Goal: Task Accomplishment & Management: Complete application form

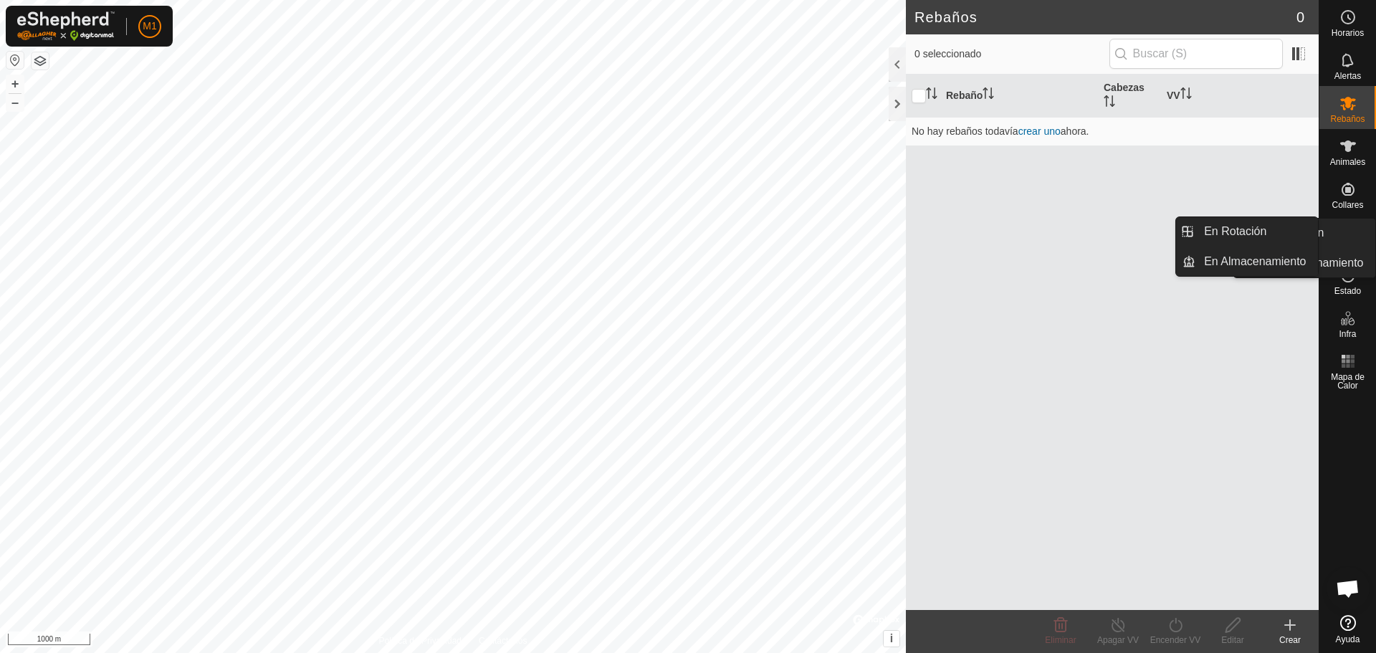
drag, startPoint x: 1350, startPoint y: 256, endPoint x: 1352, endPoint y: 232, distance: 23.7
click at [1352, 232] on icon at bounding box center [1348, 232] width 13 height 13
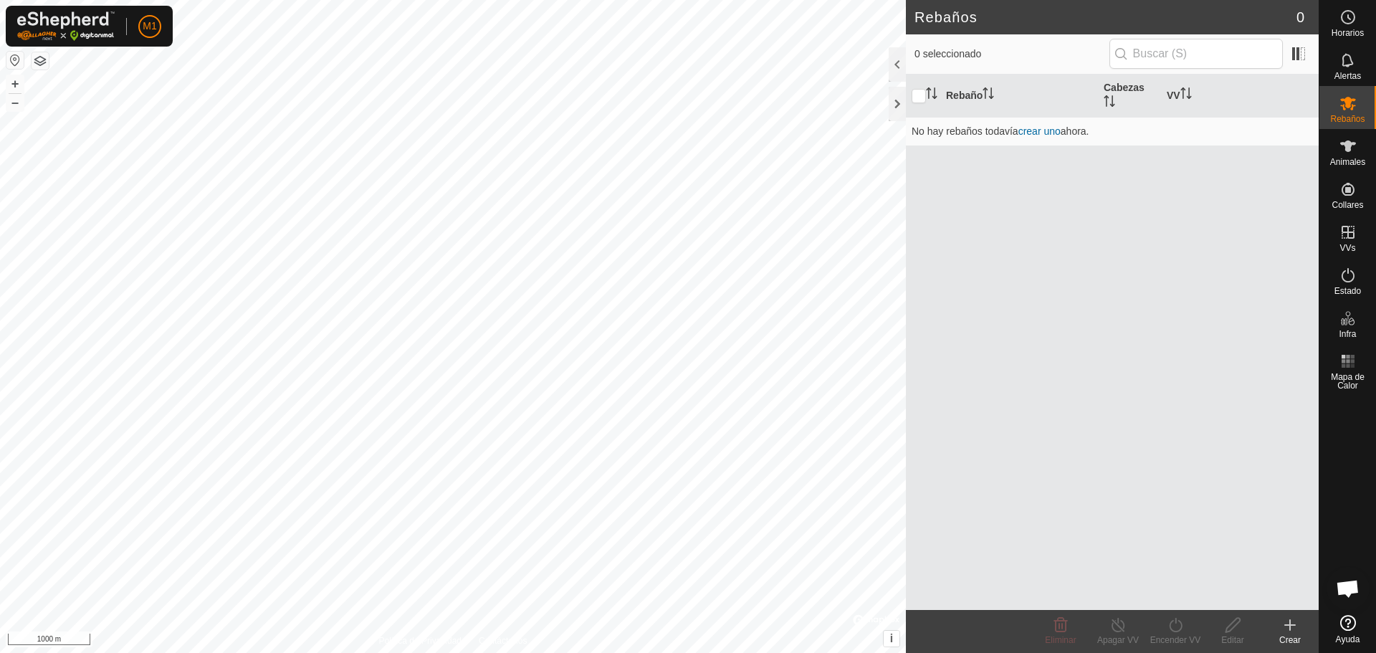
click at [1289, 634] on div "Crear" at bounding box center [1289, 640] width 57 height 13
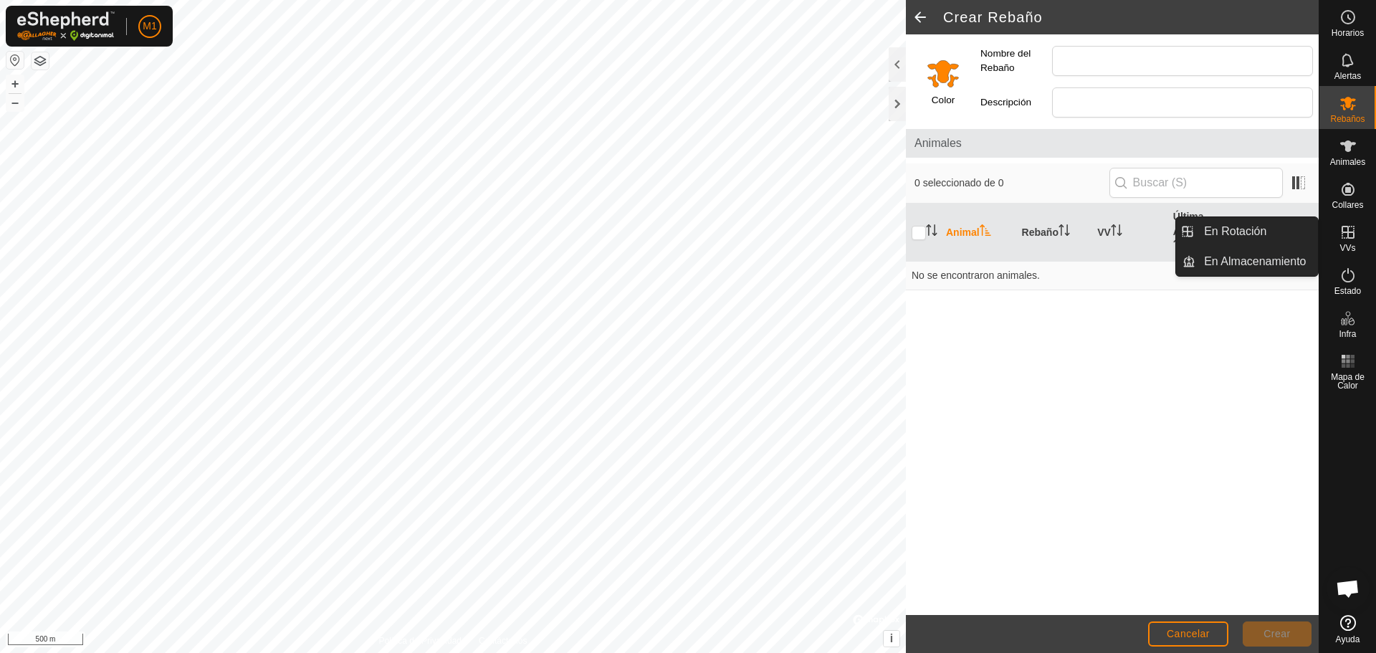
click at [1357, 249] on div "VVs" at bounding box center [1347, 236] width 57 height 43
click at [1336, 235] on es-virtualpaddocks-svg-icon at bounding box center [1348, 232] width 26 height 23
click at [1276, 235] on link "En Rotación" at bounding box center [1256, 231] width 123 height 29
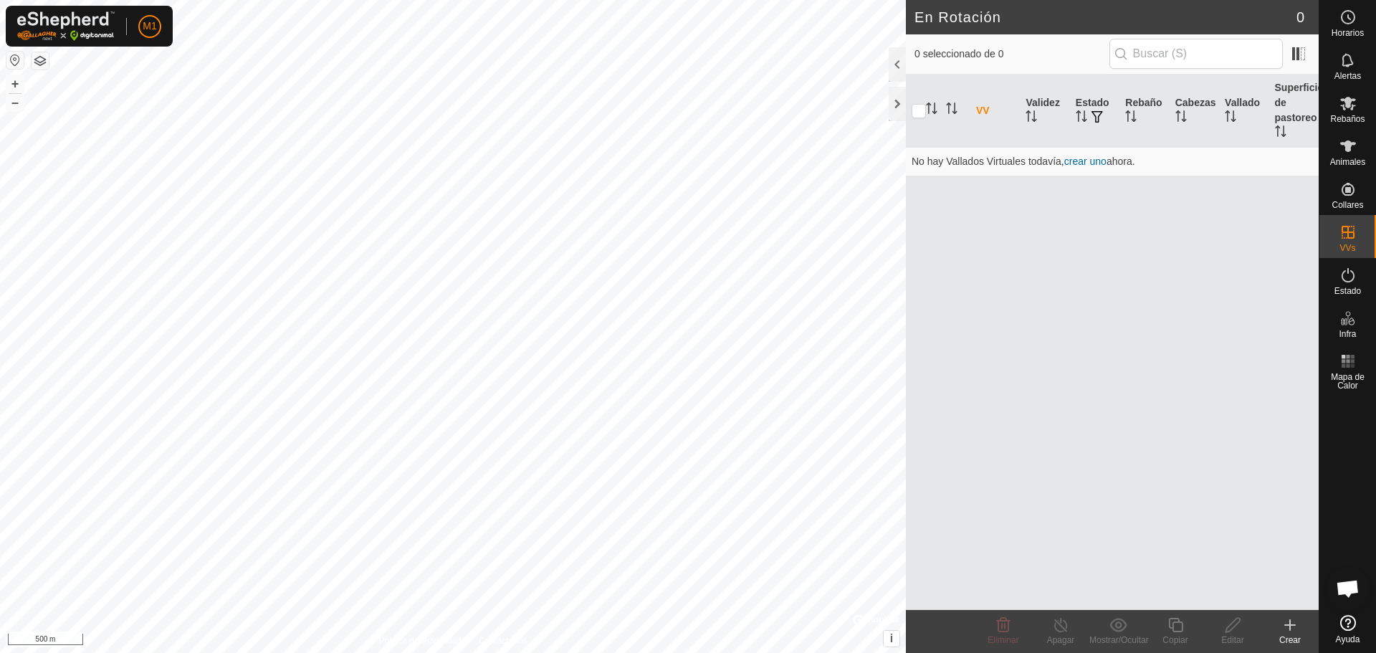
click at [1284, 637] on div "Crear" at bounding box center [1289, 640] width 57 height 13
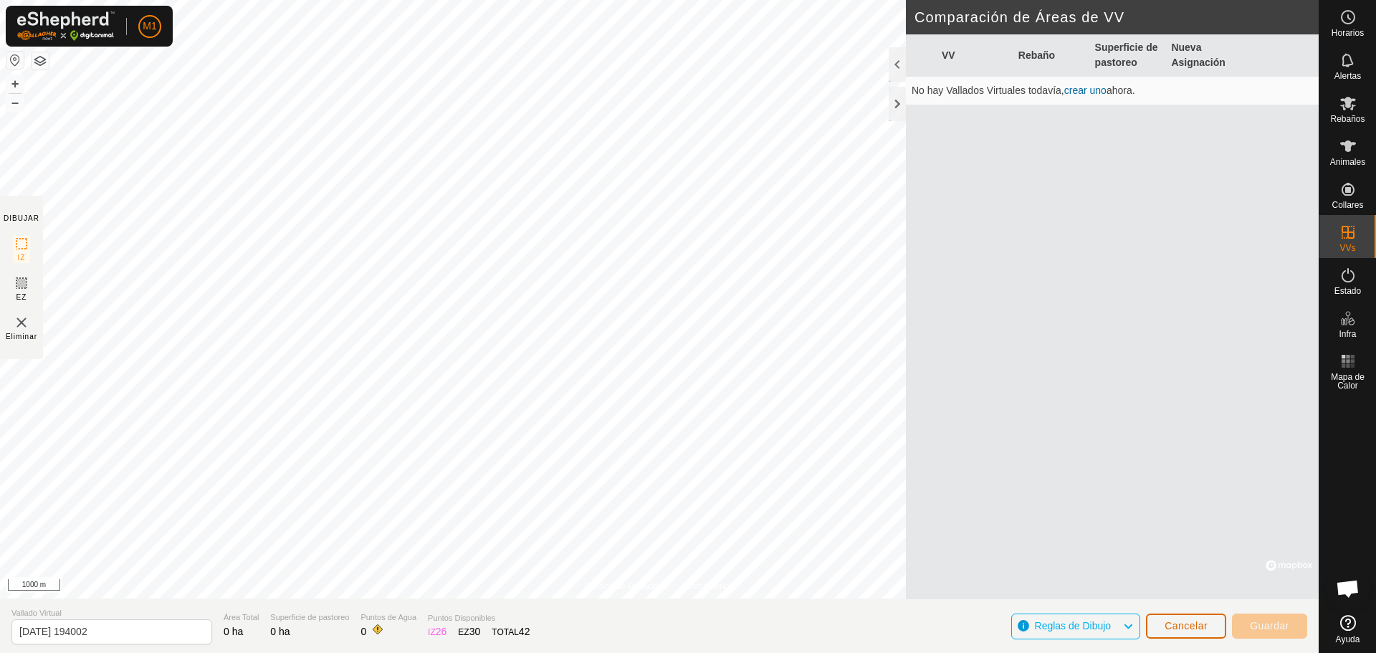
click at [1165, 636] on button "Cancelar" at bounding box center [1186, 626] width 80 height 25
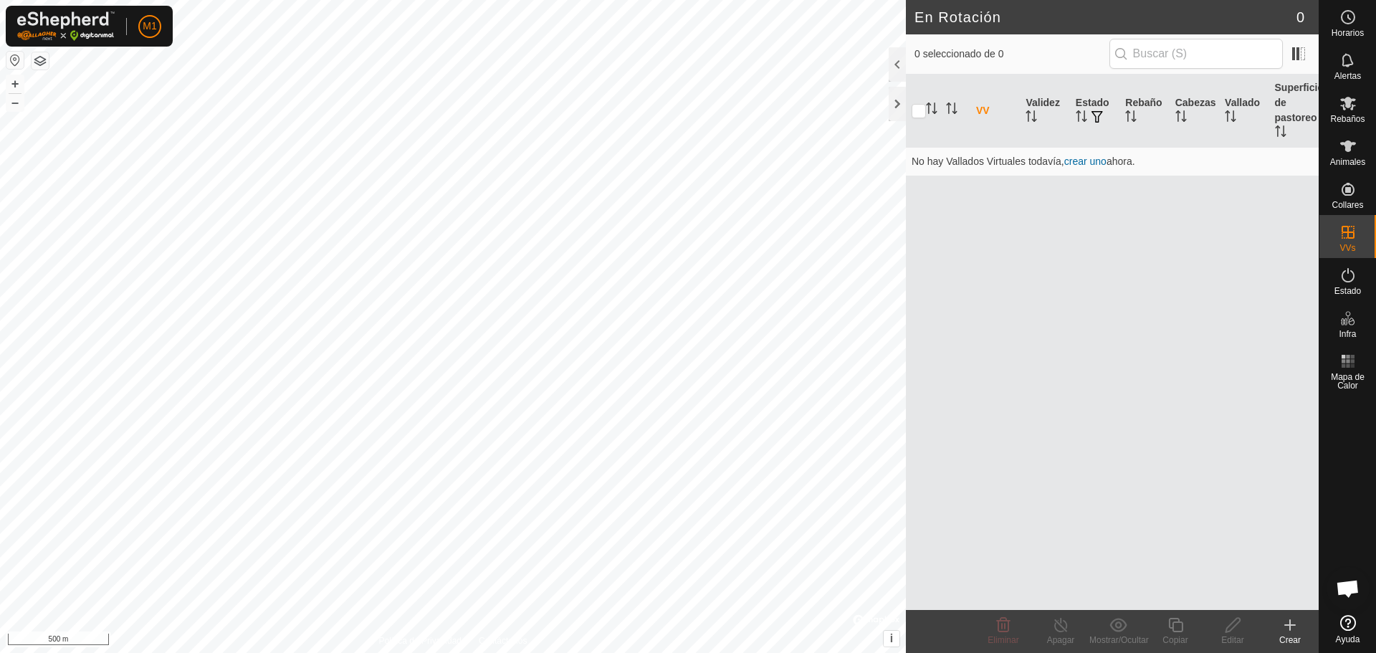
click at [714, 652] on html "M1 Horarios Alertas Rebaños Animales Collares VVs Estado Infra Mapa de Calor Ay…" at bounding box center [688, 326] width 1376 height 653
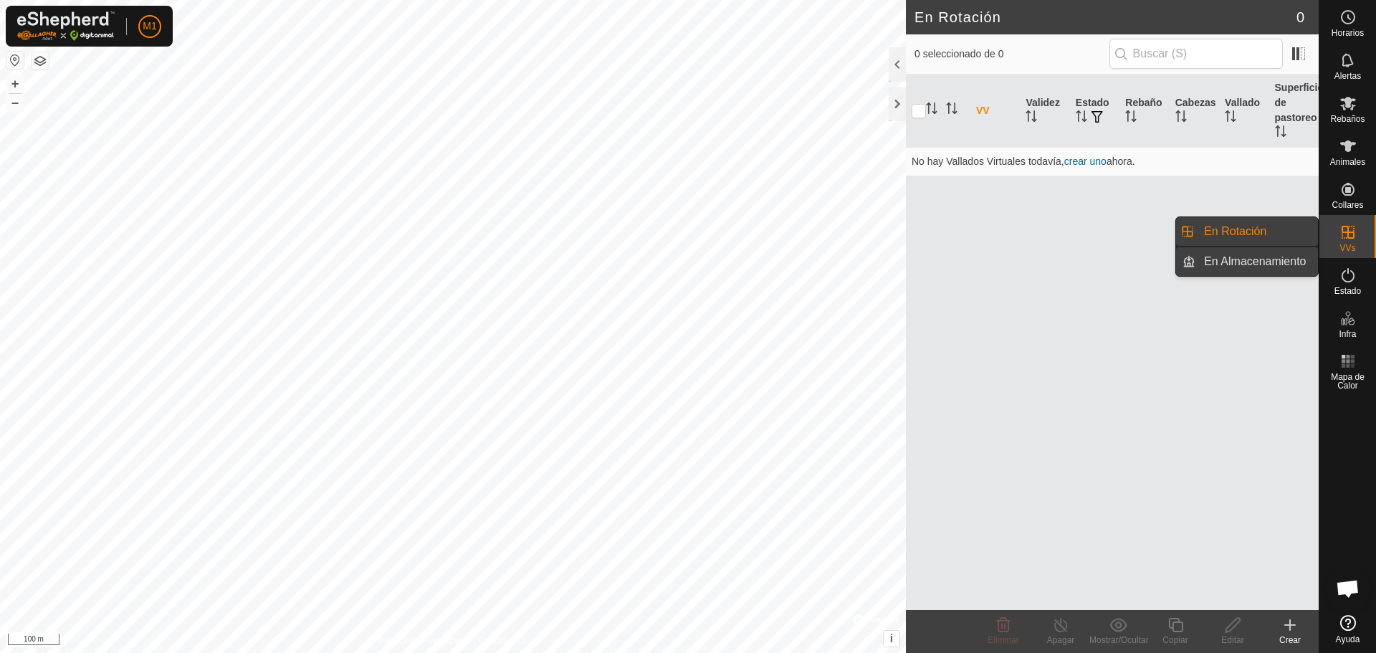
click at [1277, 257] on link "En Almacenamiento" at bounding box center [1256, 261] width 123 height 29
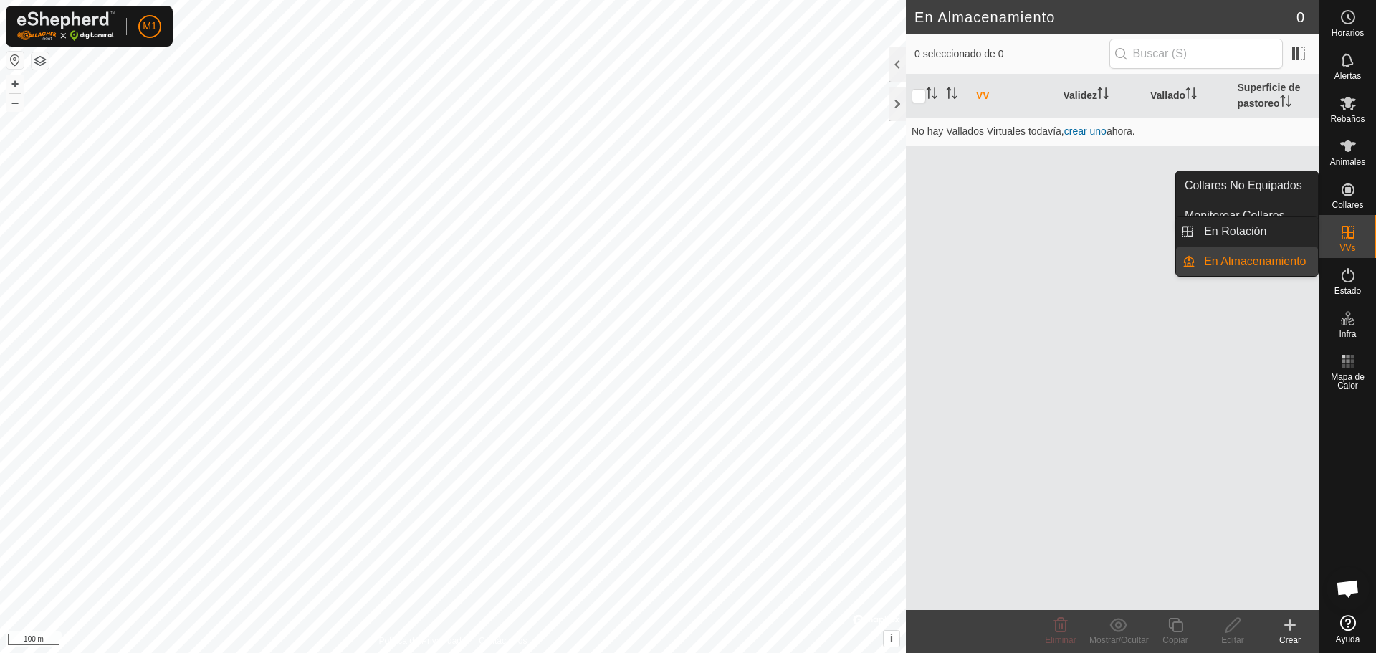
click at [1269, 236] on link "En Rotación" at bounding box center [1256, 231] width 123 height 29
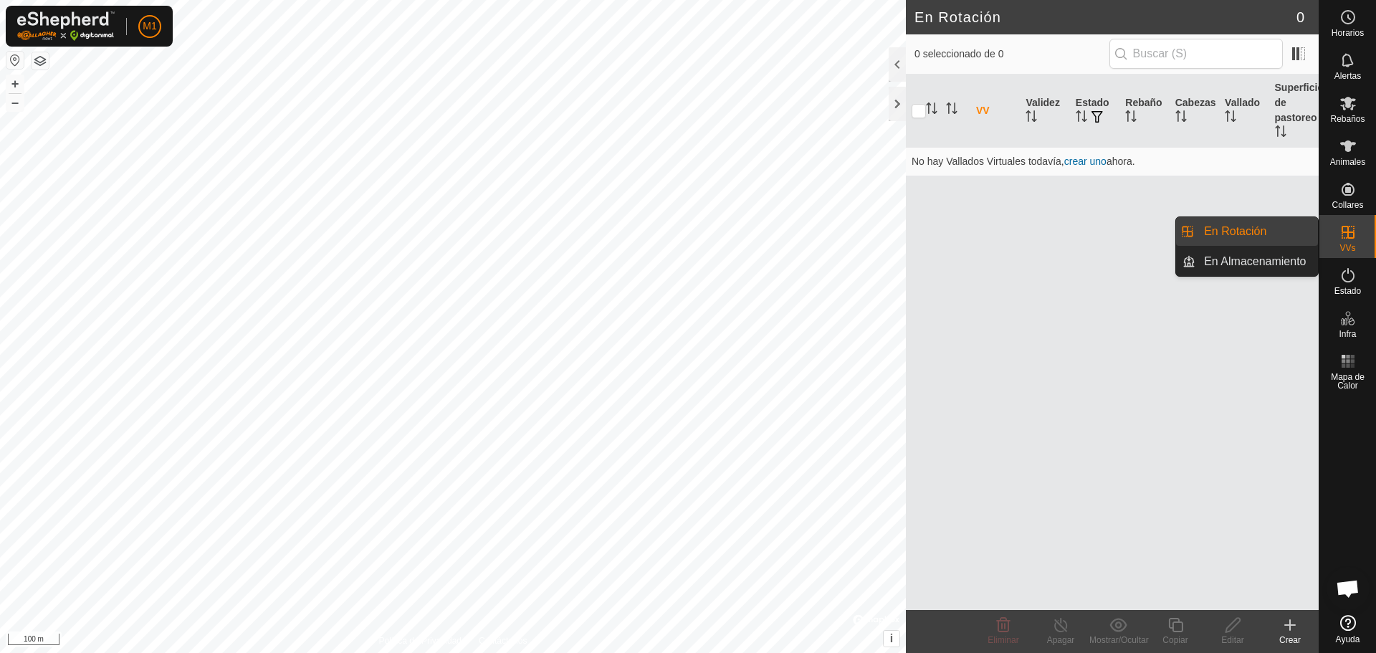
click at [1302, 264] on link "En Almacenamiento" at bounding box center [1256, 261] width 123 height 29
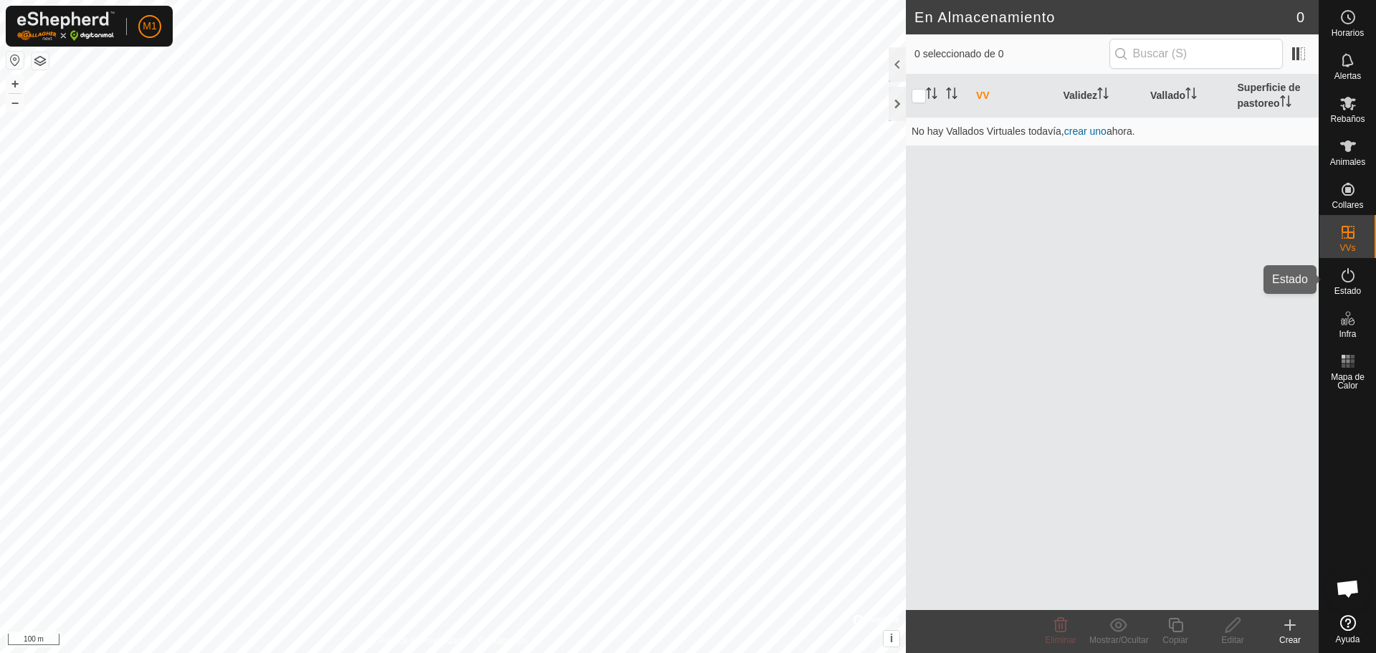
click at [1364, 283] on div "Estado" at bounding box center [1347, 279] width 57 height 43
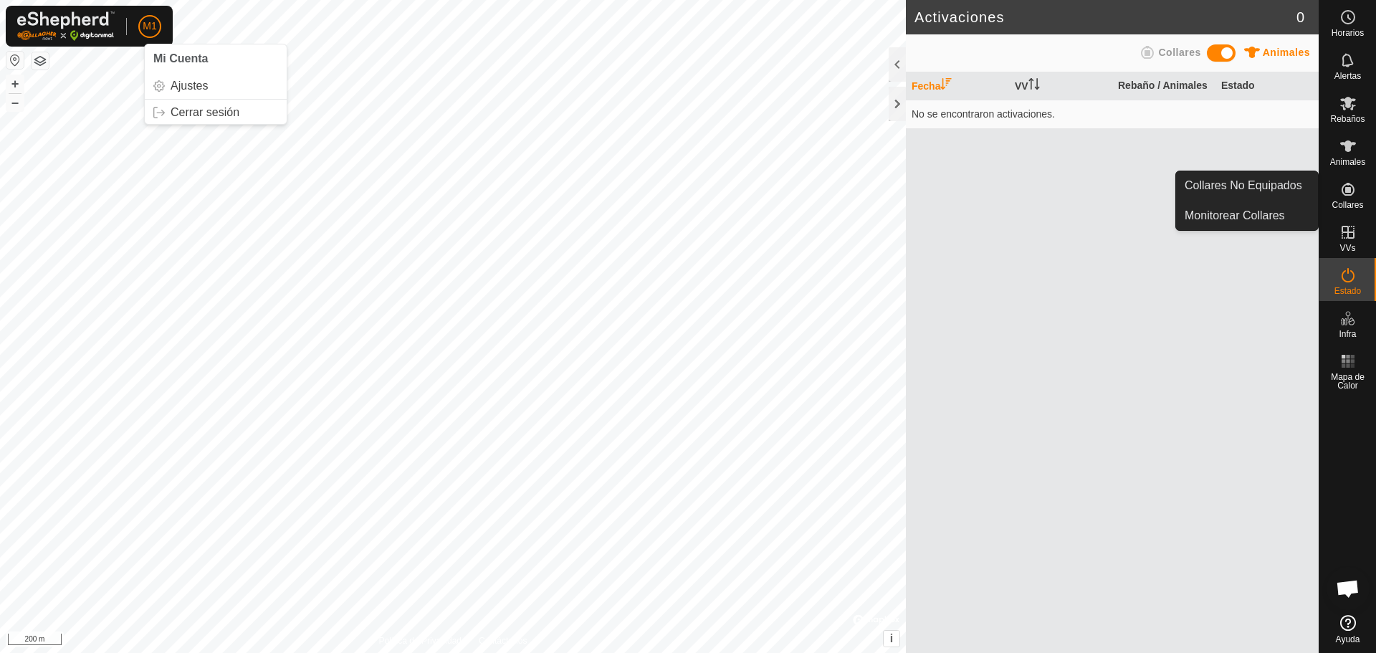
click at [1342, 199] on es-neckbands-svg-icon at bounding box center [1348, 189] width 26 height 23
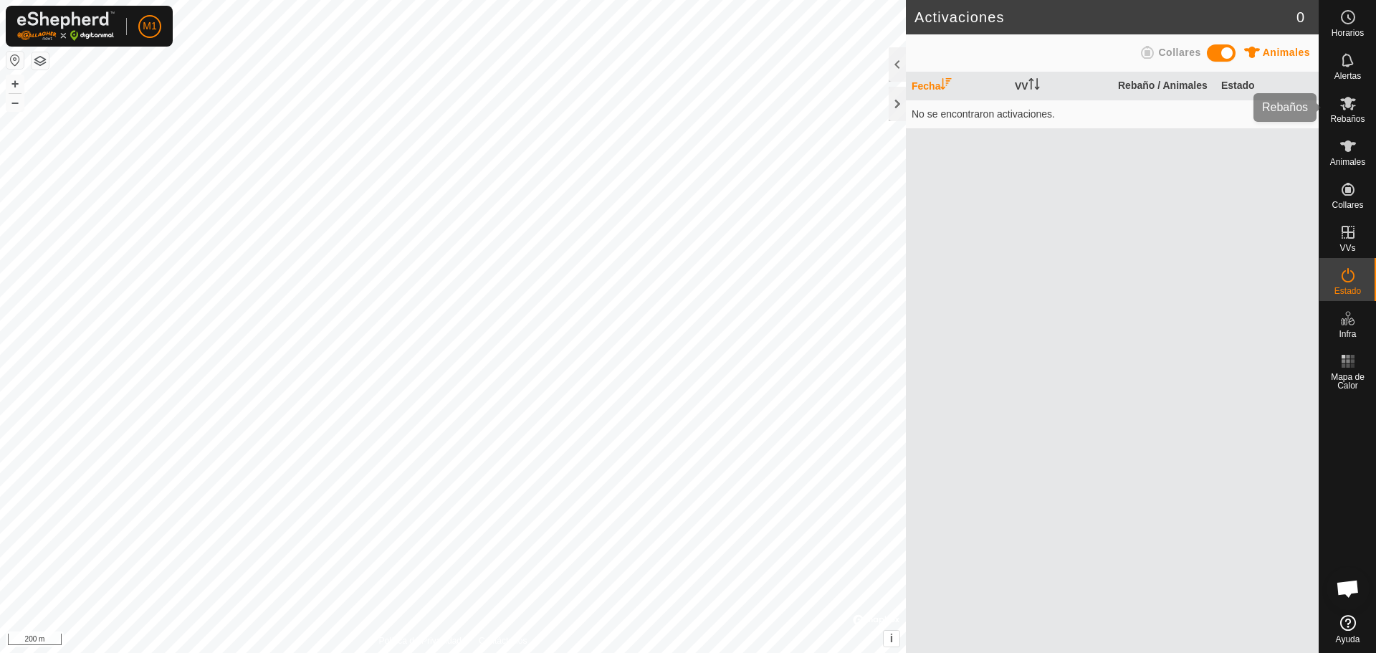
click at [1346, 108] on icon at bounding box center [1348, 103] width 17 height 17
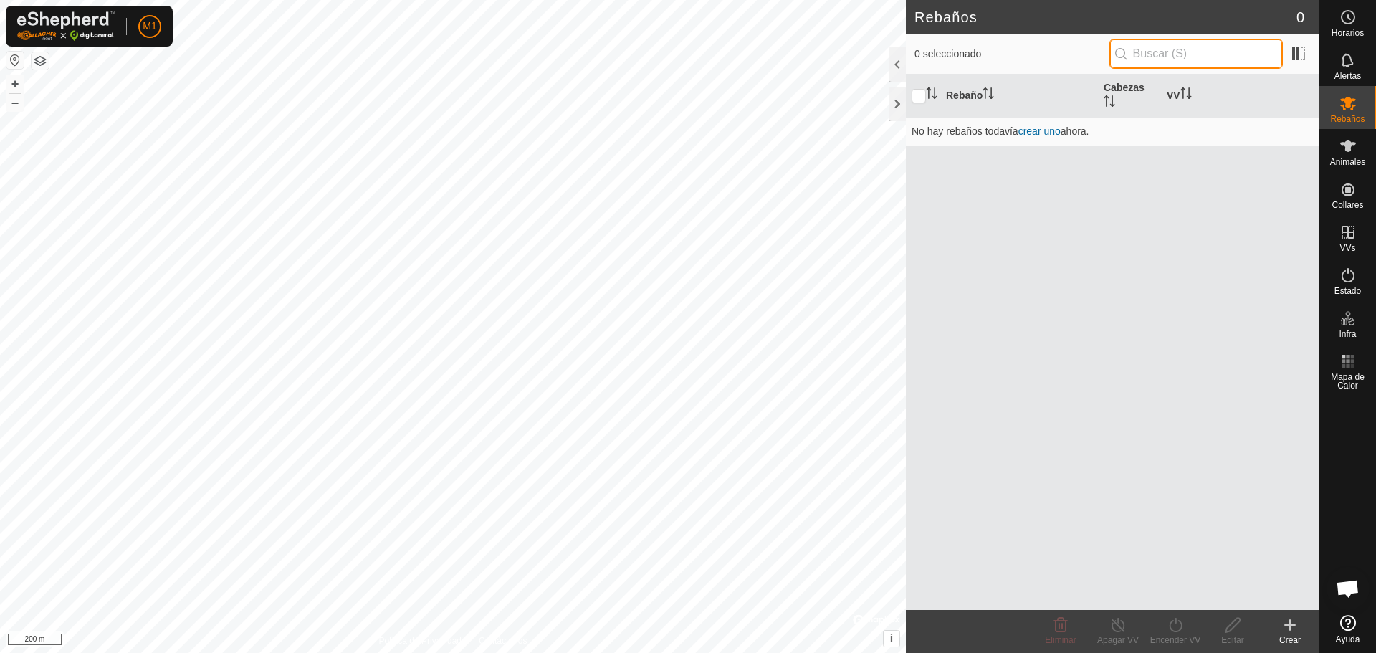
click at [1225, 59] on input "text" at bounding box center [1195, 54] width 173 height 30
click at [1048, 125] on link "crear uno" at bounding box center [1039, 130] width 42 height 11
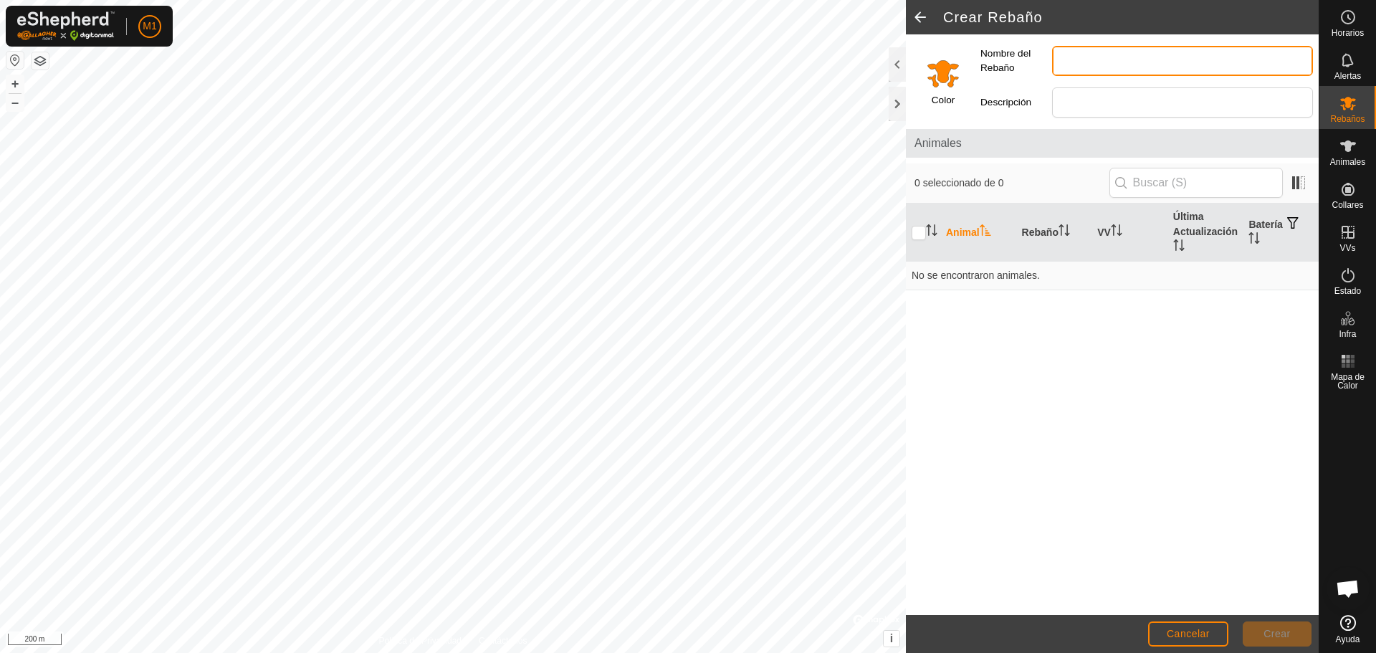
click at [1082, 57] on input "Nombre del Rebaño" at bounding box center [1182, 61] width 261 height 30
type input "e"
type input "EL QUER"
click at [950, 85] on input "Select a color" at bounding box center [943, 73] width 34 height 34
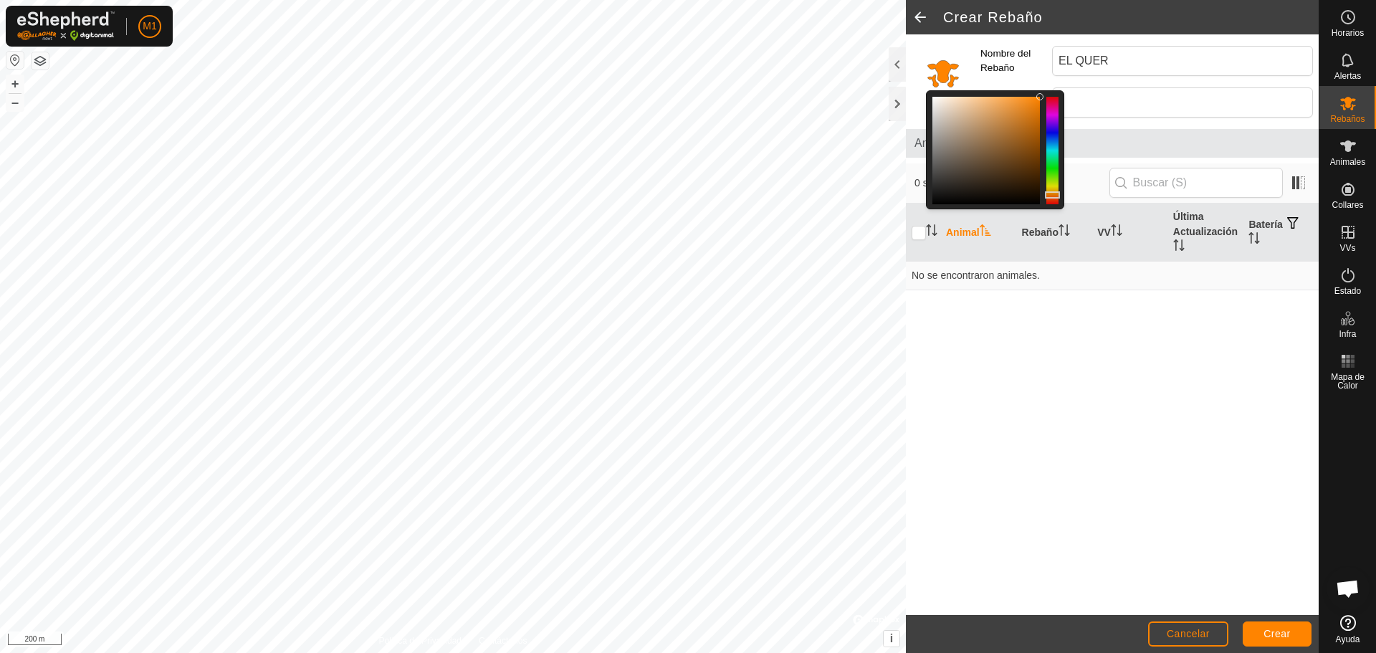
click at [1021, 160] on div at bounding box center [986, 151] width 108 height 108
click at [999, 158] on div at bounding box center [986, 151] width 108 height 108
click at [921, 170] on div "0 seleccionado de 0" at bounding box center [1113, 183] width 396 height 30
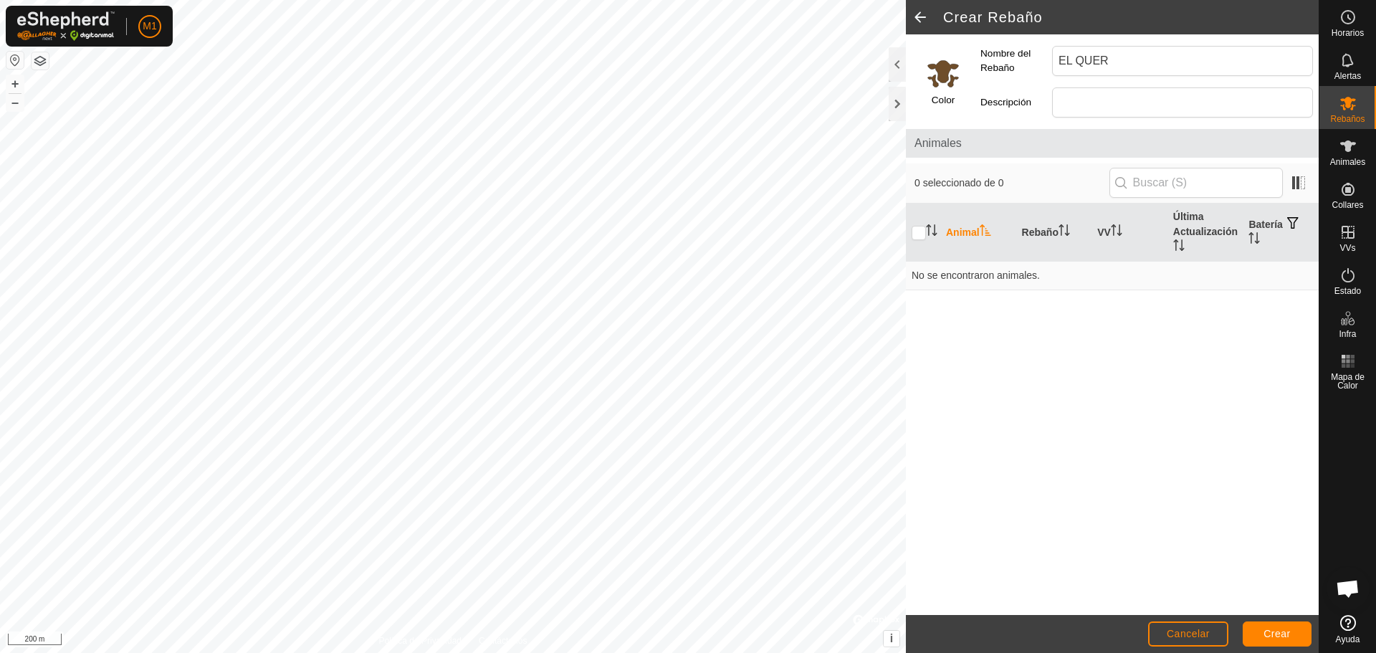
click at [930, 65] on input "Select a color" at bounding box center [943, 73] width 34 height 34
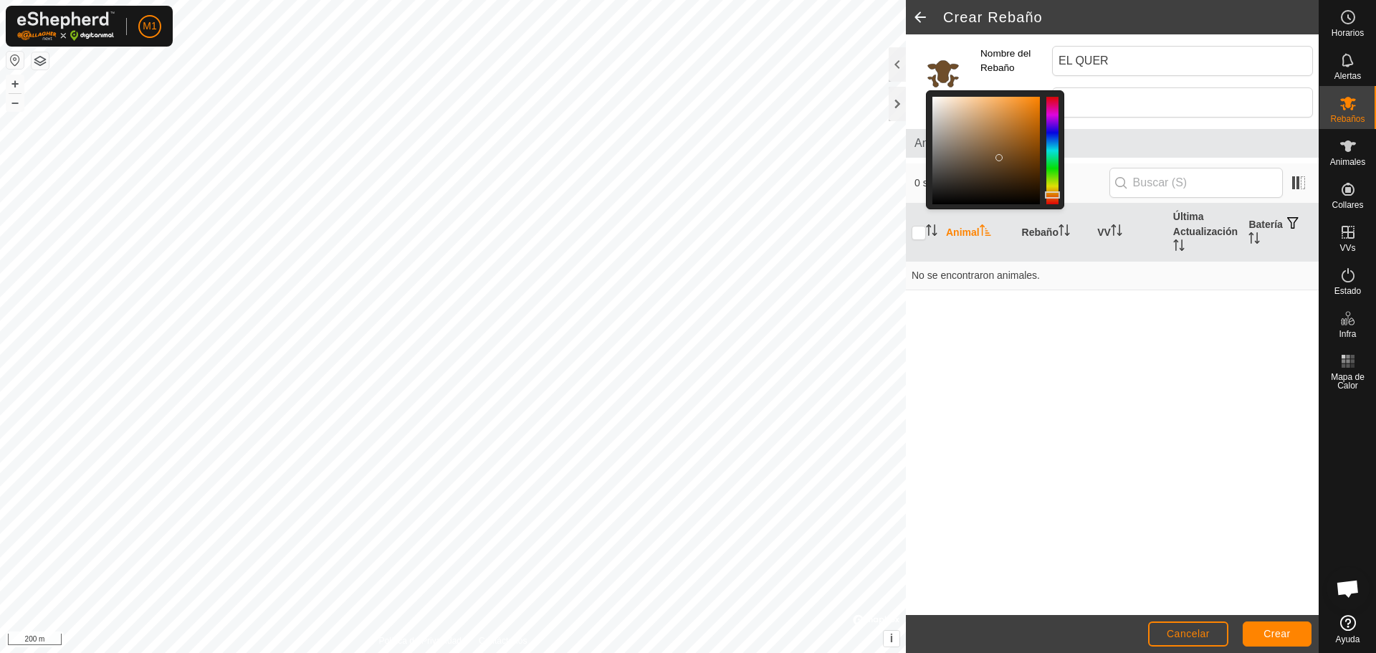
click at [1047, 141] on div at bounding box center [1052, 151] width 12 height 108
click at [1056, 151] on div at bounding box center [1052, 151] width 12 height 108
drag, startPoint x: 1057, startPoint y: 165, endPoint x: 1049, endPoint y: 105, distance: 60.0
click at [1049, 105] on div at bounding box center [1052, 151] width 12 height 108
click at [1016, 127] on div at bounding box center [986, 151] width 108 height 108
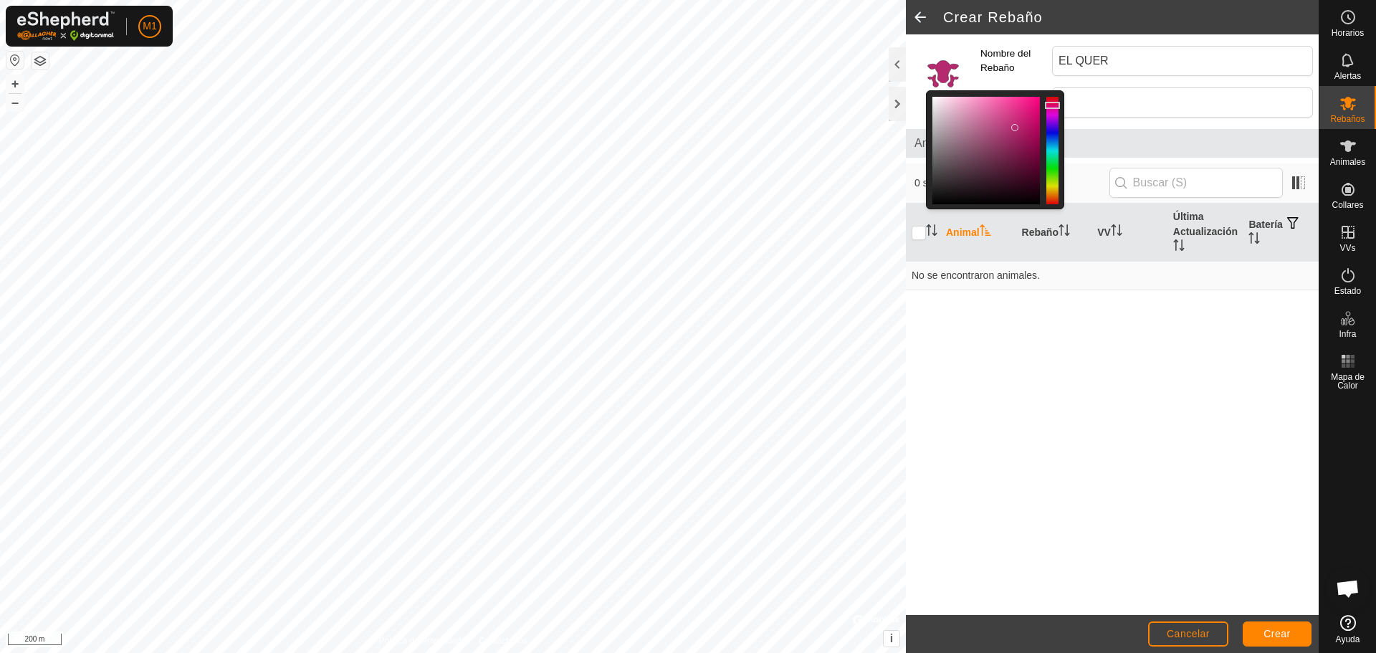
click at [1034, 87] on div "Descripción" at bounding box center [1147, 103] width 344 height 42
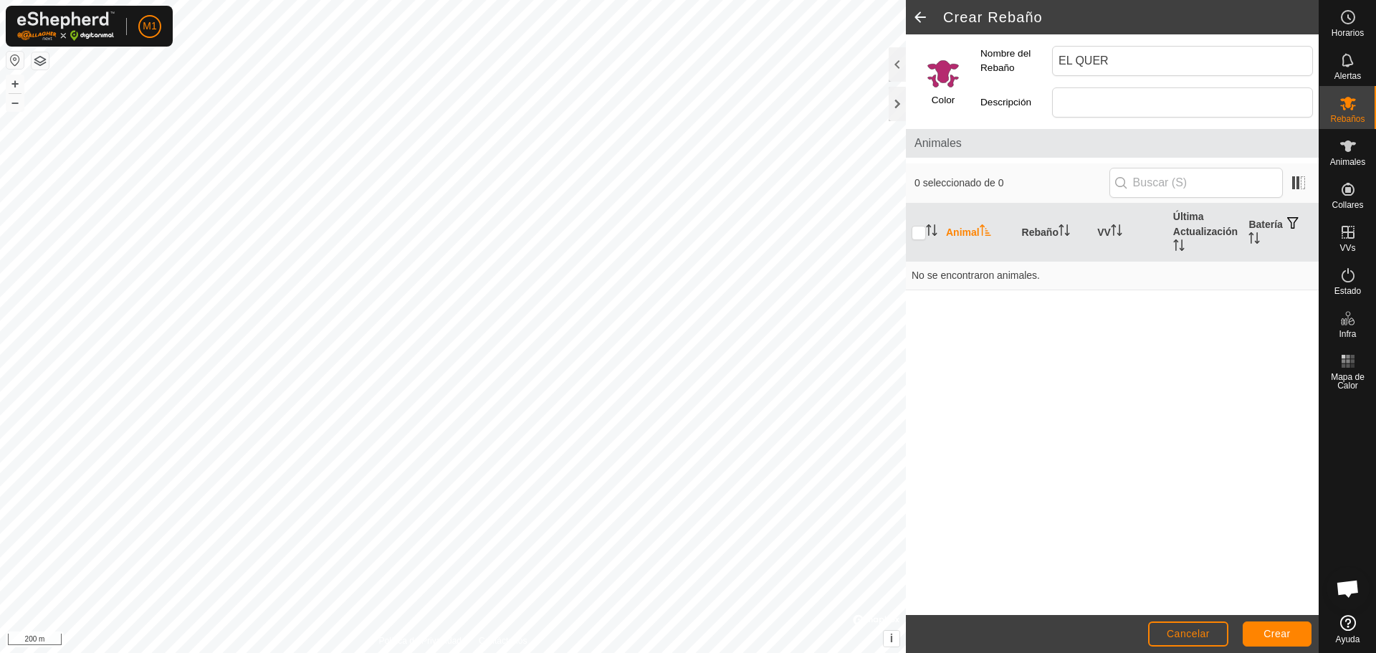
click at [939, 84] on input "Select a color" at bounding box center [943, 73] width 34 height 34
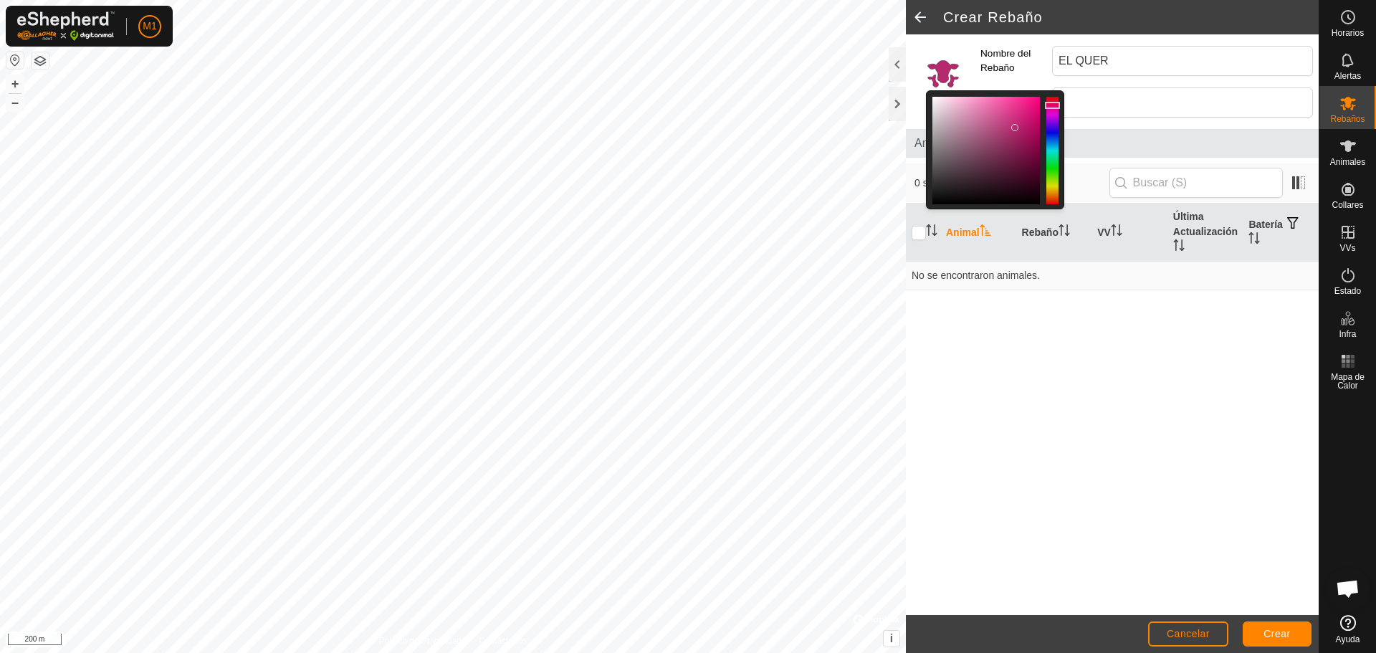
click at [1054, 98] on div at bounding box center [1052, 151] width 12 height 108
drag, startPoint x: 1016, startPoint y: 118, endPoint x: 1039, endPoint y: 109, distance: 24.8
click at [1031, 111] on div at bounding box center [986, 151] width 108 height 108
click at [1034, 103] on div at bounding box center [986, 151] width 108 height 108
click at [1034, 103] on div at bounding box center [1033, 103] width 7 height 7
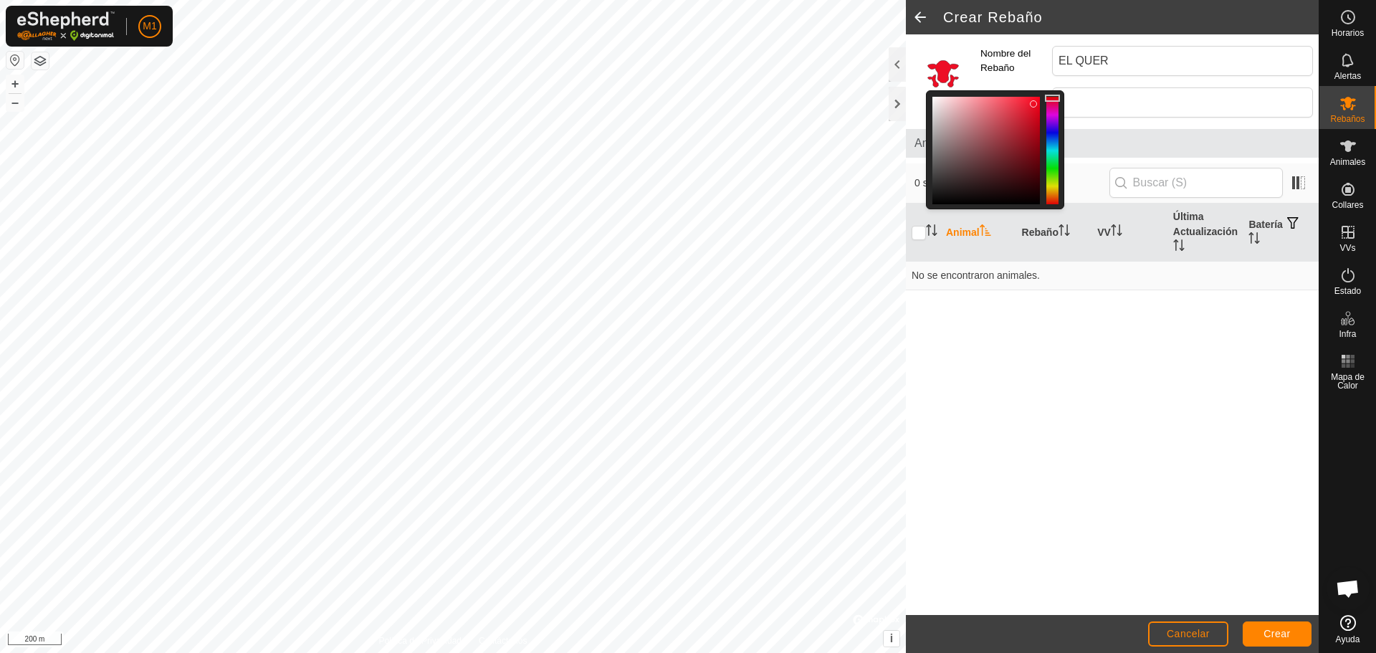
click at [1034, 103] on div at bounding box center [1033, 103] width 7 height 7
click at [1032, 101] on div at bounding box center [1031, 101] width 7 height 7
click at [1109, 120] on div "Descripción" at bounding box center [1147, 103] width 344 height 42
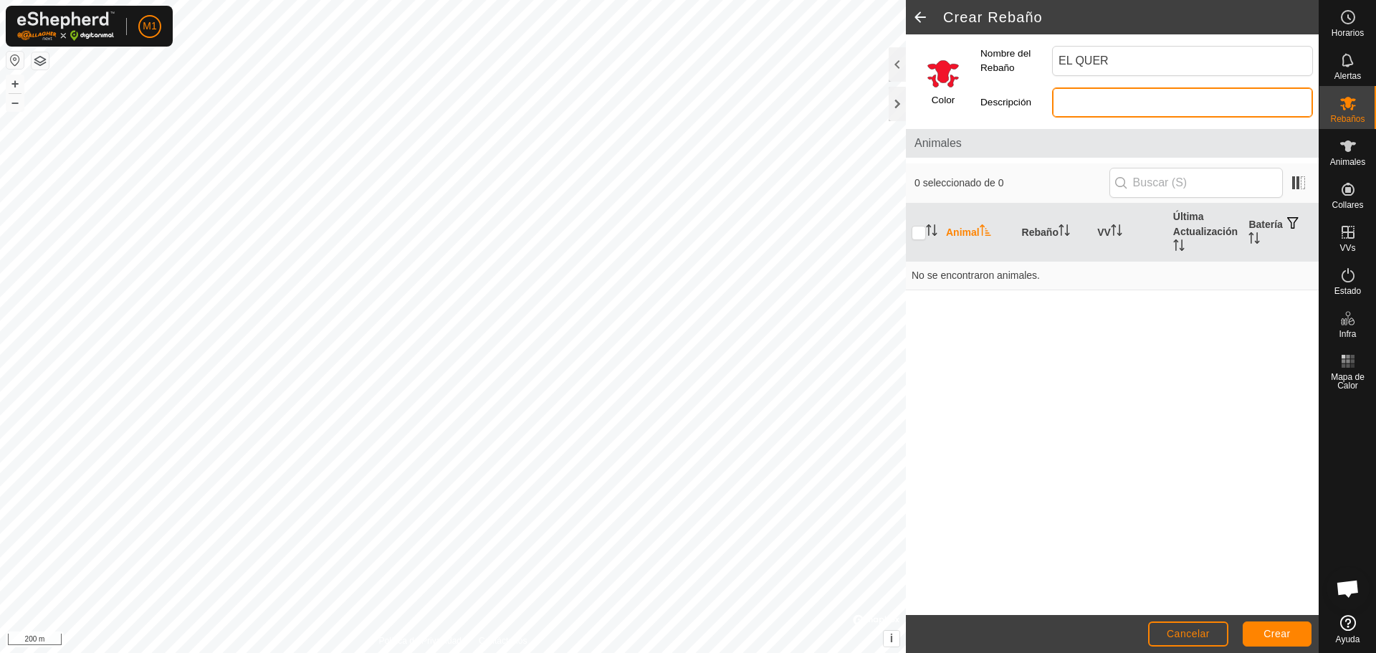
click at [1072, 96] on input "Descripción" at bounding box center [1182, 102] width 261 height 30
click at [1094, 97] on input "Descripción" at bounding box center [1182, 102] width 261 height 30
click at [1080, 498] on div "Animal Rebaño VV Última Actualización Batería No se encontraron animales." at bounding box center [1112, 409] width 413 height 411
click at [958, 224] on th "Animal" at bounding box center [978, 233] width 76 height 58
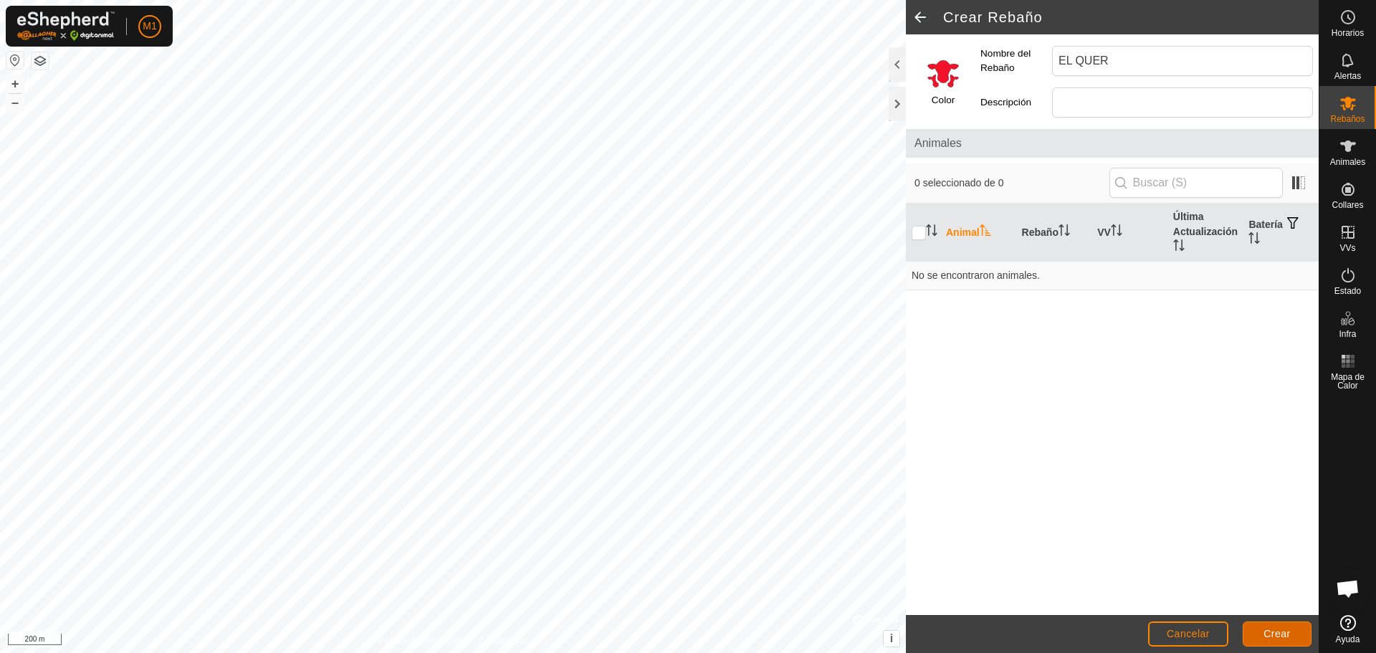
click at [1288, 629] on span "Crear" at bounding box center [1277, 633] width 27 height 11
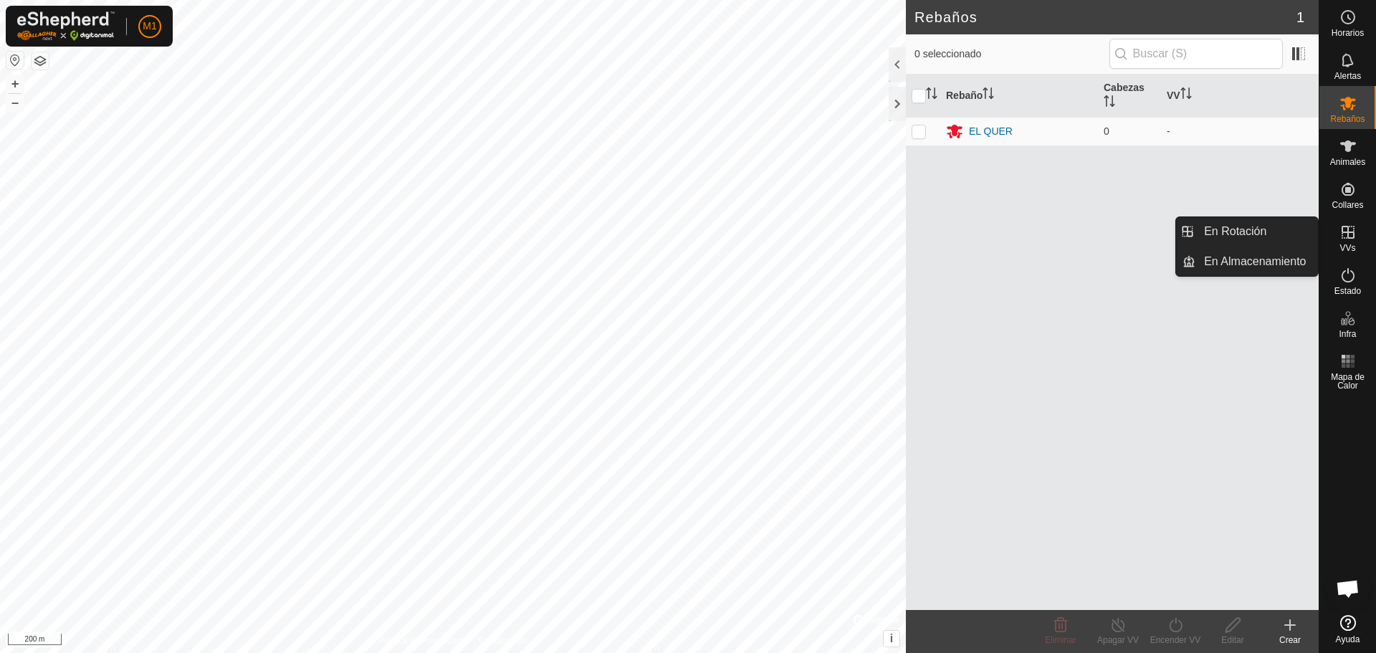
click at [1290, 620] on icon at bounding box center [1290, 625] width 0 height 10
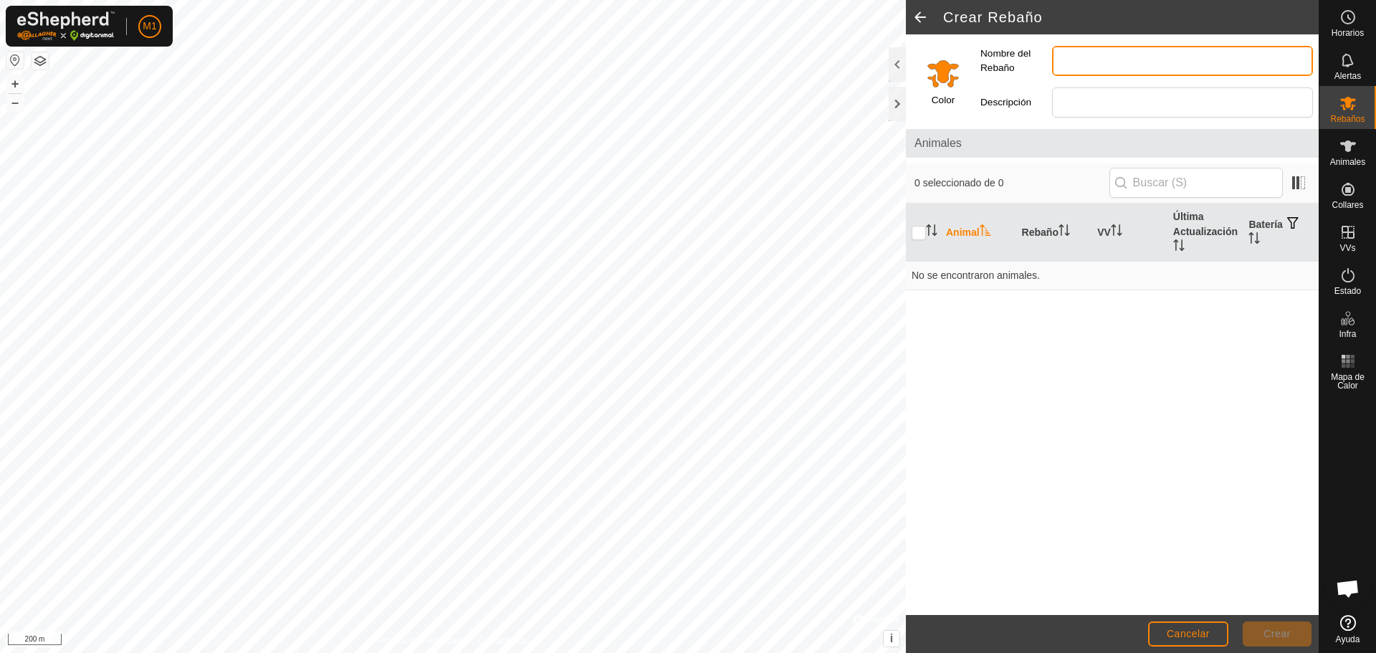
click at [1076, 71] on input "Nombre del Rebaño" at bounding box center [1182, 61] width 261 height 30
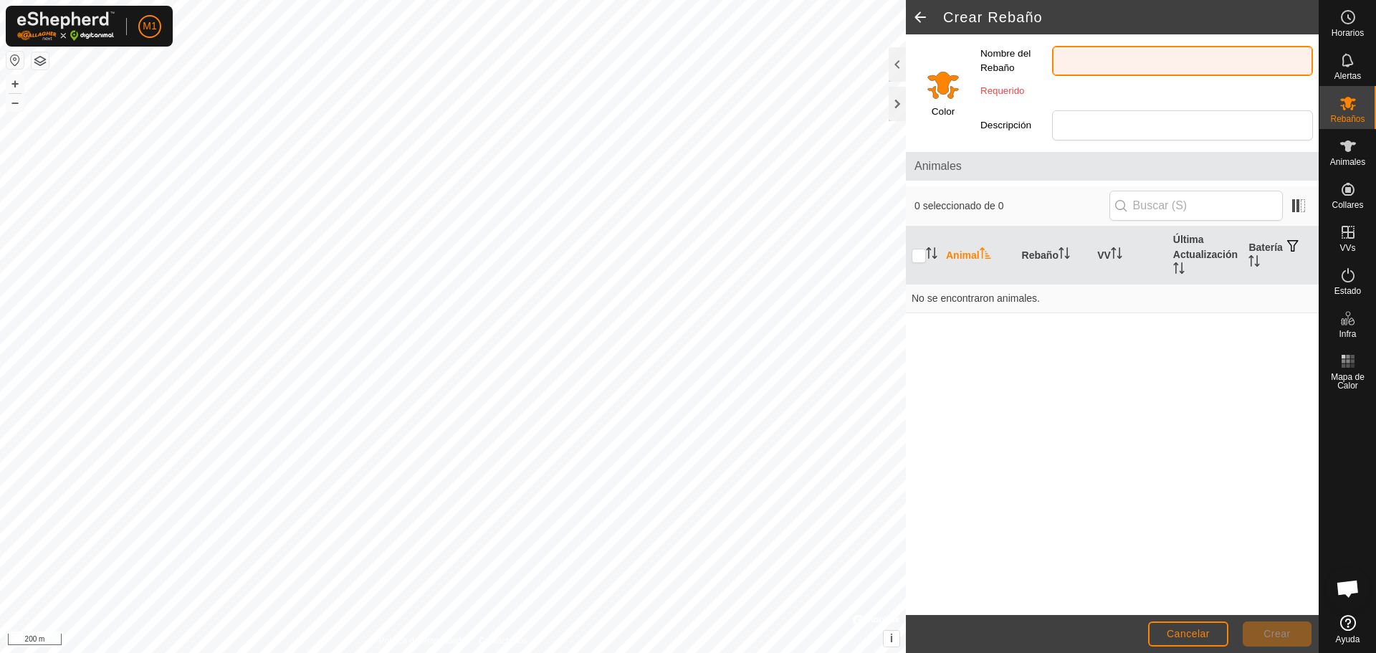
click at [1096, 56] on input "Nombre del Rebaño" at bounding box center [1182, 61] width 261 height 30
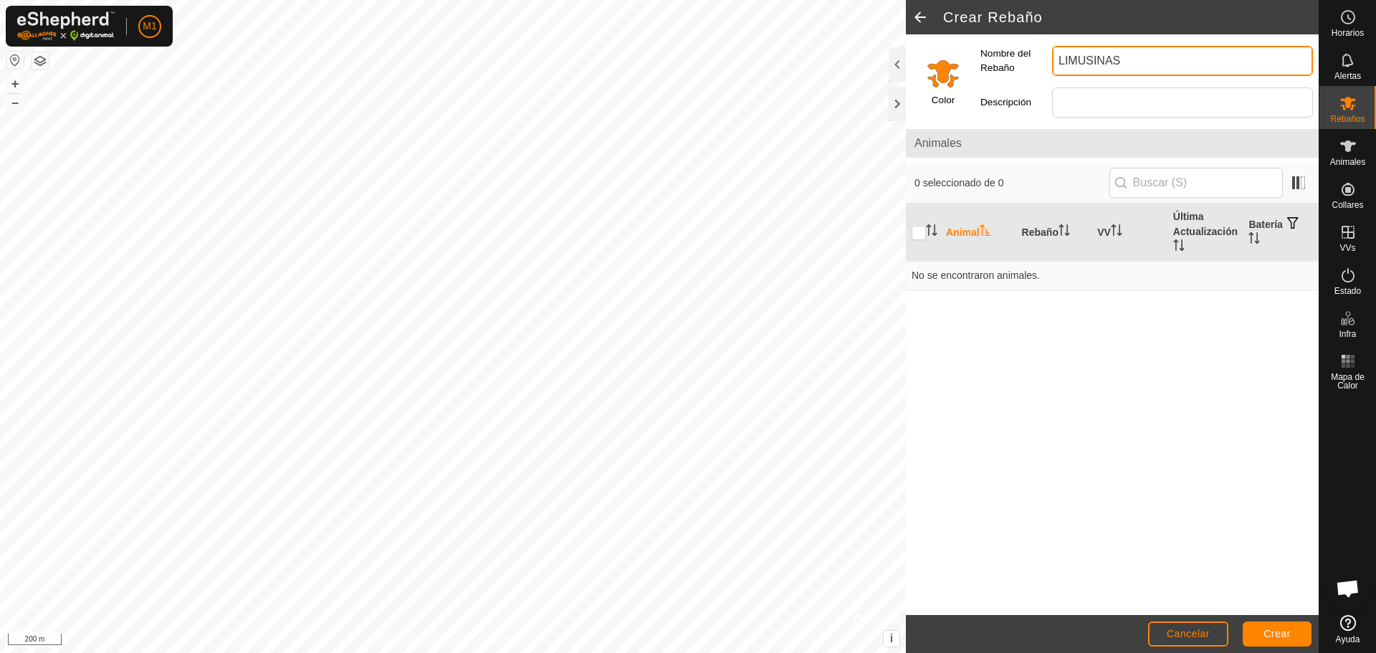
type input "LIMUSINAS"
click at [942, 71] on input "Select a color" at bounding box center [943, 73] width 34 height 34
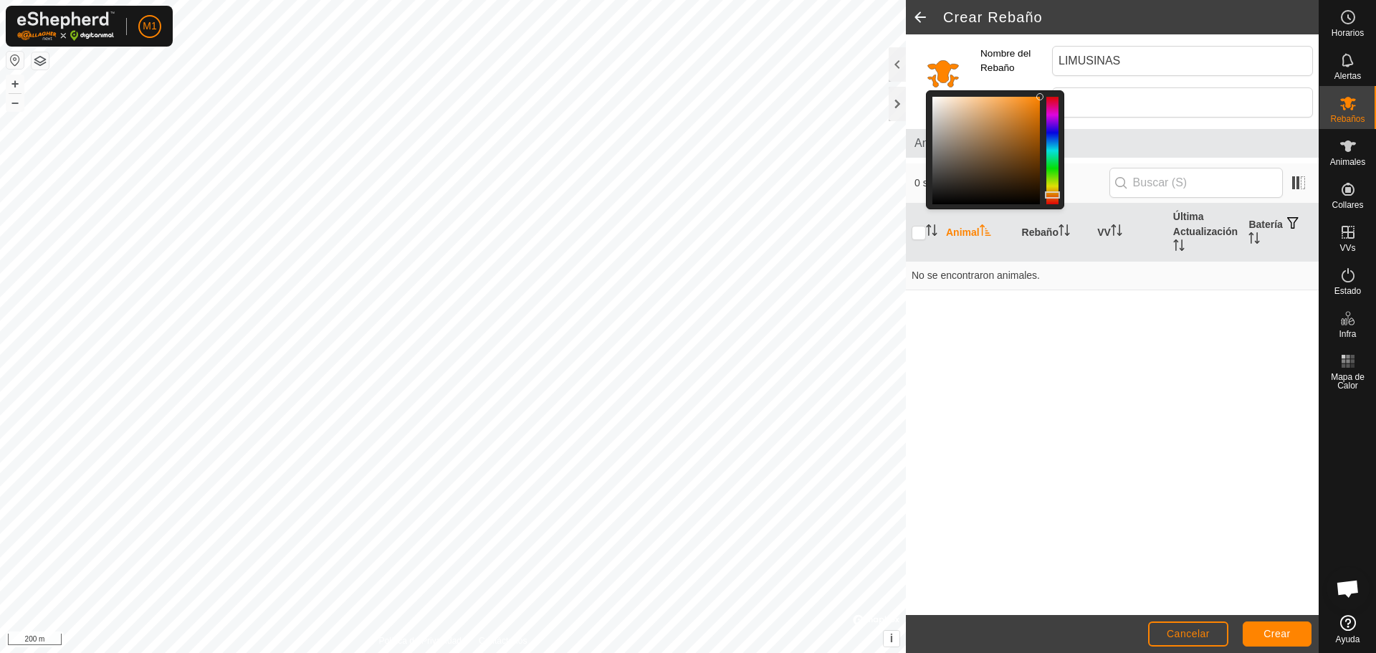
click at [1056, 158] on div at bounding box center [1052, 151] width 12 height 108
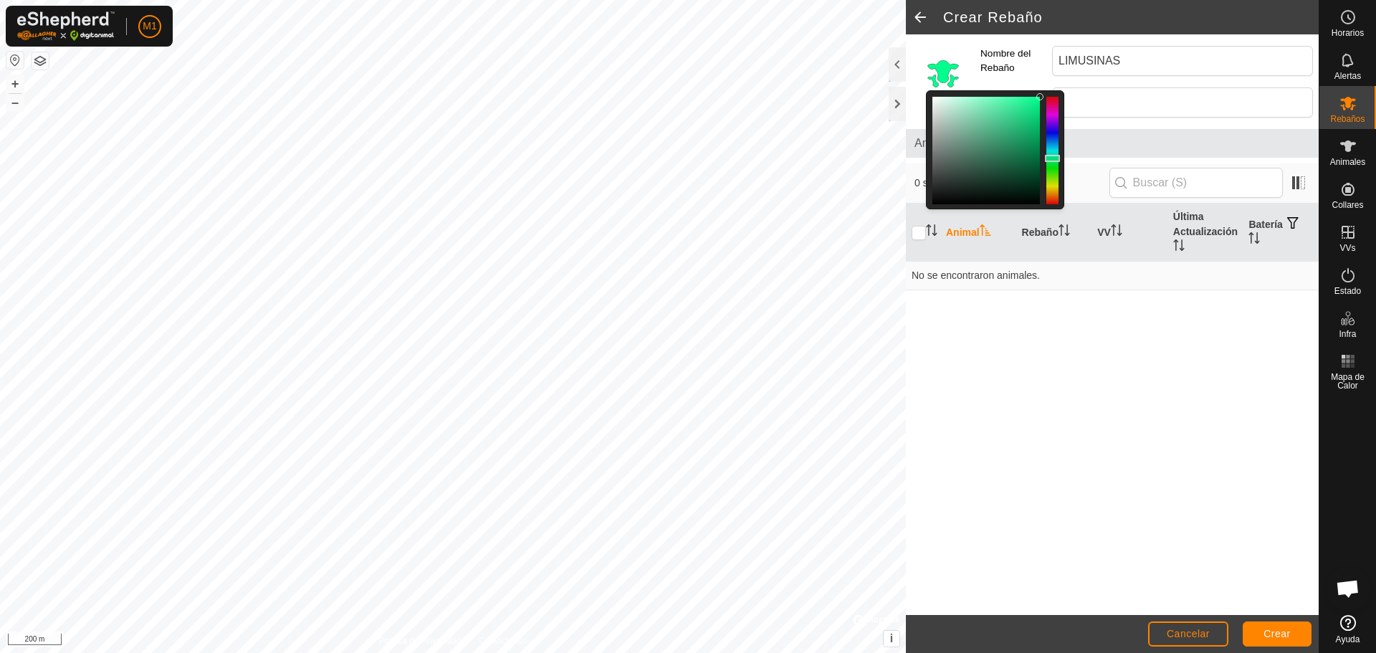
drag, startPoint x: 1026, startPoint y: 108, endPoint x: 1045, endPoint y: 96, distance: 22.9
click at [1045, 96] on div at bounding box center [995, 149] width 138 height 119
click at [1053, 140] on div at bounding box center [1052, 151] width 12 height 108
drag, startPoint x: 1030, startPoint y: 135, endPoint x: 1056, endPoint y: 95, distance: 48.7
click at [1056, 95] on div at bounding box center [995, 149] width 138 height 119
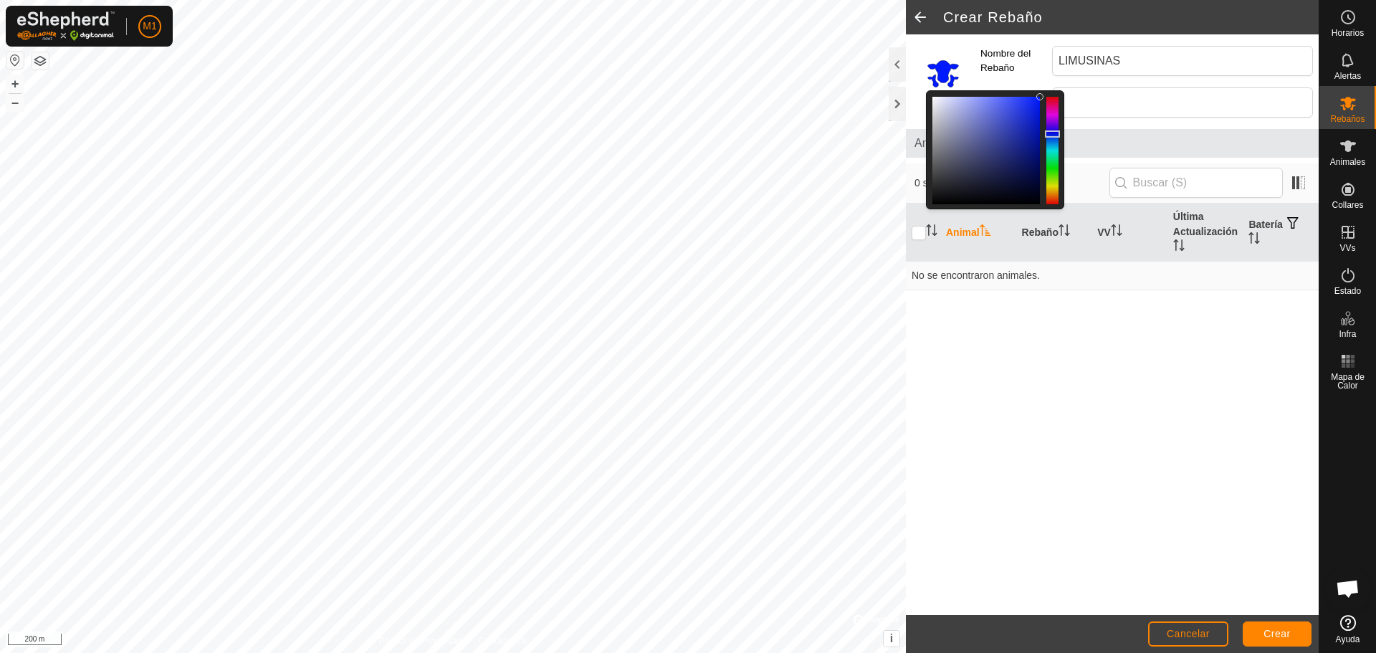
click at [1047, 134] on div at bounding box center [1052, 151] width 12 height 108
click at [1281, 631] on span "Crear" at bounding box center [1277, 633] width 27 height 11
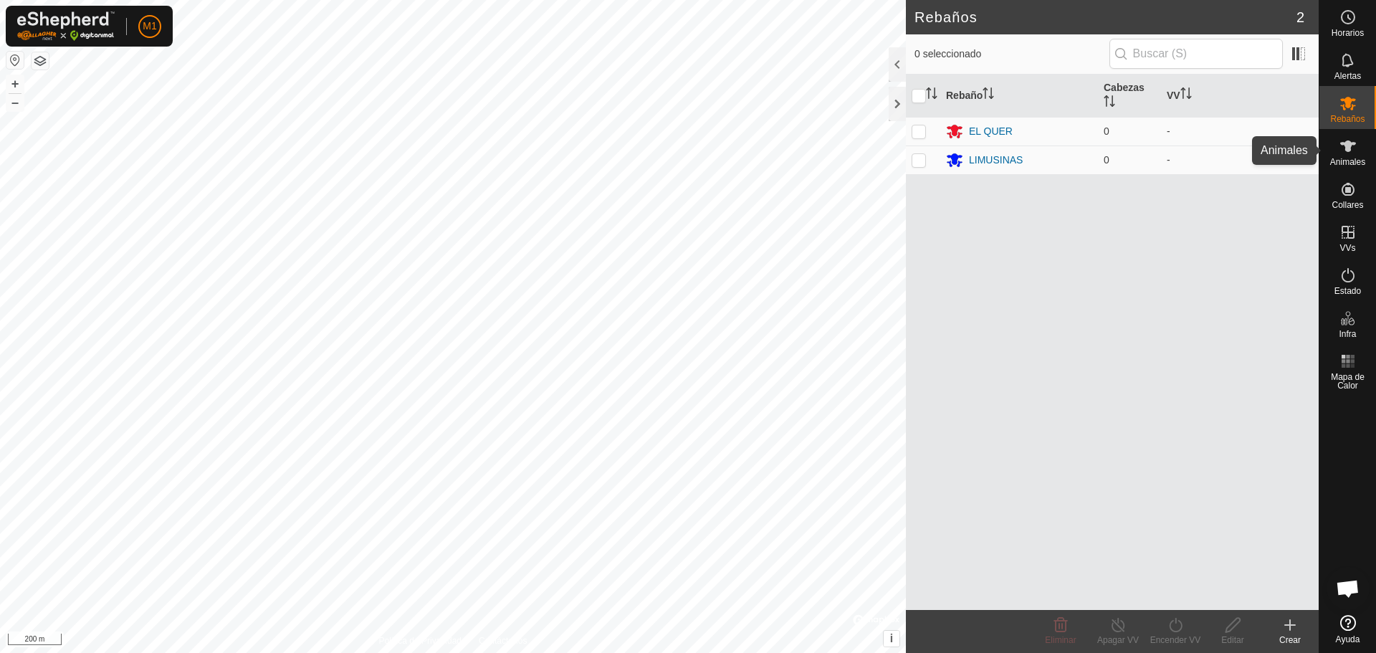
click at [1355, 142] on es-animals-svg-icon at bounding box center [1348, 146] width 26 height 23
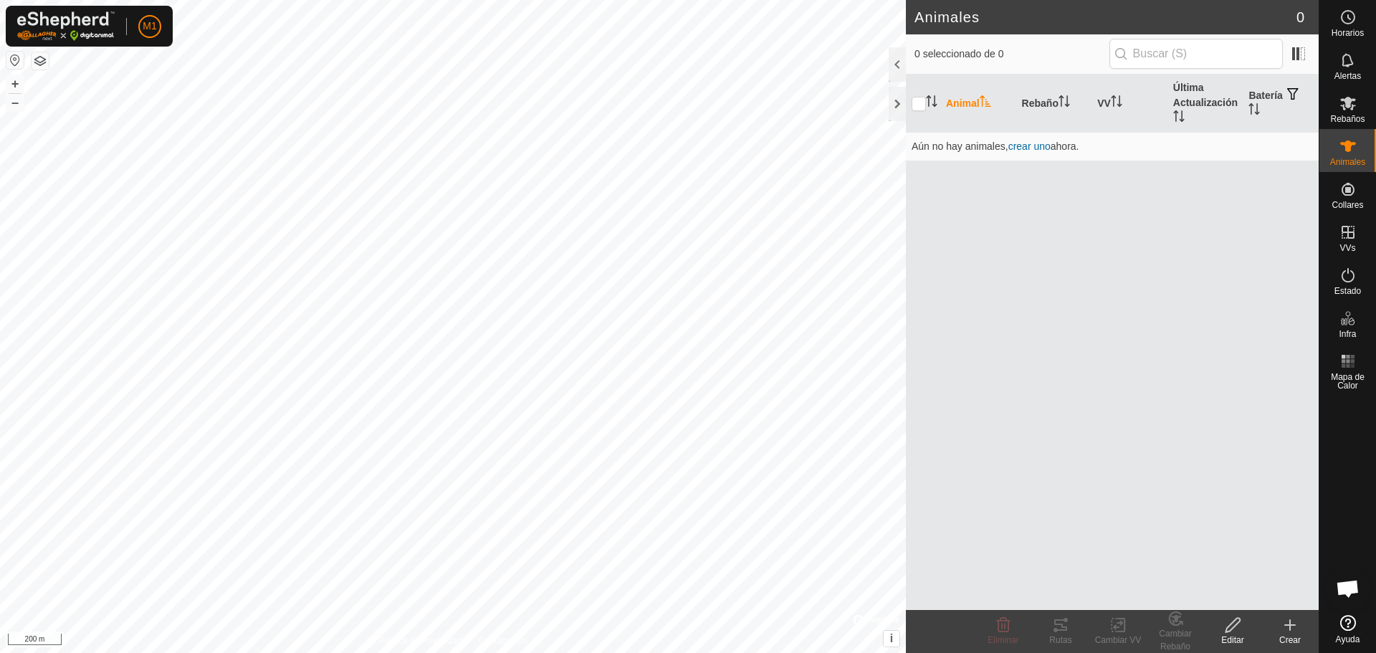
click at [1299, 629] on create-svg-icon at bounding box center [1289, 624] width 57 height 17
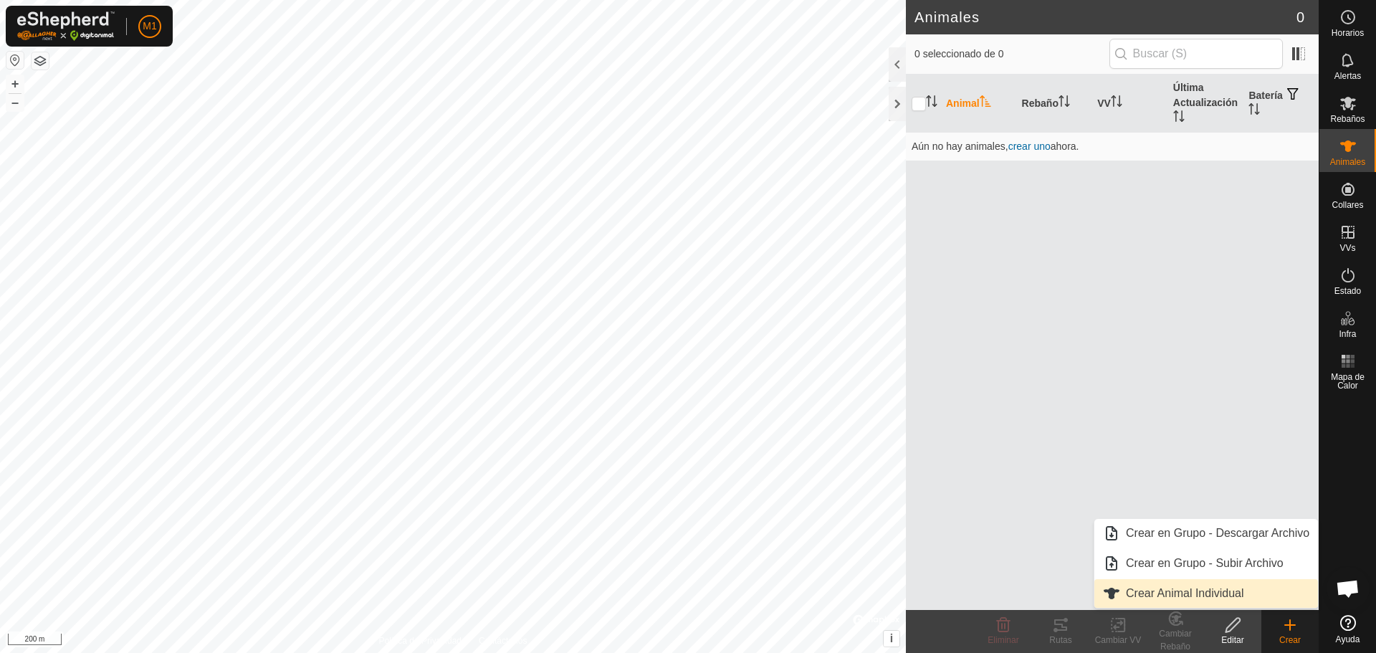
click at [1179, 588] on link "Crear Animal Individual" at bounding box center [1206, 593] width 224 height 29
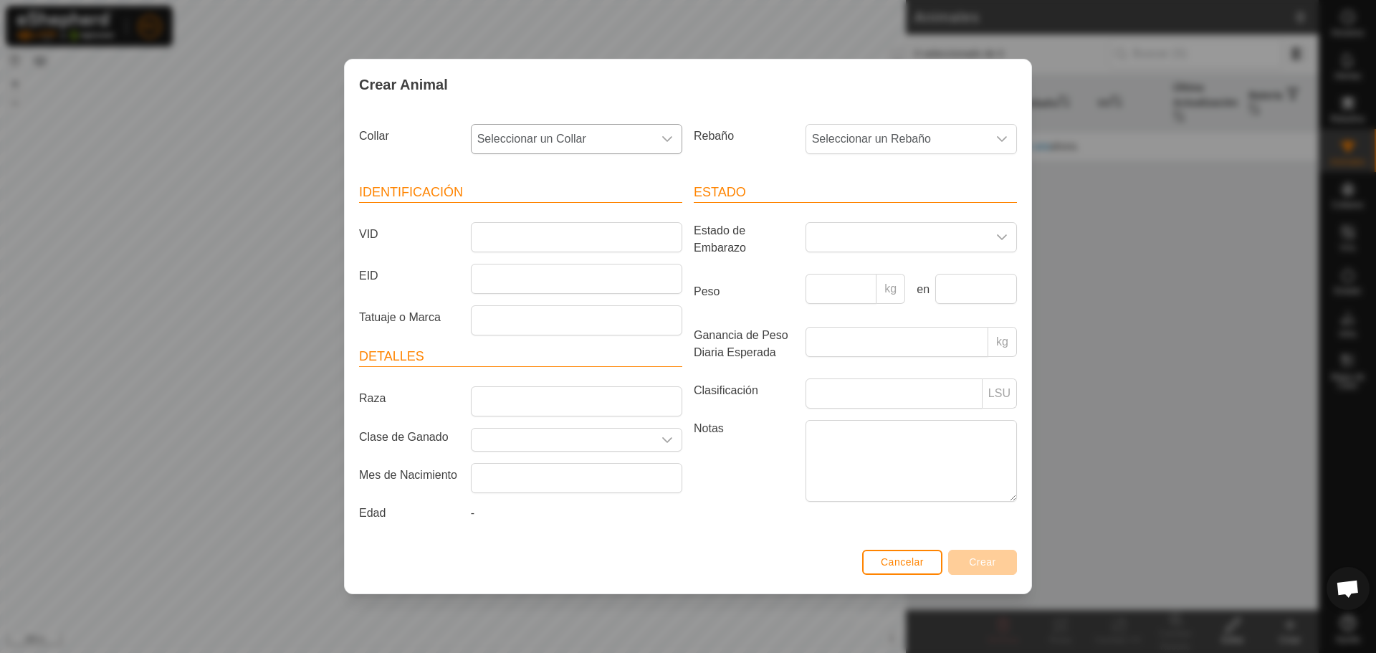
click at [669, 140] on icon "dropdown trigger" at bounding box center [667, 138] width 11 height 11
click at [677, 343] on div "Identificación VID EID Tatuaje o Marca Detalles Raza Clase de Ganado Mes de Nac…" at bounding box center [520, 355] width 335 height 379
click at [677, 136] on div "dropdown trigger" at bounding box center [667, 139] width 29 height 29
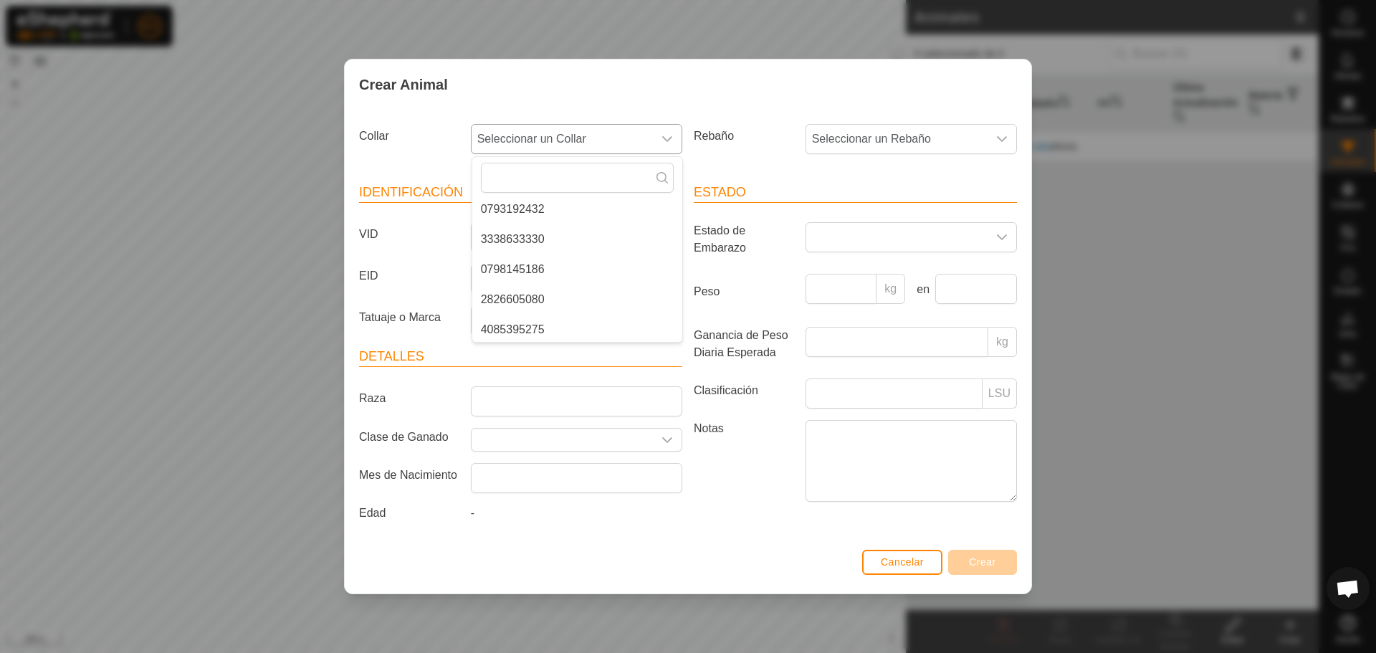
scroll to position [502, 0]
drag, startPoint x: 591, startPoint y: 249, endPoint x: 108, endPoint y: 347, distance: 492.8
click at [108, 347] on div "Crear Animal Collar Seleccionar un Collar - 2939951398 0979858775 2134873786 32…" at bounding box center [688, 326] width 1376 height 653
click at [627, 134] on span "Seleccionar un Collar" at bounding box center [562, 139] width 181 height 29
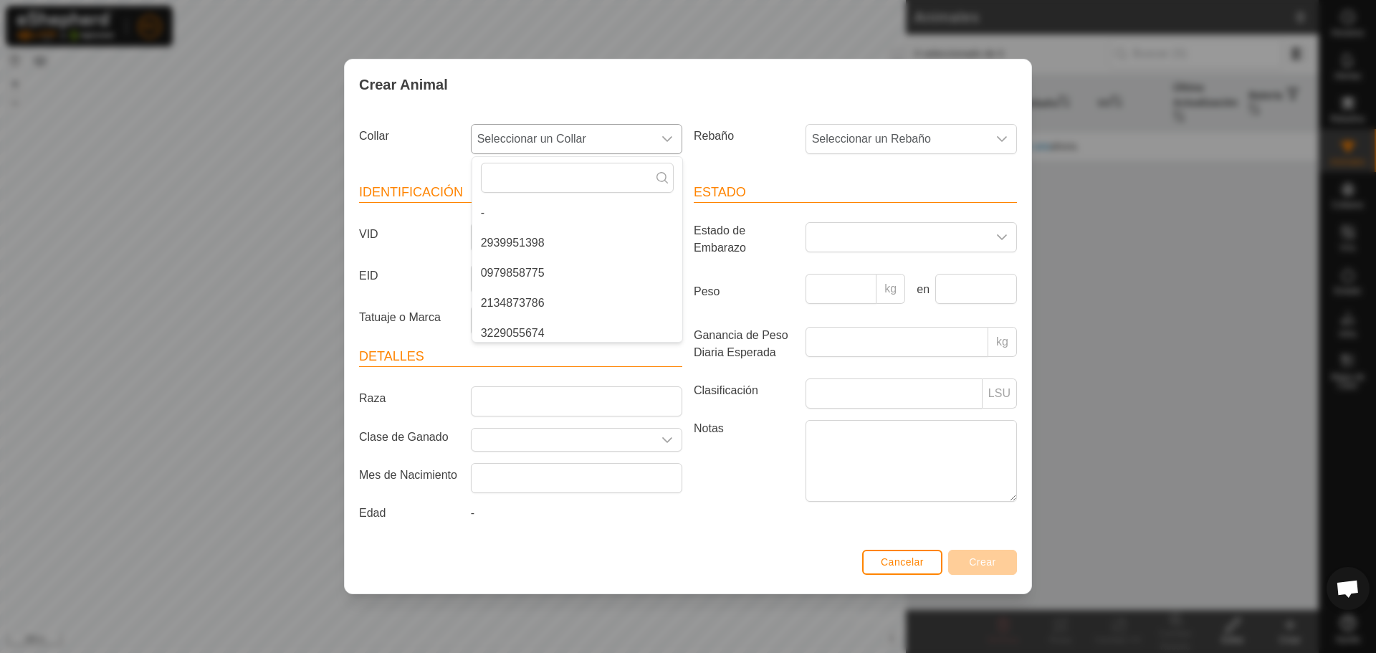
click at [496, 240] on li "2939951398" at bounding box center [577, 243] width 210 height 29
click at [850, 122] on div "Rebaño Seleccionar un Rebaño" at bounding box center [855, 144] width 335 height 53
click at [851, 138] on span "Seleccionar un Rebaño" at bounding box center [896, 139] width 181 height 29
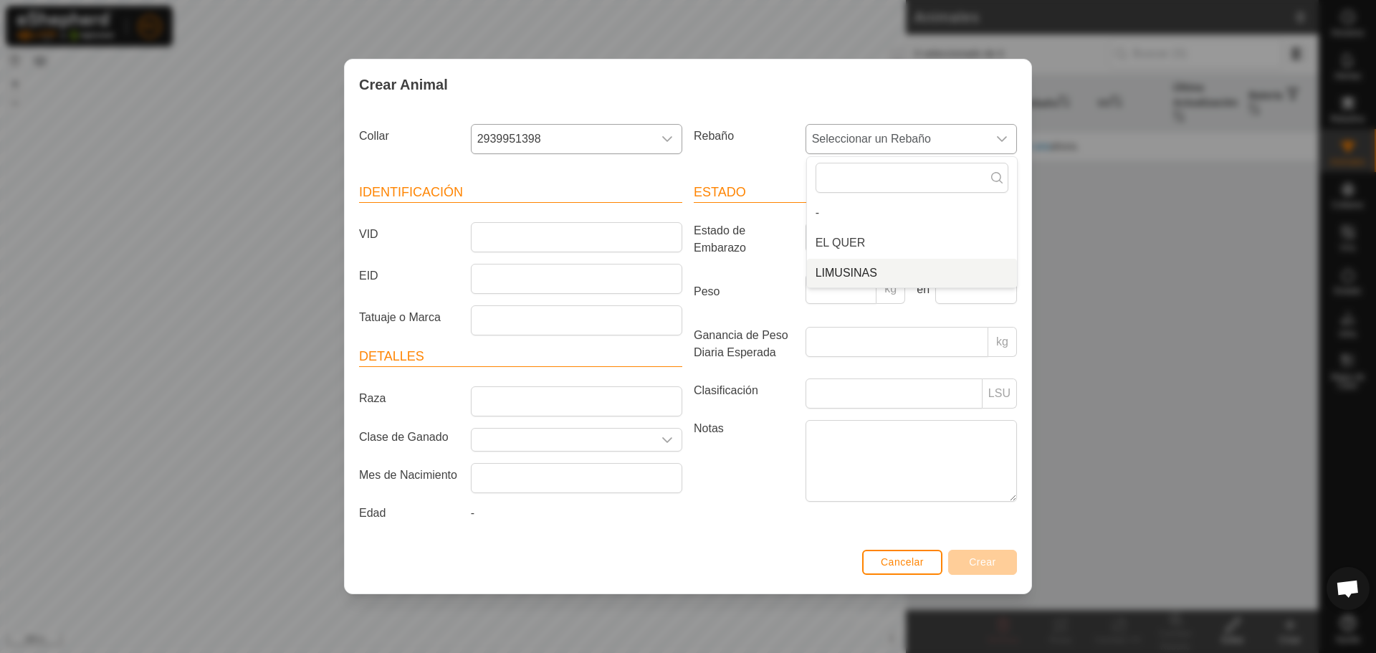
click at [833, 270] on li "LIMUSINAS" at bounding box center [912, 273] width 210 height 29
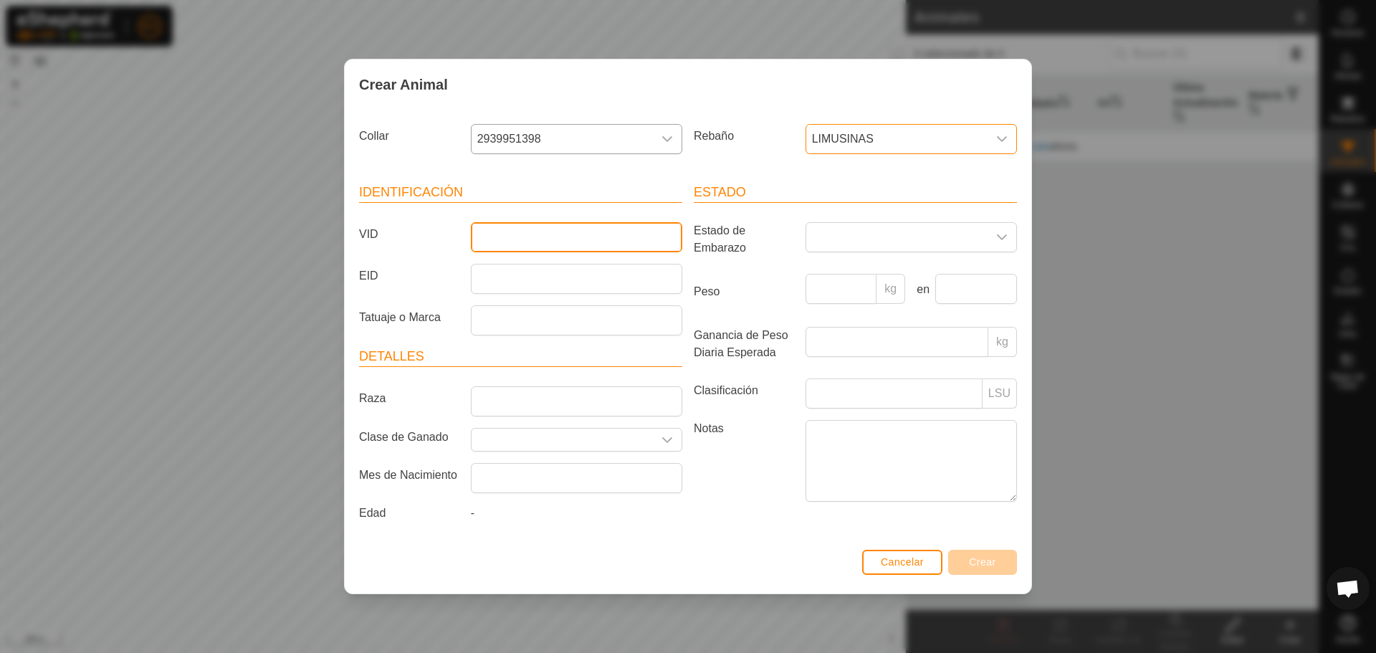
click at [558, 247] on input "VID" at bounding box center [576, 237] width 211 height 30
click at [426, 167] on div "Identificación VID EID Tatuaje o Marca Detalles Raza Clase de Ganado Mes de Nac…" at bounding box center [520, 355] width 335 height 379
click at [537, 242] on input "VID" at bounding box center [576, 237] width 211 height 30
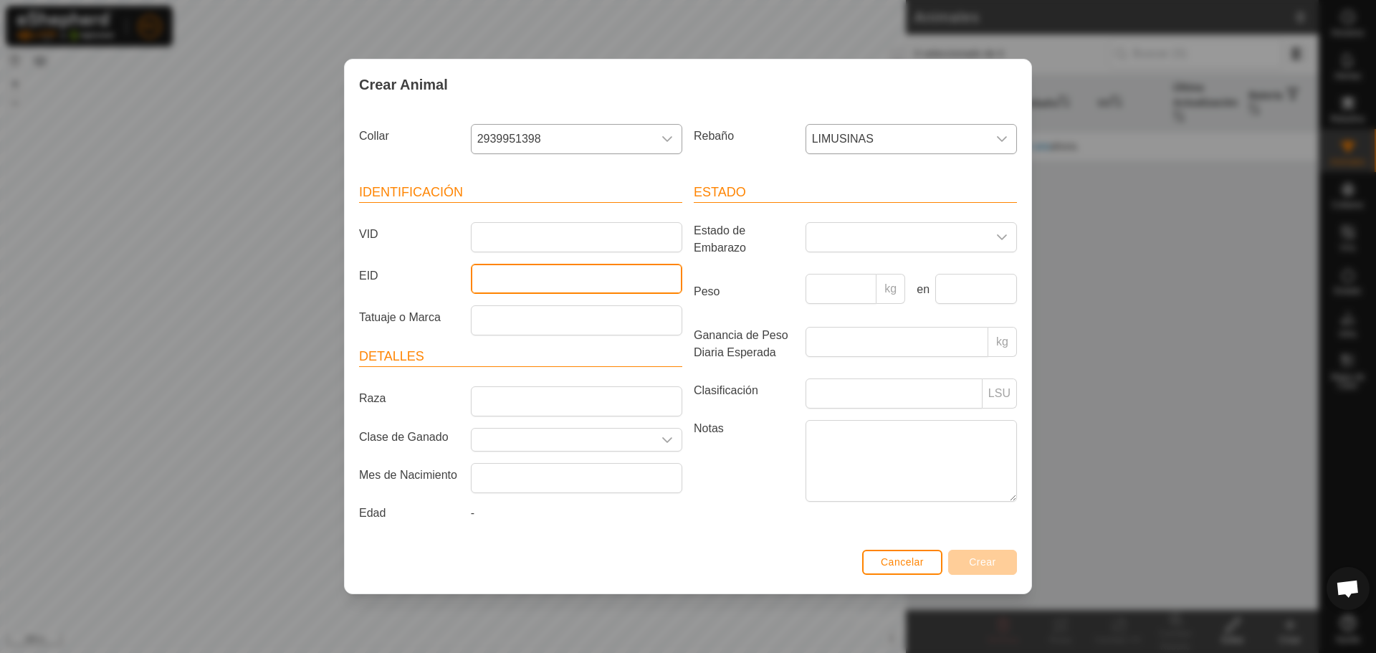
click at [529, 282] on input "EID" at bounding box center [576, 279] width 211 height 30
click at [534, 252] on article "Identificación VID EID Tatuaje o Marca" at bounding box center [520, 259] width 323 height 153
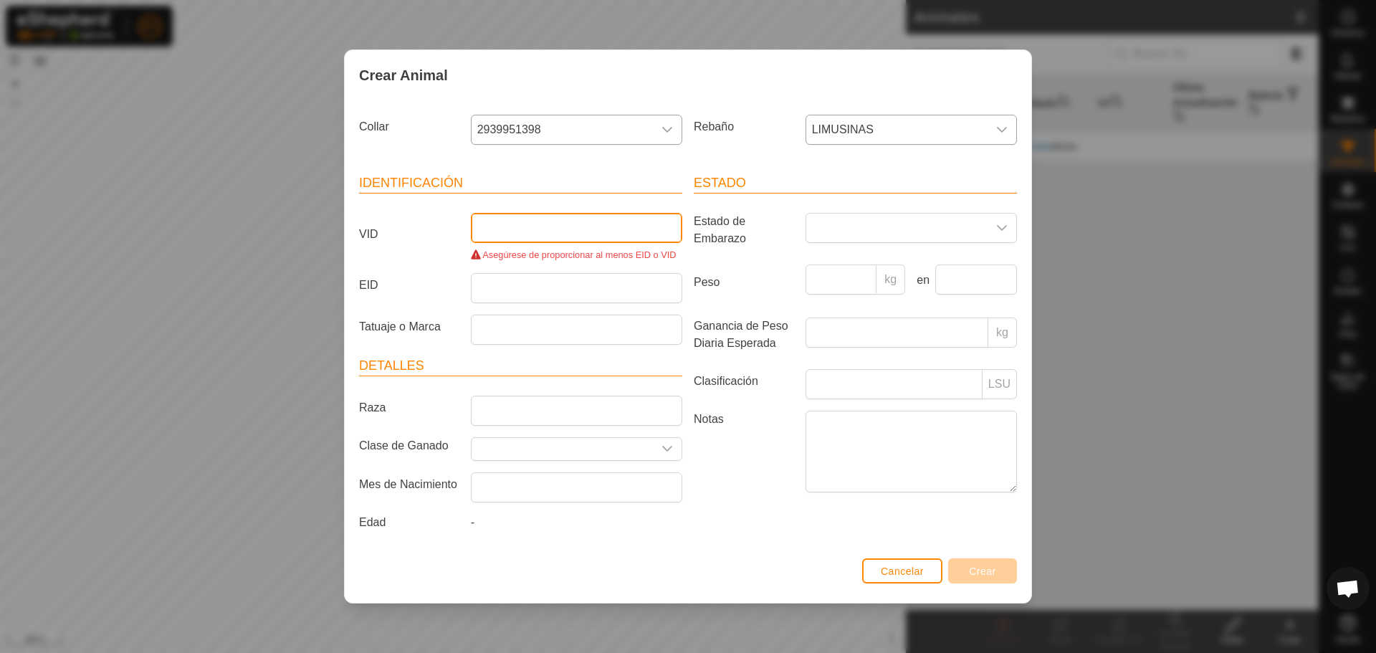
click at [526, 219] on input "VID" at bounding box center [576, 228] width 211 height 30
click at [525, 236] on input "VID" at bounding box center [576, 228] width 211 height 30
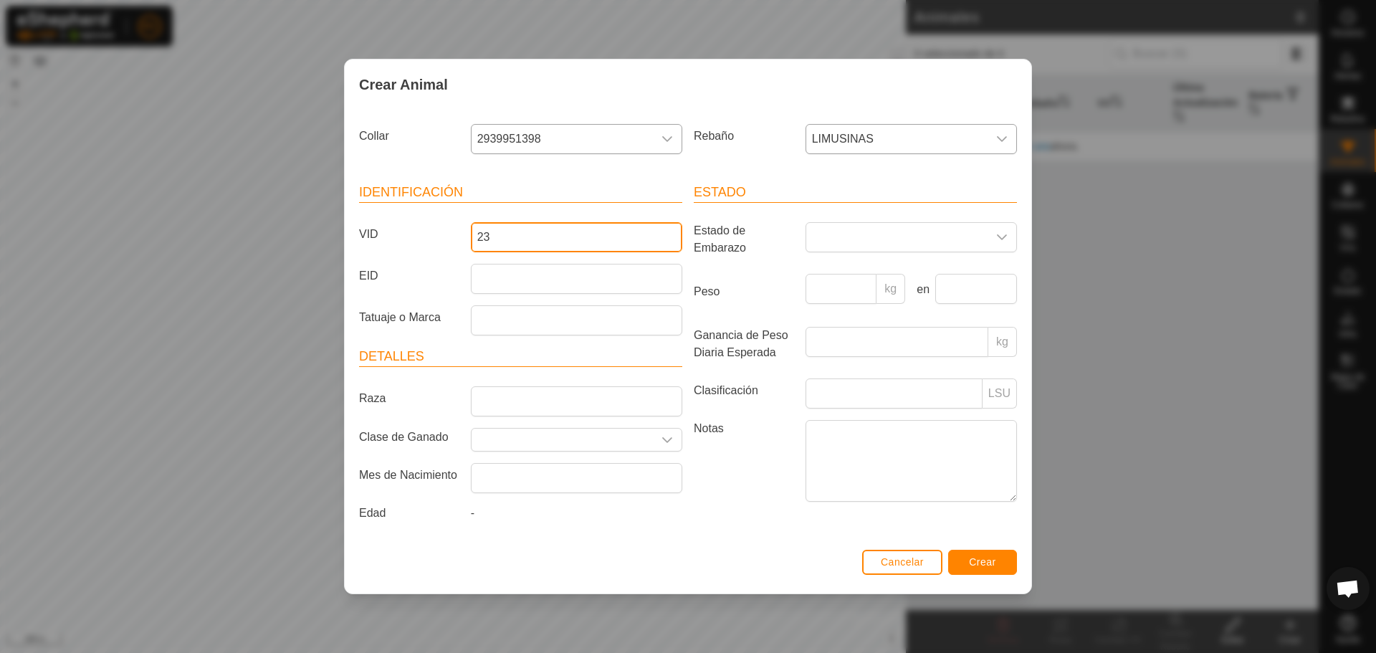
type input "2"
type input "1402"
click at [923, 244] on span at bounding box center [896, 237] width 181 height 29
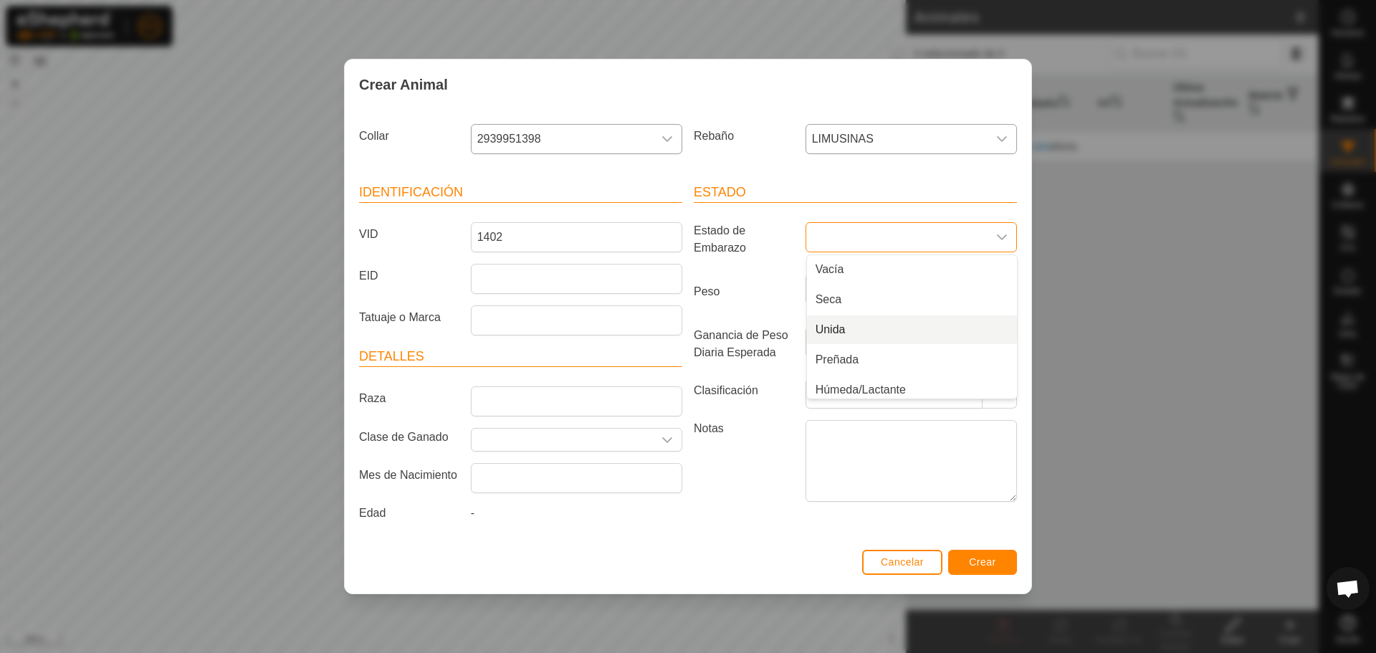
scroll to position [6, 0]
click at [897, 361] on li "Preñada" at bounding box center [912, 354] width 210 height 29
click at [845, 329] on input "Ganancia de Peso Diaria Esperada" at bounding box center [897, 342] width 183 height 30
click at [722, 269] on article "Estado Estado de Embarazo Preñada Peso kg en Ganancia de Peso Diaria Esperada k…" at bounding box center [855, 345] width 323 height 324
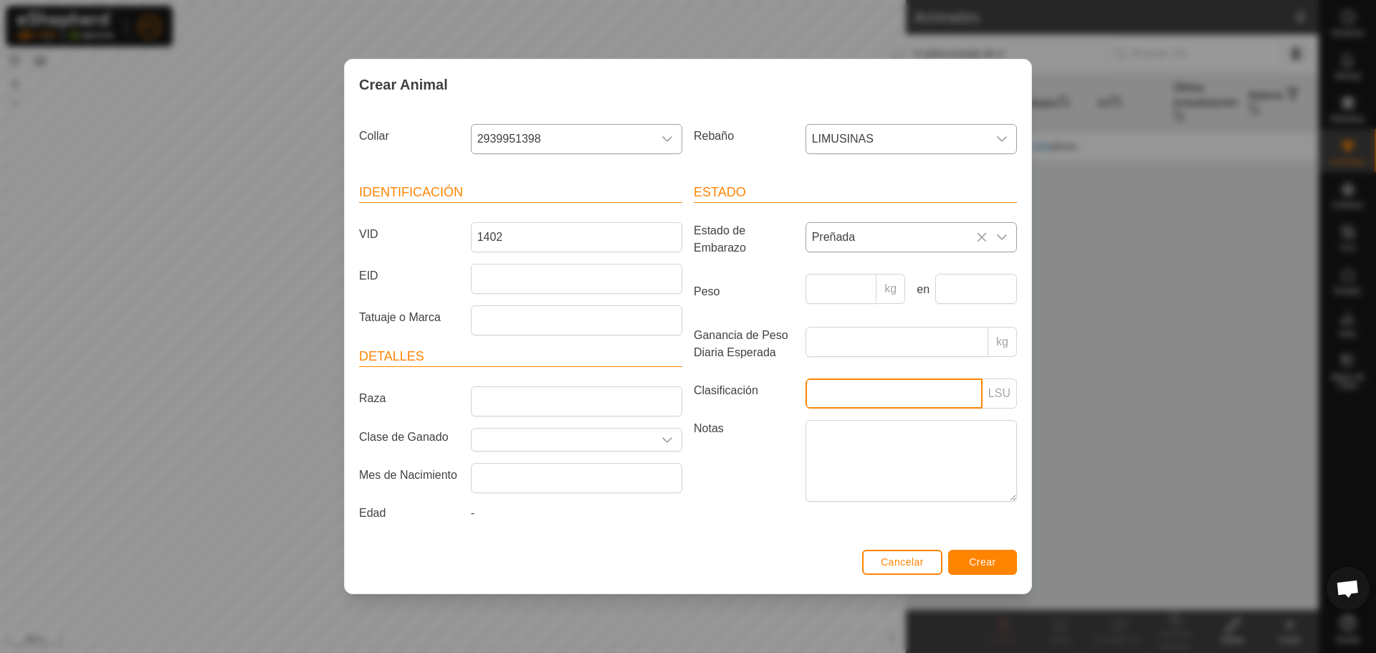
click at [836, 386] on input "Clasificación" at bounding box center [894, 393] width 177 height 30
click at [778, 353] on label "Ganancia de Peso Diaria Esperada" at bounding box center [744, 344] width 112 height 34
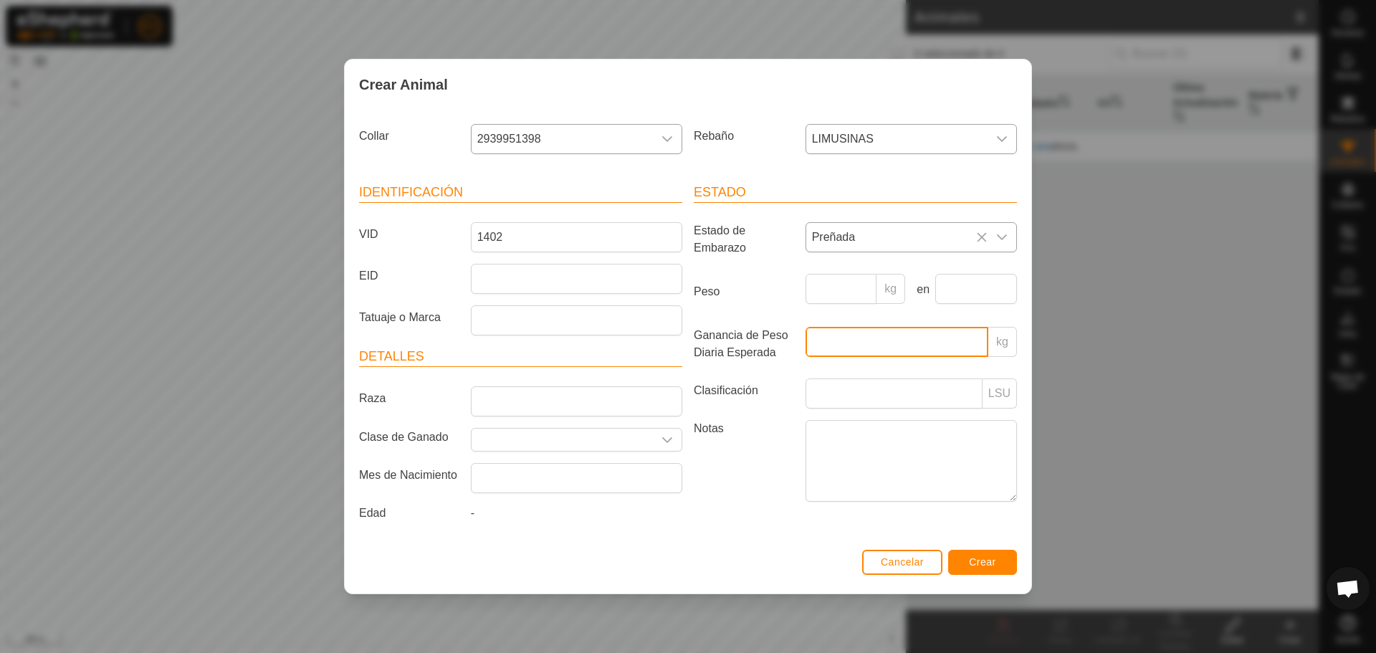
click at [806, 353] on input "Ganancia de Peso Diaria Esperada" at bounding box center [897, 342] width 183 height 30
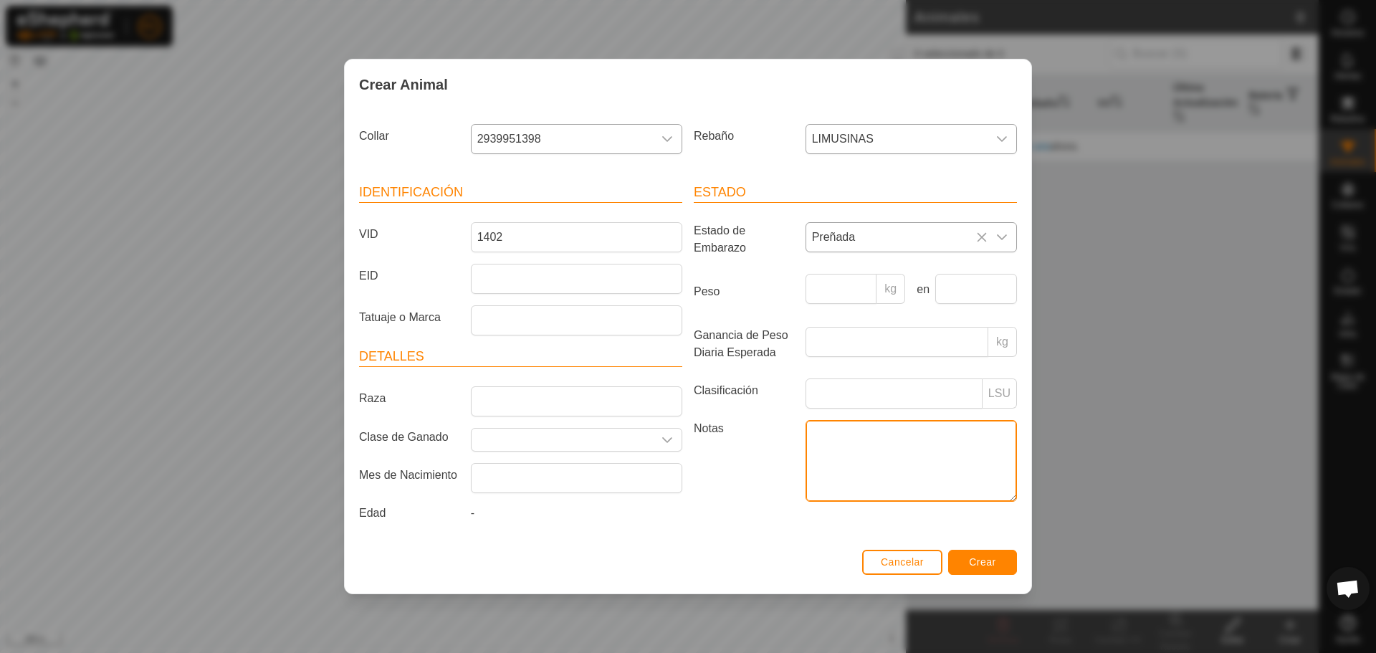
click at [839, 458] on textarea "Notas" at bounding box center [911, 461] width 211 height 82
click at [763, 421] on label "Notas" at bounding box center [744, 460] width 112 height 81
click at [806, 421] on textarea "Notas" at bounding box center [911, 461] width 211 height 82
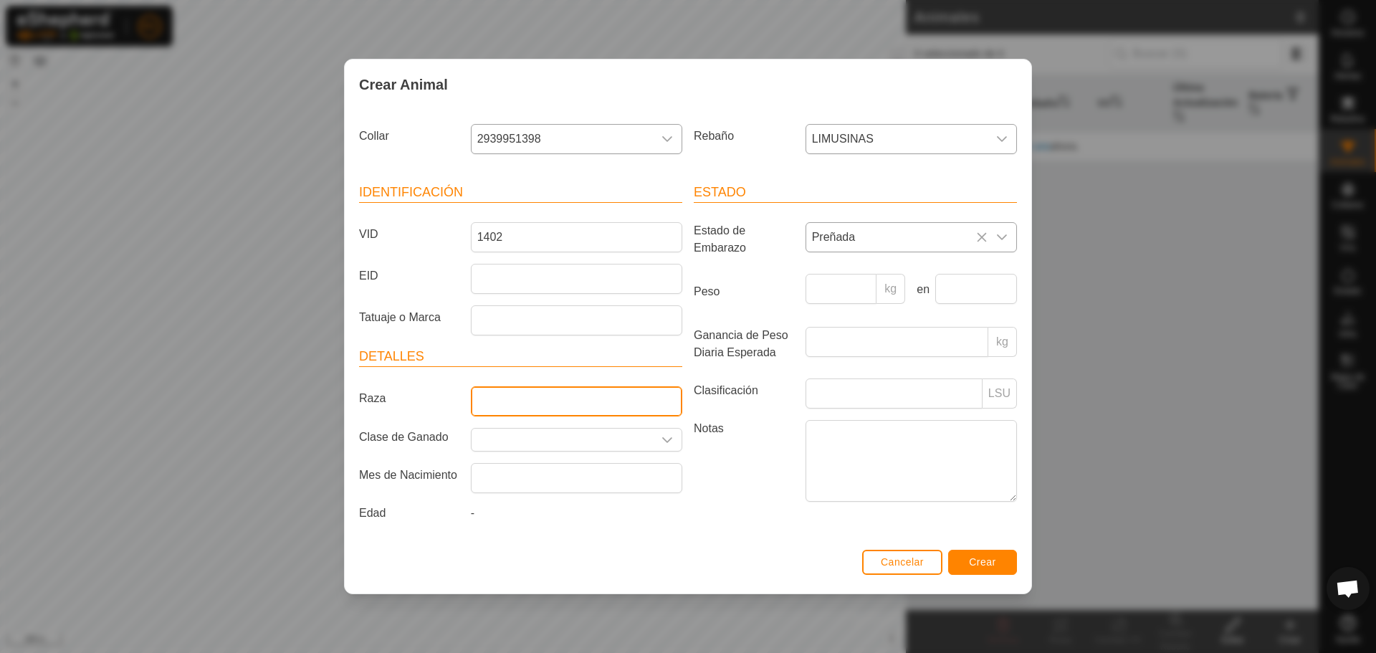
click at [502, 395] on input "Raza" at bounding box center [576, 401] width 211 height 30
type input "LIMUSIN"
click at [492, 445] on input "Seleccione o ingrese una Clase de Ganado" at bounding box center [562, 440] width 181 height 22
click at [672, 443] on icon "dropdown trigger" at bounding box center [667, 439] width 11 height 11
click at [369, 464] on label "Mes de Nacimiento" at bounding box center [409, 475] width 112 height 24
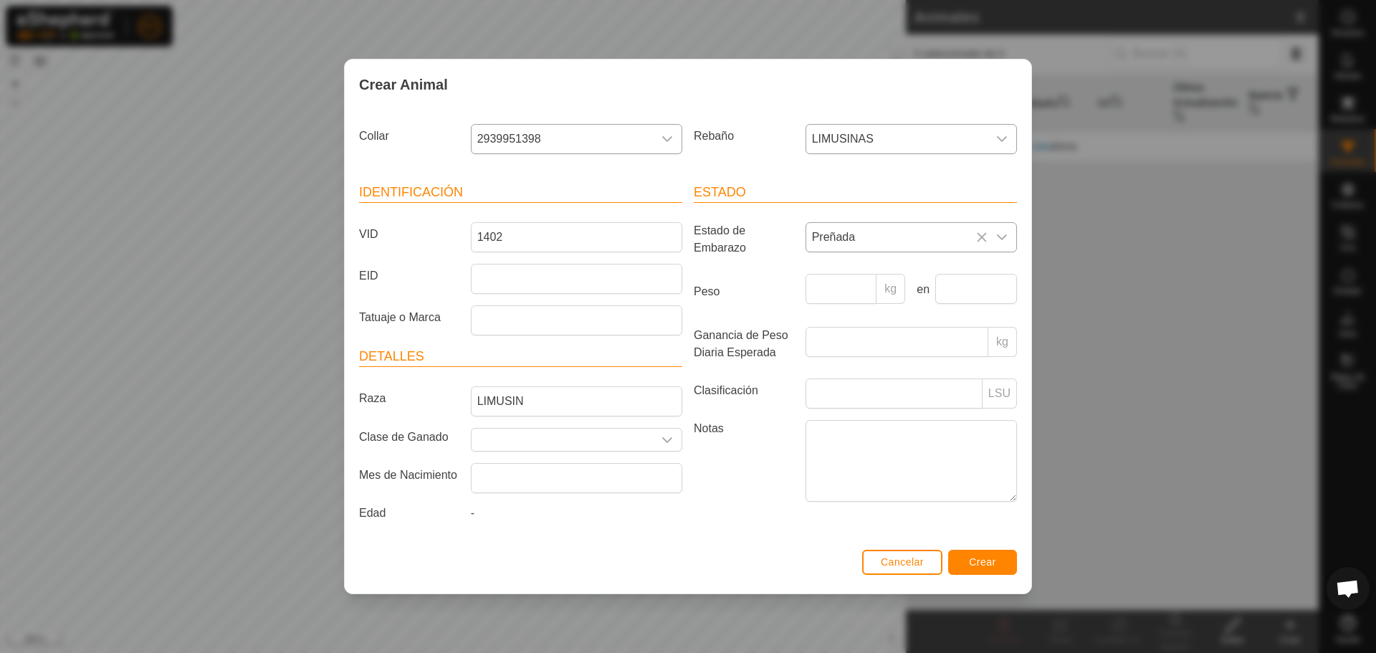
click at [517, 510] on div "-" at bounding box center [576, 516] width 223 height 23
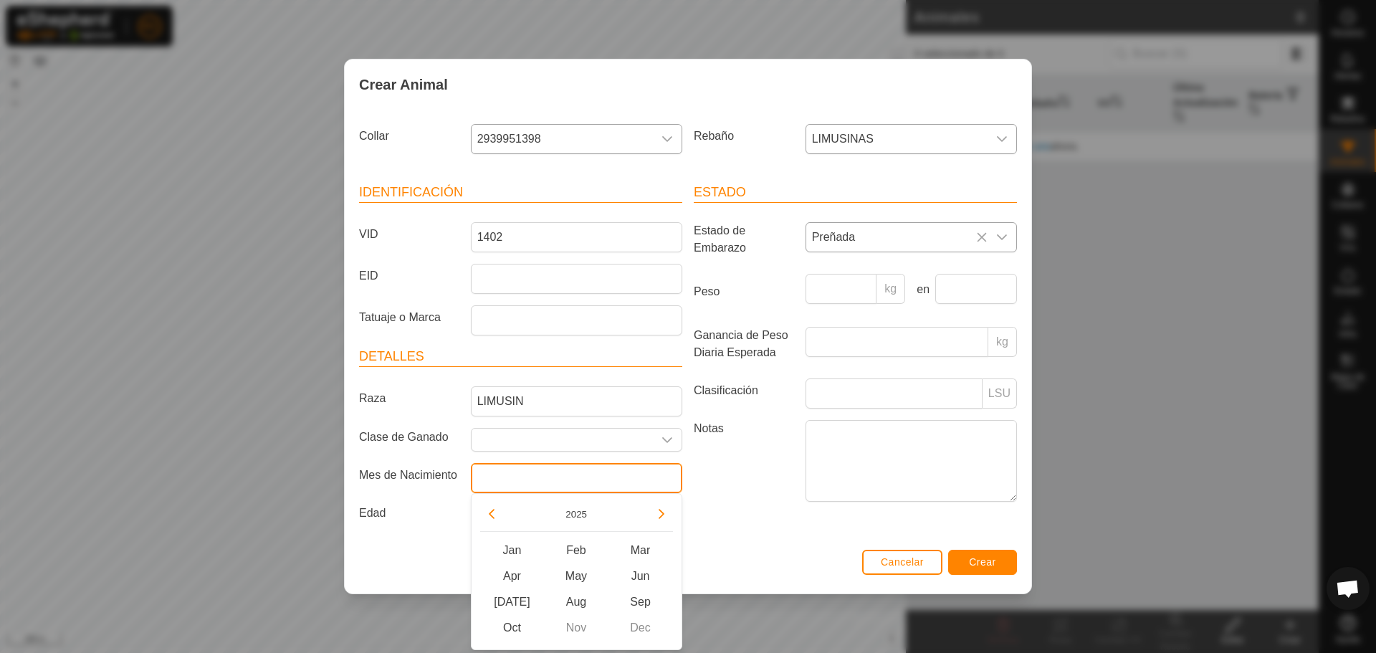
click at [529, 468] on input "text" at bounding box center [576, 478] width 211 height 30
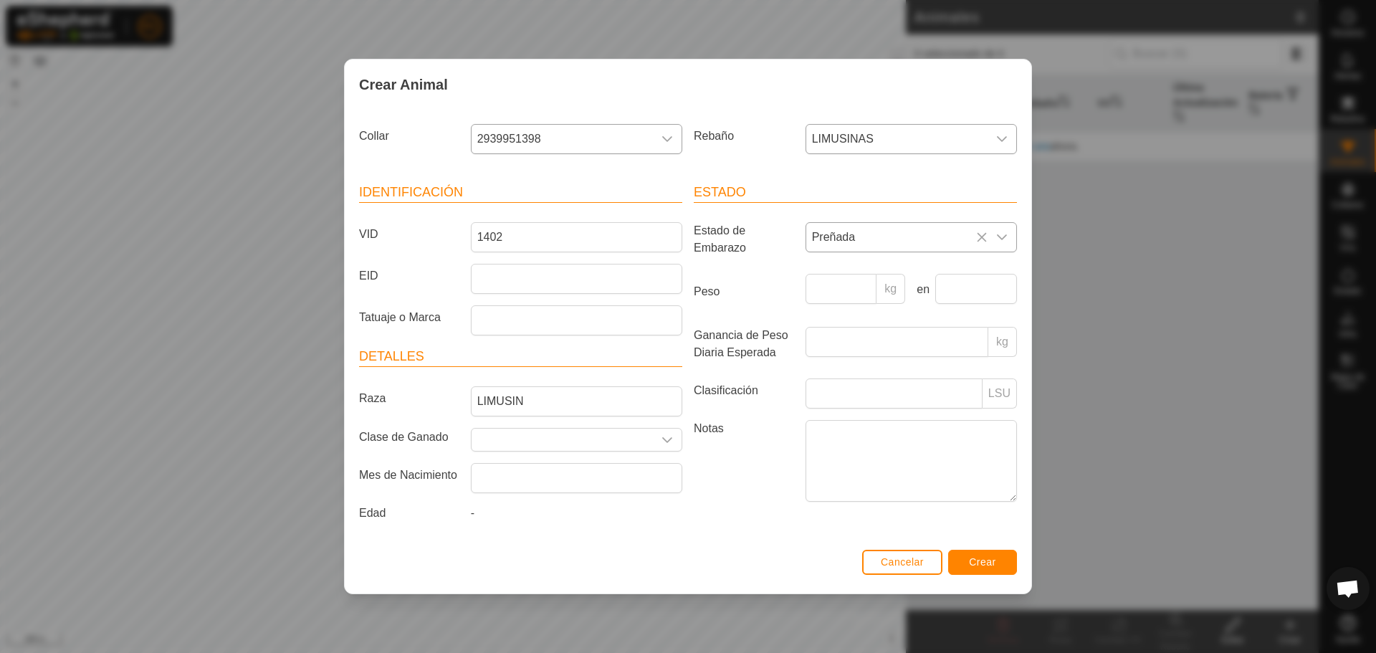
click at [383, 488] on div "Mes de Nacimiento" at bounding box center [520, 478] width 335 height 30
click at [492, 512] on div "-" at bounding box center [576, 516] width 223 height 23
click at [480, 512] on div "-" at bounding box center [576, 516] width 223 height 23
click at [462, 514] on label "Edad" at bounding box center [409, 513] width 112 height 17
click at [472, 515] on span "-" at bounding box center [473, 513] width 4 height 12
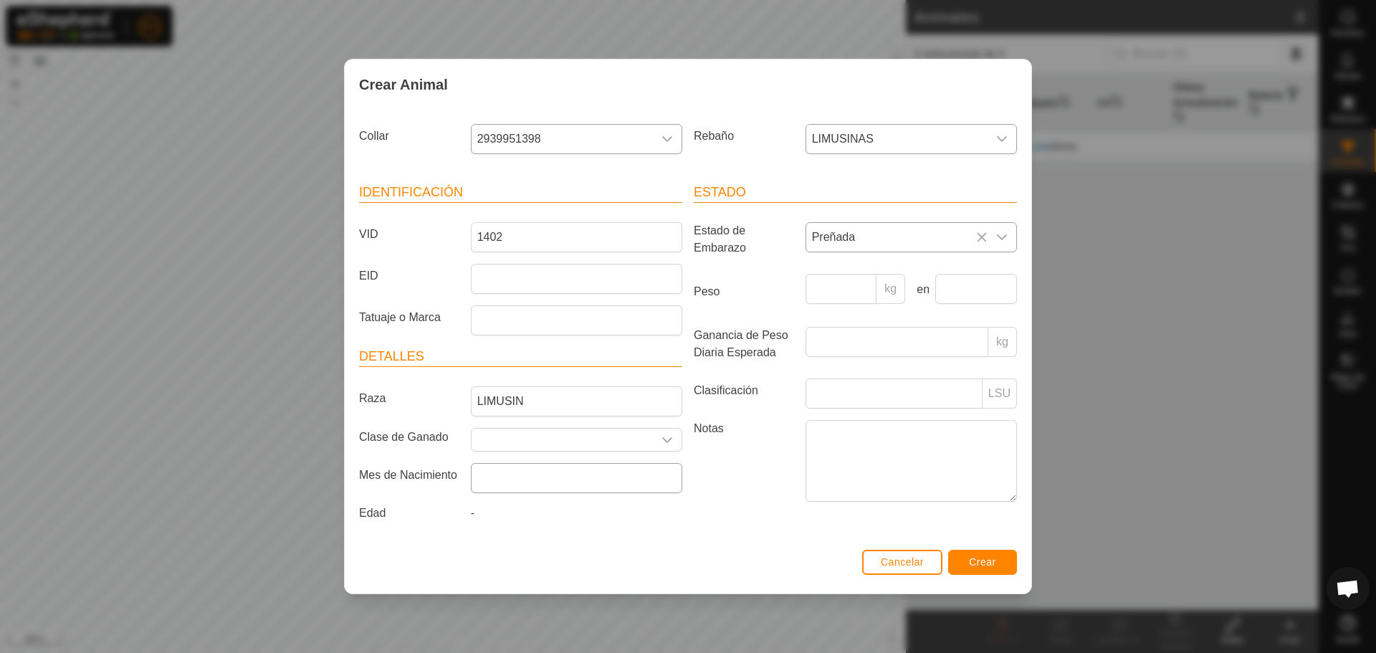
drag, startPoint x: 517, startPoint y: 505, endPoint x: 545, endPoint y: 485, distance: 35.0
click at [517, 504] on article "Detalles Raza LIMUSIN Clase de Ganado Mes de Nacimiento Edad -" at bounding box center [520, 437] width 323 height 181
click at [558, 475] on input "text" at bounding box center [576, 478] width 211 height 30
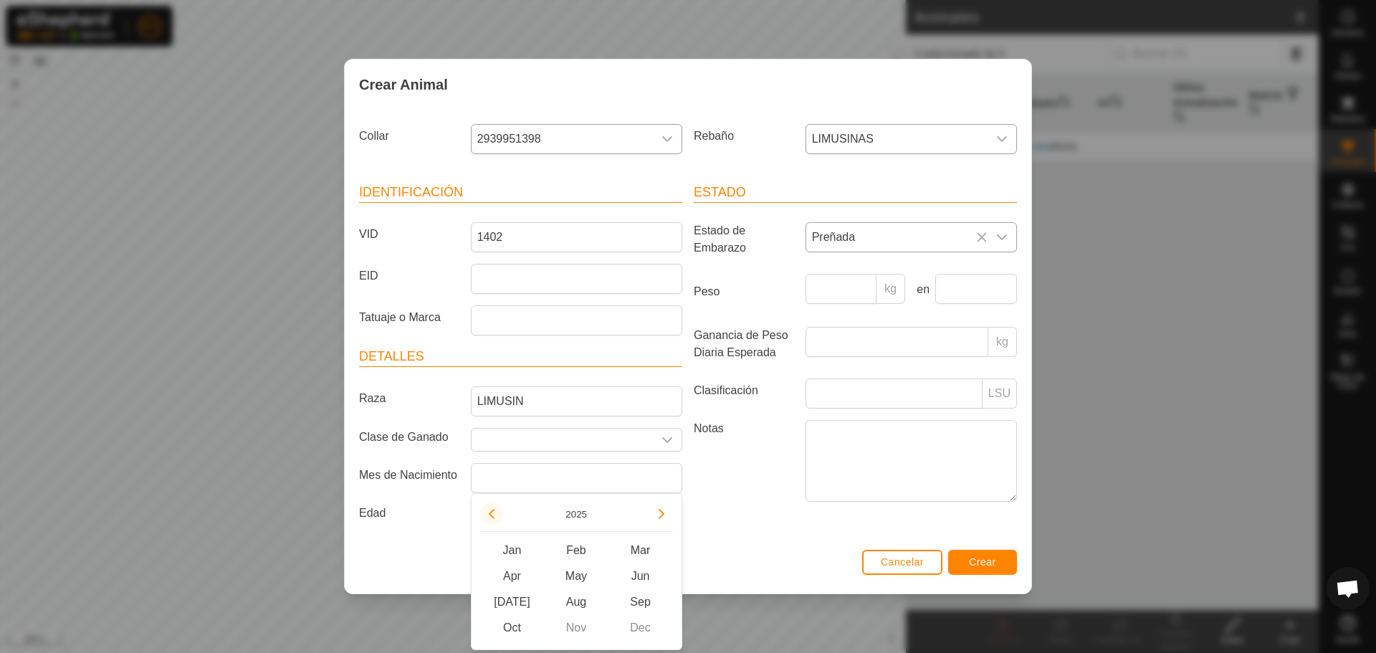
click at [502, 515] on button "Previous Year" at bounding box center [491, 513] width 23 height 23
click at [636, 603] on span "Sep" at bounding box center [640, 602] width 65 height 26
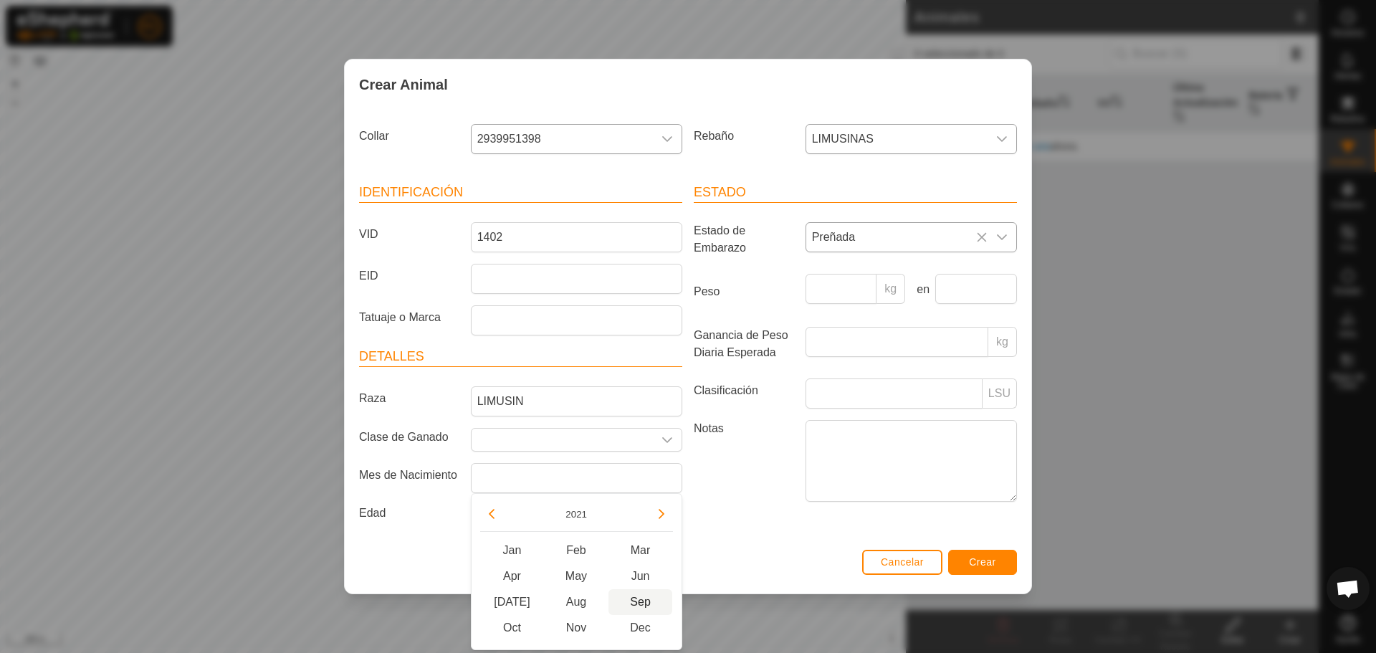
type input "[DATE]"
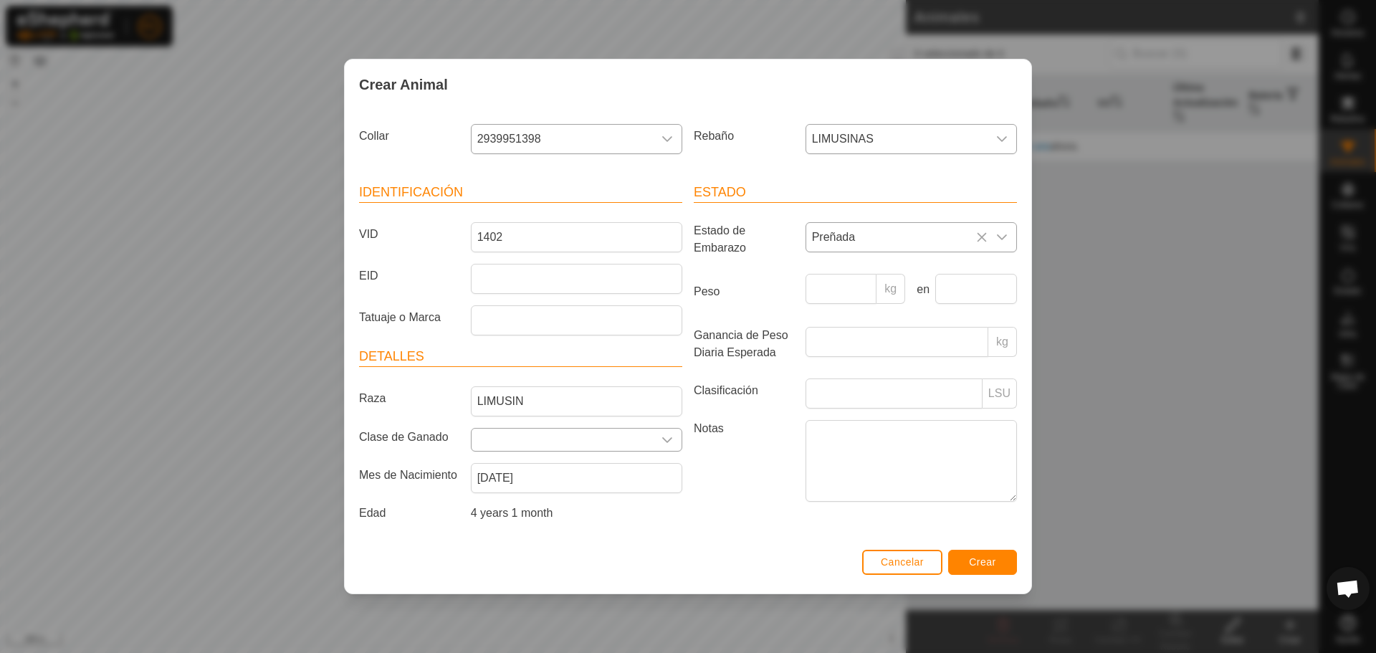
click at [518, 447] on input "Seleccione o ingrese una Clase de Ganado" at bounding box center [562, 440] width 181 height 22
click at [870, 238] on span "Preñada" at bounding box center [896, 237] width 181 height 29
click at [778, 282] on label "Peso" at bounding box center [744, 292] width 112 height 36
click at [806, 282] on input "Peso" at bounding box center [842, 289] width 72 height 30
click at [801, 215] on article "Estado Estado de Embarazo Preñada Peso kg en Ganancia de Peso Diaria Esperada k…" at bounding box center [855, 345] width 323 height 324
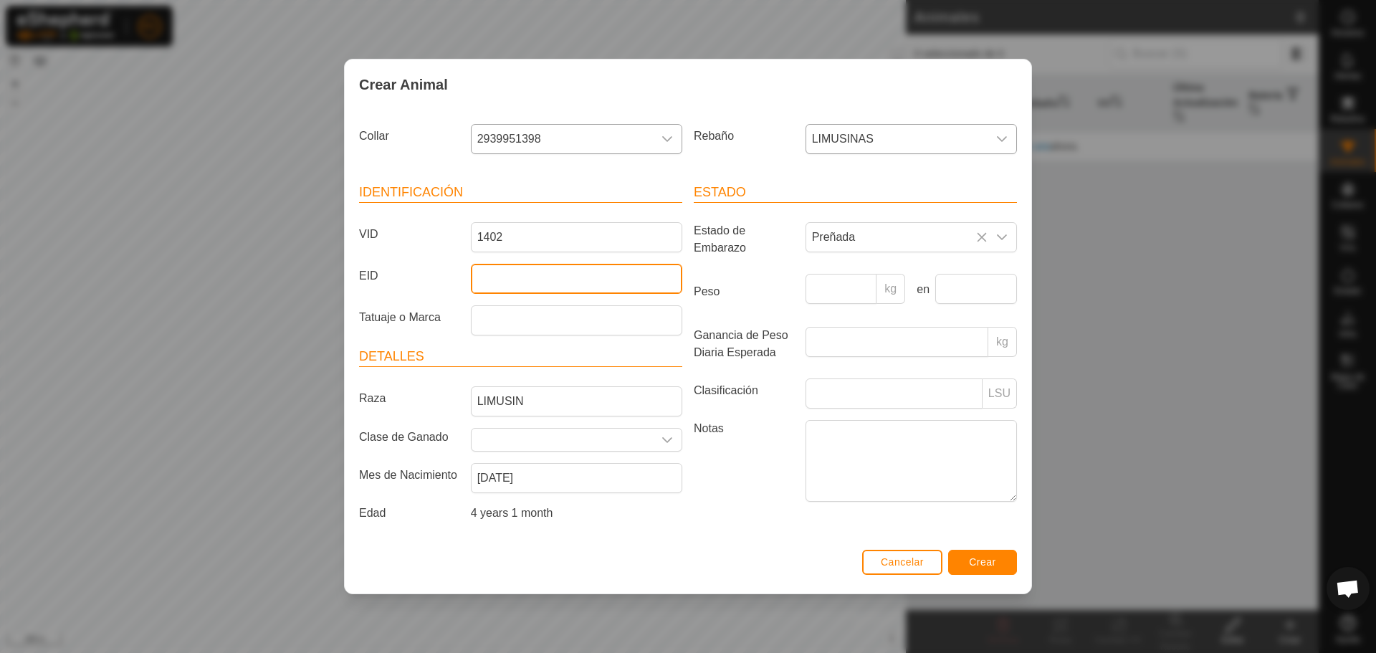
click at [498, 279] on input "EID" at bounding box center [576, 279] width 211 height 30
click at [500, 279] on input "EID" at bounding box center [576, 279] width 211 height 30
click at [461, 315] on label "Tatuaje o Marca" at bounding box center [409, 317] width 112 height 24
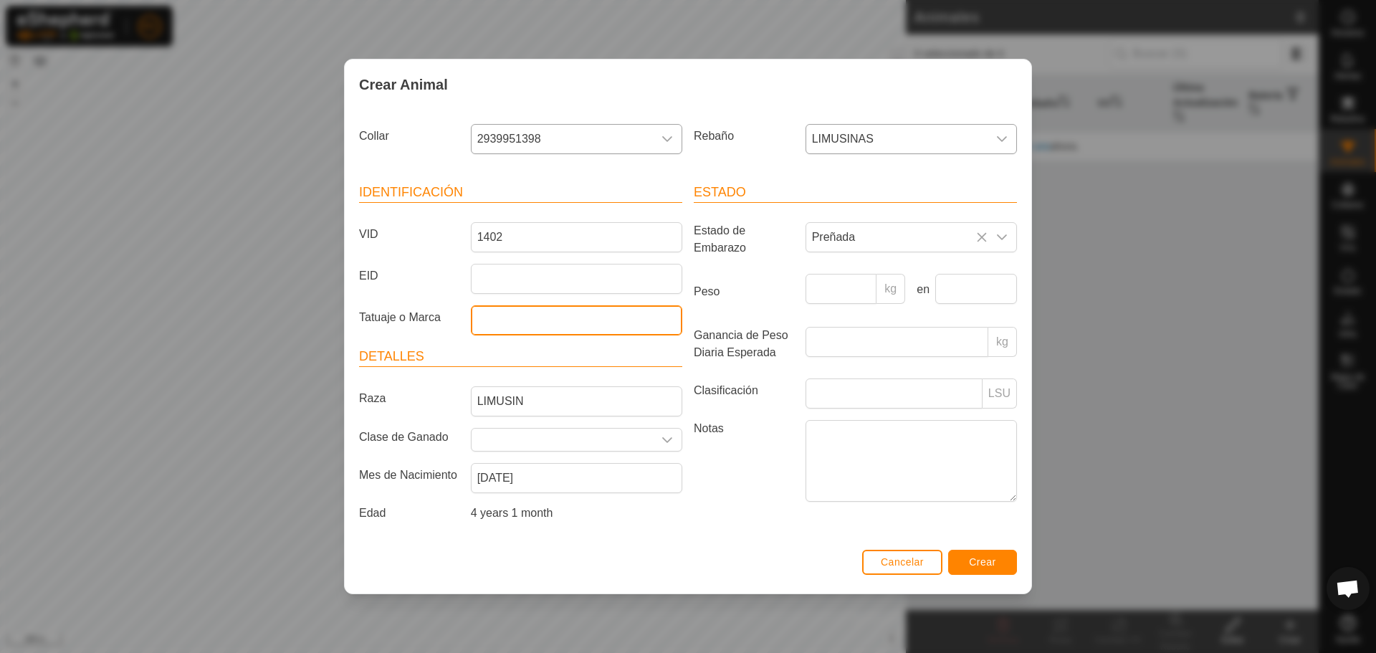
click at [471, 315] on input "Tatuaje o Marca" at bounding box center [576, 320] width 211 height 30
click at [480, 304] on article "Identificación VID 1402 EID Tatuaje o Marca" at bounding box center [520, 259] width 323 height 153
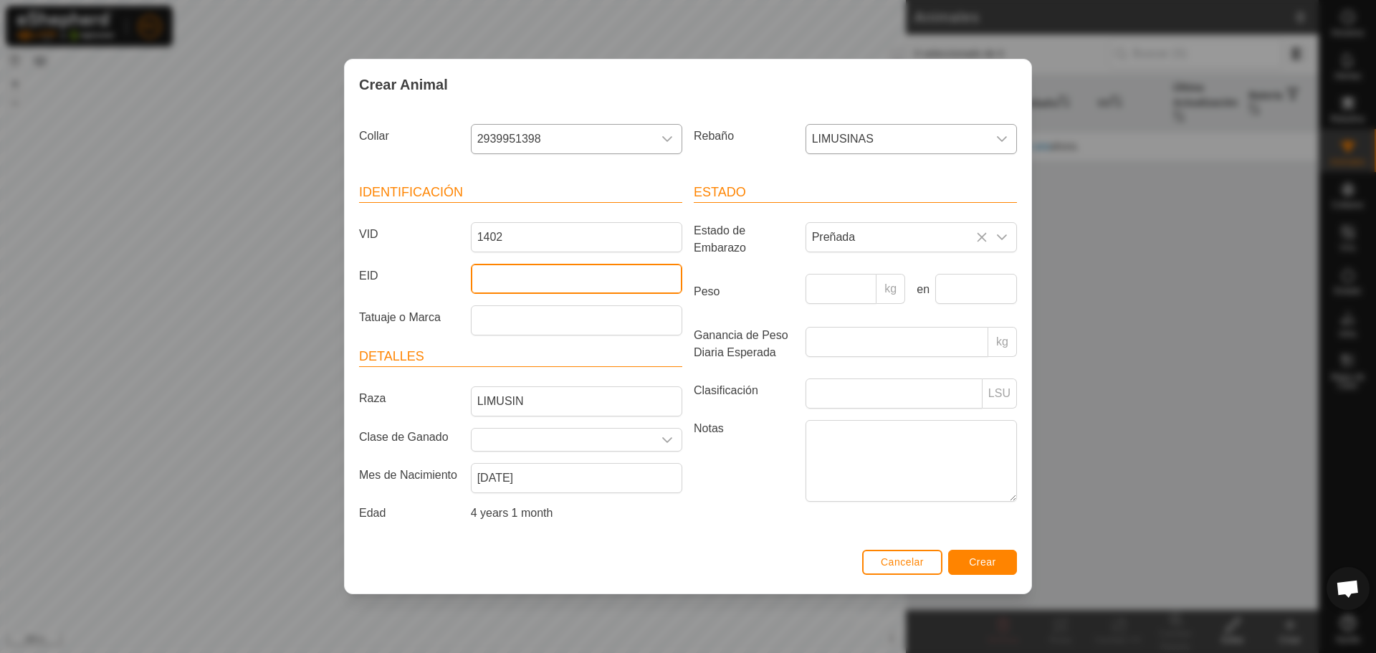
click at [489, 268] on input "EID" at bounding box center [576, 279] width 211 height 30
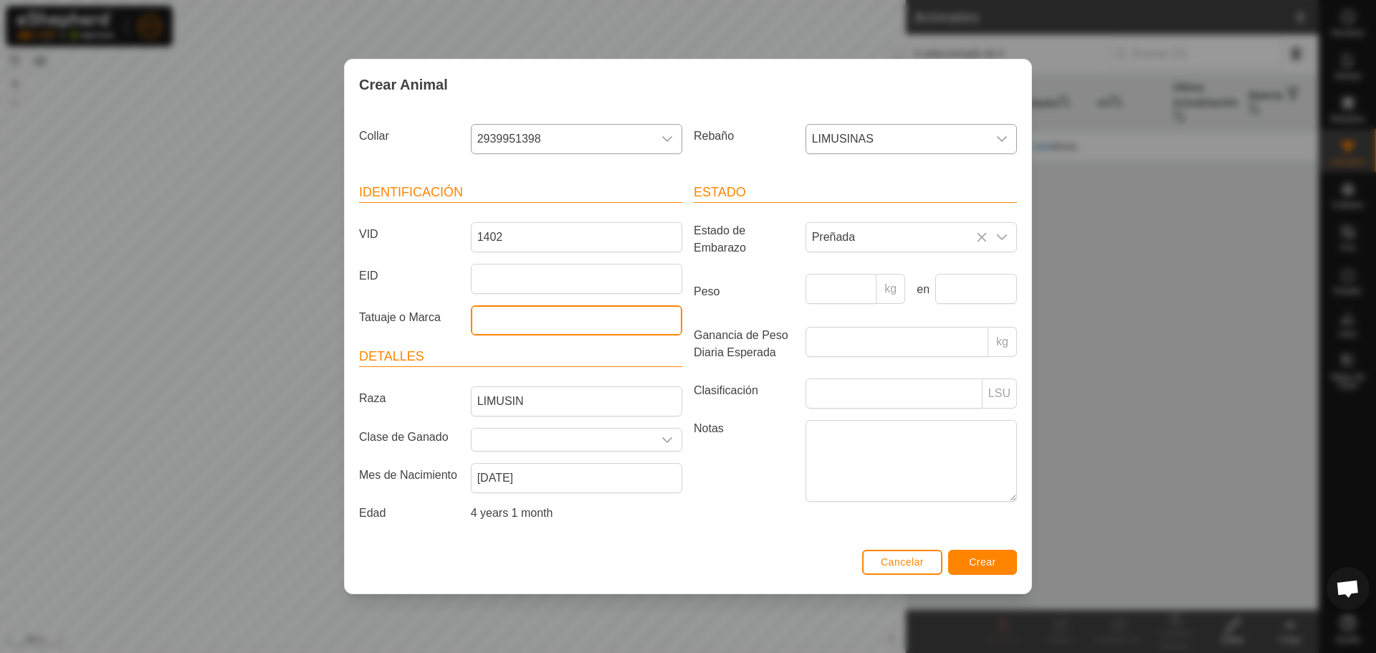
click at [487, 320] on input "Tatuaje o Marca" at bounding box center [576, 320] width 211 height 30
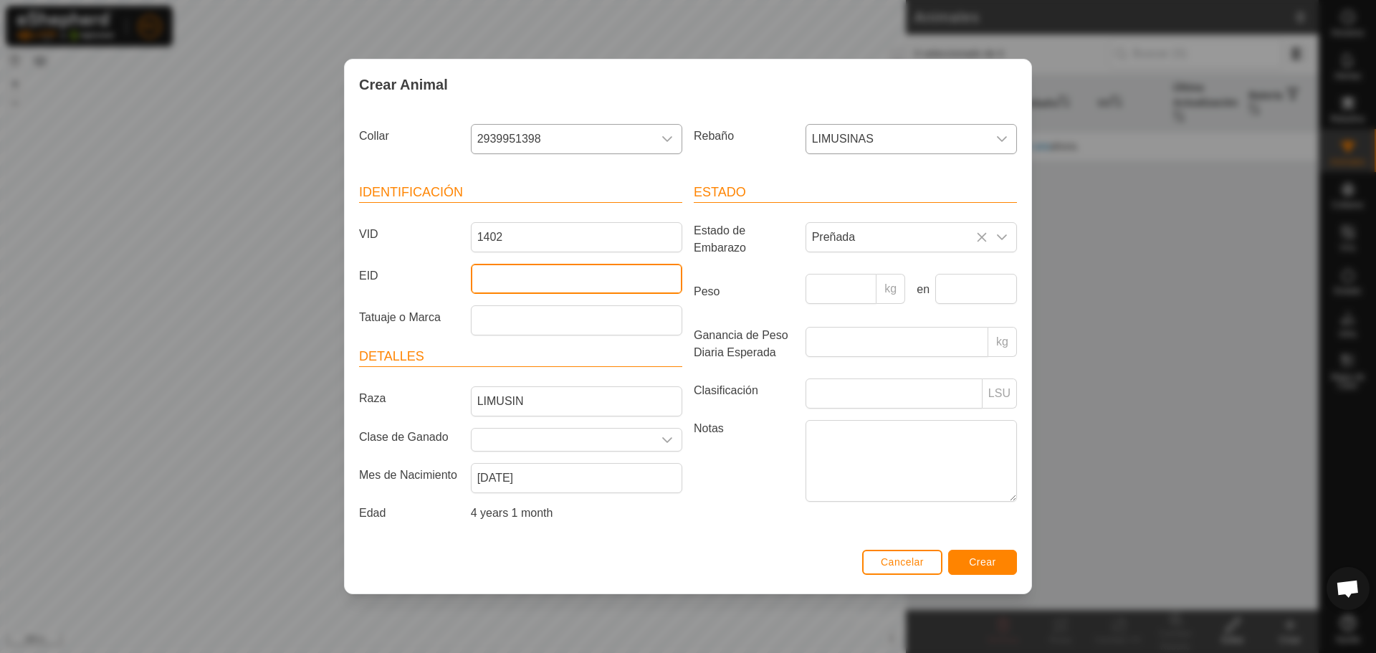
click at [500, 275] on input "EID" at bounding box center [576, 279] width 211 height 30
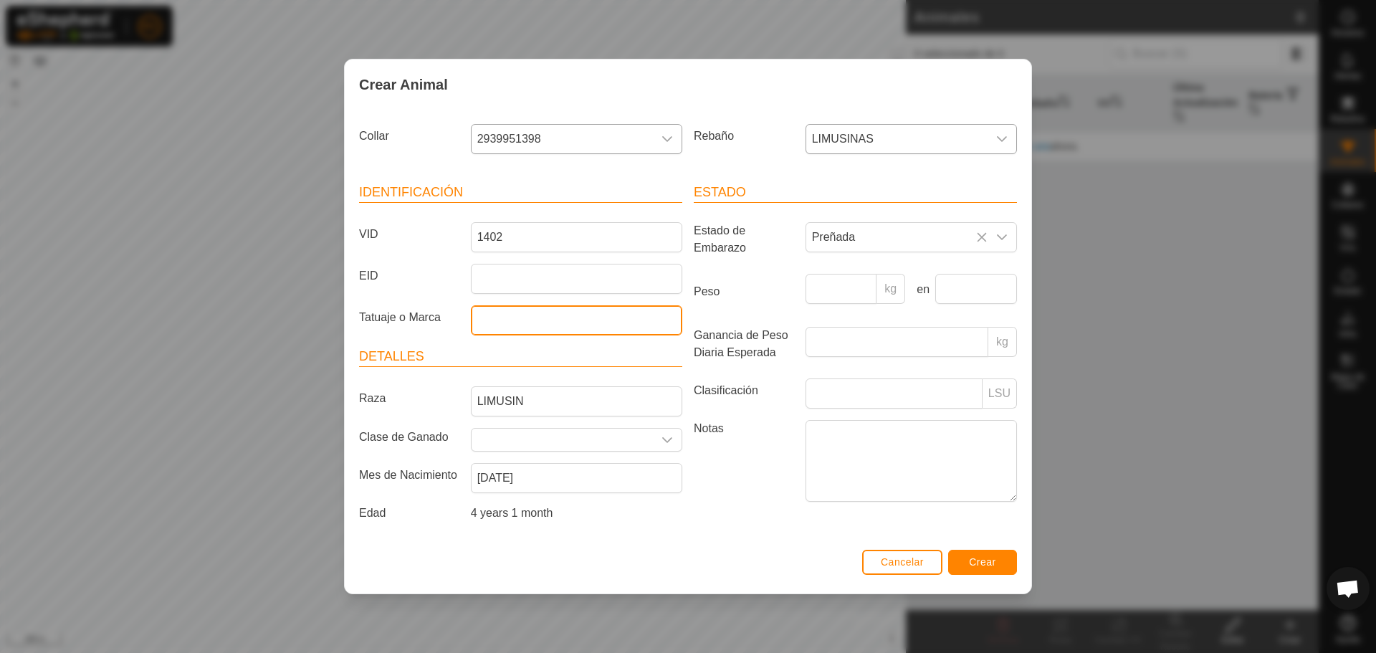
click at [482, 321] on input "Tatuaje o Marca" at bounding box center [576, 320] width 211 height 30
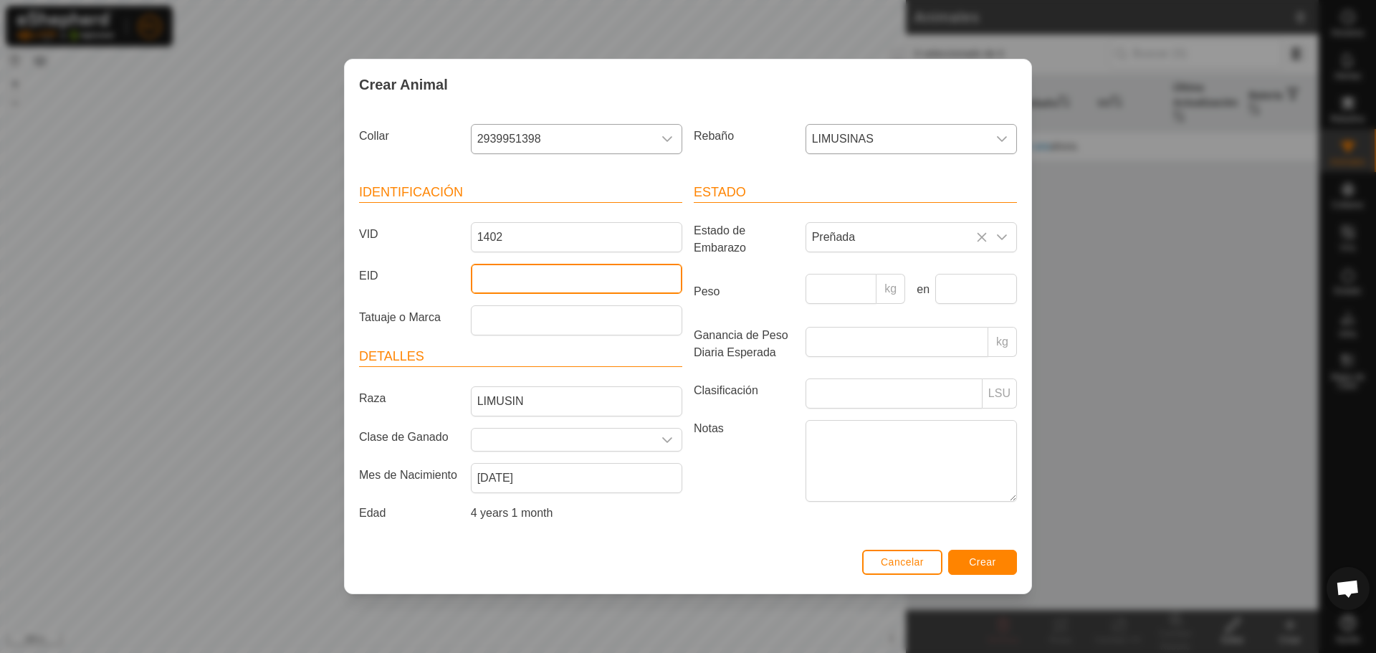
click at [482, 275] on input "EID" at bounding box center [576, 279] width 211 height 30
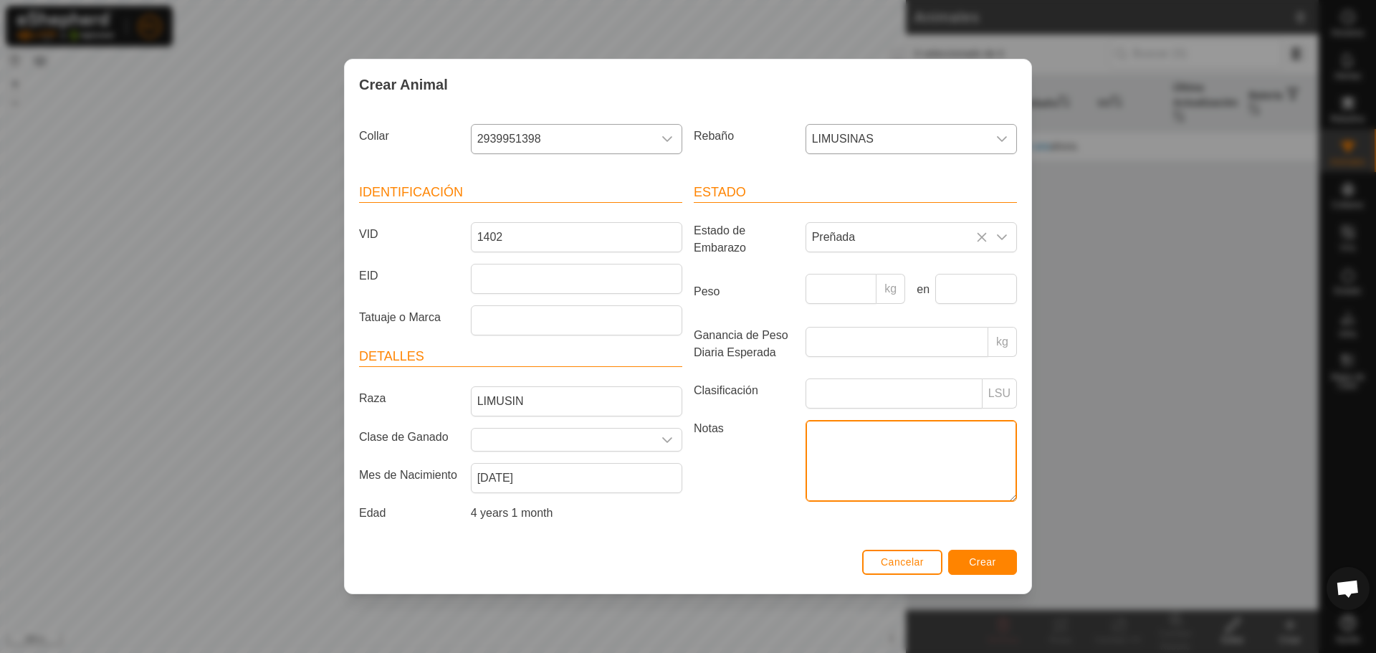
click at [876, 444] on textarea "Notas" at bounding box center [911, 461] width 211 height 82
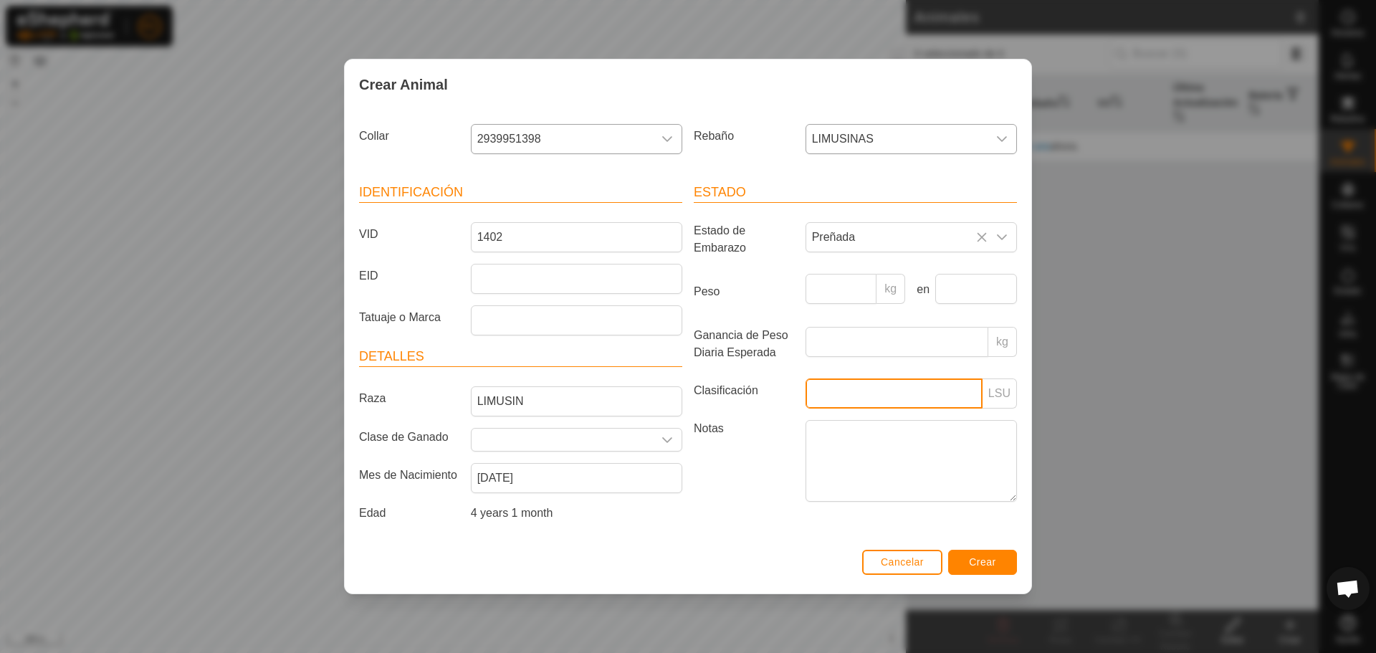
click at [831, 393] on input "Clasificación" at bounding box center [894, 393] width 177 height 30
click at [753, 351] on label "Ganancia de Peso Diaria Esperada" at bounding box center [744, 344] width 112 height 34
click at [806, 351] on input "Ganancia de Peso Diaria Esperada" at bounding box center [897, 342] width 183 height 30
click at [650, 128] on span "2939951398" at bounding box center [562, 139] width 181 height 29
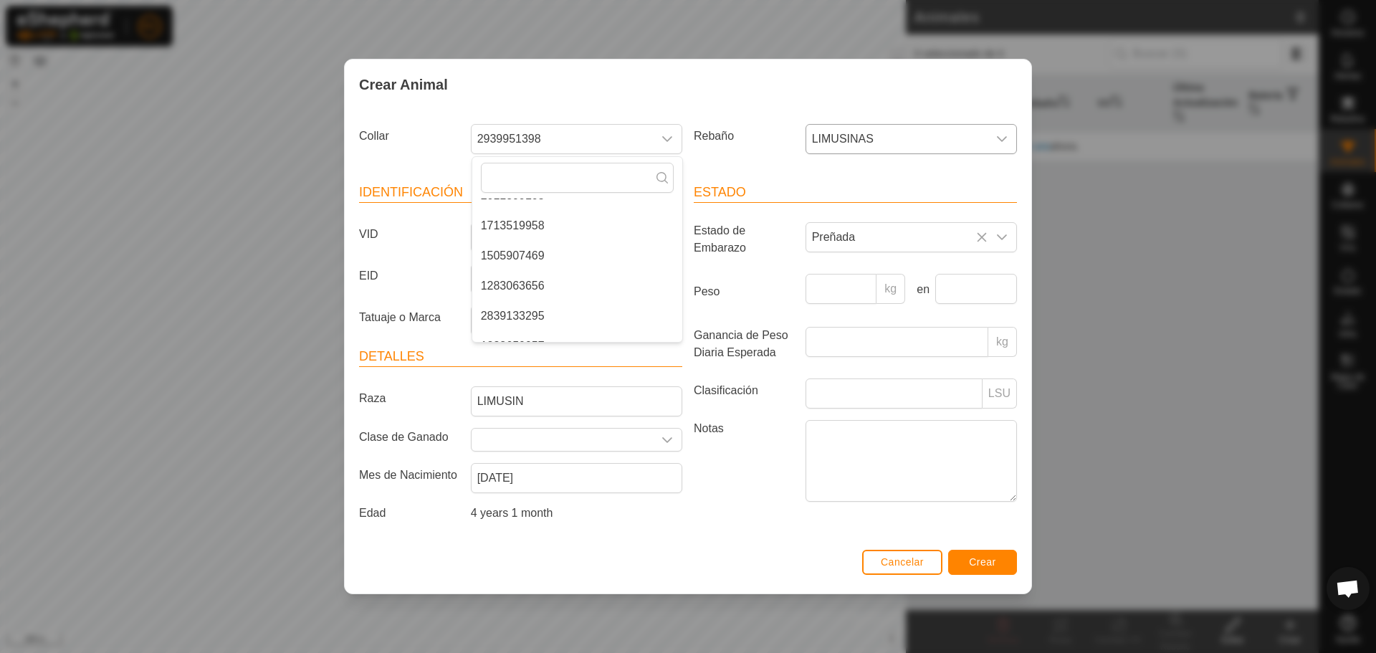
scroll to position [932, 0]
click at [666, 140] on icon "dropdown trigger" at bounding box center [667, 139] width 10 height 6
click at [662, 180] on icon at bounding box center [662, 177] width 11 height 11
click at [672, 128] on div "dropdown trigger" at bounding box center [667, 139] width 29 height 29
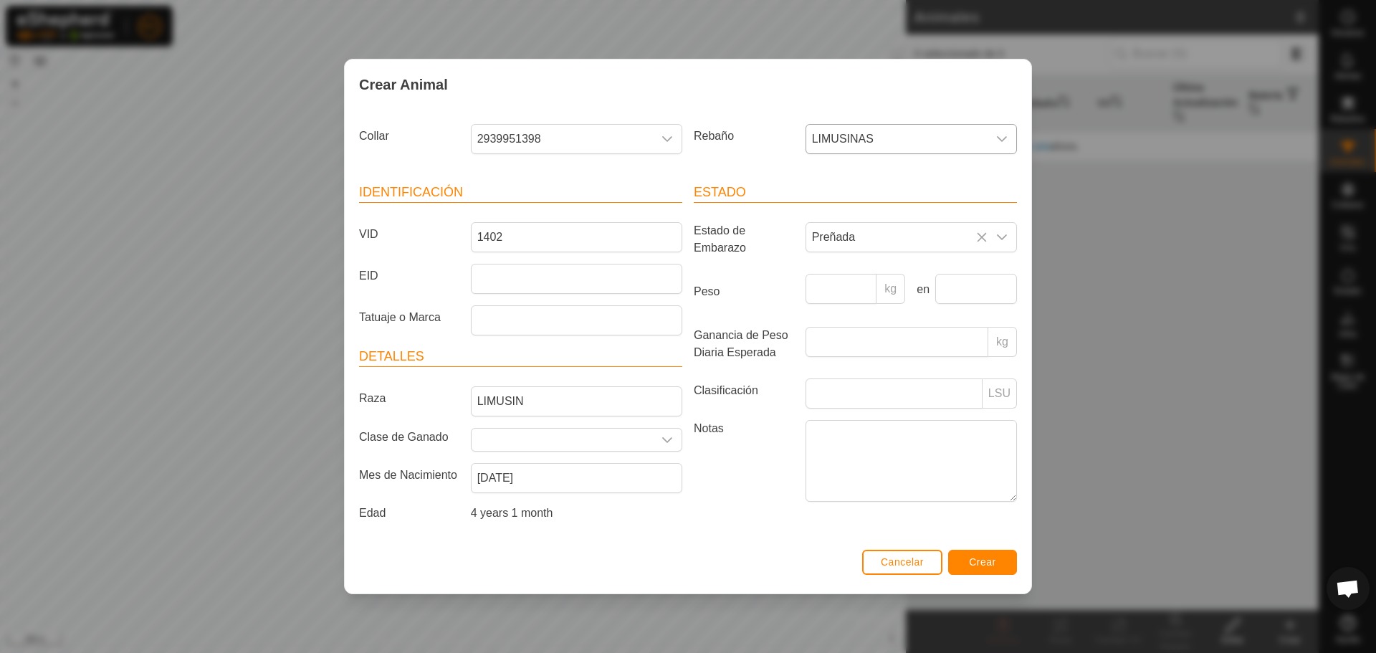
click at [672, 128] on div "dropdown trigger" at bounding box center [667, 139] width 29 height 29
click at [695, 125] on label "Rebaño" at bounding box center [744, 136] width 112 height 24
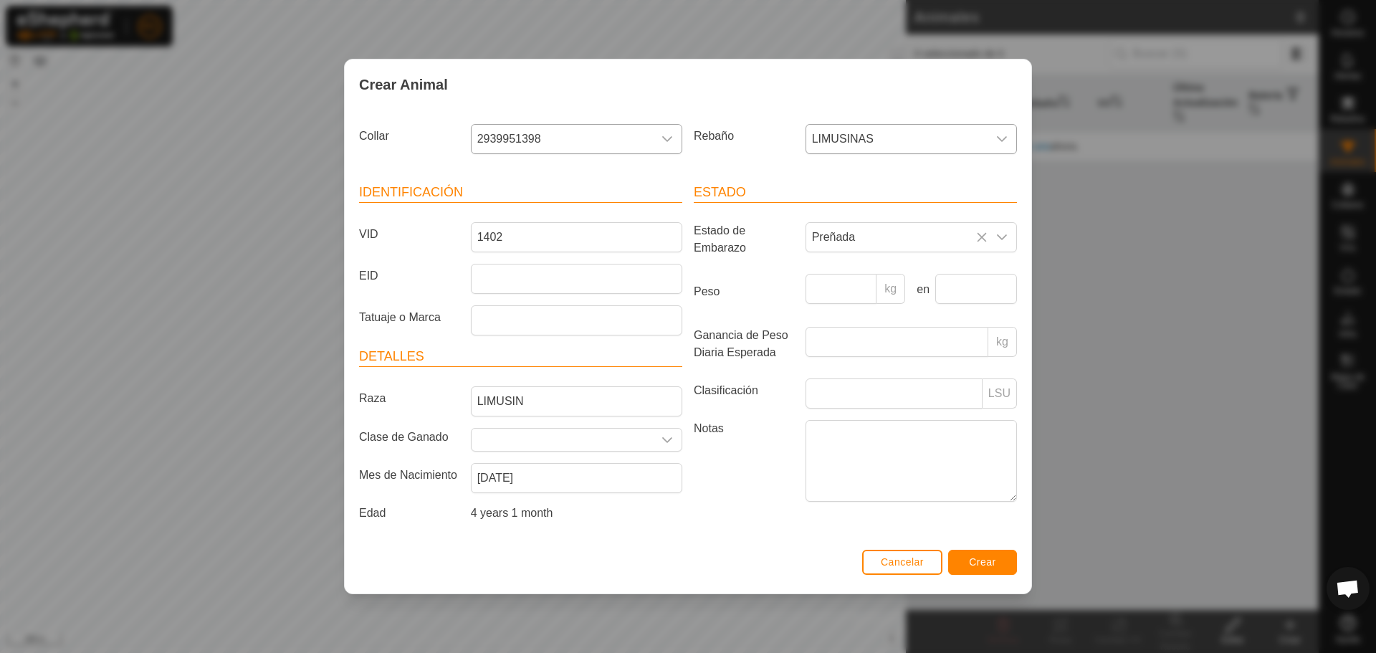
click at [668, 135] on icon "dropdown trigger" at bounding box center [667, 138] width 11 height 11
type input "0"
click at [524, 211] on li "0979858775" at bounding box center [577, 213] width 210 height 29
click at [977, 145] on span "LIMUSINAS" at bounding box center [896, 139] width 181 height 29
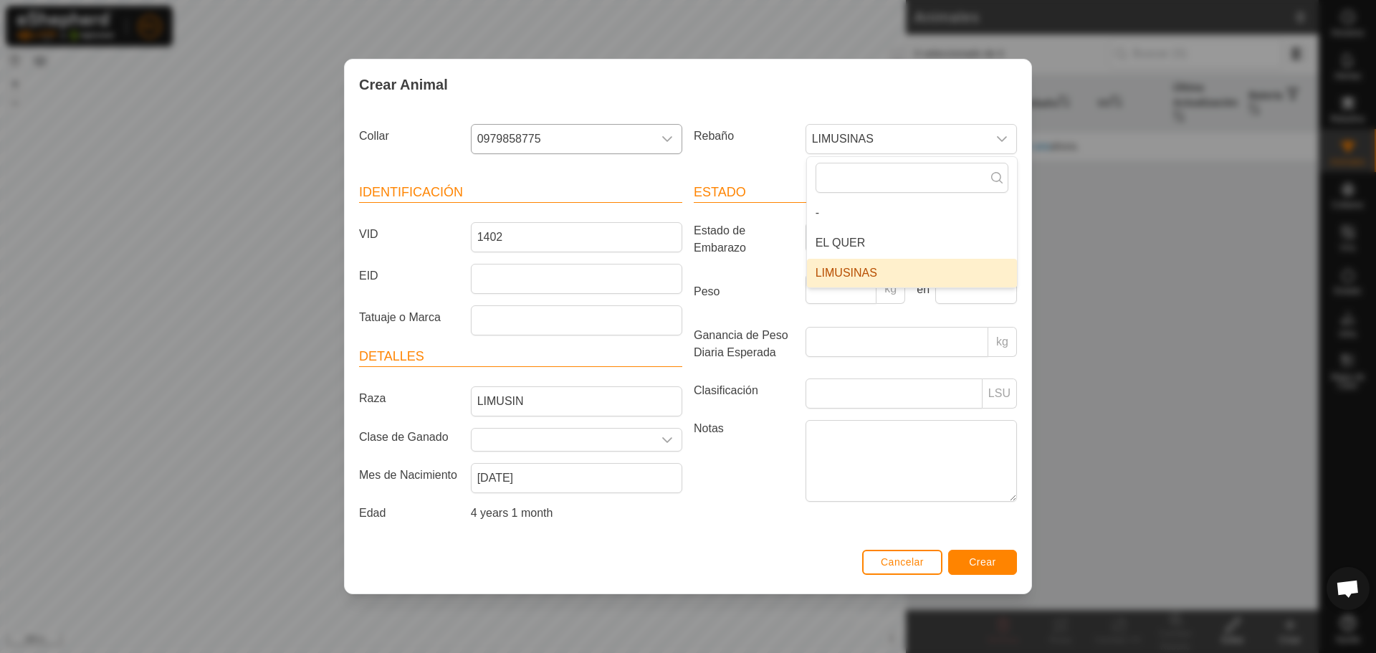
click at [946, 97] on div "Crear Animal" at bounding box center [688, 84] width 687 height 50
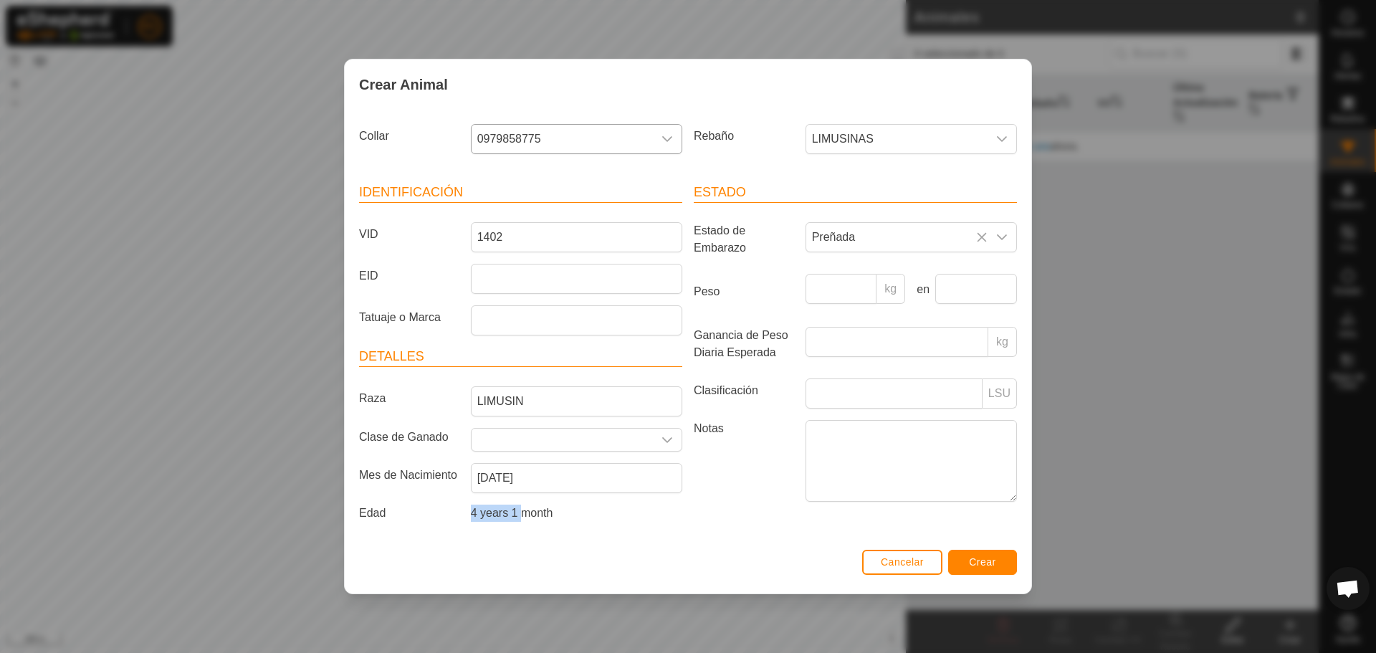
drag, startPoint x: 467, startPoint y: 522, endPoint x: 522, endPoint y: 515, distance: 56.3
click at [522, 515] on div "4 years 1 month" at bounding box center [576, 516] width 223 height 23
click at [613, 537] on div "Identificación VID 1402 EID Tatuaje o Marca Detalles Raza LIMUSIN Clase de Gana…" at bounding box center [520, 355] width 335 height 379
drag, startPoint x: 525, startPoint y: 515, endPoint x: 442, endPoint y: 505, distance: 83.8
click at [442, 505] on div "Edad 4 years 1 month" at bounding box center [520, 516] width 335 height 23
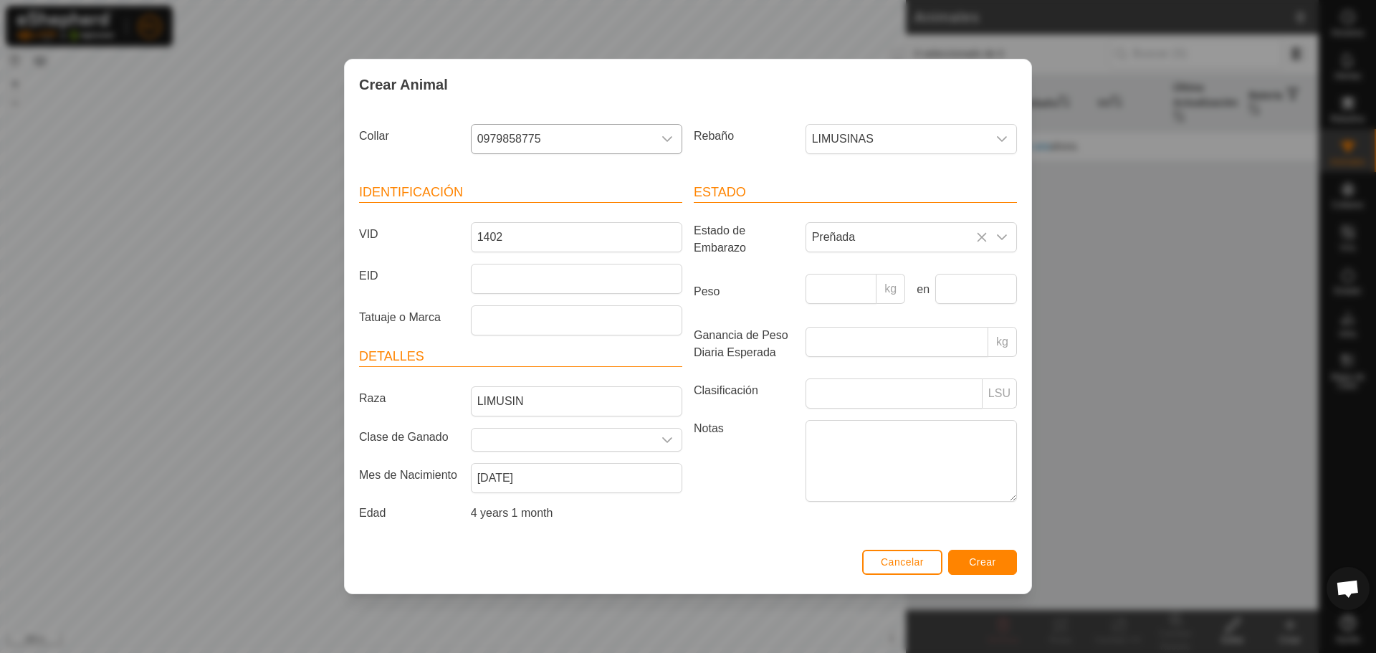
drag, startPoint x: 574, startPoint y: 524, endPoint x: 583, endPoint y: 524, distance: 8.6
click at [583, 524] on div "4 years 1 month" at bounding box center [576, 516] width 223 height 23
click at [900, 137] on span "LIMUSINAS" at bounding box center [896, 139] width 181 height 29
click at [783, 90] on div "Crear Animal" at bounding box center [688, 84] width 687 height 50
click at [566, 148] on span "0979858775" at bounding box center [562, 139] width 181 height 29
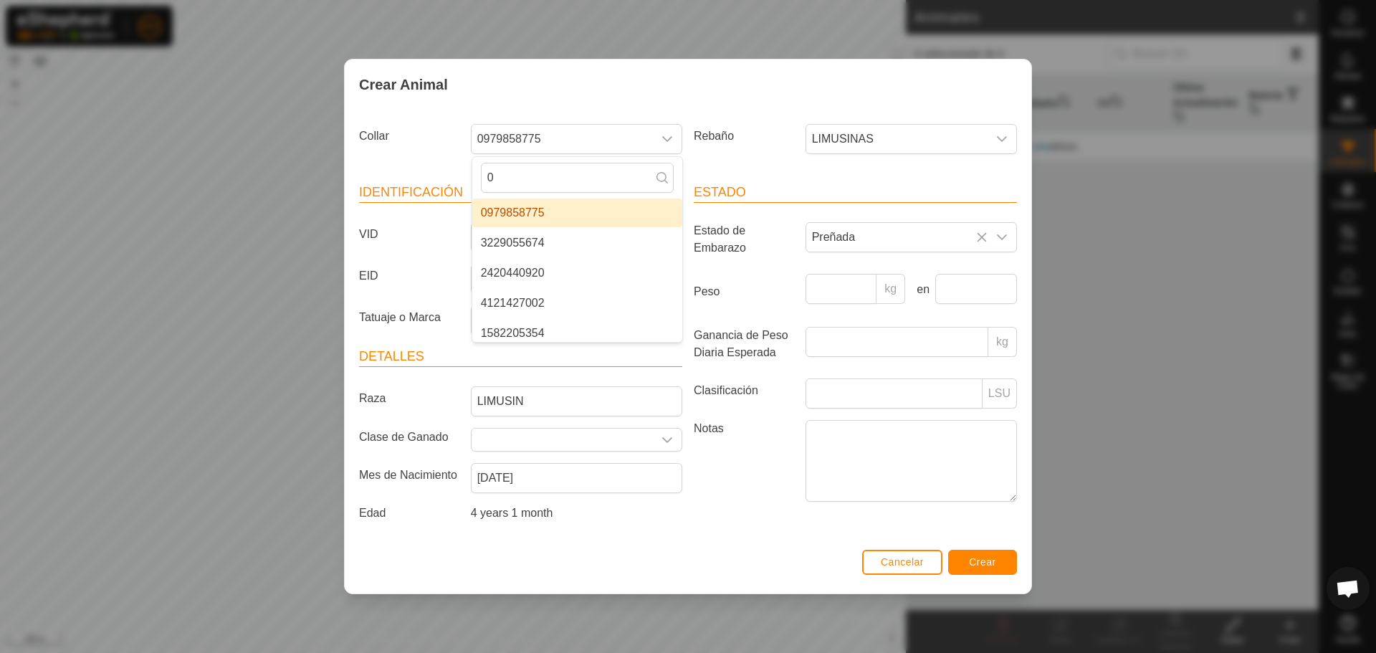
click at [497, 220] on li "0979858775" at bounding box center [577, 213] width 210 height 29
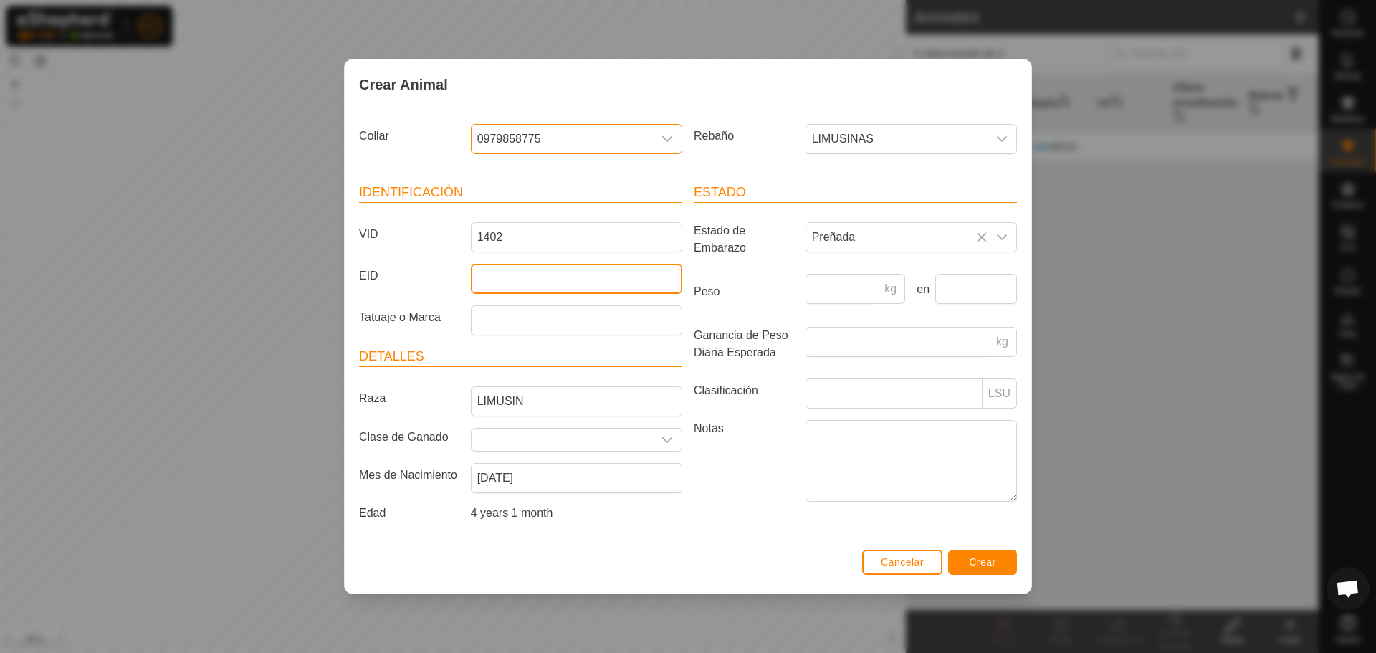
click at [519, 281] on input "EID" at bounding box center [576, 279] width 211 height 30
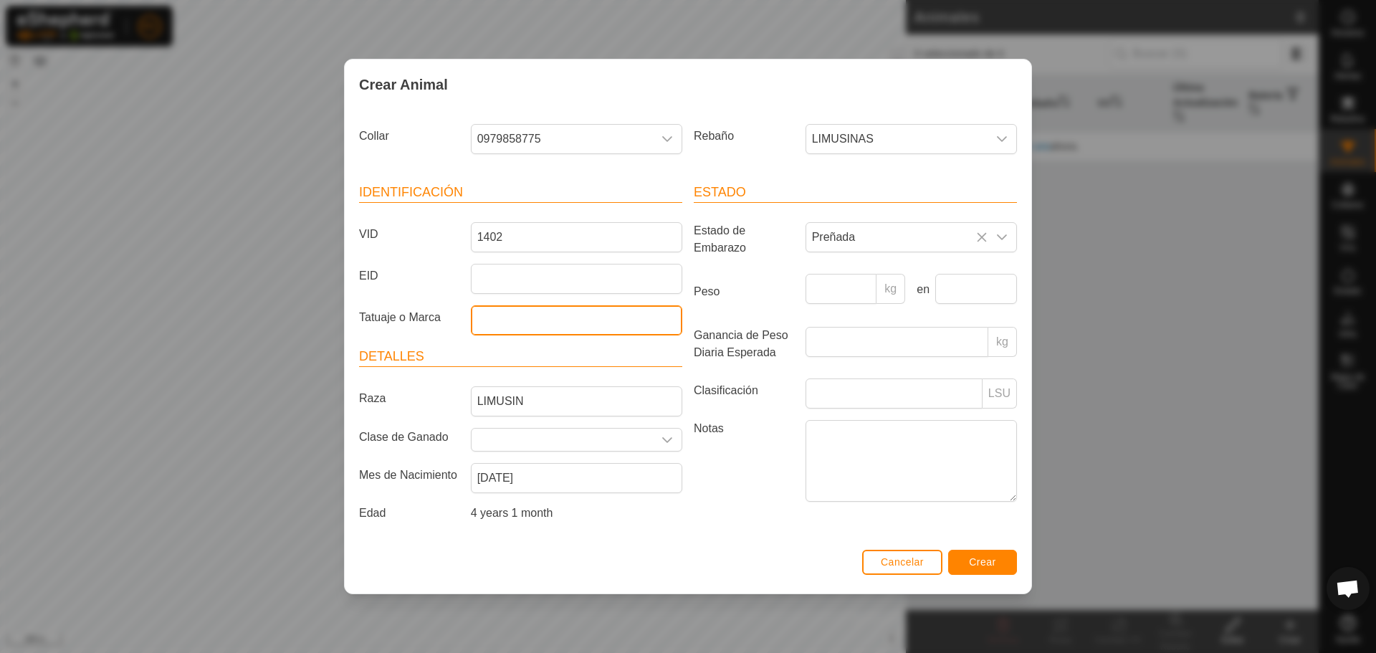
click at [545, 329] on input "Tatuaje o Marca" at bounding box center [576, 320] width 211 height 30
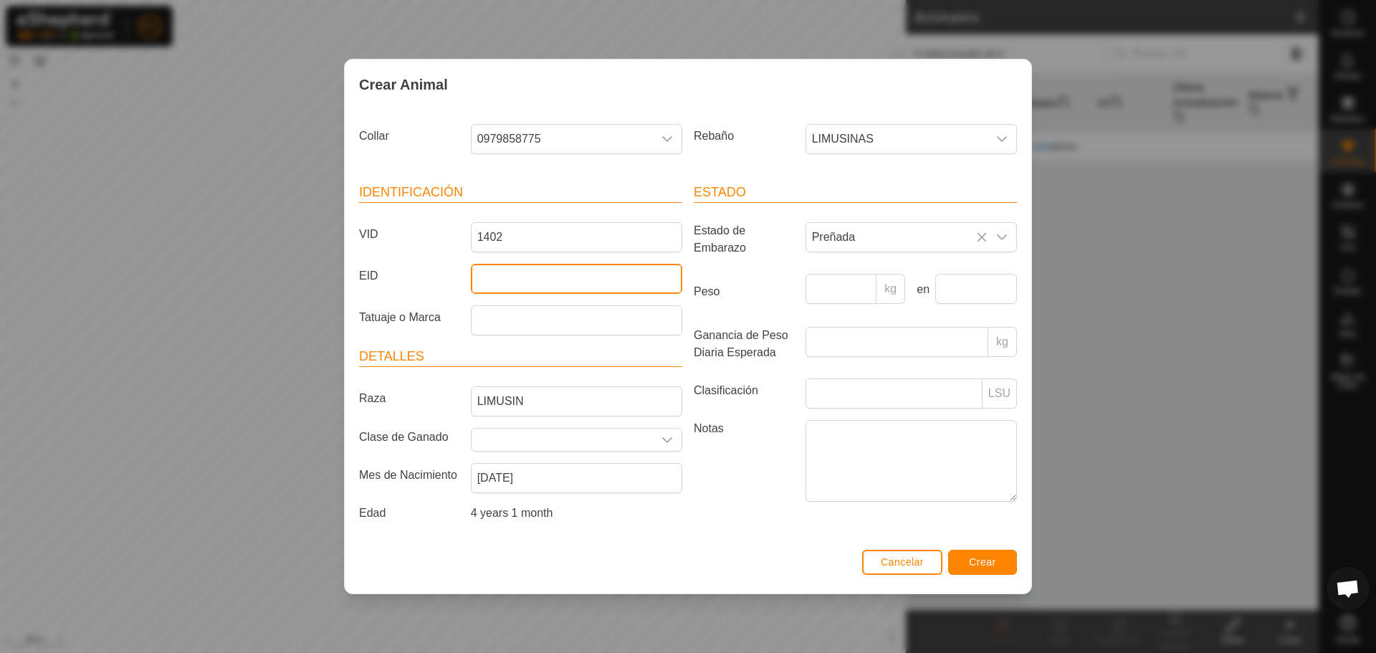
click at [548, 278] on input "EID" at bounding box center [576, 279] width 211 height 30
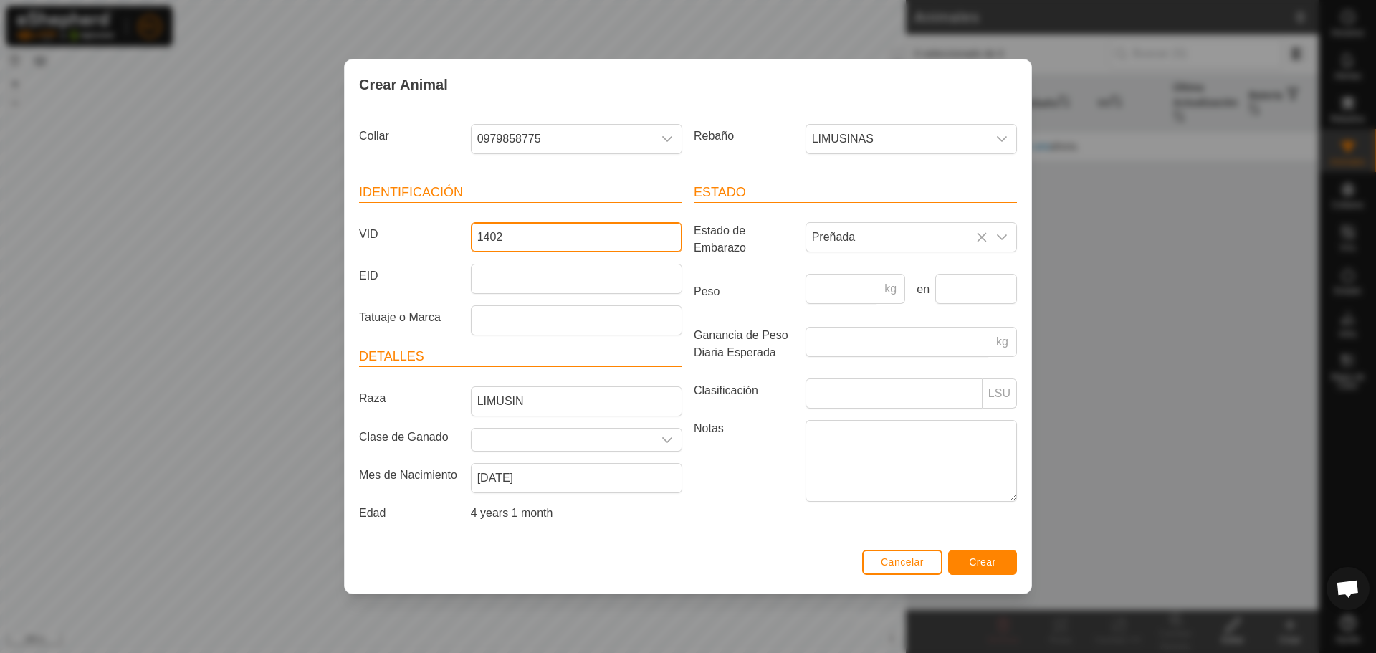
click at [563, 242] on input "1402" at bounding box center [576, 237] width 211 height 30
click at [1014, 500] on textarea "Notas" at bounding box center [911, 461] width 211 height 82
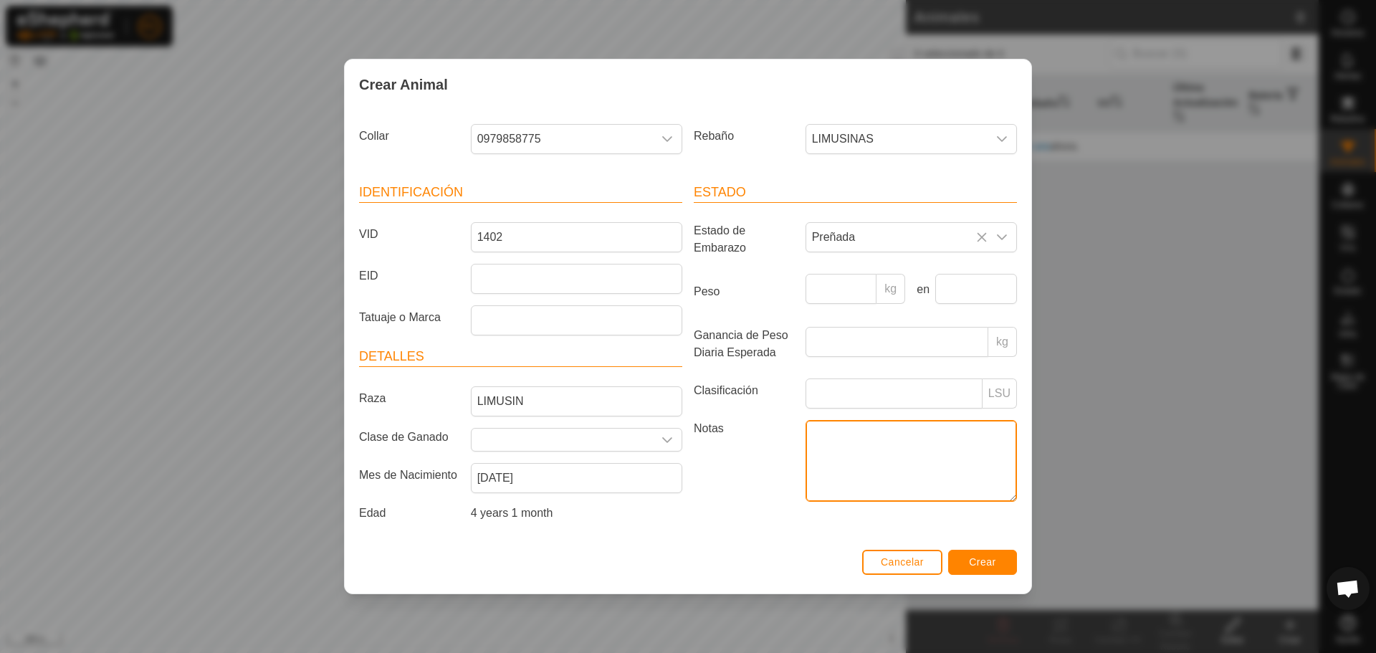
click at [916, 455] on textarea "Notas" at bounding box center [911, 461] width 211 height 82
type textarea "H"
click at [996, 563] on button "Crear" at bounding box center [982, 562] width 69 height 25
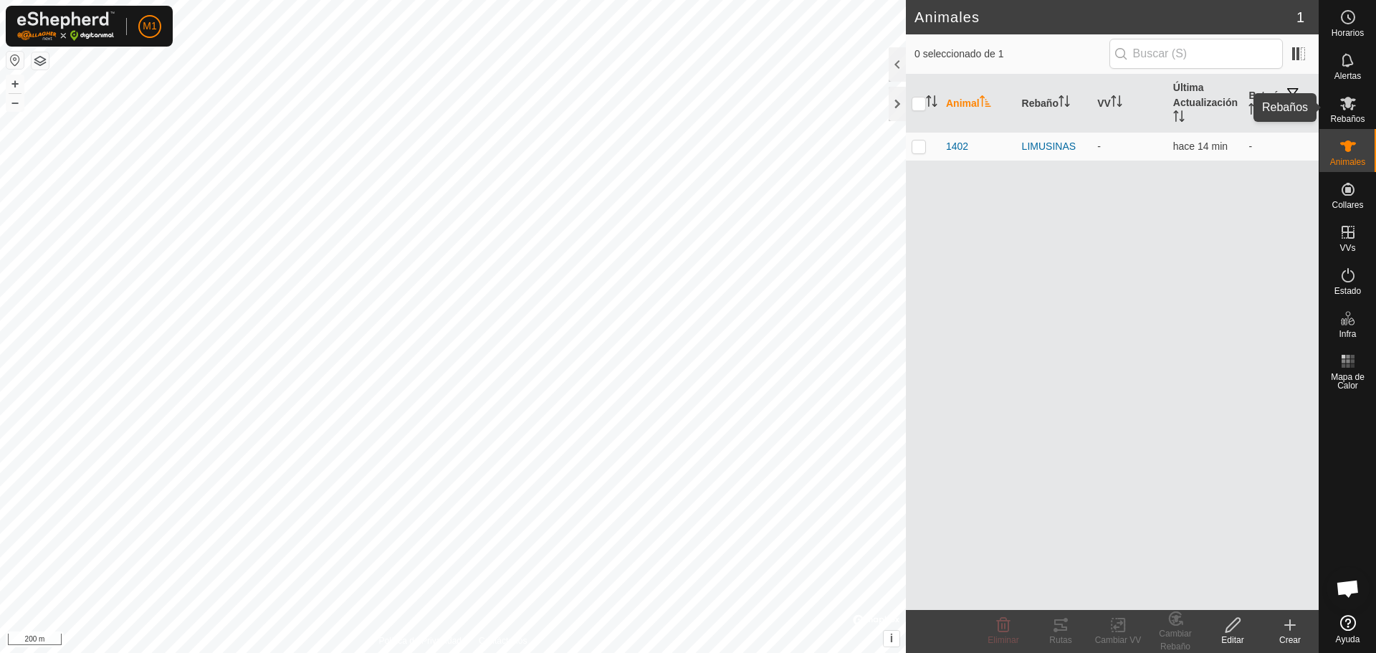
click at [1352, 123] on span "Rebaños" at bounding box center [1347, 119] width 34 height 9
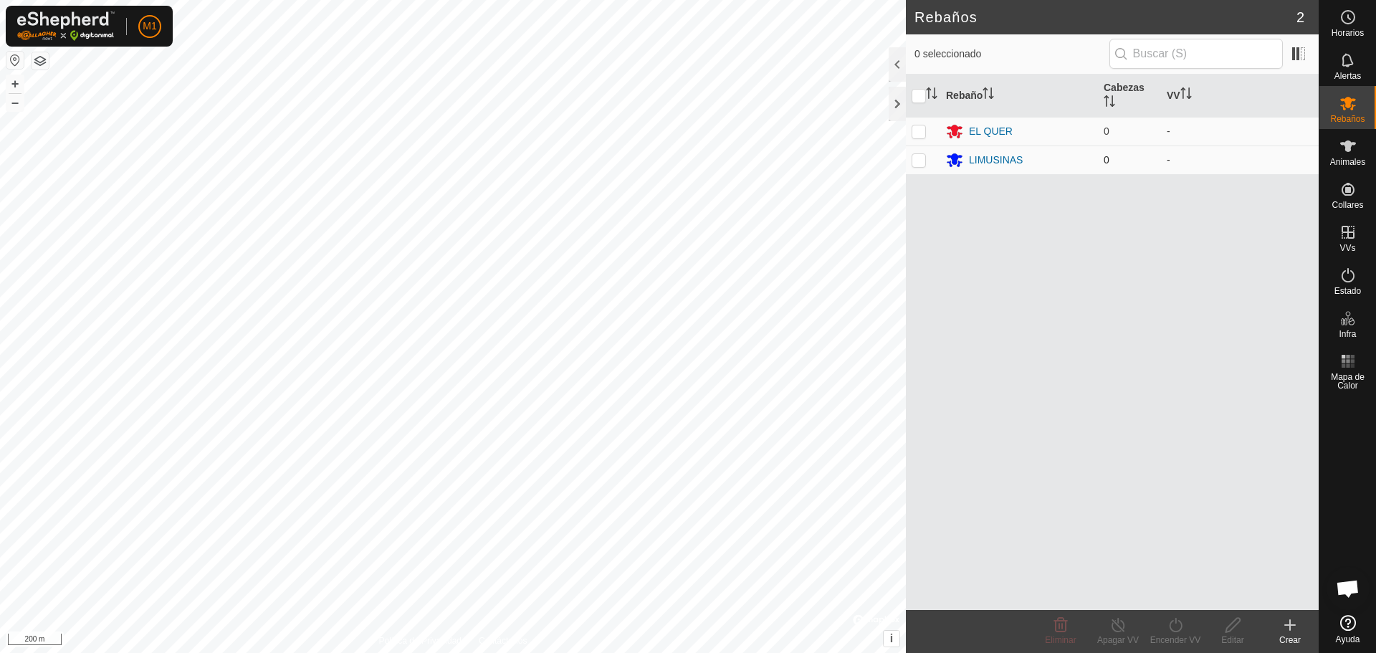
click at [1122, 156] on td "0" at bounding box center [1129, 159] width 63 height 29
click at [1066, 163] on div "LIMUSINAS" at bounding box center [1019, 159] width 146 height 17
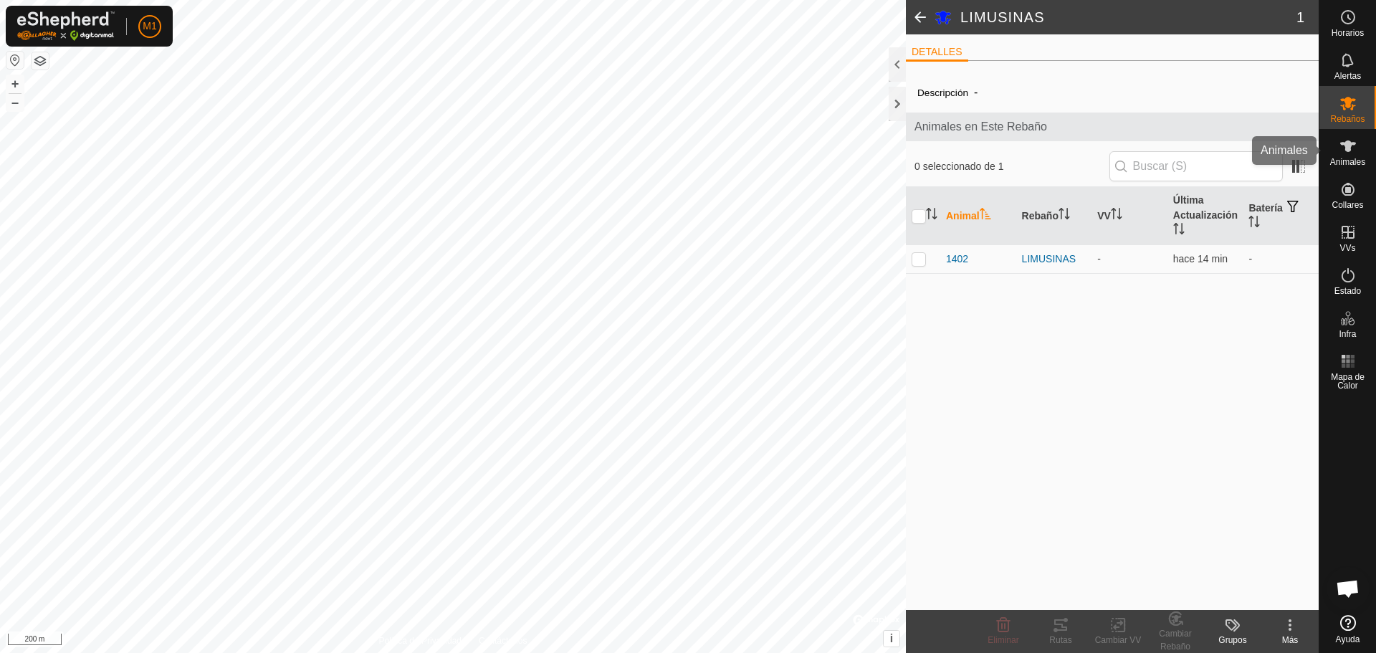
click at [1340, 163] on span "Animales" at bounding box center [1347, 162] width 35 height 9
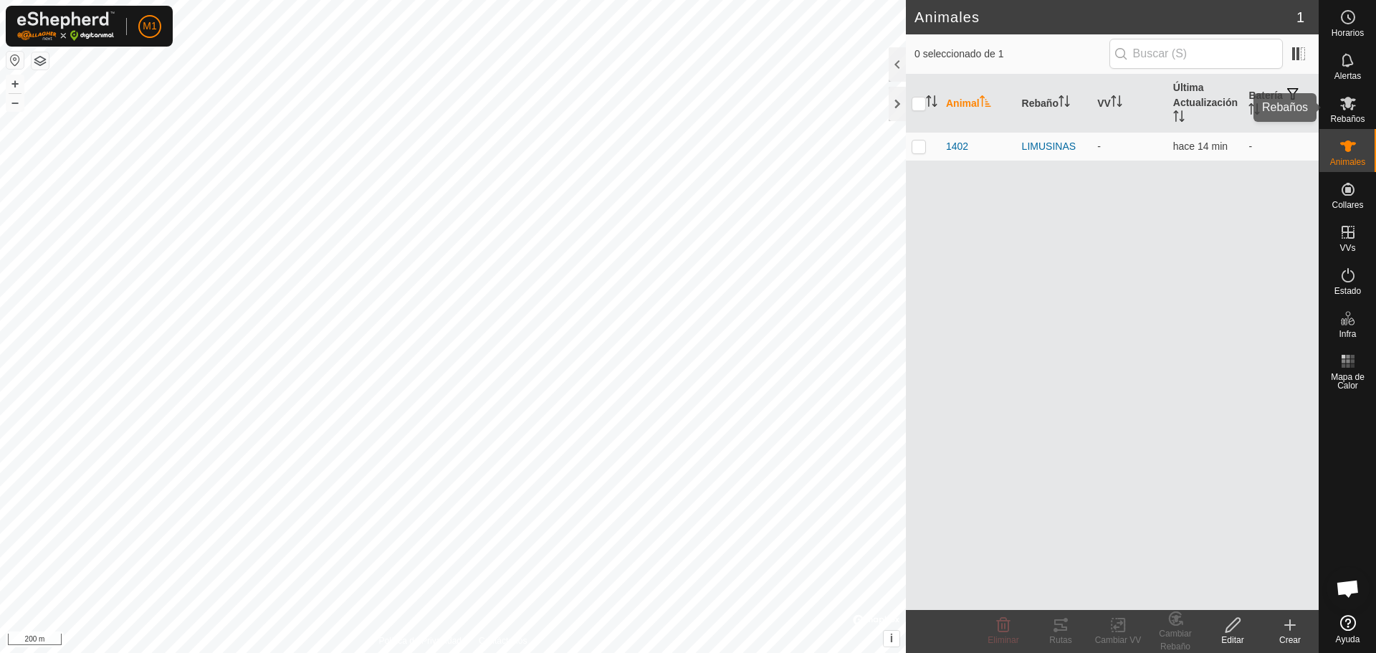
click at [1347, 124] on div "Rebaños" at bounding box center [1347, 107] width 57 height 43
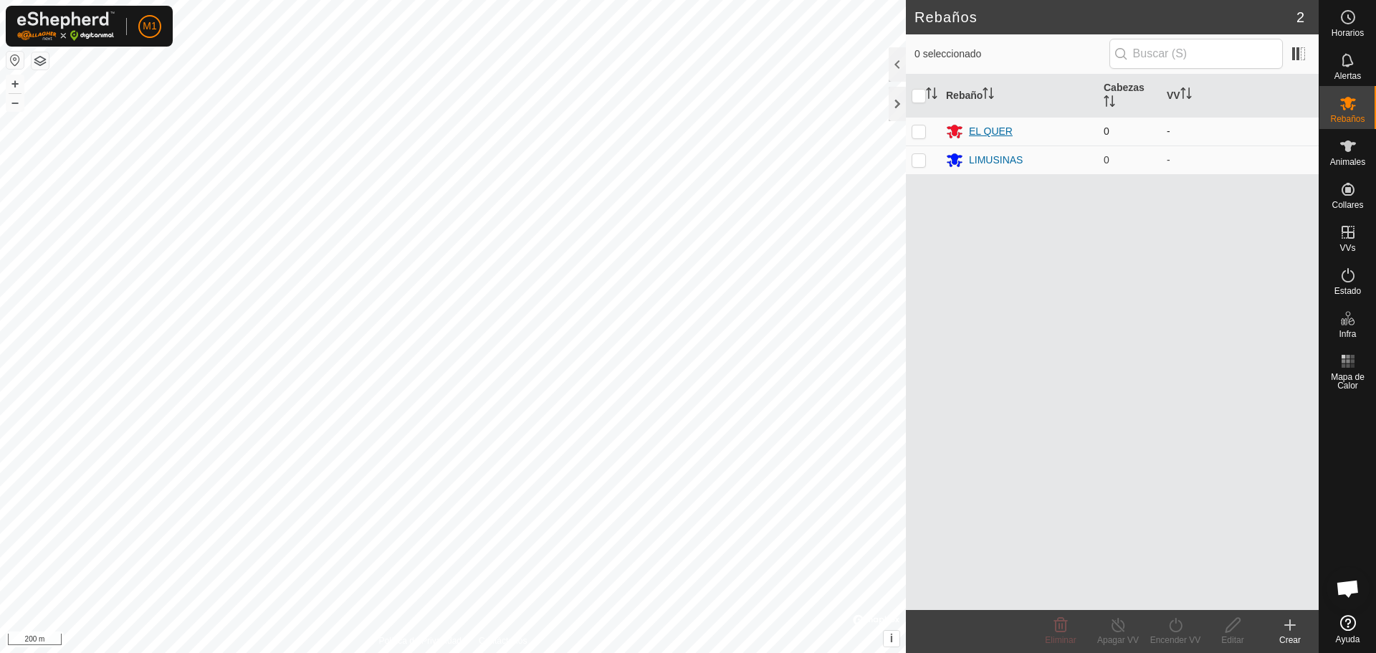
click at [976, 124] on div "EL QUER" at bounding box center [991, 131] width 44 height 15
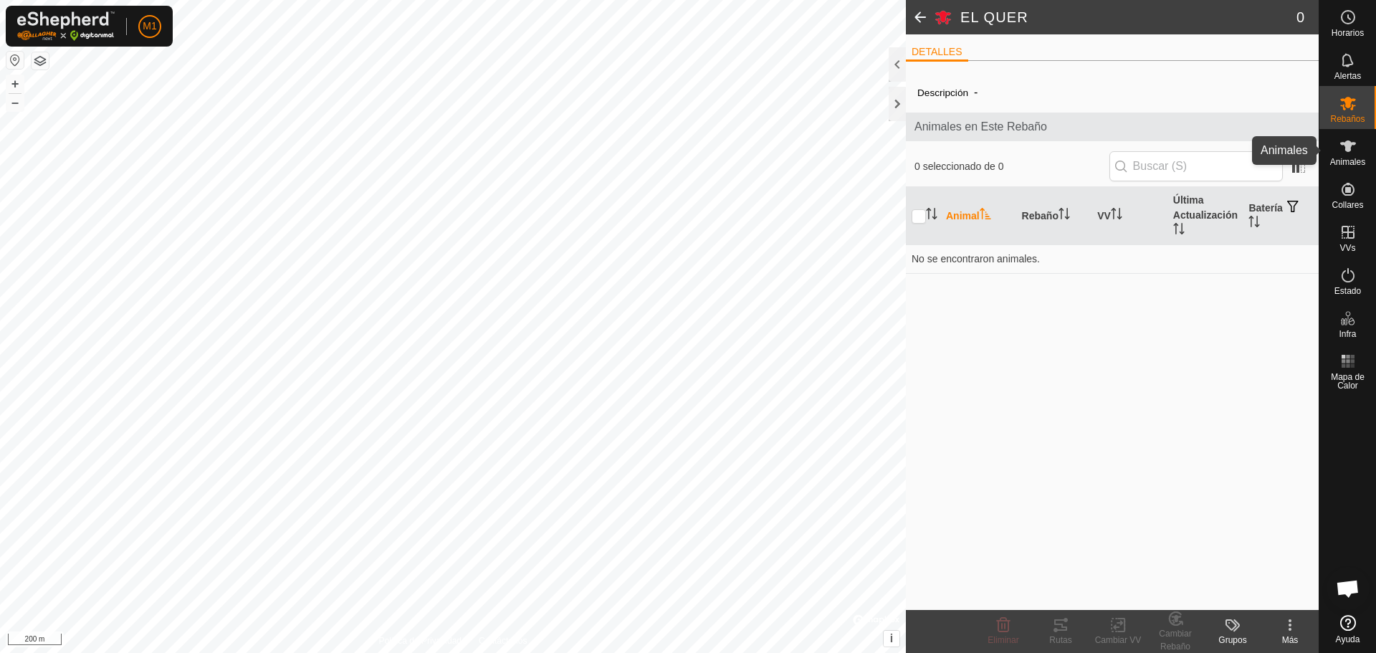
click at [1349, 146] on icon at bounding box center [1348, 145] width 16 height 11
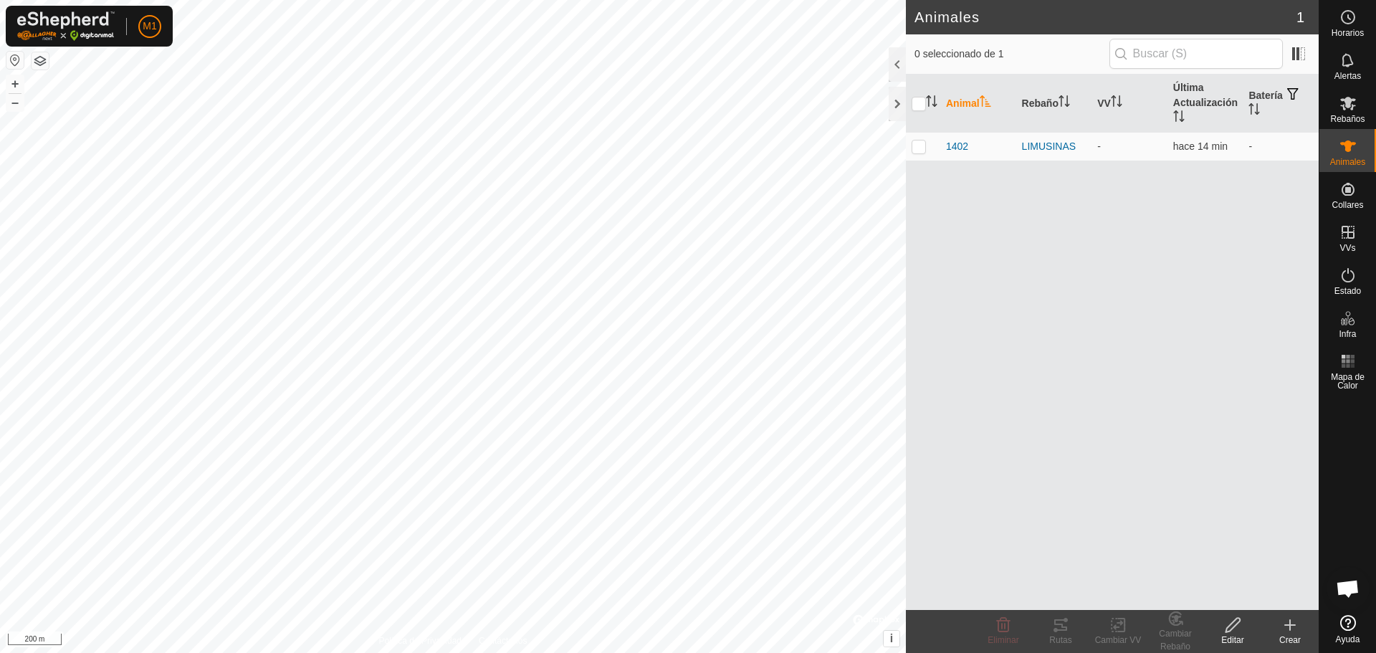
click at [1352, 120] on span "Rebaños" at bounding box center [1347, 119] width 34 height 9
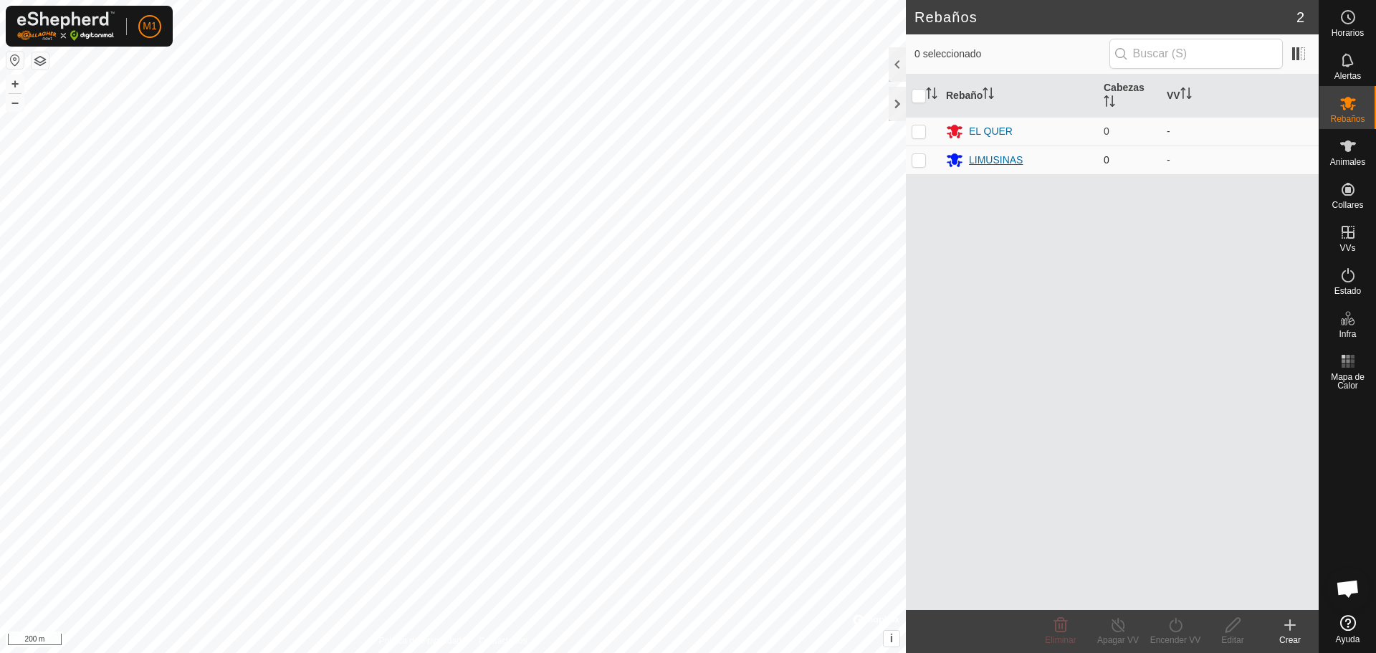
click at [1014, 163] on div "LIMUSINAS" at bounding box center [996, 160] width 54 height 15
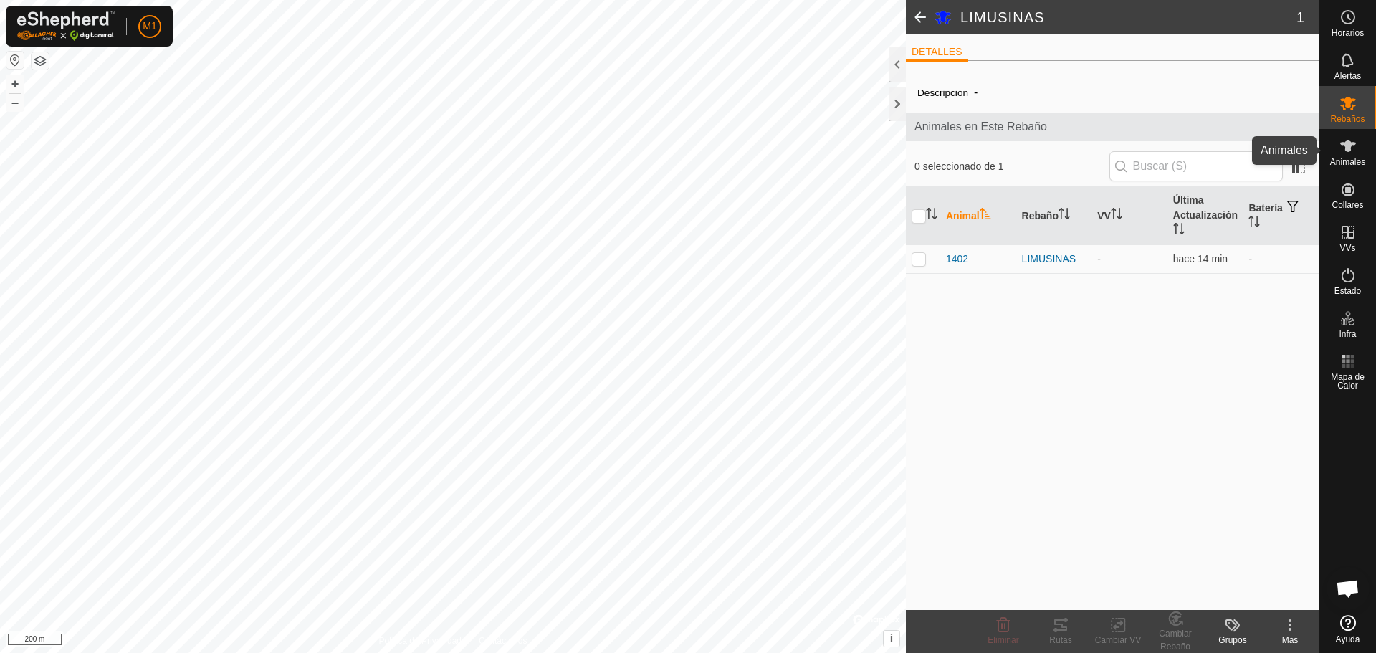
click at [1360, 160] on span "Animales" at bounding box center [1347, 162] width 35 height 9
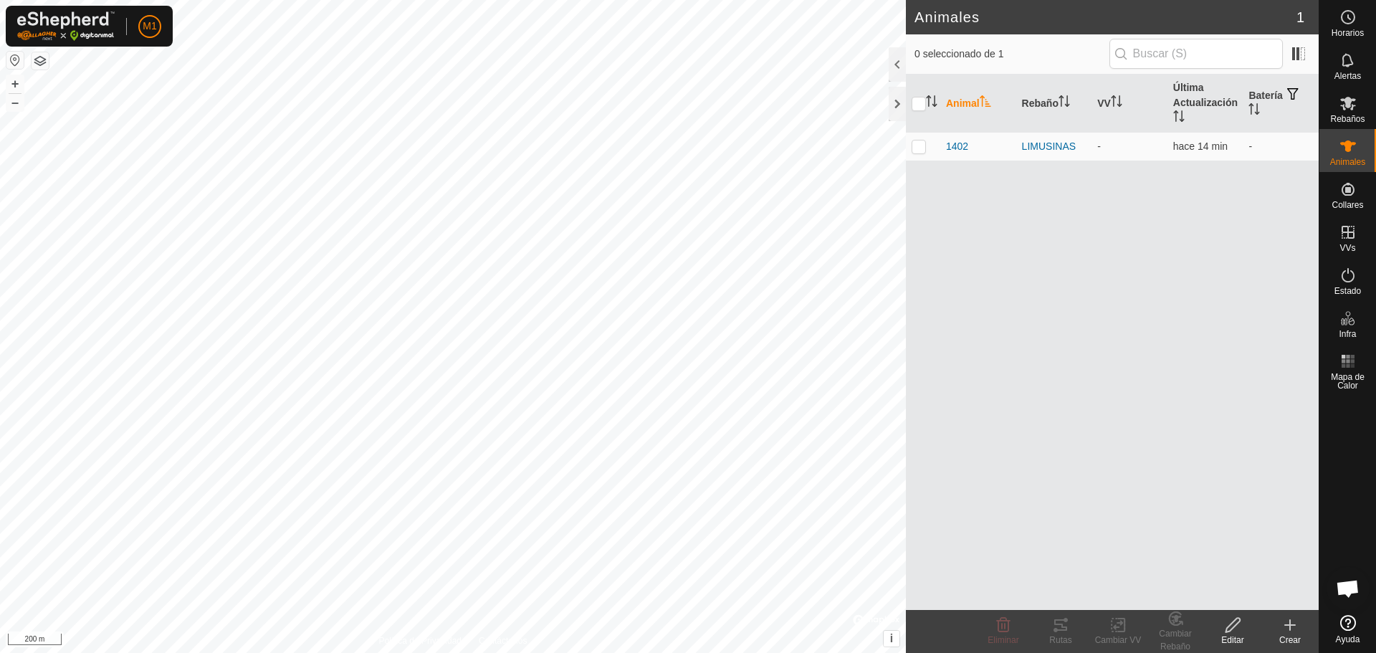
click at [1288, 632] on icon at bounding box center [1289, 624] width 17 height 17
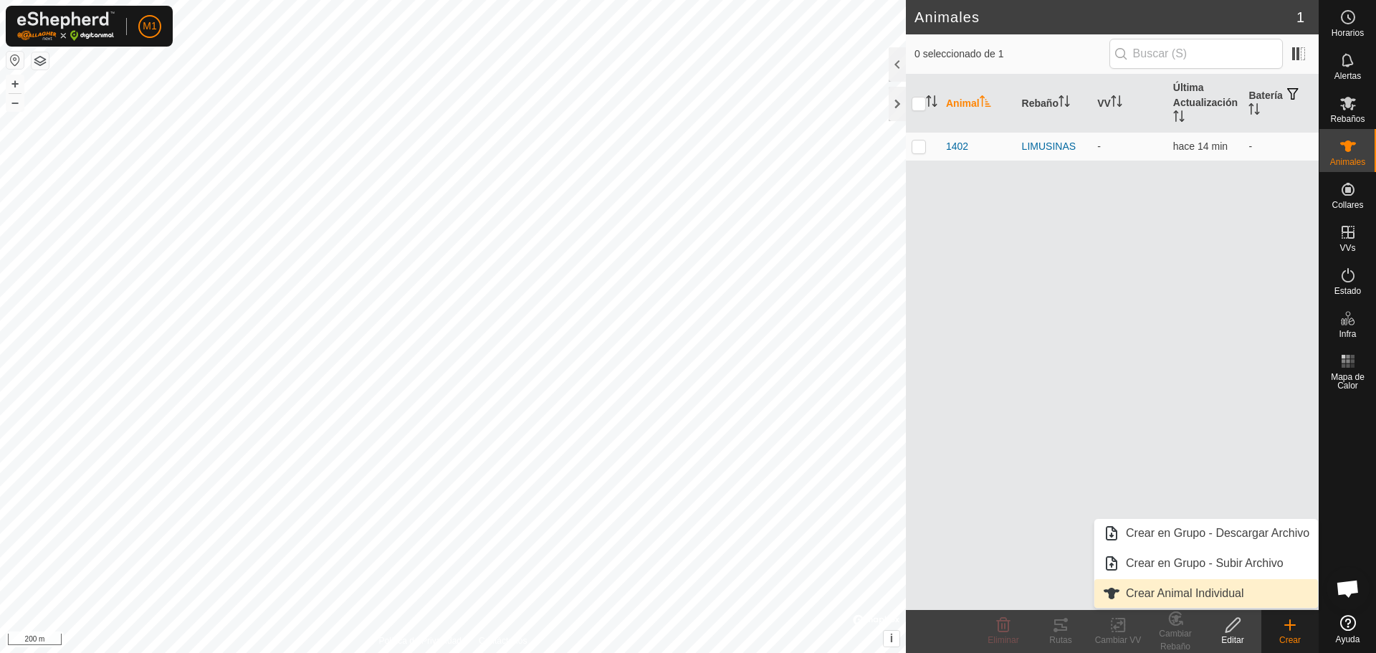
click at [1138, 606] on link "Crear Animal Individual" at bounding box center [1206, 593] width 224 height 29
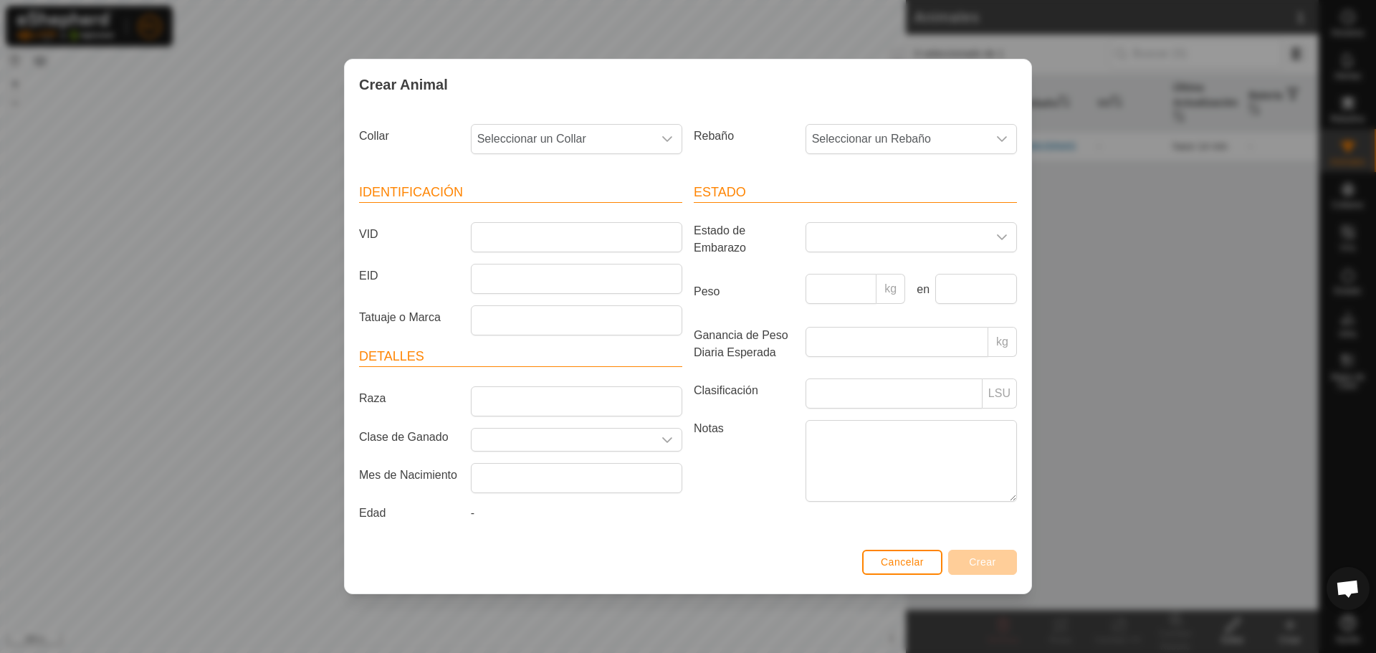
click at [506, 255] on article "Identificación VID EID Tatuaje o Marca" at bounding box center [520, 259] width 323 height 153
click at [526, 247] on input "VID" at bounding box center [576, 237] width 211 height 30
click at [578, 133] on span "Seleccionar un Collar" at bounding box center [562, 139] width 181 height 29
type input "0"
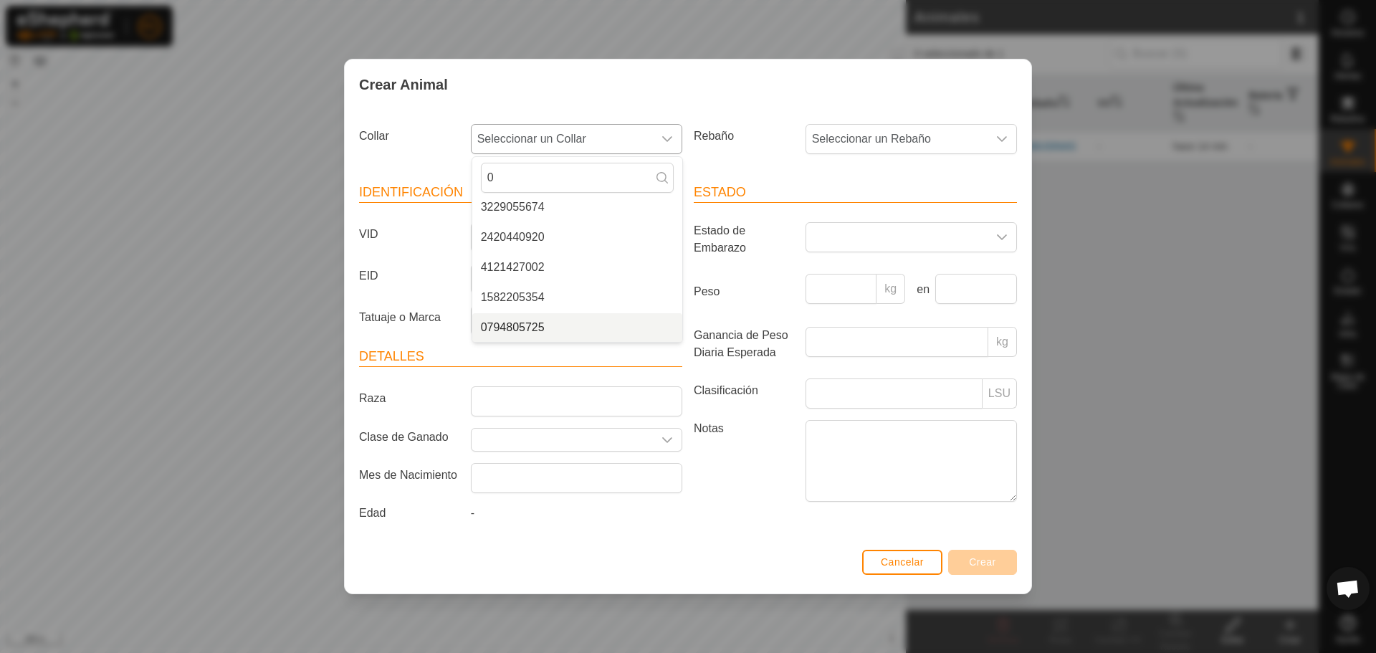
click at [535, 320] on li "0794805725" at bounding box center [577, 327] width 210 height 29
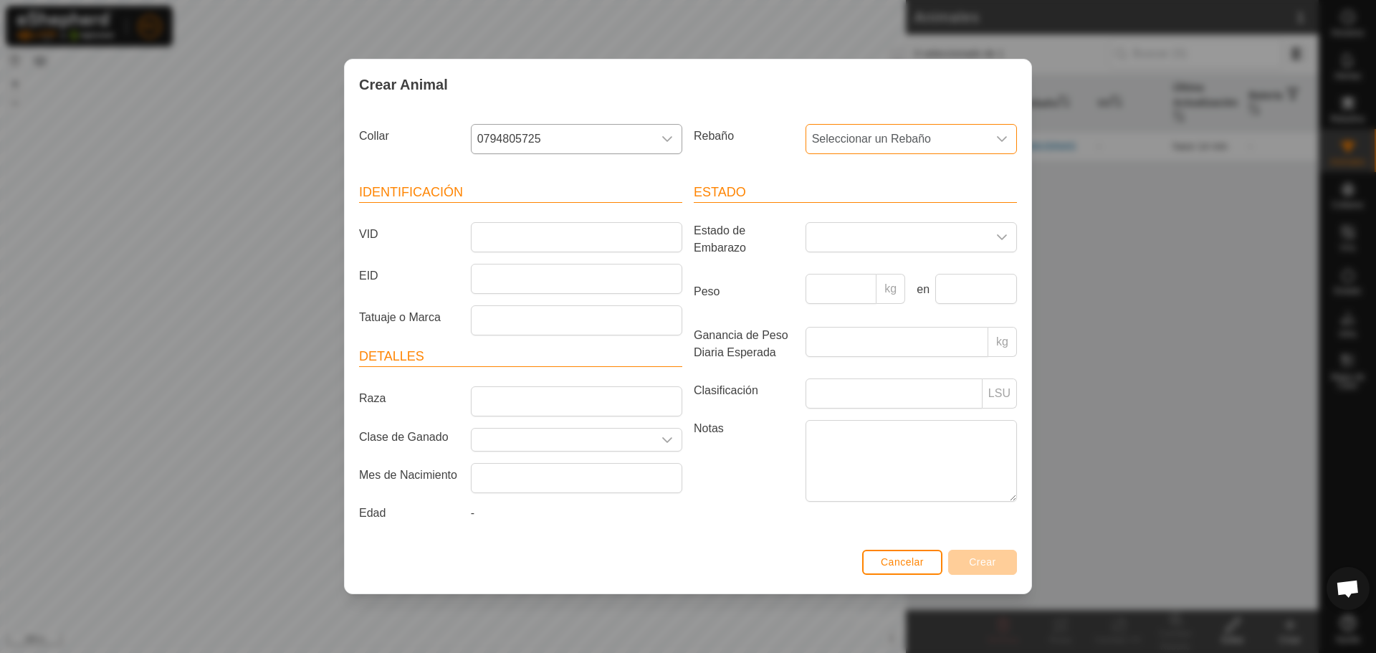
click at [886, 130] on span "Seleccionar un Rebaño" at bounding box center [896, 139] width 181 height 29
click at [870, 268] on li "LIMUSINAS" at bounding box center [912, 273] width 210 height 29
click at [512, 232] on input "VID" at bounding box center [576, 237] width 211 height 30
type input "1404"
click at [493, 274] on input "EID" at bounding box center [576, 279] width 211 height 30
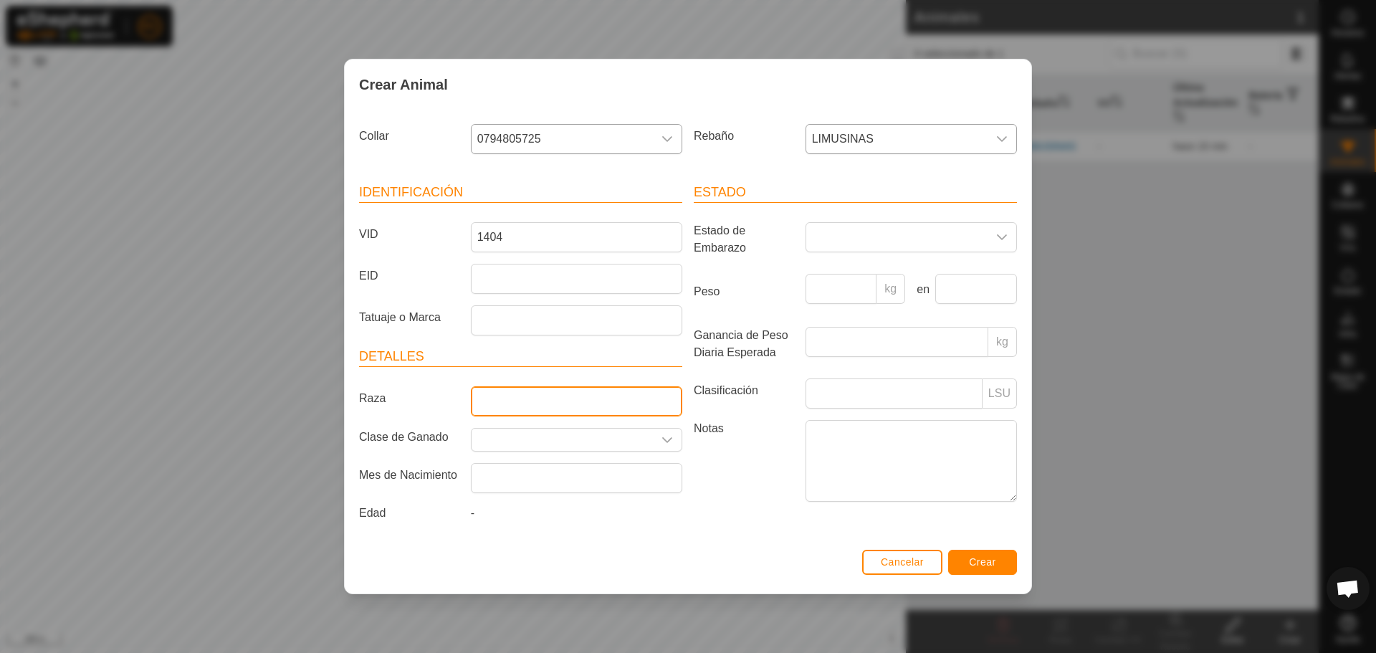
click at [505, 406] on input "Raza" at bounding box center [576, 401] width 211 height 30
type input "LIMUSIN"
click at [423, 409] on label "Raza" at bounding box center [409, 398] width 112 height 24
click at [471, 409] on input "LIMUSIN" at bounding box center [576, 401] width 211 height 30
click at [523, 451] on input "text" at bounding box center [562, 440] width 181 height 22
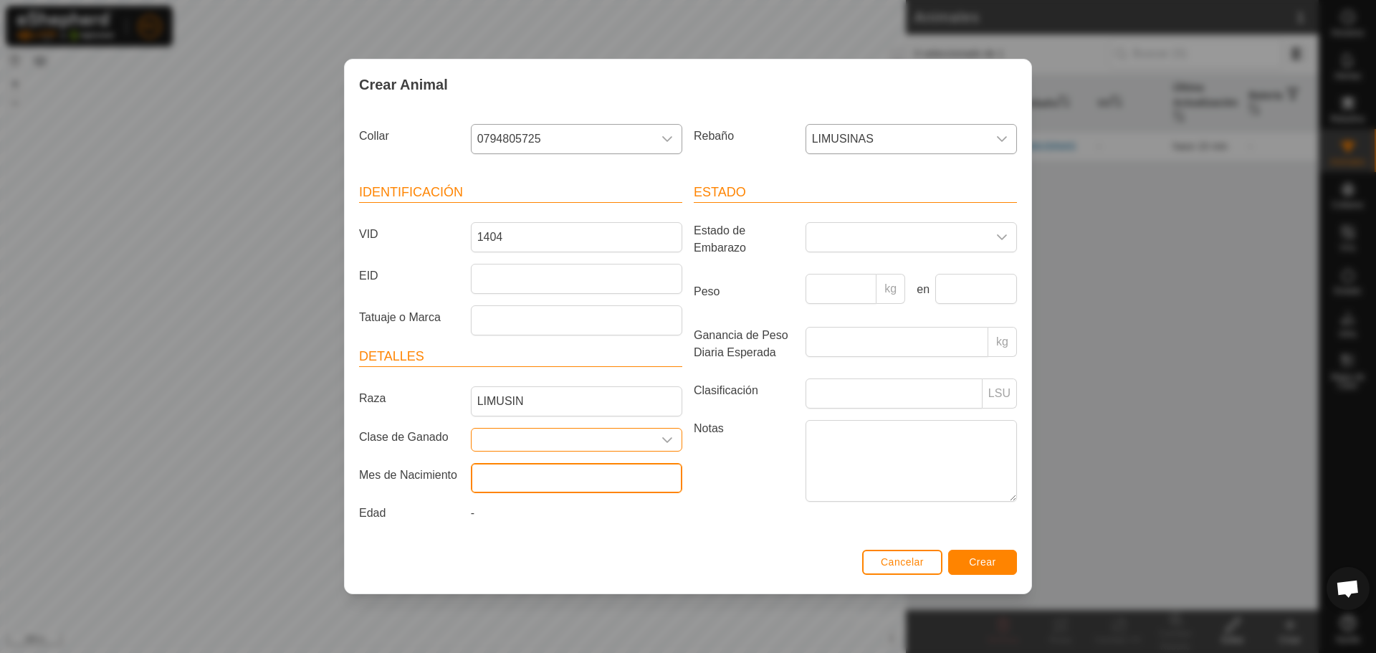
click at [653, 487] on input "text" at bounding box center [576, 478] width 211 height 30
click at [954, 226] on span at bounding box center [896, 237] width 181 height 29
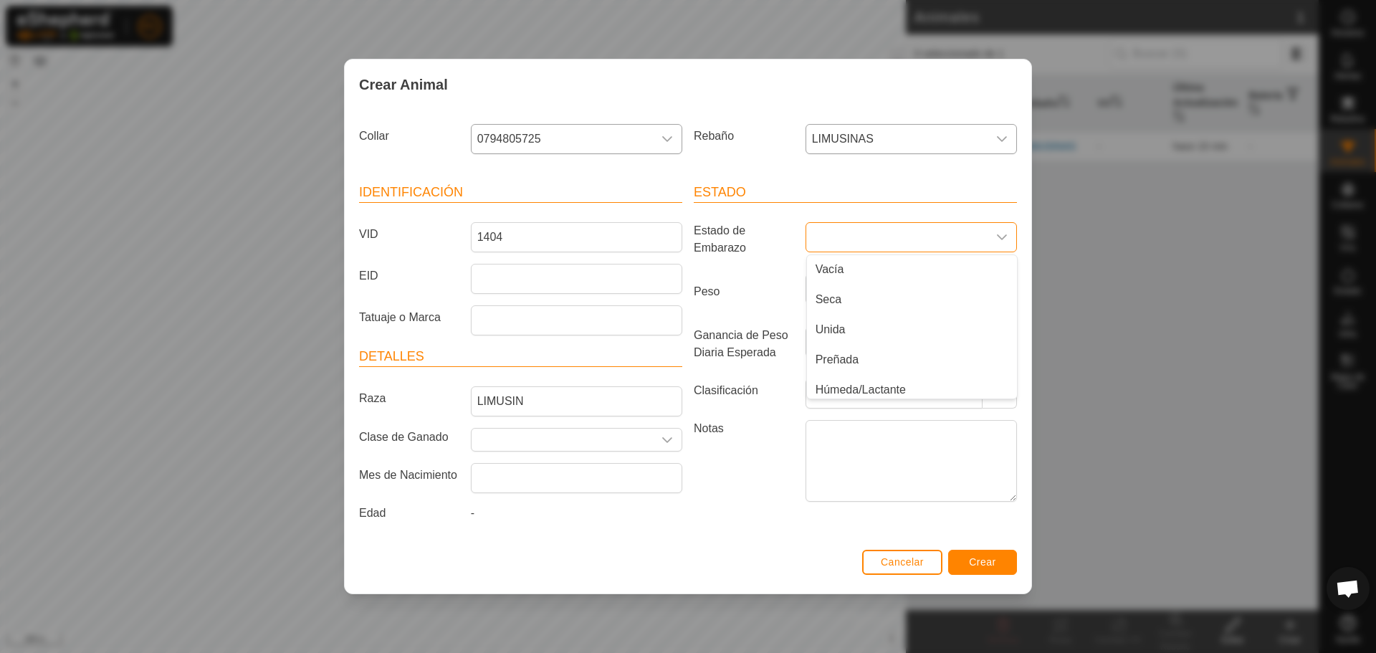
click at [945, 232] on span at bounding box center [896, 237] width 181 height 29
drag, startPoint x: 884, startPoint y: 238, endPoint x: 889, endPoint y: 249, distance: 12.5
click at [882, 238] on span at bounding box center [896, 237] width 181 height 29
click at [864, 352] on li "Preñada" at bounding box center [912, 354] width 210 height 29
click at [524, 299] on article "Identificación VID 1404 EID Tatuaje o Marca" at bounding box center [520, 259] width 323 height 153
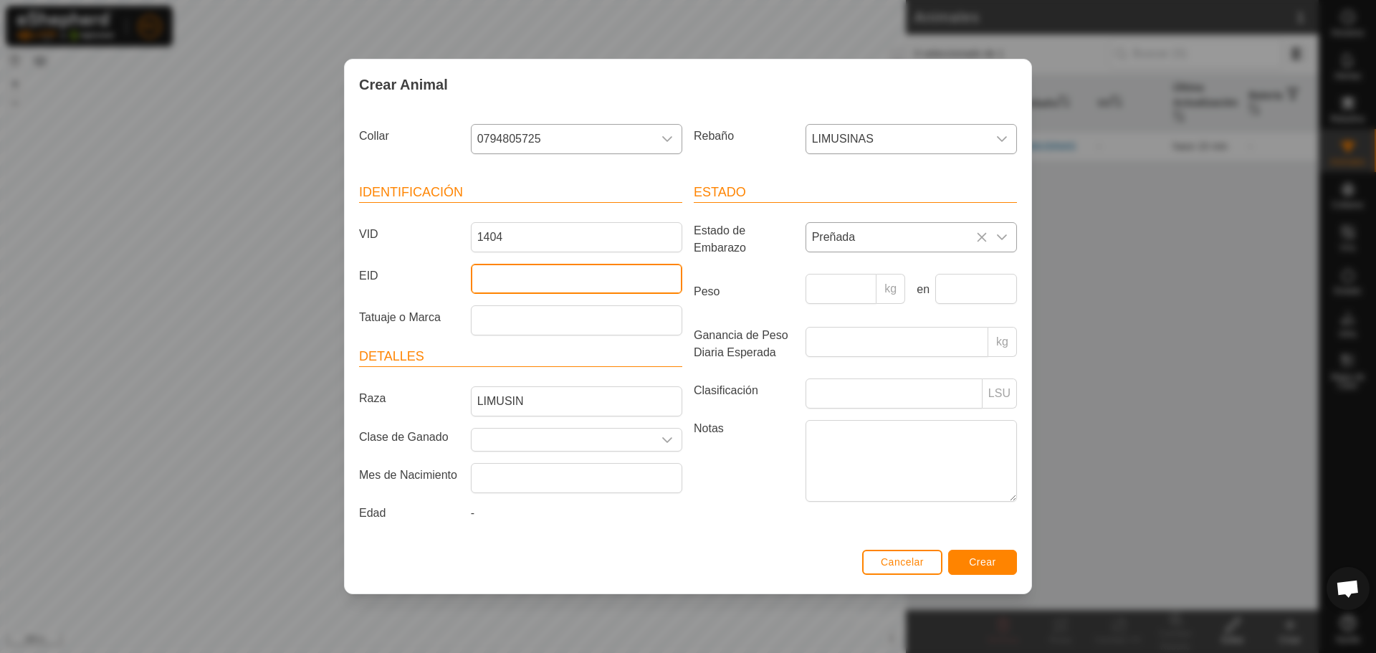
click at [533, 275] on input "EID" at bounding box center [576, 279] width 211 height 30
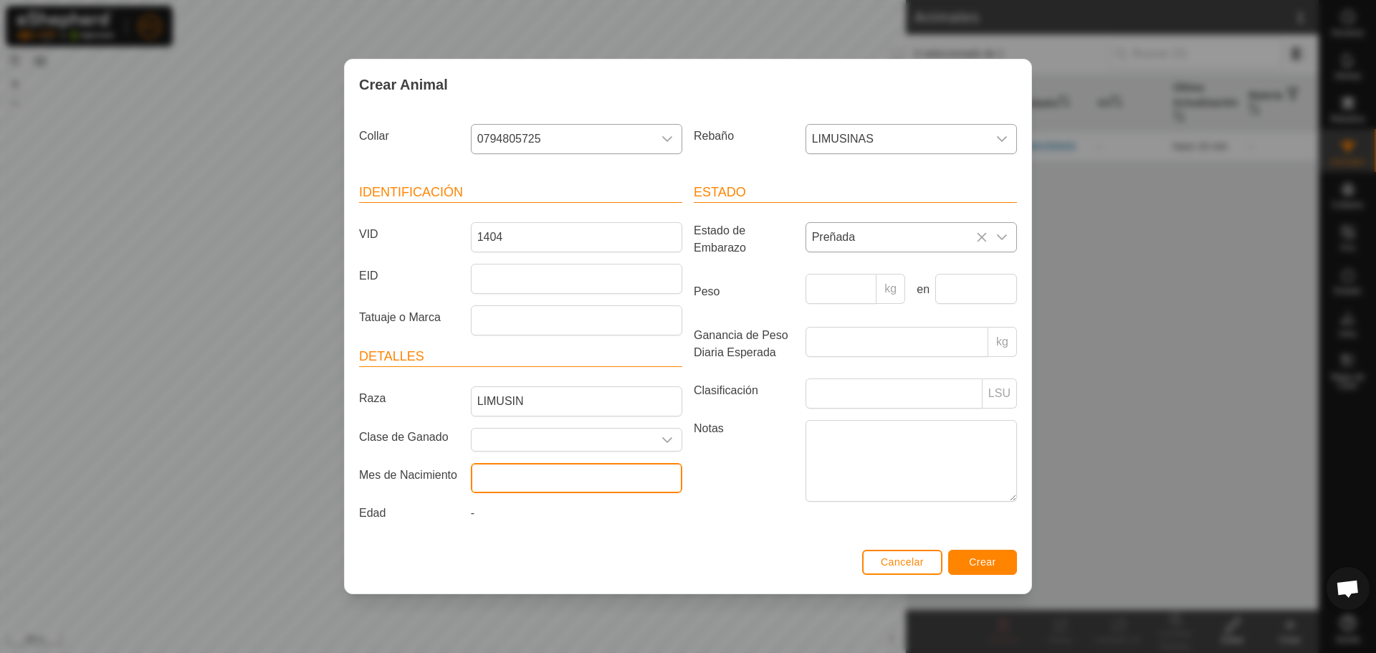
click at [509, 482] on input "text" at bounding box center [576, 478] width 211 height 30
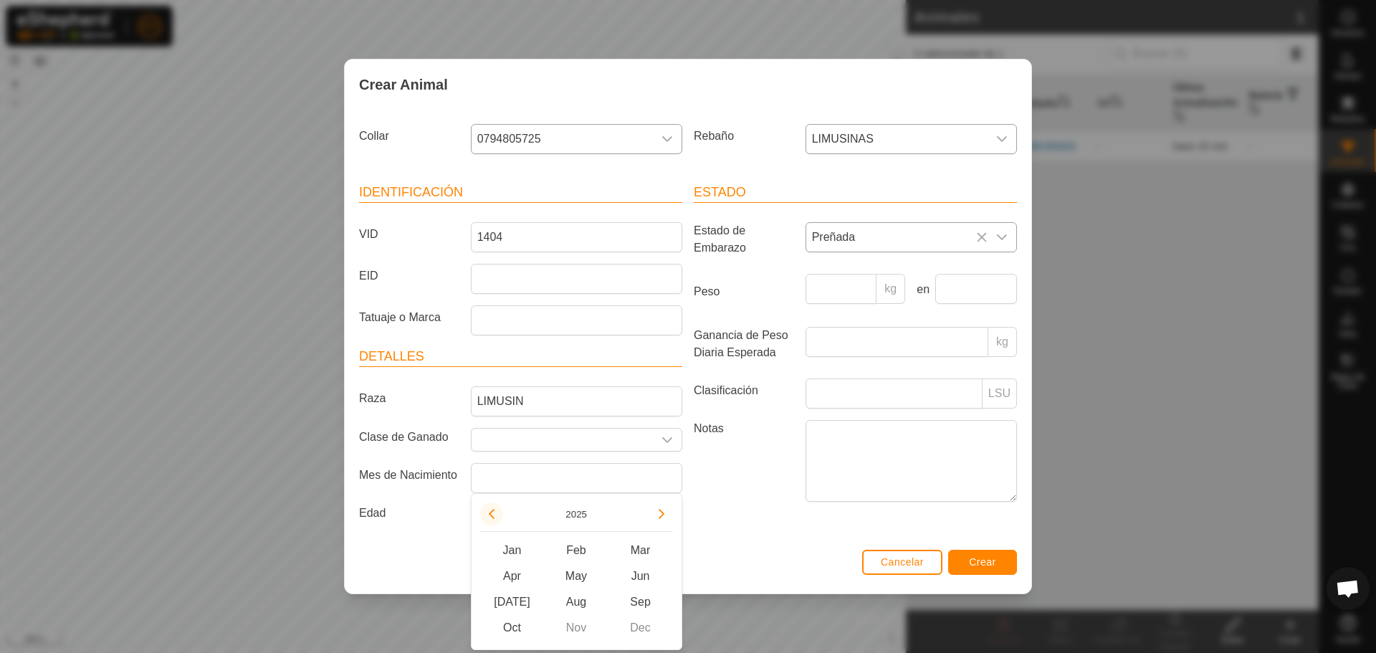
click at [494, 521] on button "Previous Year" at bounding box center [491, 513] width 23 height 23
click at [495, 522] on span "Previous Year" at bounding box center [495, 522] width 0 height 0
click at [494, 521] on button "Previous Year" at bounding box center [491, 513] width 23 height 23
click at [644, 521] on div "2022" at bounding box center [576, 516] width 193 height 29
click at [659, 520] on button "Next Year" at bounding box center [661, 513] width 23 height 23
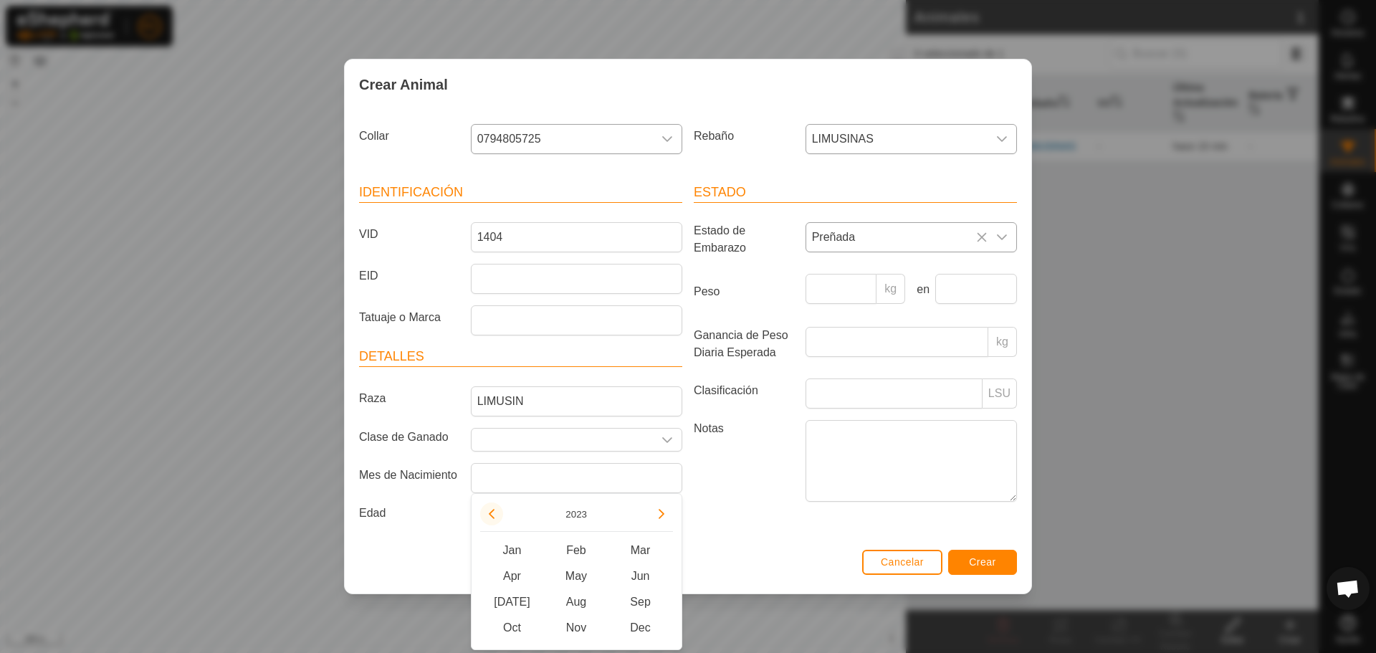
click at [481, 512] on button "Previous Year" at bounding box center [491, 513] width 23 height 23
drag, startPoint x: 485, startPoint y: 508, endPoint x: 517, endPoint y: 526, distance: 37.5
click at [485, 509] on button "Previous Year" at bounding box center [491, 513] width 23 height 23
click at [628, 593] on span "Sep" at bounding box center [640, 602] width 65 height 26
type input "[DATE]"
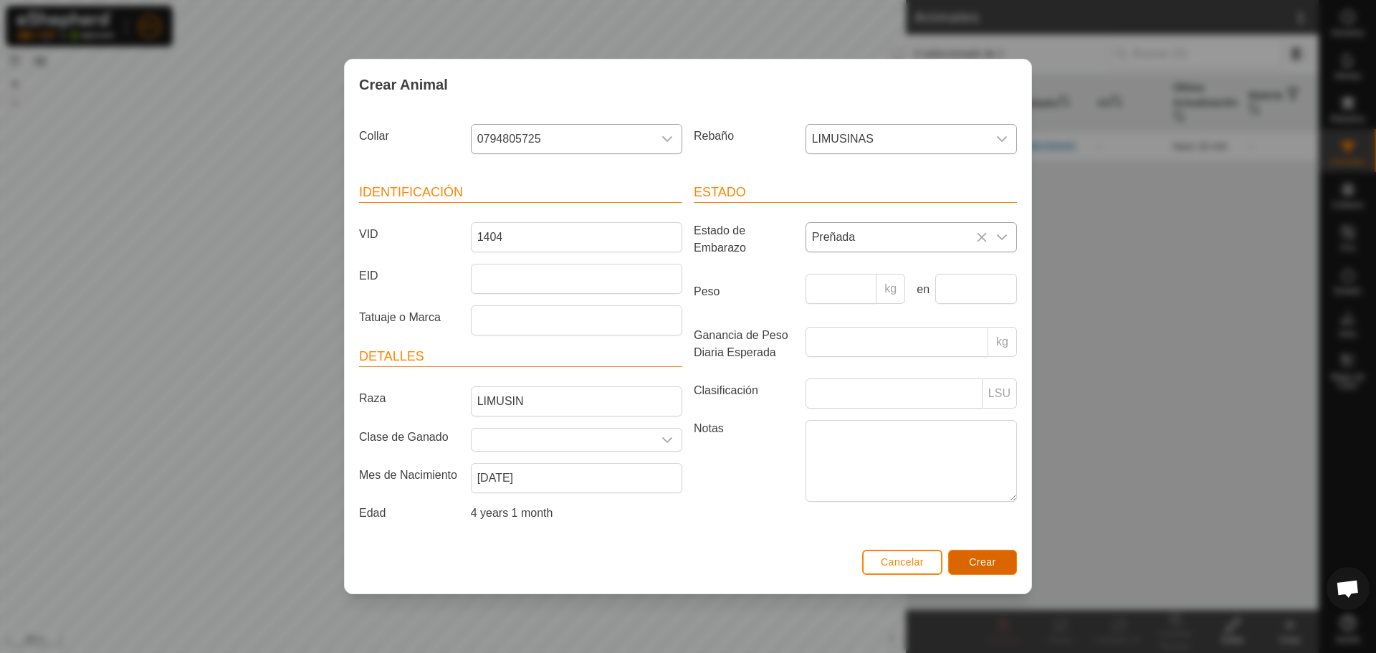
click at [1001, 564] on button "Crear" at bounding box center [982, 562] width 69 height 25
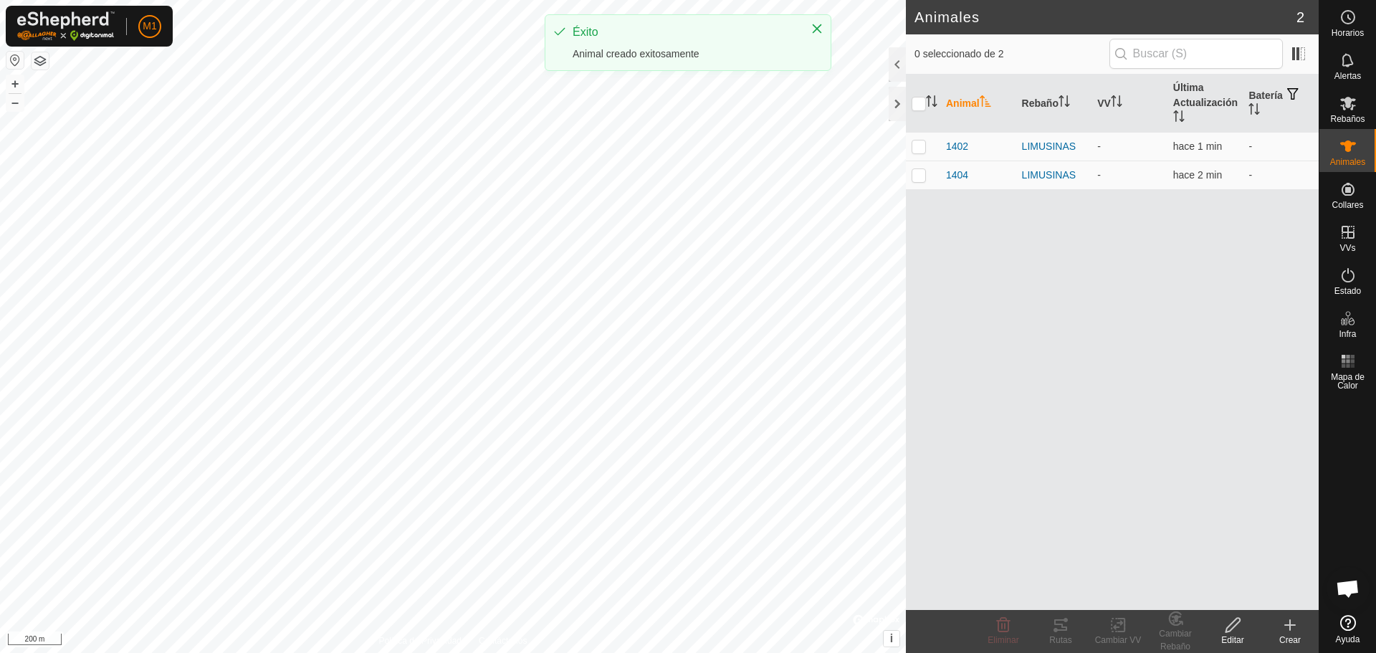
click at [1299, 629] on create-svg-icon at bounding box center [1289, 624] width 57 height 17
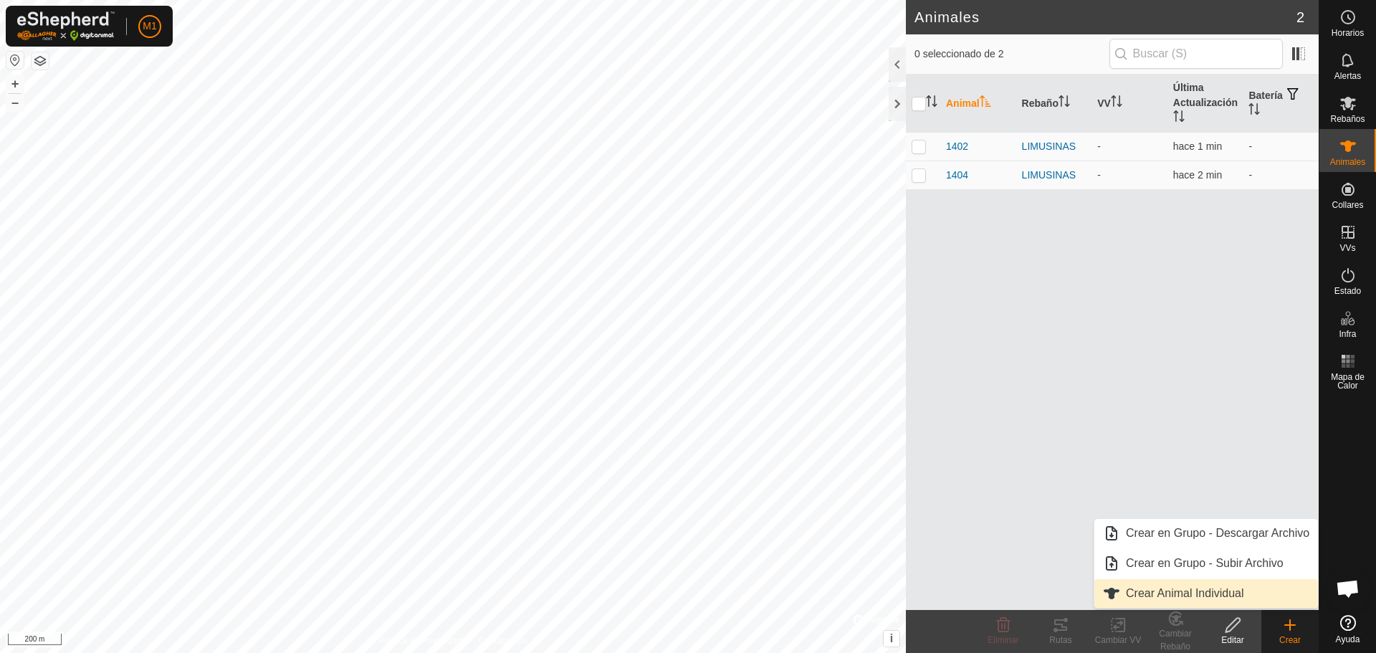
click at [1215, 583] on link "Crear Animal Individual" at bounding box center [1206, 593] width 224 height 29
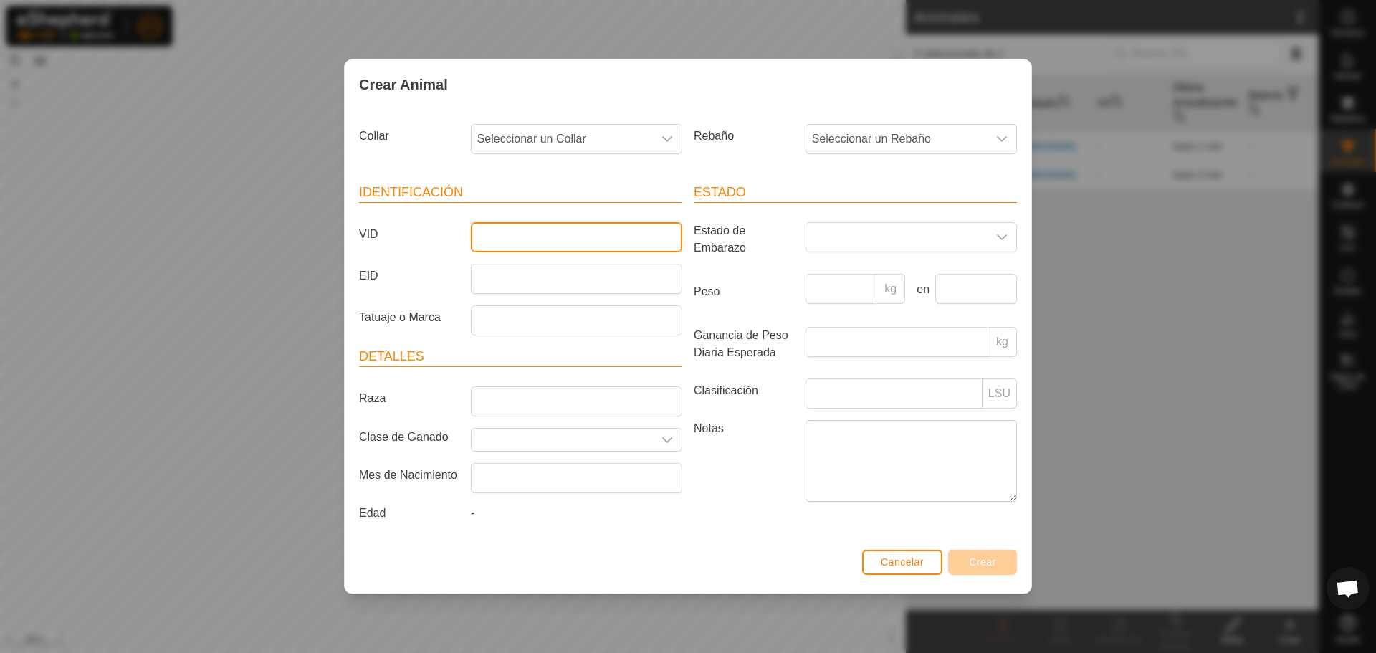
click at [517, 238] on input "VID" at bounding box center [576, 237] width 211 height 30
type input "1405"
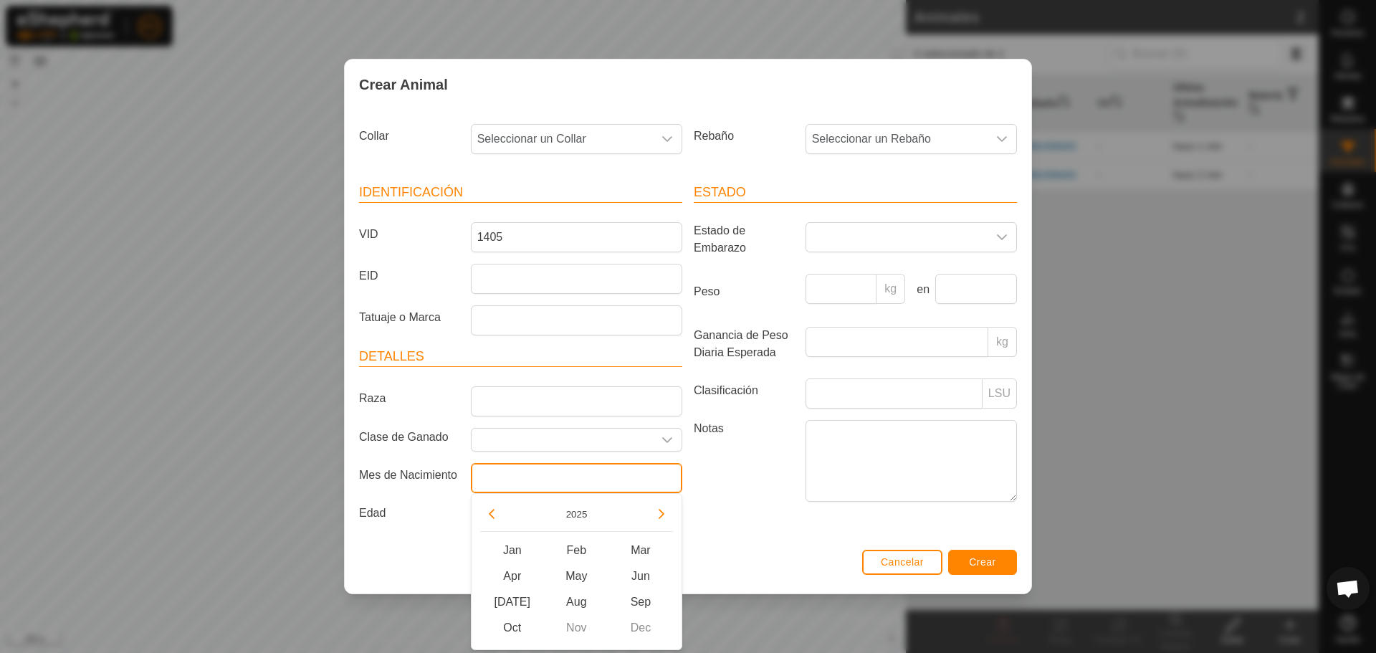
click at [515, 483] on input "text" at bounding box center [576, 478] width 211 height 30
click at [498, 504] on button "Previous Year" at bounding box center [491, 513] width 23 height 23
click at [494, 505] on span "Previous Year" at bounding box center [494, 505] width 0 height 0
click at [493, 505] on button "Previous Year" at bounding box center [491, 513] width 23 height 23
click at [494, 510] on button "Previous Year" at bounding box center [491, 513] width 23 height 23
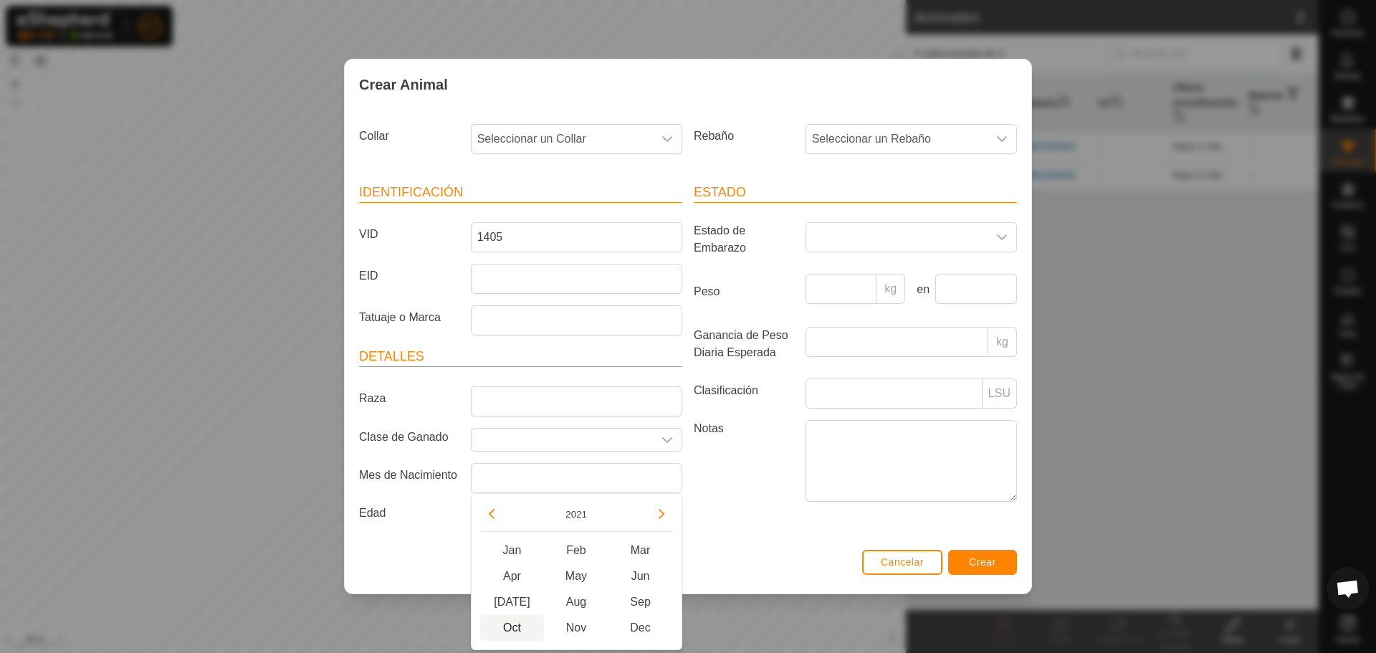
click at [525, 624] on span "Oct" at bounding box center [512, 628] width 65 height 26
type input "[DATE]"
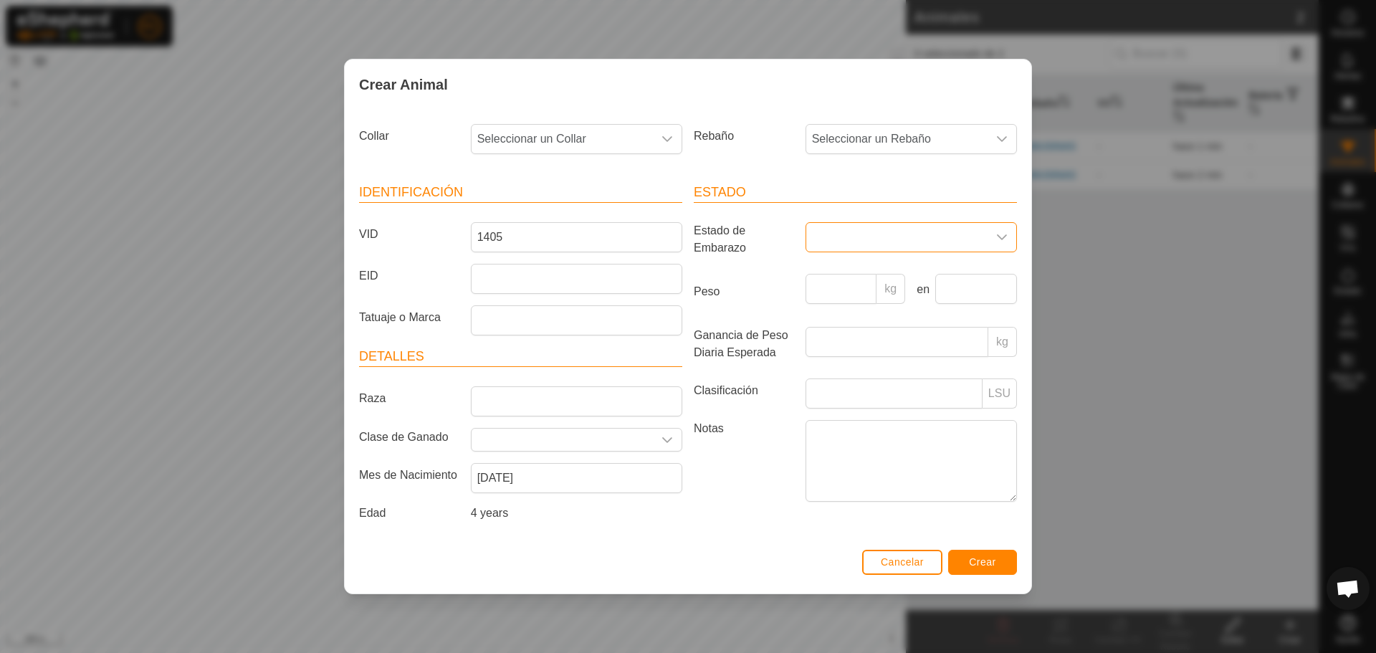
click at [892, 249] on span at bounding box center [896, 237] width 181 height 29
click at [862, 354] on li "Preñada" at bounding box center [912, 359] width 210 height 29
click at [914, 140] on span "Seleccionar un Rebaño" at bounding box center [896, 139] width 181 height 29
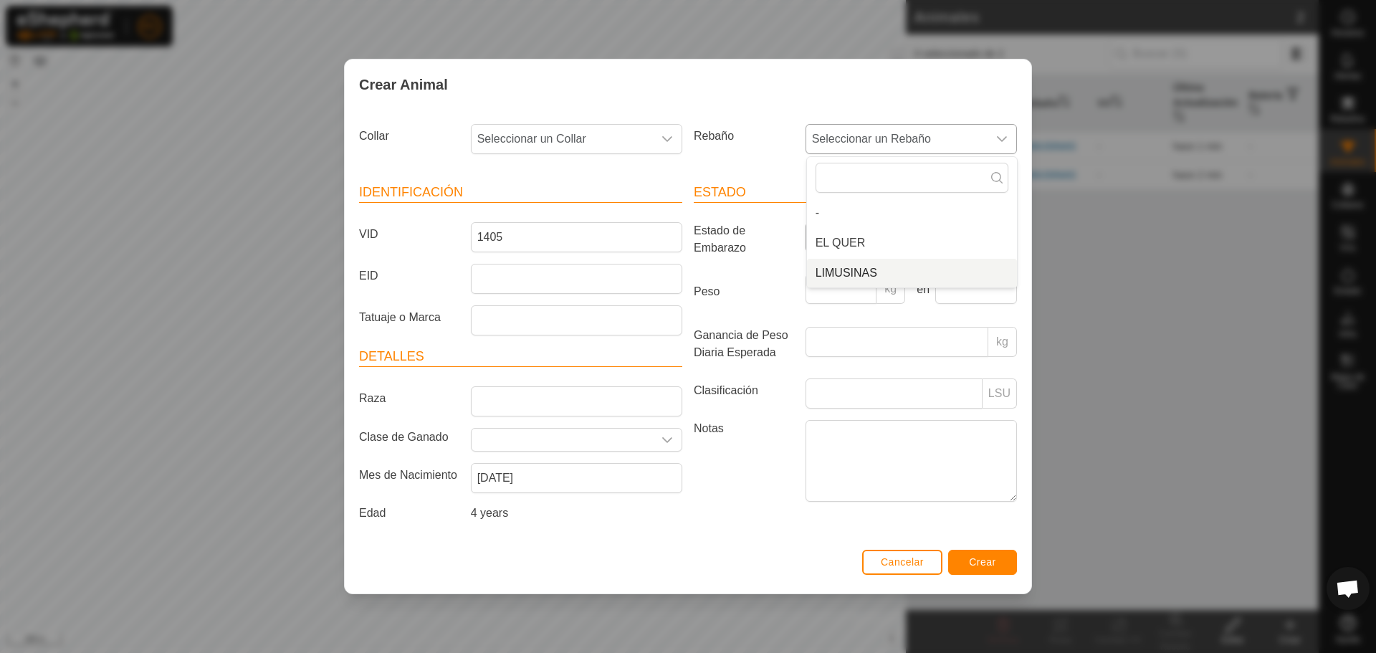
click at [879, 269] on li "LIMUSINAS" at bounding box center [912, 273] width 210 height 29
click at [608, 144] on span "Seleccionar un Collar" at bounding box center [562, 139] width 181 height 29
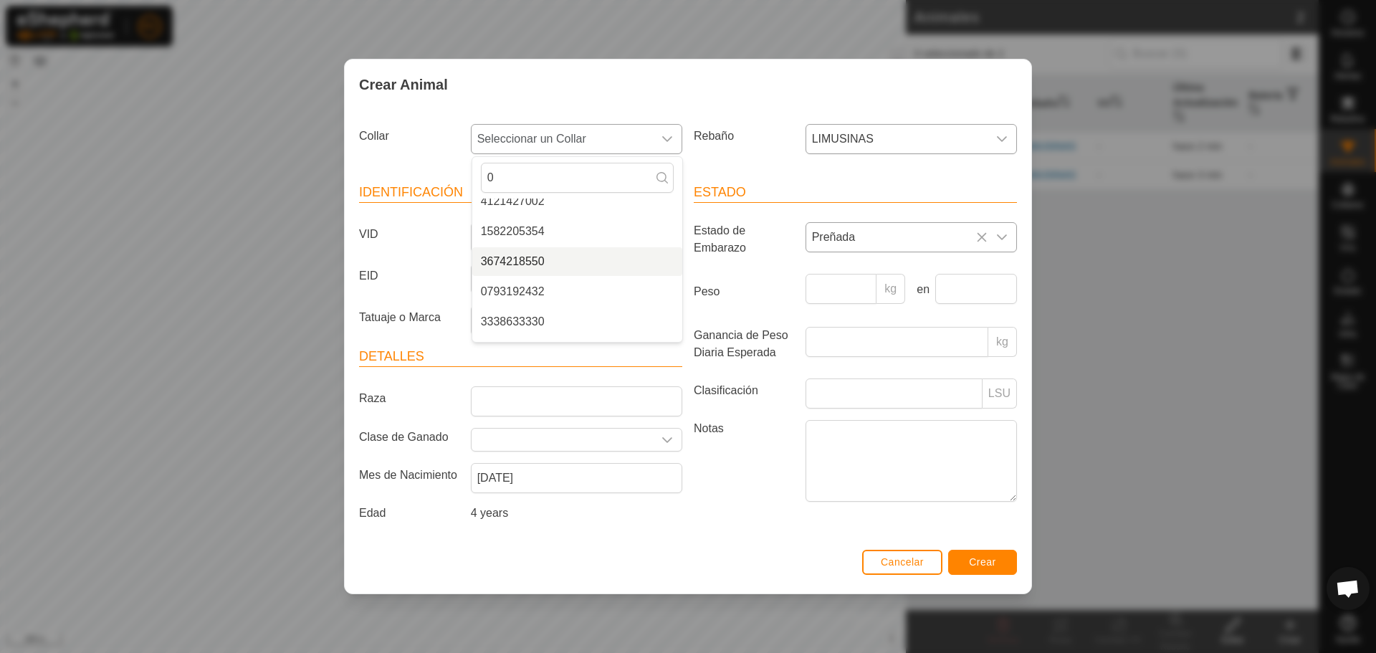
scroll to position [143, 0]
type input "0"
click at [532, 216] on li "0793192432" at bounding box center [577, 220] width 210 height 29
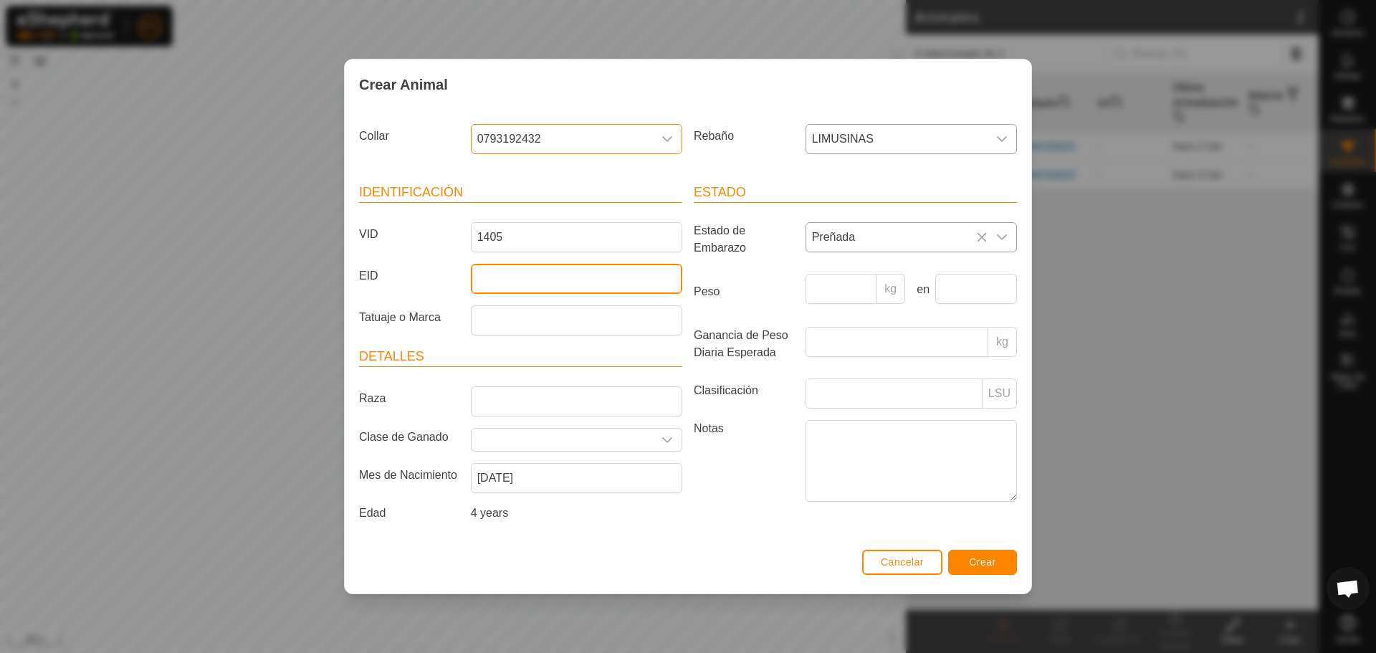
click at [510, 283] on input "EID" at bounding box center [576, 279] width 211 height 30
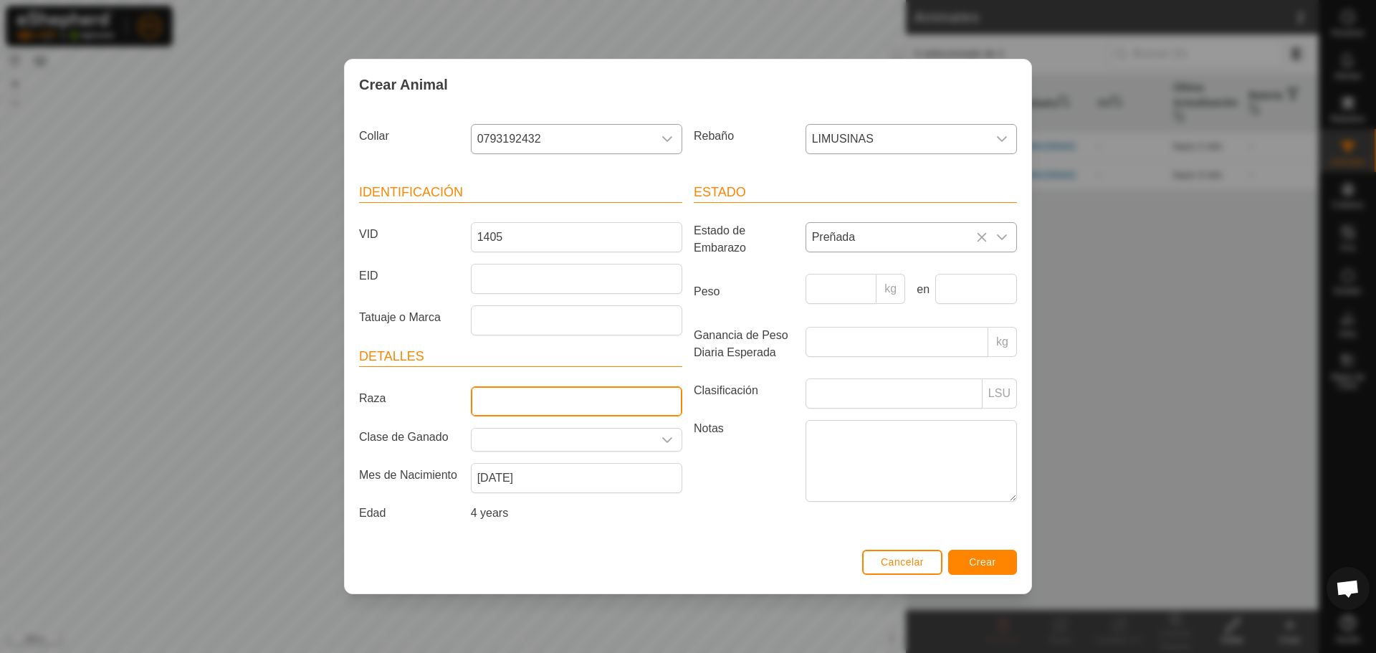
drag, startPoint x: 535, startPoint y: 415, endPoint x: 545, endPoint y: 405, distance: 14.7
click at [535, 415] on input "Raza" at bounding box center [576, 401] width 211 height 30
type input "LIMUSIN"
click at [983, 563] on span "Crear" at bounding box center [982, 561] width 27 height 11
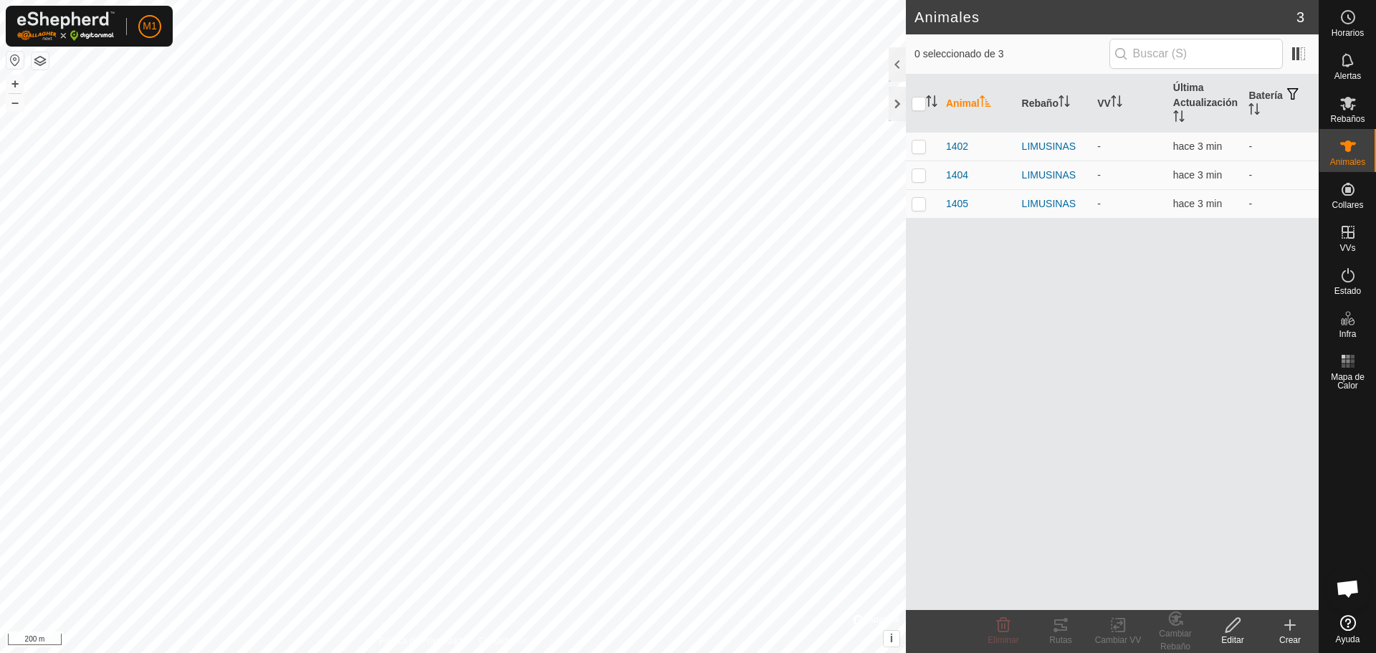
click at [1293, 637] on div "Crear" at bounding box center [1289, 640] width 57 height 13
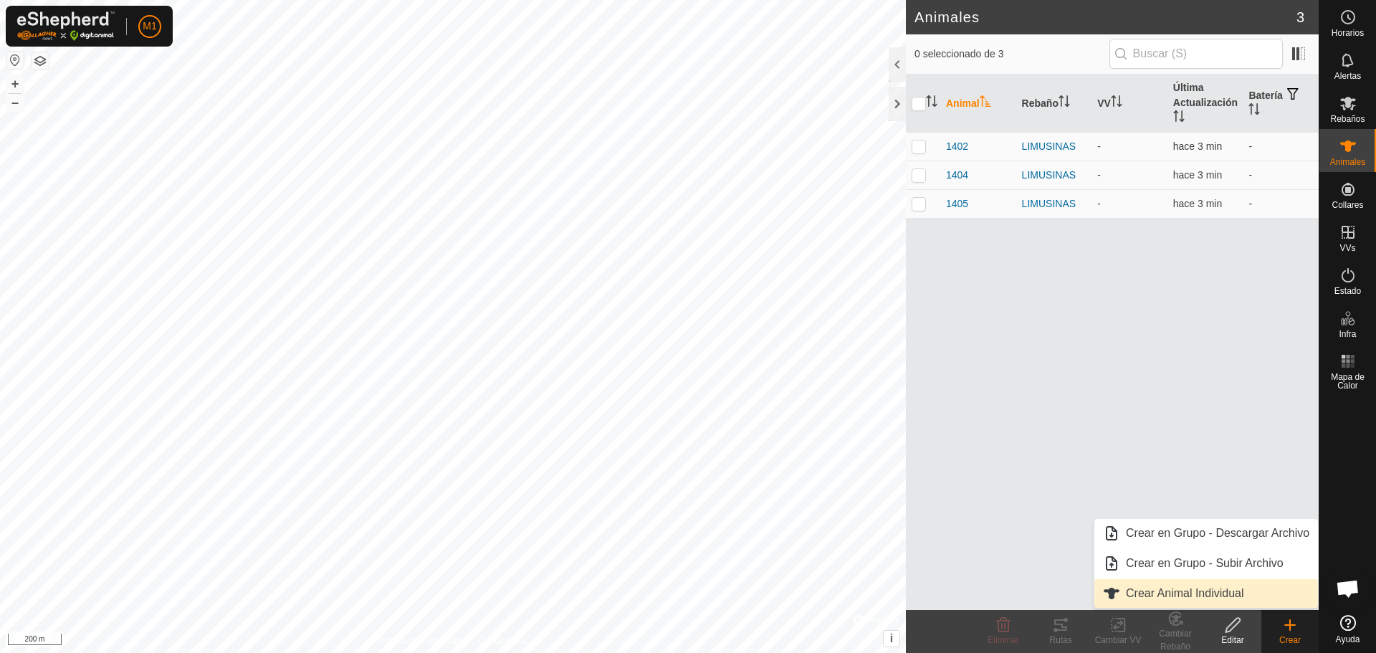
click at [1192, 588] on link "Crear Animal Individual" at bounding box center [1206, 593] width 224 height 29
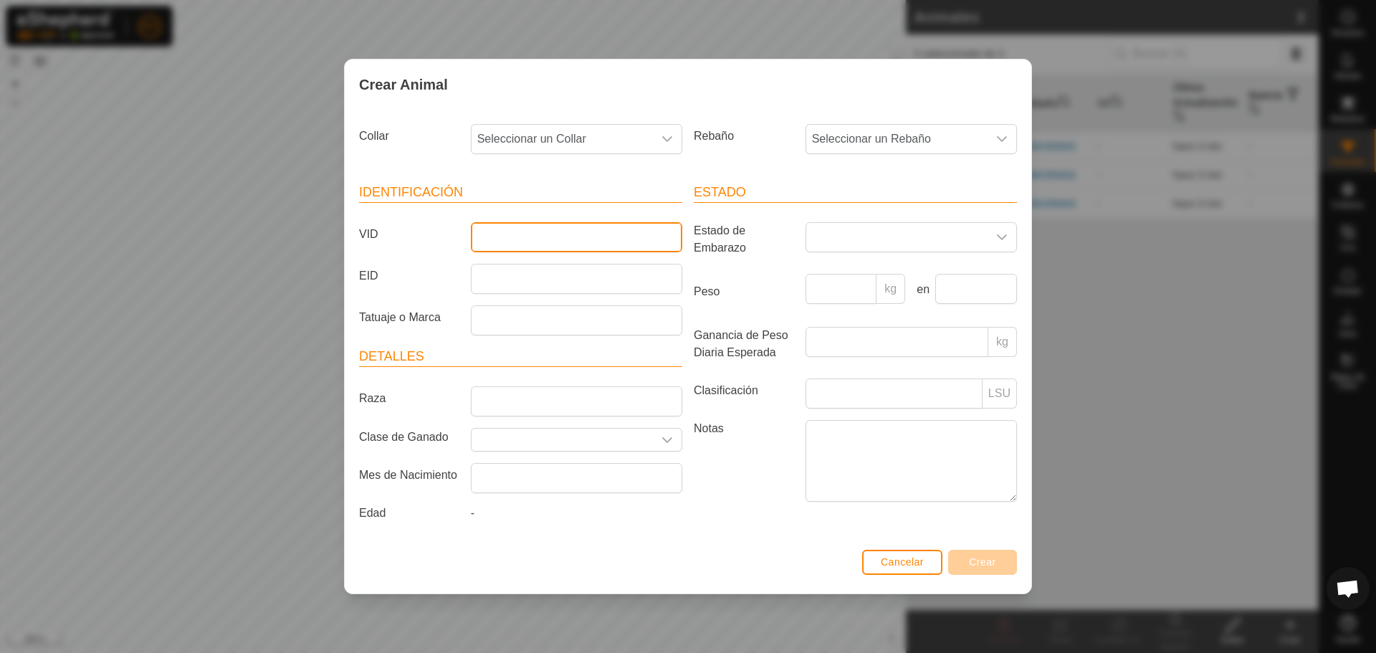
click at [550, 237] on input "VID" at bounding box center [576, 237] width 211 height 30
type input "1406"
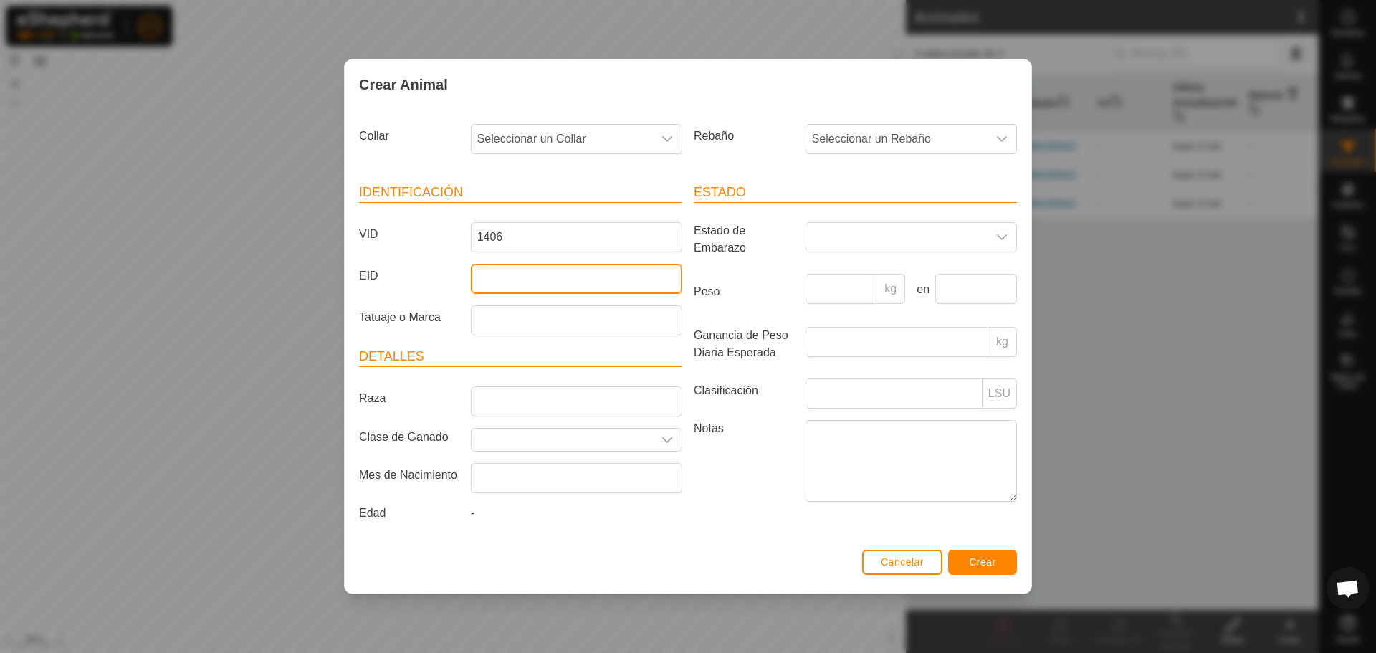
click at [504, 294] on article "Identificación VID 1406 EID Tatuaje o Marca" at bounding box center [520, 259] width 323 height 153
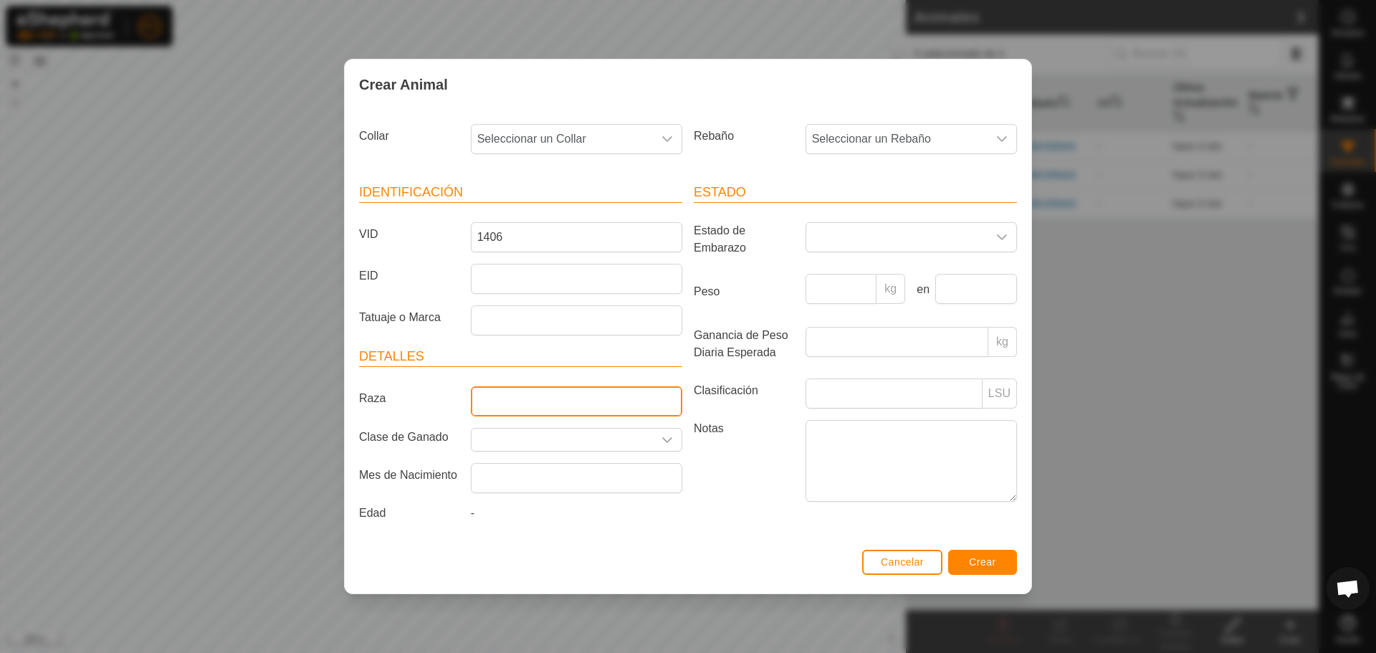
drag, startPoint x: 566, startPoint y: 399, endPoint x: 616, endPoint y: 399, distance: 49.5
click at [566, 399] on input "Raza" at bounding box center [576, 401] width 211 height 30
type input "LIMUSIN"
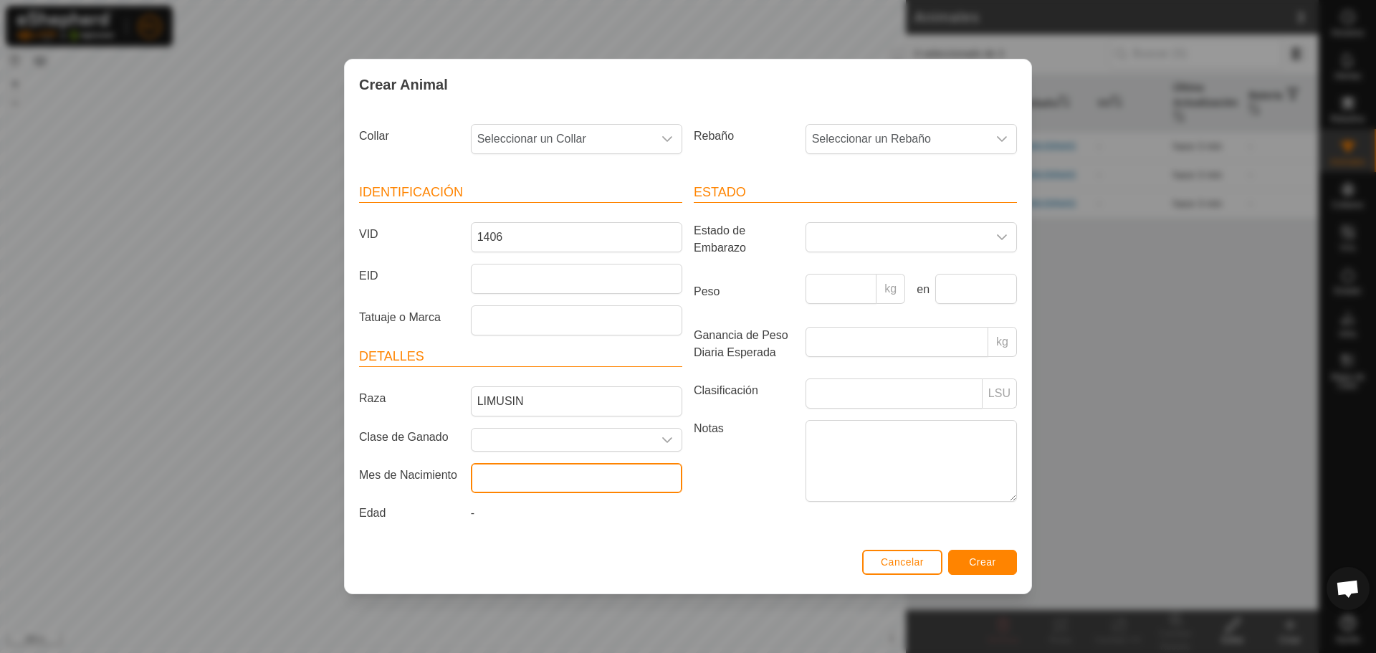
click at [571, 477] on input "text" at bounding box center [576, 478] width 211 height 30
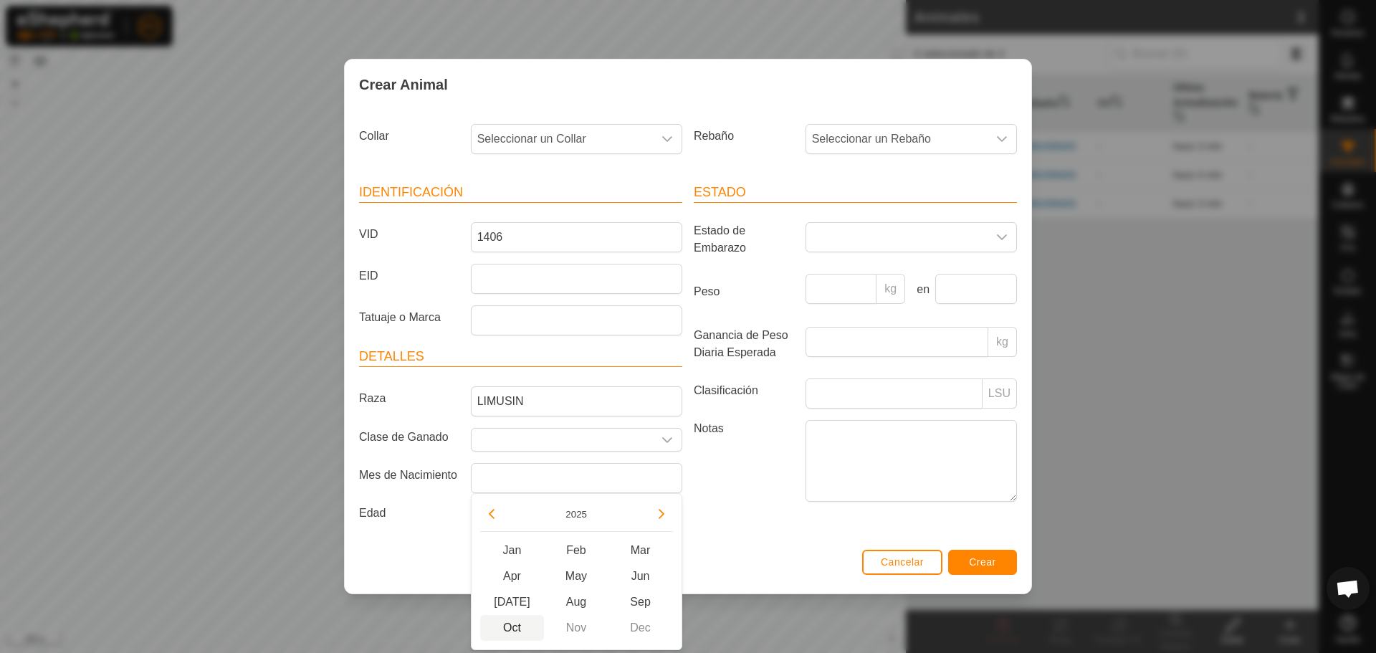
click at [511, 616] on span "Oct" at bounding box center [512, 628] width 65 height 26
type input "[DATE]"
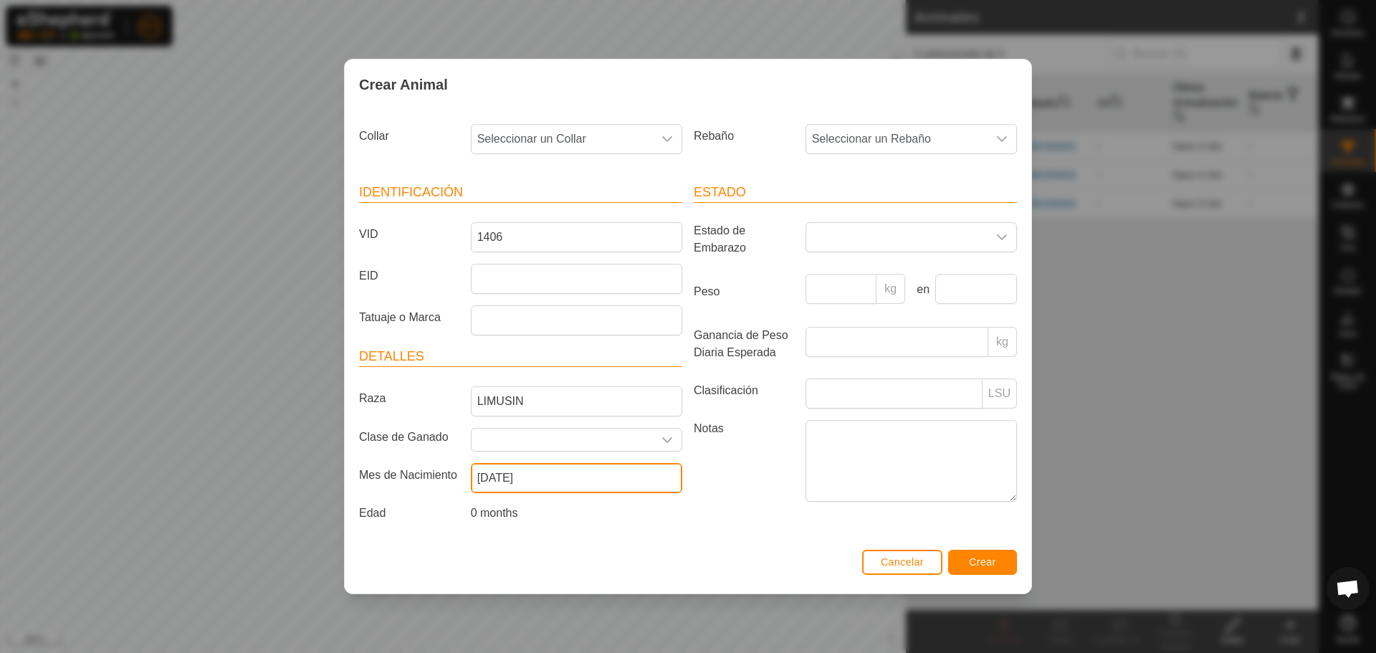
click at [506, 477] on input "[DATE]" at bounding box center [576, 478] width 211 height 30
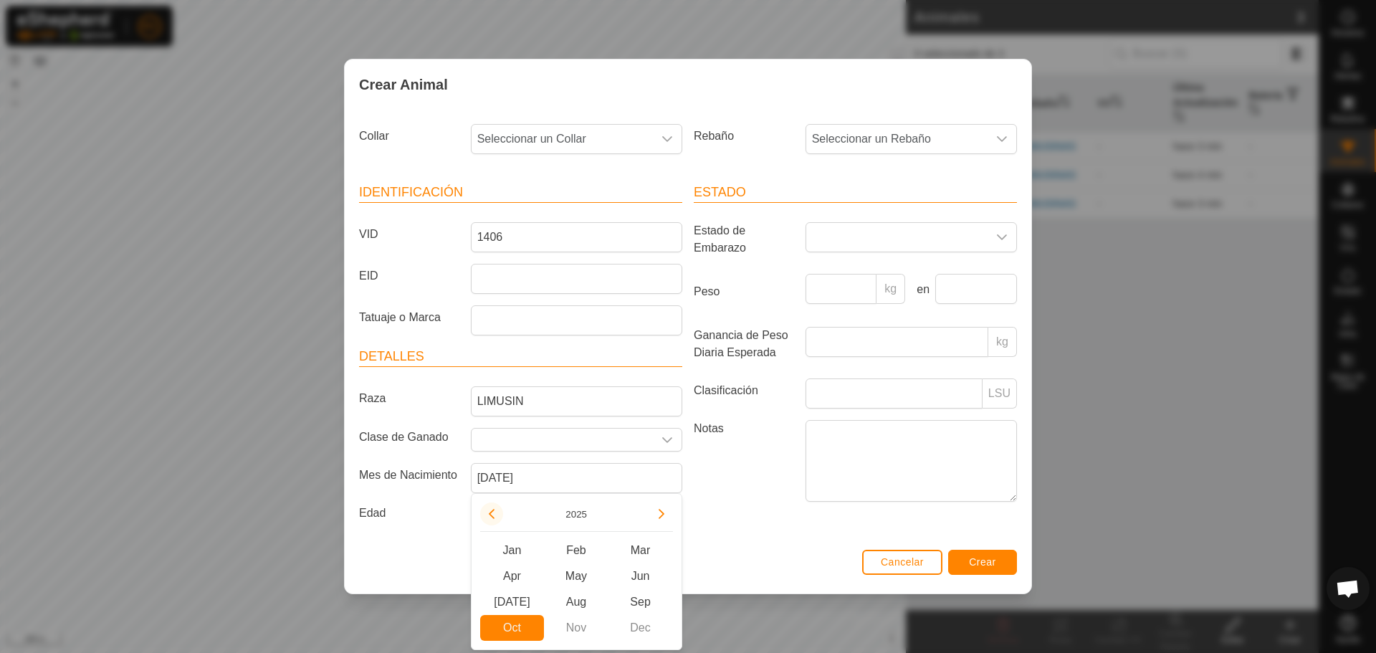
click at [499, 519] on button "Previous Year" at bounding box center [491, 513] width 23 height 23
click at [500, 520] on span "Previous Year" at bounding box center [500, 520] width 0 height 0
click at [499, 519] on button "Previous Year" at bounding box center [491, 513] width 23 height 23
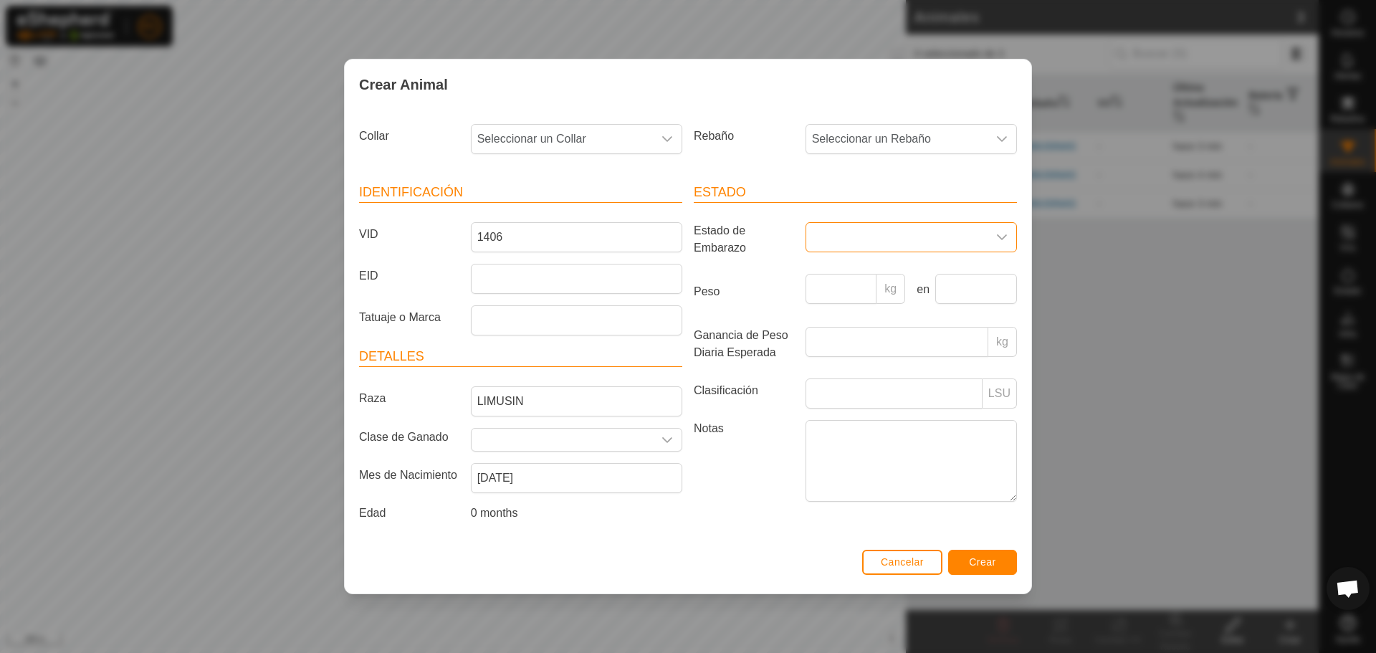
click at [898, 233] on span at bounding box center [896, 237] width 181 height 29
click at [872, 328] on li "Preñada" at bounding box center [912, 324] width 210 height 29
click at [568, 136] on span "Seleccionar un Collar" at bounding box center [562, 139] width 181 height 29
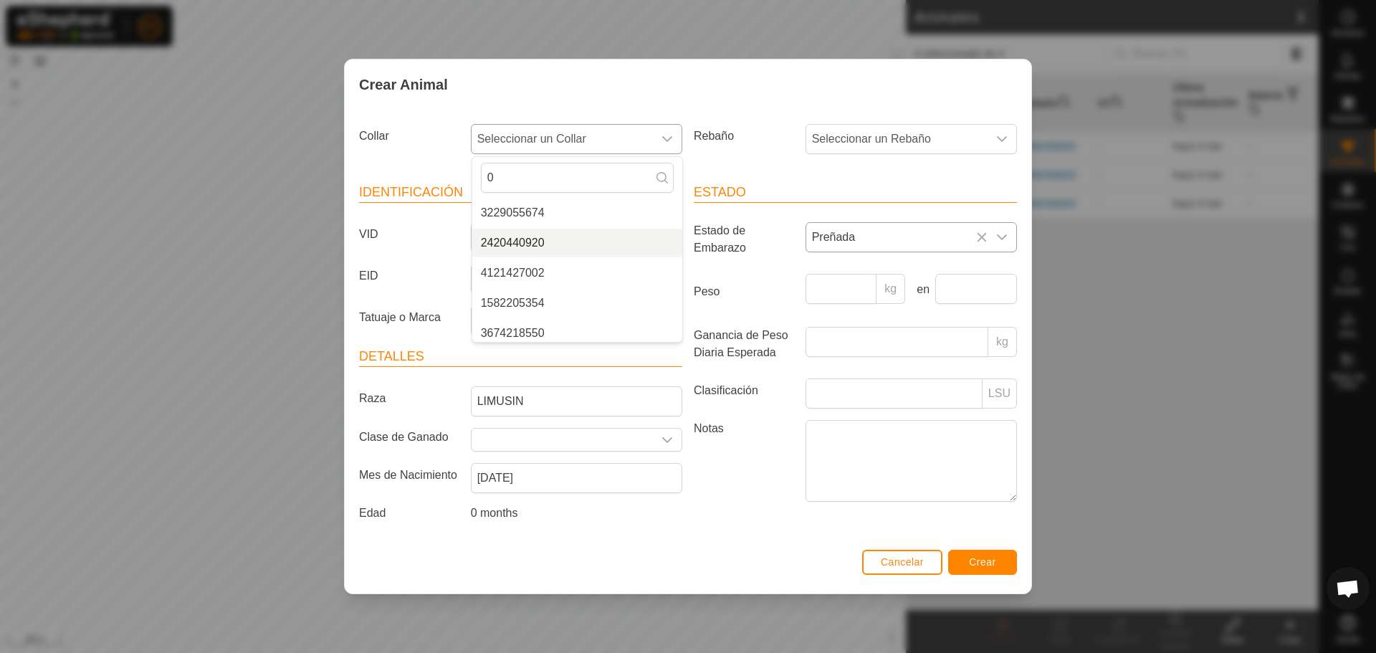
scroll to position [143, 0]
type input "0"
click at [538, 249] on li "0798145186" at bounding box center [577, 250] width 210 height 29
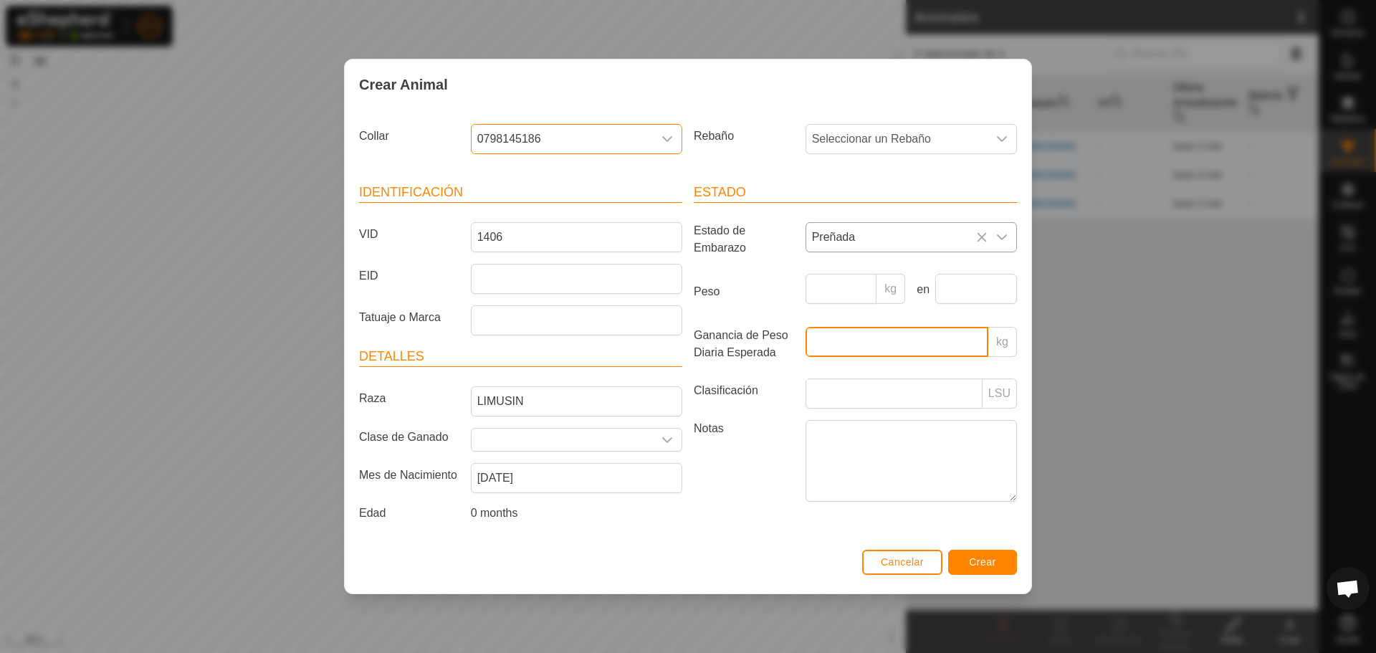
click at [887, 341] on input "Ganancia de Peso Diaria Esperada" at bounding box center [897, 342] width 183 height 30
click at [791, 247] on label "Estado de Embarazo" at bounding box center [744, 239] width 112 height 34
click at [591, 437] on input "text" at bounding box center [562, 440] width 181 height 22
click at [549, 425] on article "Detalles Raza LIMUSIN Clase de Ganado Mes de Nacimiento [DEMOGRAPHIC_DATA] Edad…" at bounding box center [520, 437] width 323 height 181
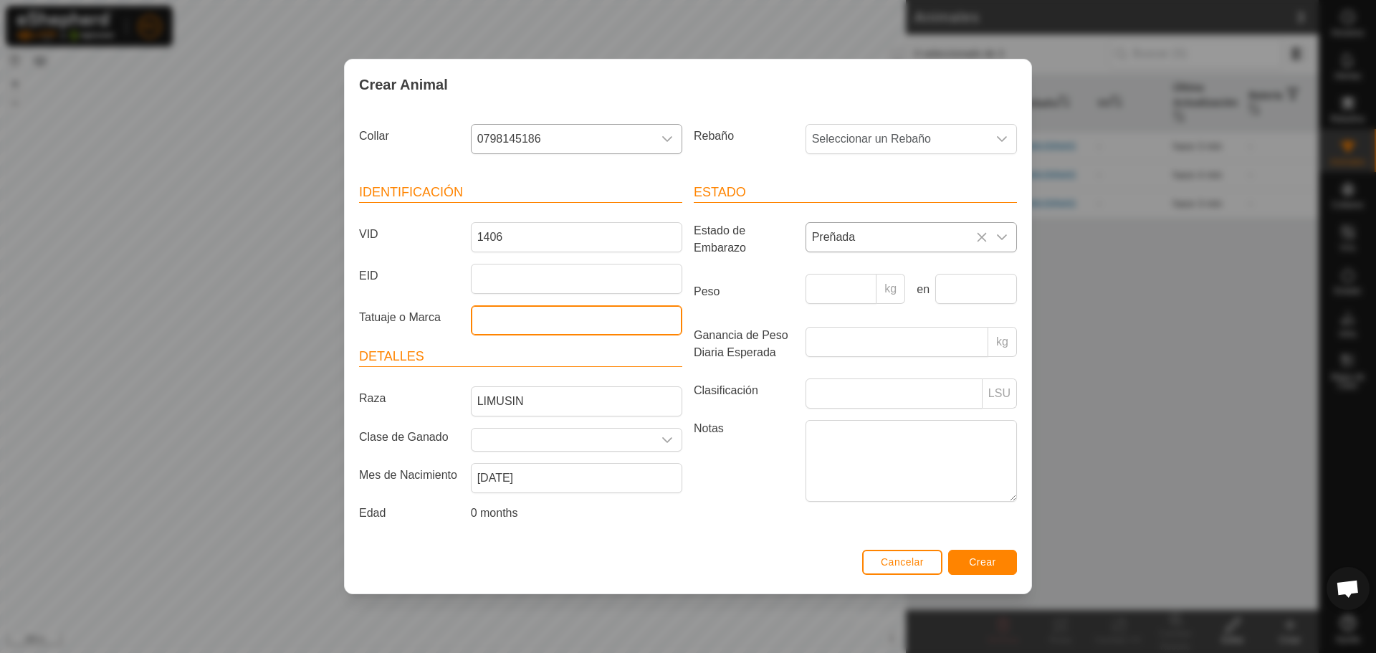
click at [547, 312] on input "Tatuaje o Marca" at bounding box center [576, 320] width 211 height 30
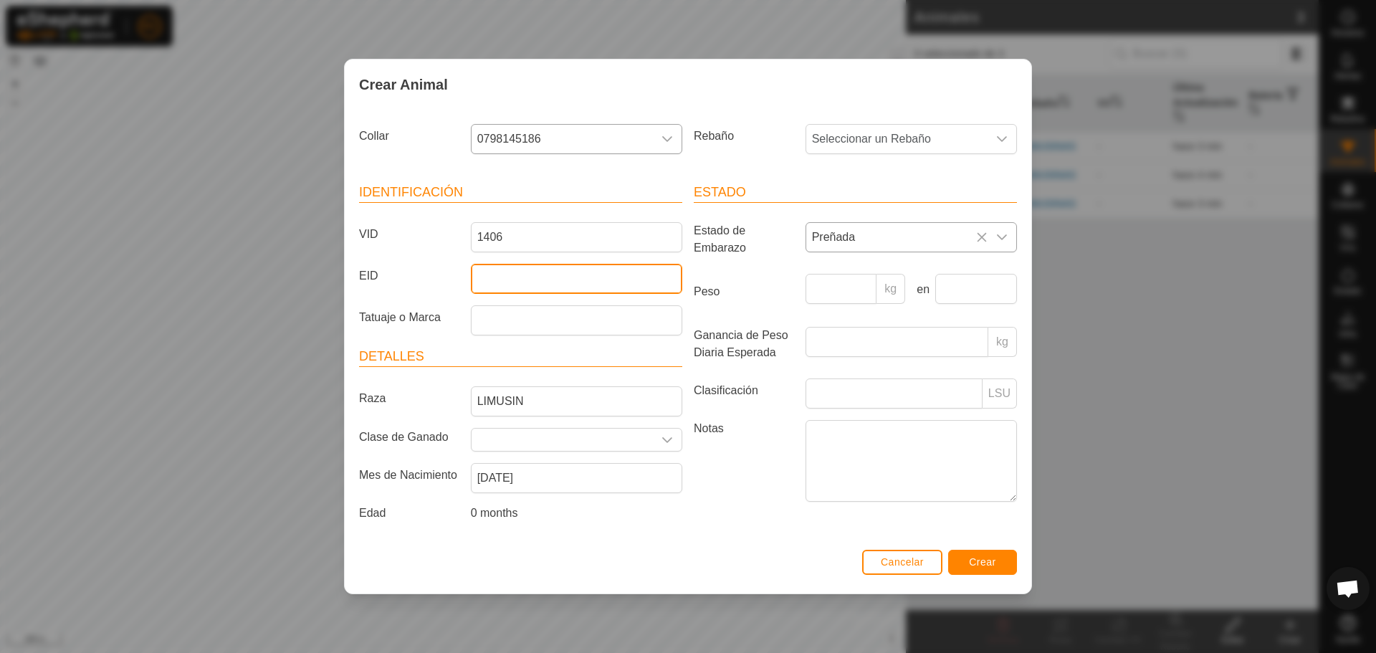
click at [558, 277] on input "EID" at bounding box center [576, 279] width 211 height 30
click at [756, 273] on article "Estado Estado de Embarazo Preñada Peso kg en Ganancia de Peso Diaria Esperada k…" at bounding box center [855, 345] width 323 height 324
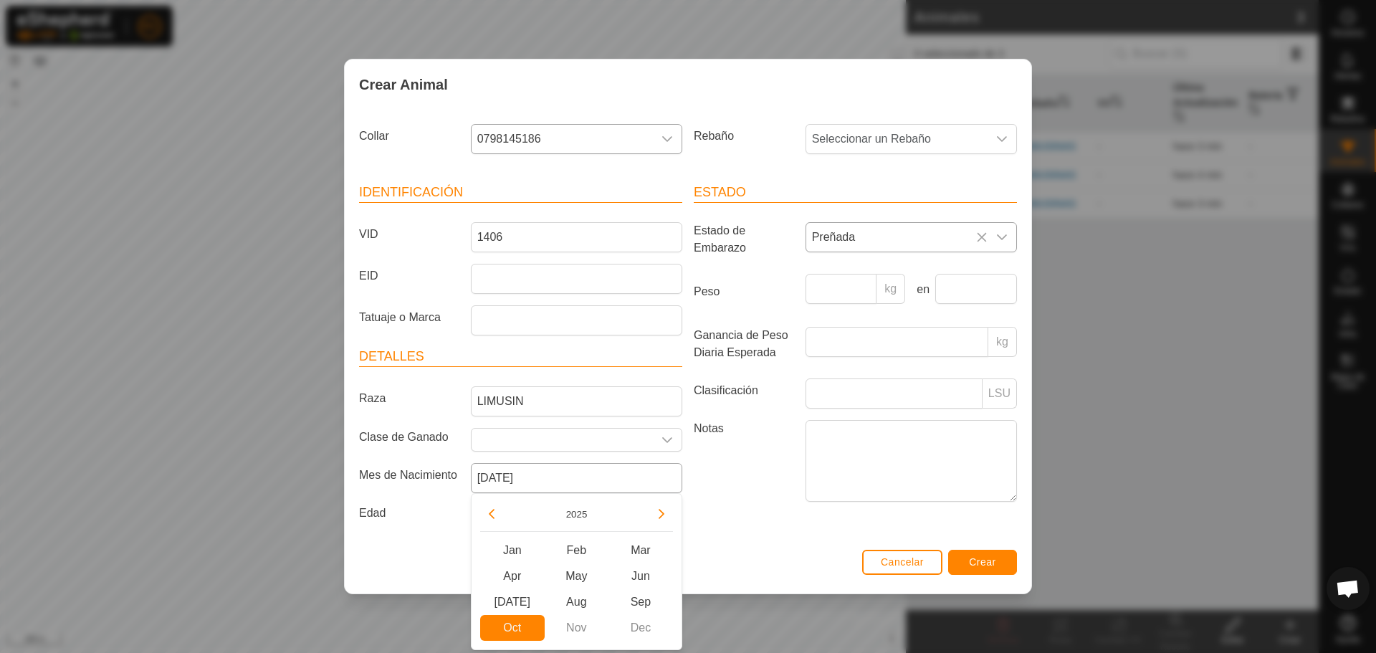
click at [507, 488] on input "[DATE]" at bounding box center [576, 478] width 211 height 30
click at [503, 514] on div "2025" at bounding box center [576, 516] width 193 height 29
drag, startPoint x: 502, startPoint y: 513, endPoint x: 492, endPoint y: 512, distance: 10.1
click at [501, 513] on button "Previous Year" at bounding box center [491, 513] width 23 height 23
click at [484, 510] on button "Previous Year" at bounding box center [491, 513] width 23 height 23
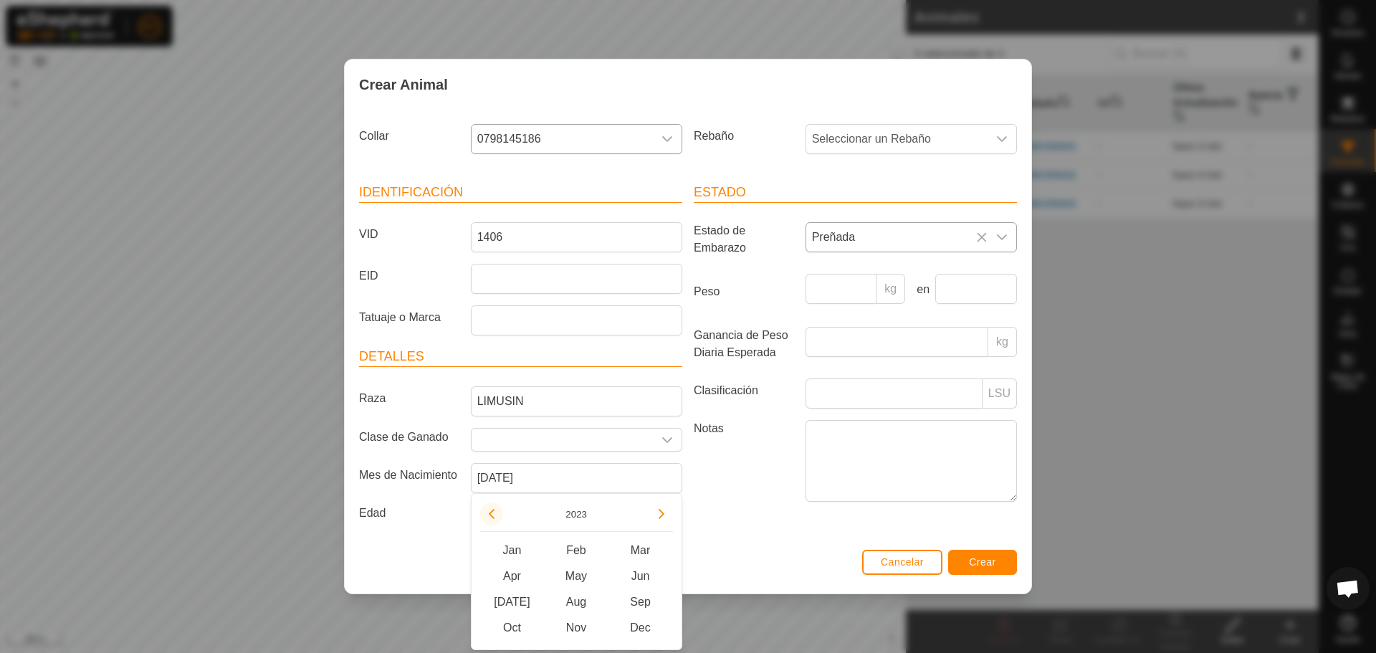
click at [484, 510] on button "Previous Year" at bounding box center [491, 513] width 23 height 23
click at [494, 511] on button "Previous Year" at bounding box center [491, 513] width 23 height 23
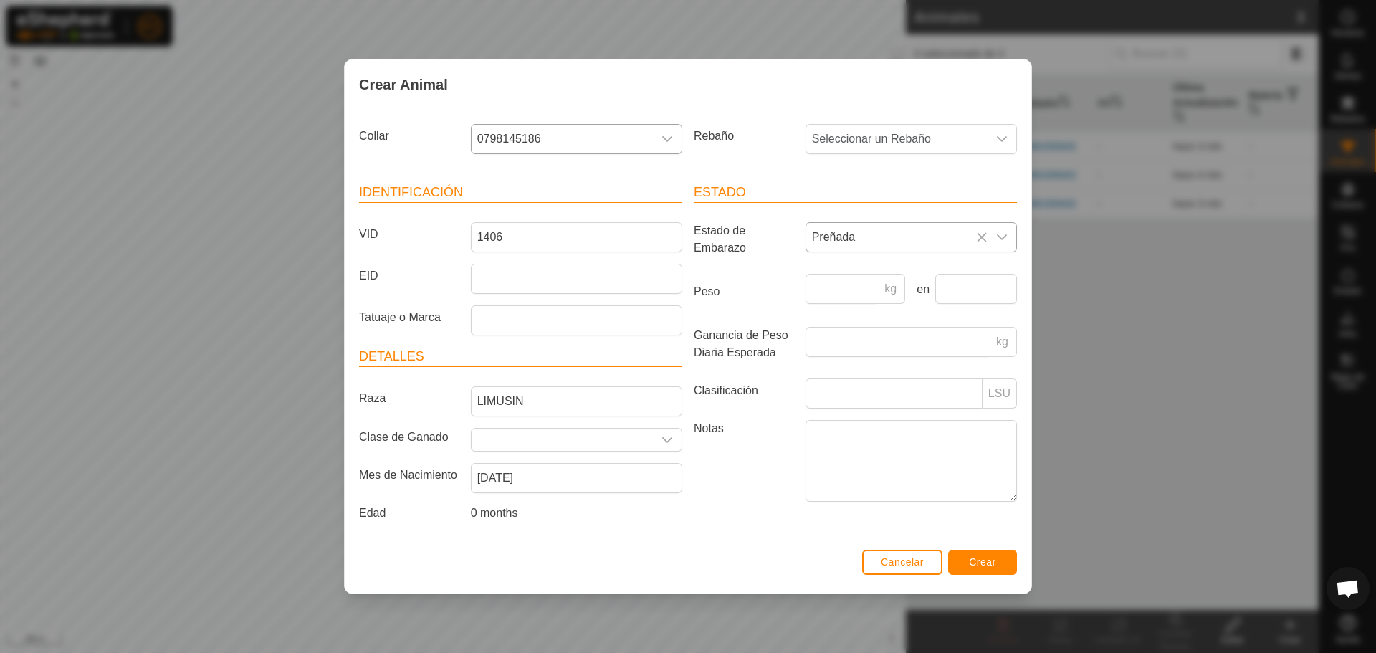
click at [783, 521] on div "Estado Estado de Embarazo Preñada Peso kg en Ganancia de Peso Diaria Esperada k…" at bounding box center [855, 355] width 335 height 379
click at [621, 484] on input "[DATE]" at bounding box center [576, 478] width 211 height 30
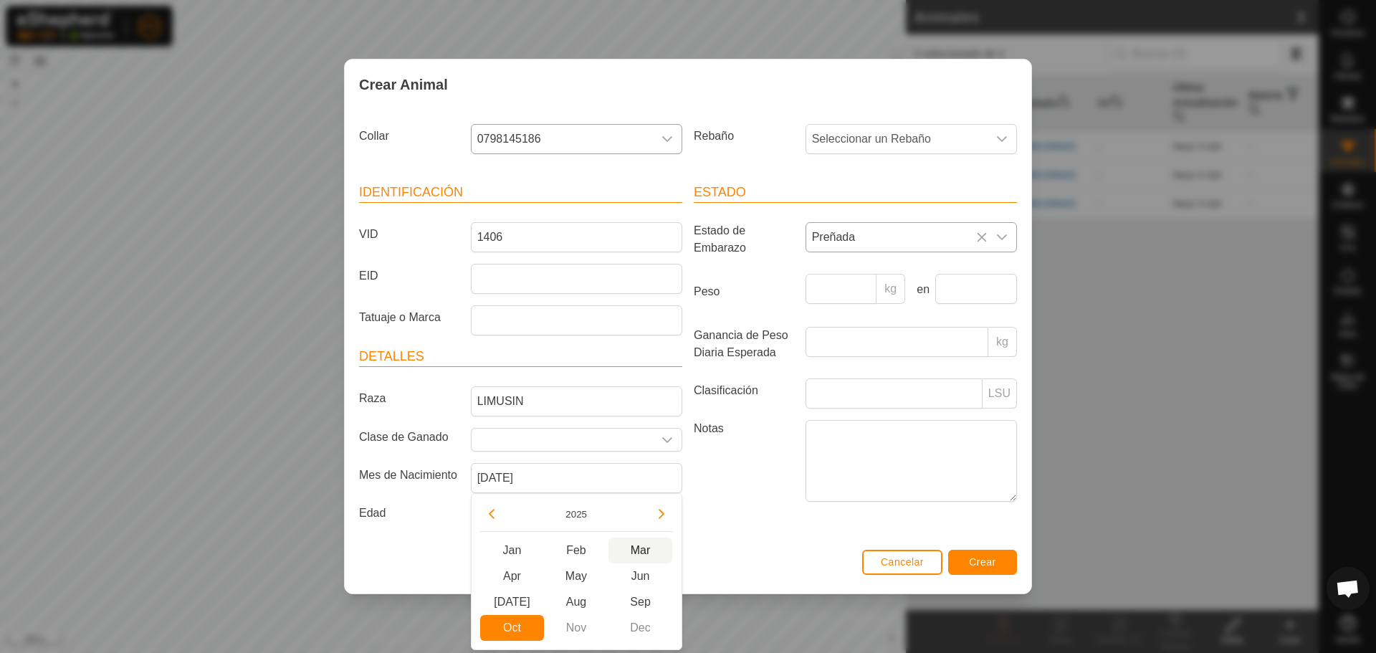
click at [652, 551] on span "Mar" at bounding box center [640, 551] width 65 height 26
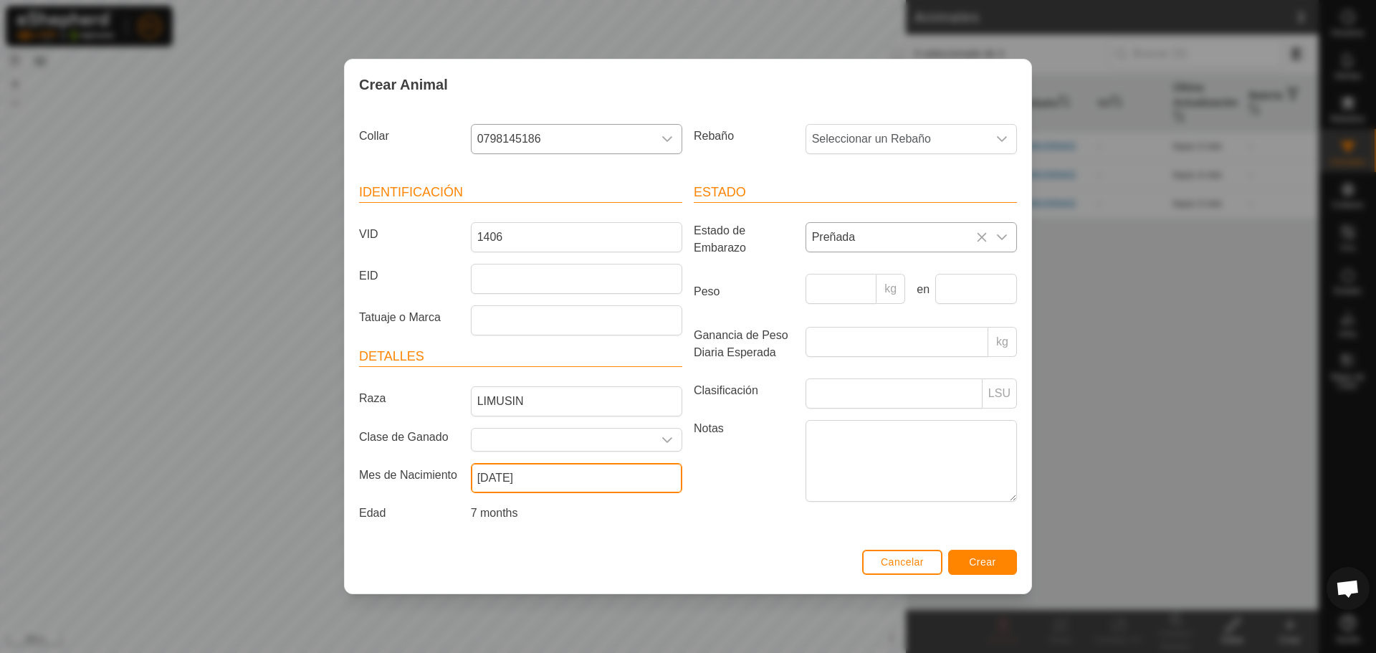
click at [573, 489] on input "[DATE]" at bounding box center [576, 478] width 211 height 30
click at [713, 528] on div "Estado Estado de Embarazo Preñada Peso kg en Ganancia de Peso Diaria Esperada k…" at bounding box center [855, 355] width 335 height 379
click at [568, 478] on input "[DATE]" at bounding box center [576, 478] width 211 height 30
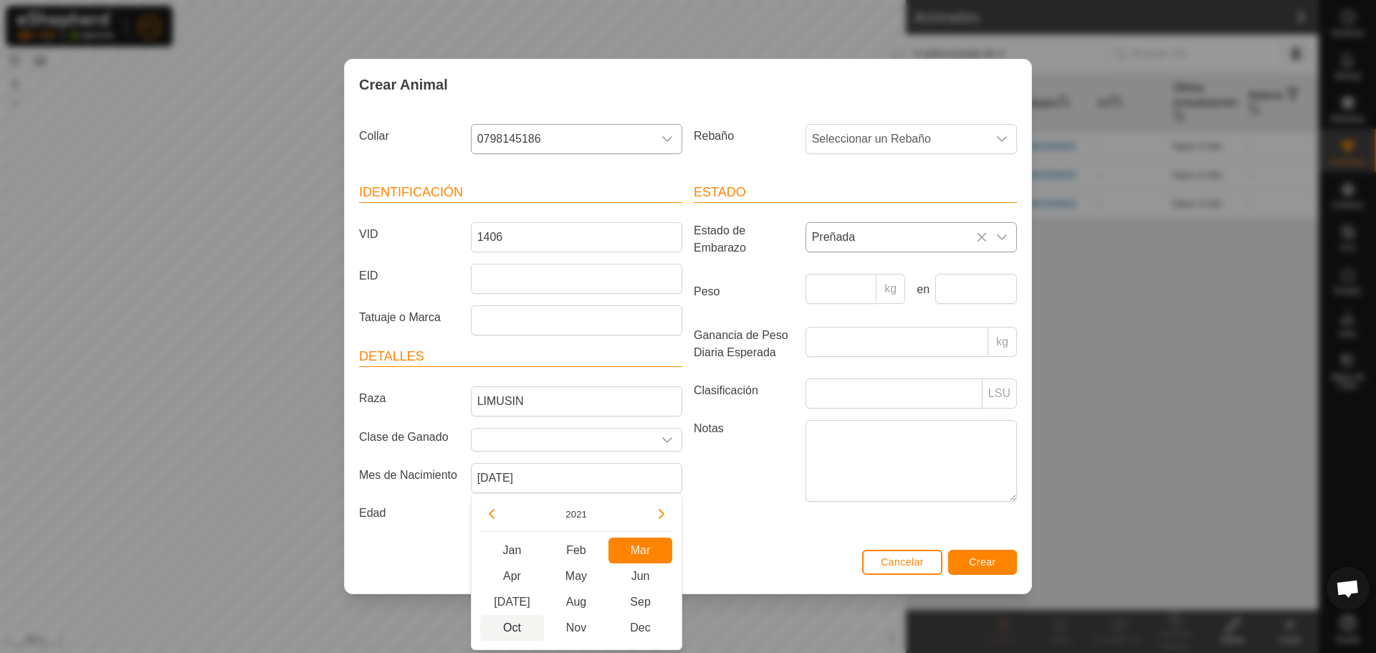
click at [528, 625] on span "Oct" at bounding box center [512, 628] width 65 height 26
type input "[DATE]"
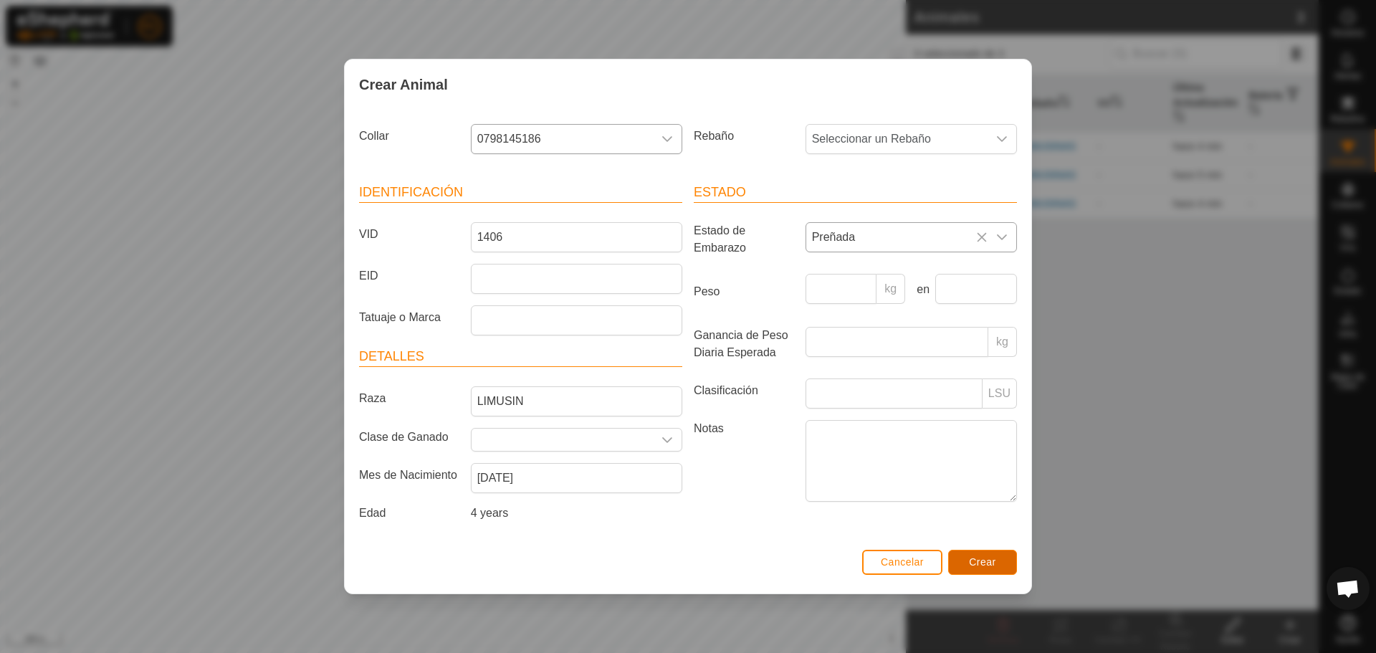
click at [981, 560] on span "Crear" at bounding box center [982, 561] width 27 height 11
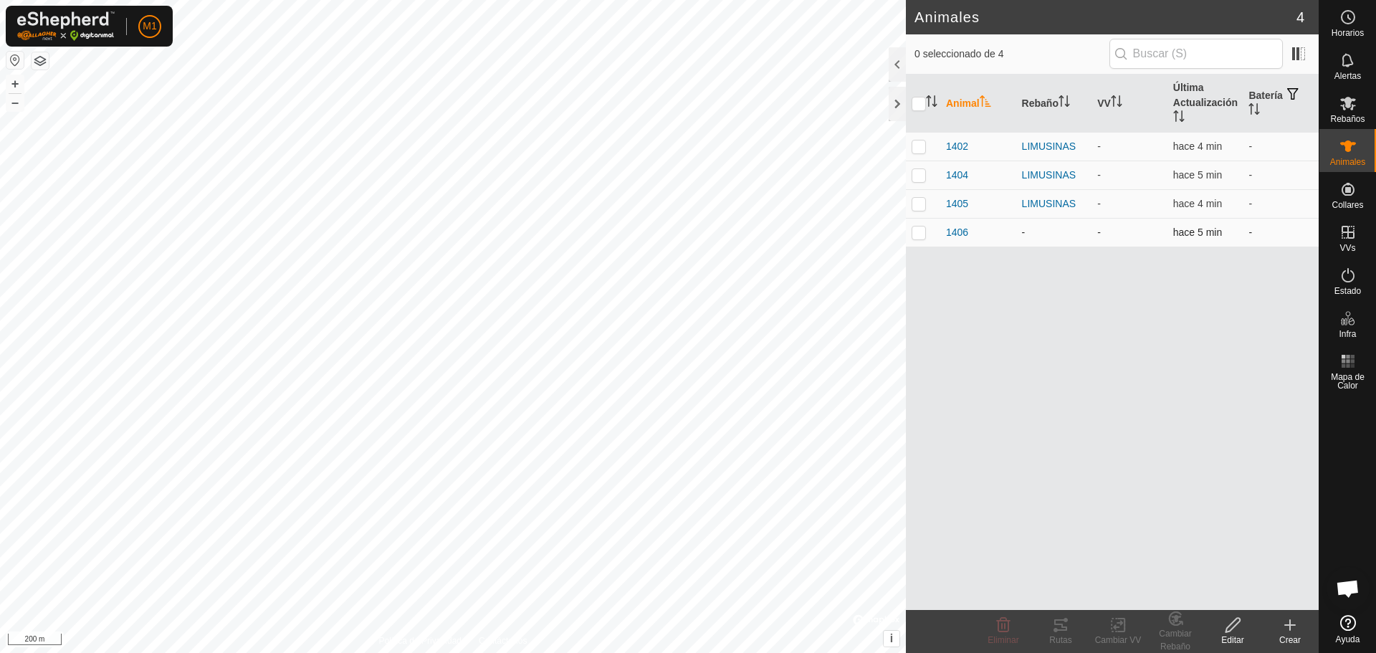
click at [1041, 240] on td "-" at bounding box center [1054, 232] width 76 height 29
click at [1227, 224] on td "hace 5 min" at bounding box center [1206, 232] width 76 height 29
click at [1238, 636] on div "Editar" at bounding box center [1232, 640] width 57 height 13
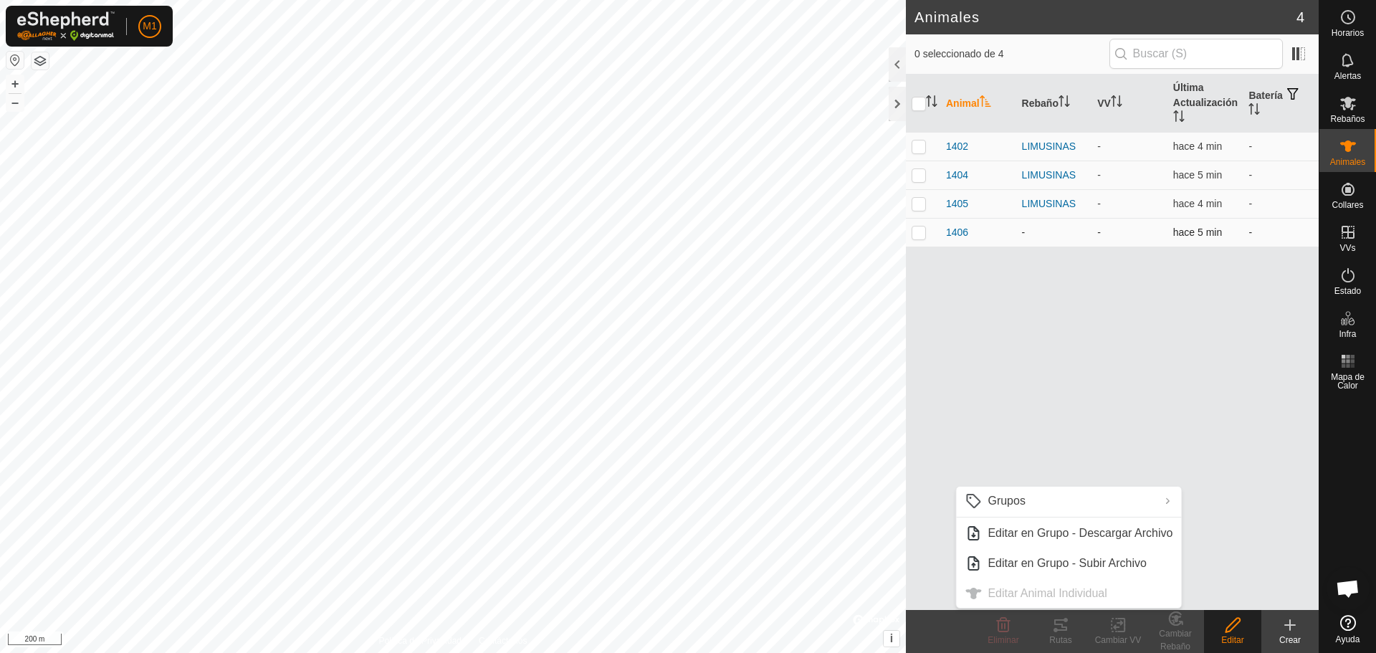
click at [1229, 223] on td "hace 5 min" at bounding box center [1206, 232] width 76 height 29
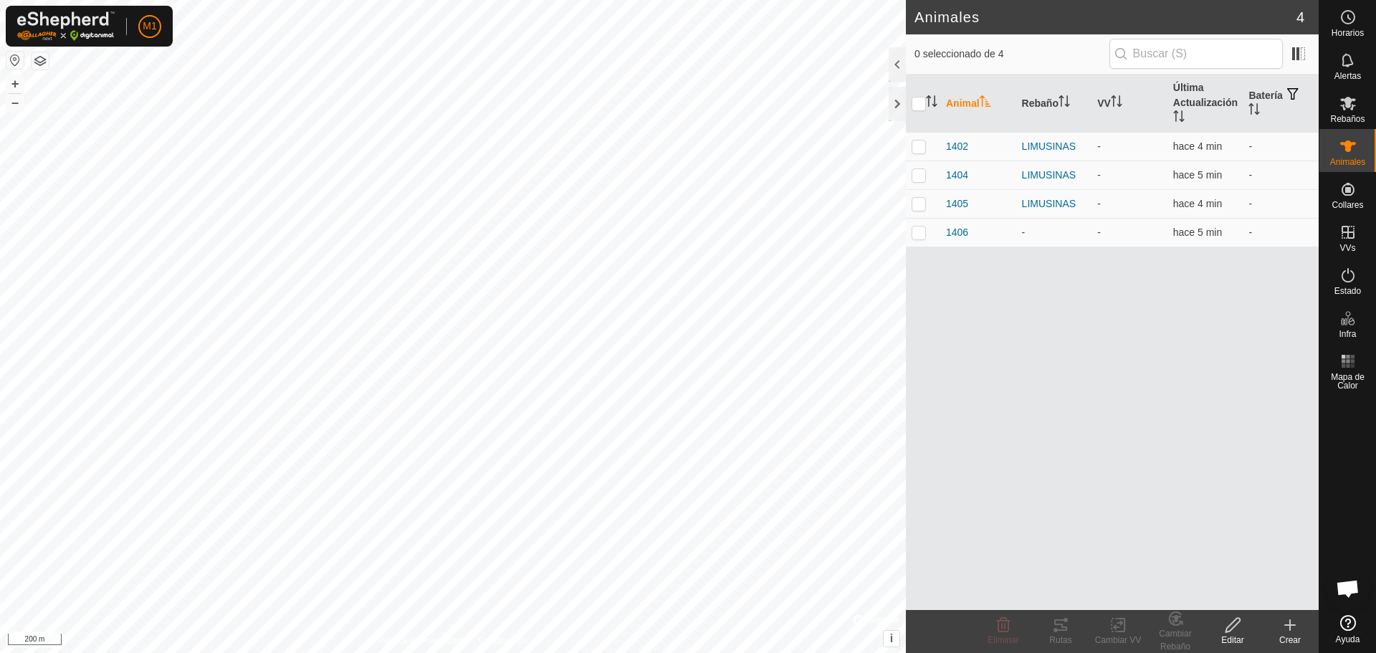
click at [1228, 627] on icon at bounding box center [1233, 625] width 14 height 14
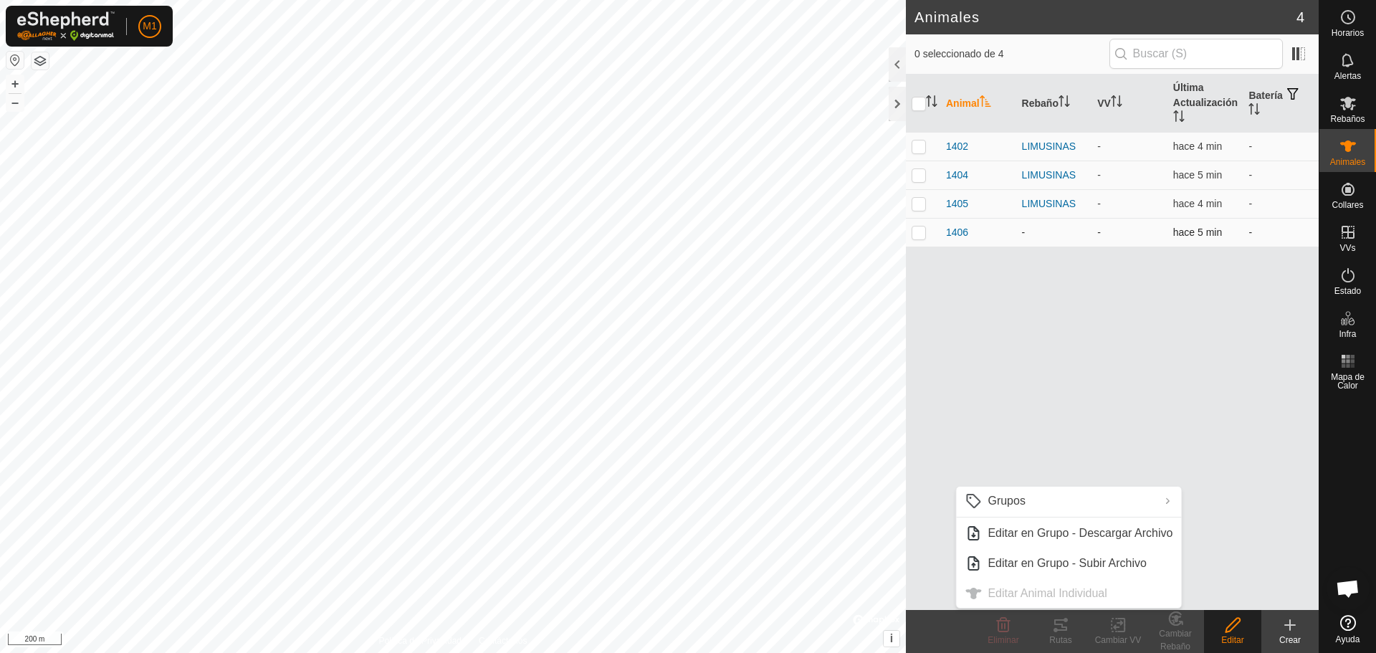
click at [1190, 221] on td "hace 5 min" at bounding box center [1206, 232] width 76 height 29
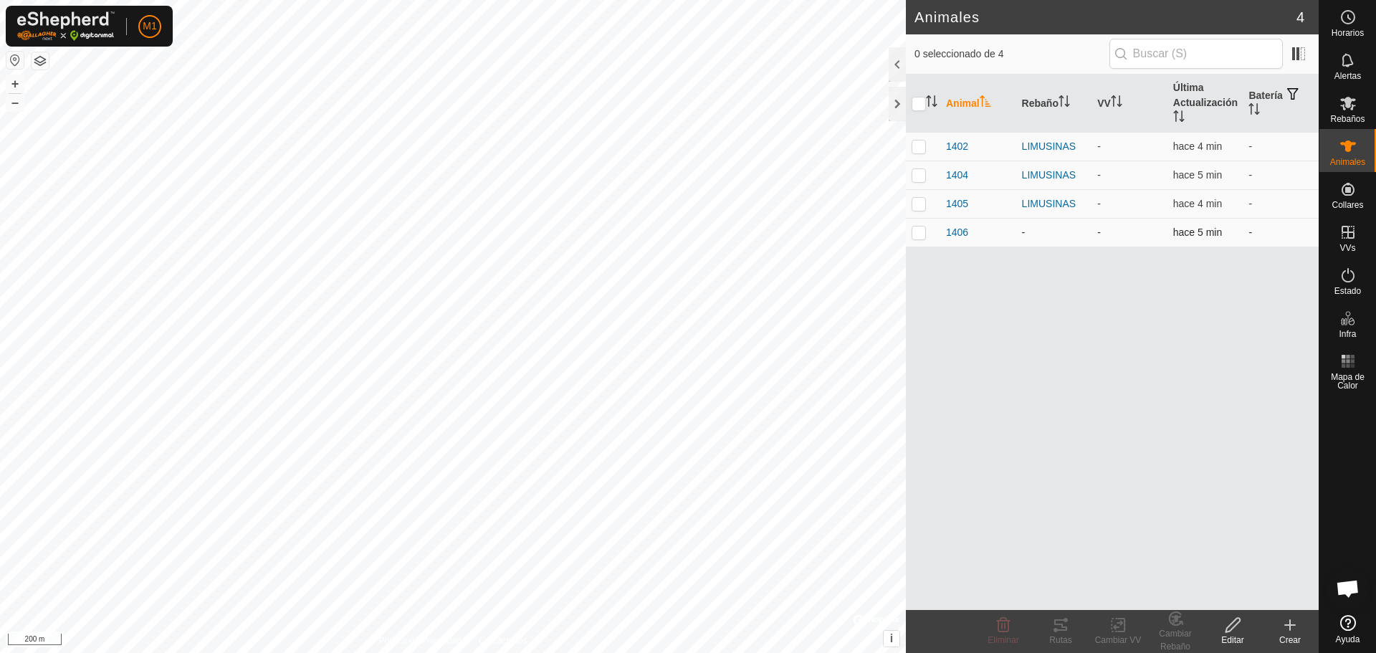
click at [1180, 232] on span "hace 5 min" at bounding box center [1197, 231] width 49 height 11
click at [1232, 619] on icon at bounding box center [1233, 624] width 18 height 17
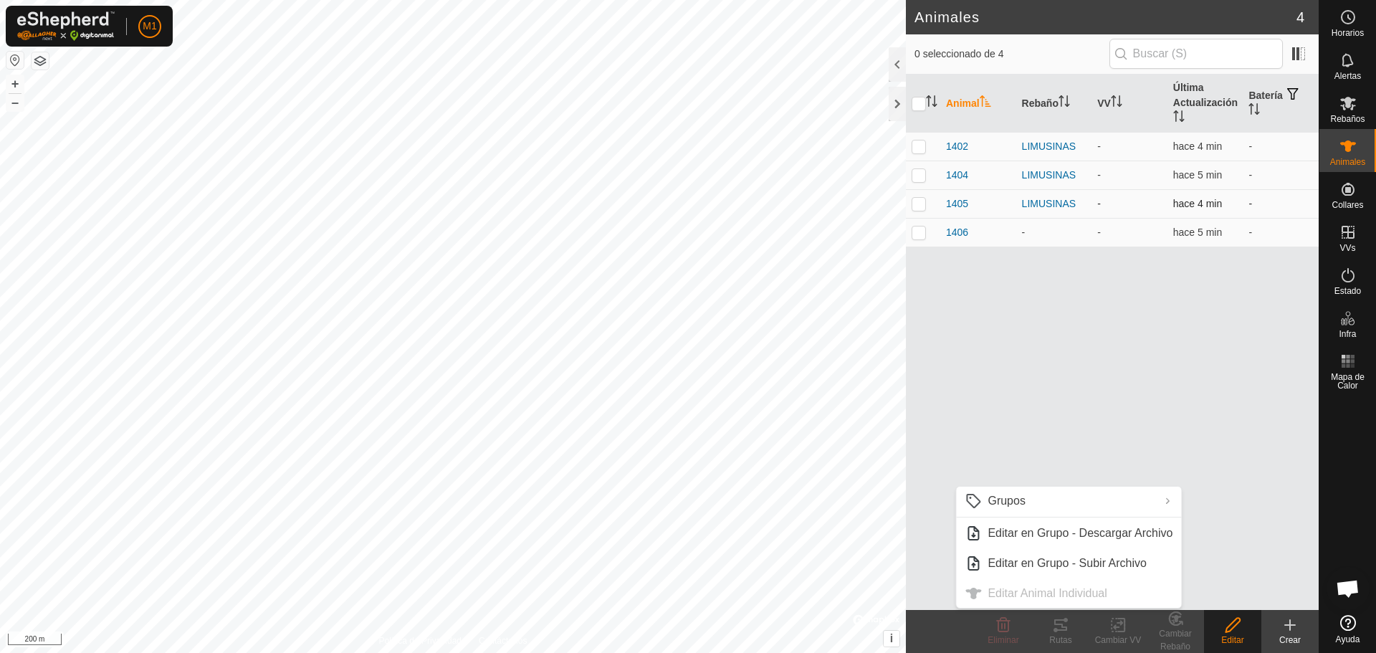
click at [1013, 211] on td "1405" at bounding box center [978, 203] width 76 height 29
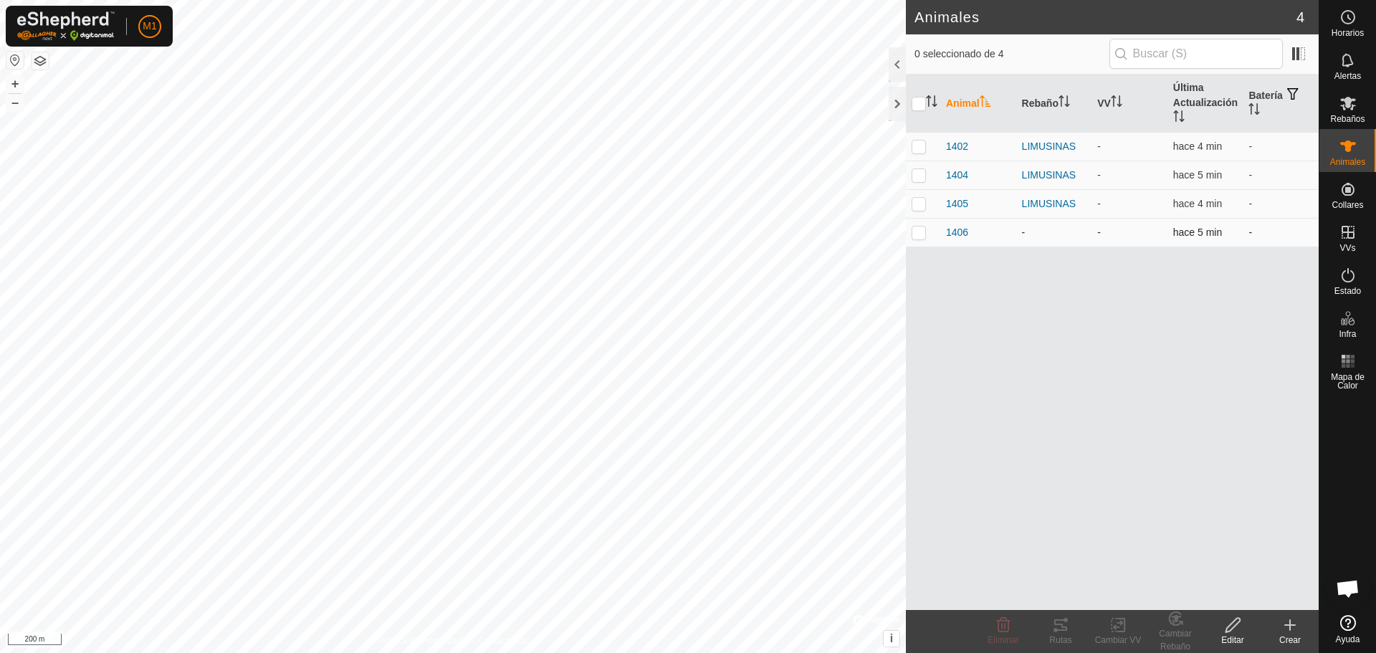
click at [1024, 231] on div "-" at bounding box center [1054, 232] width 65 height 15
click at [1085, 239] on div "-" at bounding box center [1054, 232] width 65 height 15
click at [1102, 235] on td "-" at bounding box center [1130, 232] width 76 height 29
click at [1098, 226] on app-display-virtual-paddock-transition "-" at bounding box center [1099, 231] width 4 height 11
click at [1223, 633] on edit-svg-icon at bounding box center [1232, 624] width 57 height 17
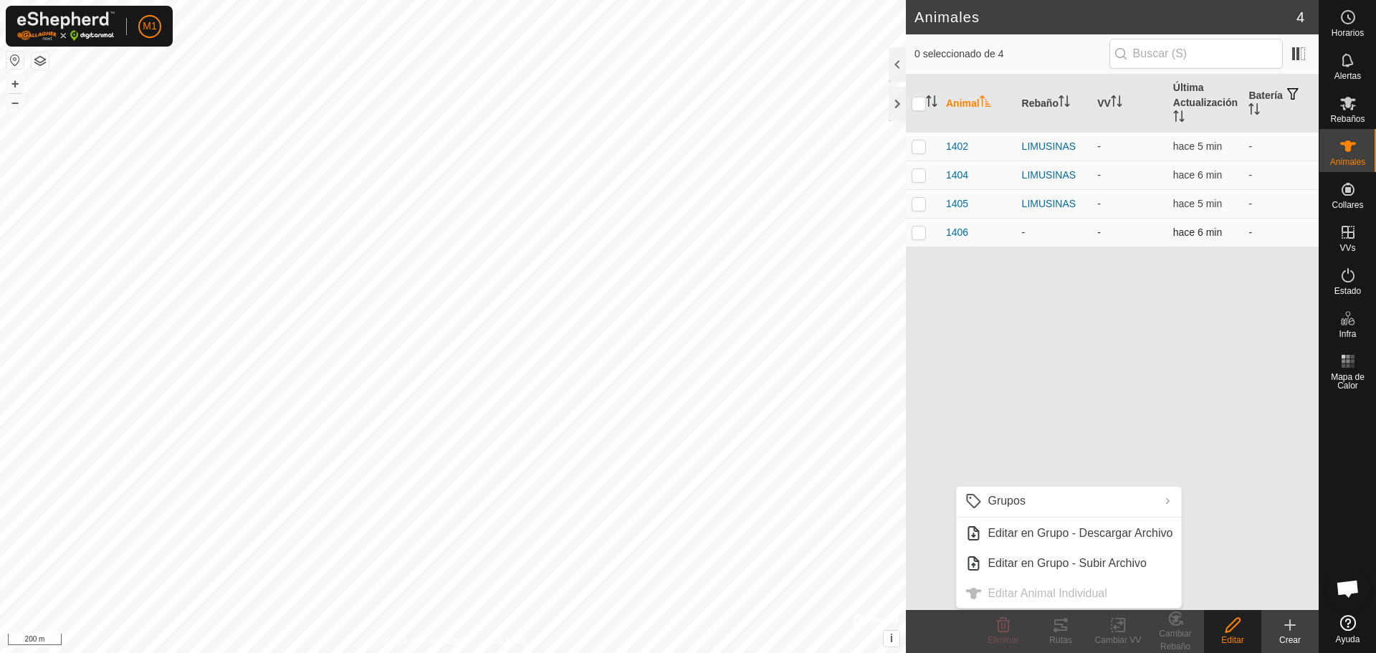
click at [984, 234] on div "1406" at bounding box center [978, 232] width 65 height 15
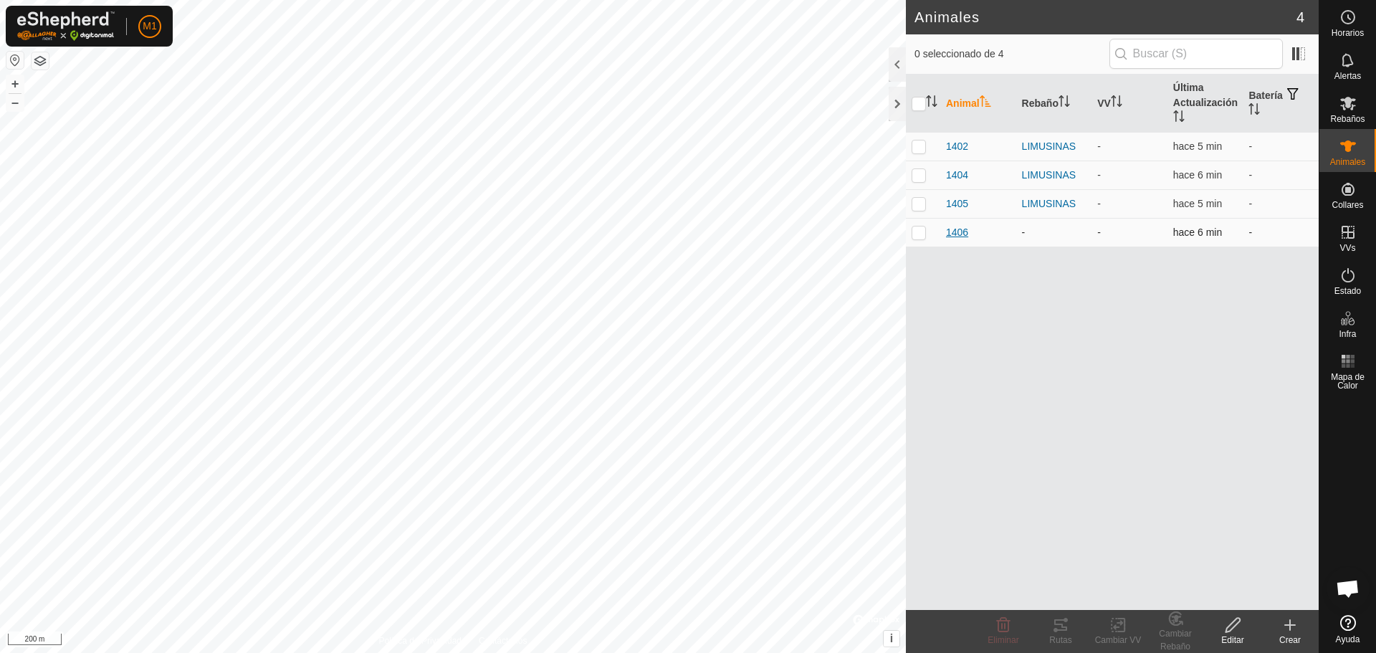
click at [961, 234] on span "1406" at bounding box center [957, 232] width 22 height 15
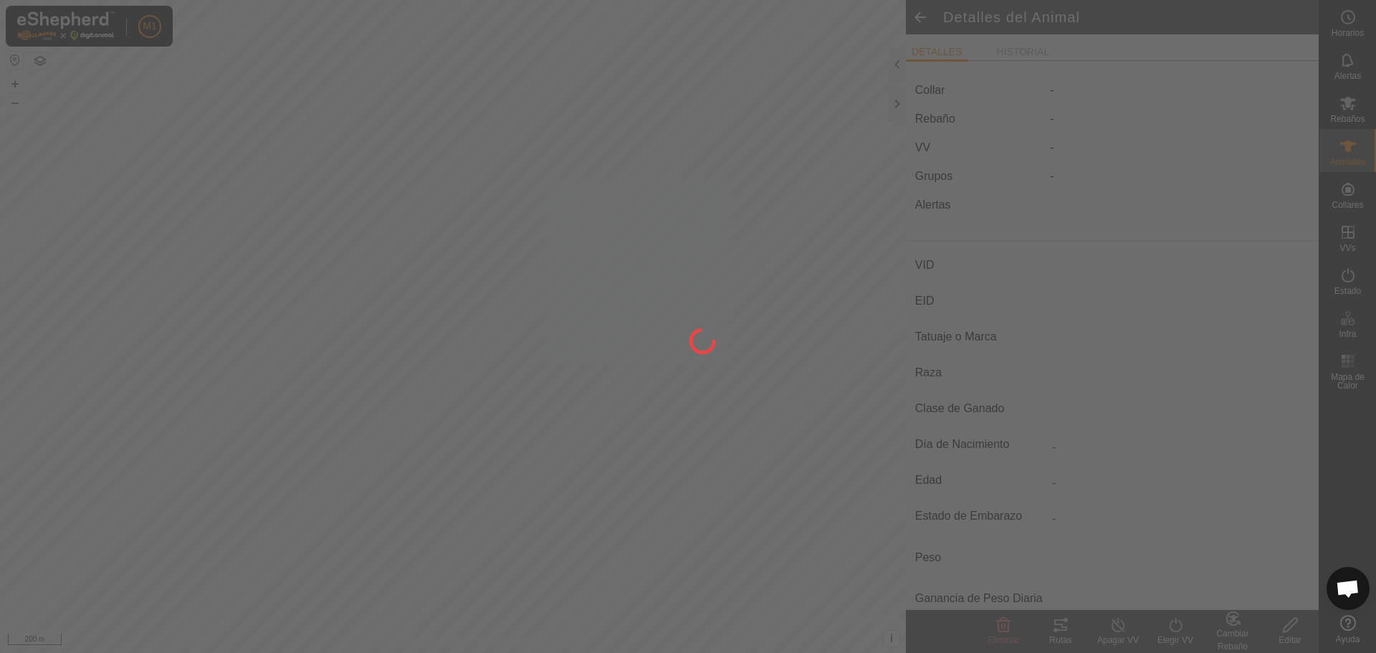
type input "1406"
type input "-"
type input "LIMUSIN"
type input "-"
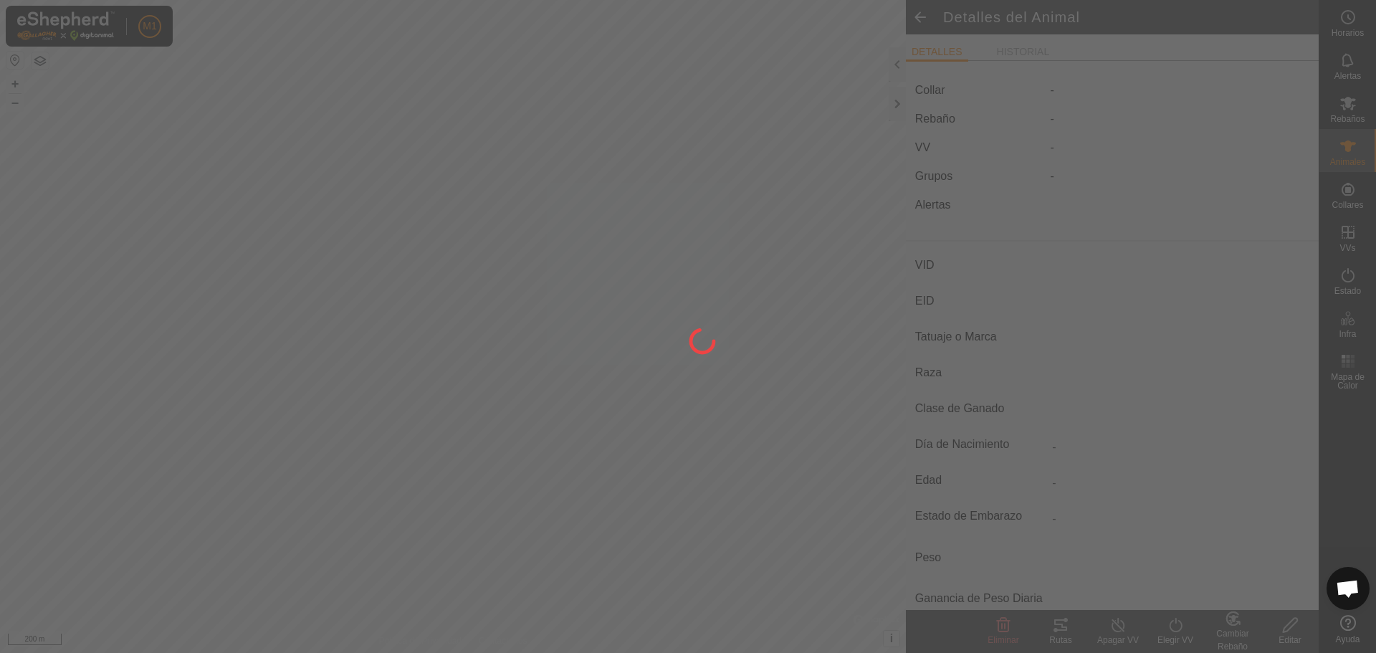
type input "10/2021"
type input "4 years"
type input "Preñada"
type input "0 kg"
type input "-"
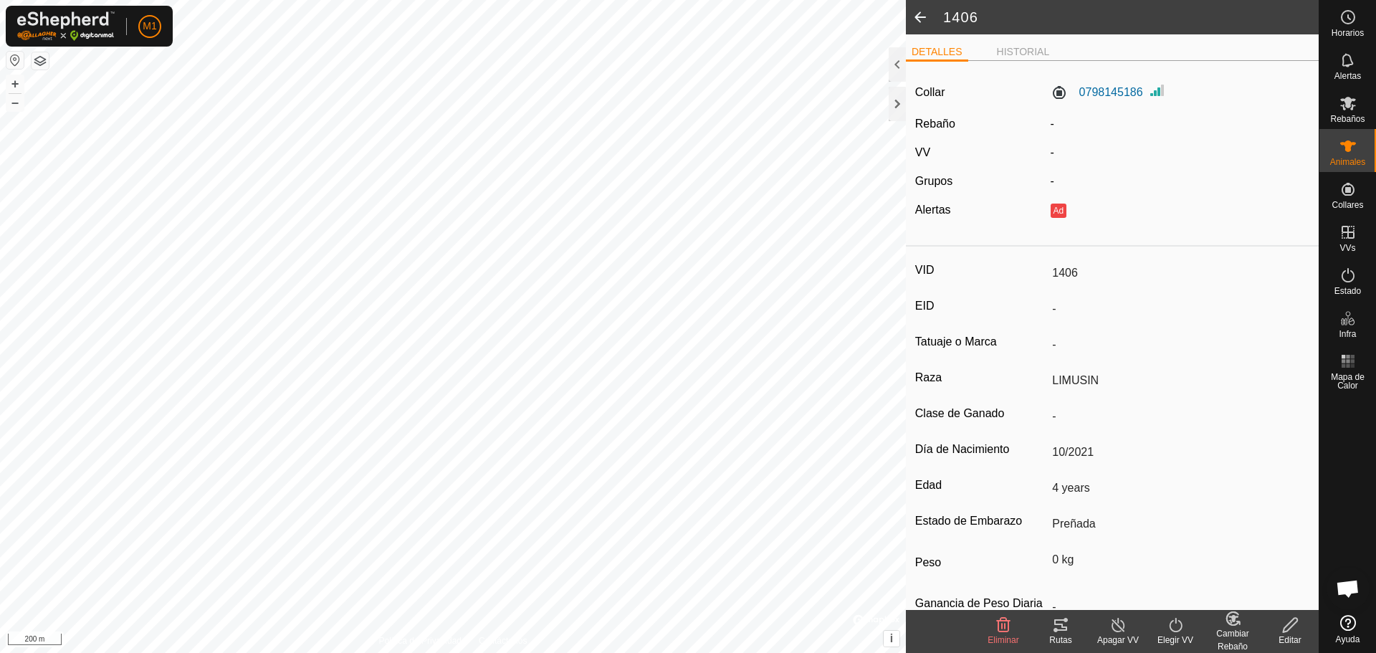
click at [1302, 619] on edit-svg-icon at bounding box center [1289, 624] width 57 height 17
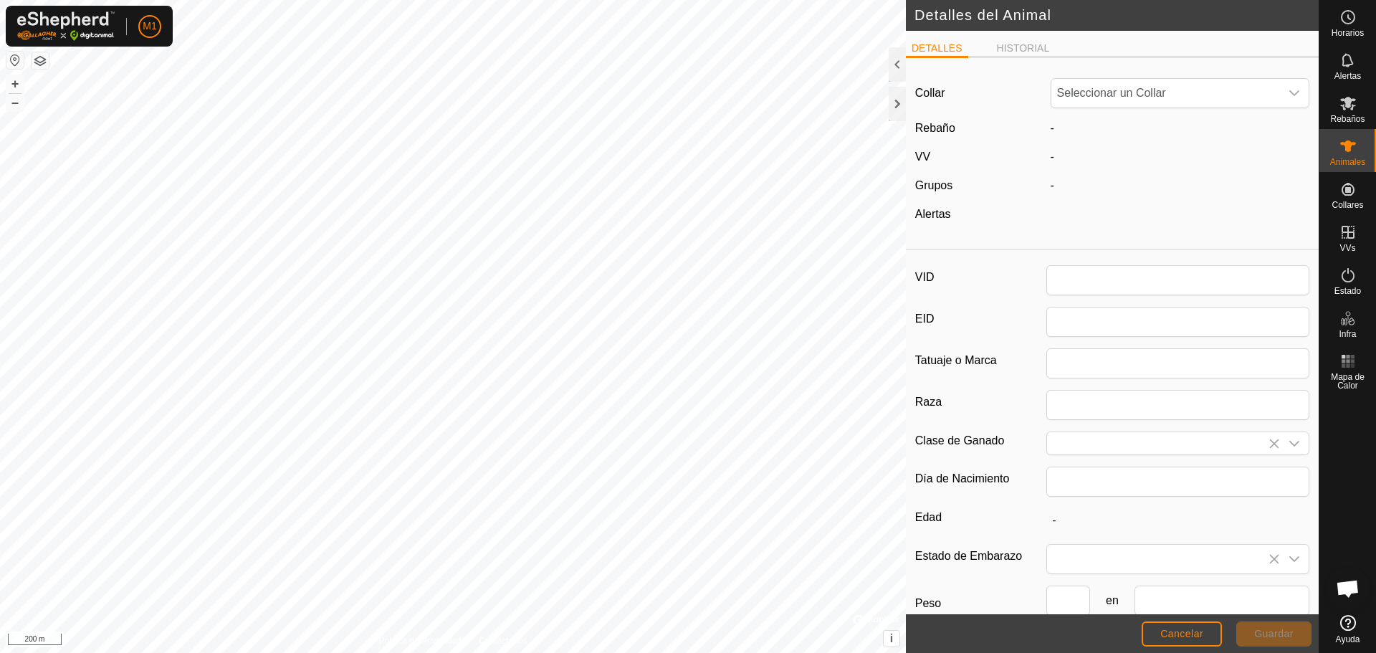
type input "1406"
type input "LIMUSIN"
type input "10/2021"
type input "4 years"
type input "0"
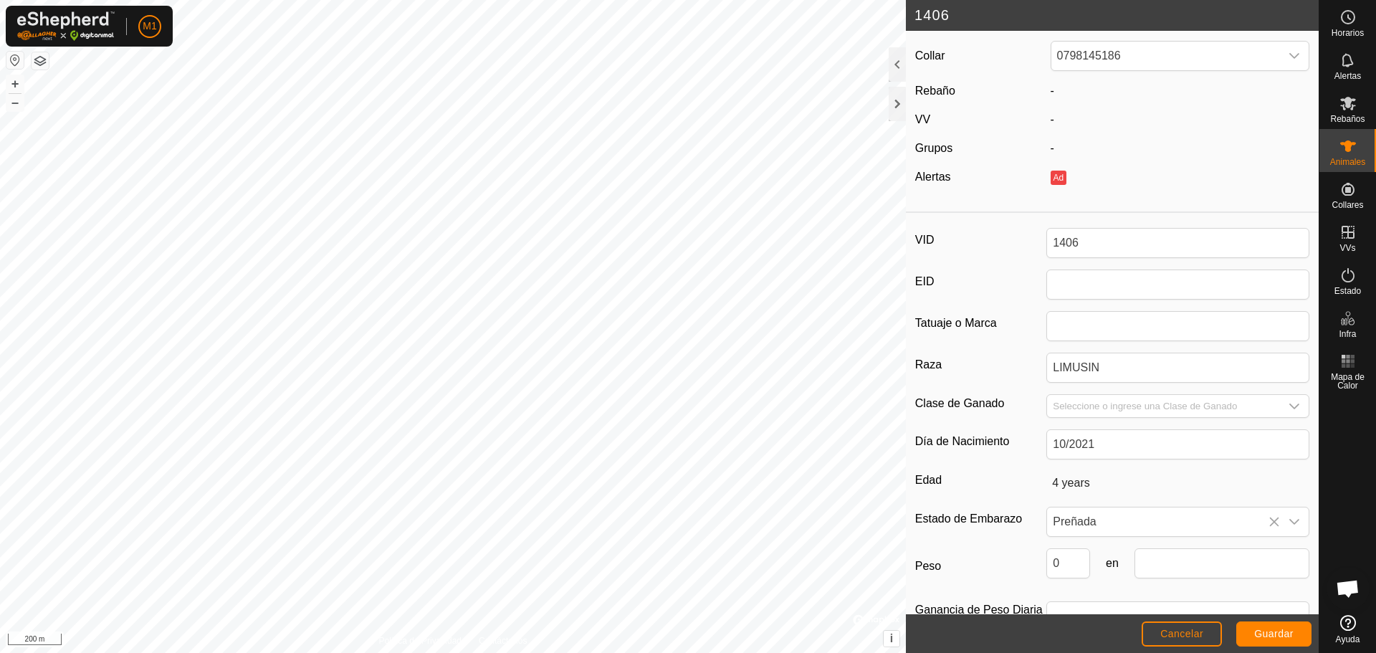
scroll to position [72, 0]
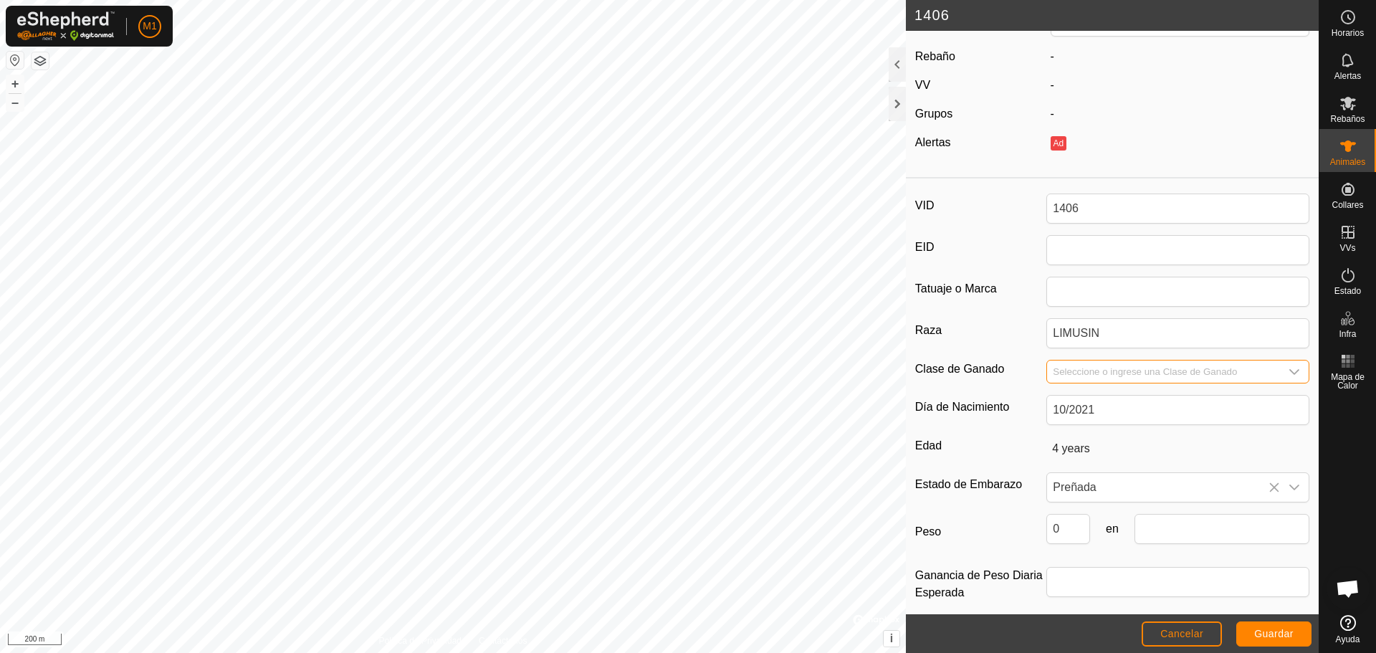
click at [1111, 377] on input "Seleccione o ingrese una Clase de Ganado" at bounding box center [1163, 372] width 233 height 22
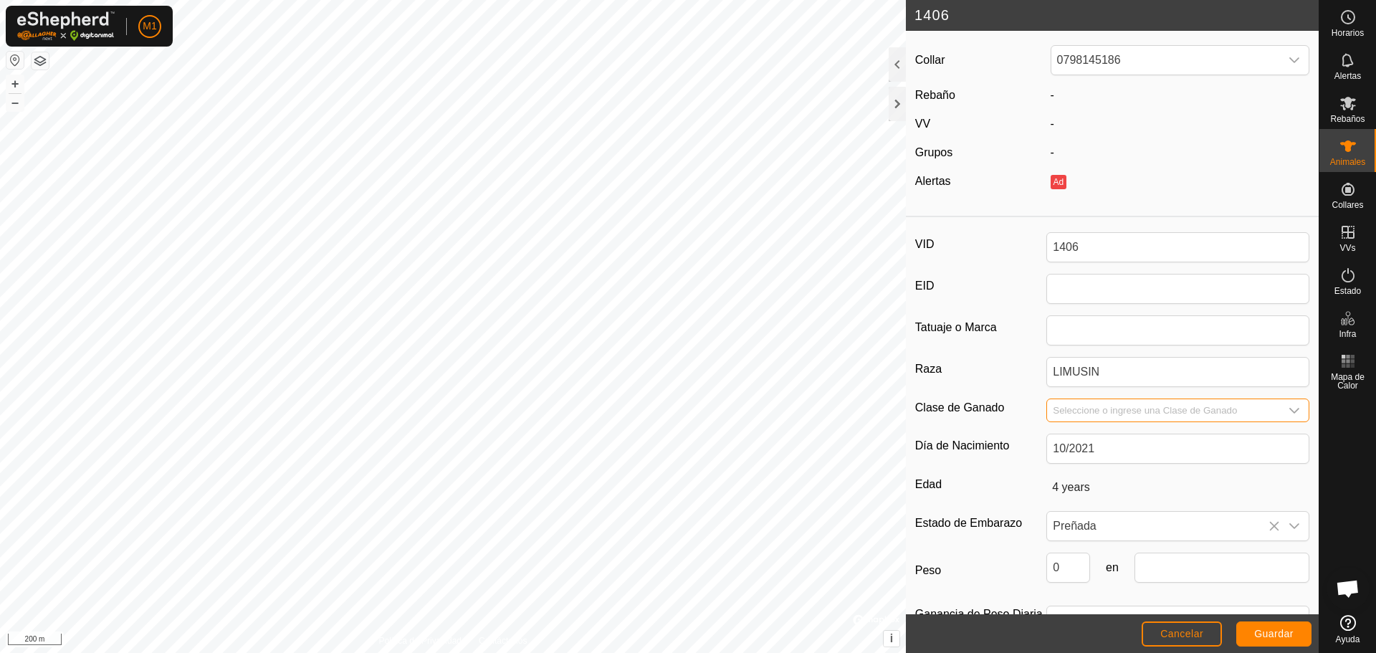
scroll to position [0, 0]
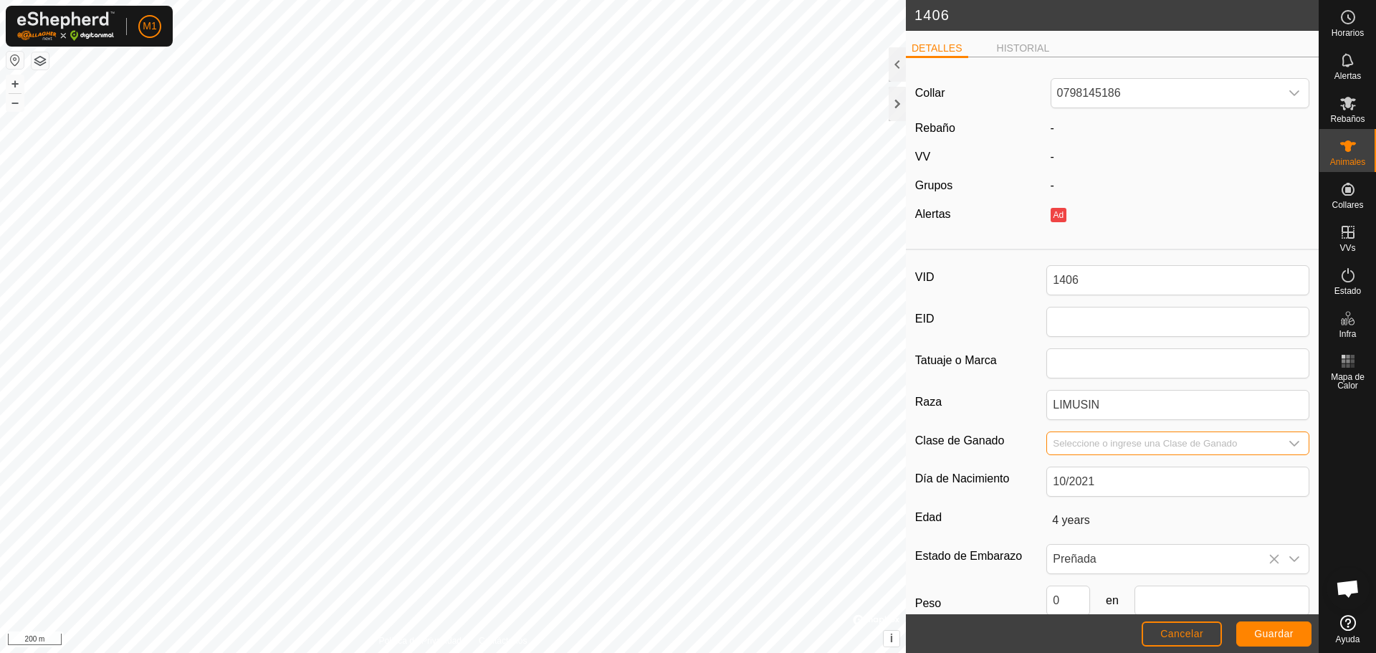
click at [1045, 124] on div "-" at bounding box center [1180, 128] width 271 height 17
click at [1045, 135] on div "-" at bounding box center [1180, 128] width 271 height 17
click at [1051, 129] on span "-" at bounding box center [1053, 128] width 4 height 12
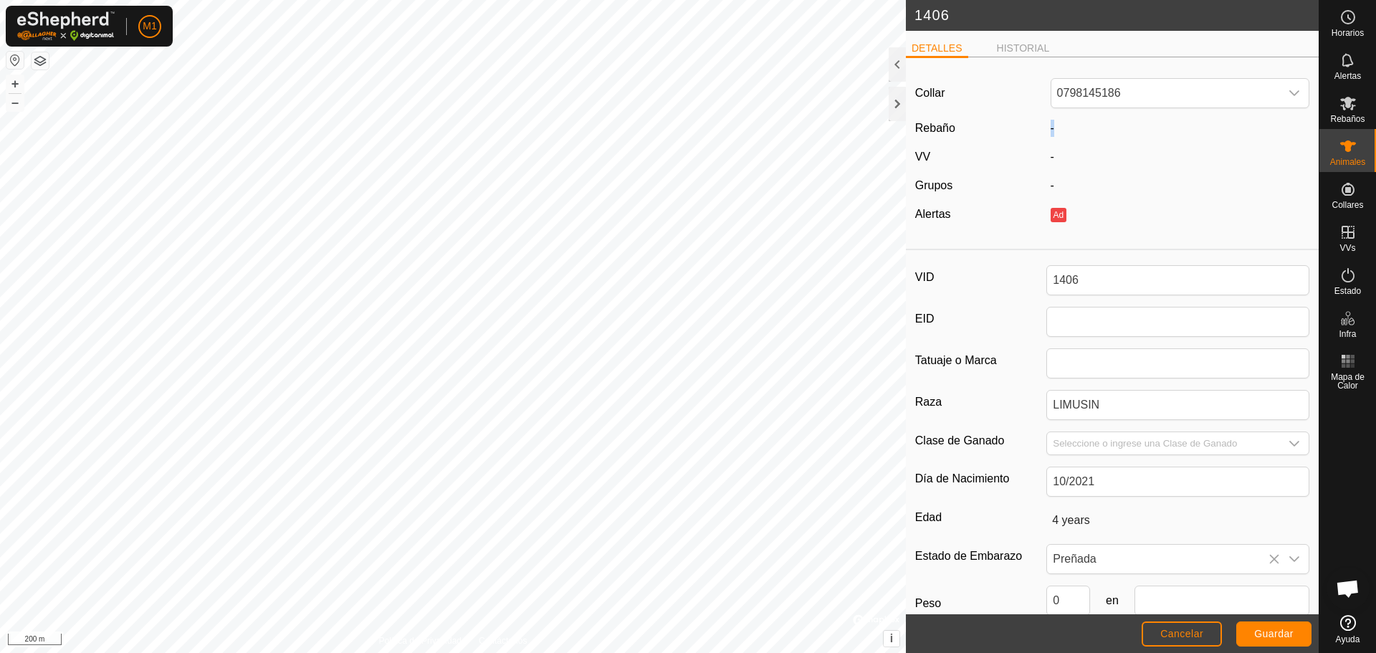
click at [1051, 129] on span "-" at bounding box center [1053, 128] width 4 height 12
click at [1051, 132] on span "-" at bounding box center [1053, 128] width 4 height 12
click at [1190, 625] on button "Cancelar" at bounding box center [1182, 633] width 80 height 25
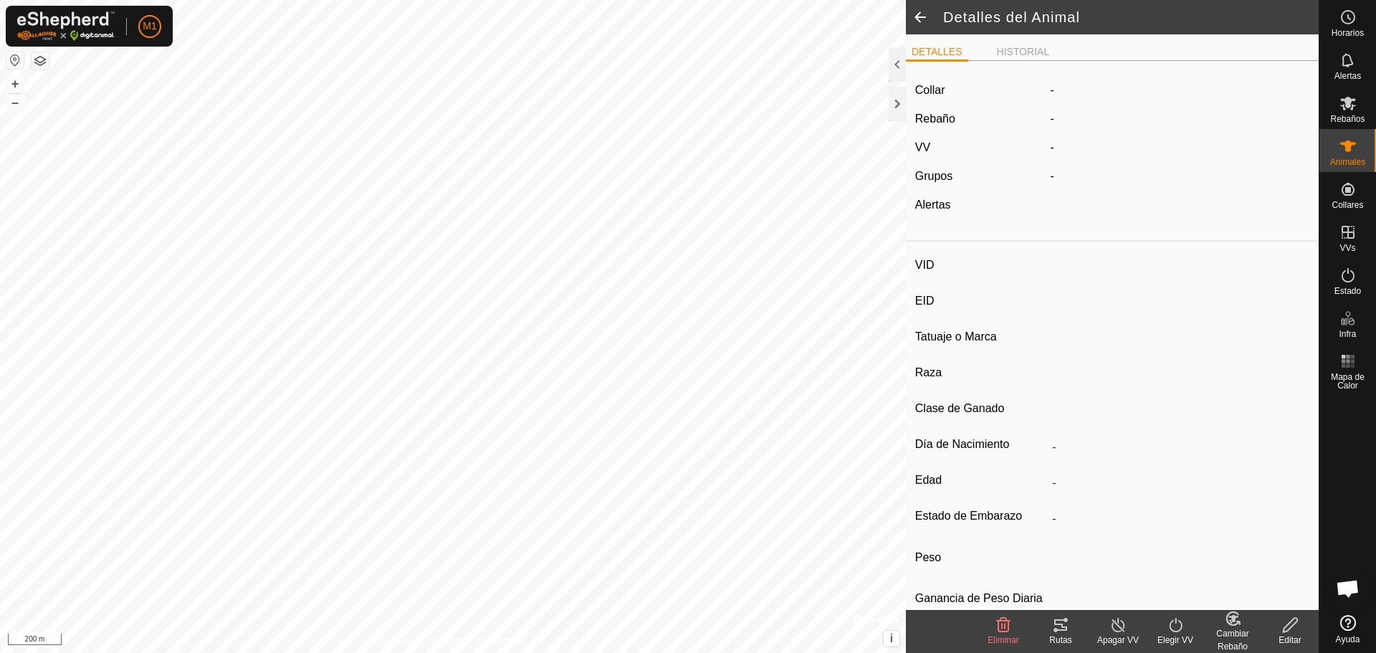
type input "1406"
type input "-"
type input "LIMUSIN"
type input "-"
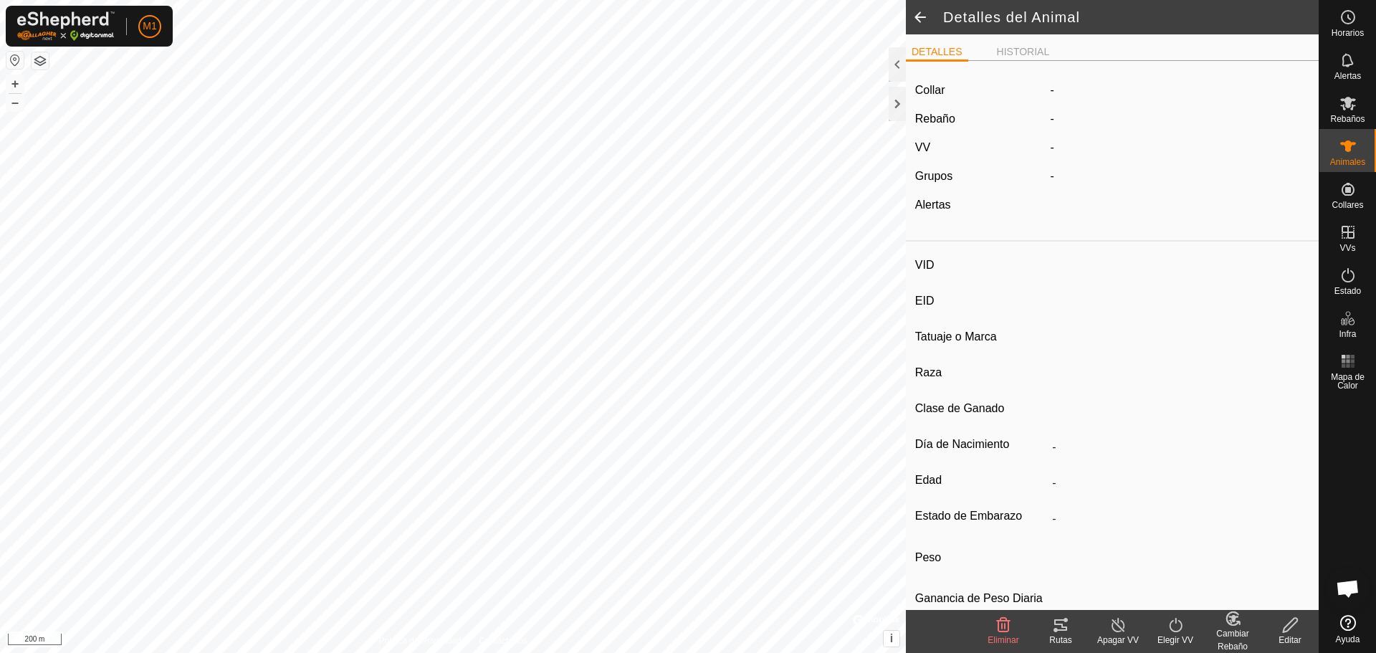
type input "10/2021"
type input "4 years"
type input "Preñada"
type input "0 kg"
type input "-"
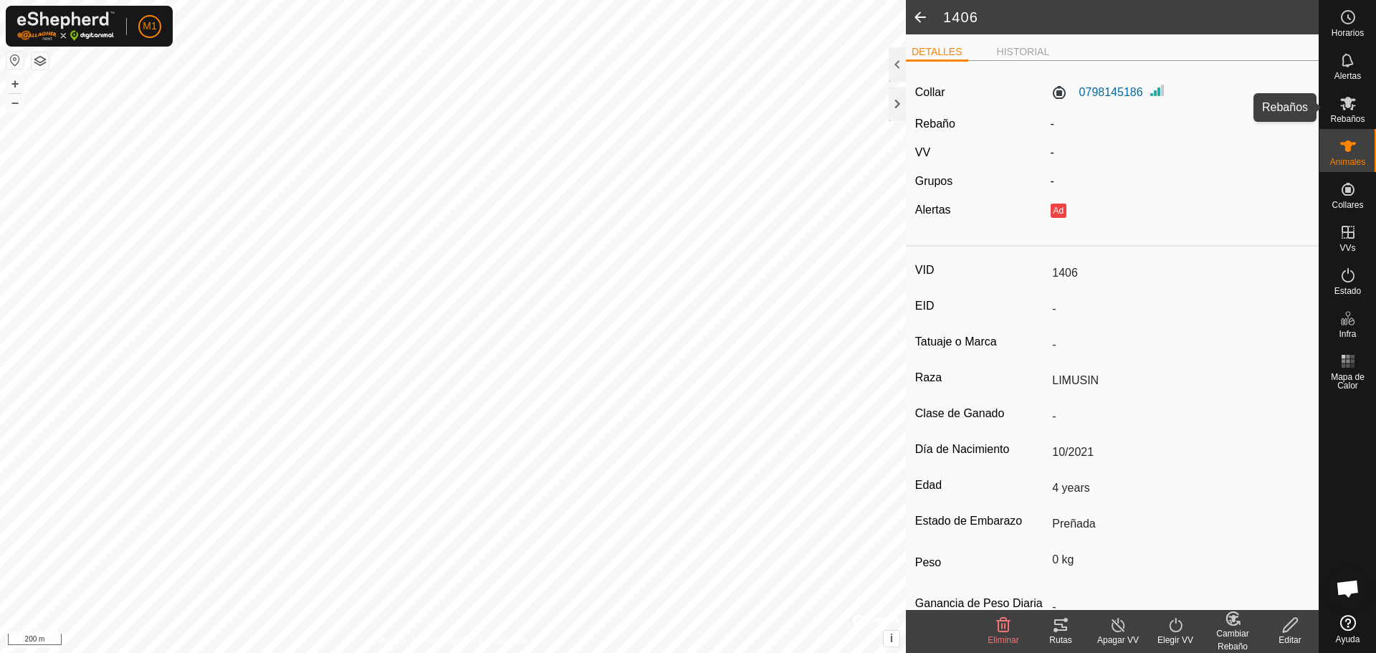
click at [1359, 90] on div "Rebaños" at bounding box center [1347, 107] width 57 height 43
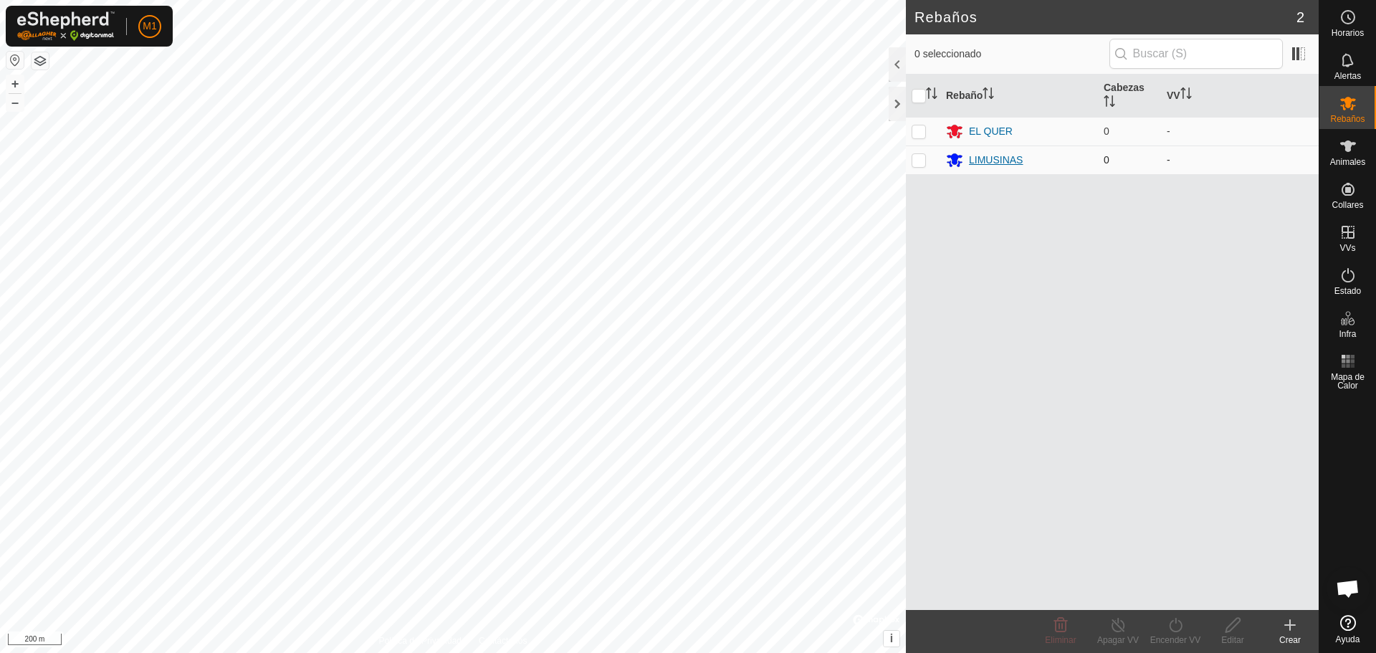
click at [963, 168] on div "LIMUSINAS" at bounding box center [1019, 159] width 146 height 17
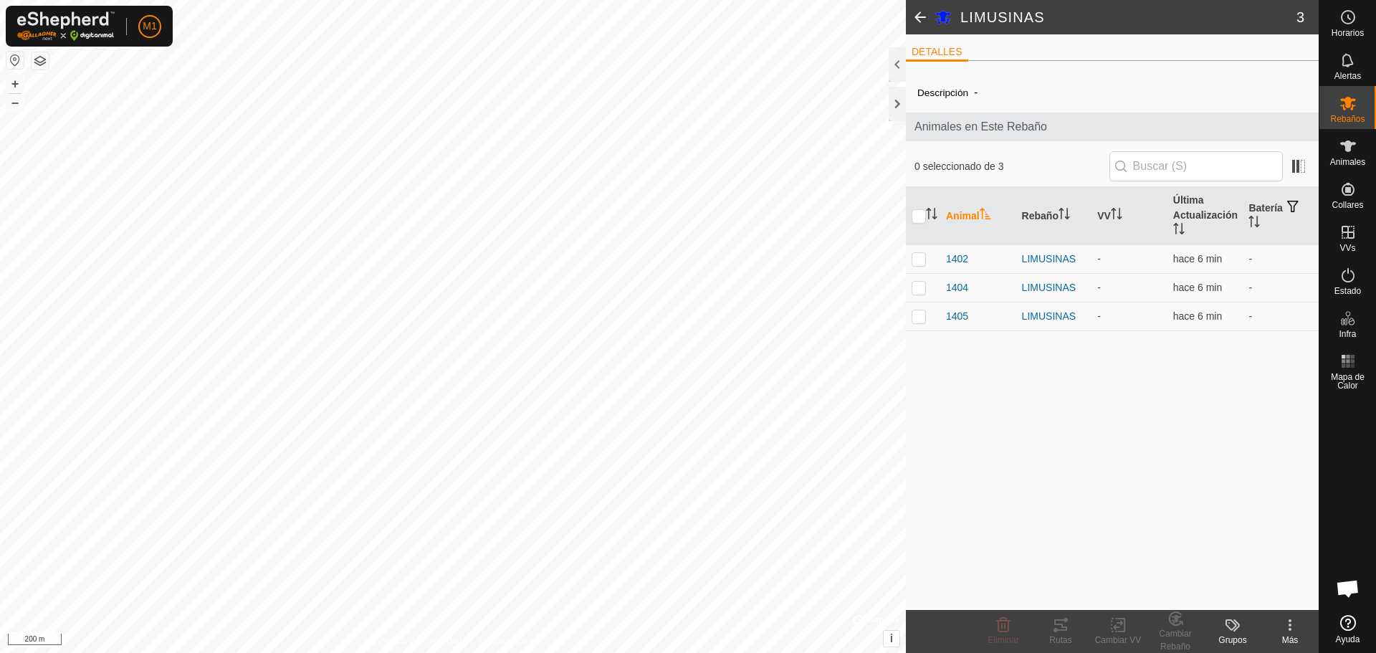
click at [1286, 623] on icon at bounding box center [1289, 624] width 17 height 17
click at [1008, 495] on div "Descripción - Animales en Este Rebaño 0 seleccionado de 3 Animal Rebaño VV Últi…" at bounding box center [1112, 341] width 413 height 538
click at [1375, 155] on div "Animales" at bounding box center [1347, 150] width 57 height 43
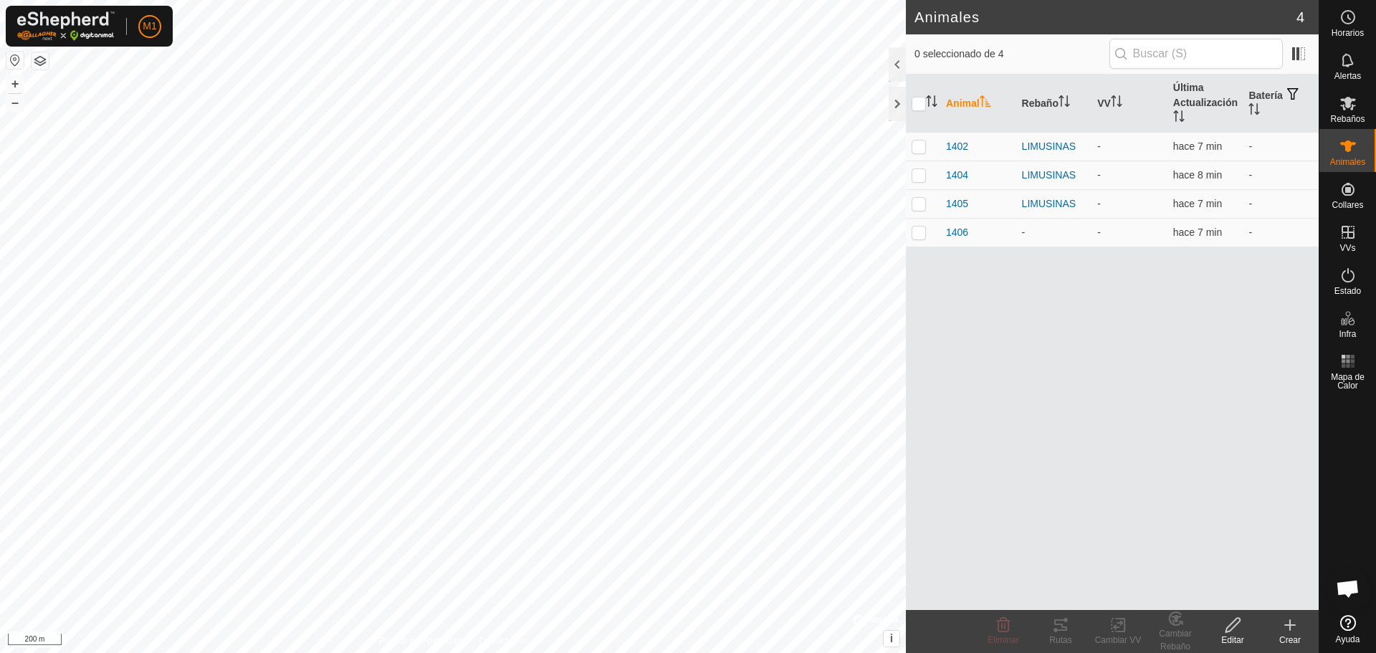
click at [1253, 626] on edit-svg-icon at bounding box center [1232, 624] width 57 height 17
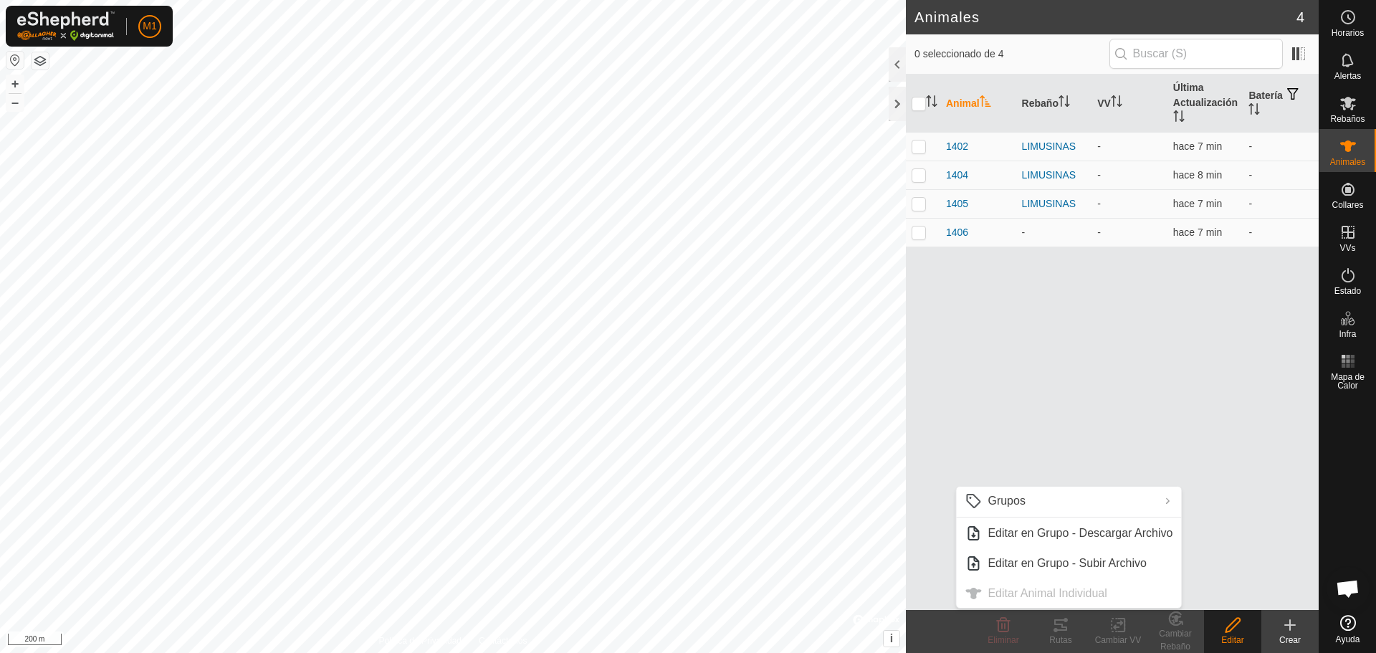
drag, startPoint x: 1139, startPoint y: 253, endPoint x: 1092, endPoint y: 265, distance: 48.2
click at [1131, 259] on div "Animal Rebaño VV Última Actualización Batería 1402 LIMUSINAS - hace 7 min - 140…" at bounding box center [1112, 342] width 413 height 535
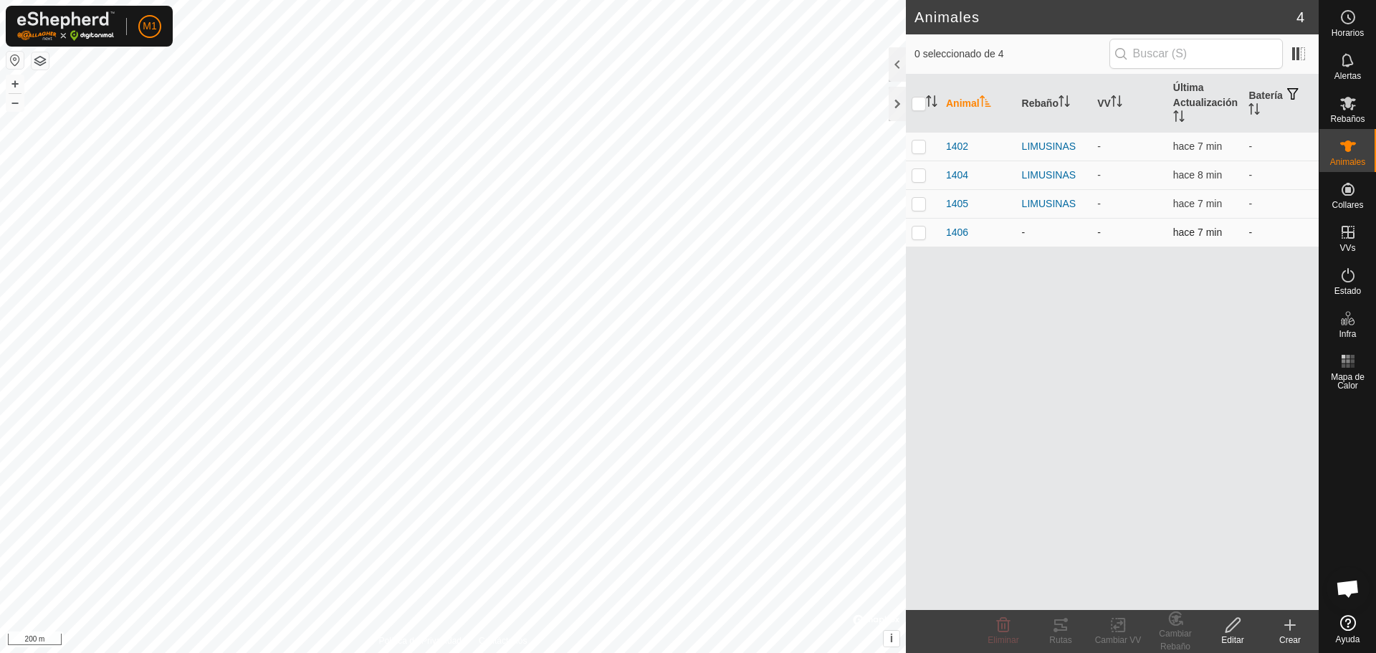
click at [914, 228] on p-checkbox at bounding box center [919, 231] width 14 height 11
click at [1079, 300] on div "Animal Rebaño VV Última Actualización Batería 1402 LIMUSINAS - hace 7 min - 140…" at bounding box center [1112, 342] width 413 height 535
click at [1236, 626] on icon at bounding box center [1233, 624] width 18 height 17
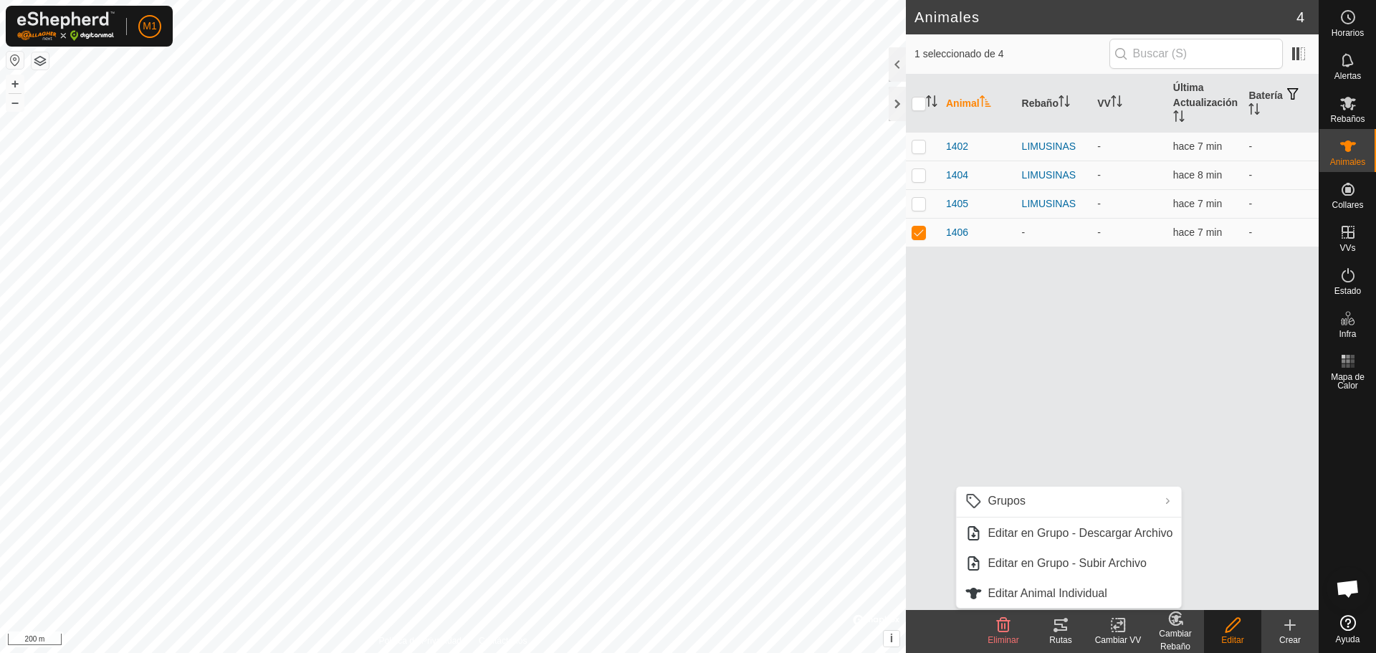
click at [1194, 396] on div "Animal Rebaño VV Última Actualización Batería 1402 LIMUSINAS - hace 7 min - 140…" at bounding box center [1112, 342] width 413 height 535
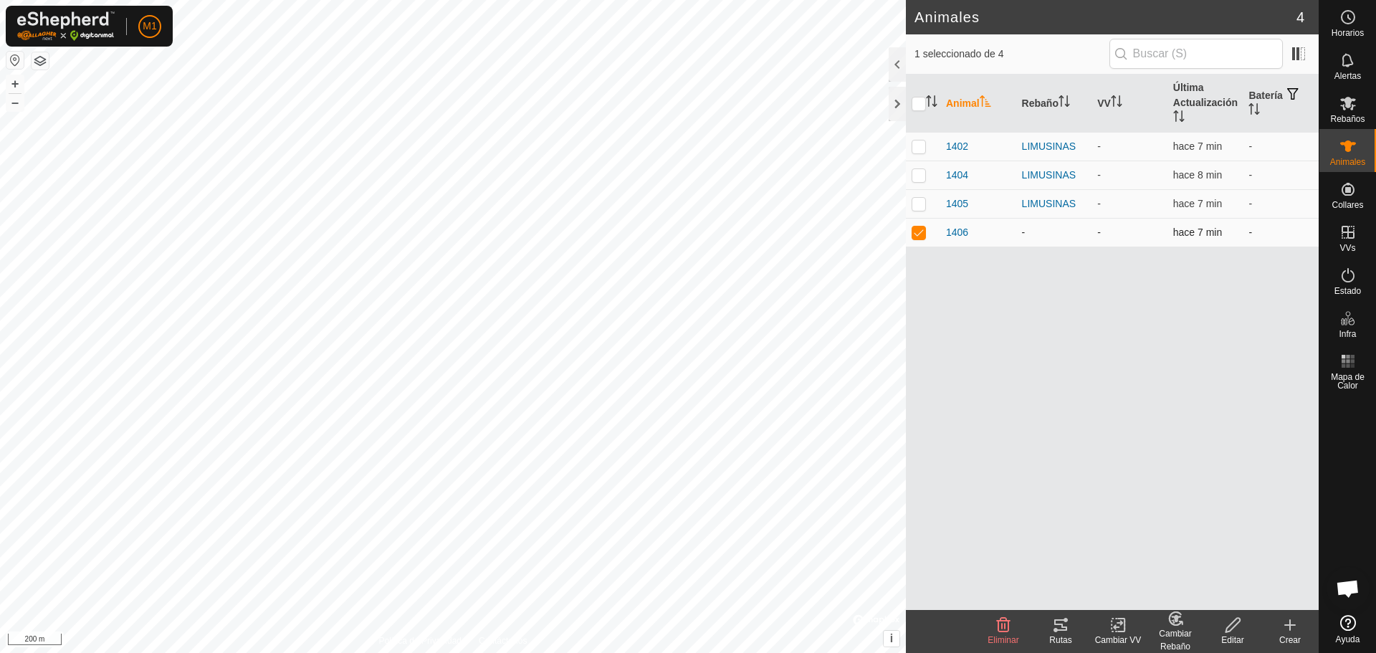
click at [932, 236] on td at bounding box center [923, 232] width 34 height 29
click at [913, 226] on p-checkbox at bounding box center [919, 231] width 14 height 11
click at [1174, 625] on icon at bounding box center [1175, 618] width 12 height 13
click at [1246, 565] on link "[PERSON_NAME]..." at bounding box center [1219, 563] width 144 height 29
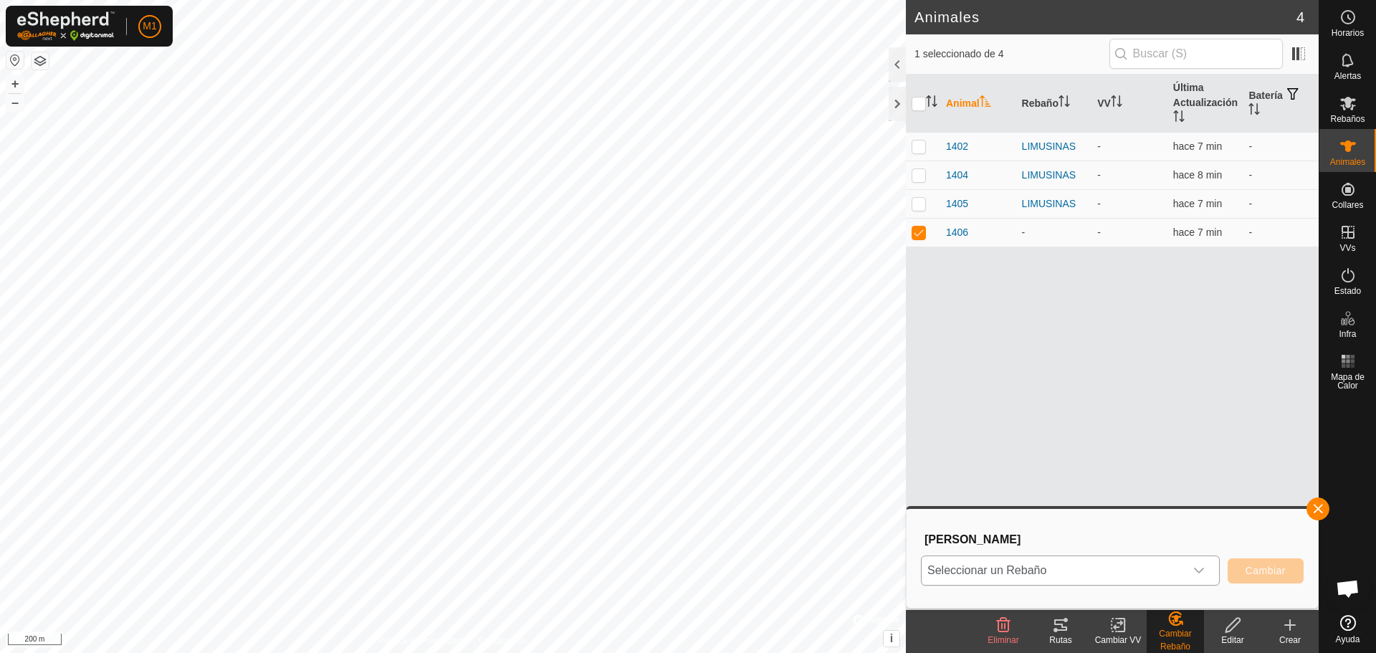
click at [1107, 562] on span "Seleccionar un Rebaño" at bounding box center [1053, 570] width 263 height 29
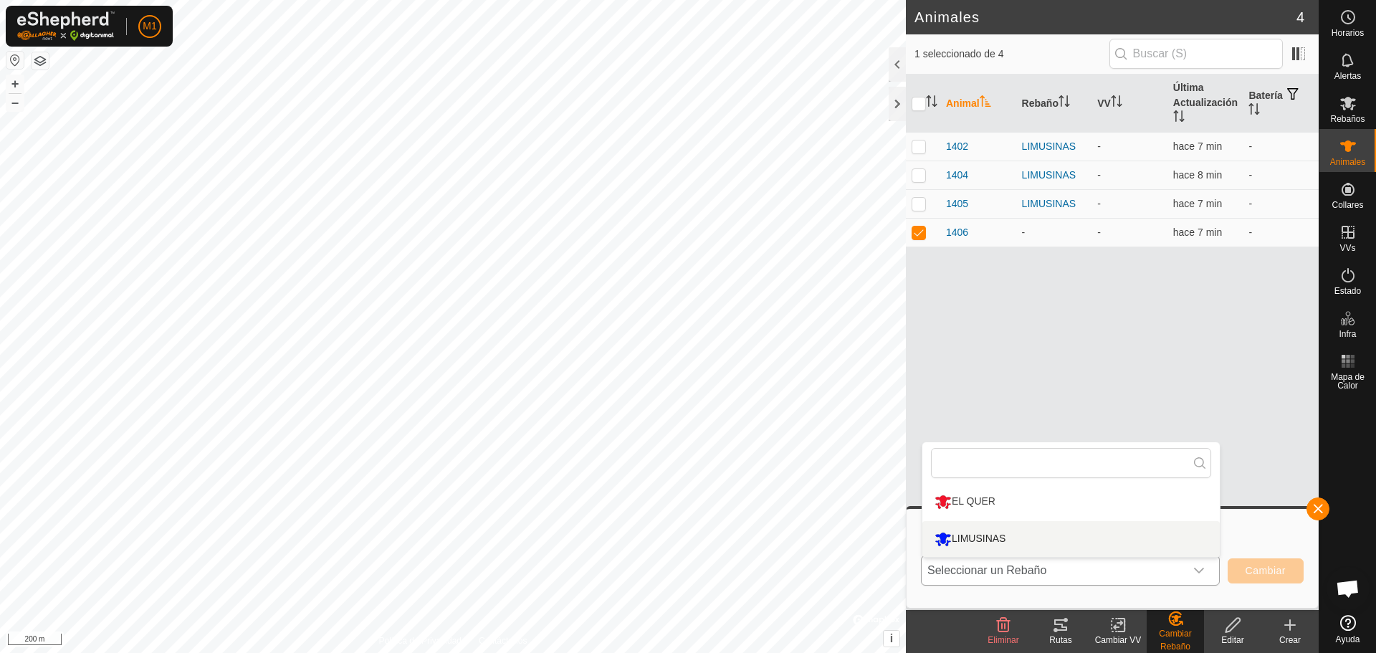
click at [1072, 536] on li "LIMUSINAS" at bounding box center [1070, 539] width 297 height 36
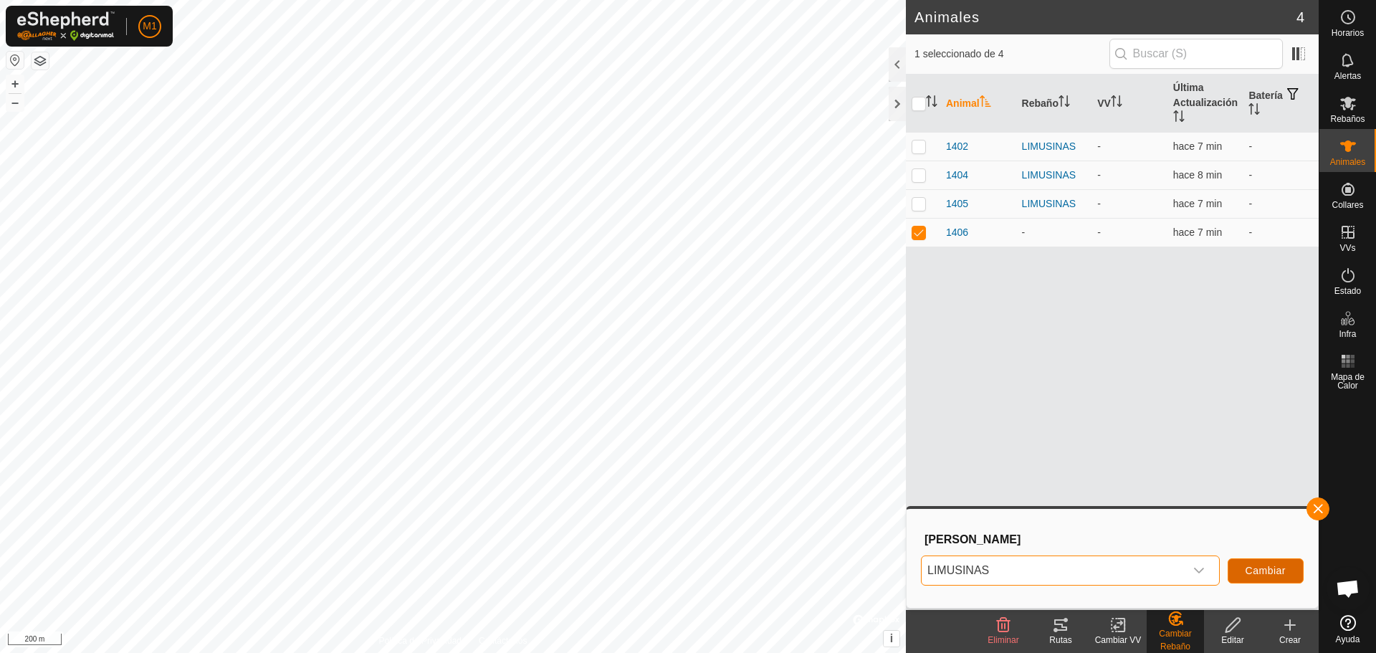
click at [1252, 564] on button "Cambiar" at bounding box center [1266, 570] width 76 height 25
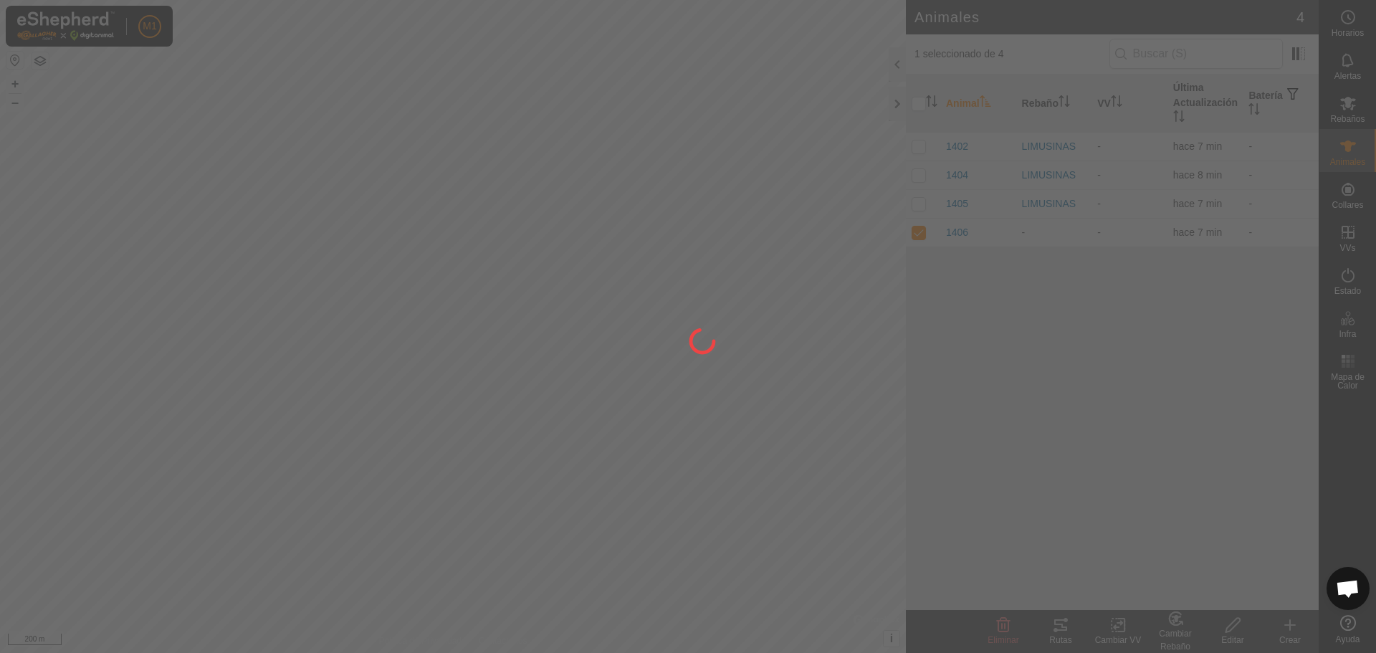
checkbox input "false"
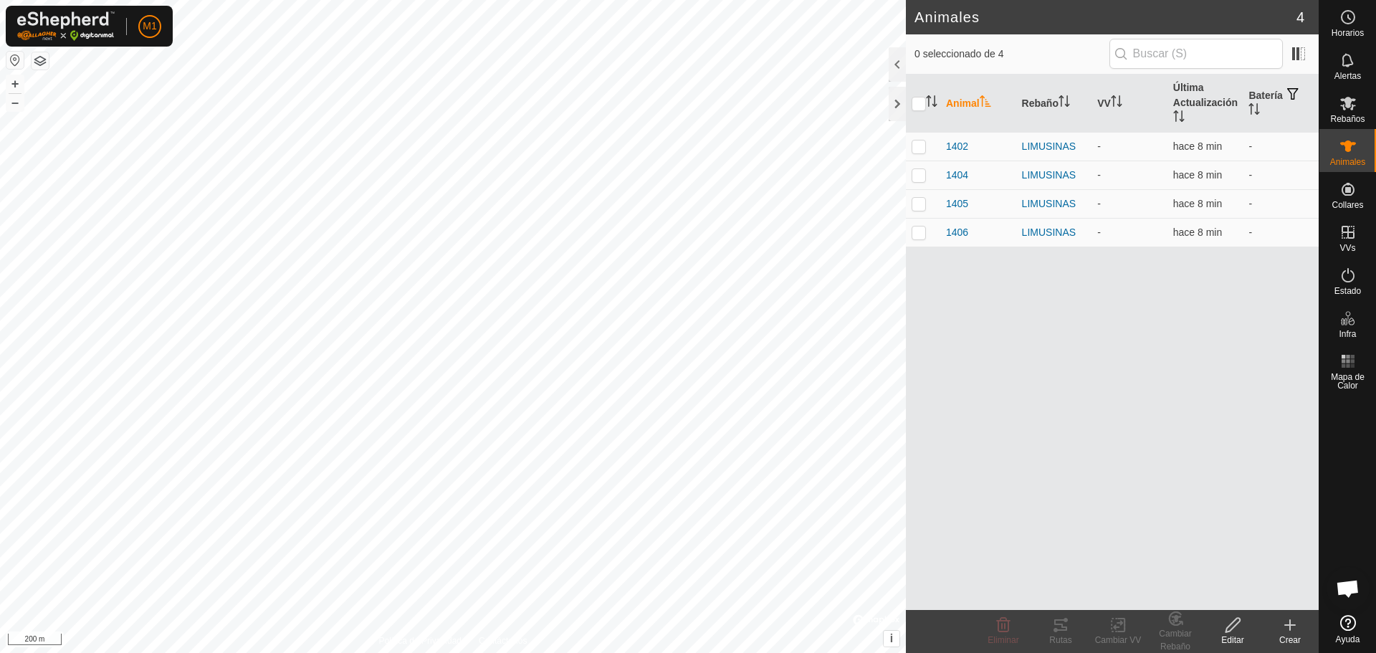
click at [1294, 629] on icon at bounding box center [1289, 624] width 17 height 17
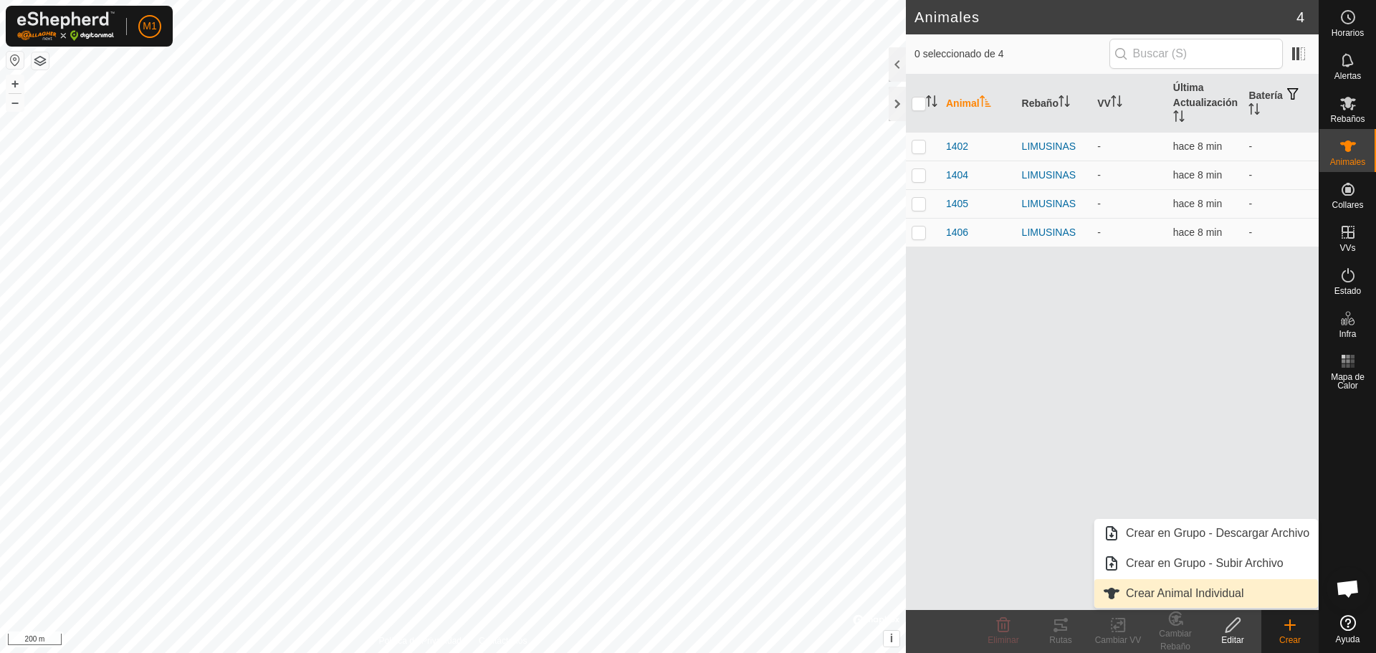
click at [1203, 596] on link "Crear Animal Individual" at bounding box center [1206, 593] width 224 height 29
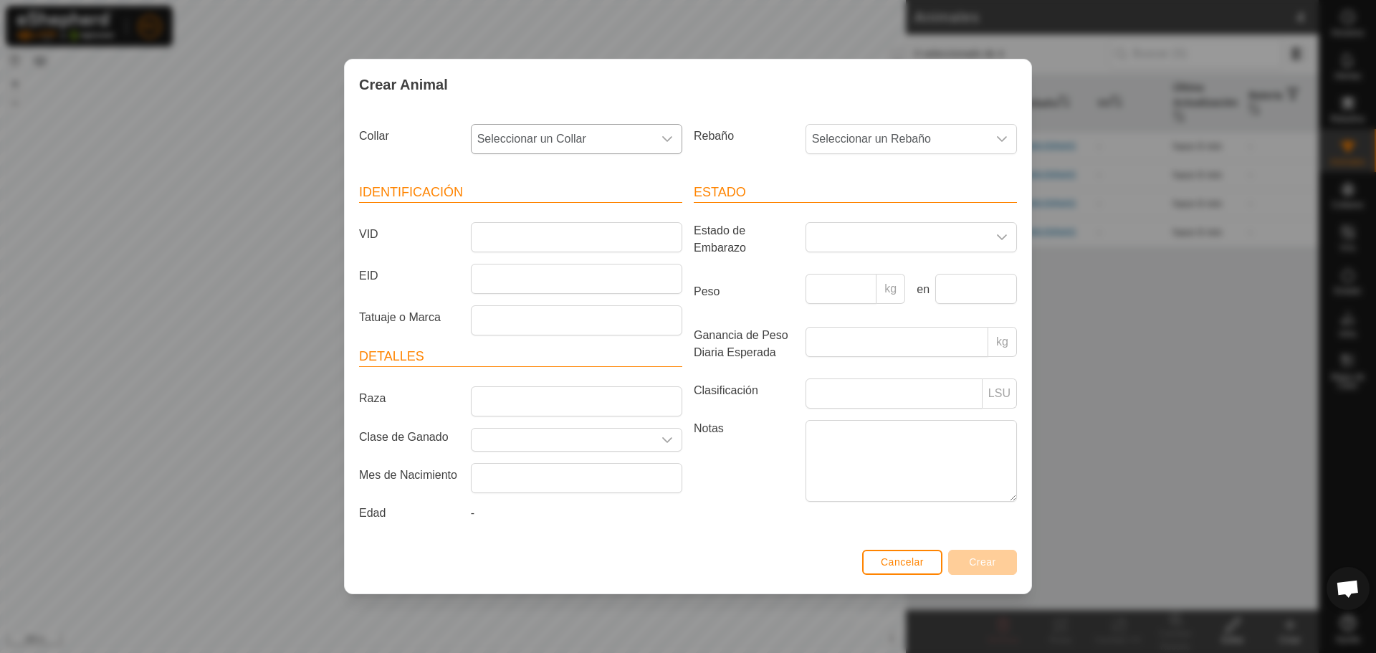
click at [553, 136] on span "Seleccionar un Collar" at bounding box center [562, 139] width 181 height 29
type input "0"
click at [535, 305] on li "0791627423" at bounding box center [577, 303] width 210 height 29
click at [502, 242] on input "VID" at bounding box center [576, 237] width 211 height 30
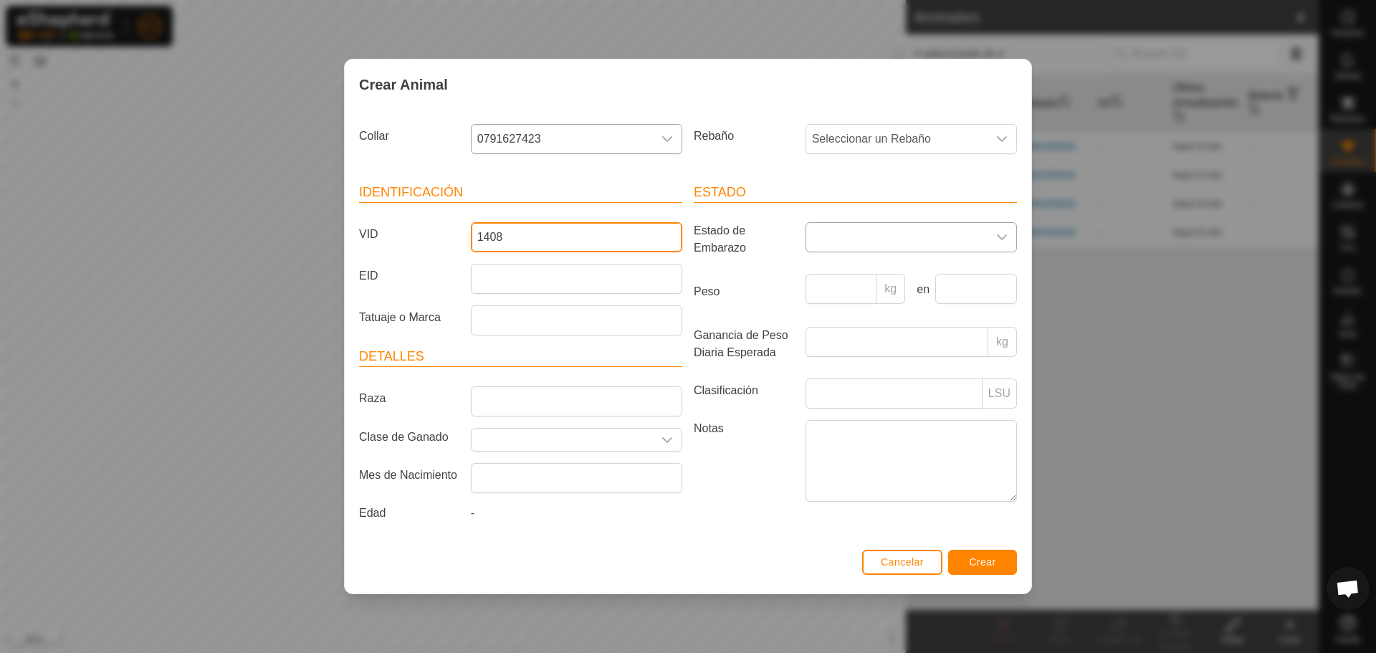
type input "1408"
click at [924, 247] on span at bounding box center [896, 237] width 181 height 29
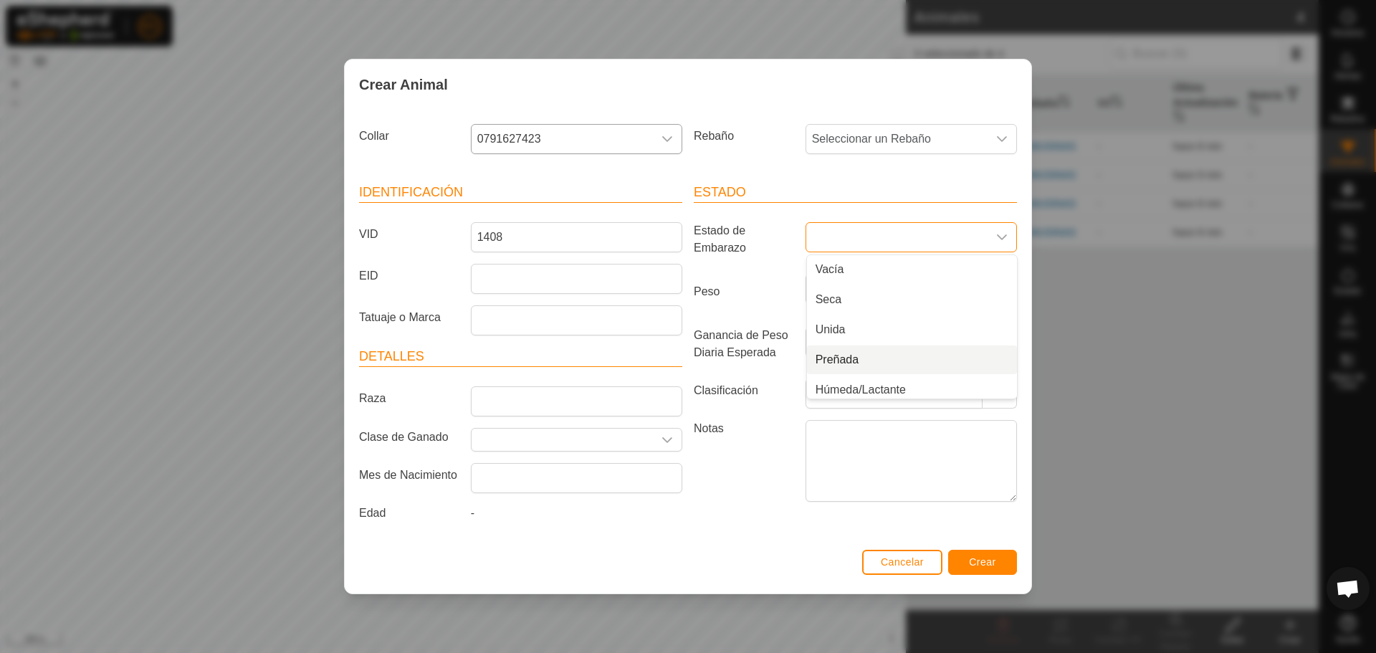
click at [854, 356] on li "Preñada" at bounding box center [912, 359] width 210 height 29
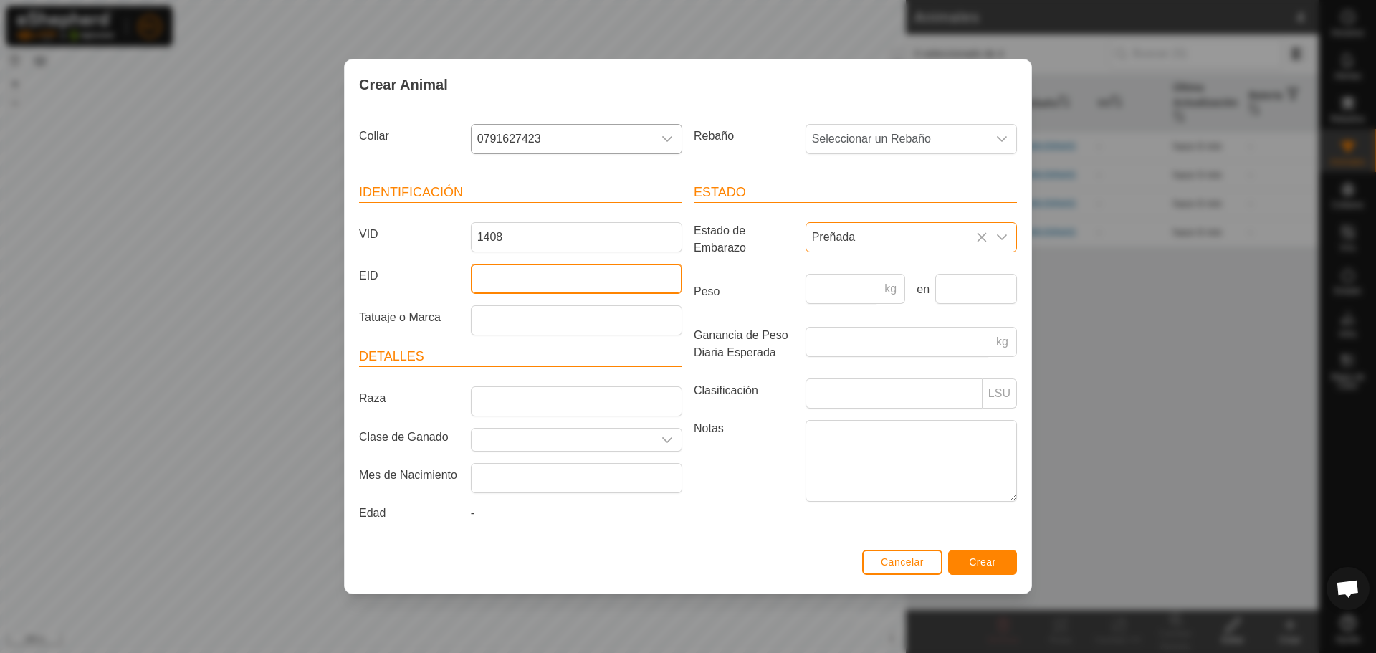
click at [546, 269] on input "EID" at bounding box center [576, 279] width 211 height 30
click at [839, 248] on span "Preñada" at bounding box center [896, 237] width 181 height 29
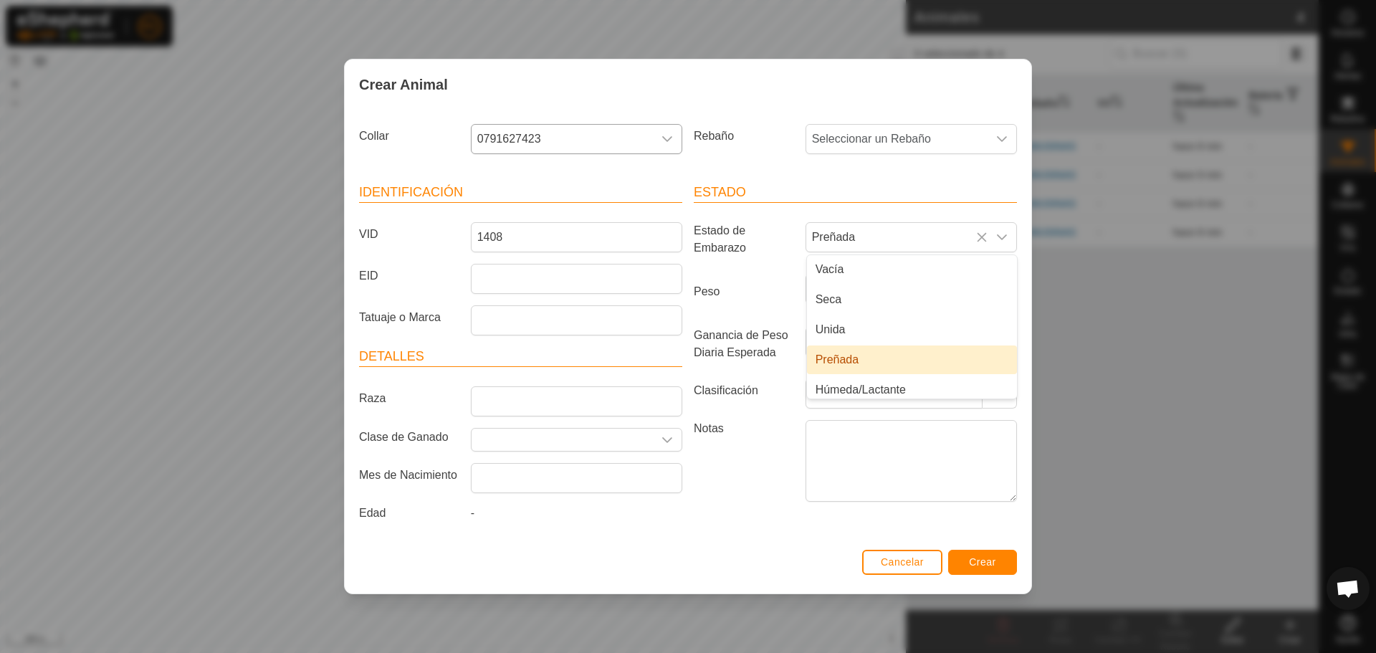
click at [739, 260] on div "Estado de Embarazo Preñada Vacía Seca Unida Preñada Húmeda/Lactante Húmeda Unida" at bounding box center [855, 242] width 335 height 40
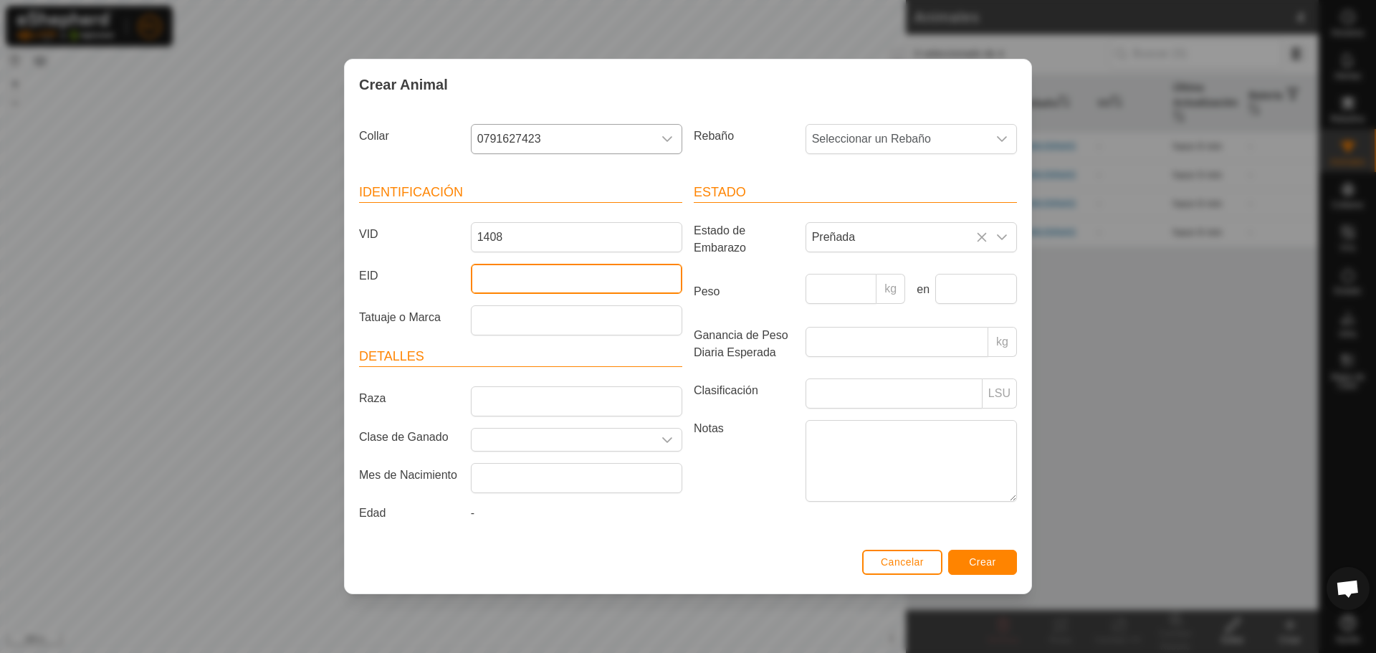
click at [566, 284] on input "EID" at bounding box center [576, 279] width 211 height 30
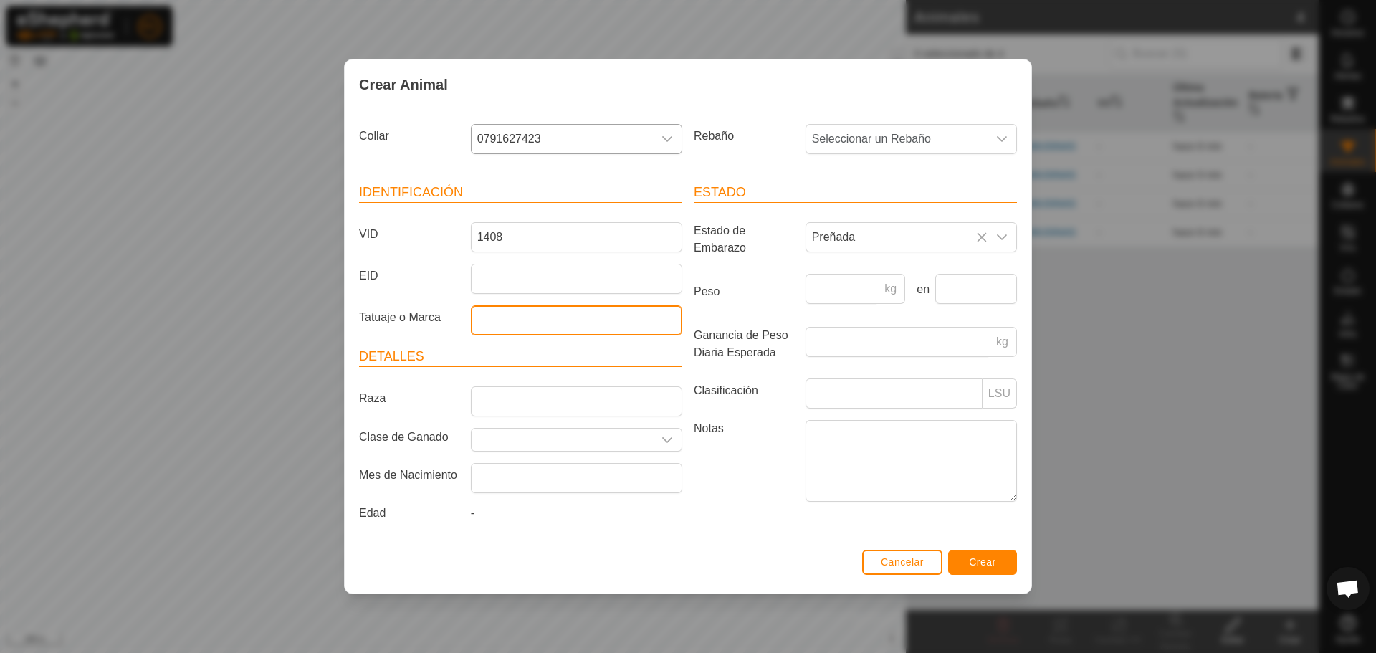
click at [535, 333] on input "Tatuaje o Marca" at bounding box center [576, 320] width 211 height 30
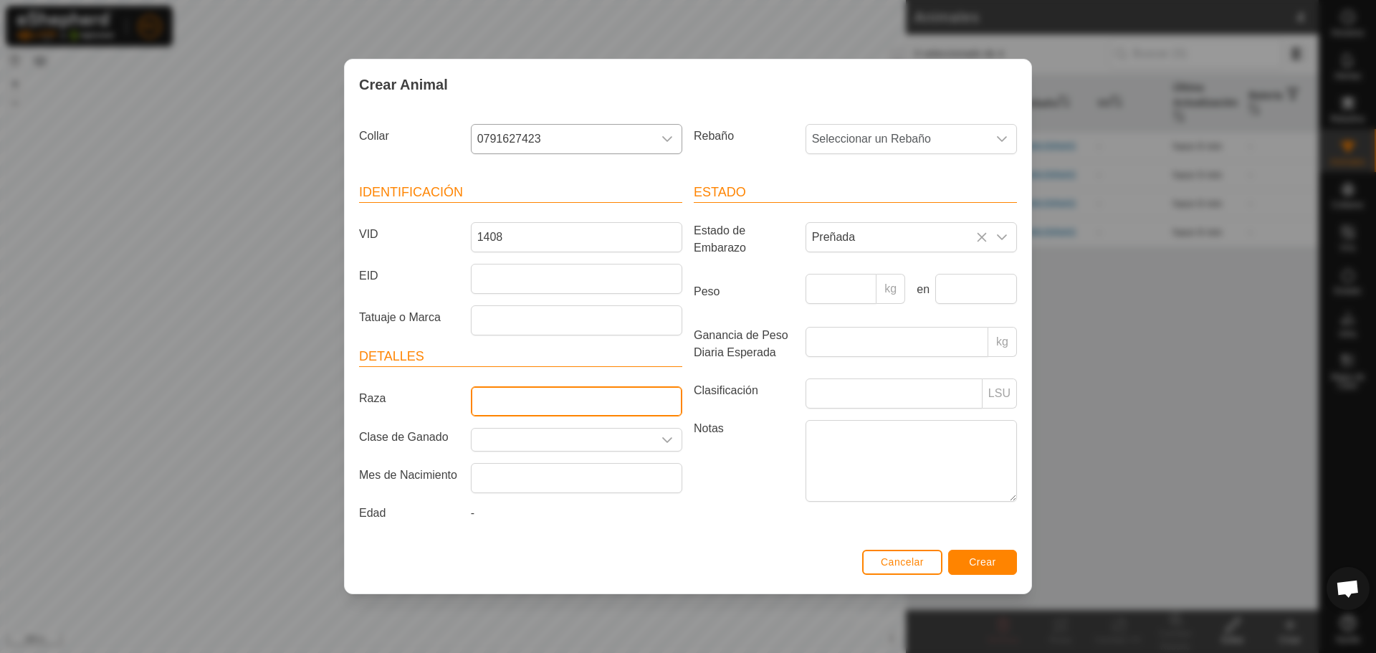
click at [515, 392] on input "Raza" at bounding box center [576, 401] width 211 height 30
type input "LIMUSIN"
click at [521, 446] on input "text" at bounding box center [562, 440] width 181 height 22
click at [606, 435] on input "text" at bounding box center [562, 440] width 181 height 22
click at [659, 434] on div "dropdown trigger" at bounding box center [667, 440] width 29 height 22
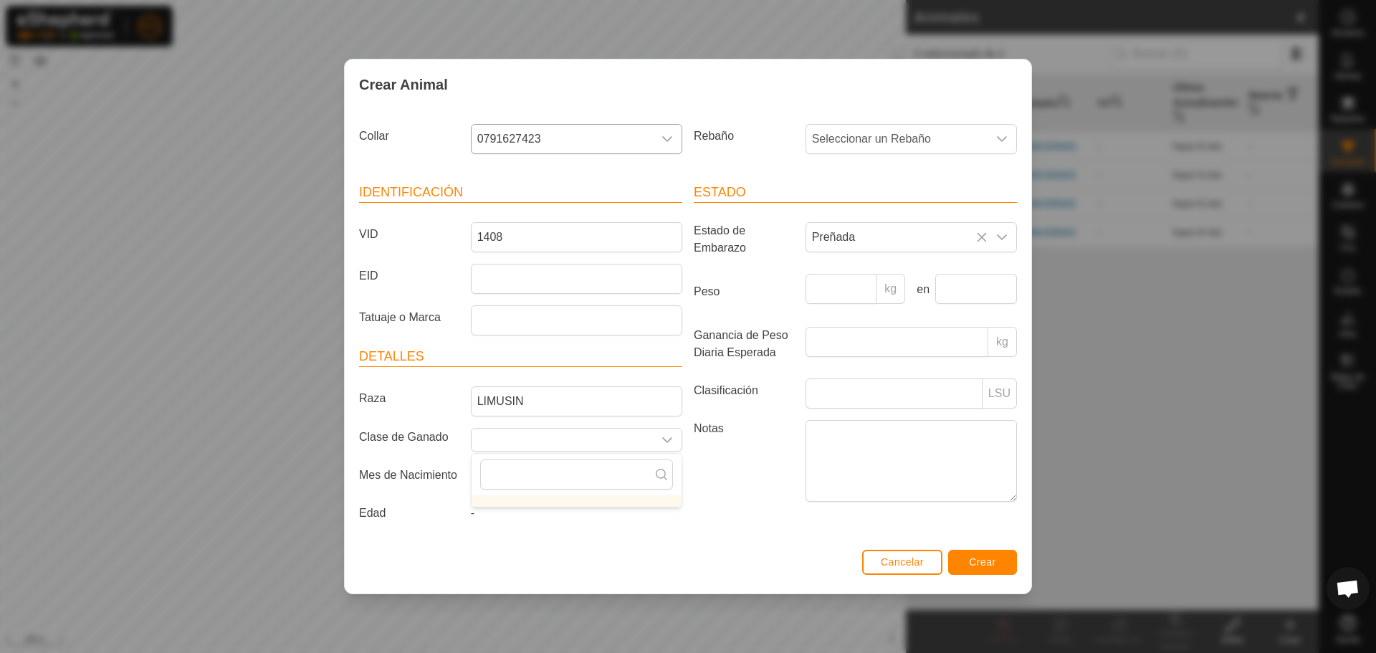
click at [463, 411] on label "Raza" at bounding box center [409, 398] width 112 height 24
click at [471, 411] on input "LIMUSIN" at bounding box center [576, 401] width 211 height 30
click at [937, 138] on span "Seleccionar un Rebaño" at bounding box center [896, 139] width 181 height 29
click at [861, 263] on li "LIMUSINAS" at bounding box center [912, 273] width 210 height 29
click at [512, 487] on input "text" at bounding box center [576, 478] width 211 height 30
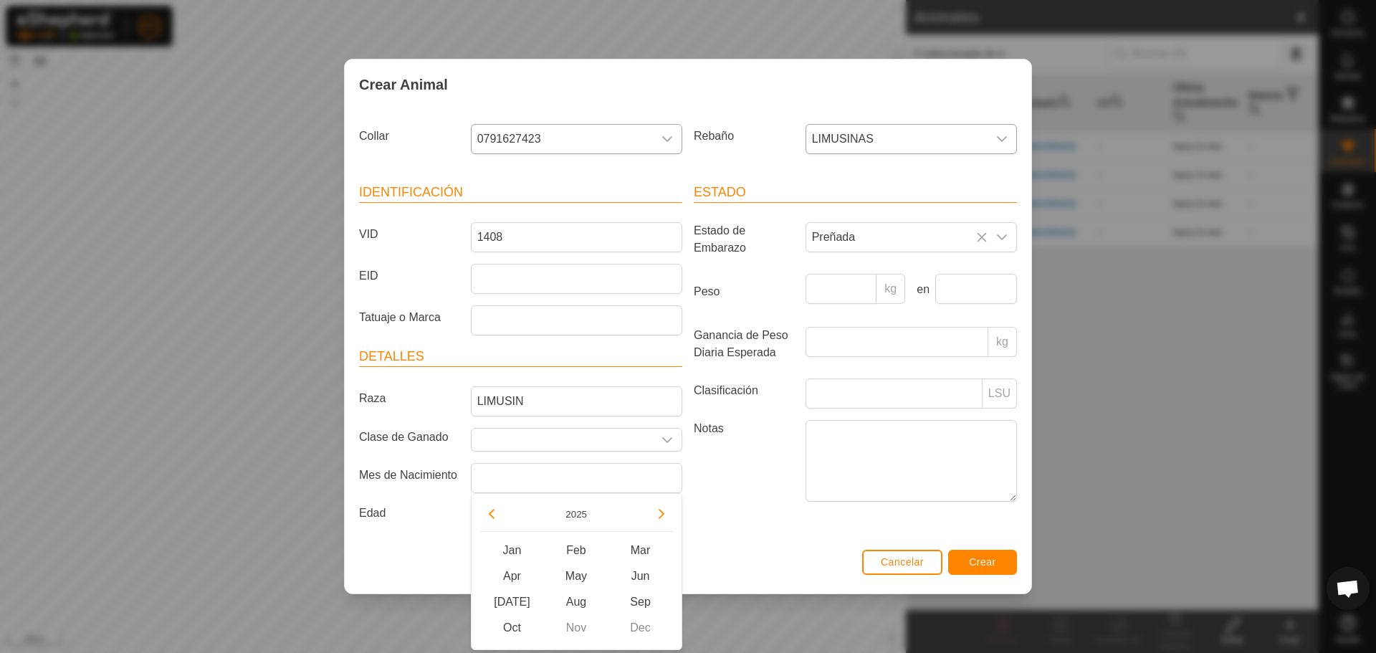
click at [505, 515] on div "2025" at bounding box center [576, 516] width 193 height 29
click at [495, 517] on button "Previous Year" at bounding box center [491, 513] width 23 height 23
click at [495, 517] on span "Previous Year" at bounding box center [495, 517] width 0 height 0
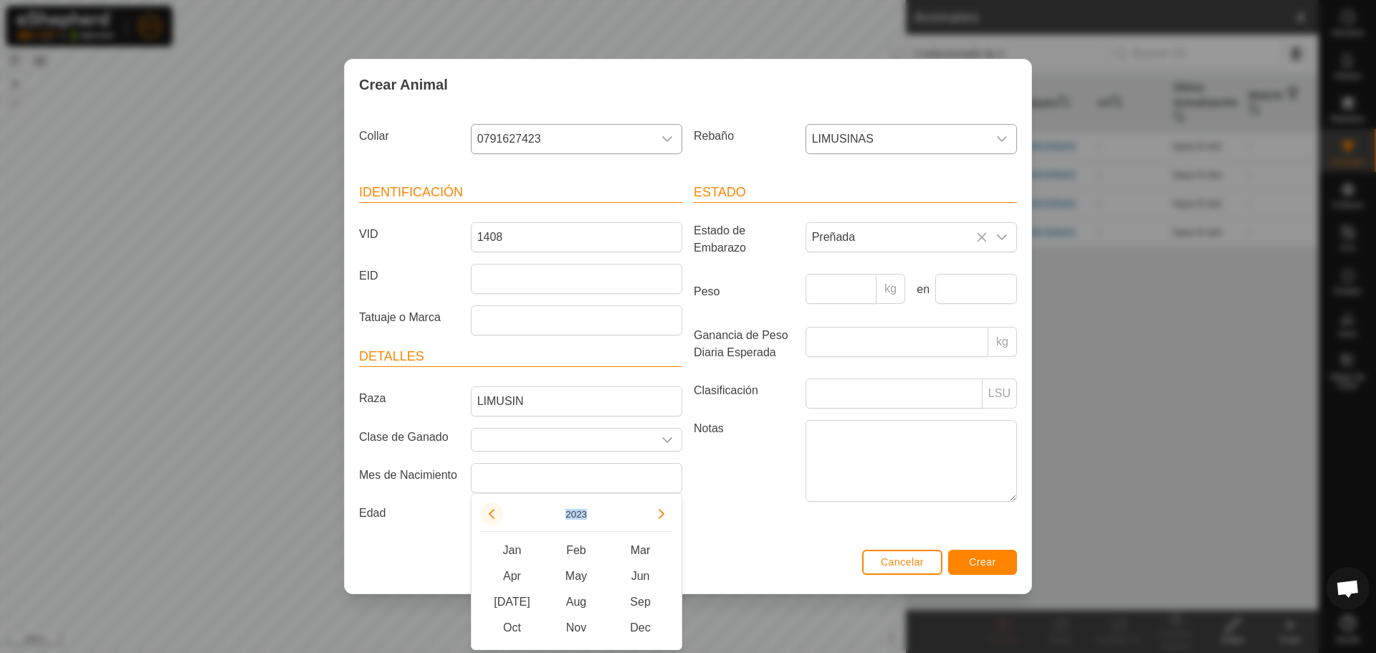
click at [495, 517] on button "Previous Year" at bounding box center [491, 513] width 23 height 23
click at [486, 518] on button "Previous Year" at bounding box center [491, 513] width 23 height 23
click at [516, 629] on span "Oct" at bounding box center [512, 628] width 65 height 26
type input "[DATE]"
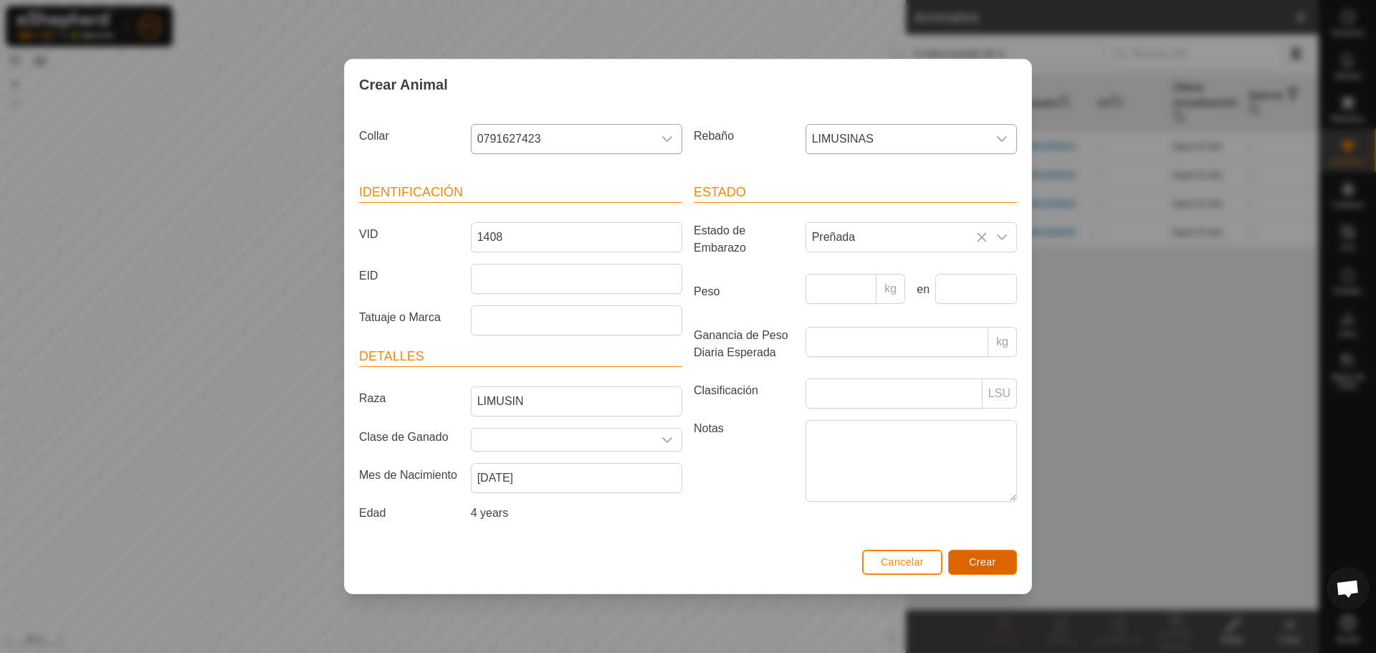
click at [1006, 564] on button "Crear" at bounding box center [982, 562] width 69 height 25
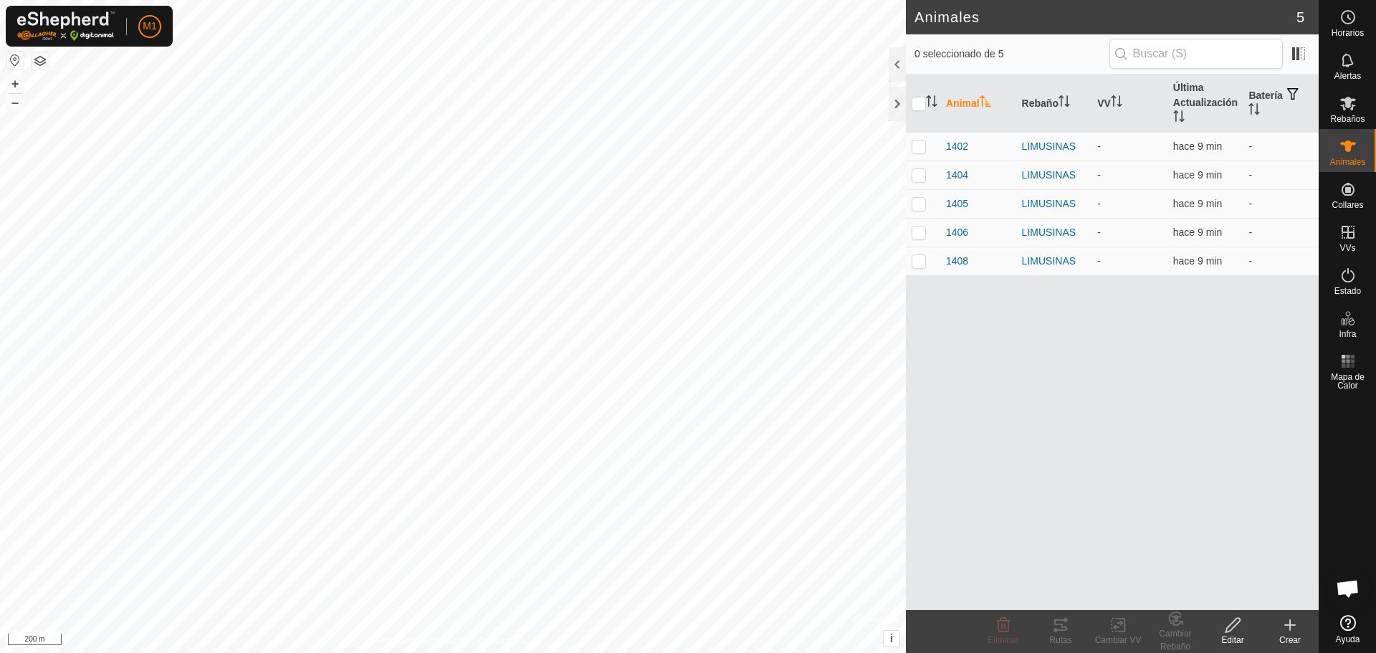
click at [1301, 640] on div "Crear" at bounding box center [1289, 640] width 57 height 13
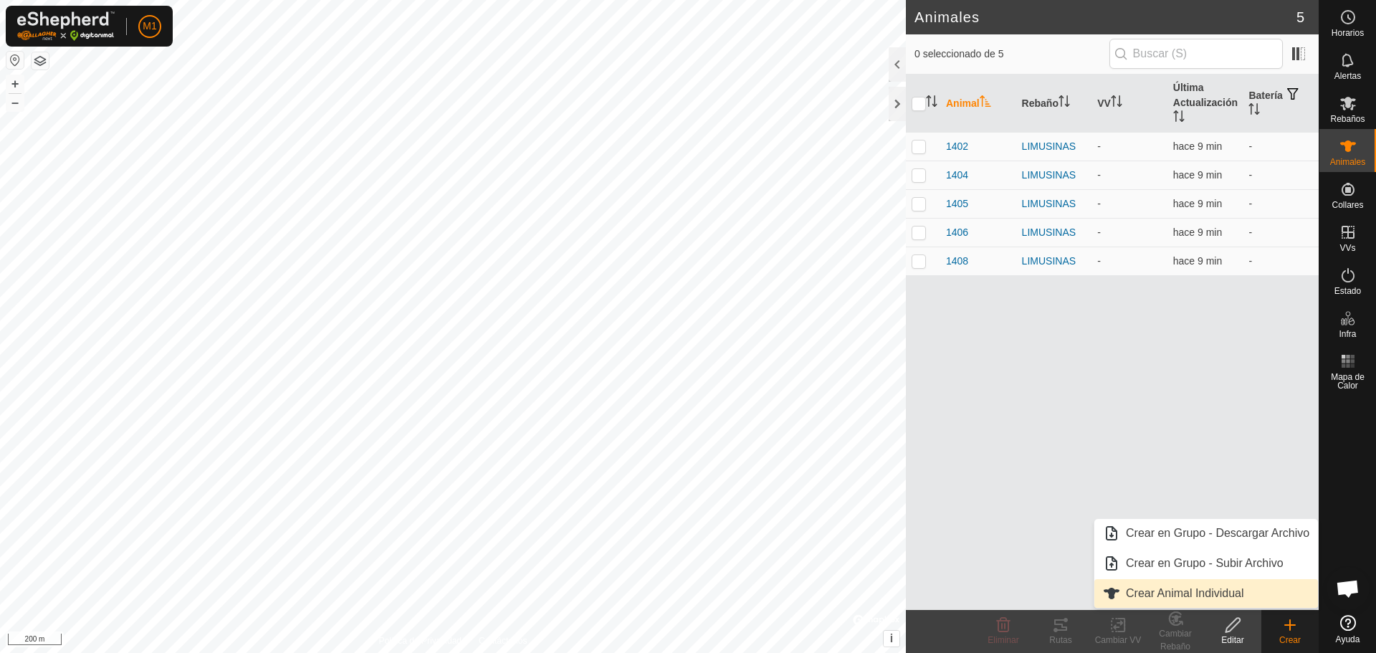
click at [1198, 595] on link "Crear Animal Individual" at bounding box center [1206, 593] width 224 height 29
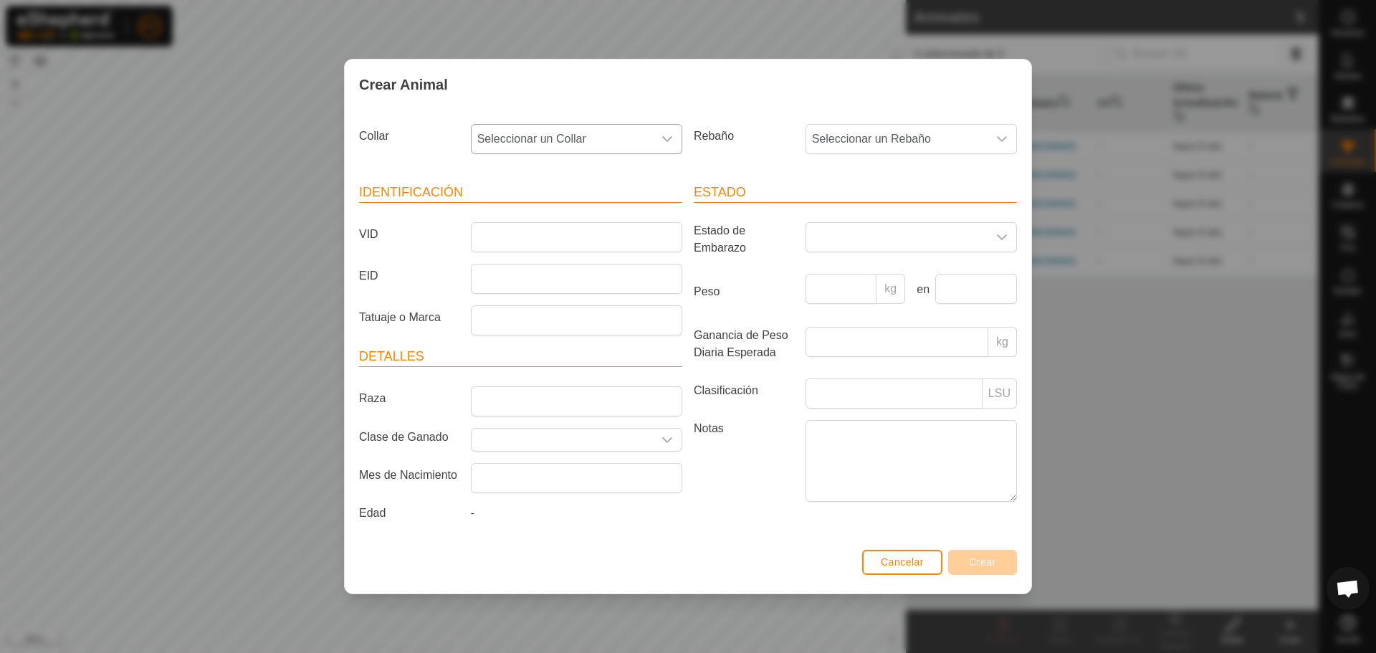
click at [543, 138] on span "Seleccionar un Collar" at bounding box center [562, 139] width 181 height 29
type input "0"
click at [520, 290] on li "0822852884" at bounding box center [577, 287] width 210 height 29
click at [937, 133] on span "Seleccionar un Rebaño" at bounding box center [896, 139] width 181 height 29
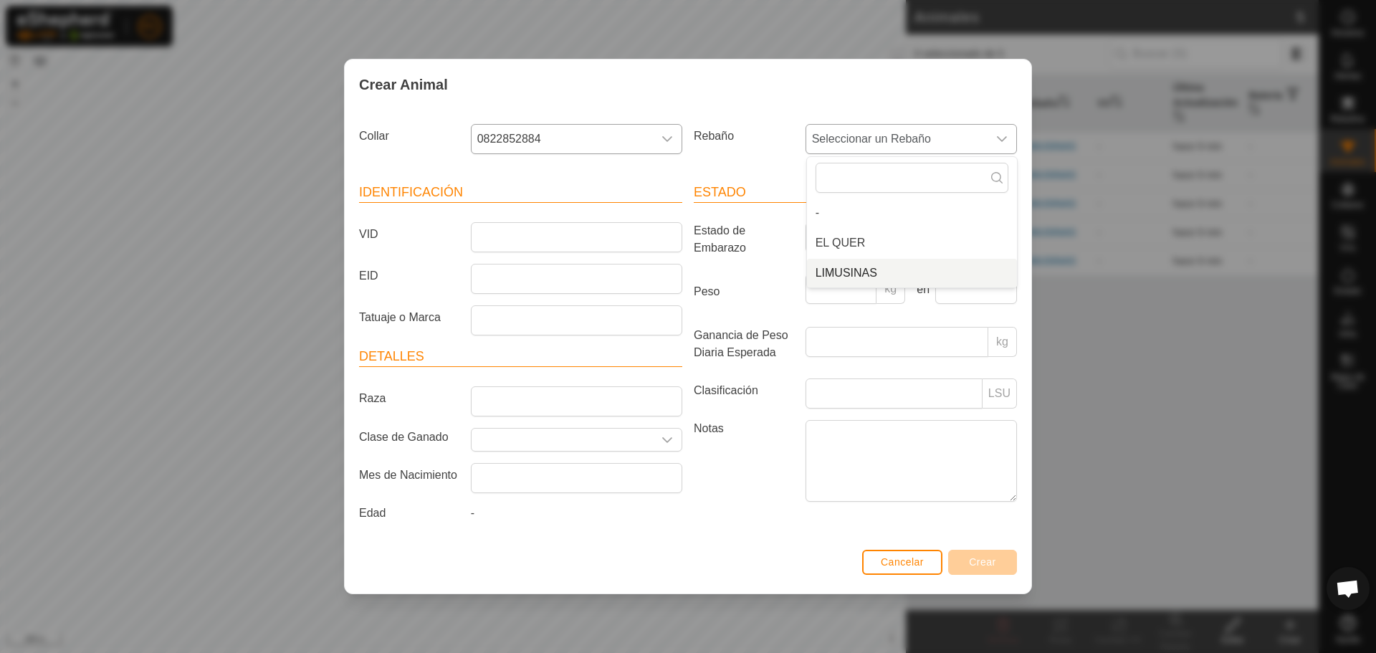
click at [881, 275] on li "LIMUSINAS" at bounding box center [912, 273] width 210 height 29
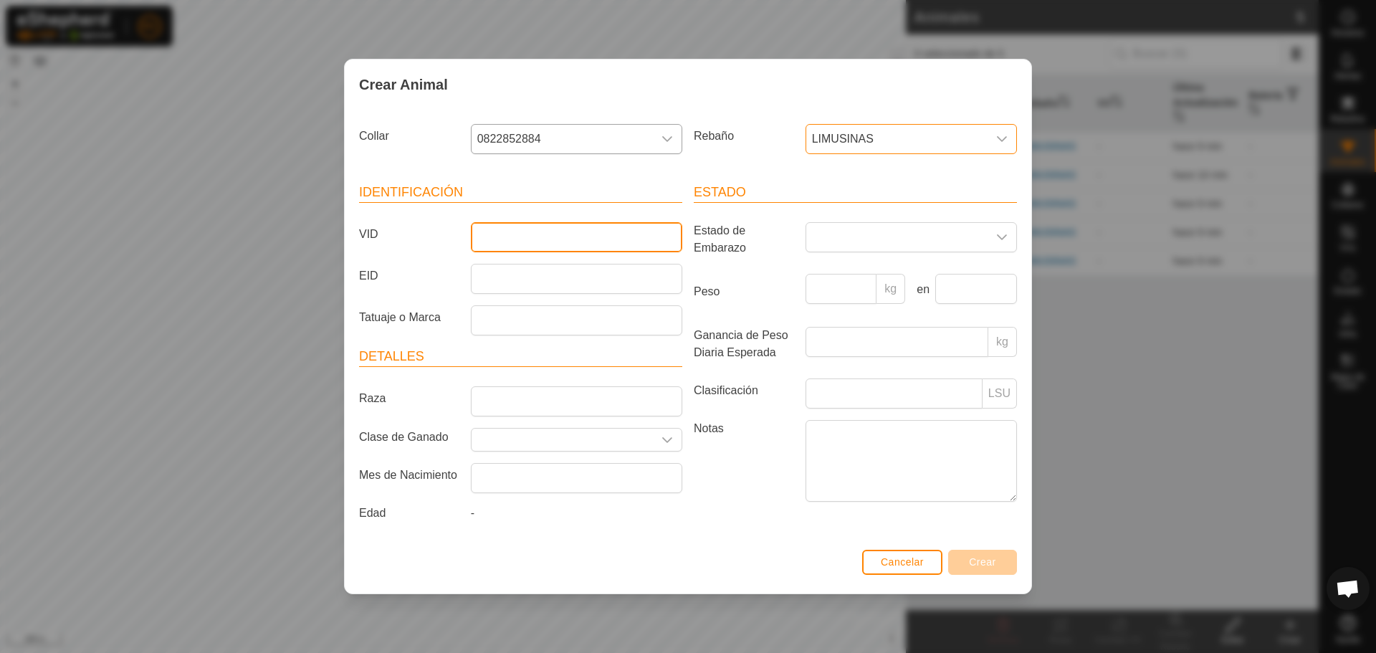
click at [505, 239] on input "VID" at bounding box center [576, 237] width 211 height 30
click at [472, 219] on article "Identificación VID EID Tatuaje o Marca" at bounding box center [520, 259] width 323 height 153
click at [493, 242] on input "VID" at bounding box center [576, 237] width 211 height 30
type input "1407"
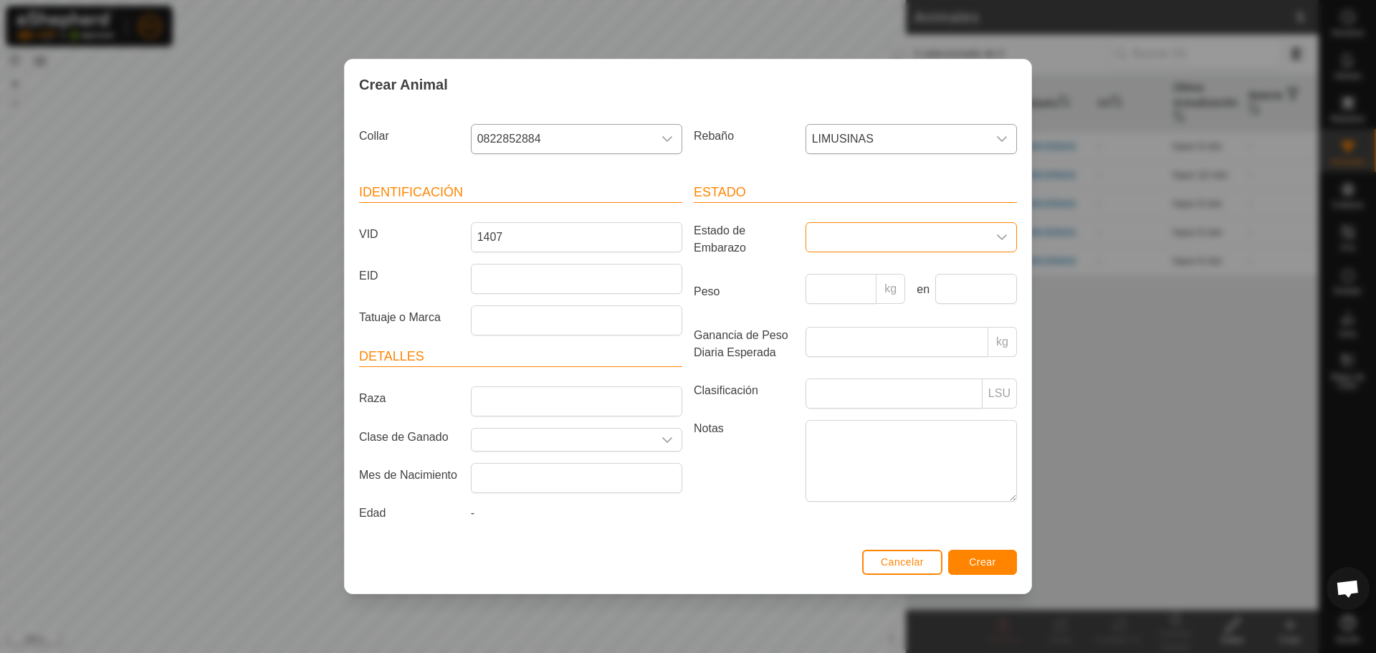
click at [954, 224] on span at bounding box center [896, 237] width 181 height 29
click at [856, 360] on li "Preñada" at bounding box center [912, 359] width 210 height 29
drag, startPoint x: 512, startPoint y: 408, endPoint x: 548, endPoint y: 407, distance: 35.8
click at [520, 407] on input "Raza" at bounding box center [576, 401] width 211 height 30
type input "LIMUSIN"
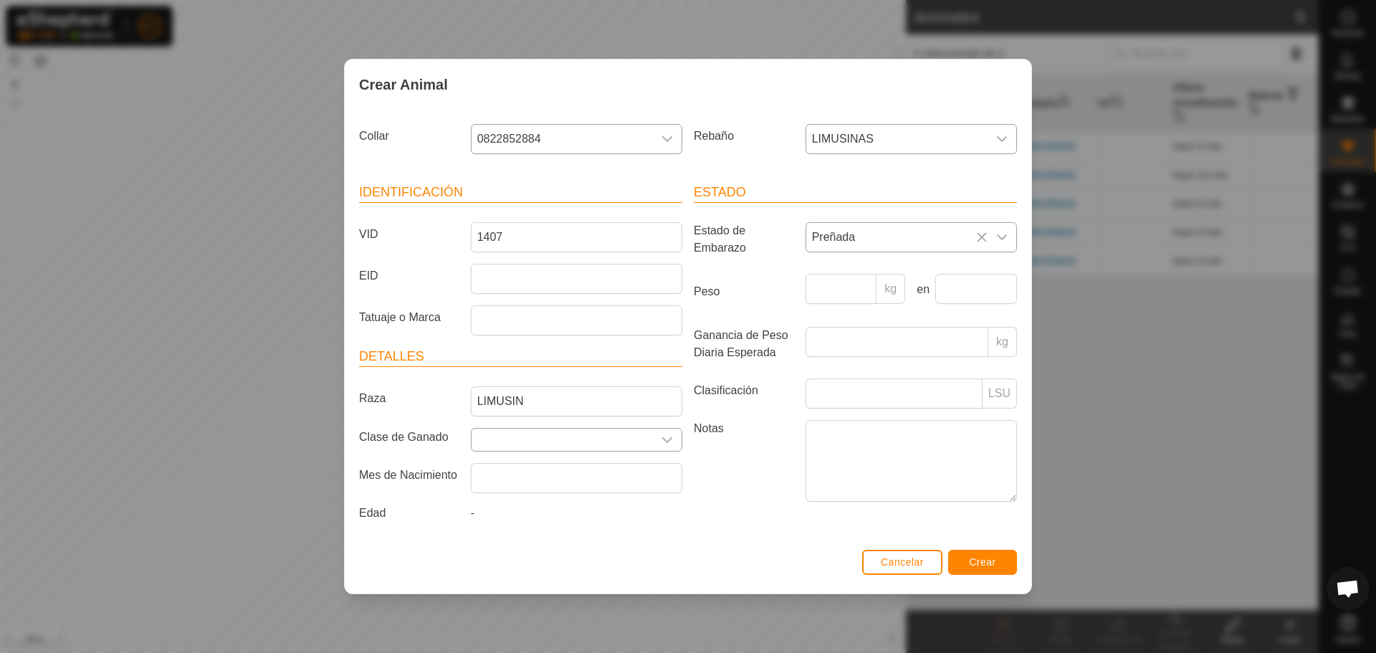
click at [525, 450] on input "text" at bounding box center [562, 440] width 181 height 22
click at [533, 481] on input "text" at bounding box center [576, 478] width 211 height 30
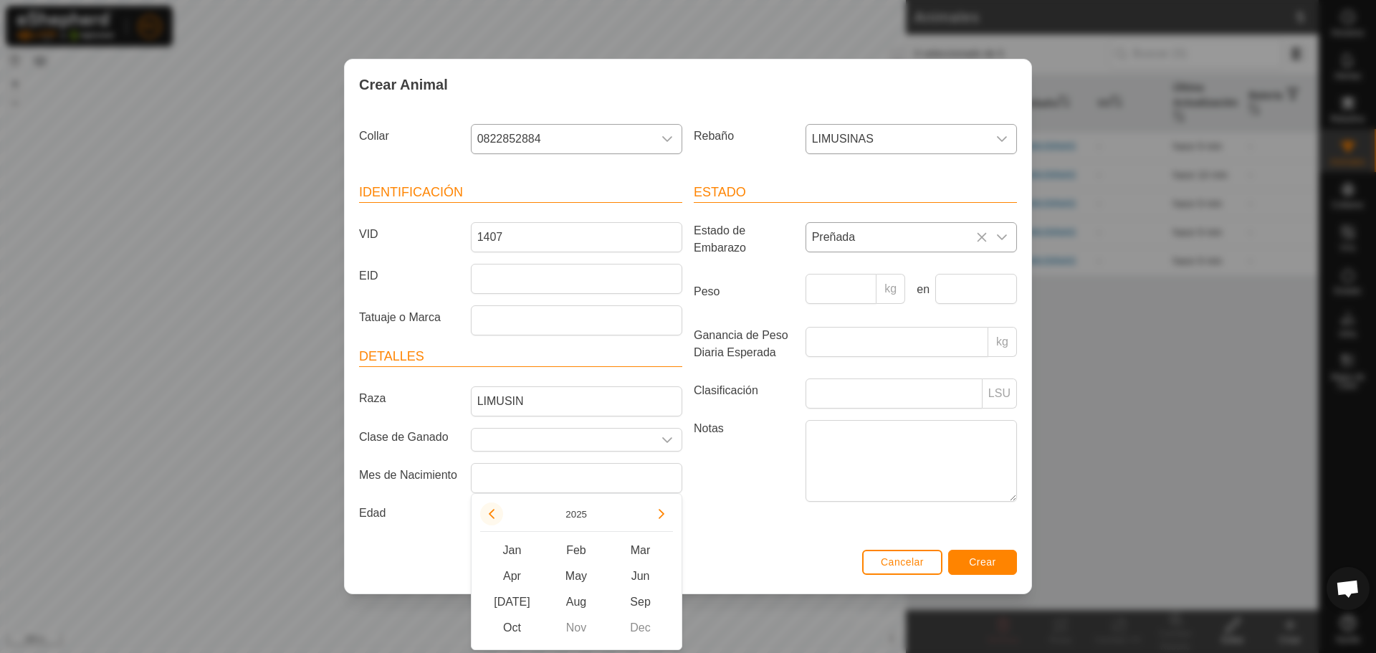
click at [495, 514] on button "Previous Year" at bounding box center [491, 513] width 23 height 23
click at [495, 515] on span "Previous Year" at bounding box center [495, 515] width 0 height 0
click at [495, 514] on icon "Previous Year" at bounding box center [491, 513] width 11 height 11
click at [490, 517] on button "Previous Year" at bounding box center [491, 513] width 23 height 23
click at [518, 631] on span "Oct" at bounding box center [512, 628] width 65 height 26
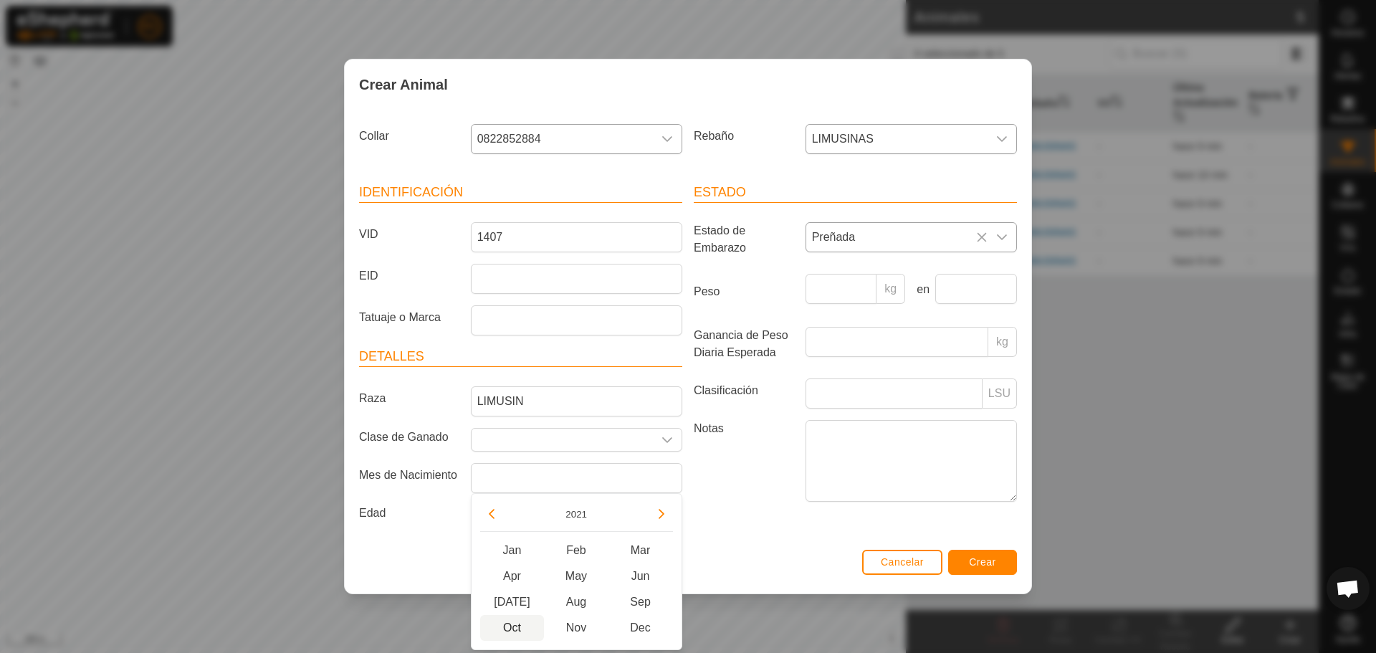
type input "[DATE]"
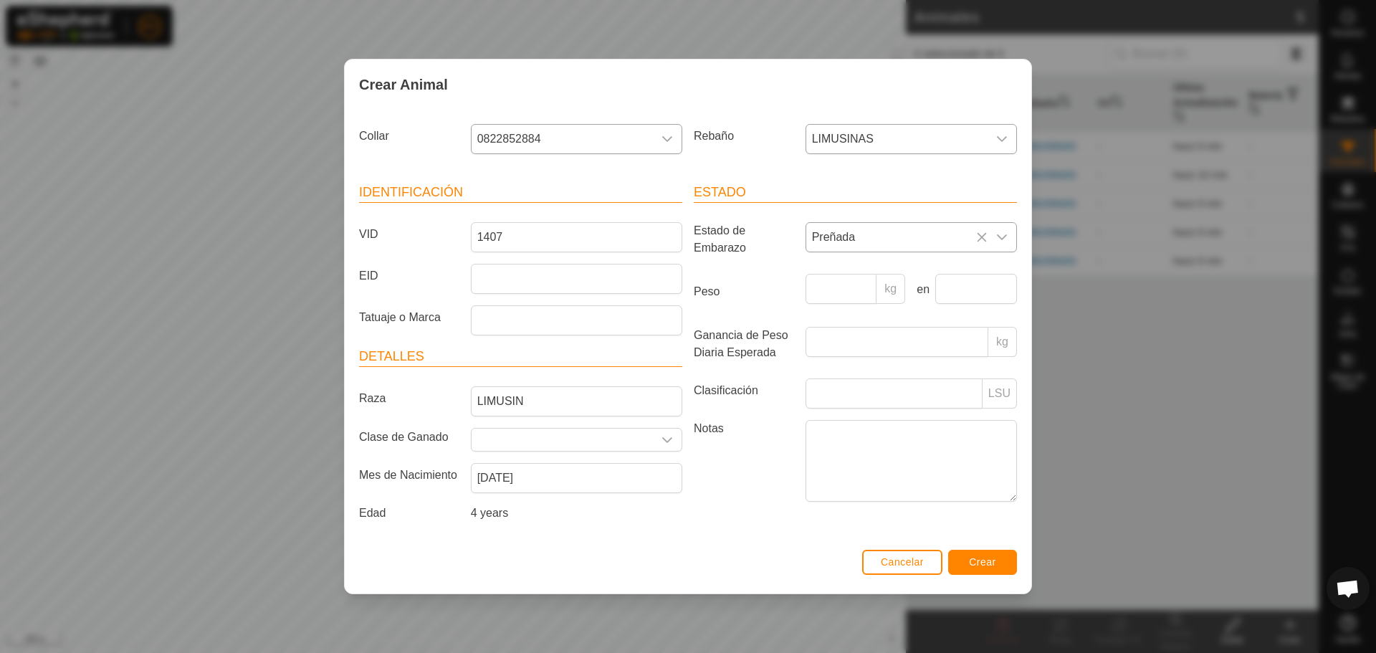
click at [767, 468] on label "Notas" at bounding box center [744, 460] width 112 height 81
click at [806, 468] on textarea "Notas" at bounding box center [911, 461] width 211 height 82
drag, startPoint x: 466, startPoint y: 259, endPoint x: 520, endPoint y: 299, distance: 66.7
click at [467, 259] on article "Identificación VID 1407 EID Tatuaje o Marca" at bounding box center [520, 259] width 323 height 153
click at [520, 299] on article "Identificación VID 1407 EID Tatuaje o Marca" at bounding box center [520, 259] width 323 height 153
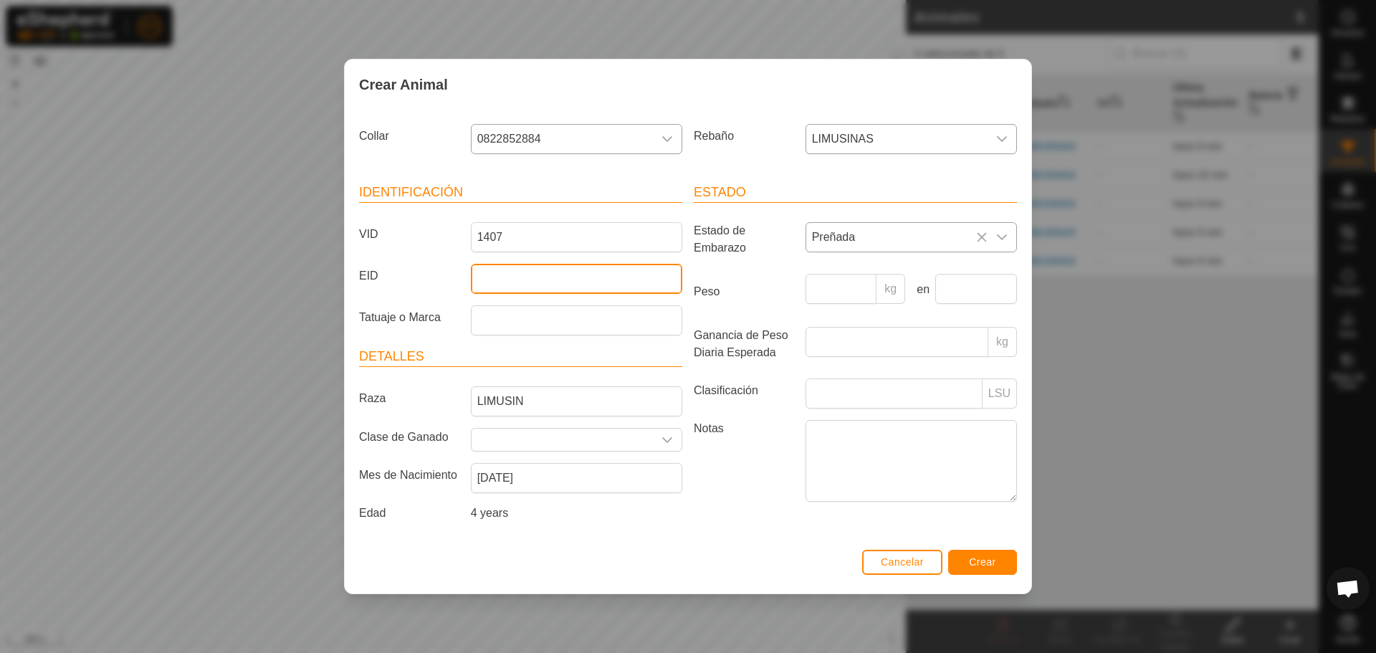
click at [510, 287] on input "EID" at bounding box center [576, 279] width 211 height 30
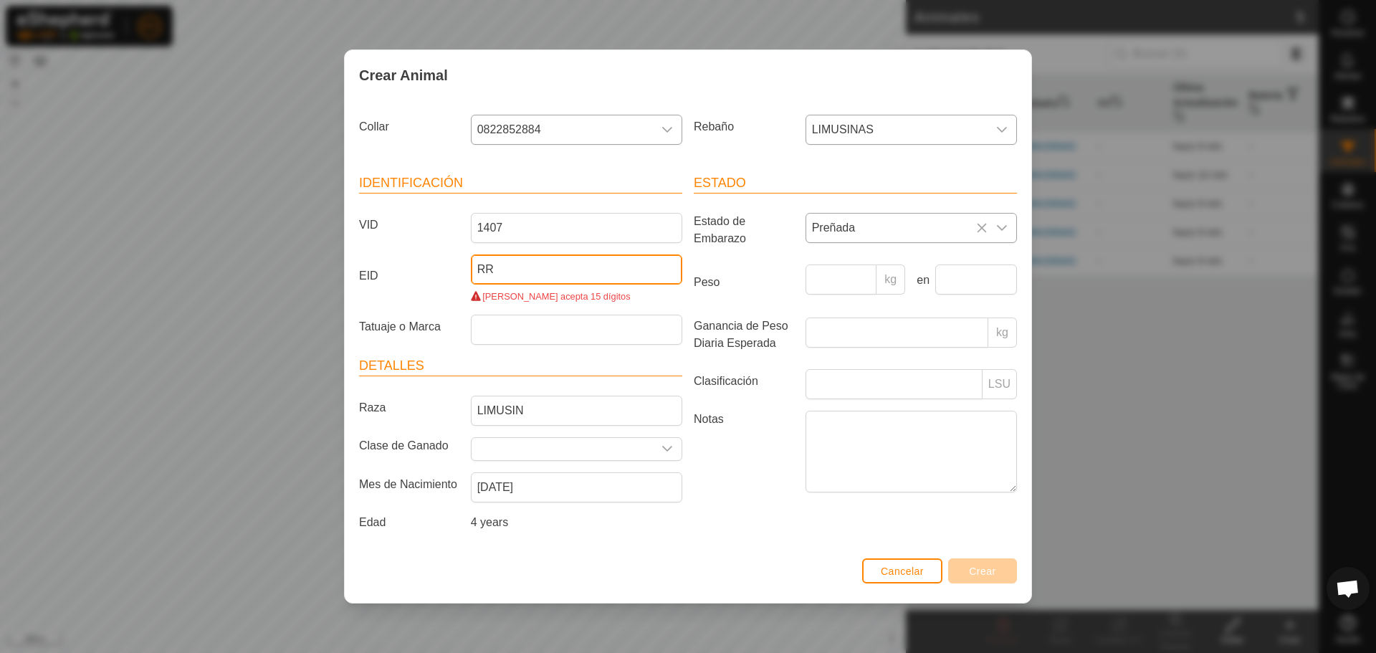
type input "R"
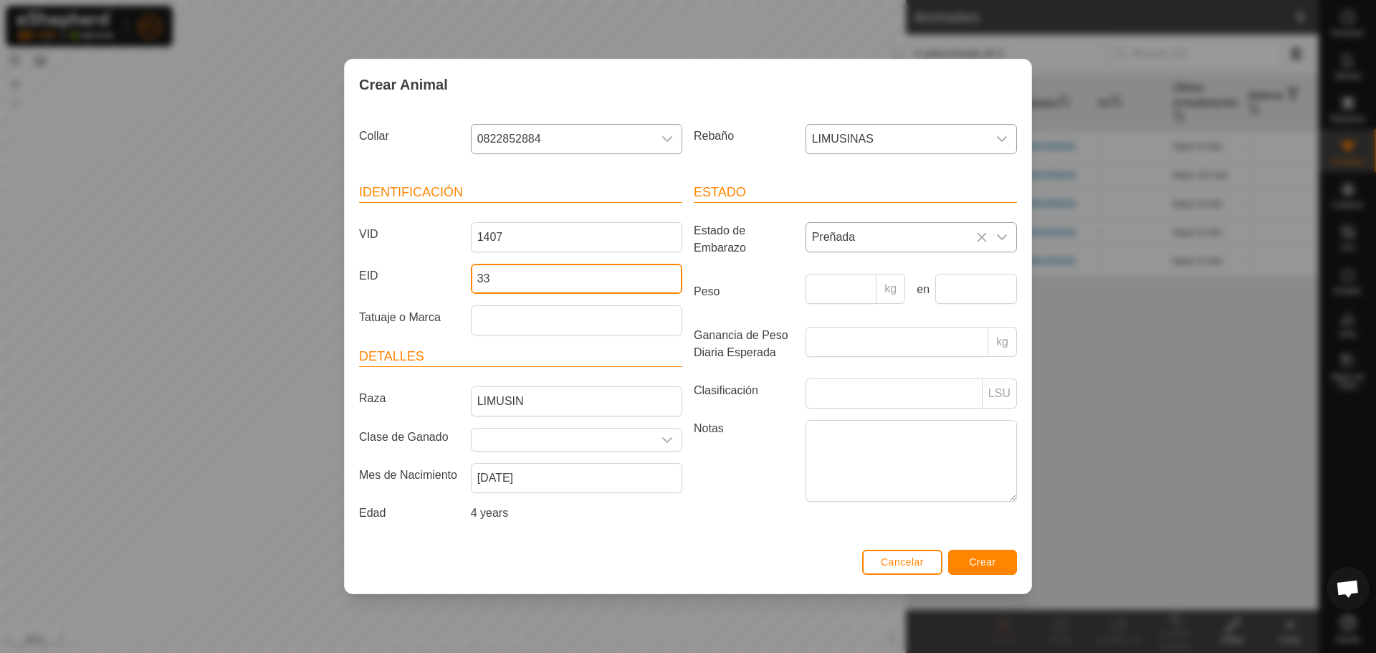
type input "3"
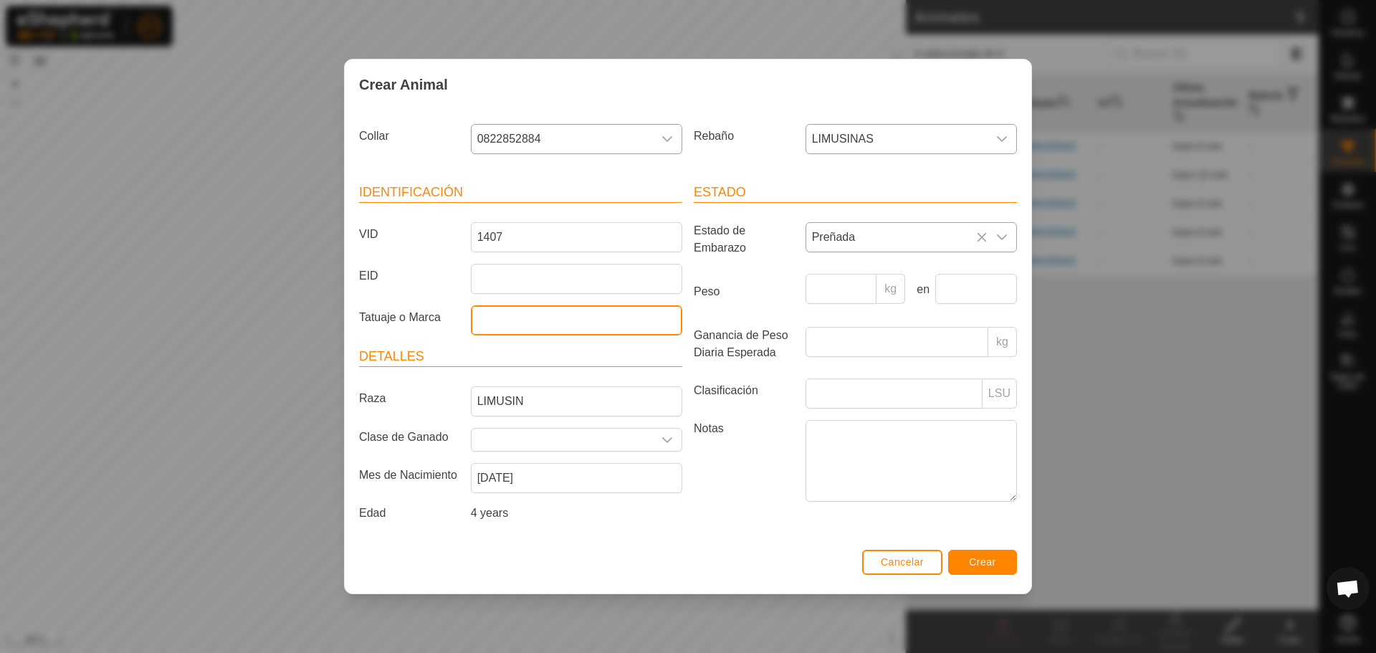
click at [504, 326] on input "Tatuaje o Marca" at bounding box center [576, 320] width 211 height 30
type input "3"
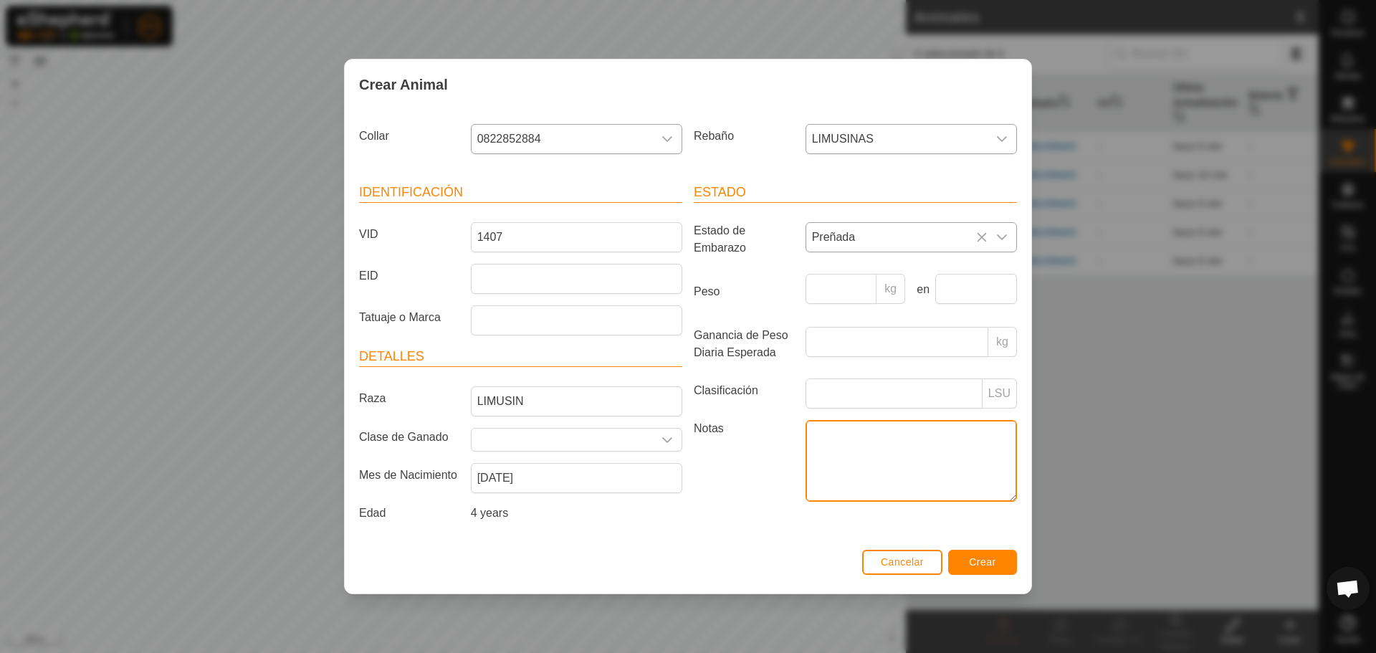
click at [859, 459] on textarea "Notas" at bounding box center [911, 461] width 211 height 82
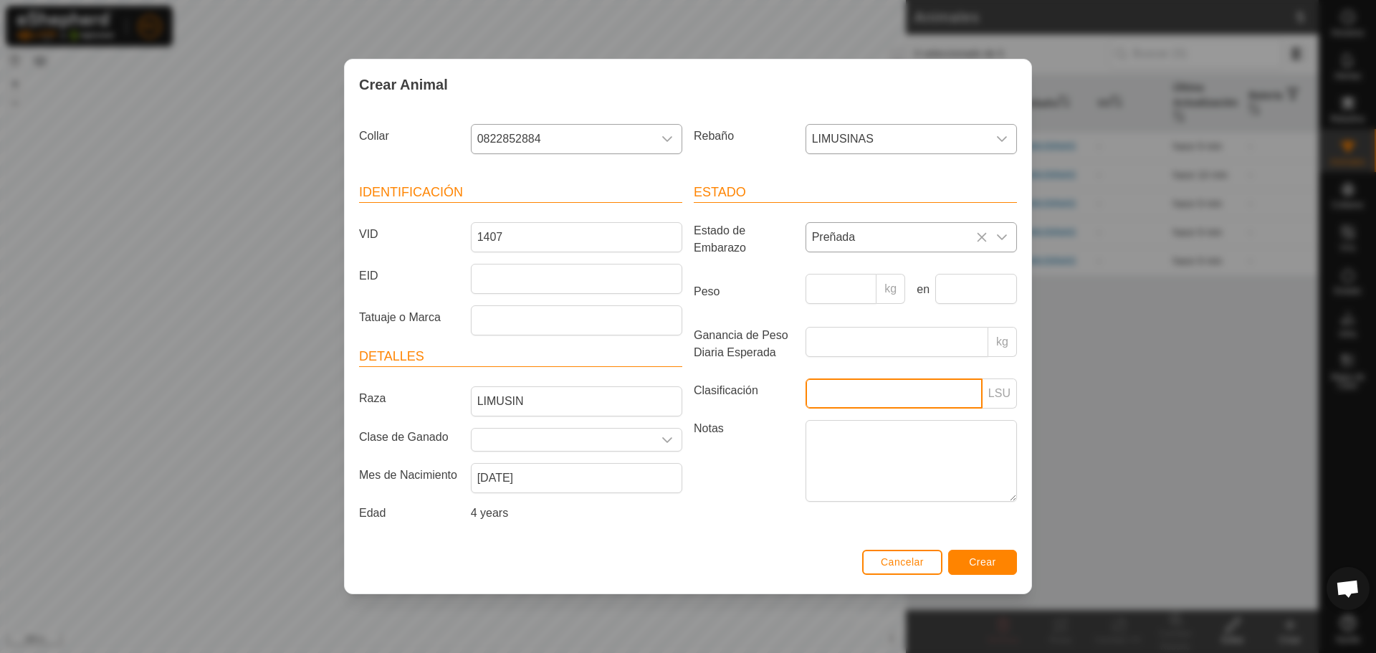
click at [847, 396] on input "Clasificación" at bounding box center [894, 393] width 177 height 30
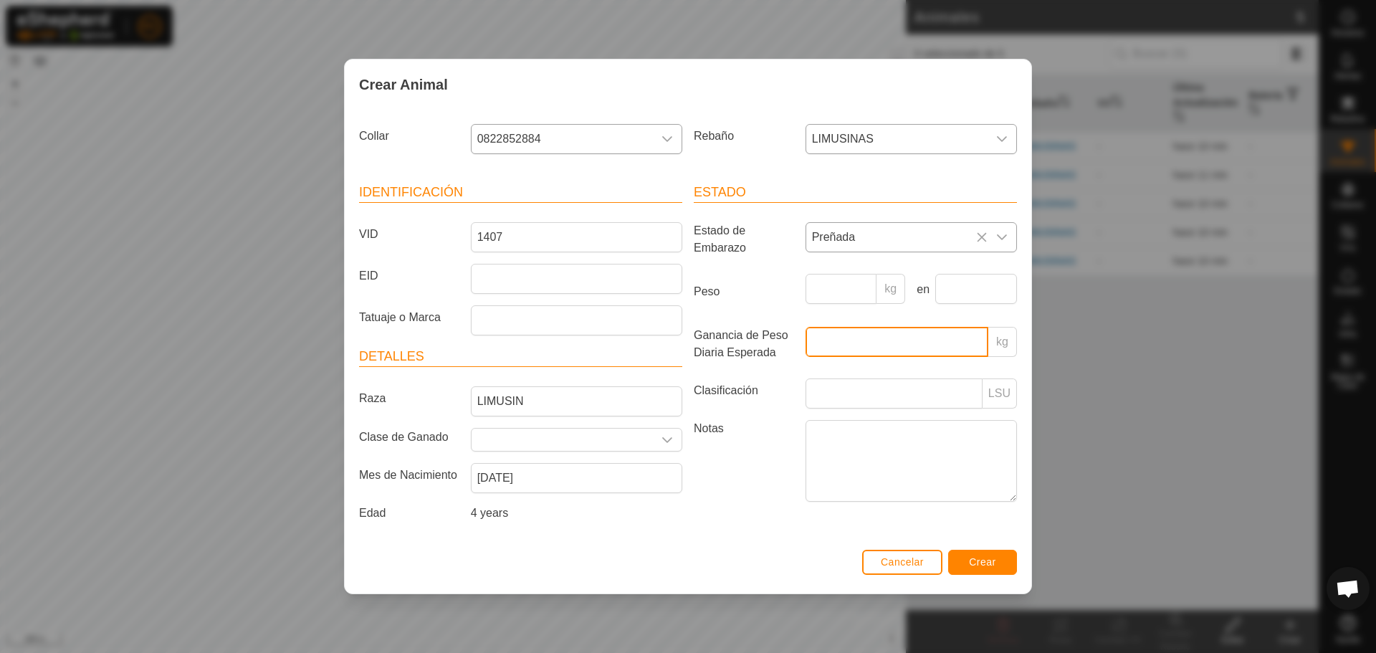
click at [907, 339] on input "Ganancia de Peso Diaria Esperada" at bounding box center [897, 342] width 183 height 30
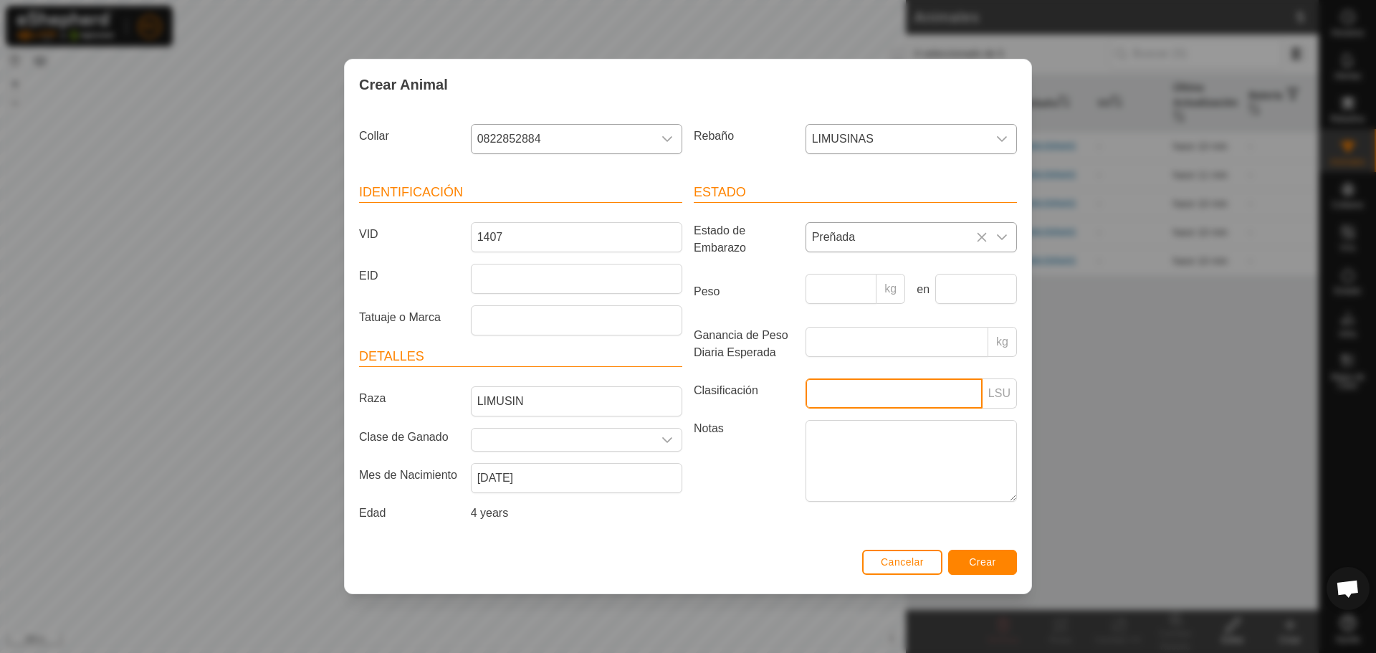
click at [905, 398] on input "Clasificación" at bounding box center [894, 393] width 177 height 30
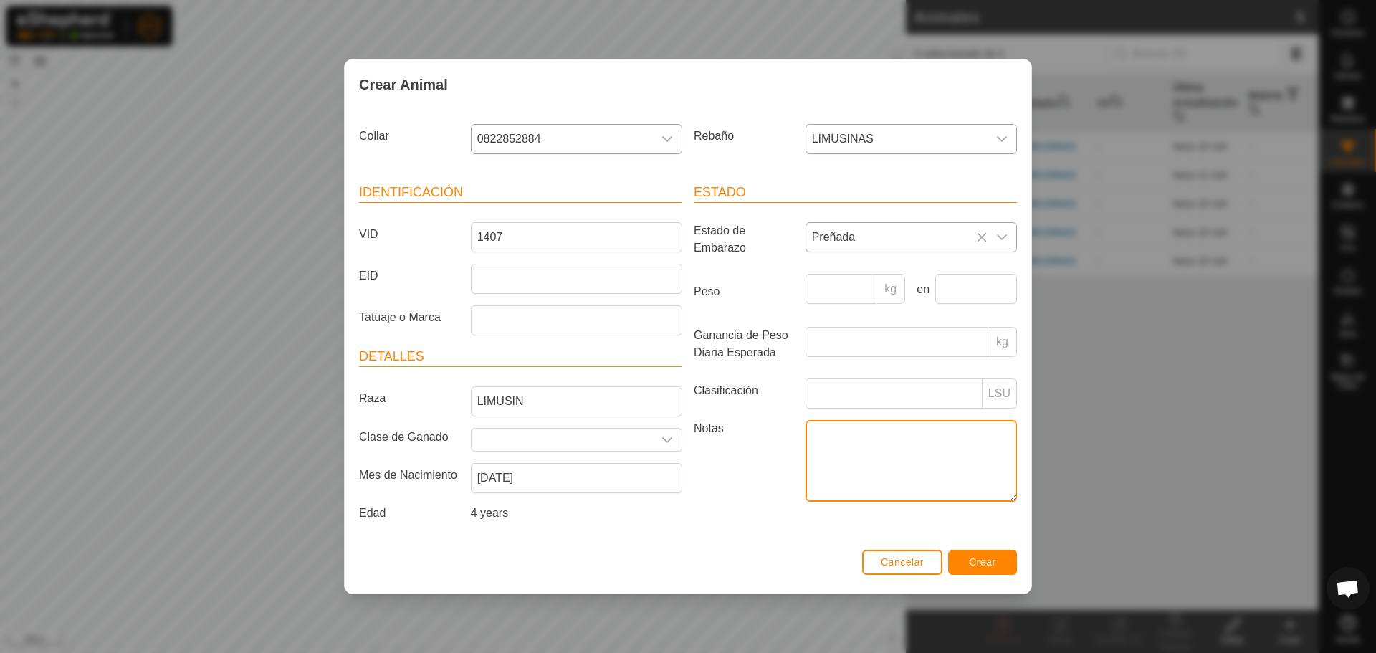
click at [866, 438] on textarea "Notas" at bounding box center [911, 461] width 211 height 82
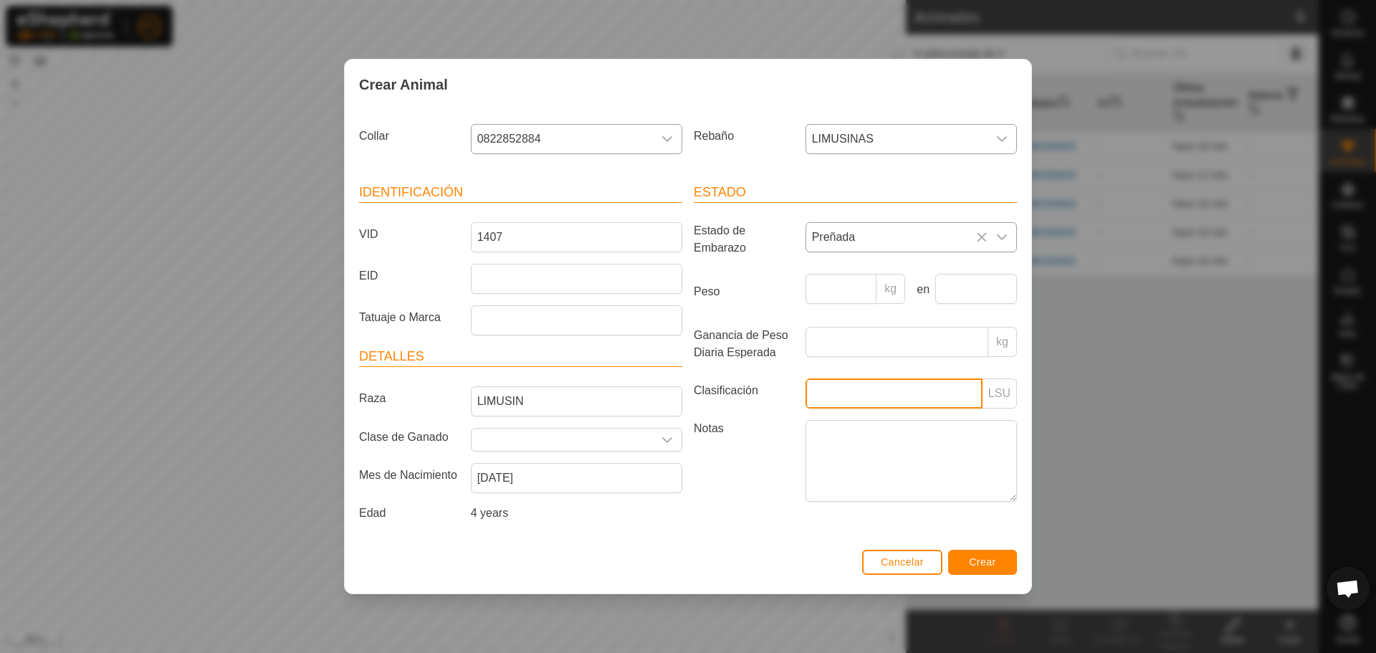
click at [860, 400] on input "Clasificación" at bounding box center [894, 393] width 177 height 30
click at [985, 555] on button "Crear" at bounding box center [982, 562] width 69 height 25
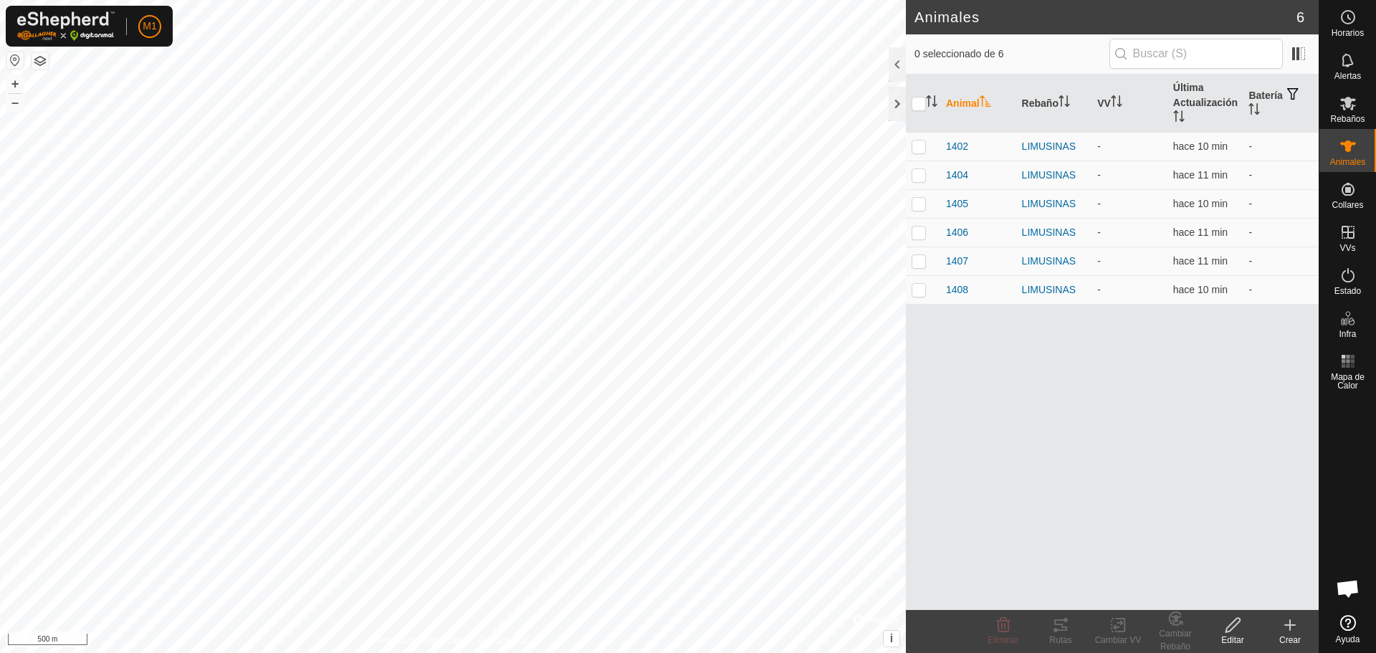
click at [1302, 624] on create-svg-icon at bounding box center [1289, 624] width 57 height 17
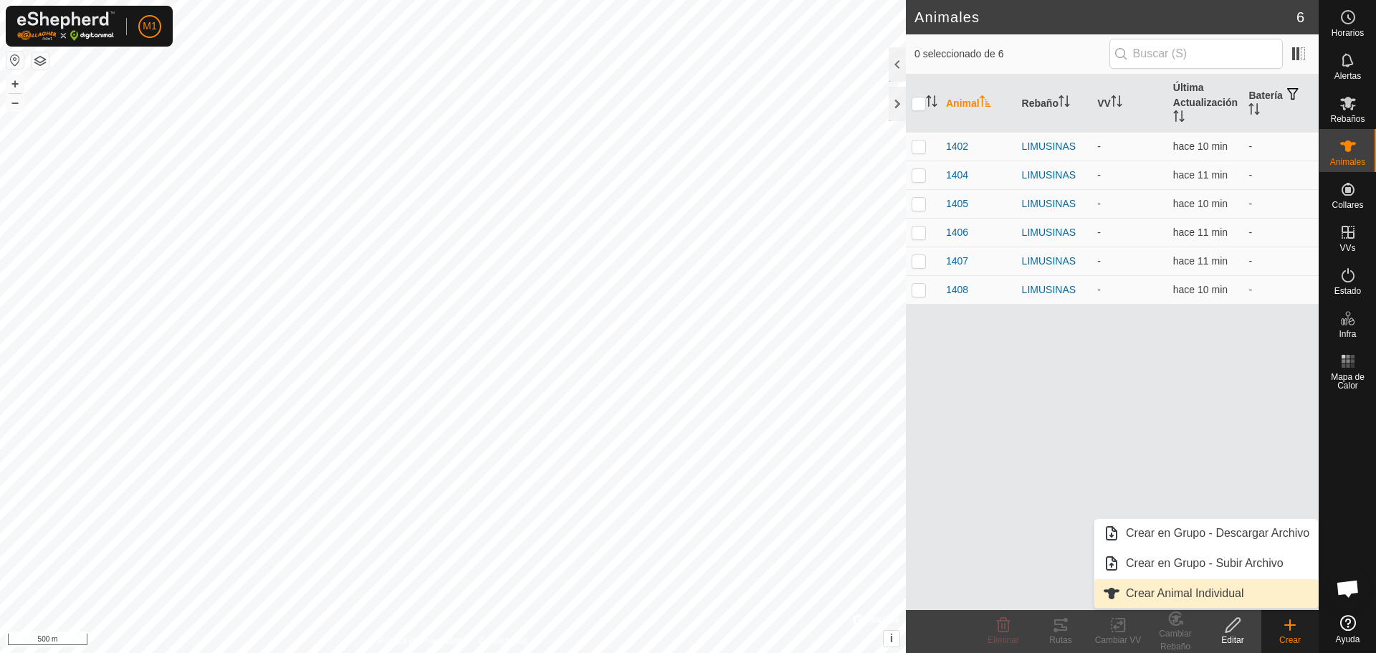
click at [1180, 581] on link "Crear Animal Individual" at bounding box center [1206, 593] width 224 height 29
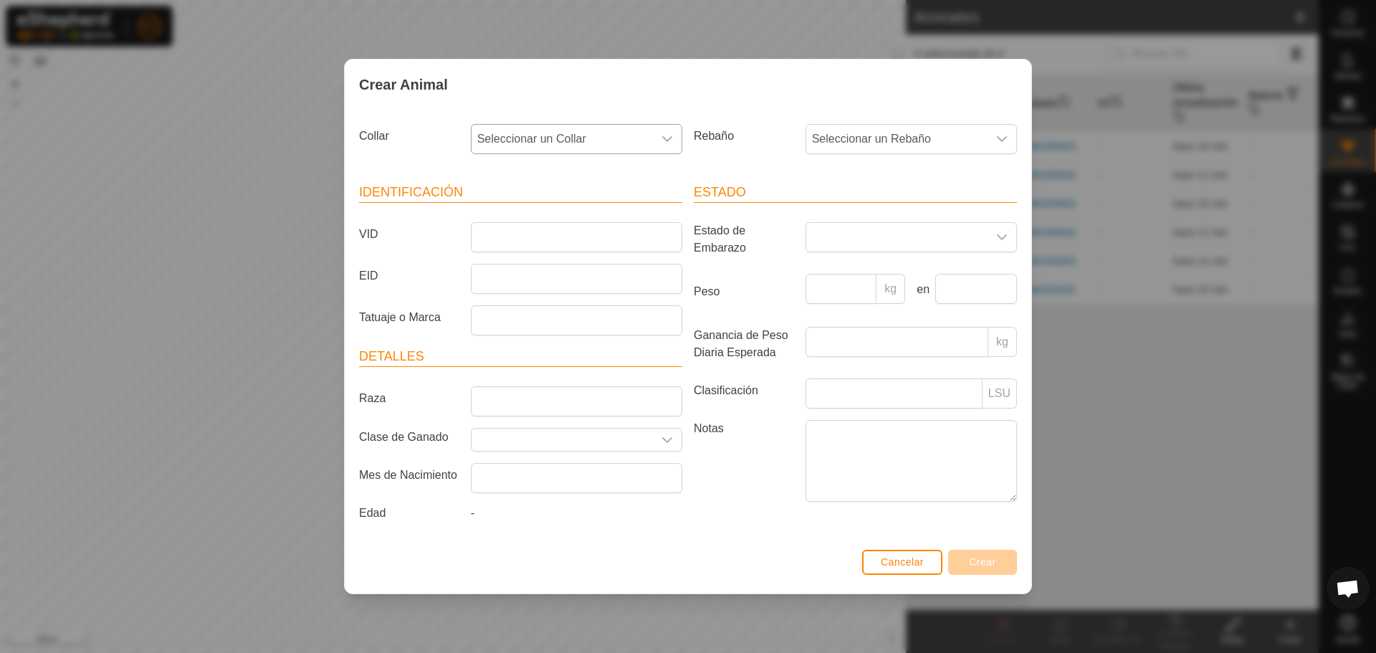
click at [518, 143] on span "Seleccionar un Collar" at bounding box center [562, 139] width 181 height 29
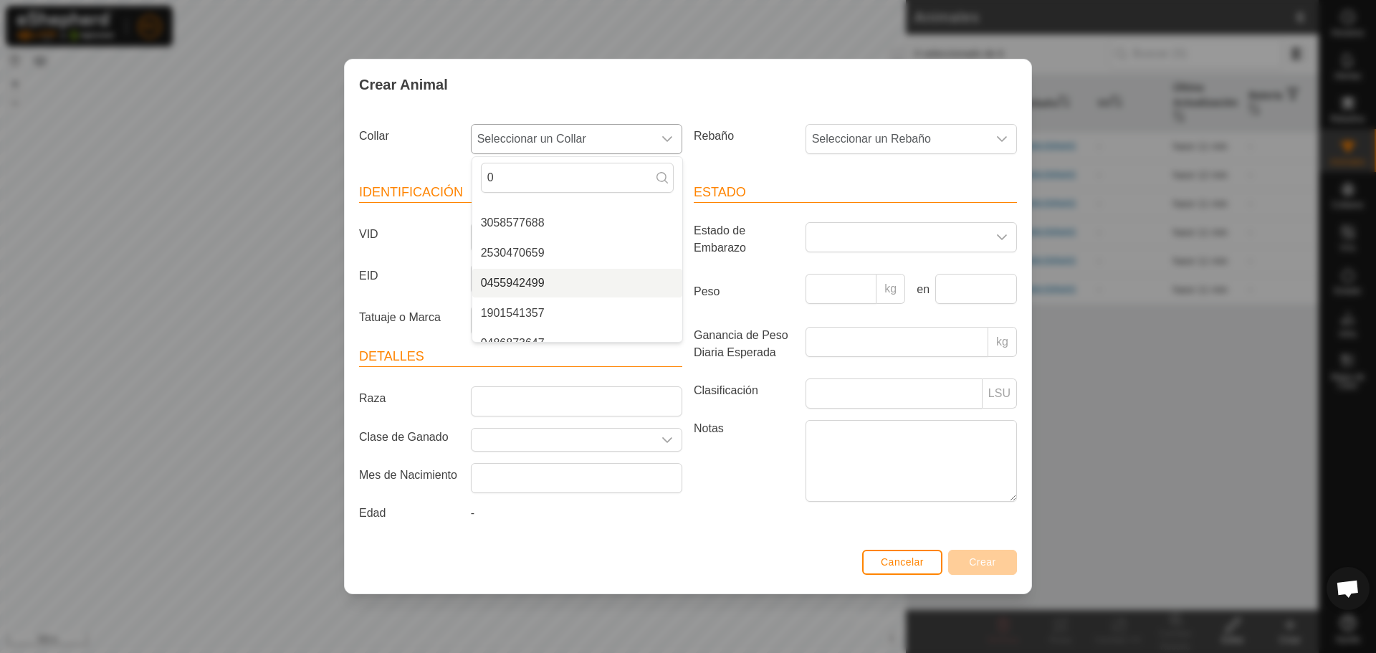
type input "0"
click at [517, 294] on li "0455942499" at bounding box center [577, 283] width 210 height 29
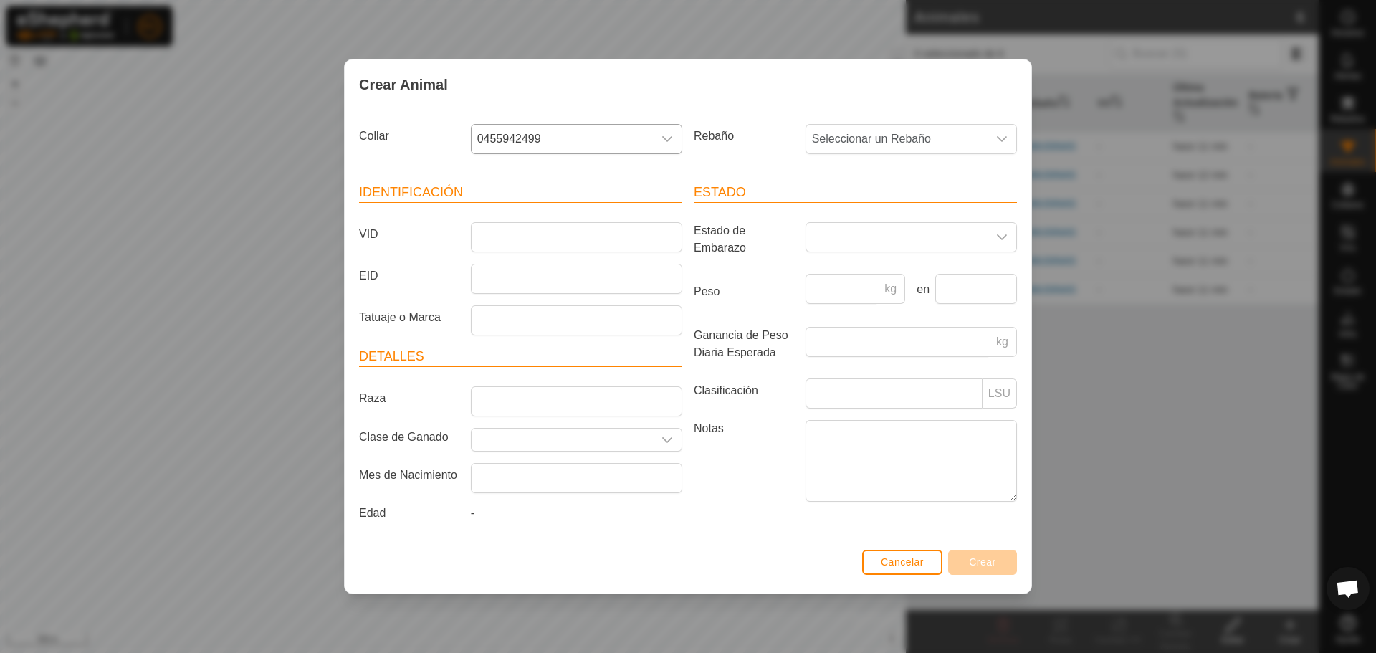
click at [501, 257] on article "Identificación VID EID Tatuaje o Marca" at bounding box center [520, 259] width 323 height 153
click at [507, 249] on input "VID" at bounding box center [576, 237] width 211 height 30
type input "1409"
click at [884, 237] on span at bounding box center [896, 237] width 181 height 29
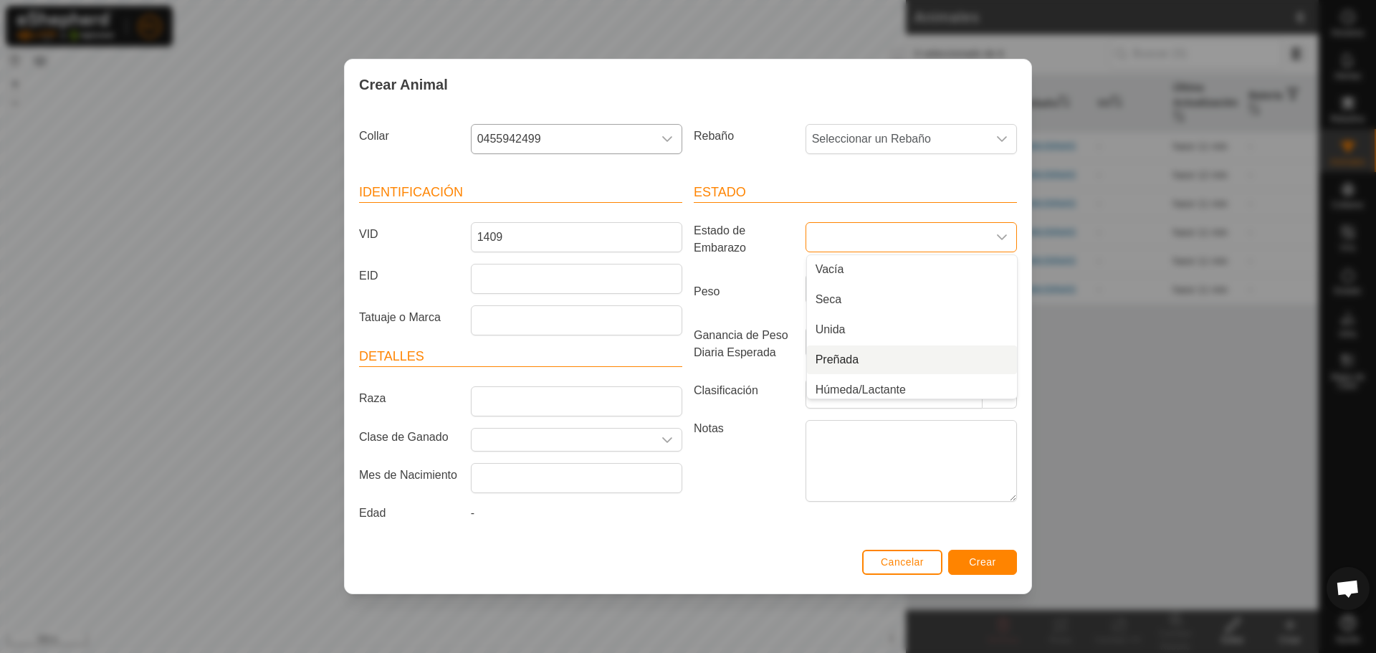
click at [877, 357] on li "Preñada" at bounding box center [912, 359] width 210 height 29
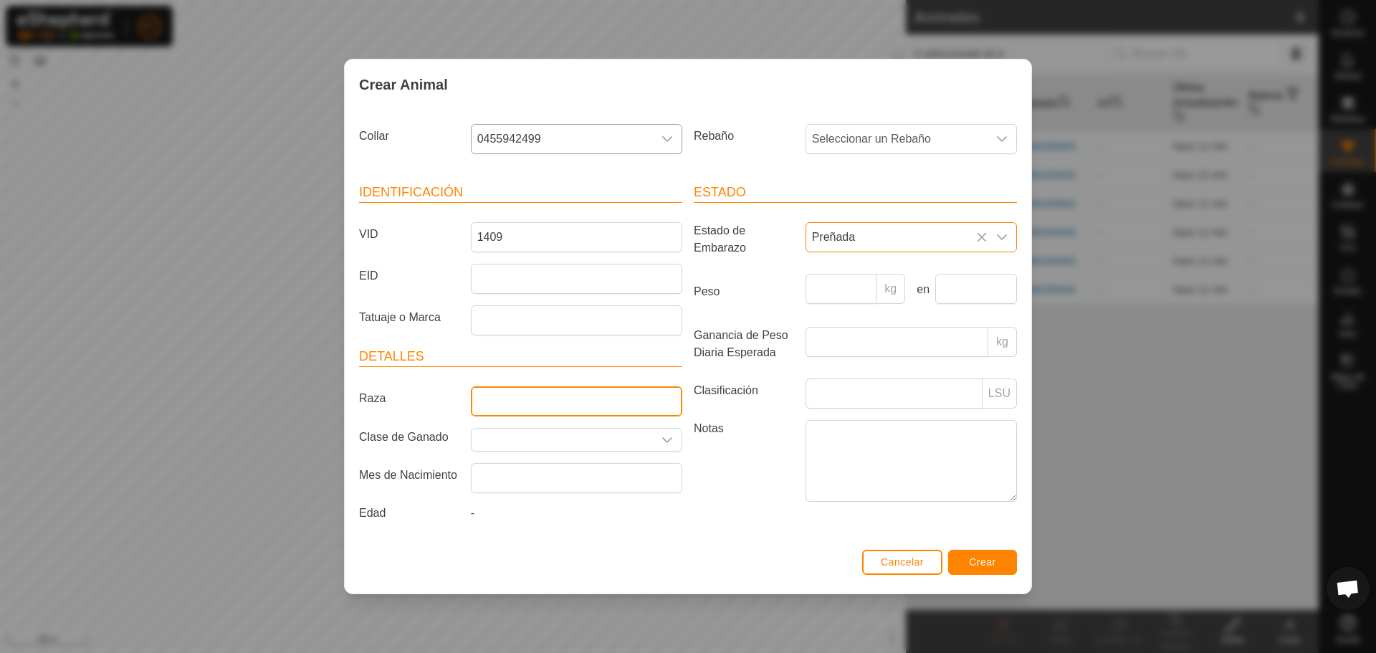
drag, startPoint x: 544, startPoint y: 393, endPoint x: 558, endPoint y: 401, distance: 16.0
click at [544, 393] on input "Raza" at bounding box center [576, 401] width 211 height 30
type input "LIMUSIN"
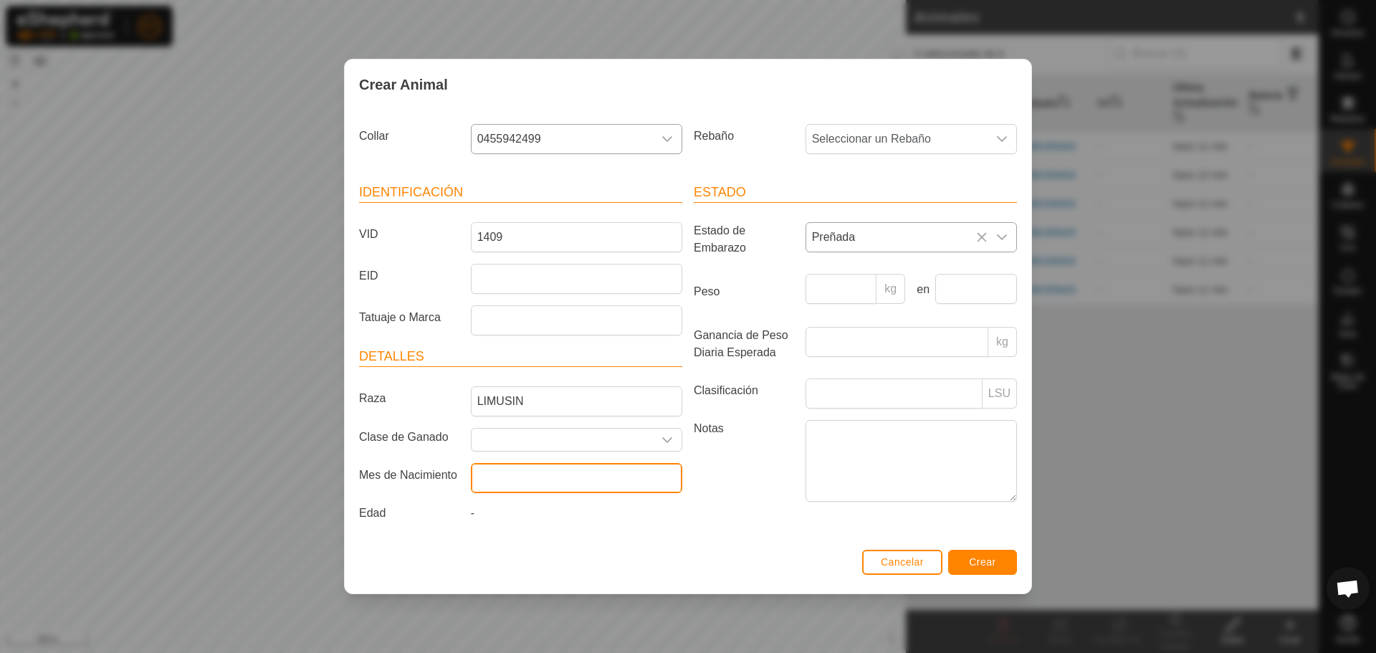
click at [522, 479] on input "text" at bounding box center [576, 478] width 211 height 30
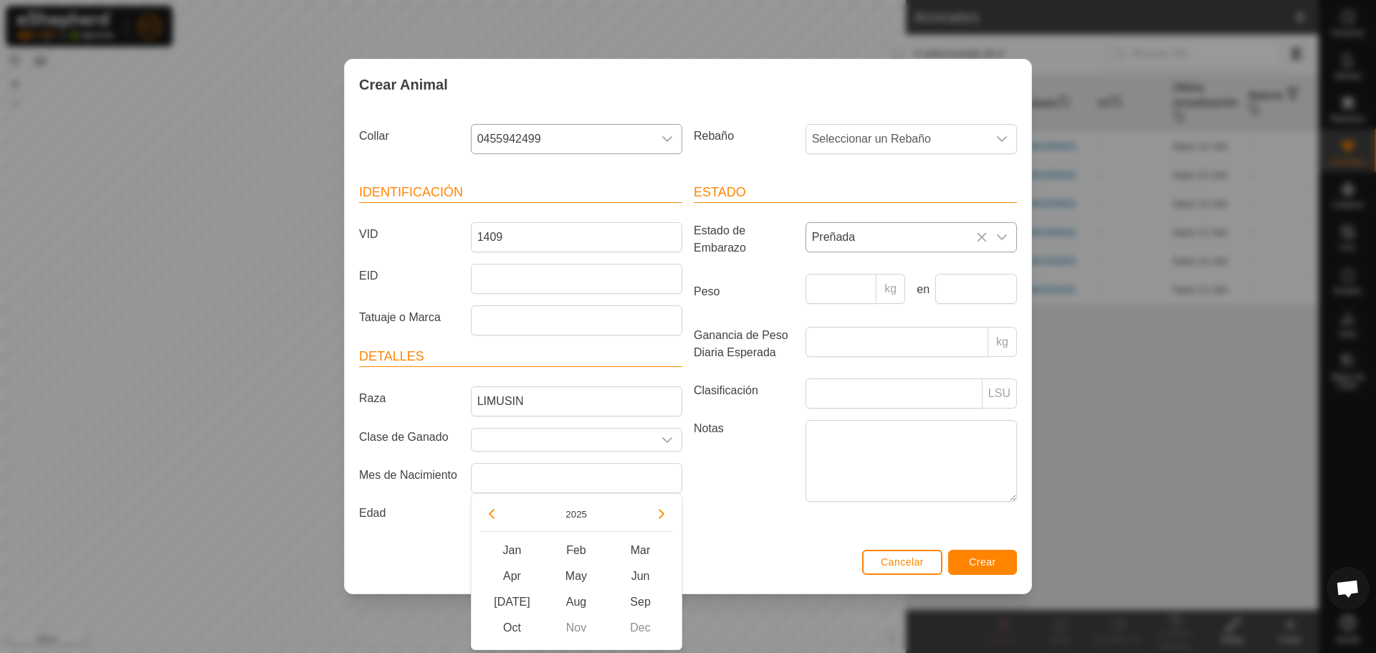
click at [506, 509] on div "2025" at bounding box center [576, 516] width 193 height 29
click at [497, 512] on button "Previous Year" at bounding box center [491, 513] width 23 height 23
click at [498, 512] on span "Previous Year" at bounding box center [498, 512] width 0 height 0
click at [496, 512] on button "Previous Year" at bounding box center [491, 513] width 23 height 23
click at [497, 512] on span "Previous Year" at bounding box center [497, 512] width 0 height 0
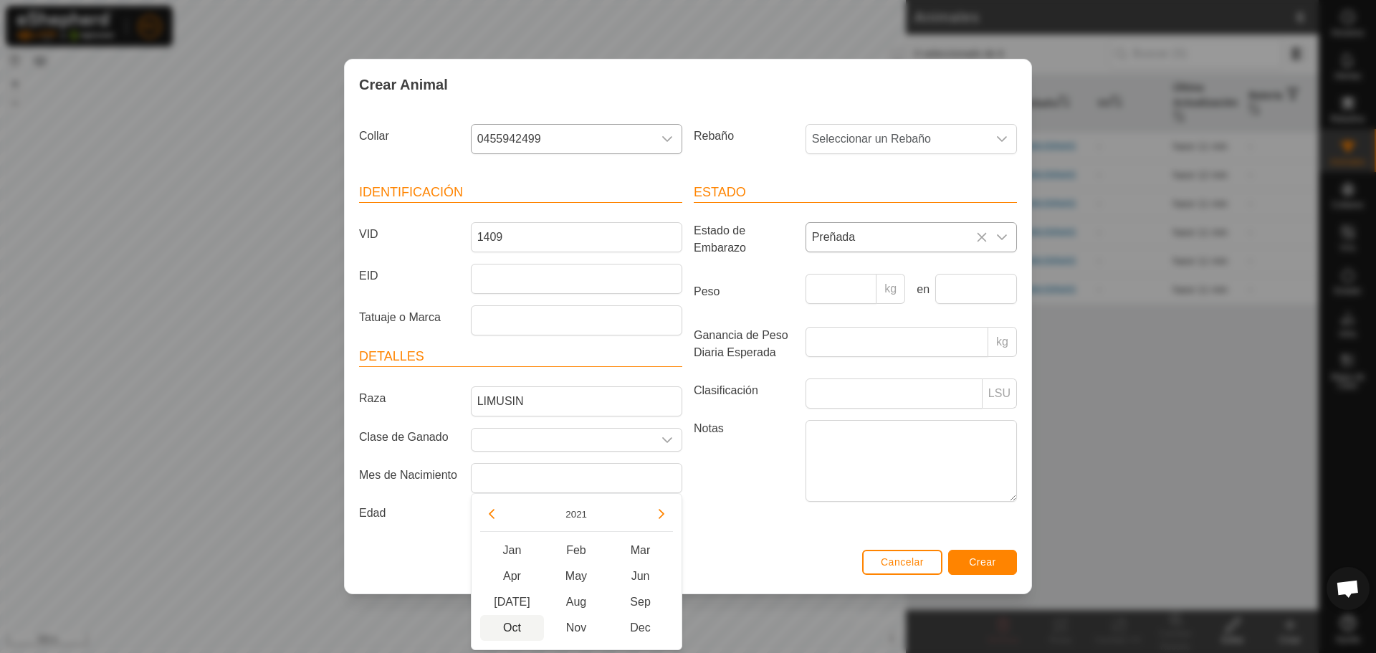
click at [525, 634] on span "Oct" at bounding box center [512, 628] width 65 height 26
click at [577, 626] on span "Nov" at bounding box center [576, 628] width 65 height 26
type input "[DATE]"
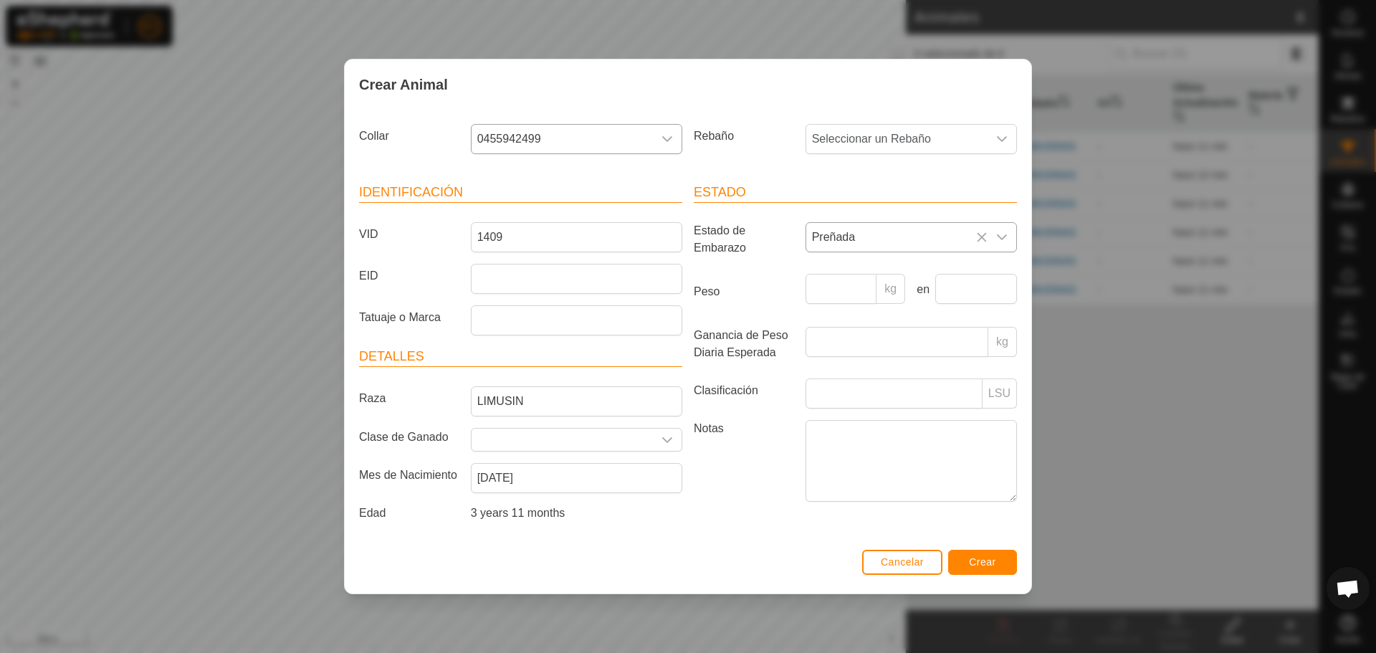
click at [913, 171] on div "Estado Estado de Embarazo Preñada Peso kg en Ganancia de Peso Diaria Esperada k…" at bounding box center [855, 355] width 335 height 379
click at [930, 145] on span "Seleccionar un Rebaño" at bounding box center [896, 139] width 181 height 29
click at [899, 279] on li "LIMUSINAS" at bounding box center [912, 273] width 210 height 29
click at [1000, 564] on button "Crear" at bounding box center [982, 562] width 69 height 25
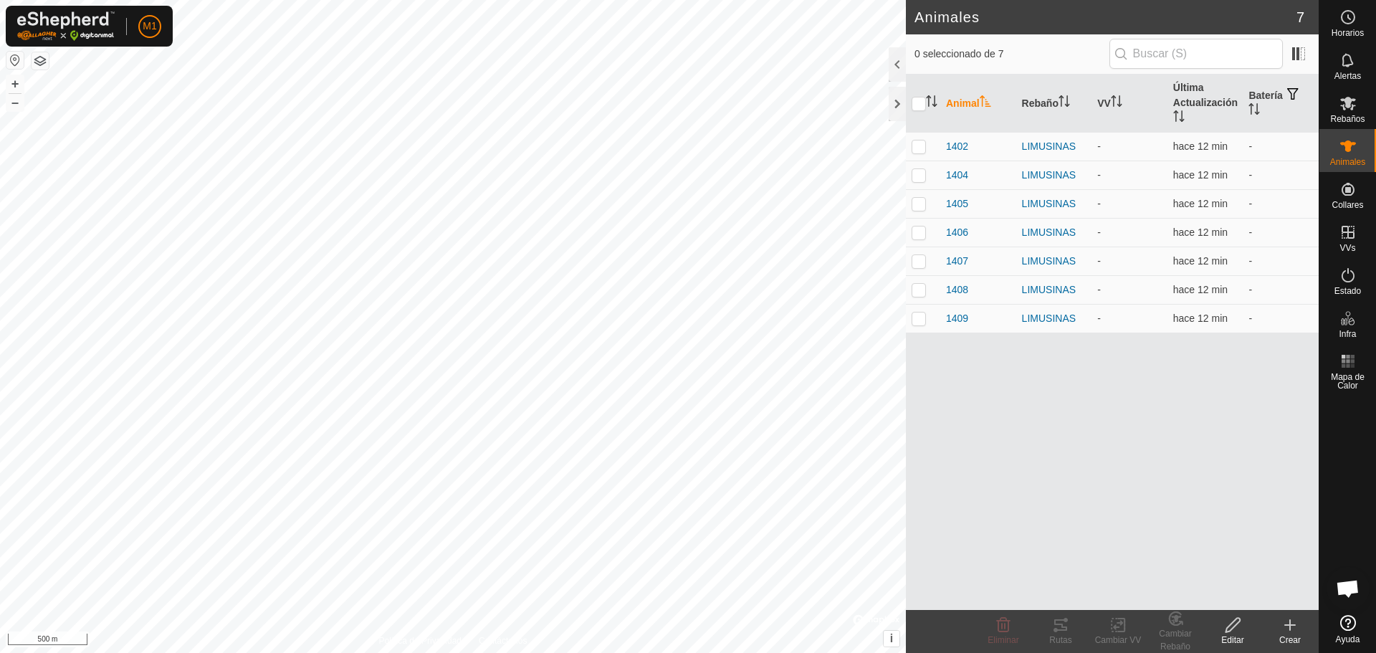
click at [1303, 636] on div "Crear" at bounding box center [1289, 640] width 57 height 13
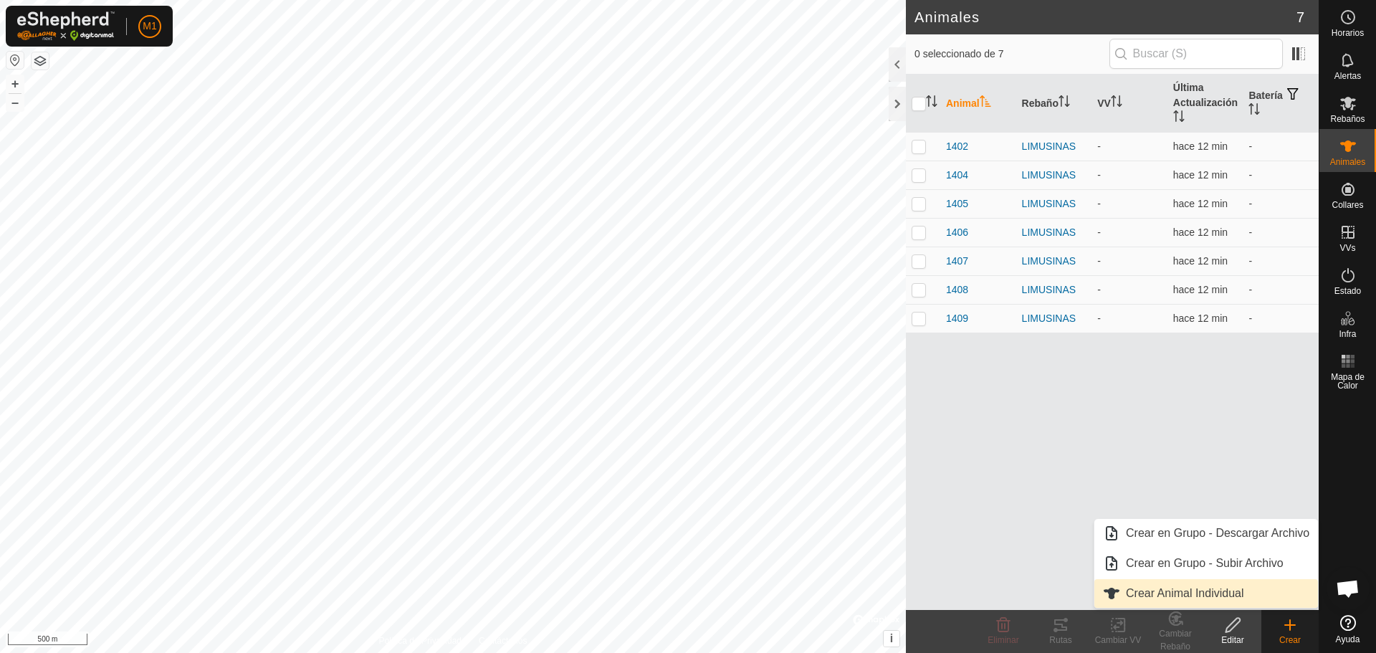
click at [1202, 598] on link "Crear Animal Individual" at bounding box center [1206, 593] width 224 height 29
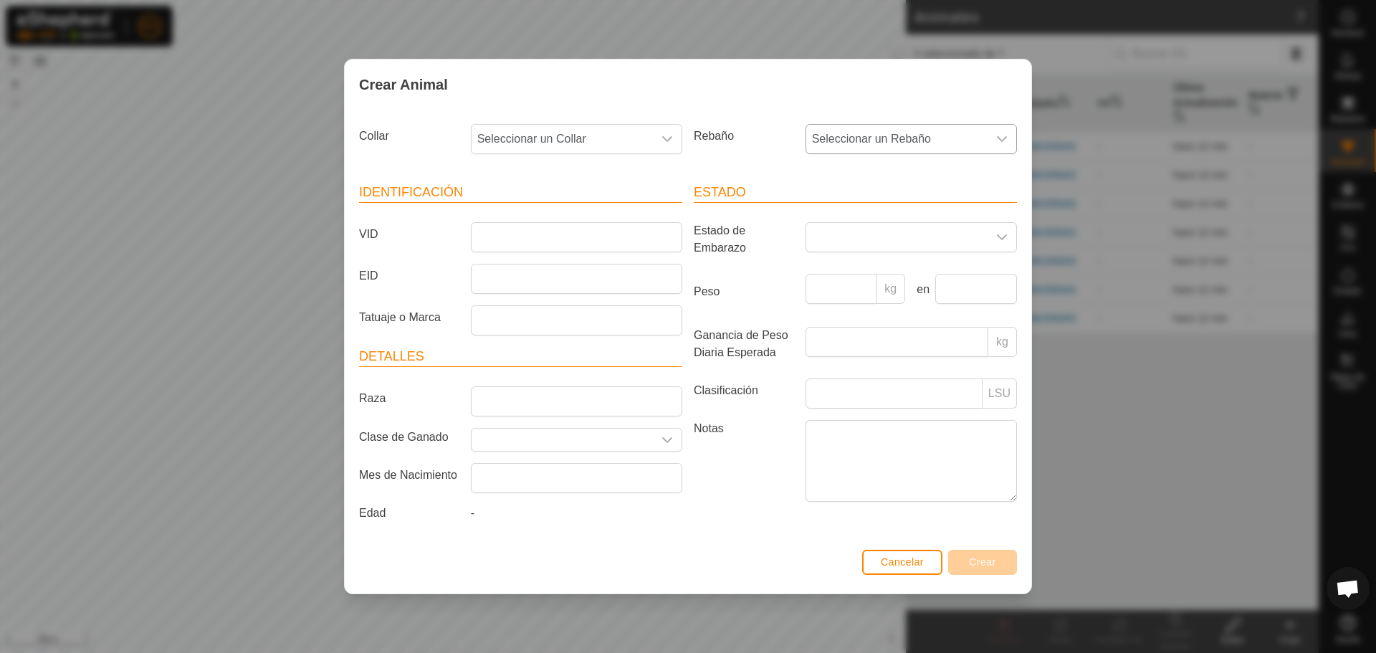
click at [902, 143] on span "Seleccionar un Rebaño" at bounding box center [896, 139] width 181 height 29
click at [853, 275] on li "LIMUSINAS" at bounding box center [912, 273] width 210 height 29
click at [621, 151] on span "Seleccionar un Collar" at bounding box center [562, 139] width 181 height 29
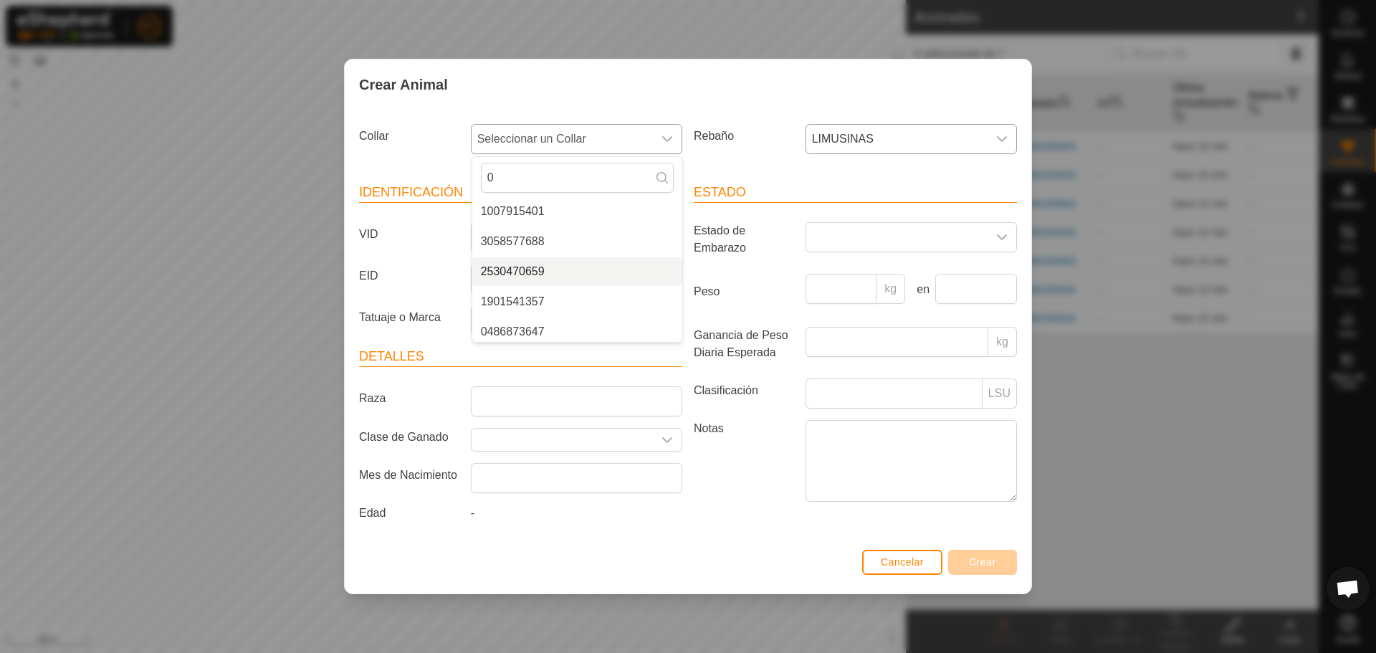
scroll to position [487, 0]
type input "0"
click at [517, 333] on li "0486873647" at bounding box center [577, 327] width 210 height 29
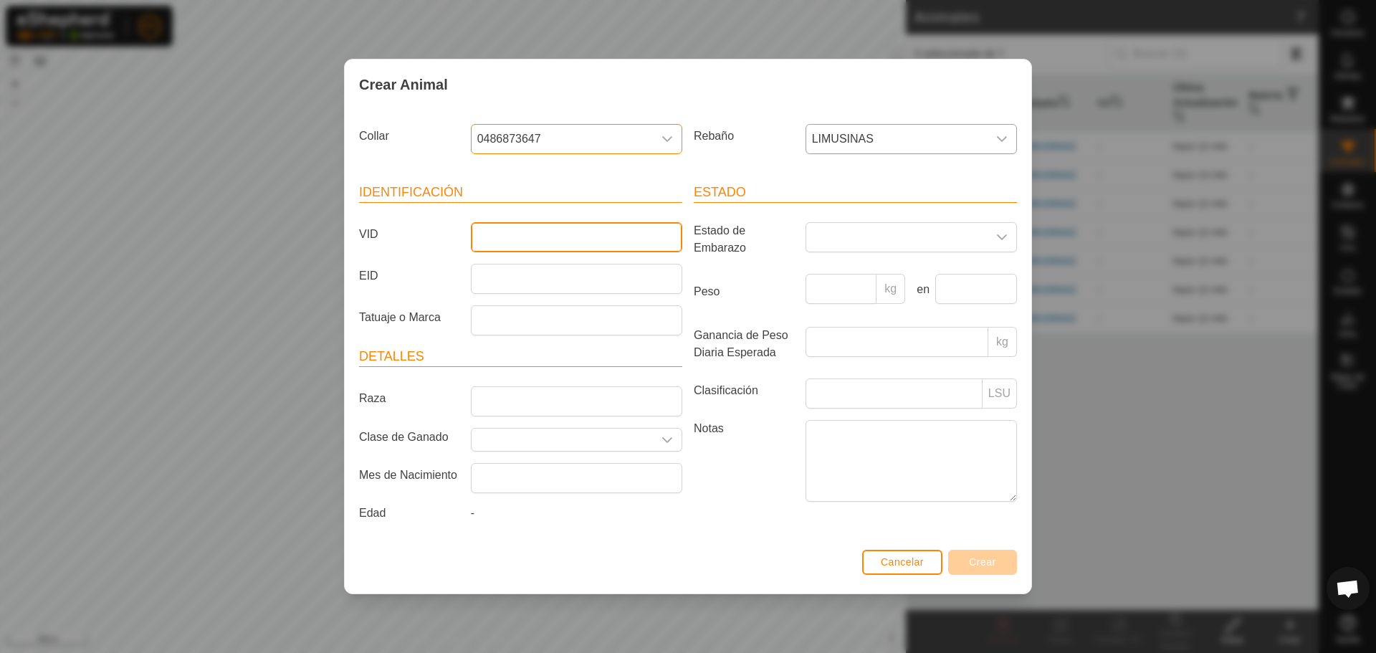
drag, startPoint x: 544, startPoint y: 241, endPoint x: 597, endPoint y: 240, distance: 53.0
click at [544, 241] on input "VID" at bounding box center [576, 237] width 211 height 30
type input "1410"
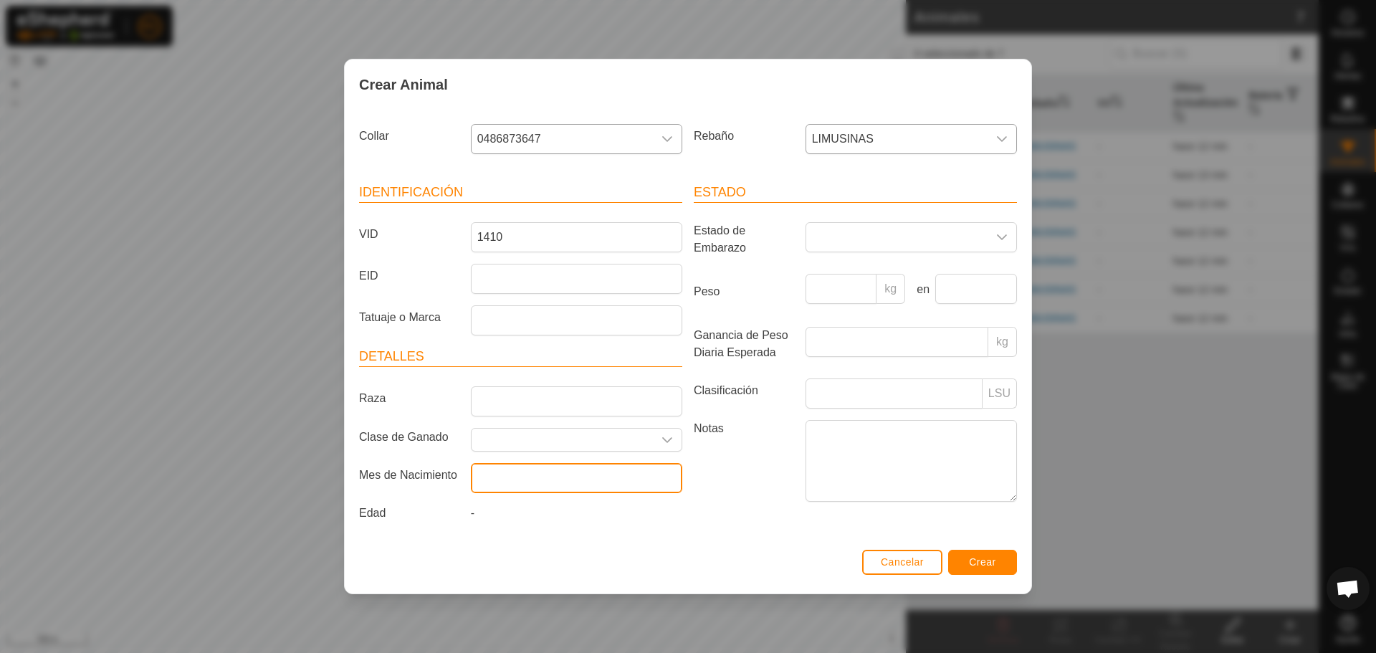
click at [614, 472] on input "text" at bounding box center [576, 478] width 211 height 30
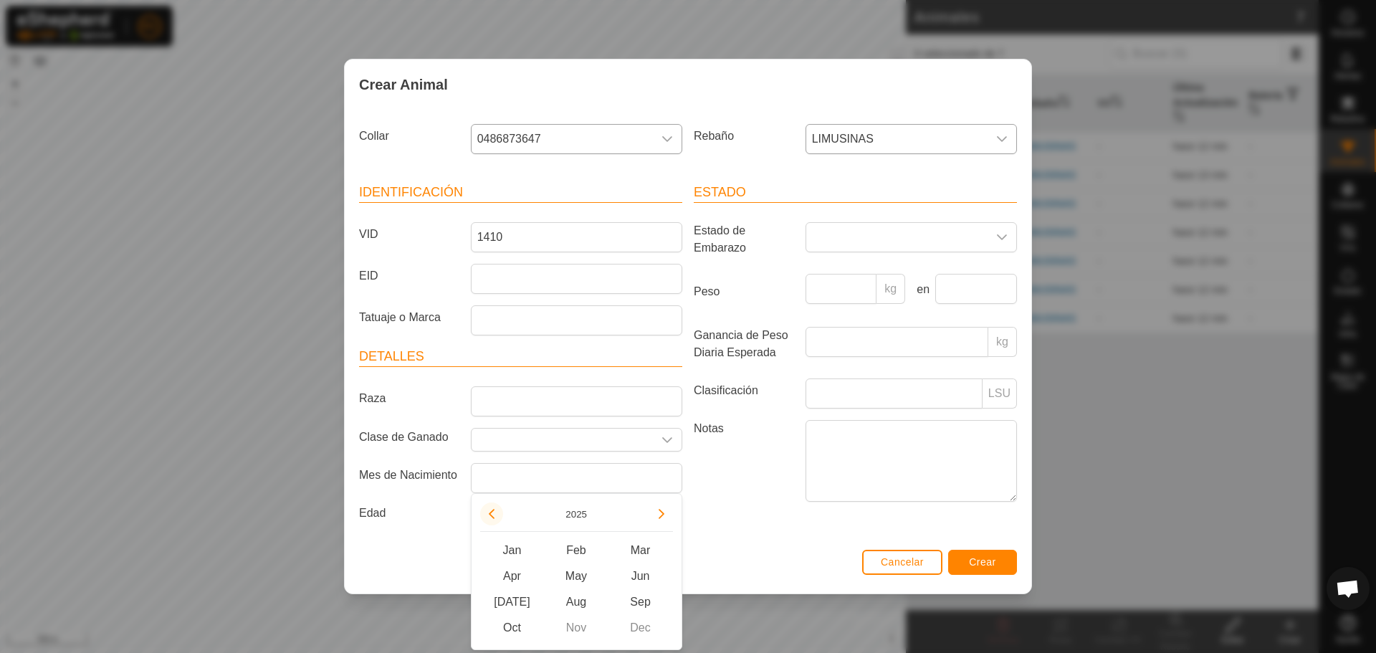
click at [495, 516] on button "Previous Year" at bounding box center [491, 513] width 23 height 23
click at [495, 517] on span "Previous Year" at bounding box center [495, 517] width 0 height 0
click at [495, 516] on button "Previous Year" at bounding box center [491, 513] width 23 height 23
click at [576, 628] on span "Nov" at bounding box center [576, 628] width 65 height 26
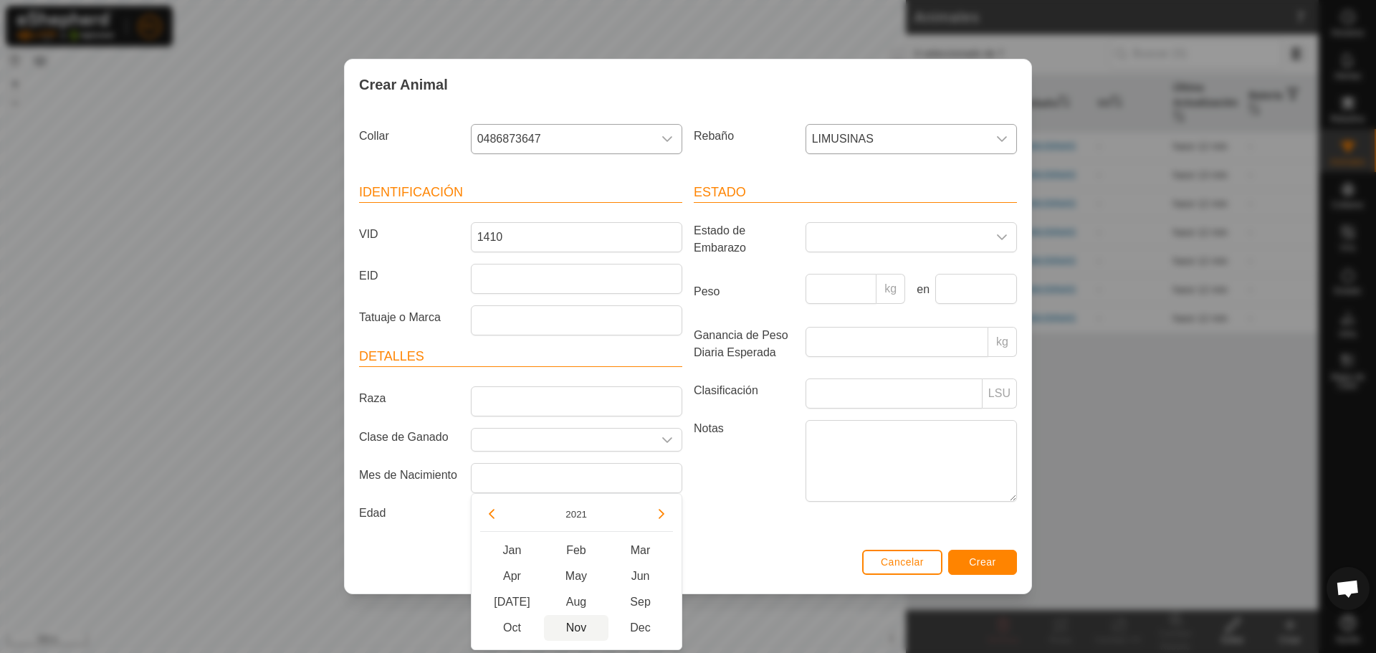
type input "[DATE]"
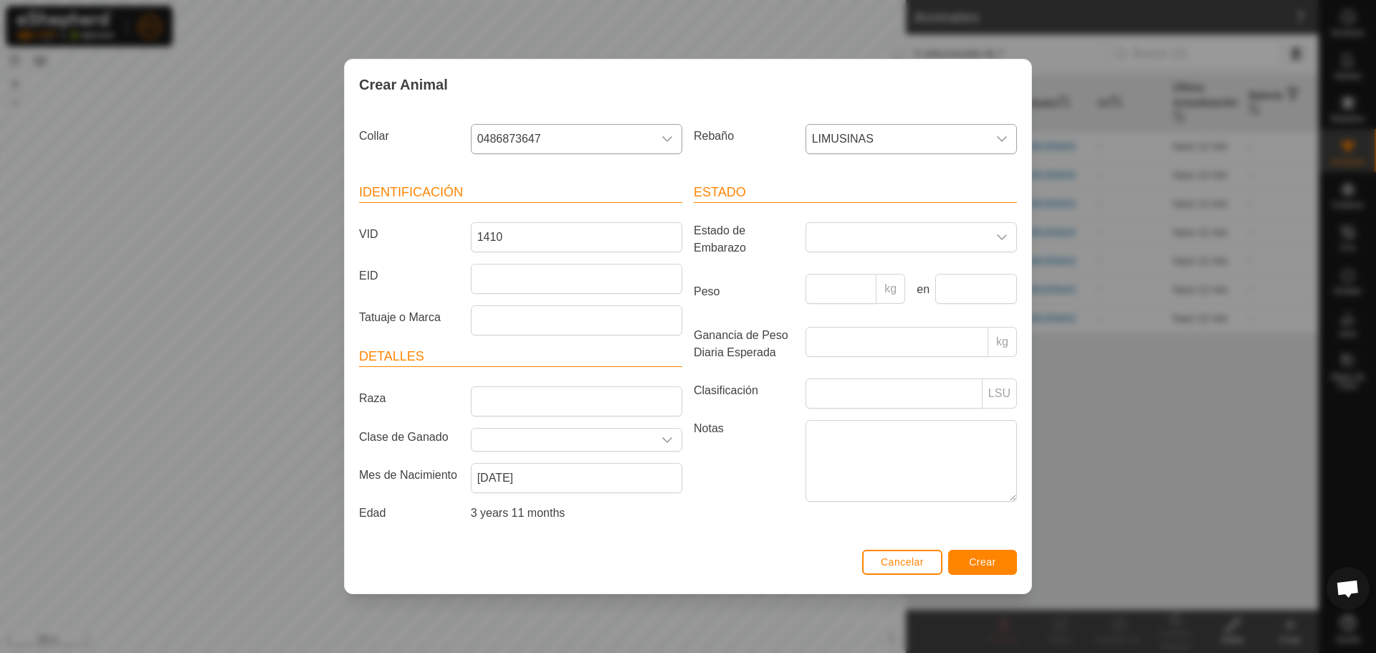
click at [571, 383] on article "Detalles Raza Clase de Ganado Mes de Nacimiento [DEMOGRAPHIC_DATA] Edad 3 years…" at bounding box center [520, 437] width 323 height 181
drag, startPoint x: 575, startPoint y: 399, endPoint x: 565, endPoint y: 412, distance: 16.3
click at [575, 399] on input "Raza" at bounding box center [576, 401] width 211 height 30
type input "LIMUSIN"
click at [861, 216] on article "Estado Estado de Embarazo Peso kg en Ganancia de Peso Diaria Esperada kg Clasif…" at bounding box center [855, 345] width 323 height 324
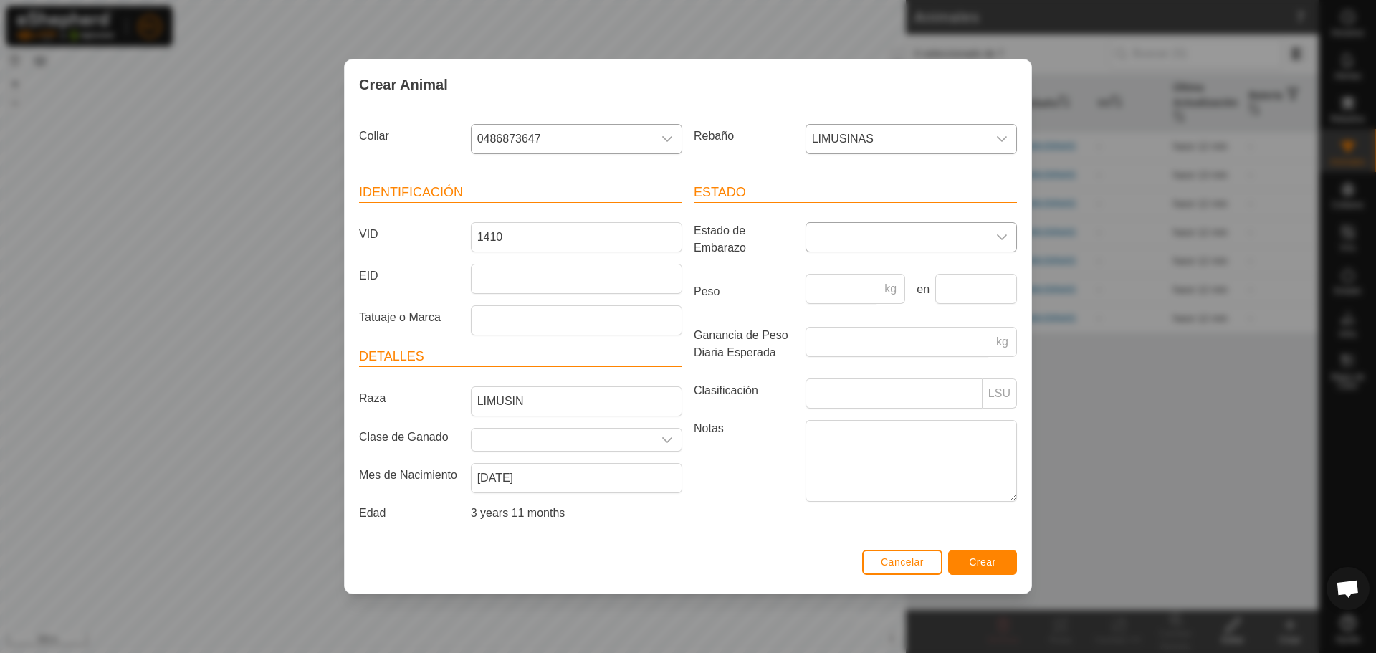
click at [872, 245] on span at bounding box center [896, 237] width 181 height 29
click at [738, 281] on label "Peso" at bounding box center [744, 292] width 112 height 36
click at [806, 281] on input "Peso" at bounding box center [842, 289] width 72 height 30
click at [760, 282] on label "Peso" at bounding box center [744, 292] width 112 height 36
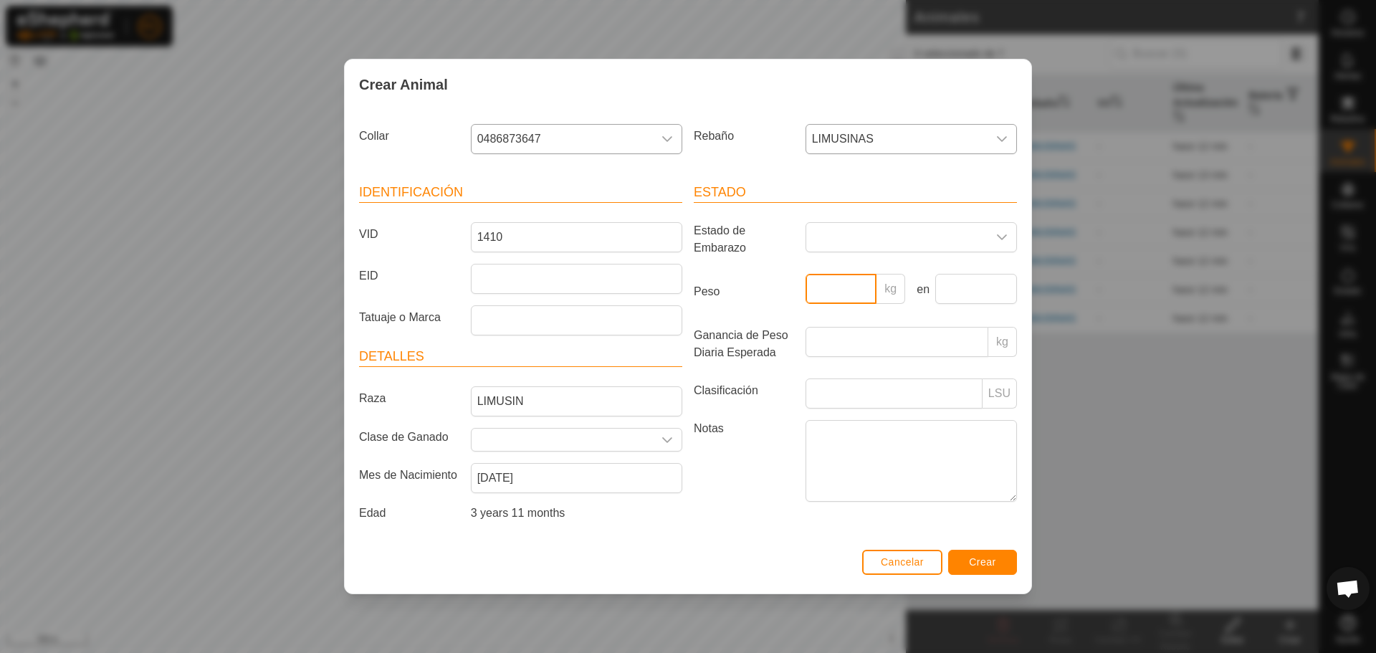
click at [806, 282] on input "Peso" at bounding box center [842, 289] width 72 height 30
click at [635, 275] on input "EID" at bounding box center [576, 279] width 211 height 30
click at [594, 320] on input "Tatuaje o Marca" at bounding box center [576, 320] width 211 height 30
click at [603, 277] on input "EID" at bounding box center [576, 279] width 211 height 30
click at [584, 330] on input "Tatuaje o Marca" at bounding box center [576, 320] width 211 height 30
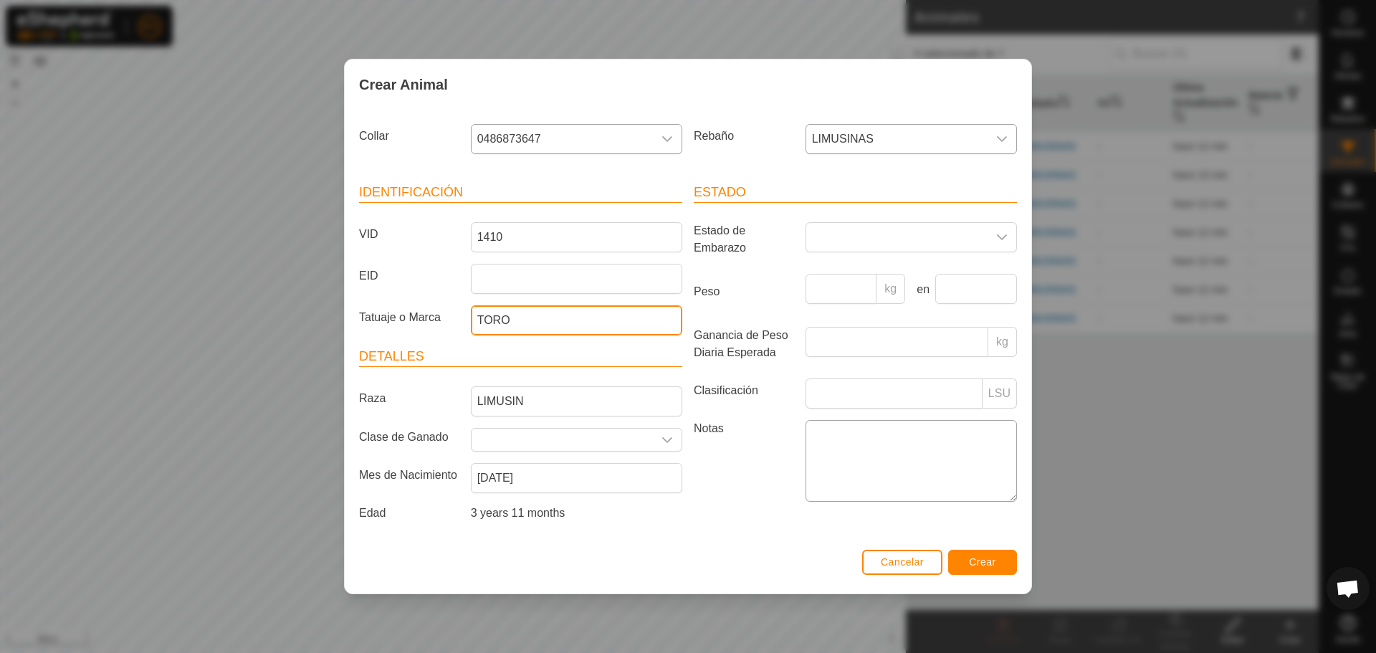
type input "TORO"
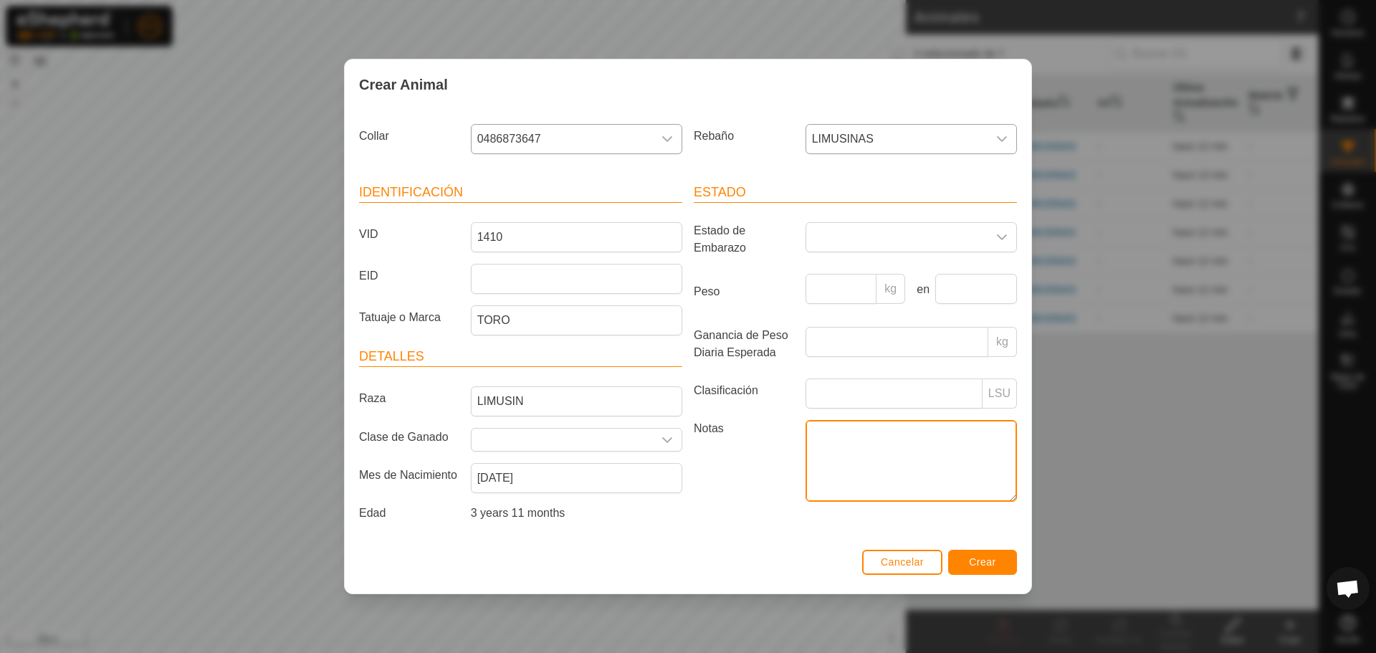
click at [874, 457] on textarea "Notas" at bounding box center [911, 461] width 211 height 82
click at [986, 565] on span "Crear" at bounding box center [982, 561] width 27 height 11
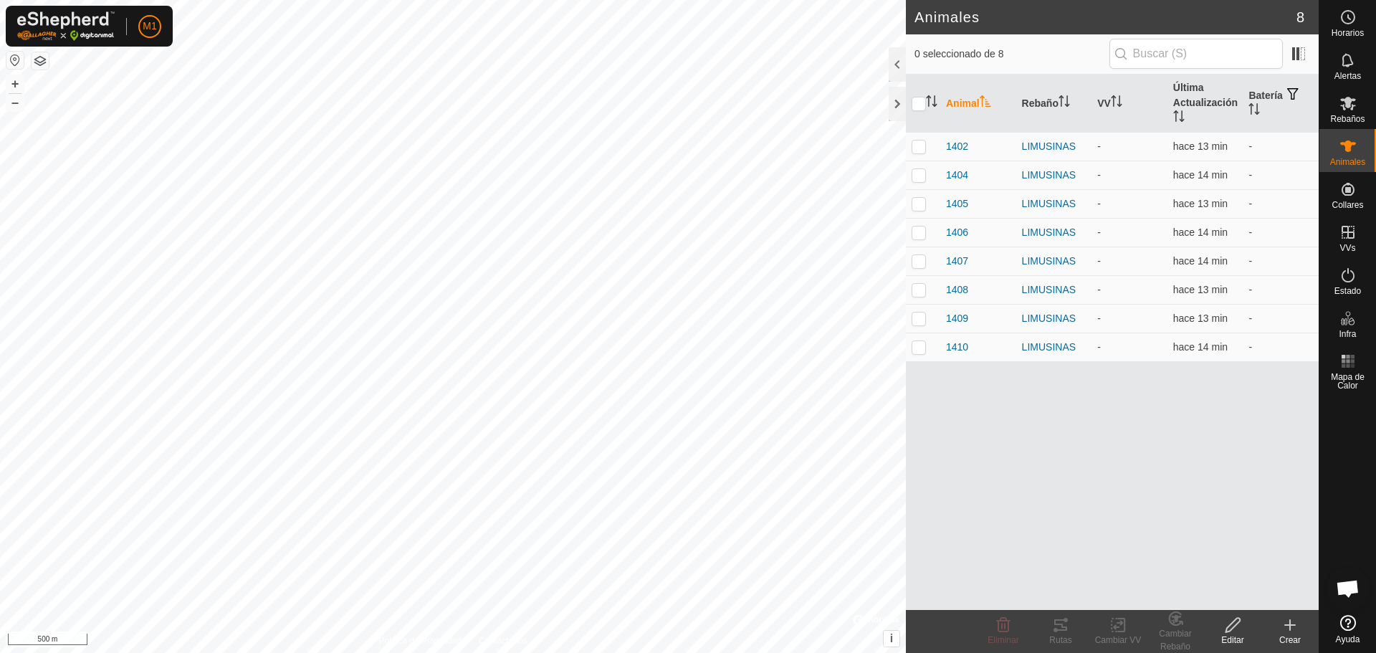
click at [1294, 638] on div "Crear" at bounding box center [1289, 640] width 57 height 13
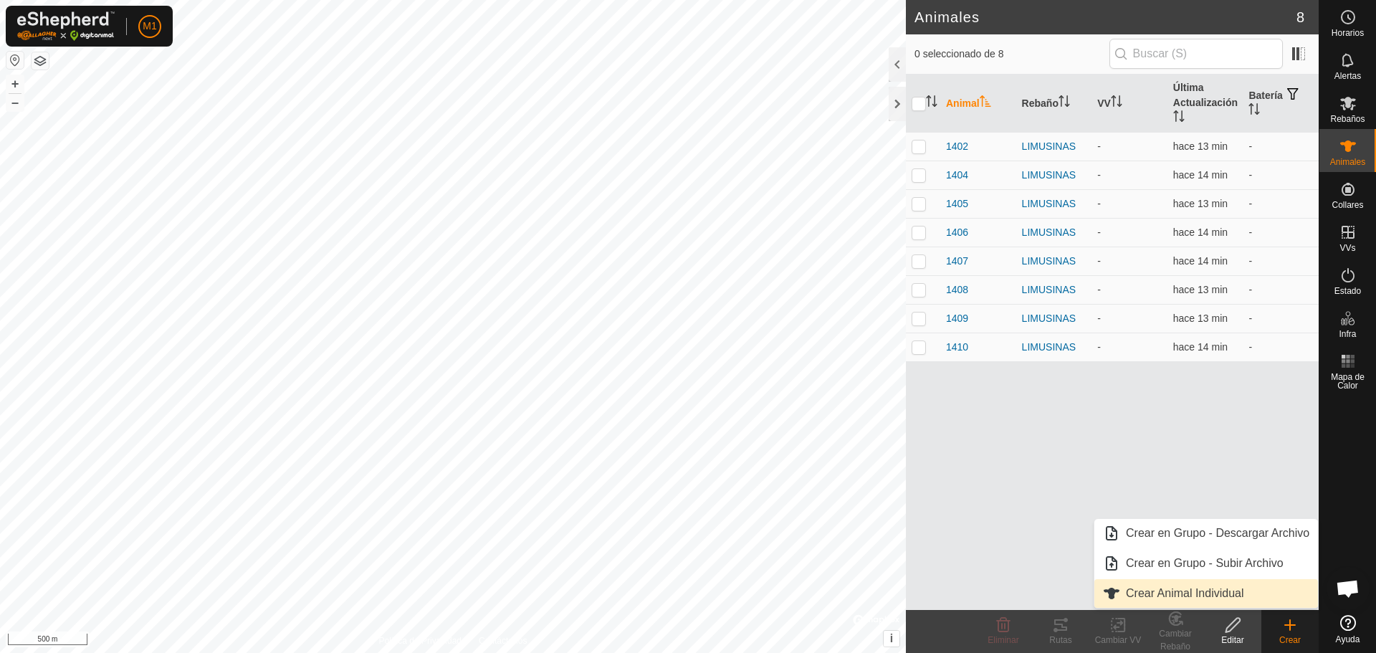
click at [1182, 595] on link "Crear Animal Individual" at bounding box center [1206, 593] width 224 height 29
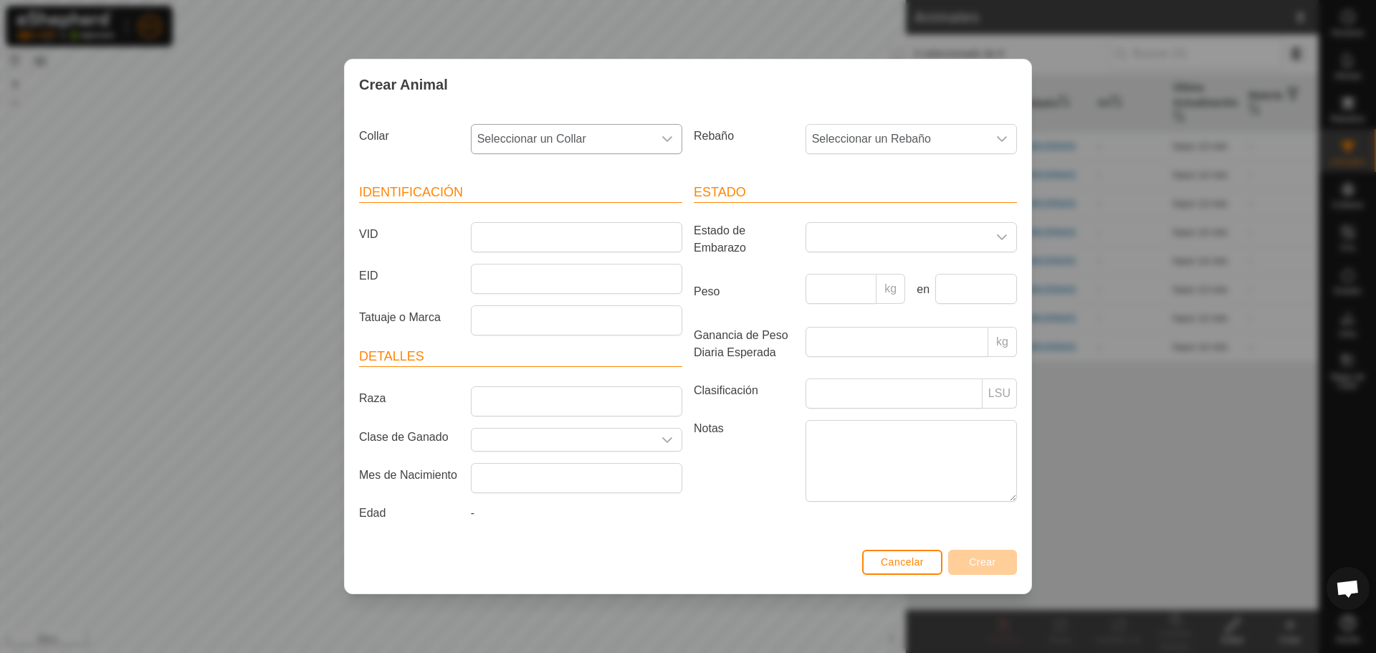
click at [595, 142] on span "Seleccionar un Collar" at bounding box center [562, 139] width 181 height 29
click at [523, 252] on li "0619965313" at bounding box center [577, 244] width 210 height 29
drag, startPoint x: 553, startPoint y: 233, endPoint x: 553, endPoint y: 252, distance: 19.4
click at [553, 233] on input "VID" at bounding box center [576, 237] width 211 height 30
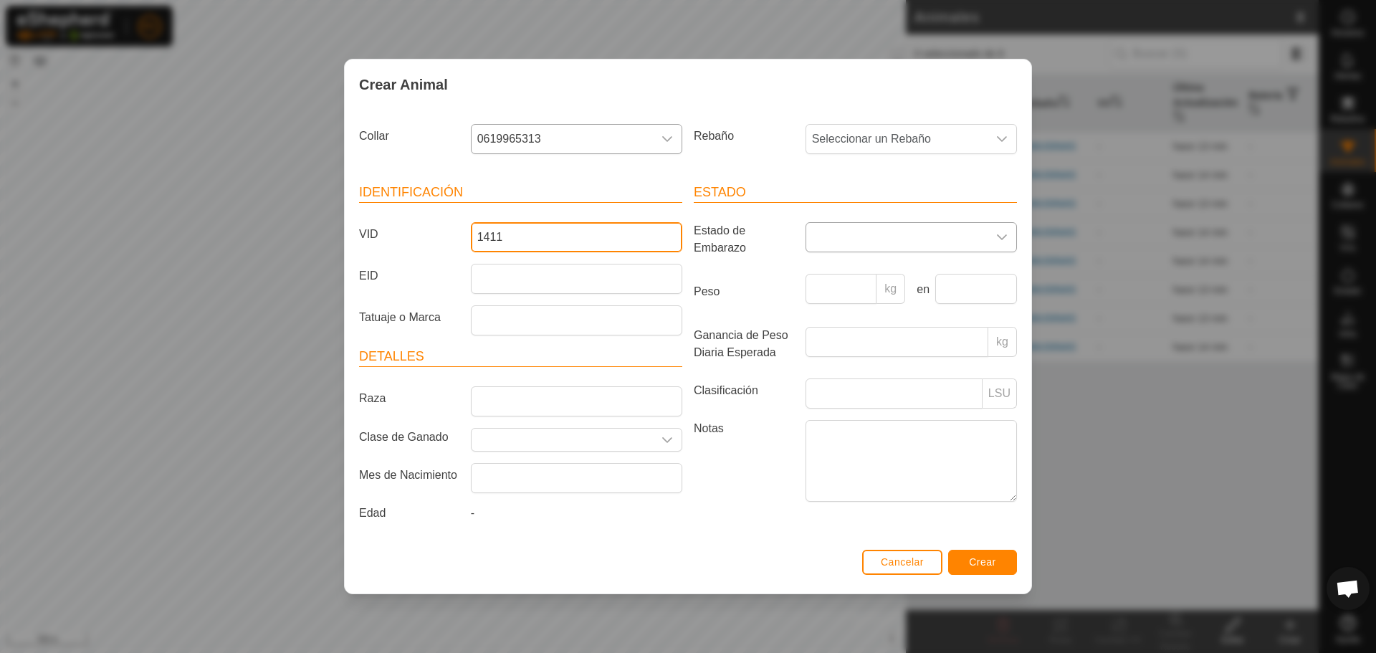
type input "1411"
click at [894, 242] on span at bounding box center [896, 237] width 181 height 29
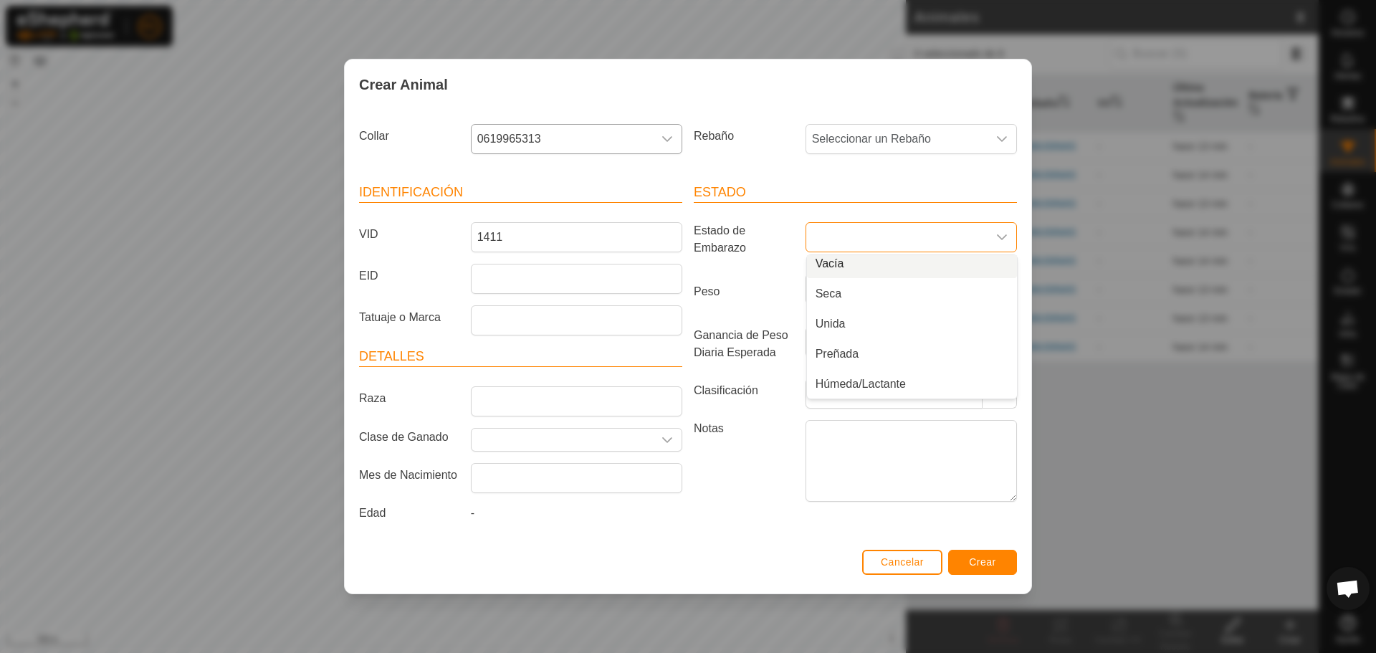
scroll to position [0, 0]
click at [853, 356] on li "Preñada" at bounding box center [912, 359] width 210 height 29
click at [508, 421] on article "Detalles Raza Clase de Ganado Mes de Nacimiento Edad -" at bounding box center [520, 437] width 323 height 181
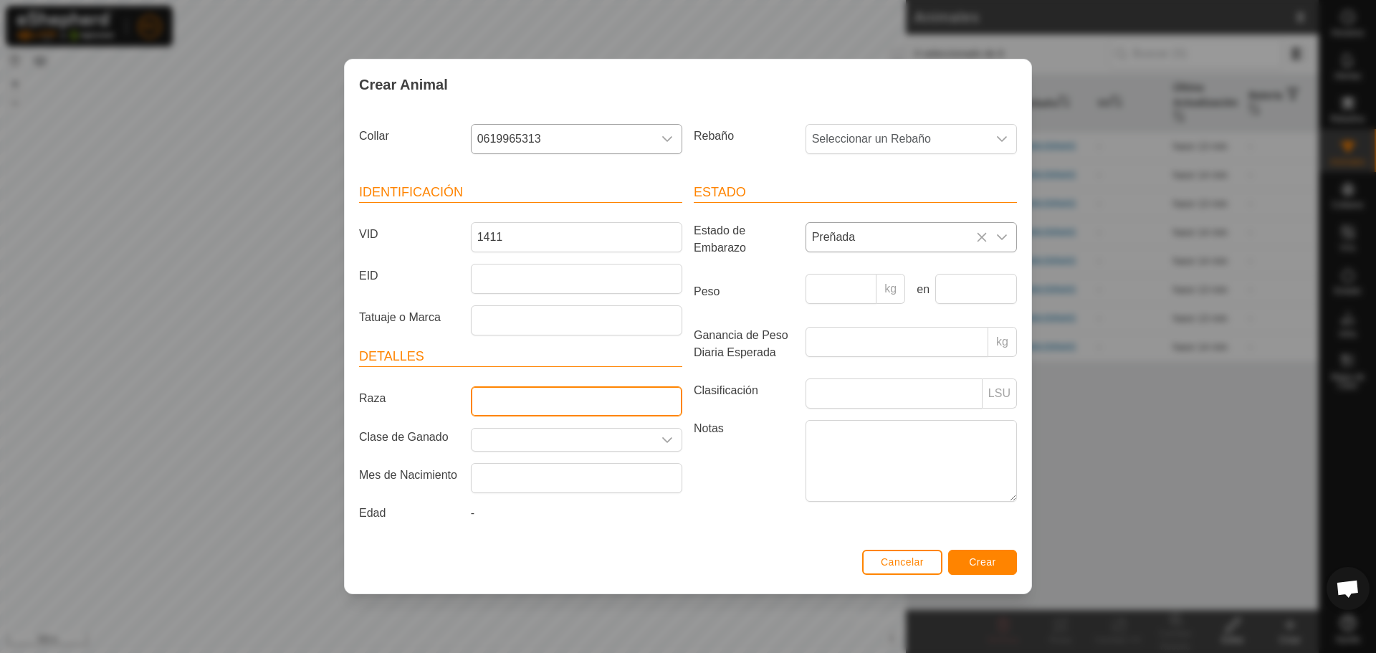
click at [528, 408] on input "Raza" at bounding box center [576, 401] width 211 height 30
type input "LIMUSIN"
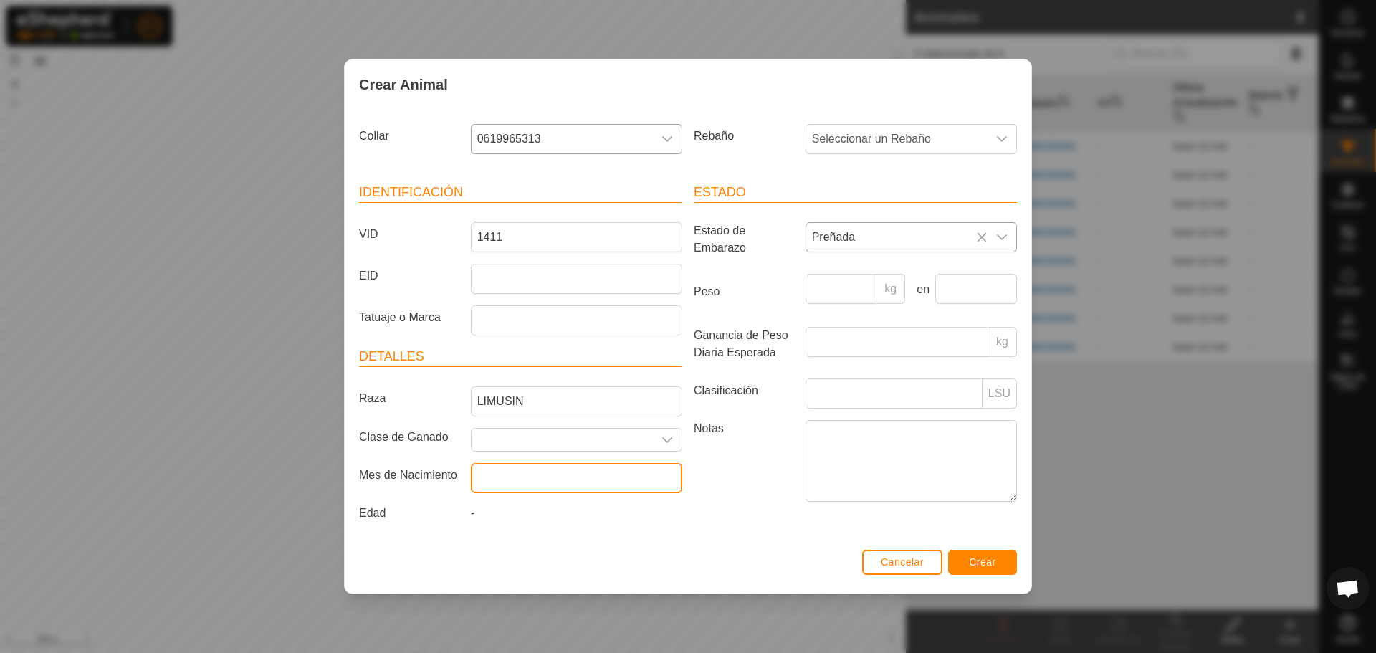
click at [507, 478] on input "text" at bounding box center [576, 478] width 211 height 30
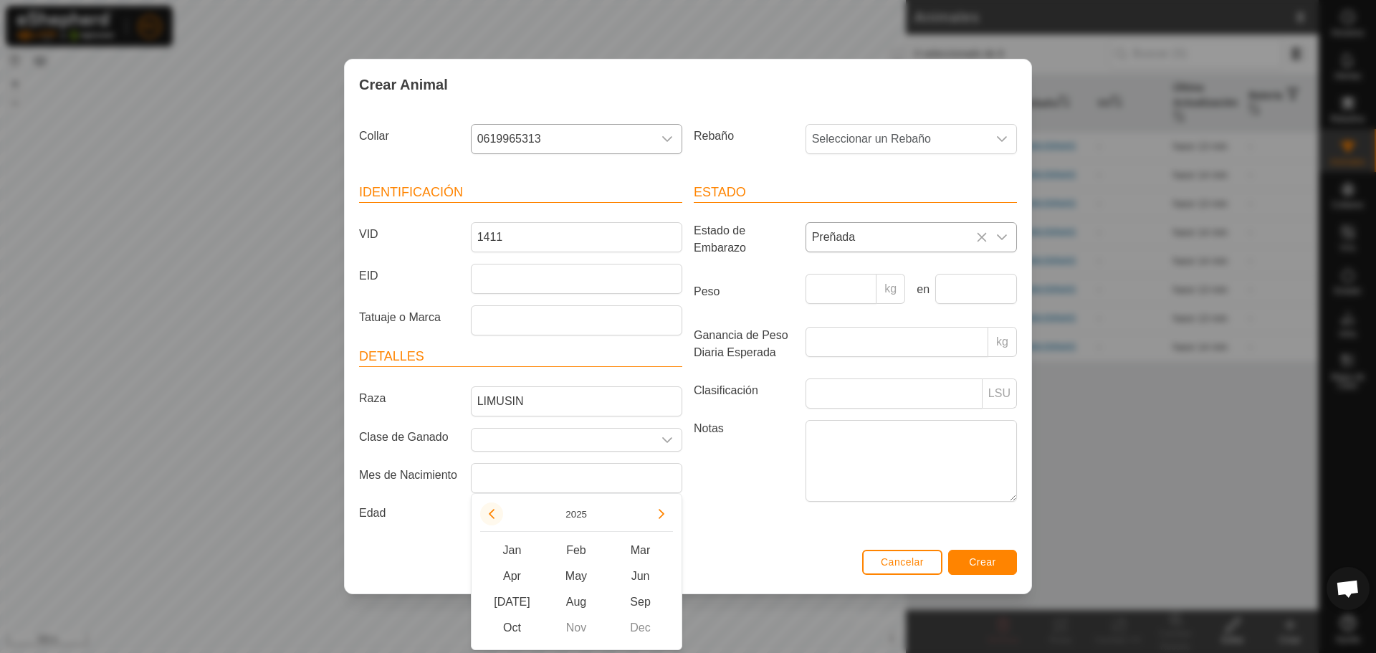
click at [492, 518] on button "Previous Year" at bounding box center [491, 513] width 23 height 23
click at [493, 519] on span "Previous Year" at bounding box center [493, 519] width 0 height 0
click at [492, 518] on button "Previous Year" at bounding box center [491, 513] width 23 height 23
click at [476, 512] on div "[DATE][PERSON_NAME] Feb Mar Apr May Jun [DATE] Aug Sep Oct Nov Dec" at bounding box center [576, 571] width 211 height 157
click at [494, 512] on button "Previous Year" at bounding box center [491, 513] width 23 height 23
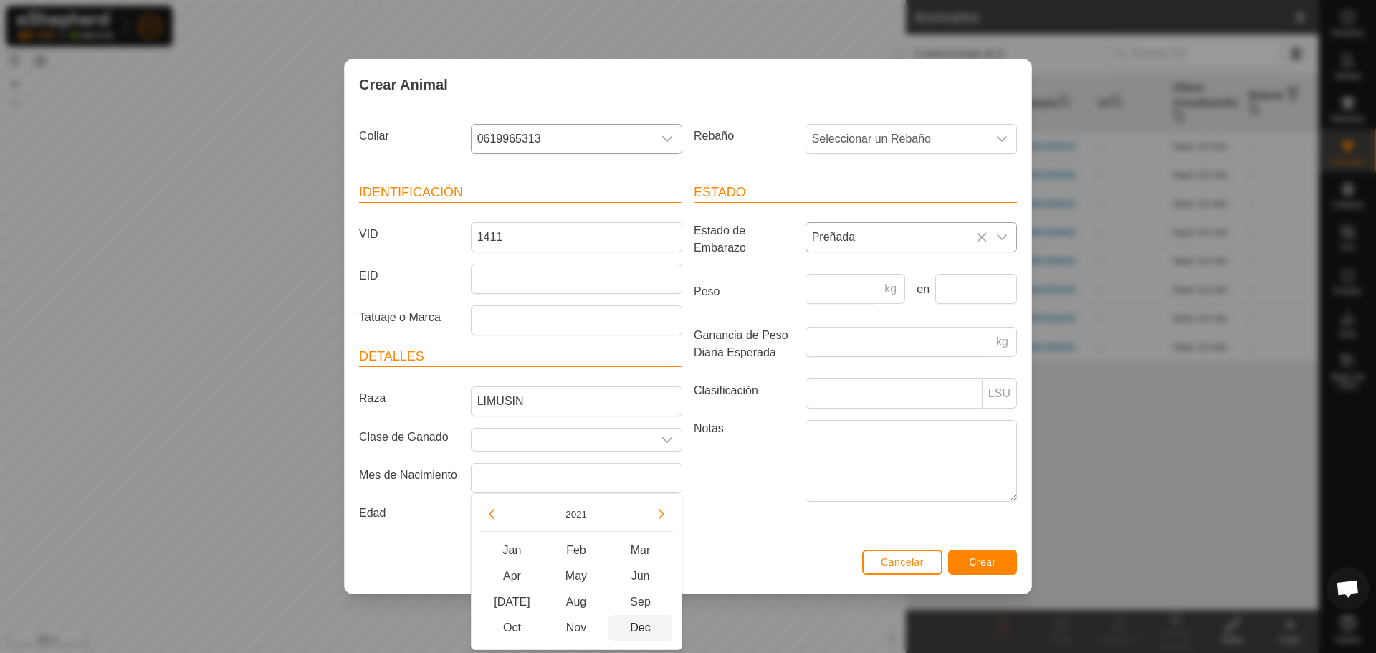
click at [653, 624] on span "Dec" at bounding box center [640, 628] width 65 height 26
type input "[DATE]"
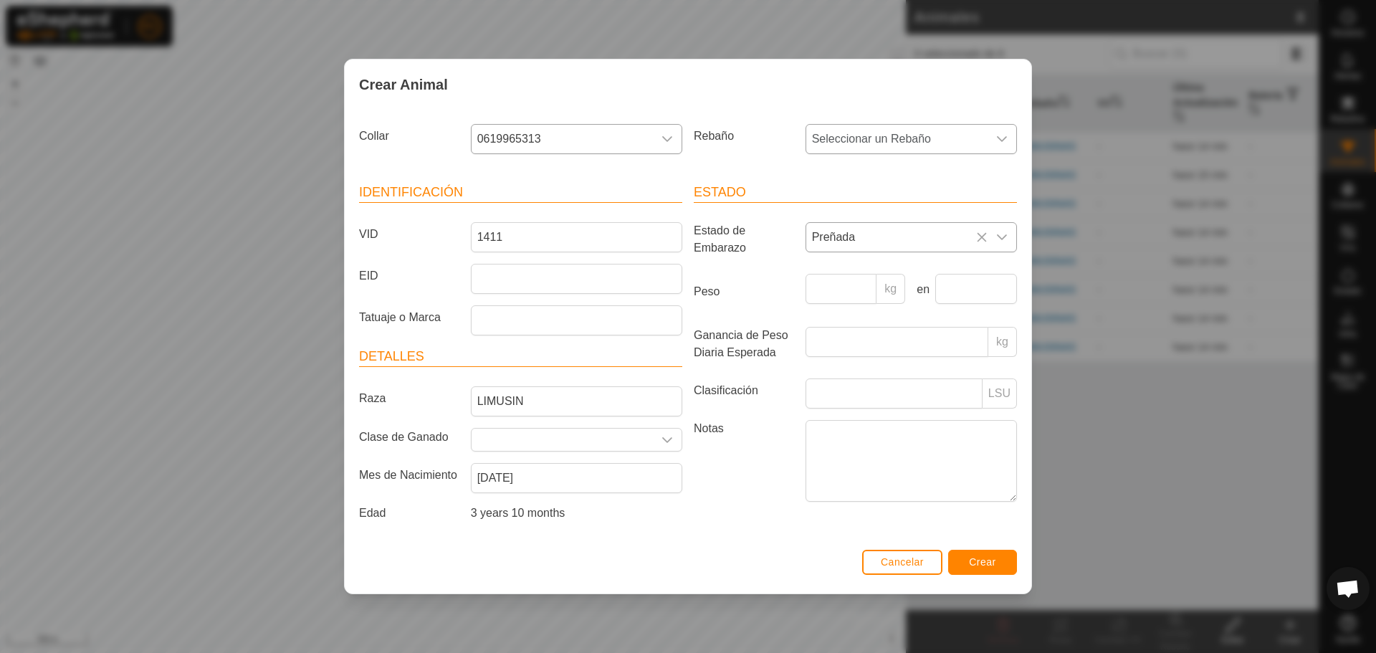
click at [903, 129] on span "Seleccionar un Rebaño" at bounding box center [896, 139] width 181 height 29
click at [864, 286] on li "LIMUSINAS" at bounding box center [912, 273] width 210 height 29
click at [622, 442] on input "text" at bounding box center [562, 440] width 181 height 22
click at [983, 563] on span "Crear" at bounding box center [982, 561] width 27 height 11
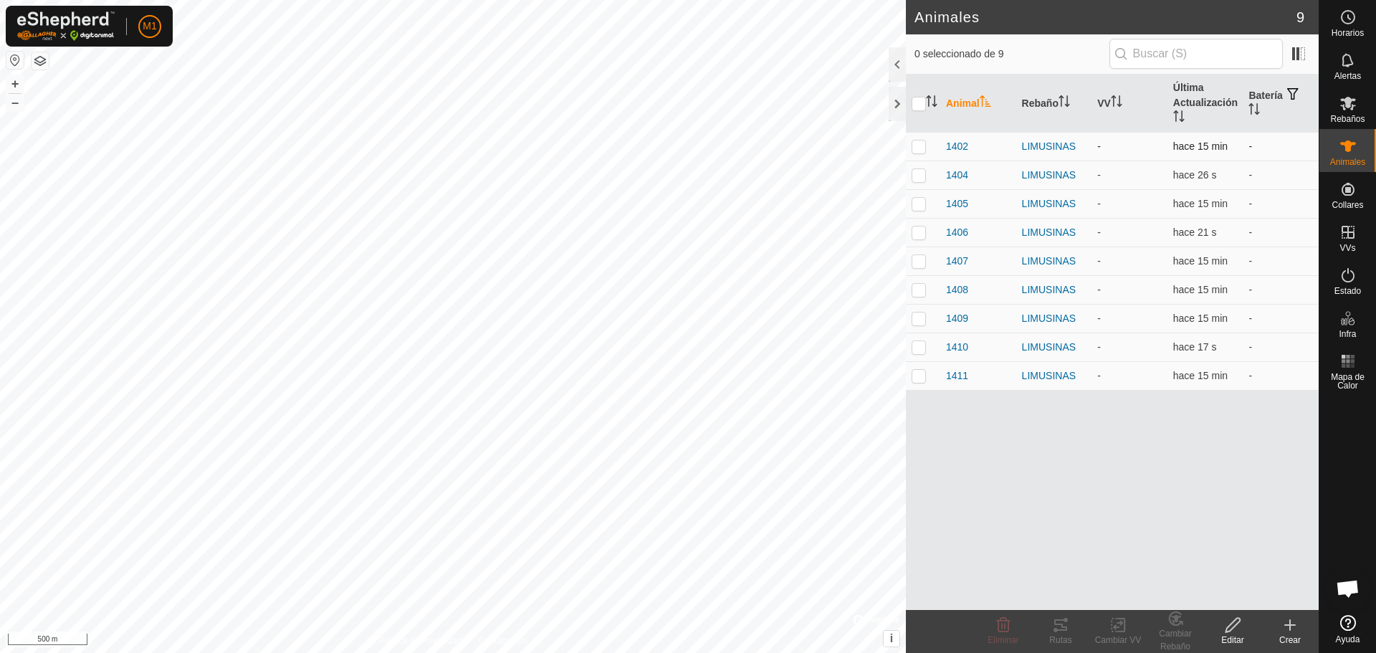
click at [1253, 138] on td "-" at bounding box center [1281, 146] width 76 height 29
click at [1252, 141] on td "-" at bounding box center [1281, 146] width 76 height 29
click at [1252, 147] on td "-" at bounding box center [1281, 146] width 76 height 29
click at [1287, 629] on icon at bounding box center [1289, 624] width 17 height 17
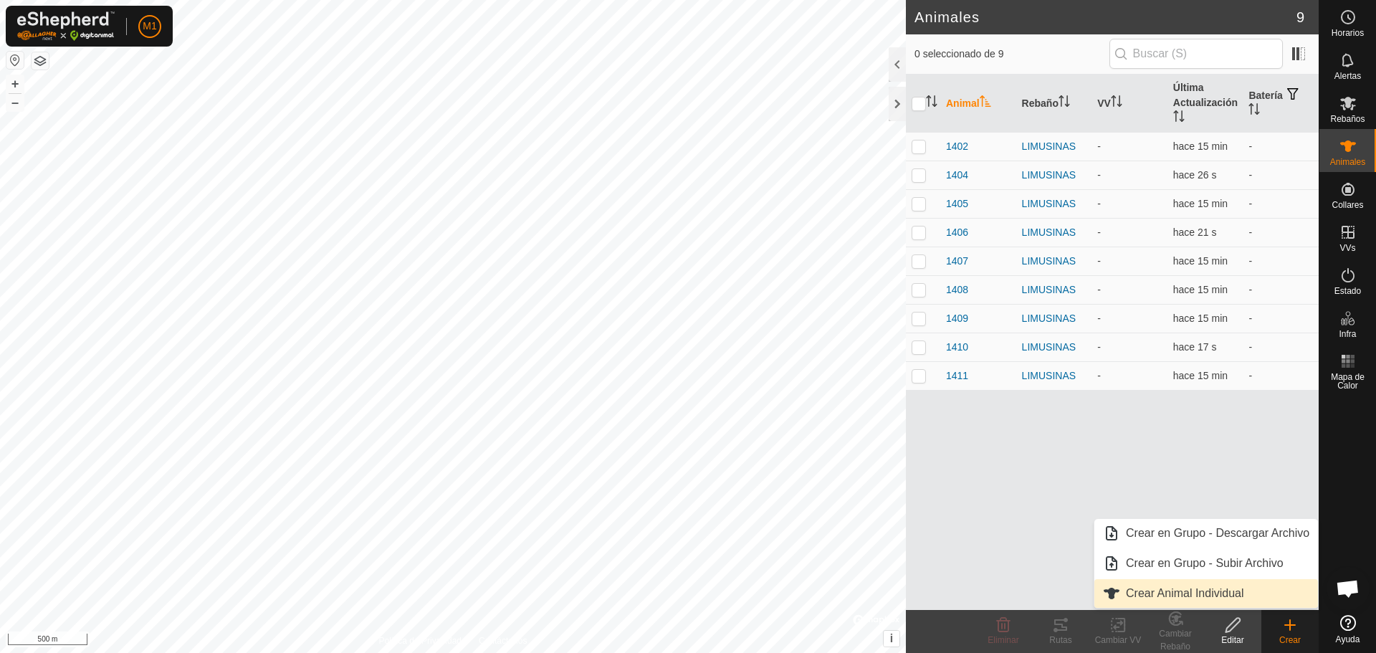
click at [1195, 596] on link "Crear Animal Individual" at bounding box center [1206, 593] width 224 height 29
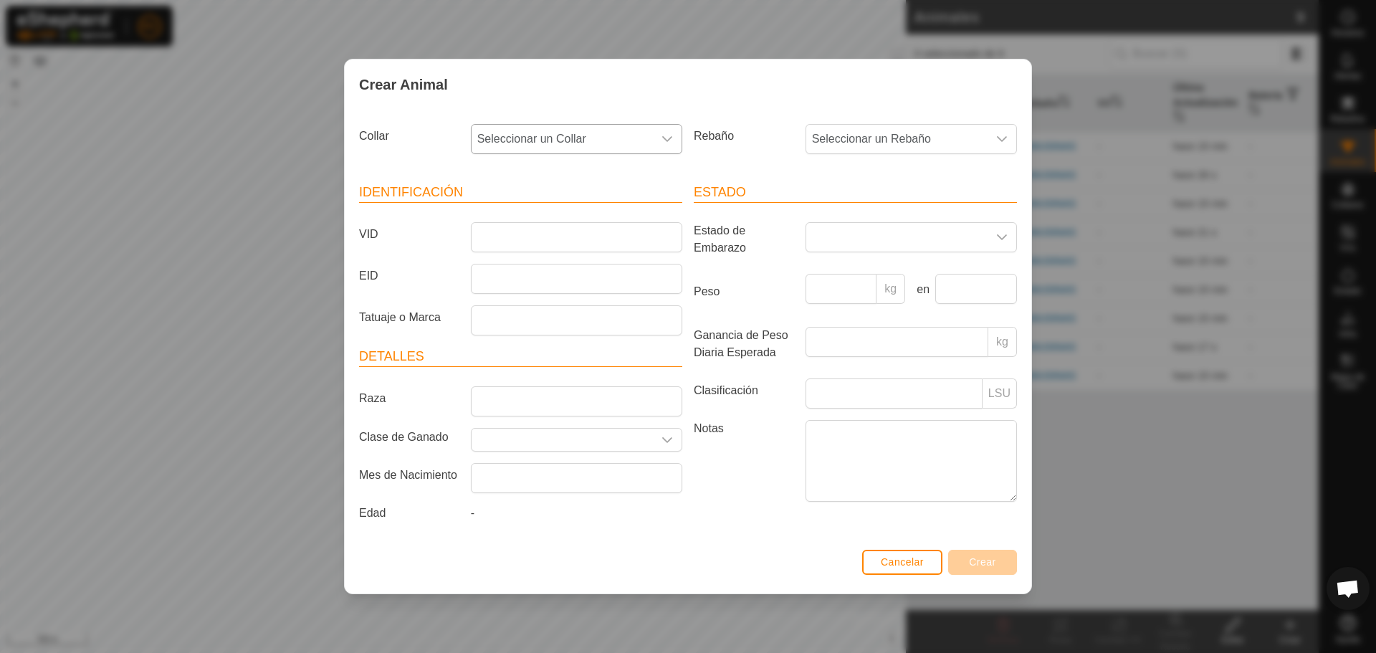
click at [647, 139] on span "Seleccionar un Collar" at bounding box center [562, 139] width 181 height 29
click at [575, 317] on li "0162278629" at bounding box center [577, 316] width 210 height 29
click at [981, 145] on span "Seleccionar un Rebaño" at bounding box center [896, 139] width 181 height 29
click at [847, 273] on li "LIMUSINAS" at bounding box center [912, 273] width 210 height 29
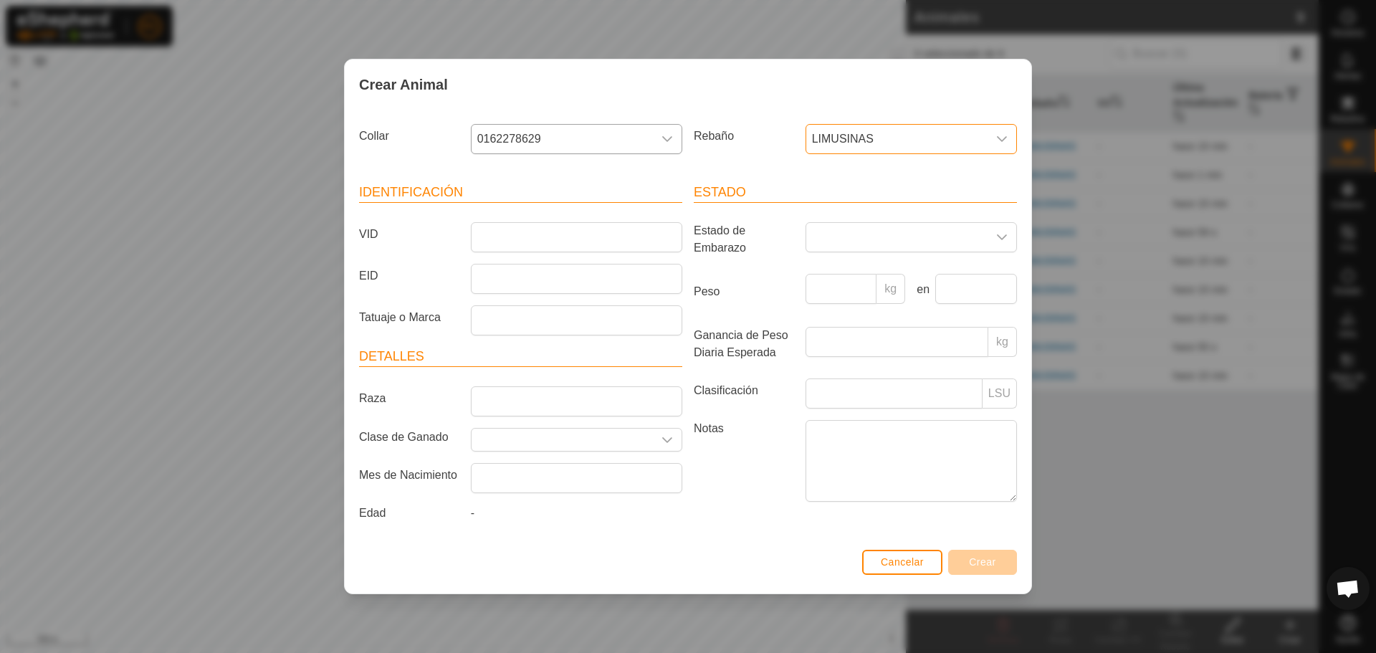
click at [570, 257] on article "Identificación VID EID Tatuaje o Marca" at bounding box center [520, 259] width 323 height 153
drag, startPoint x: 580, startPoint y: 231, endPoint x: 675, endPoint y: 298, distance: 116.7
click at [585, 234] on input "VID" at bounding box center [576, 237] width 211 height 30
type input "1412"
click at [510, 311] on input "Tatuaje o Marca" at bounding box center [576, 320] width 211 height 30
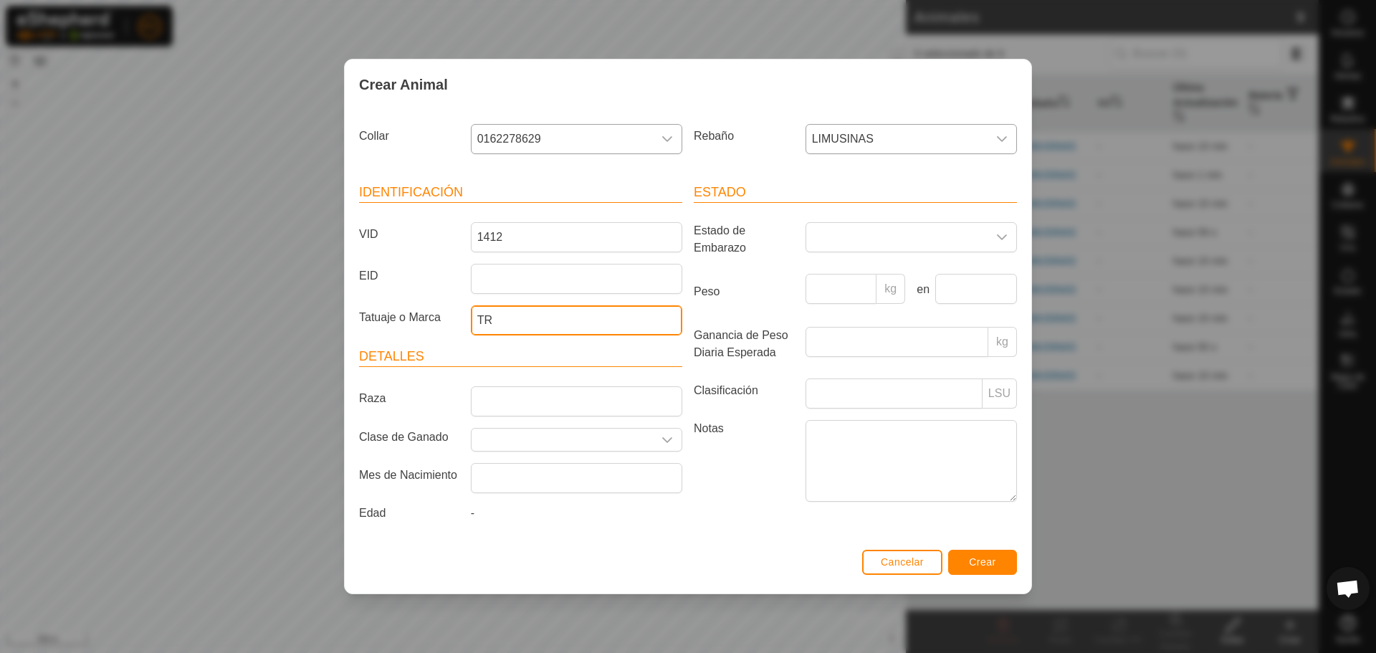
type input "T"
type input "TORO"
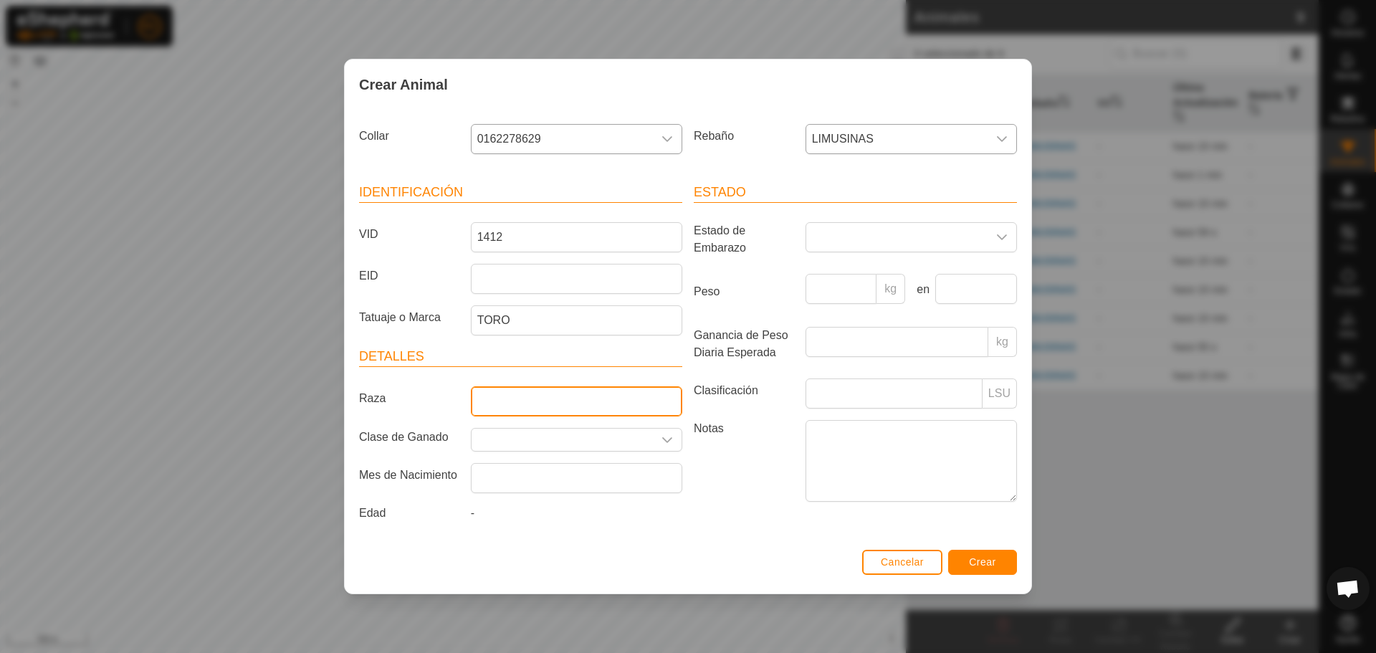
click at [548, 415] on input "Raza" at bounding box center [576, 401] width 211 height 30
click at [679, 576] on div "Cancelar Crear" at bounding box center [688, 569] width 687 height 49
click at [490, 416] on div at bounding box center [576, 401] width 223 height 30
click at [511, 405] on input "Raza" at bounding box center [576, 401] width 211 height 30
type input "LIMUSIN"
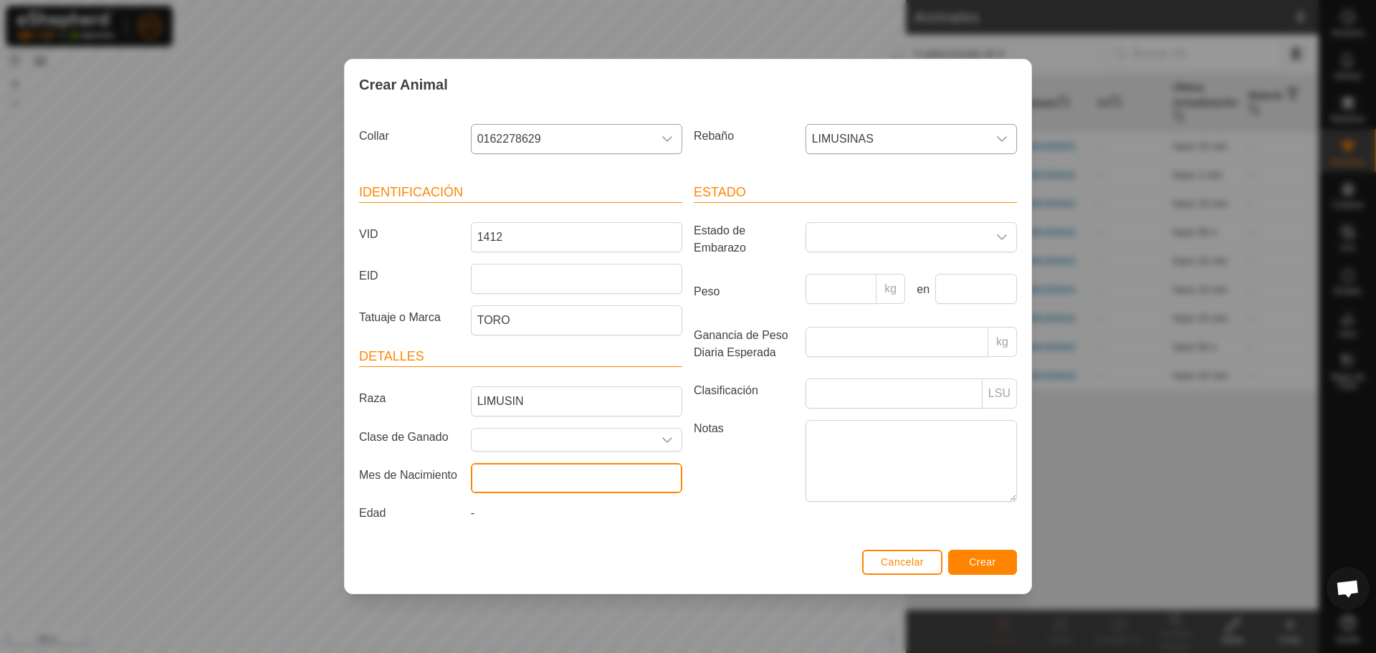
click at [568, 482] on input "text" at bounding box center [576, 478] width 211 height 30
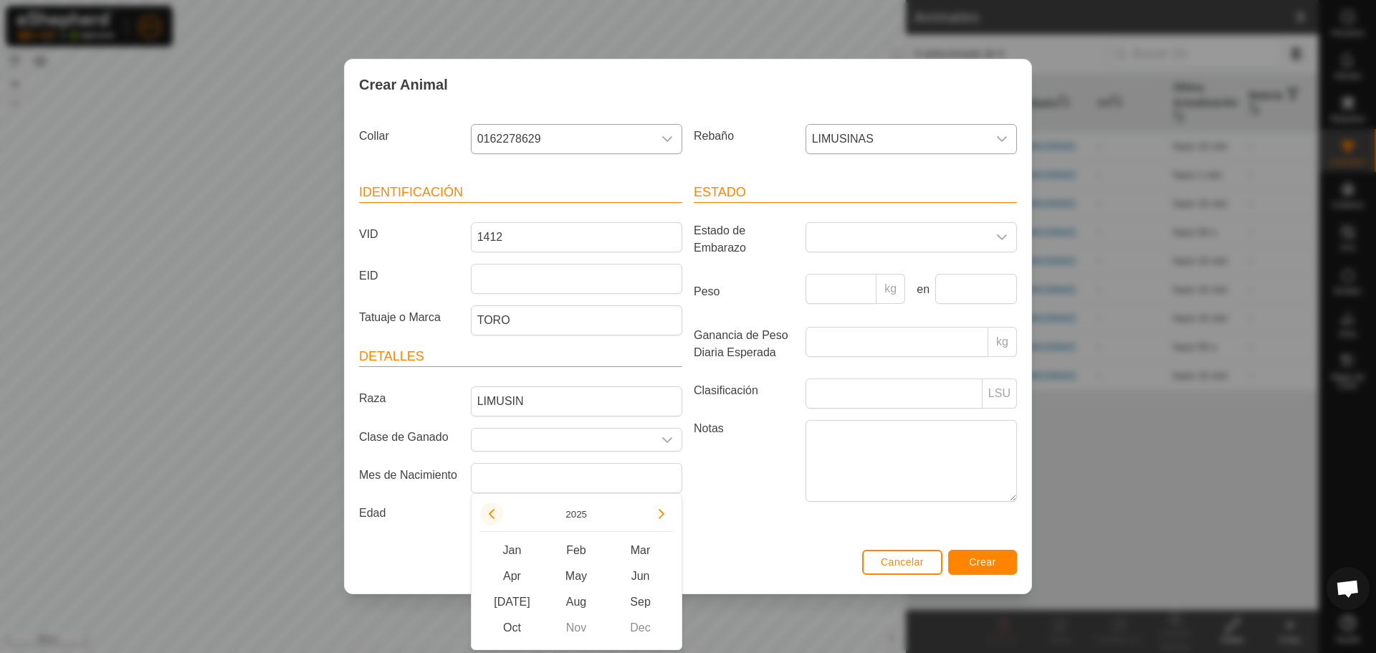
click at [501, 513] on button "Previous Year" at bounding box center [491, 513] width 23 height 23
click at [502, 514] on span "Previous Year" at bounding box center [502, 514] width 0 height 0
click at [501, 513] on button "Previous Year" at bounding box center [491, 513] width 23 height 23
click at [495, 520] on button "Previous Year" at bounding box center [491, 513] width 23 height 23
click at [635, 629] on span "Dec" at bounding box center [640, 628] width 65 height 26
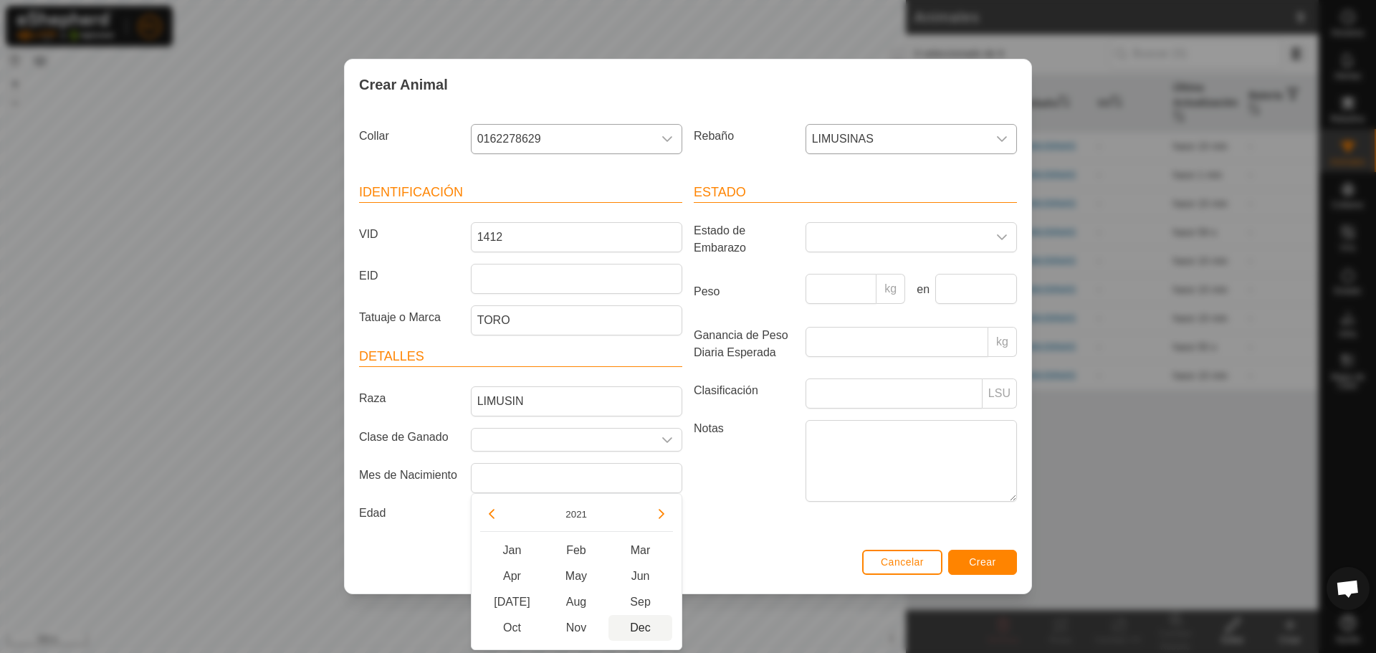
type input "[DATE]"
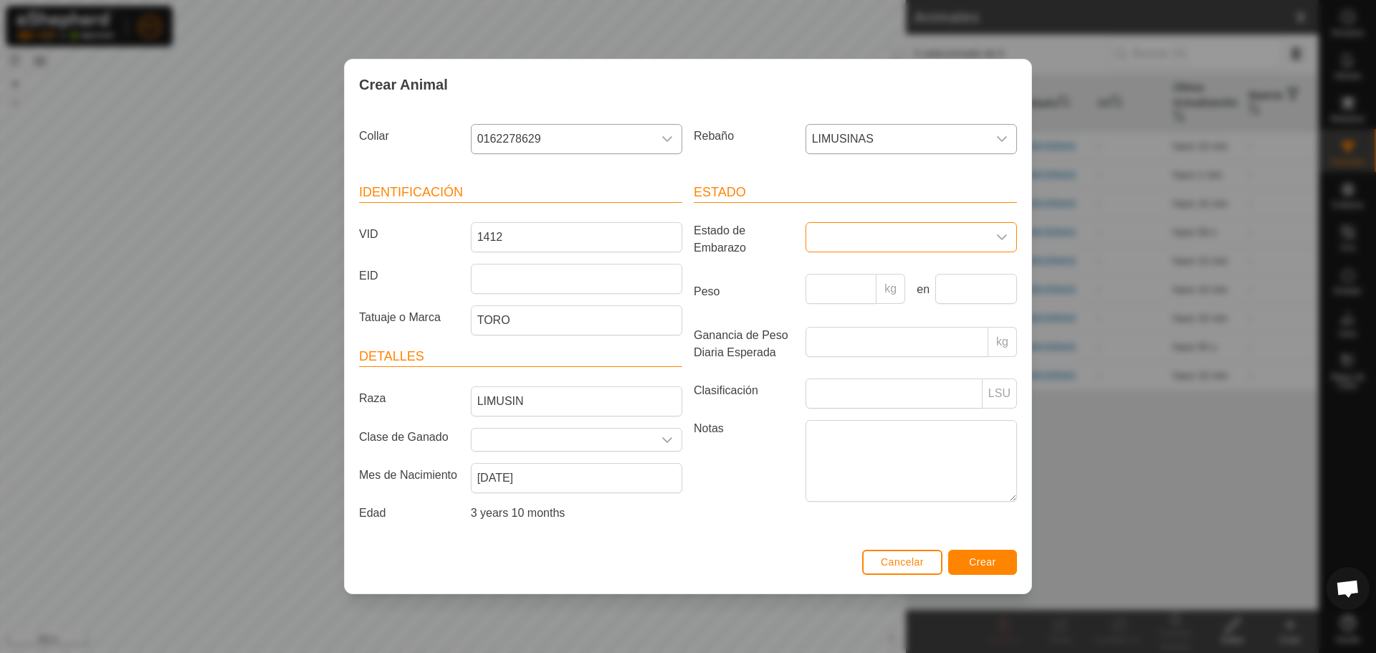
click at [925, 229] on span at bounding box center [896, 237] width 181 height 29
click at [790, 246] on label "Estado de Embarazo" at bounding box center [744, 239] width 112 height 34
click at [987, 560] on span "Crear" at bounding box center [982, 561] width 27 height 11
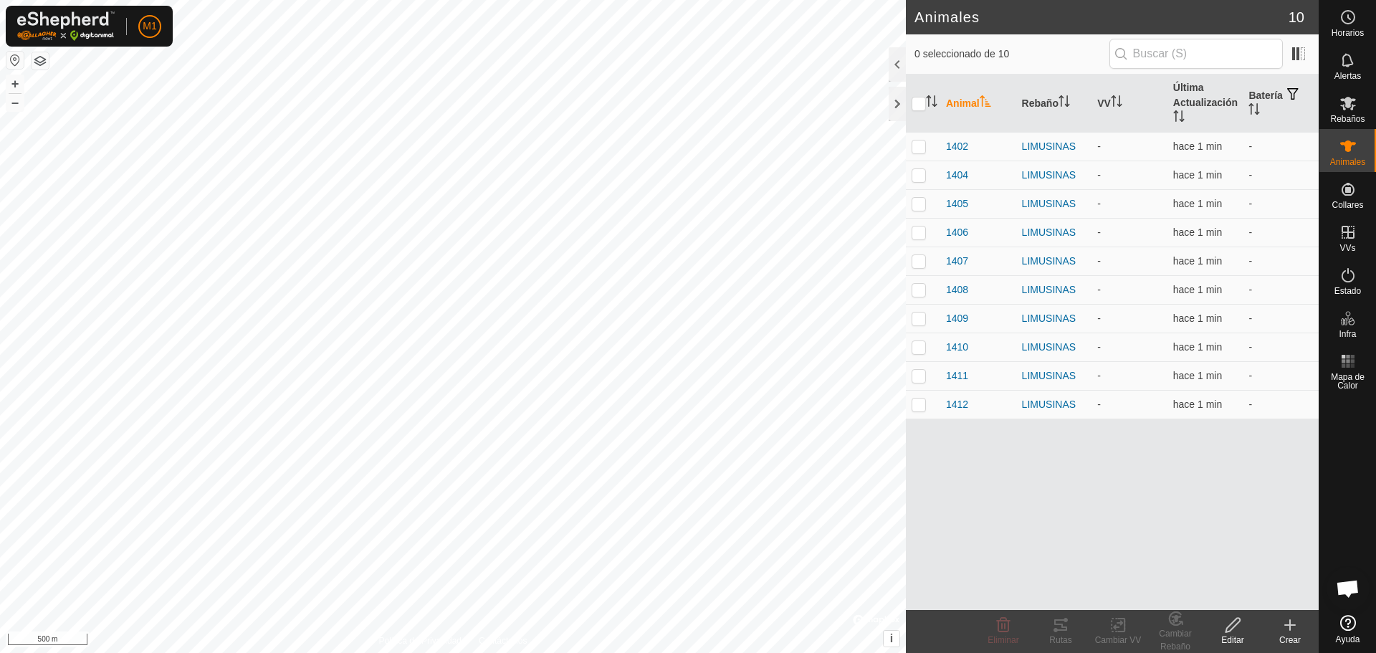
click at [1309, 629] on create-svg-icon at bounding box center [1289, 624] width 57 height 17
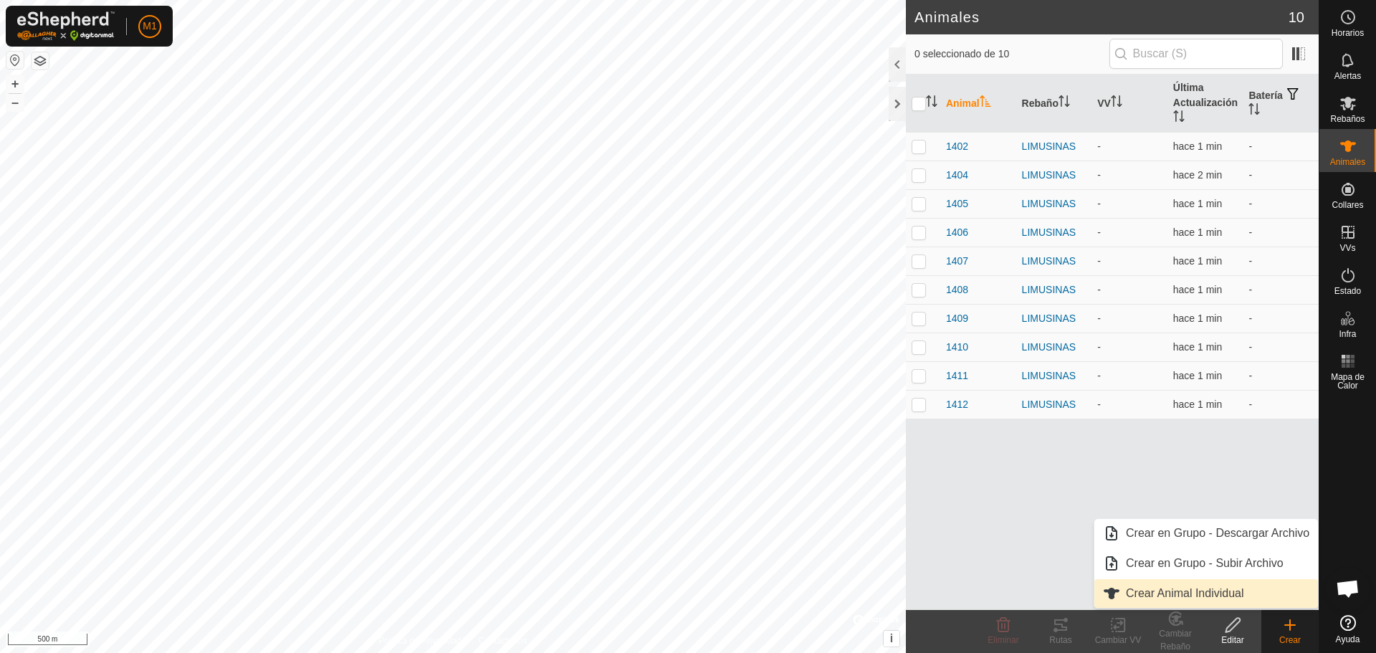
click at [1137, 588] on link "Crear Animal Individual" at bounding box center [1206, 593] width 224 height 29
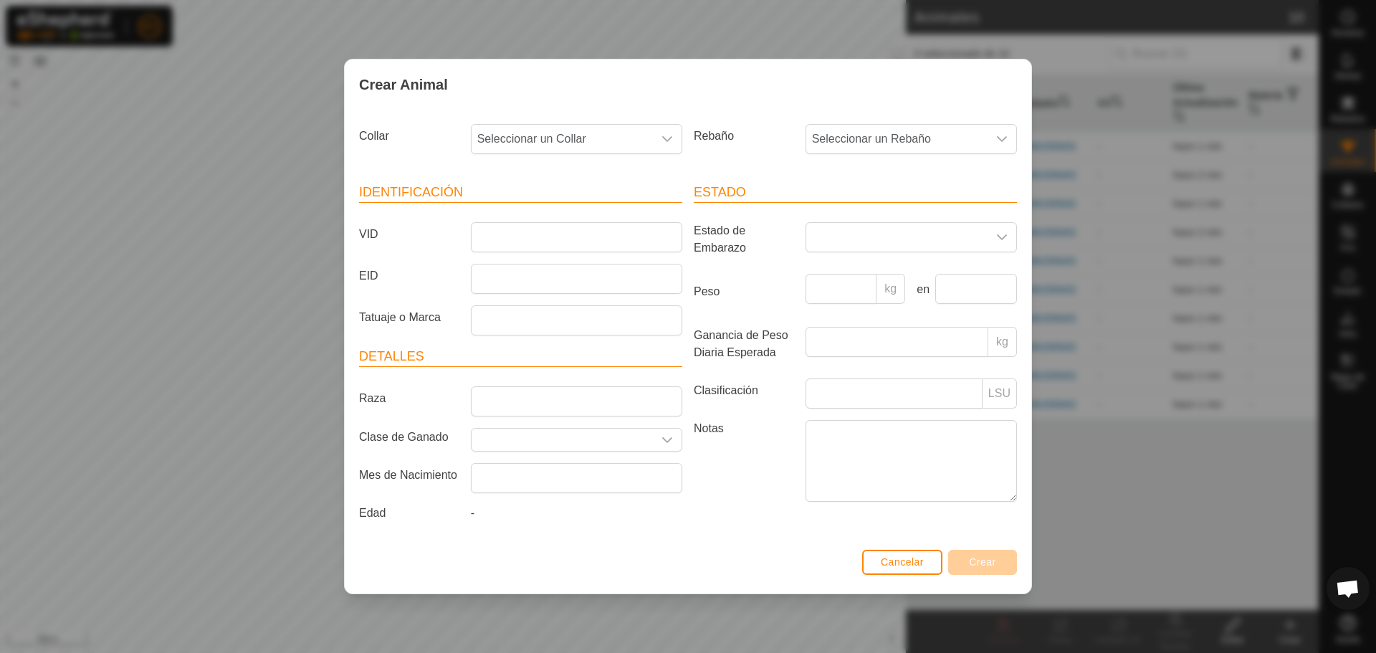
click at [669, 123] on div "Collar Seleccionar un Collar" at bounding box center [520, 144] width 335 height 53
click at [896, 138] on span "Seleccionar un Rebaño" at bounding box center [896, 139] width 181 height 29
click at [858, 269] on li "LIMUSINAS" at bounding box center [912, 273] width 210 height 29
click at [567, 245] on input "VID" at bounding box center [576, 237] width 211 height 30
type input "7410"
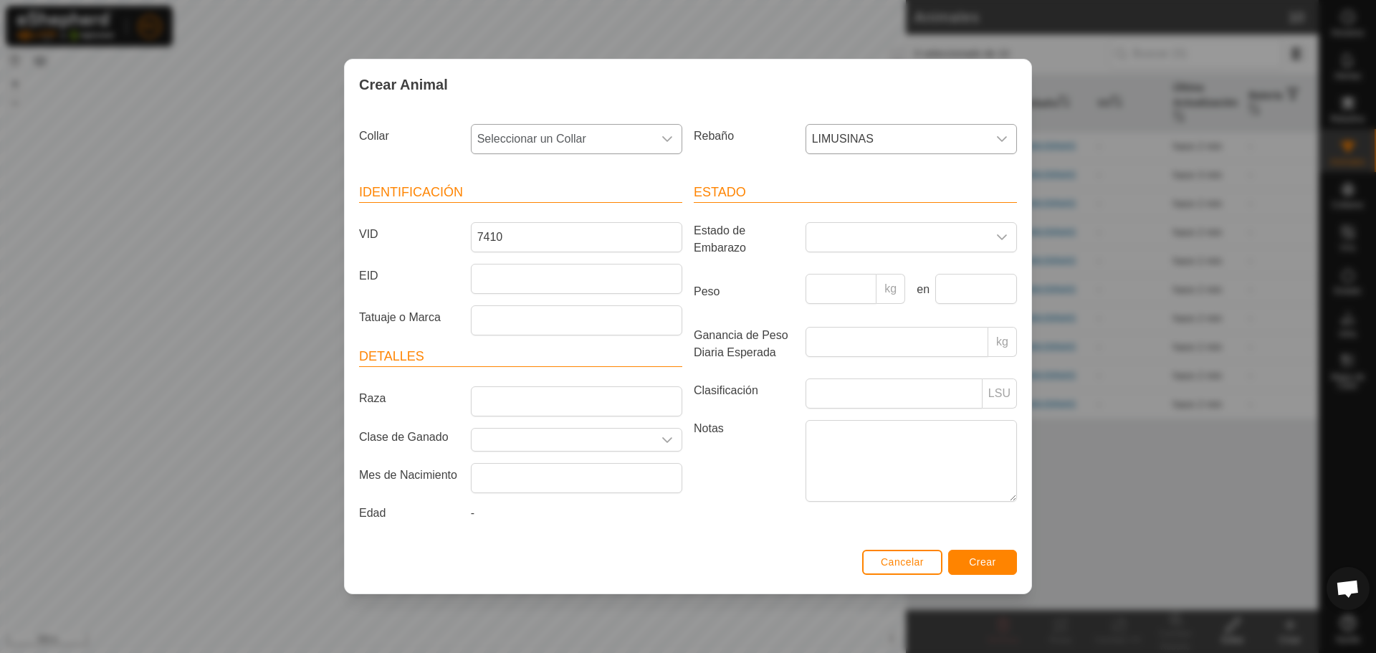
click at [629, 138] on span "Seleccionar un Collar" at bounding box center [562, 139] width 181 height 29
type input "0"
click at [517, 282] on li "1582205354" at bounding box center [577, 280] width 210 height 29
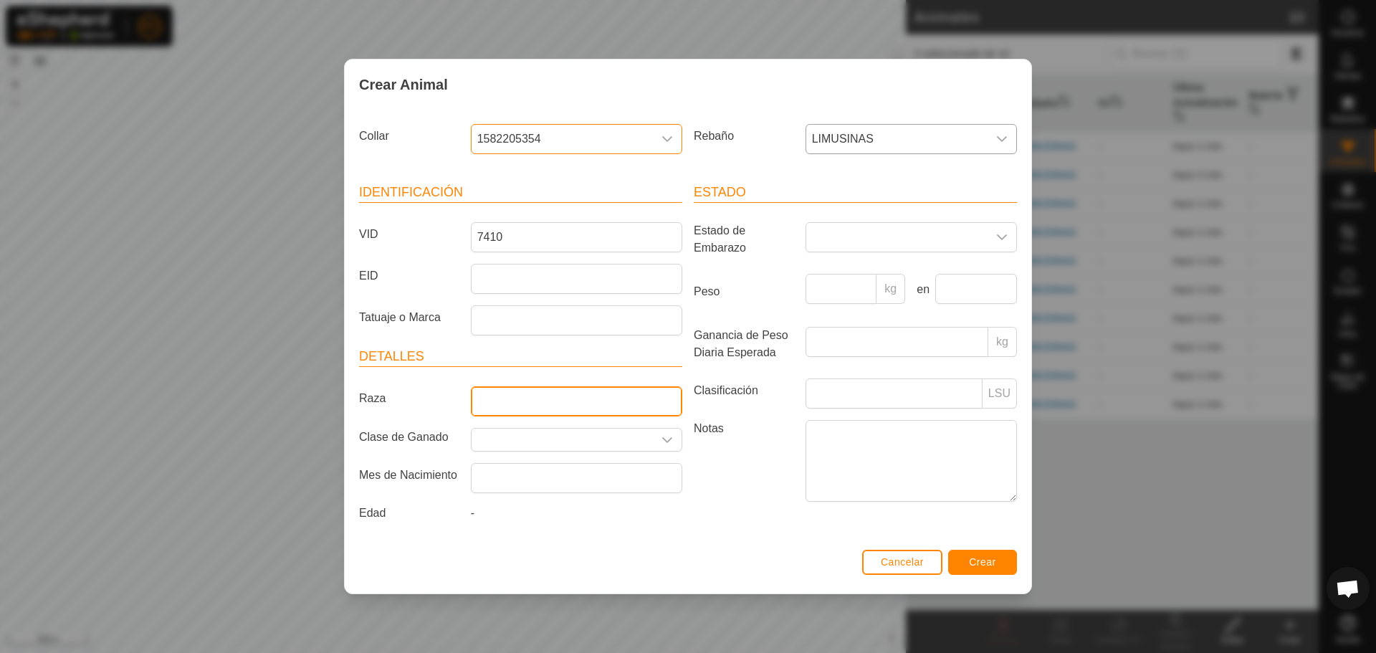
click at [492, 393] on input "Raza" at bounding box center [576, 401] width 211 height 30
click at [849, 224] on span at bounding box center [896, 237] width 181 height 29
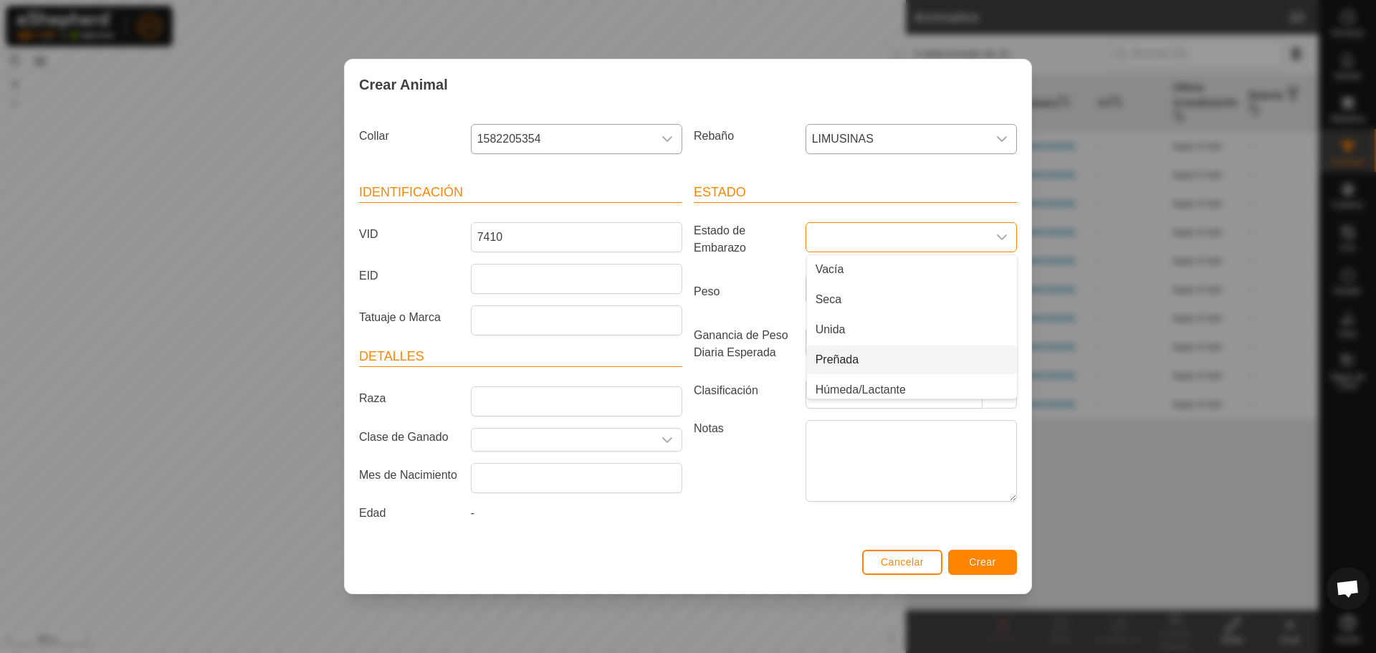
click at [859, 350] on li "Preñada" at bounding box center [912, 359] width 210 height 29
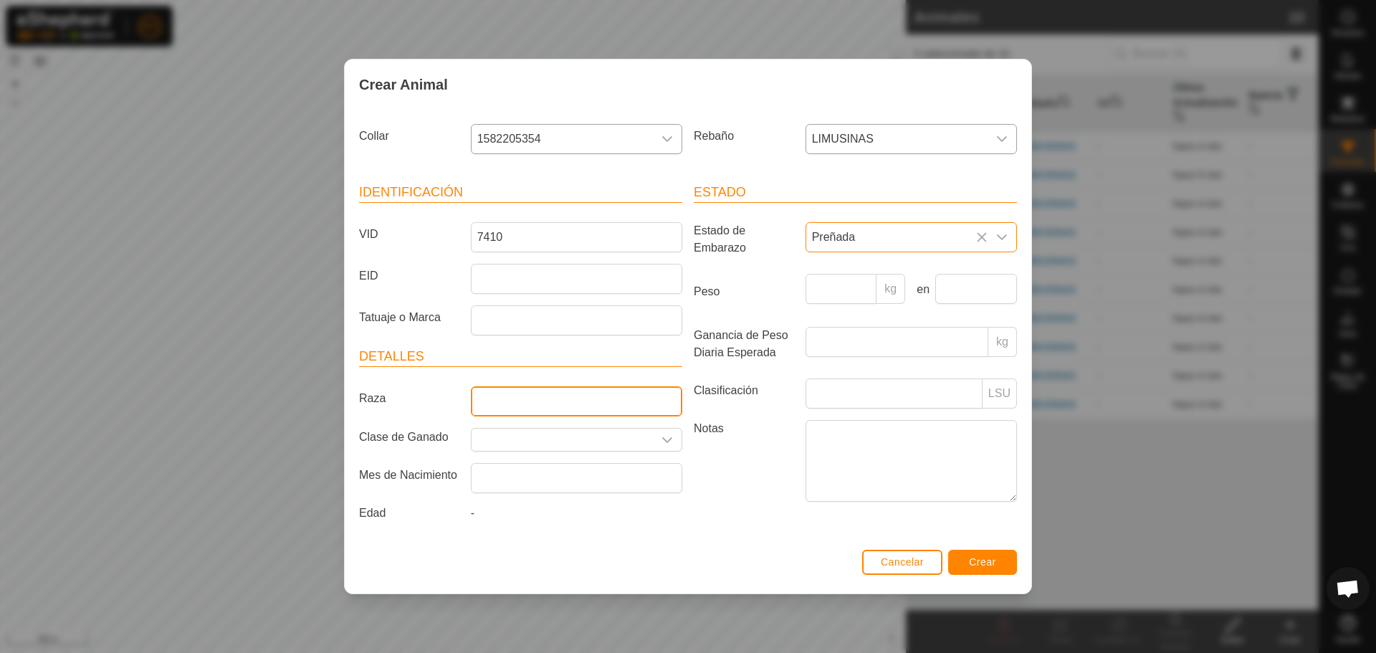
click at [522, 402] on input "Raza" at bounding box center [576, 401] width 211 height 30
type input "LIMUSIN"
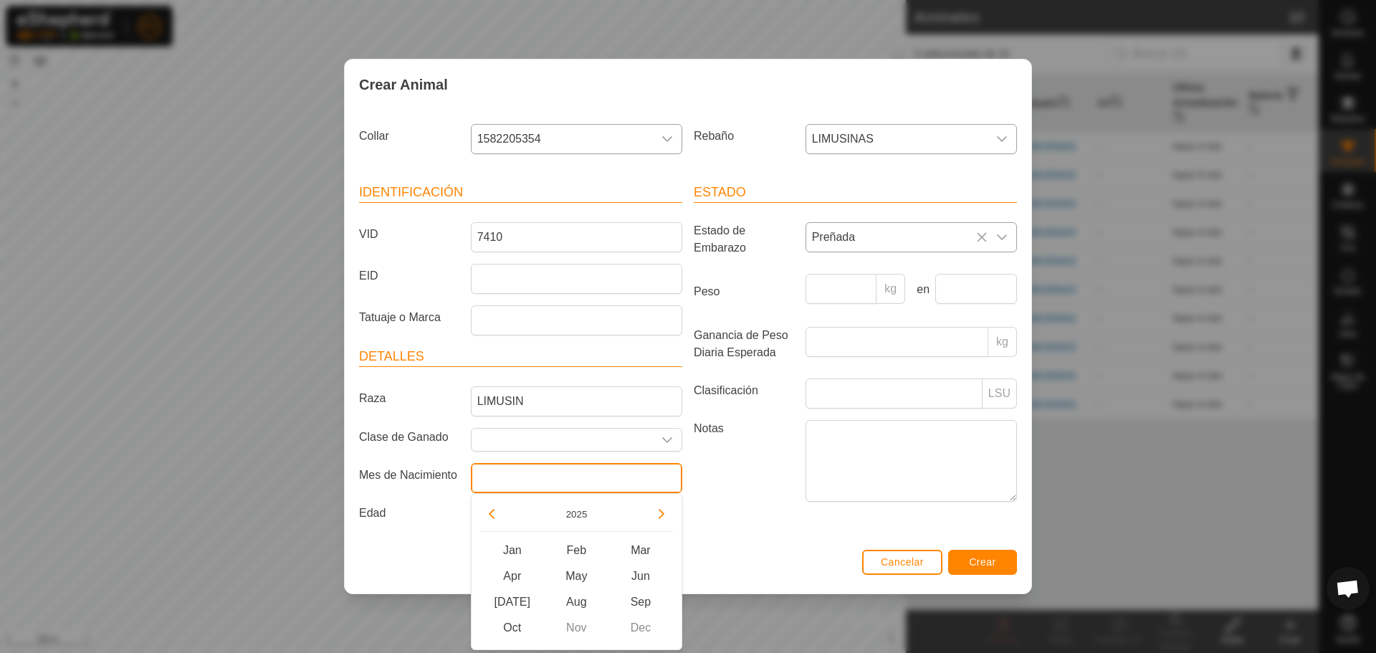
click at [525, 485] on input "text" at bounding box center [576, 478] width 211 height 30
click at [574, 600] on span "Aug" at bounding box center [576, 602] width 65 height 26
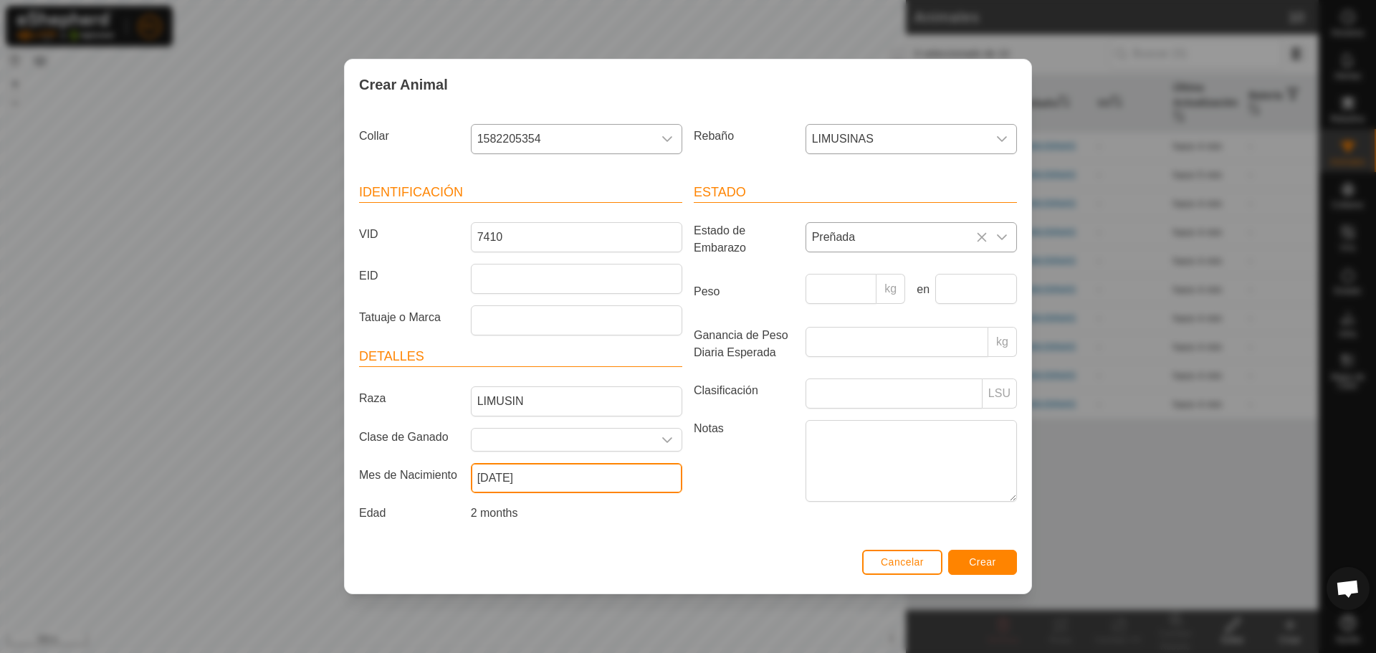
click at [571, 476] on input "[DATE]" at bounding box center [576, 478] width 211 height 30
type input "[DATE]"
click at [748, 501] on div "Notas" at bounding box center [855, 463] width 335 height 87
click at [989, 568] on span "Crear" at bounding box center [982, 561] width 27 height 11
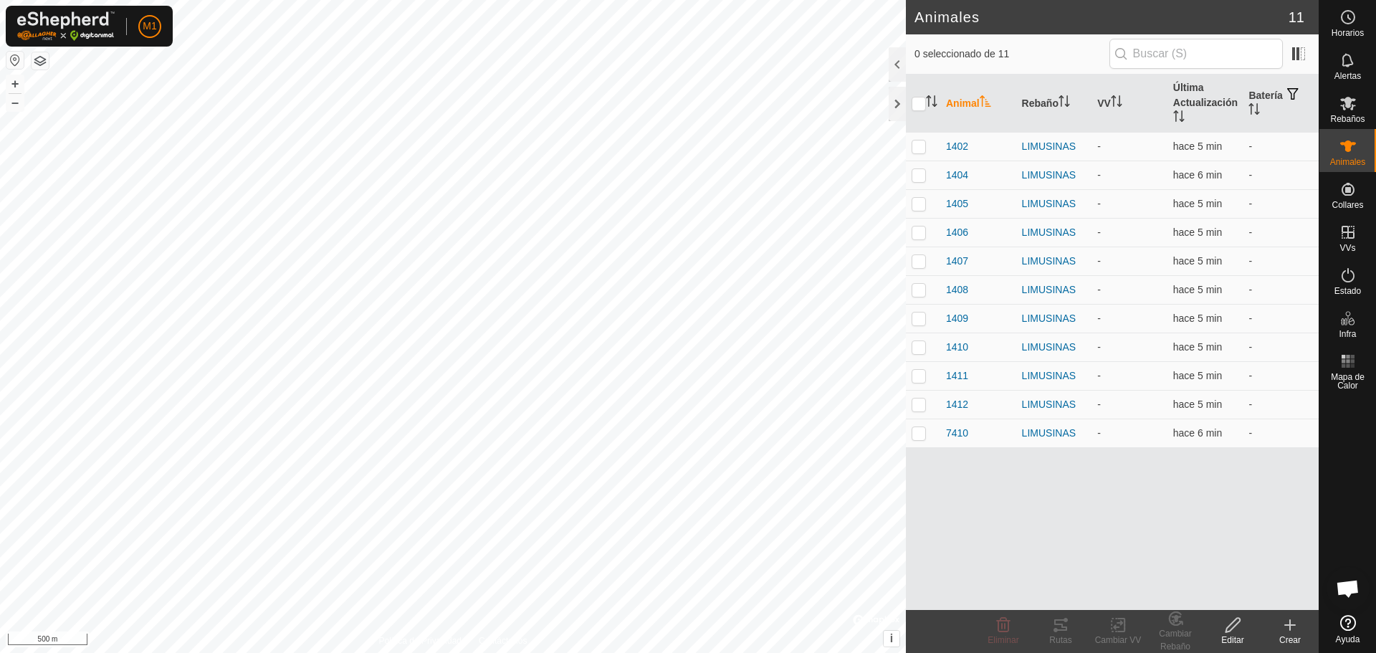
click at [1281, 636] on div "Crear" at bounding box center [1289, 640] width 57 height 13
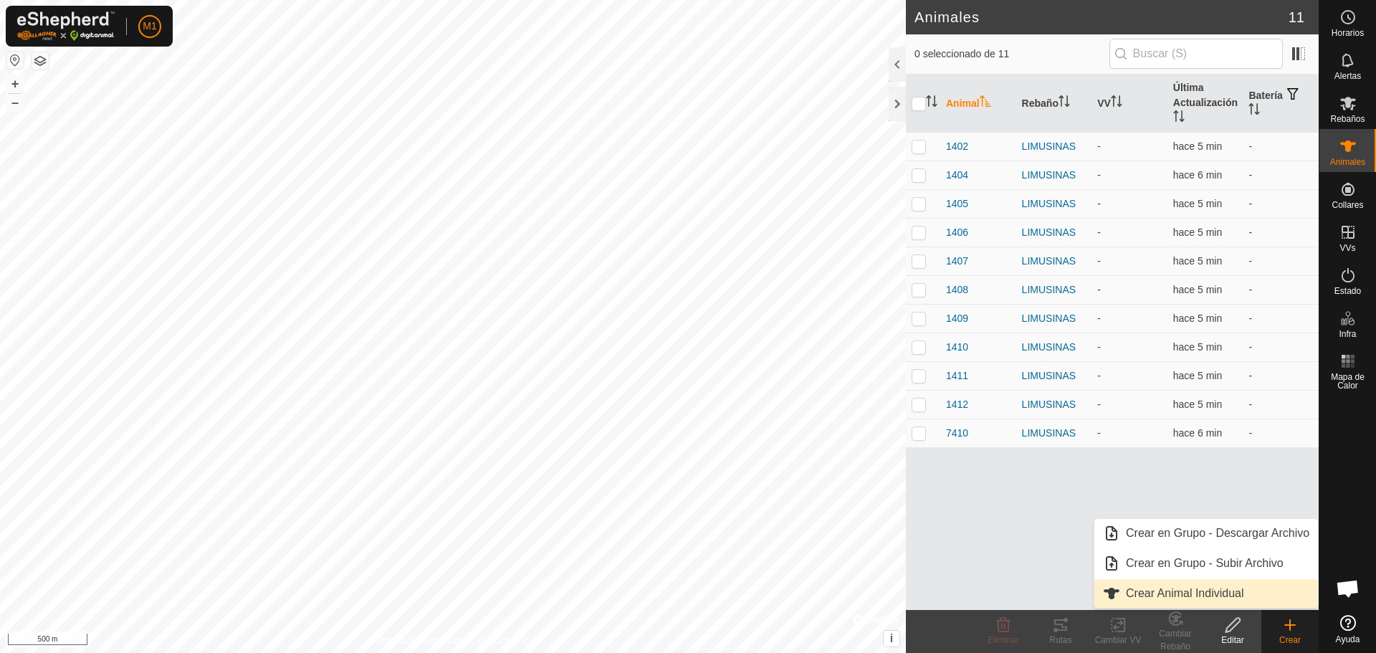
click at [1190, 598] on link "Crear Animal Individual" at bounding box center [1206, 593] width 224 height 29
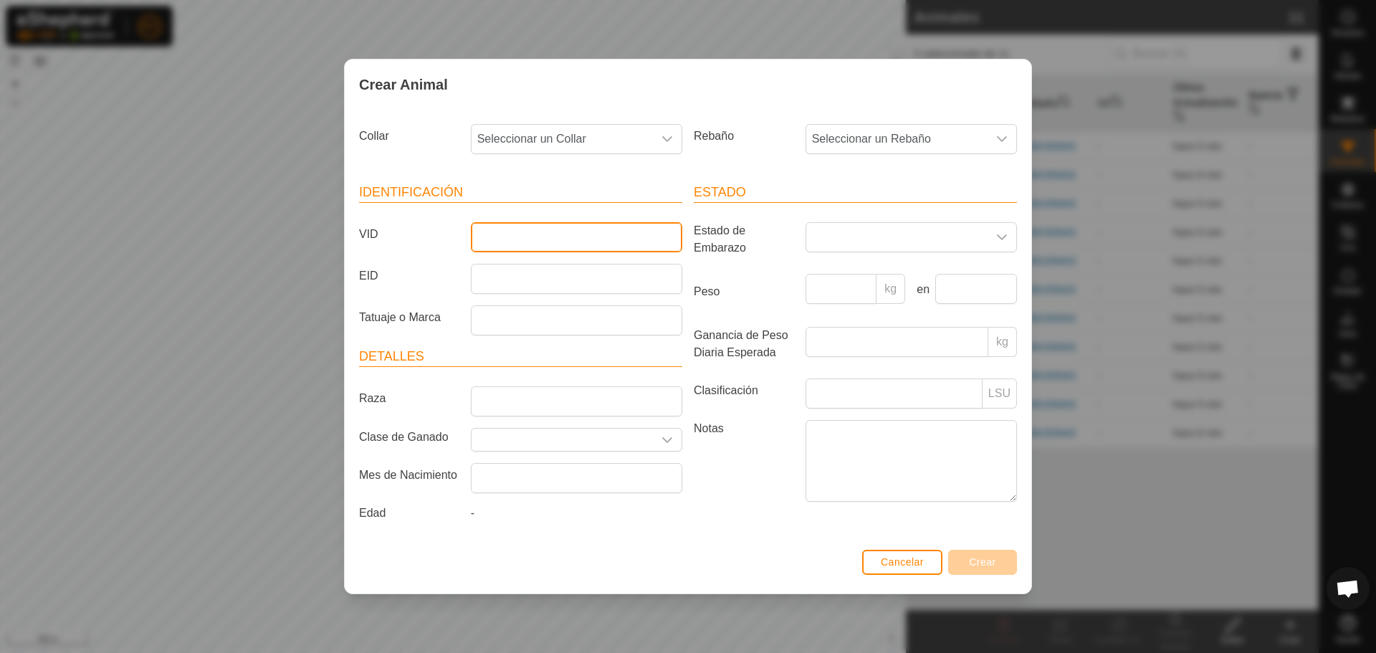
click at [534, 234] on input "VID" at bounding box center [576, 237] width 211 height 30
type input "6706"
click at [629, 144] on span "Seleccionar un Collar" at bounding box center [562, 139] width 181 height 29
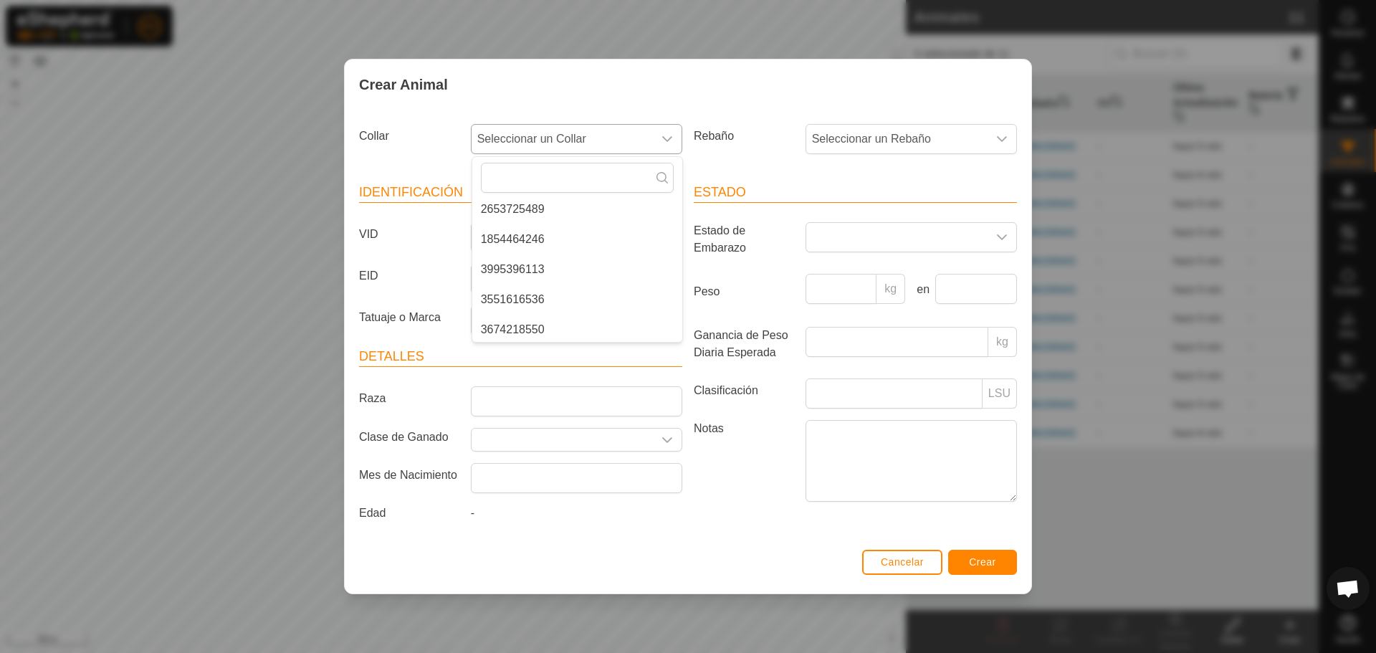
scroll to position [215, 0]
click at [514, 234] on li "1854464246" at bounding box center [577, 238] width 210 height 29
click at [970, 154] on div "Rebaño Seleccionar un Rebaño" at bounding box center [855, 144] width 335 height 53
click at [974, 139] on span "Seleccionar un Rebaño" at bounding box center [896, 139] width 181 height 29
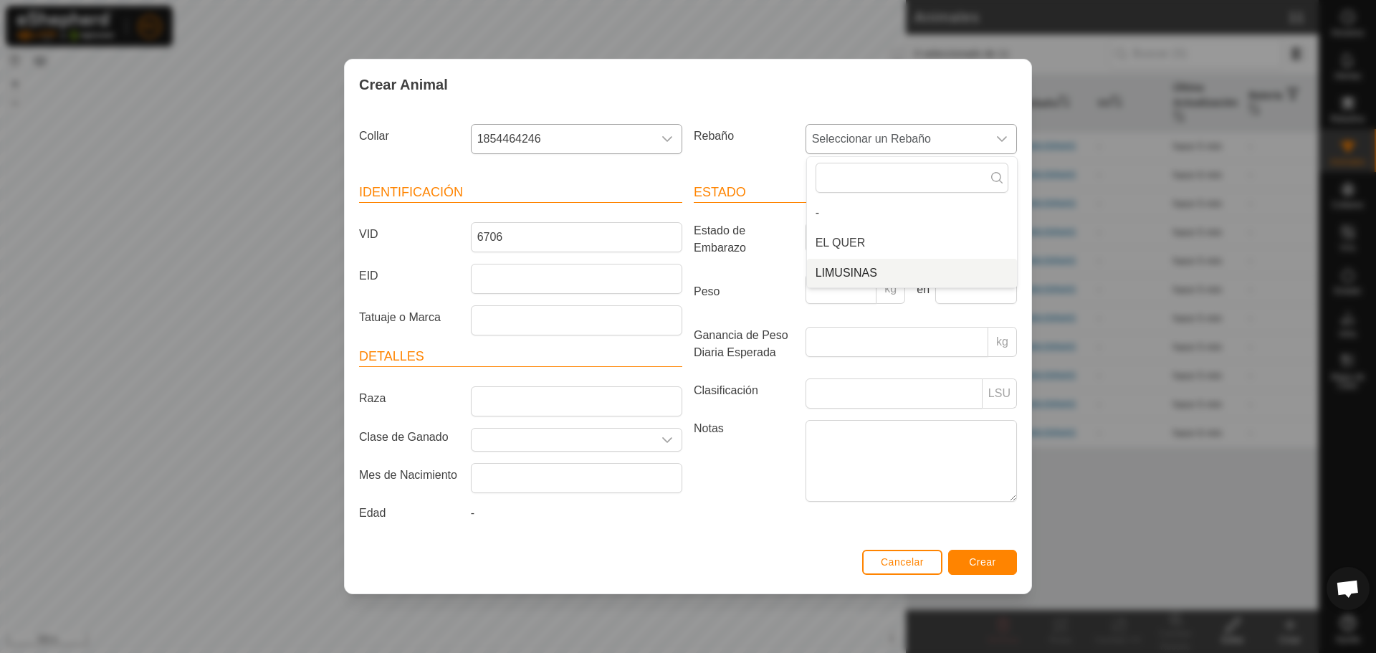
click at [874, 272] on li "LIMUSINAS" at bounding box center [912, 273] width 210 height 29
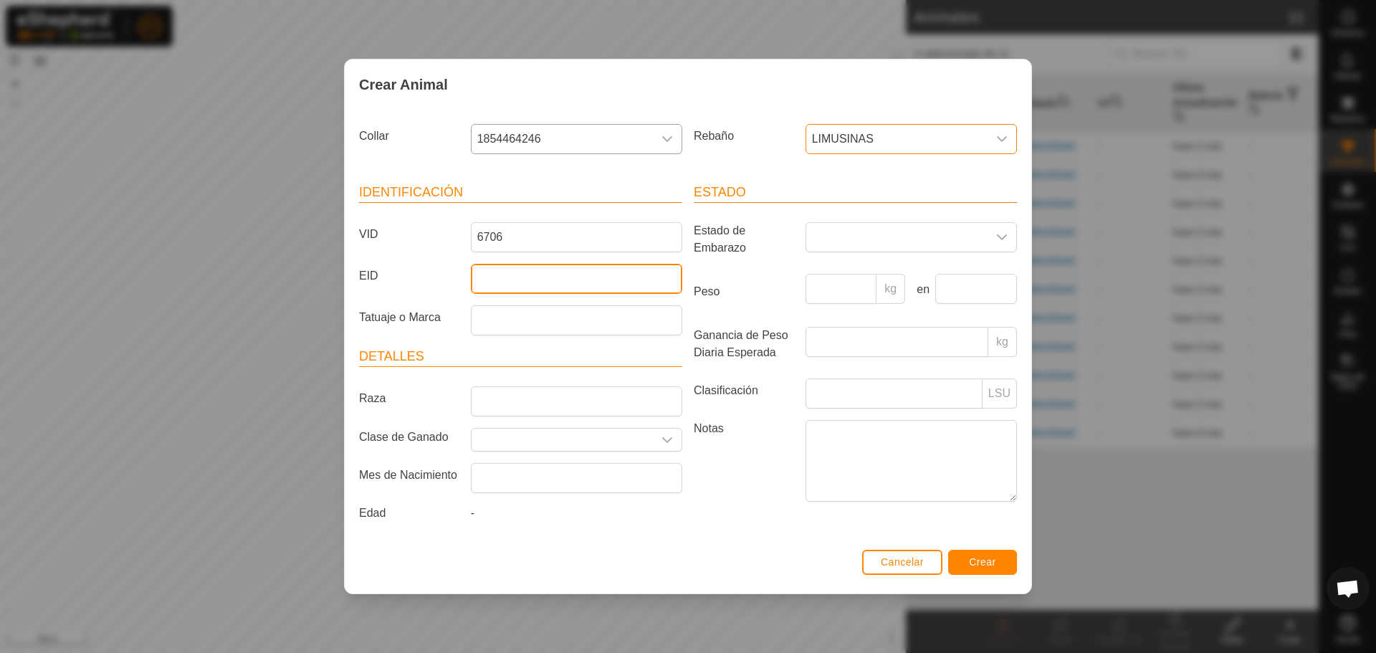
click at [525, 285] on input "EID" at bounding box center [576, 279] width 211 height 30
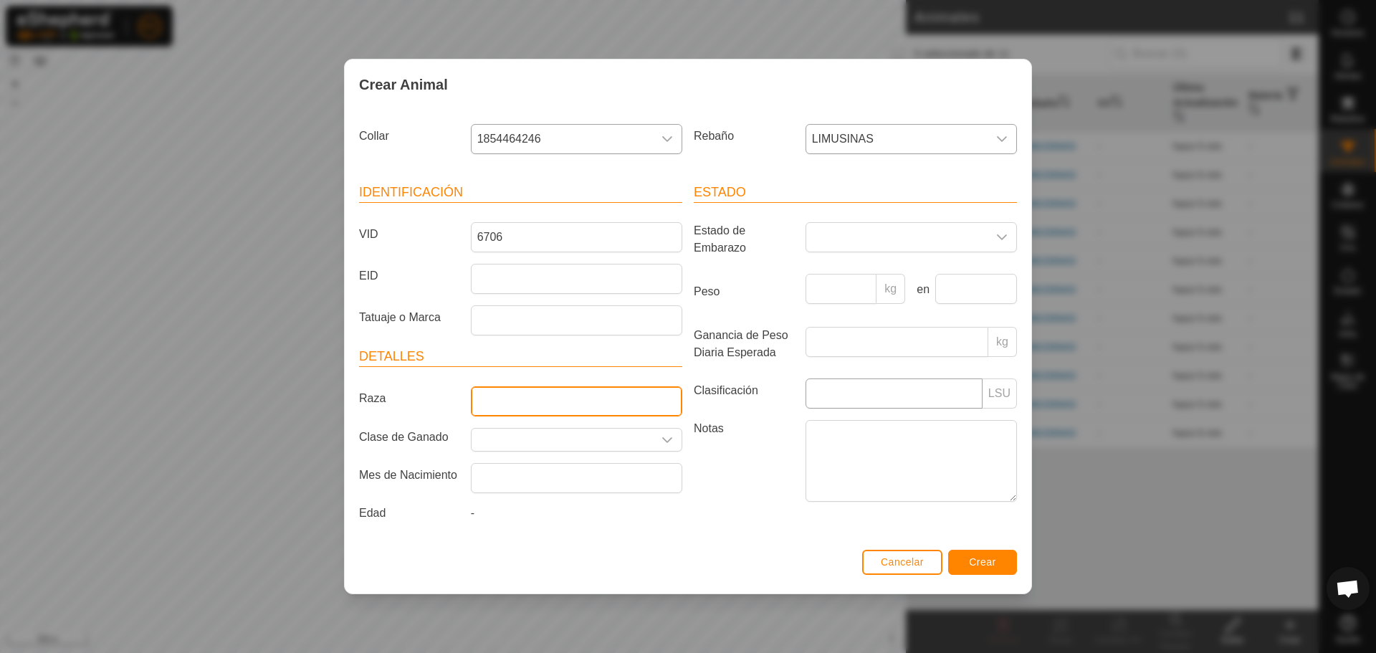
drag, startPoint x: 520, startPoint y: 409, endPoint x: 834, endPoint y: 378, distance: 314.6
click at [523, 409] on input "Raza" at bounding box center [576, 401] width 211 height 30
click at [953, 234] on span at bounding box center [896, 237] width 181 height 29
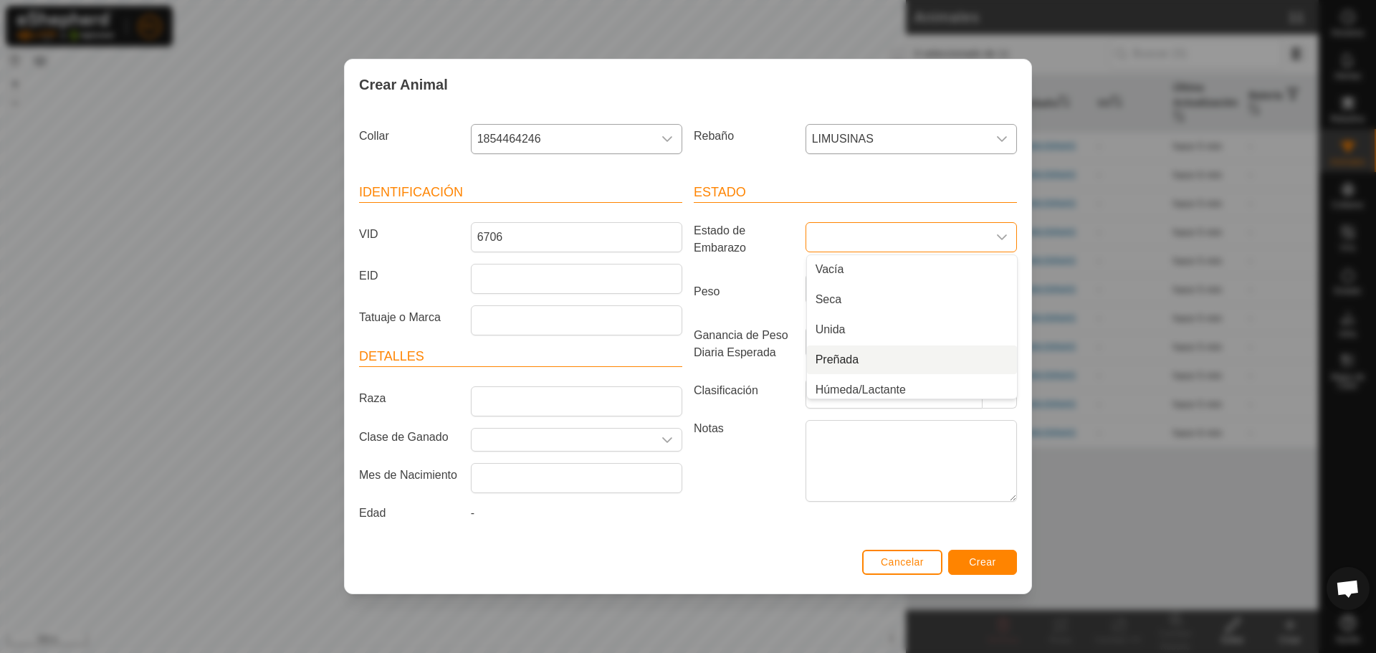
click at [859, 354] on li "Preñada" at bounding box center [912, 359] width 210 height 29
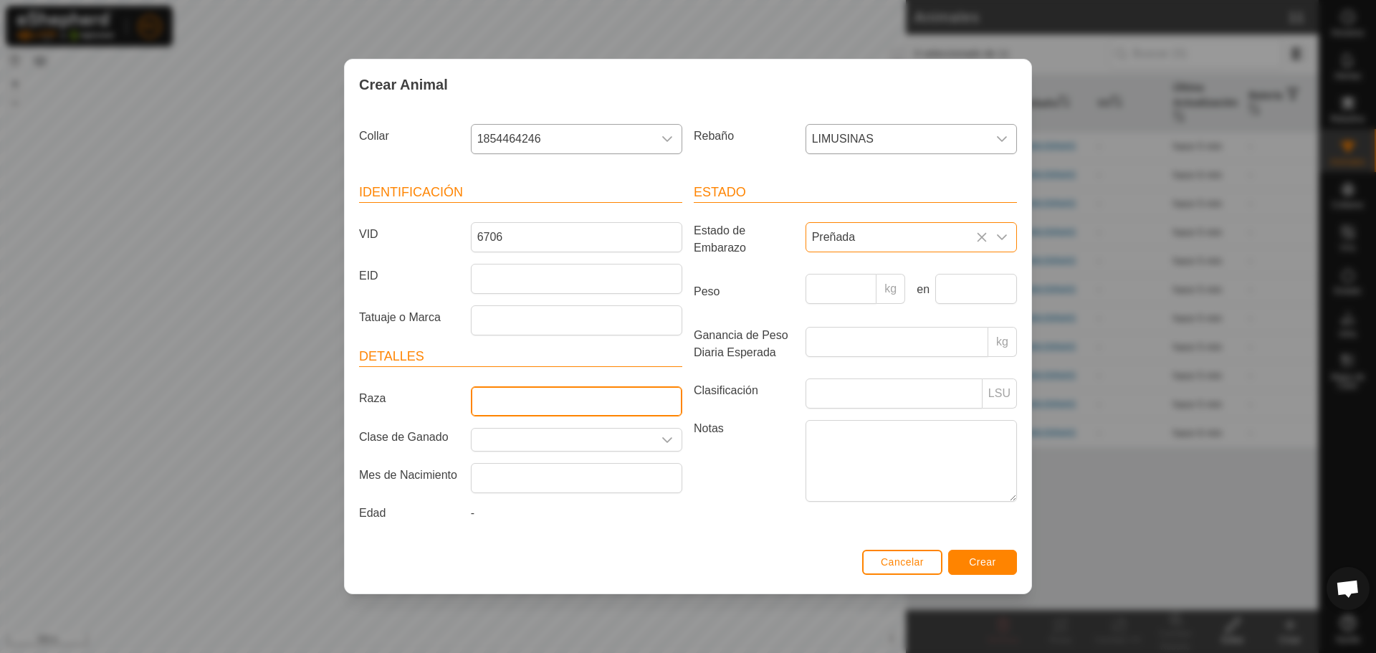
click at [643, 395] on input "Raza" at bounding box center [576, 401] width 211 height 30
type input "LIMUSIN"
click at [583, 434] on input "text" at bounding box center [562, 440] width 181 height 22
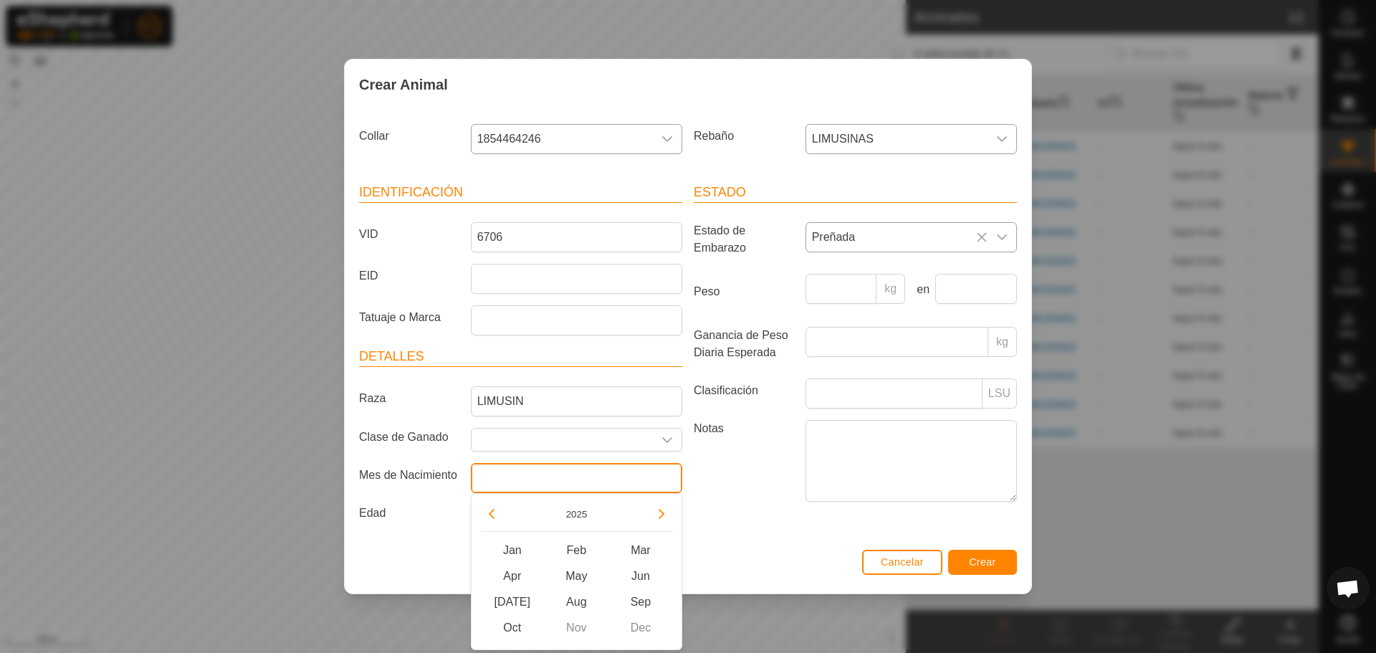
drag, startPoint x: 583, startPoint y: 472, endPoint x: 591, endPoint y: 476, distance: 9.6
click at [586, 472] on input "text" at bounding box center [576, 478] width 211 height 30
click at [495, 512] on button "Previous Year" at bounding box center [491, 513] width 23 height 23
click at [494, 512] on button "Previous Year" at bounding box center [491, 513] width 23 height 23
click at [492, 513] on icon "Previous Year" at bounding box center [491, 513] width 11 height 11
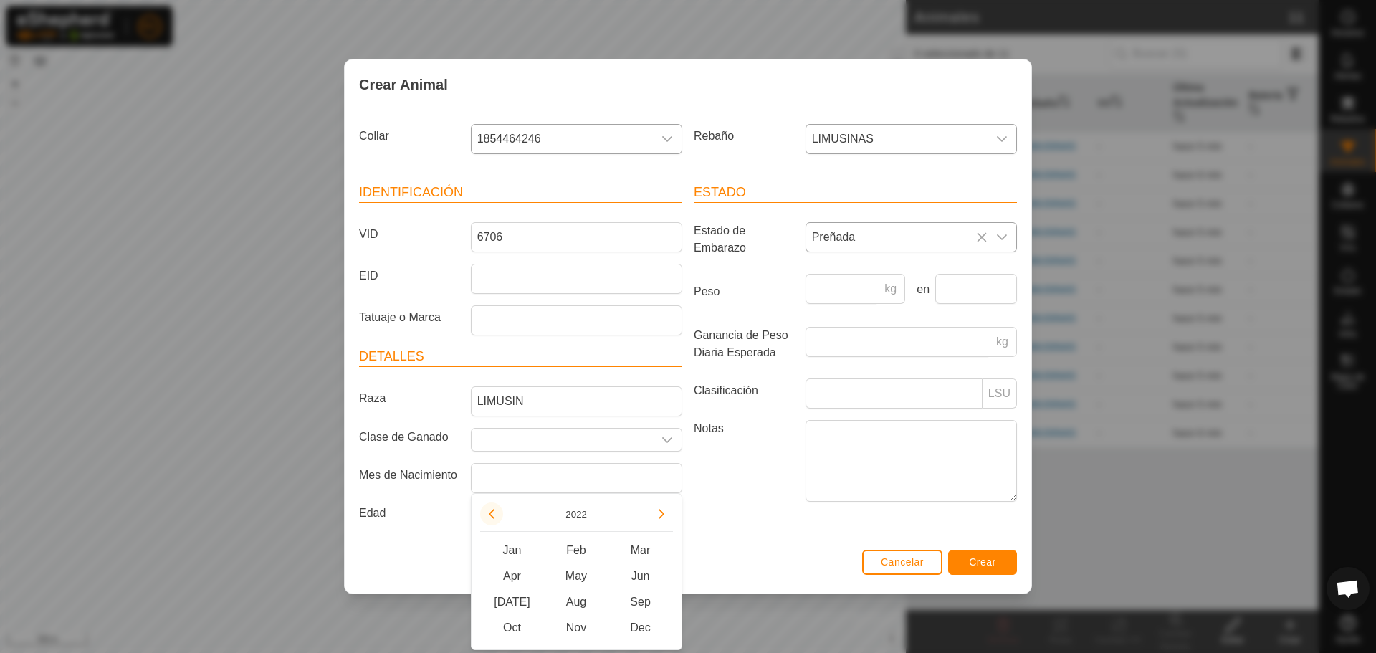
drag, startPoint x: 485, startPoint y: 510, endPoint x: 498, endPoint y: 516, distance: 15.1
click at [488, 511] on button "Previous Year" at bounding box center [491, 513] width 23 height 23
drag, startPoint x: 565, startPoint y: 602, endPoint x: 576, endPoint y: 601, distance: 10.8
click at [569, 601] on span "Aug" at bounding box center [576, 602] width 65 height 26
type input "[DATE]"
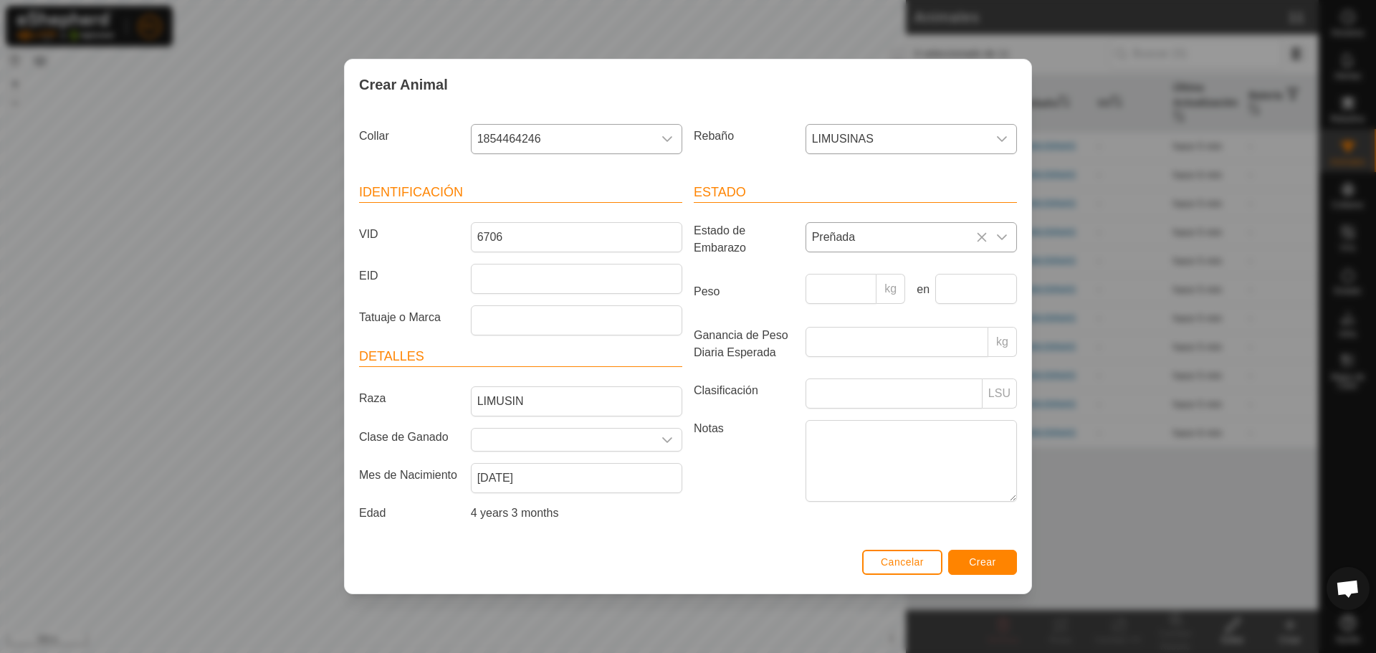
drag, startPoint x: 687, startPoint y: 513, endPoint x: 695, endPoint y: 510, distance: 8.0
click at [689, 513] on div "Identificación VID 6706 EID Tatuaje o Marca Detalles Raza LIMUSIN Clase de Gana…" at bounding box center [687, 355] width 669 height 379
click at [729, 485] on label "Notas" at bounding box center [744, 460] width 112 height 81
click at [806, 485] on textarea "Notas" at bounding box center [911, 461] width 211 height 82
click at [989, 566] on span "Crear" at bounding box center [982, 561] width 27 height 11
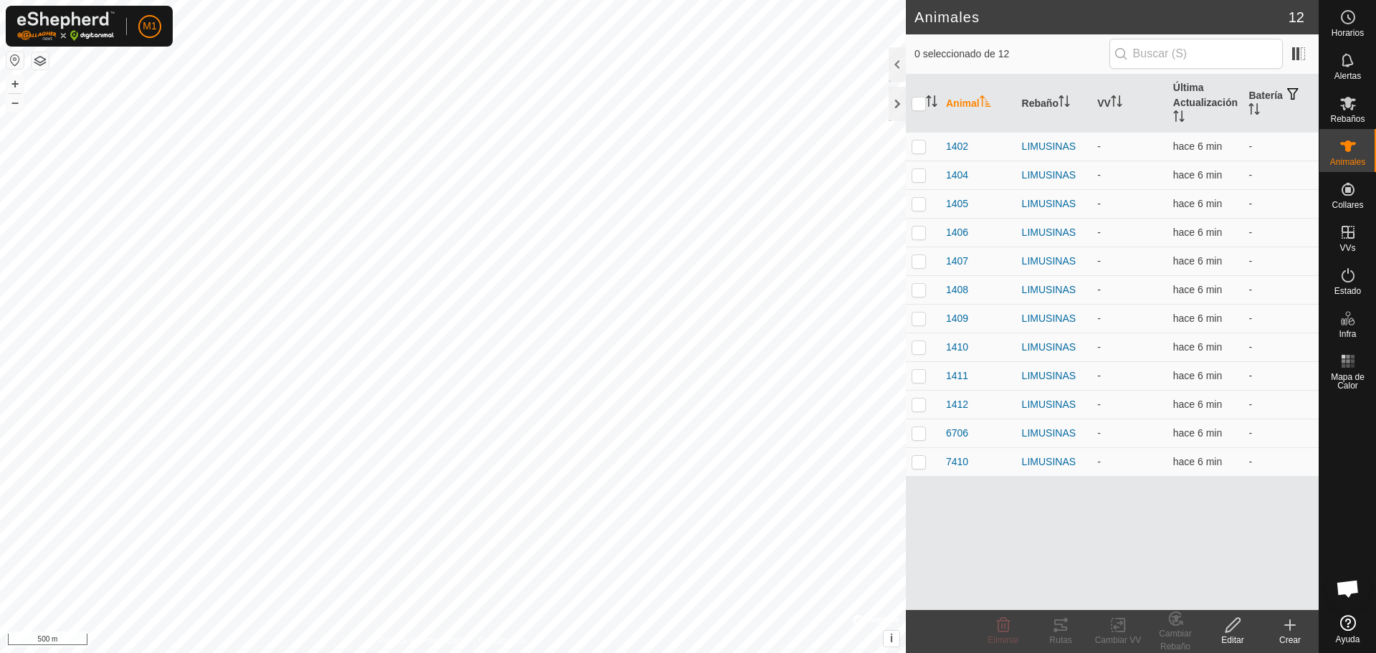
click at [1295, 631] on icon at bounding box center [1289, 624] width 17 height 17
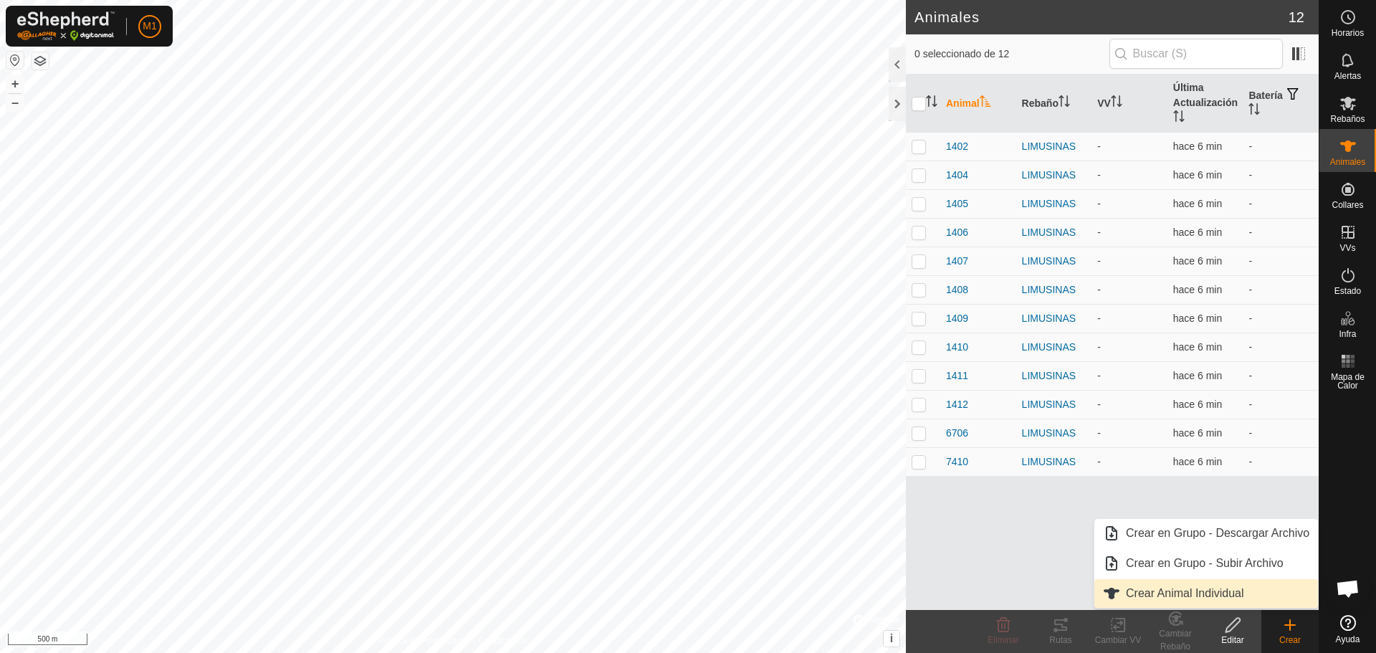
click at [1150, 591] on link "Crear Animal Individual" at bounding box center [1206, 593] width 224 height 29
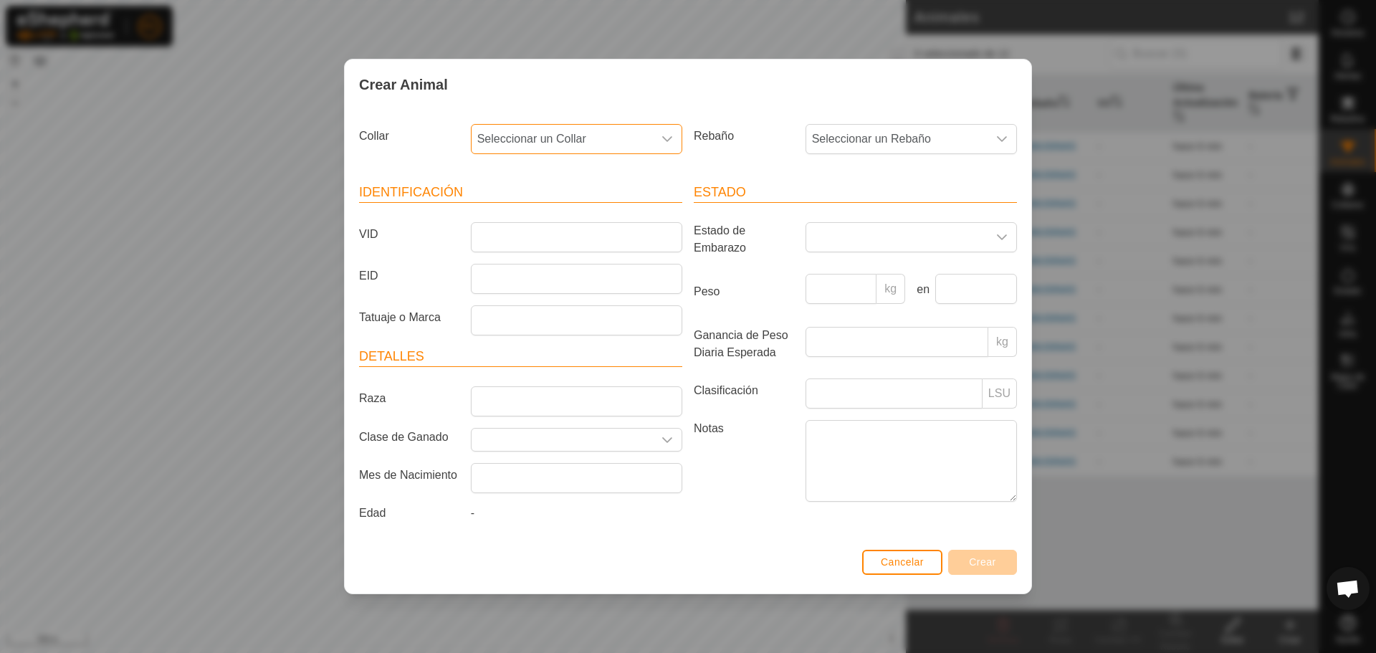
click at [565, 139] on span "Seleccionar un Collar" at bounding box center [562, 139] width 181 height 29
click at [518, 274] on li "1060477102" at bounding box center [577, 276] width 210 height 29
click at [885, 145] on span "Seleccionar un Rebaño" at bounding box center [896, 139] width 181 height 29
click at [863, 270] on li "LIMUSINAS" at bounding box center [912, 273] width 210 height 29
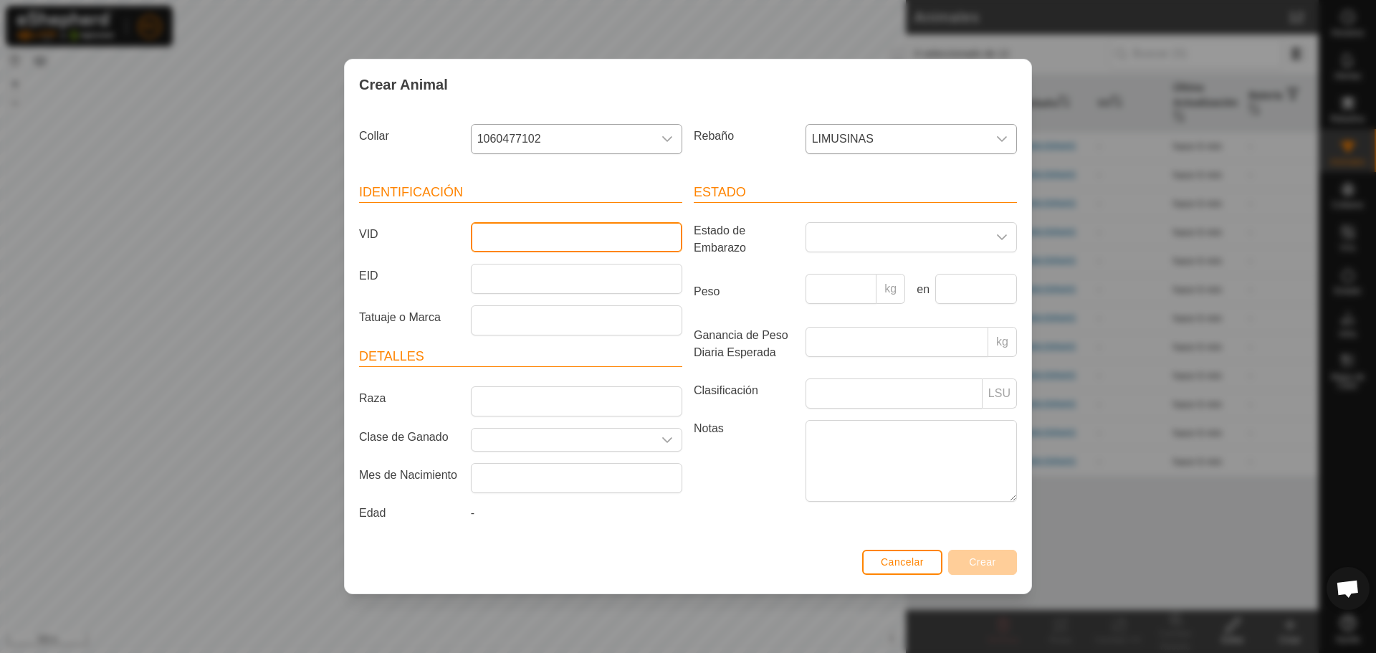
click at [553, 235] on input "VID" at bounding box center [576, 237] width 211 height 30
type input "7414"
click at [870, 222] on p-select at bounding box center [911, 237] width 211 height 30
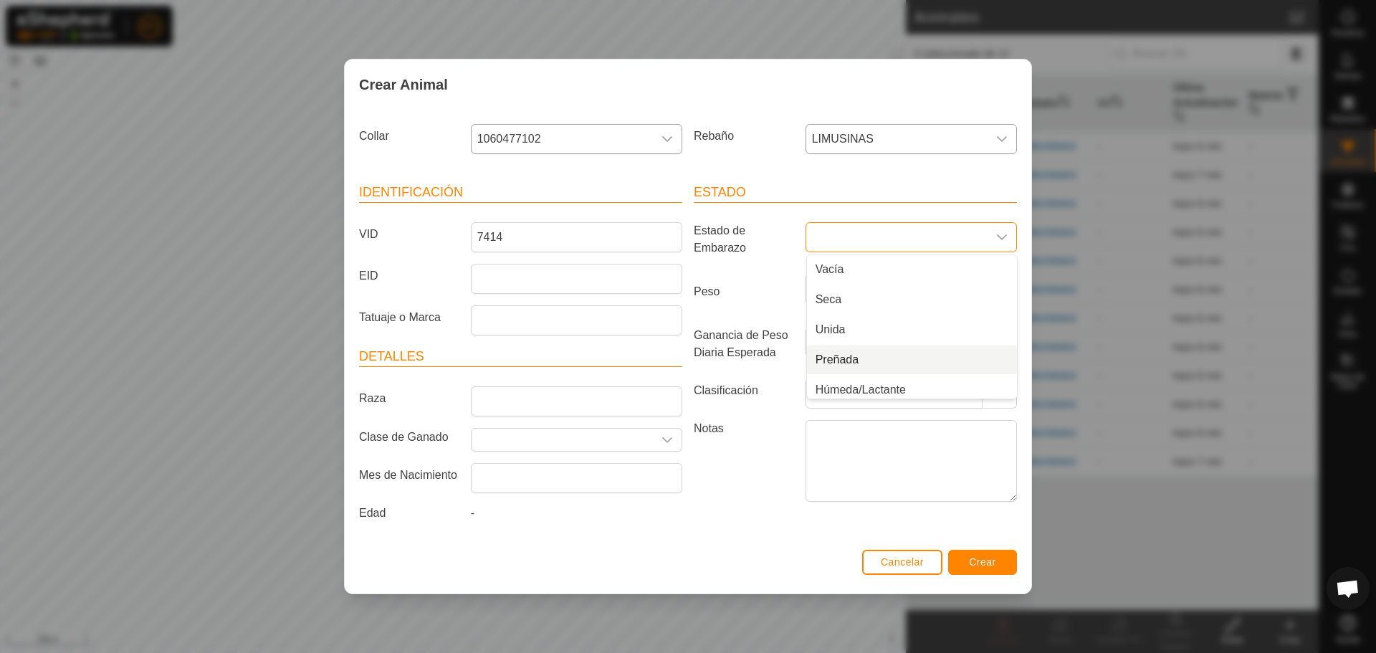
click at [850, 355] on li "Preñada" at bounding box center [912, 359] width 210 height 29
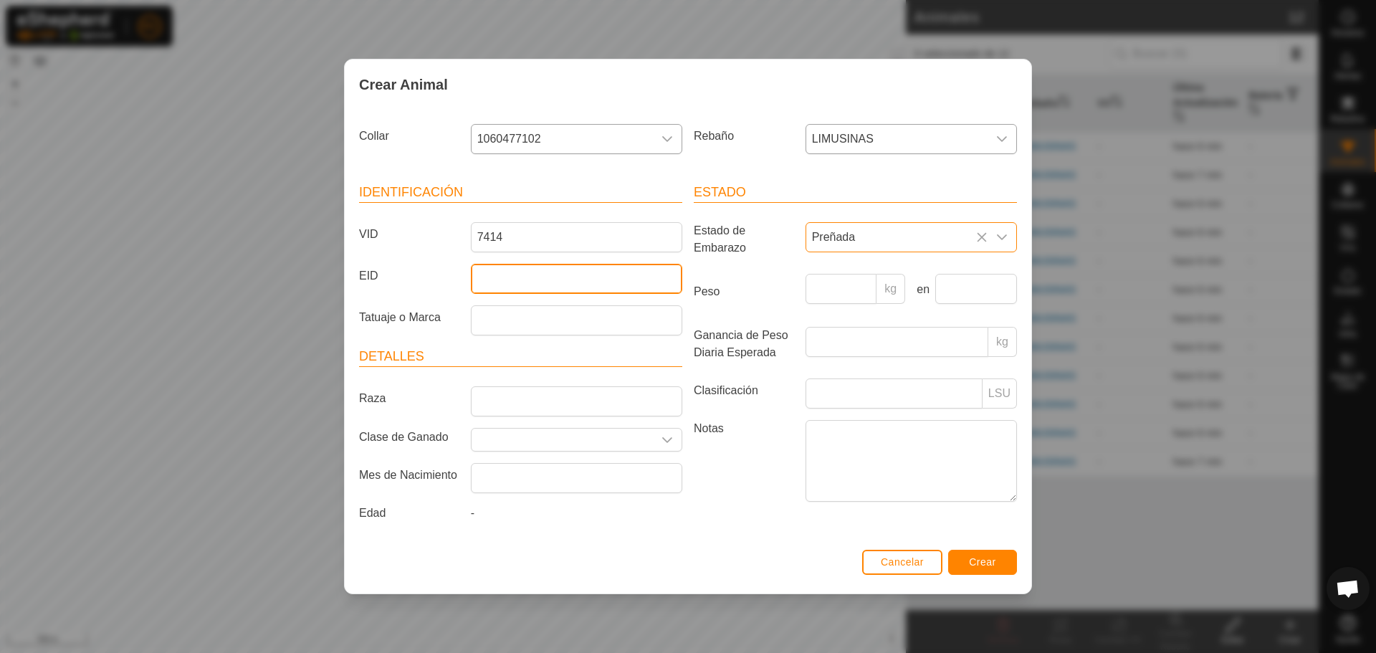
click at [573, 278] on input "EID" at bounding box center [576, 279] width 211 height 30
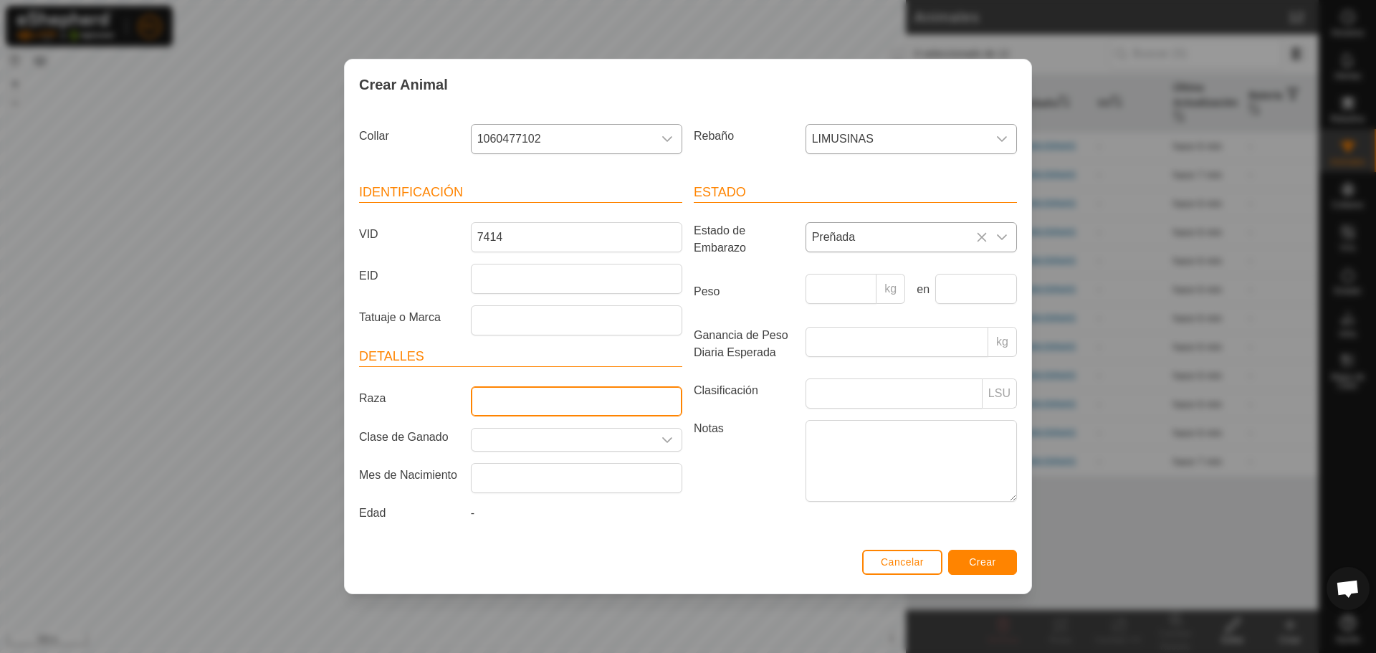
click at [558, 394] on input "Raza" at bounding box center [576, 401] width 211 height 30
type input "LIMUSIN"
click at [529, 434] on input "text" at bounding box center [562, 440] width 181 height 22
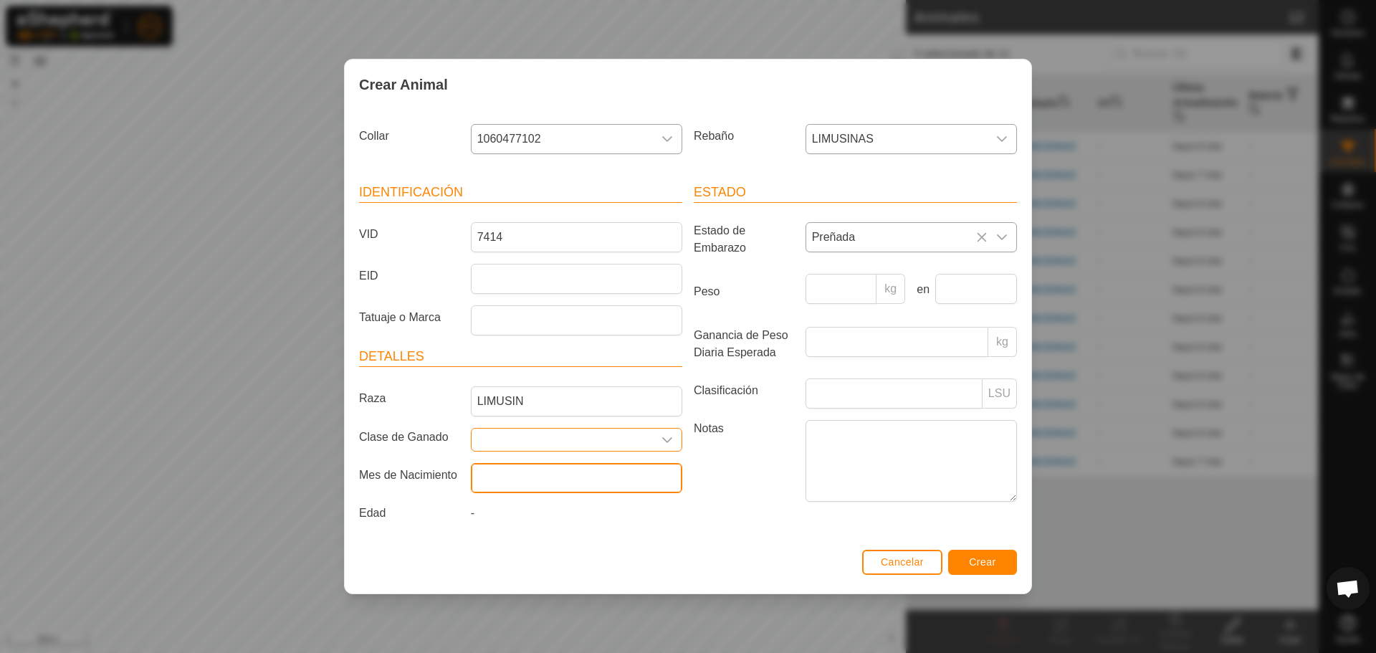
click at [537, 476] on input "text" at bounding box center [576, 478] width 211 height 30
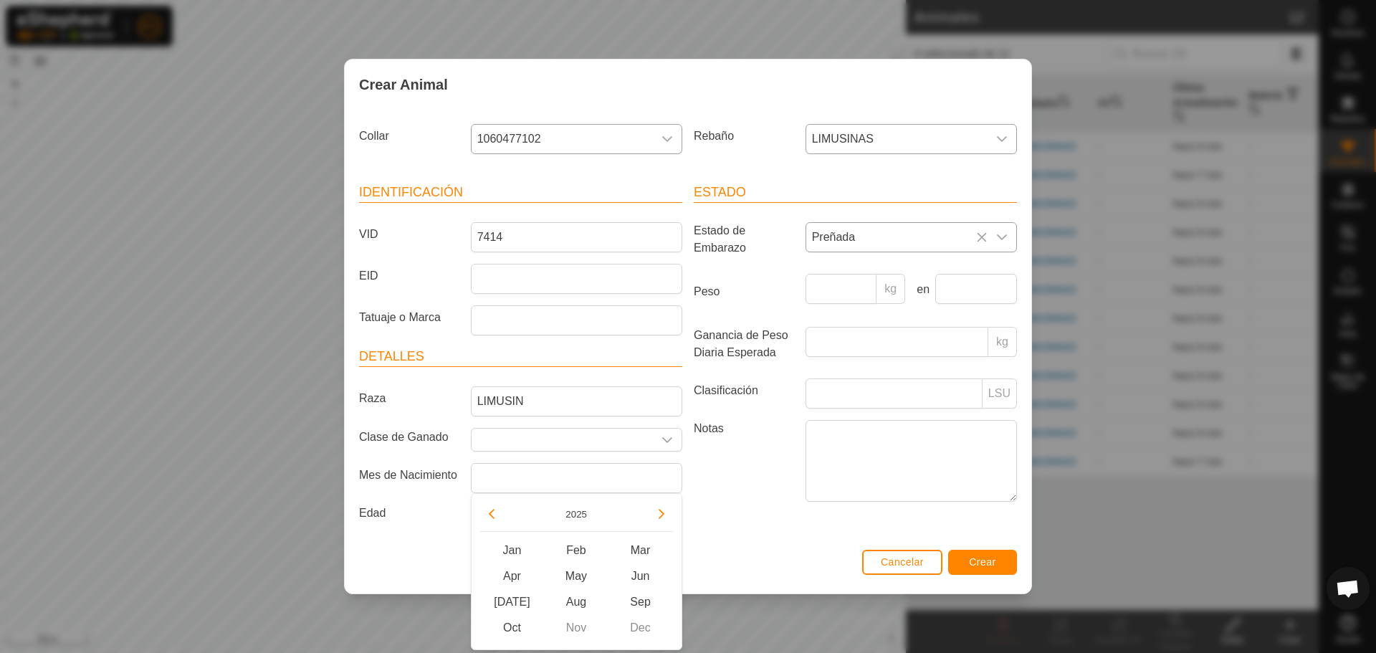
click at [503, 519] on div "2025" at bounding box center [576, 516] width 193 height 29
click at [485, 519] on button "Previous Year" at bounding box center [491, 513] width 23 height 23
click at [493, 515] on button "Previous Year" at bounding box center [491, 513] width 23 height 23
click at [493, 515] on icon "Previous Year" at bounding box center [491, 513] width 11 height 11
click at [497, 514] on button "Previous Year" at bounding box center [491, 513] width 23 height 23
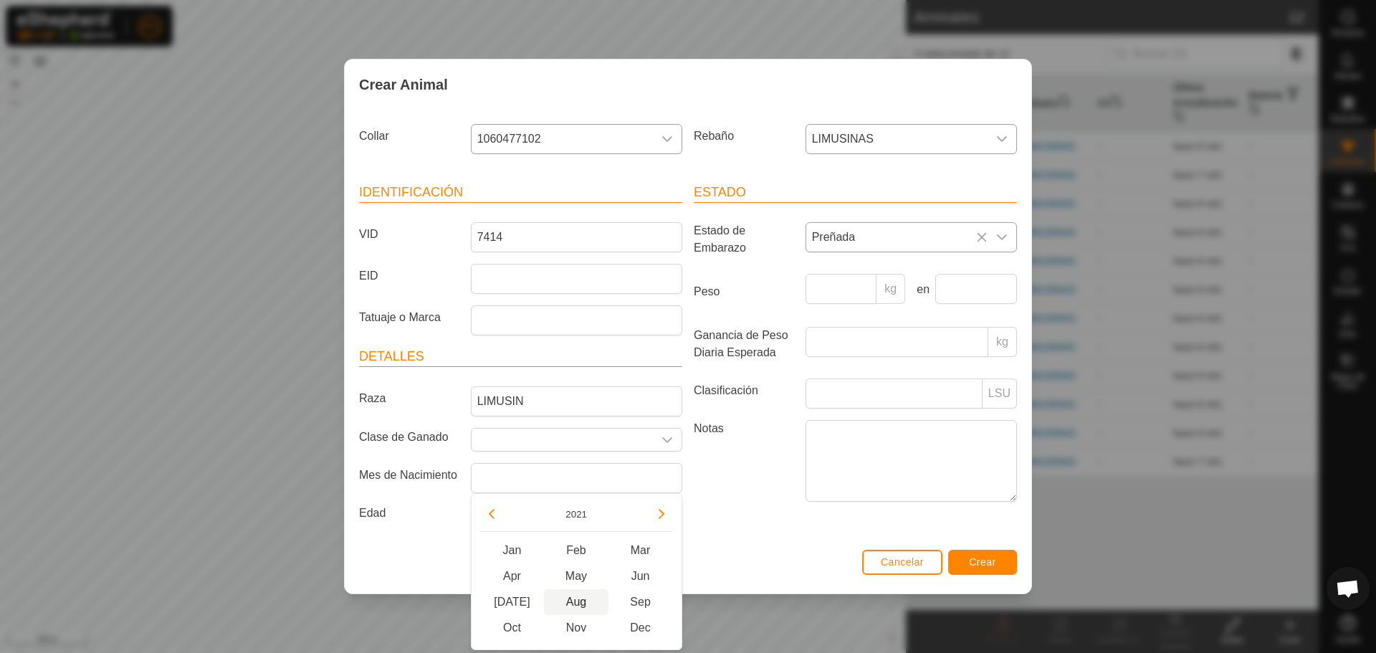
click at [589, 602] on span "Aug" at bounding box center [576, 602] width 65 height 26
type input "[DATE]"
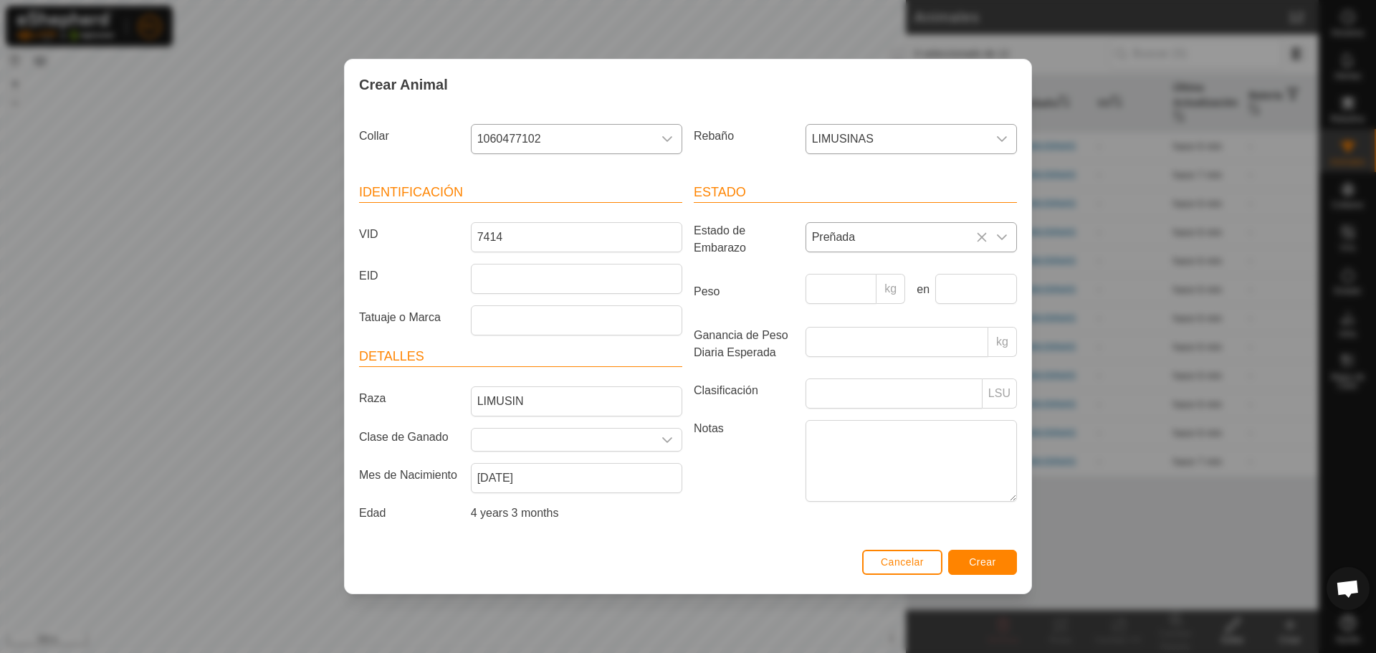
click at [503, 261] on article "Identificación VID 7414 EID Tatuaje o Marca" at bounding box center [520, 259] width 323 height 153
click at [1003, 564] on button "Crear" at bounding box center [982, 562] width 69 height 25
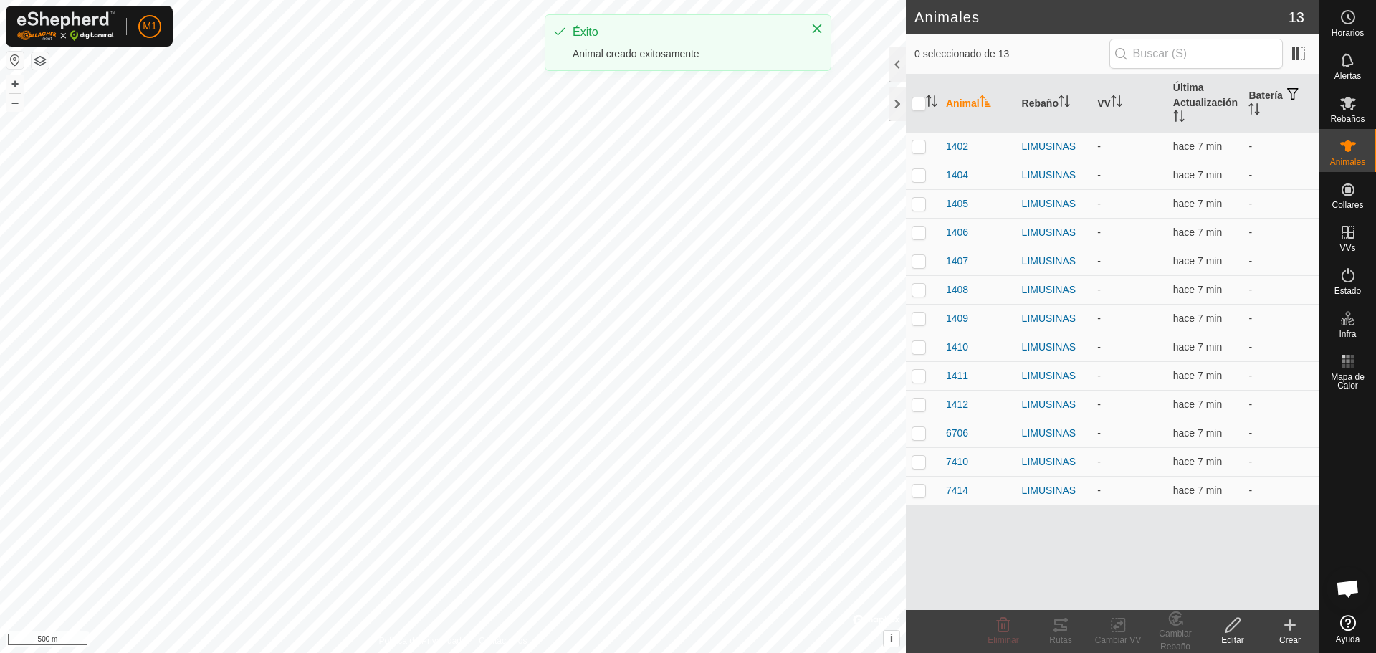
click at [1295, 634] on div "Crear" at bounding box center [1289, 640] width 57 height 13
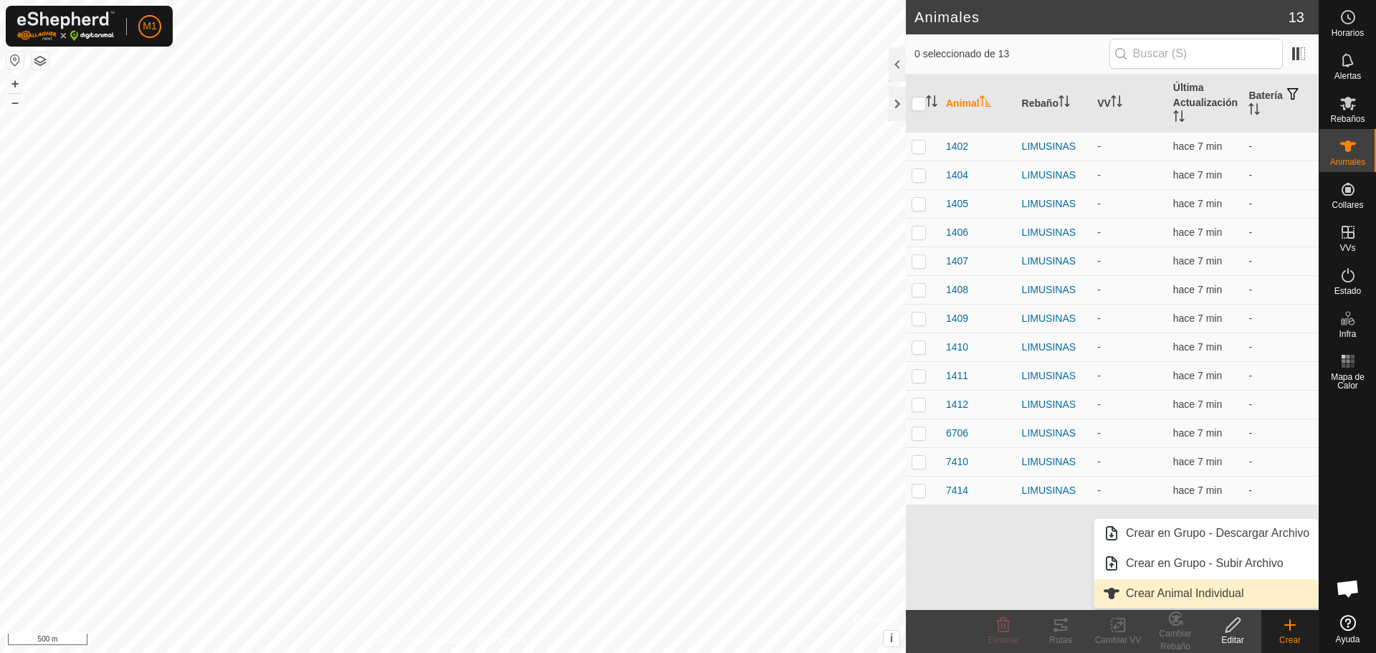
click at [1173, 581] on link "Crear Animal Individual" at bounding box center [1206, 593] width 224 height 29
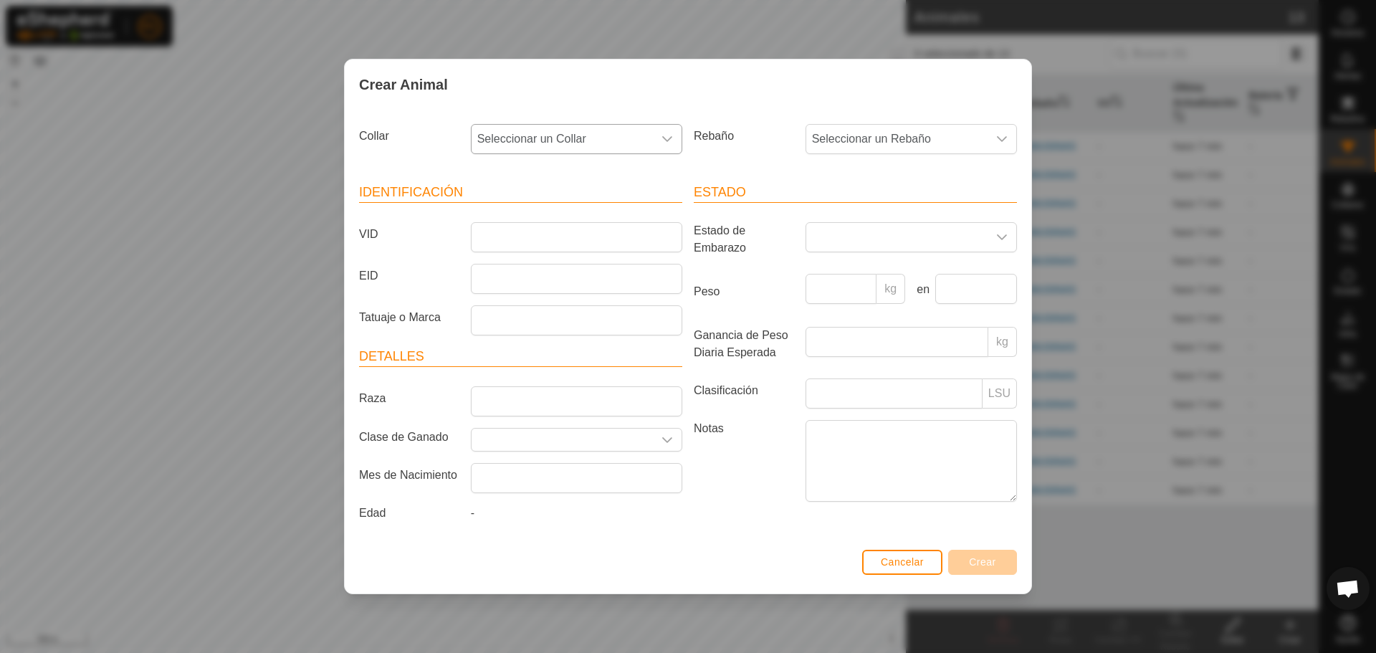
click at [580, 151] on span "Seleccionar un Collar" at bounding box center [562, 139] width 181 height 29
click at [535, 209] on li "1713519958" at bounding box center [577, 213] width 210 height 29
click at [869, 135] on span "Seleccionar un Rebaño" at bounding box center [896, 139] width 181 height 29
click at [848, 270] on li "LIMUSINAS" at bounding box center [912, 273] width 210 height 29
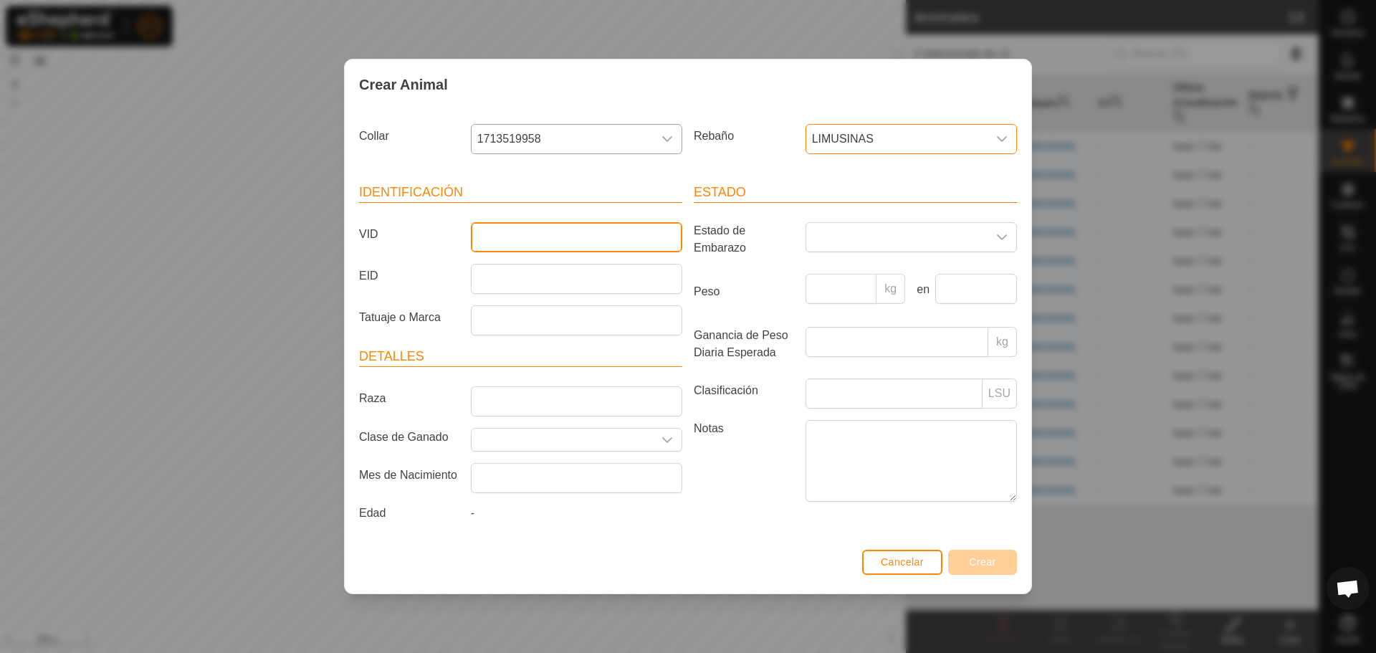
click at [510, 226] on input "VID" at bounding box center [576, 237] width 211 height 30
click at [587, 230] on input "VID" at bounding box center [576, 237] width 211 height 30
type input "7415"
click at [925, 234] on span at bounding box center [896, 237] width 181 height 29
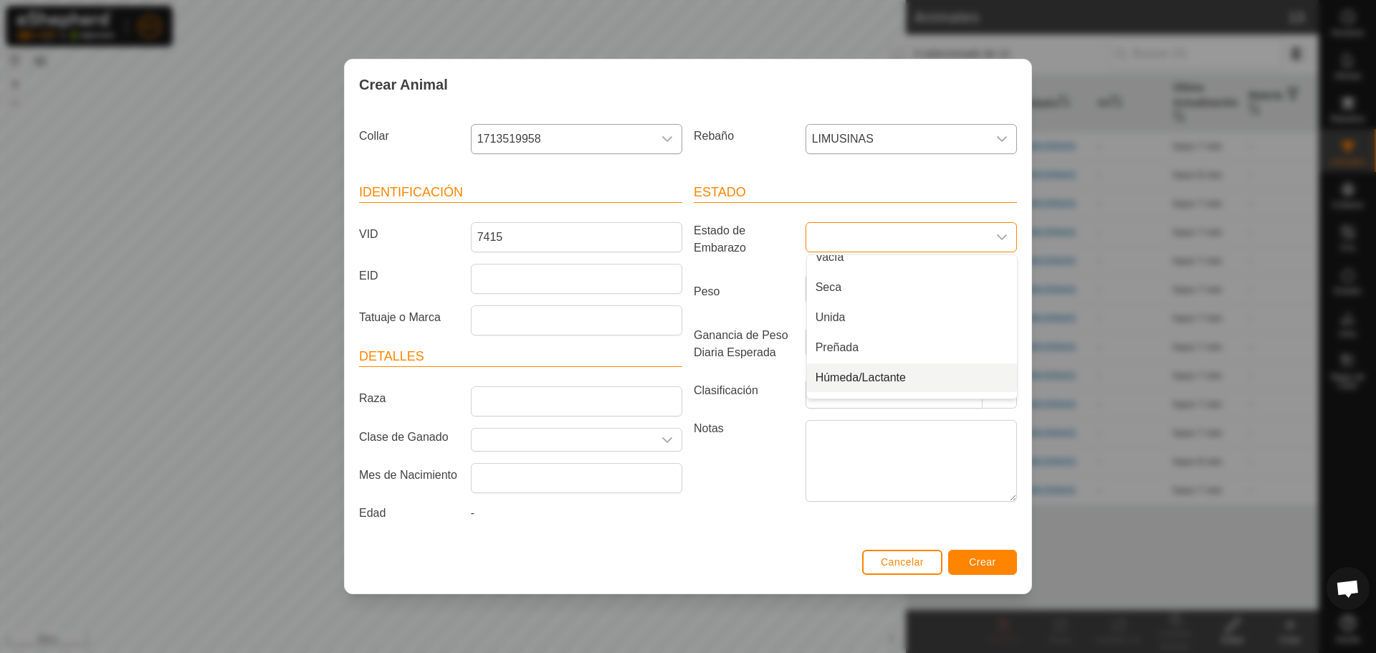
scroll to position [0, 0]
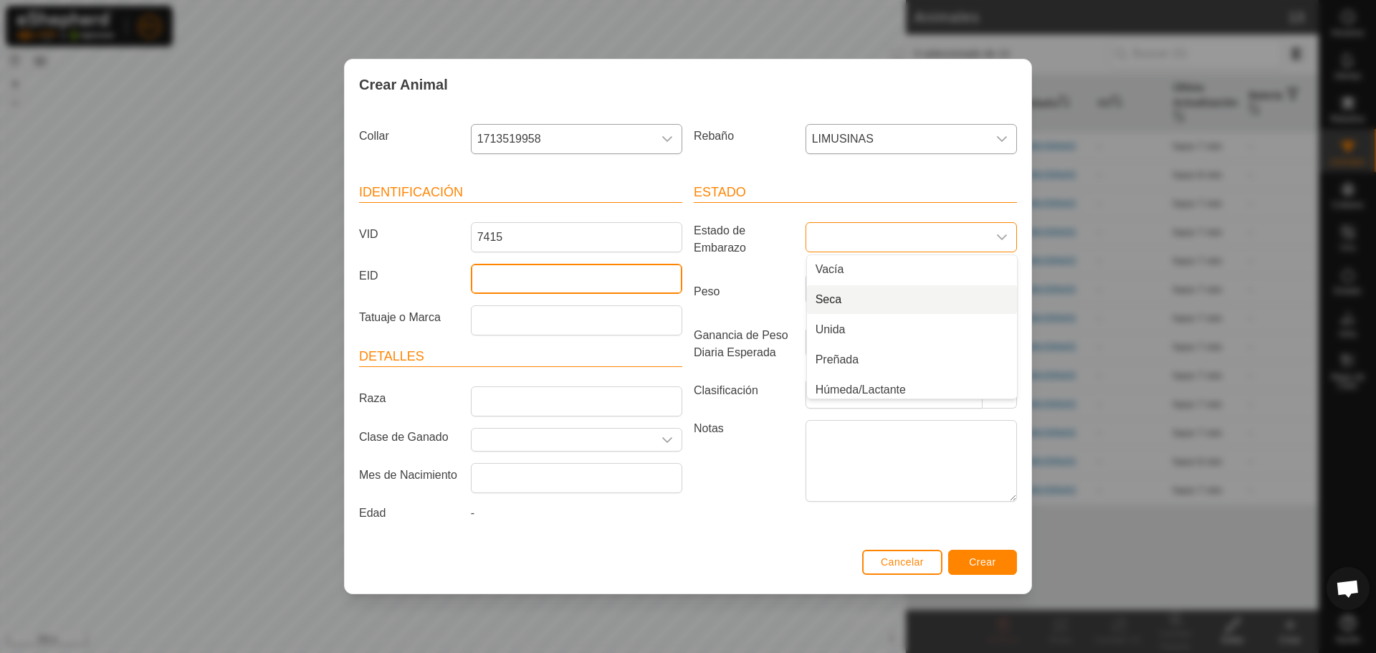
click at [588, 271] on input "EID" at bounding box center [576, 279] width 211 height 30
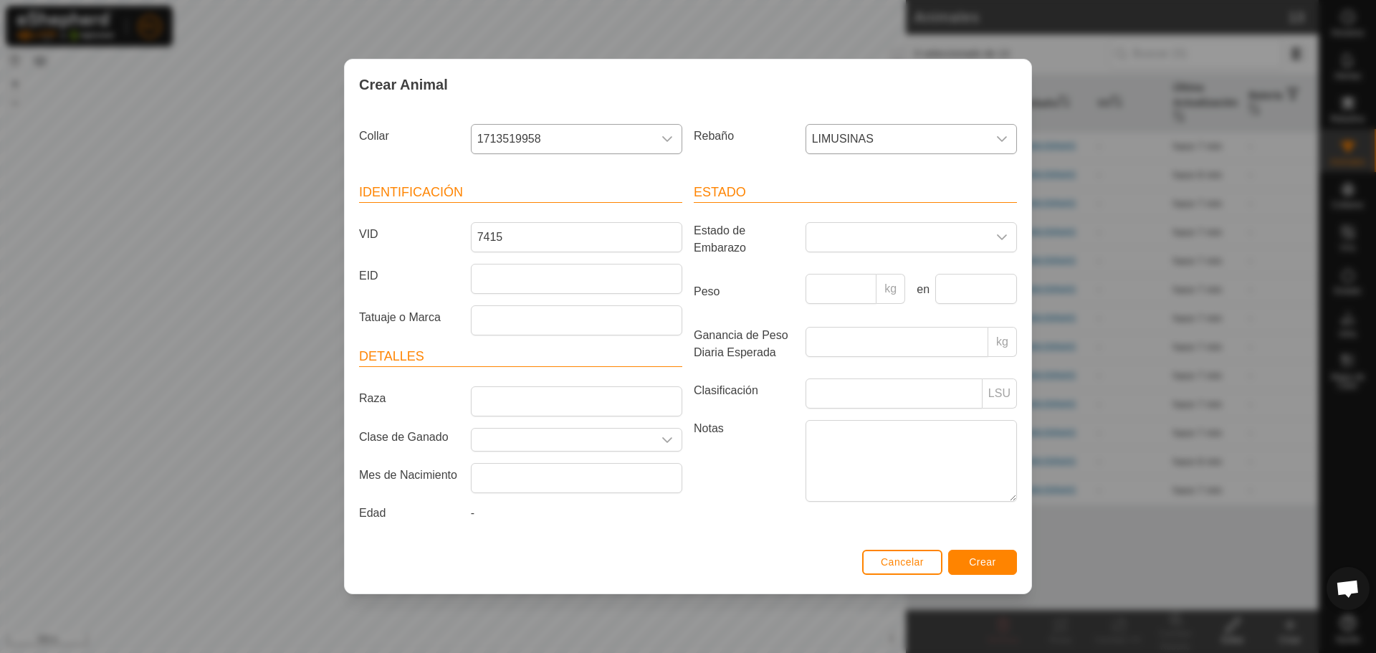
click at [507, 386] on article "Detalles Raza Clase de Ganado Mes de Nacimiento Edad -" at bounding box center [520, 437] width 323 height 181
click at [507, 396] on input "Raza" at bounding box center [576, 401] width 211 height 30
type input "LIMUSIN"
click at [564, 447] on input "text" at bounding box center [562, 440] width 181 height 22
click at [629, 434] on input "text" at bounding box center [562, 440] width 181 height 22
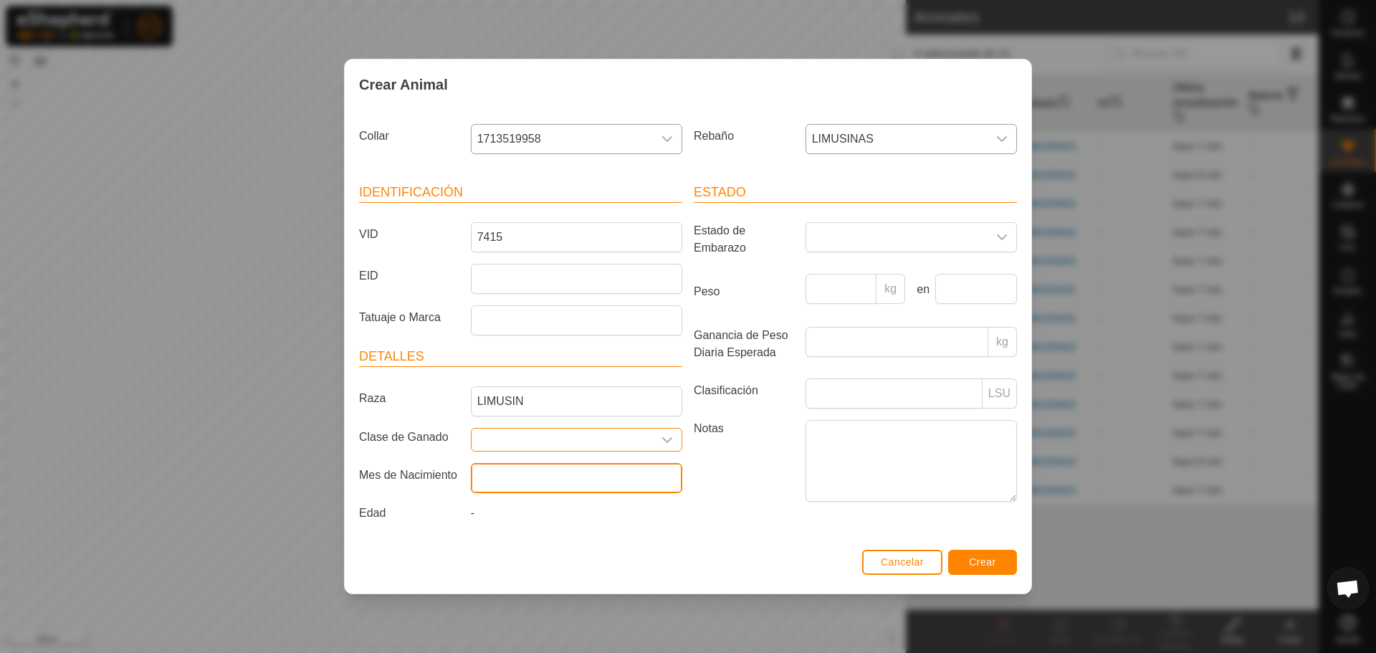
click at [628, 480] on input "text" at bounding box center [576, 478] width 211 height 30
click at [736, 517] on div "Estado Estado de Embarazo Peso kg en Ganancia de Peso Diaria Esperada kg Clasif…" at bounding box center [855, 355] width 335 height 379
click at [568, 459] on article "Detalles Raza LIMUSIN Clase de Ganado Mes de Nacimiento Edad -" at bounding box center [520, 437] width 323 height 181
click at [570, 475] on input "text" at bounding box center [576, 478] width 211 height 30
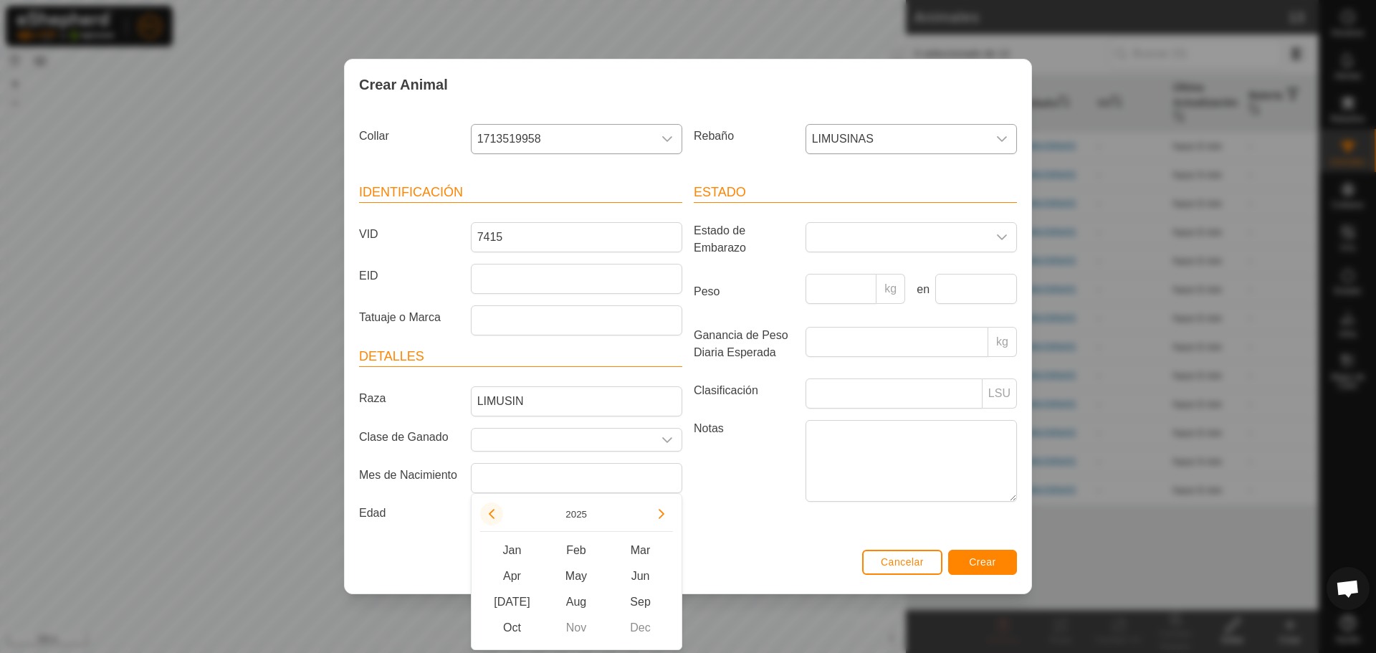
click at [495, 511] on button "Previous Year" at bounding box center [491, 513] width 23 height 23
click at [496, 512] on span "Previous Year" at bounding box center [496, 512] width 0 height 0
click at [495, 511] on button "Previous Year" at bounding box center [491, 513] width 23 height 23
click at [495, 511] on icon "Previous Year" at bounding box center [491, 513] width 11 height 11
click at [573, 612] on span "Aug" at bounding box center [576, 602] width 65 height 26
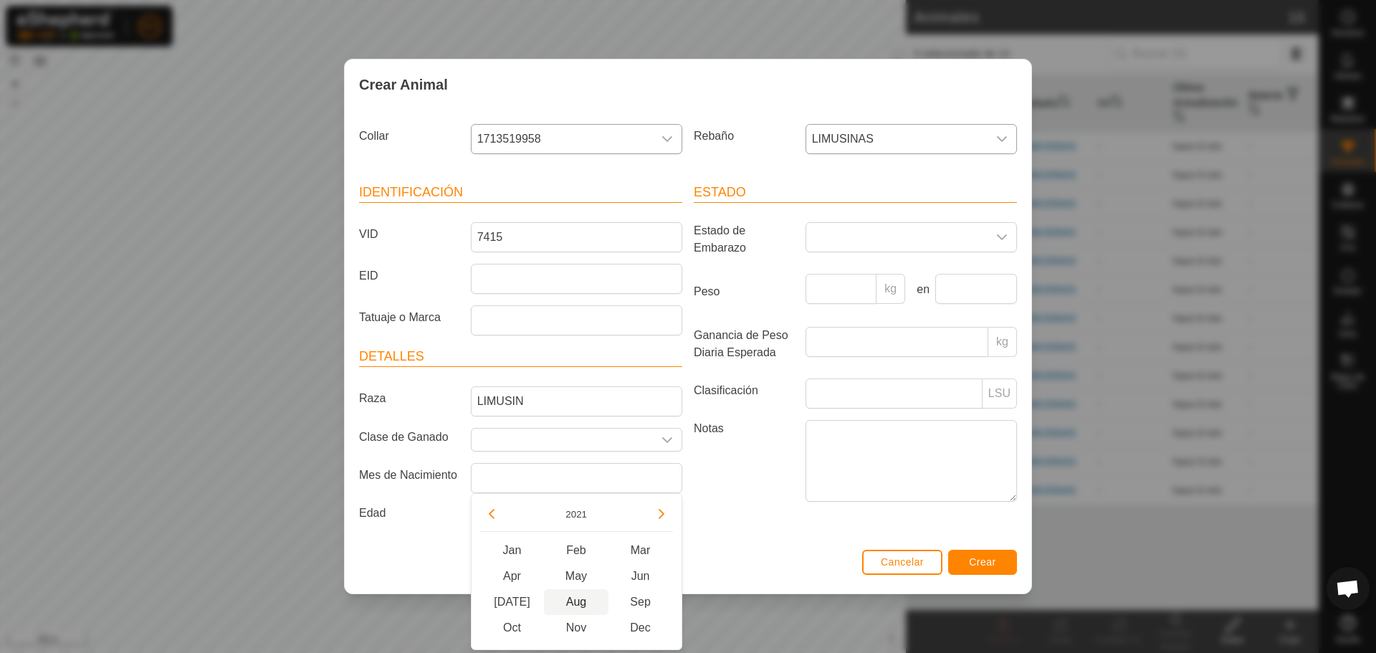
type input "[DATE]"
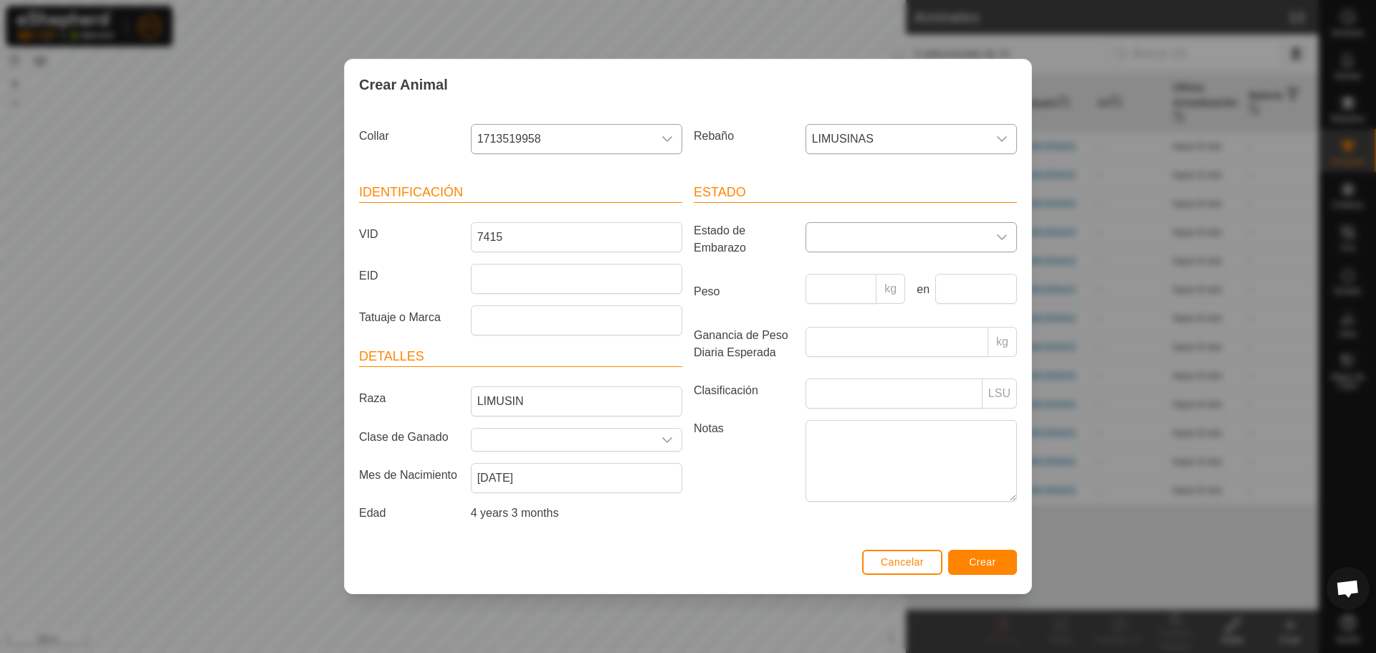
click at [930, 232] on span at bounding box center [896, 237] width 181 height 29
click at [985, 554] on button "Crear" at bounding box center [982, 562] width 69 height 25
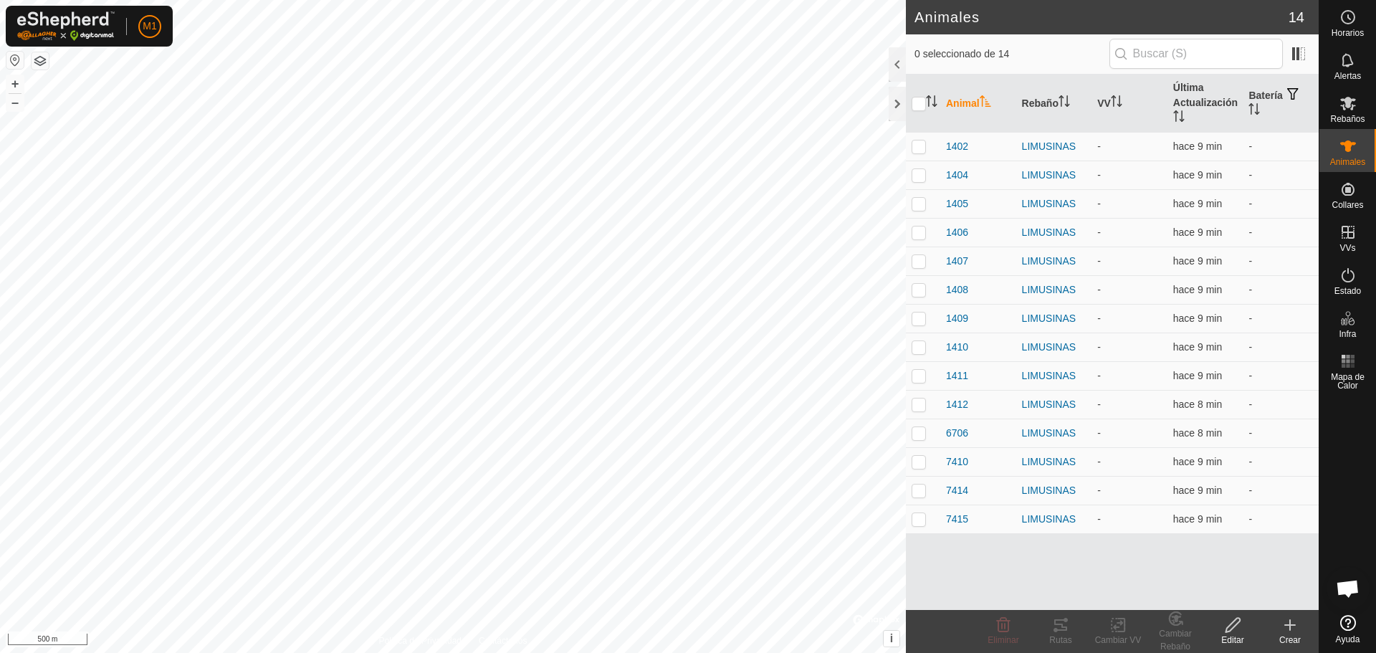
click at [1302, 628] on create-svg-icon at bounding box center [1289, 624] width 57 height 17
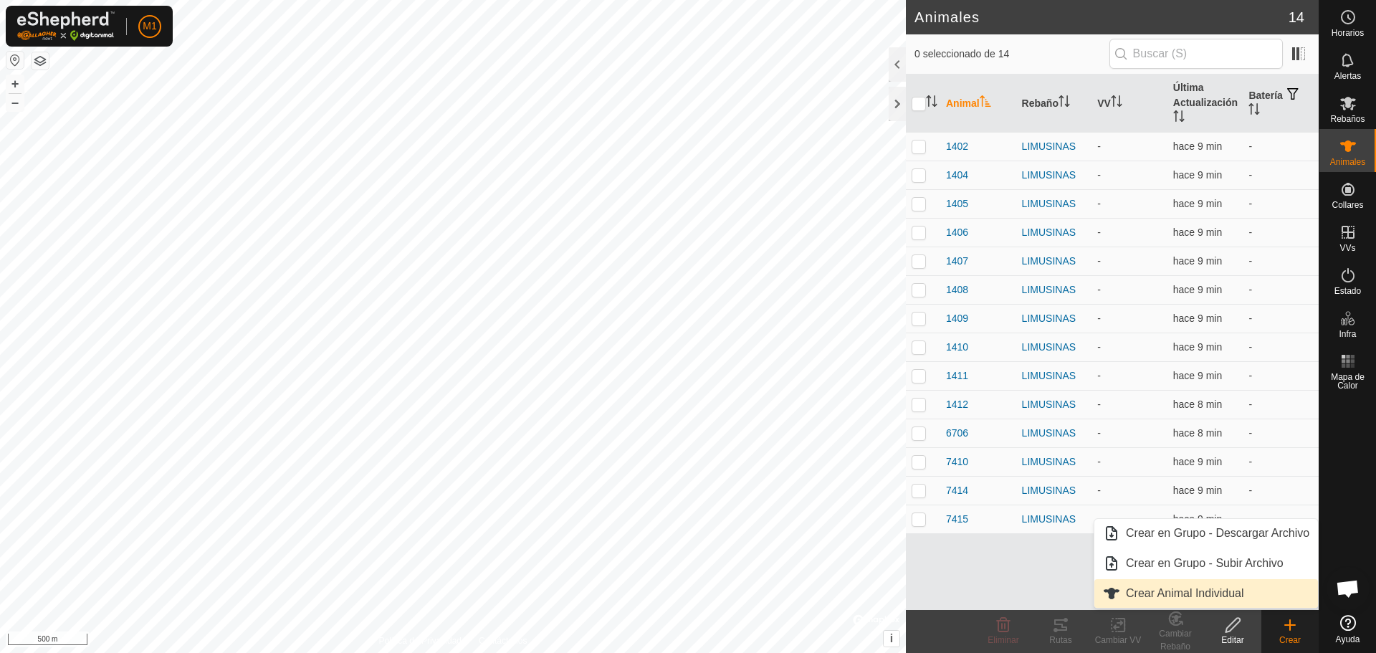
click at [1221, 591] on link "Crear Animal Individual" at bounding box center [1206, 593] width 224 height 29
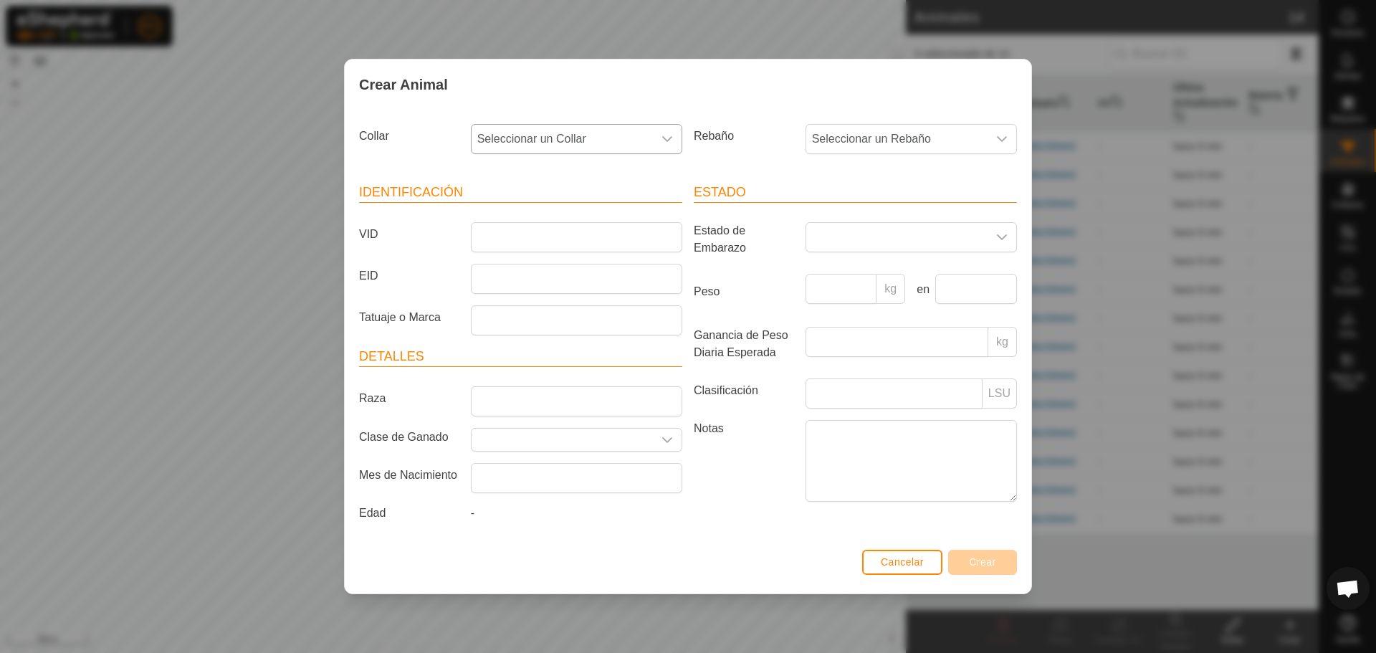
click at [545, 138] on span "Seleccionar un Collar" at bounding box center [562, 139] width 181 height 29
click at [542, 277] on li "1505907469" at bounding box center [577, 283] width 210 height 29
click at [961, 128] on span "Seleccionar un Rebaño" at bounding box center [896, 139] width 181 height 29
click at [851, 270] on li "LIMUSINAS" at bounding box center [912, 273] width 210 height 29
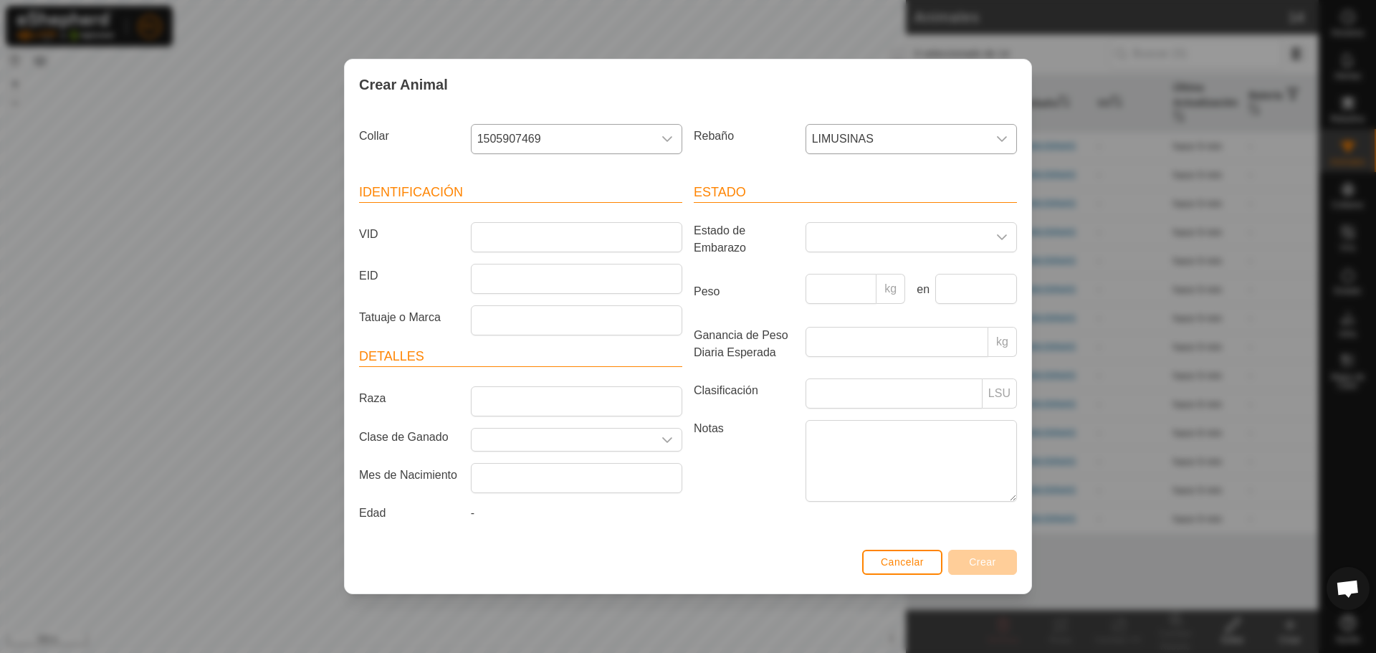
click at [590, 218] on article "Identificación VID EID Tatuaje o Marca" at bounding box center [520, 259] width 323 height 153
click at [641, 232] on input "VID" at bounding box center [576, 237] width 211 height 30
type input "6708"
click at [591, 412] on input "Raza" at bounding box center [576, 401] width 211 height 30
type input "LIMUSIN"
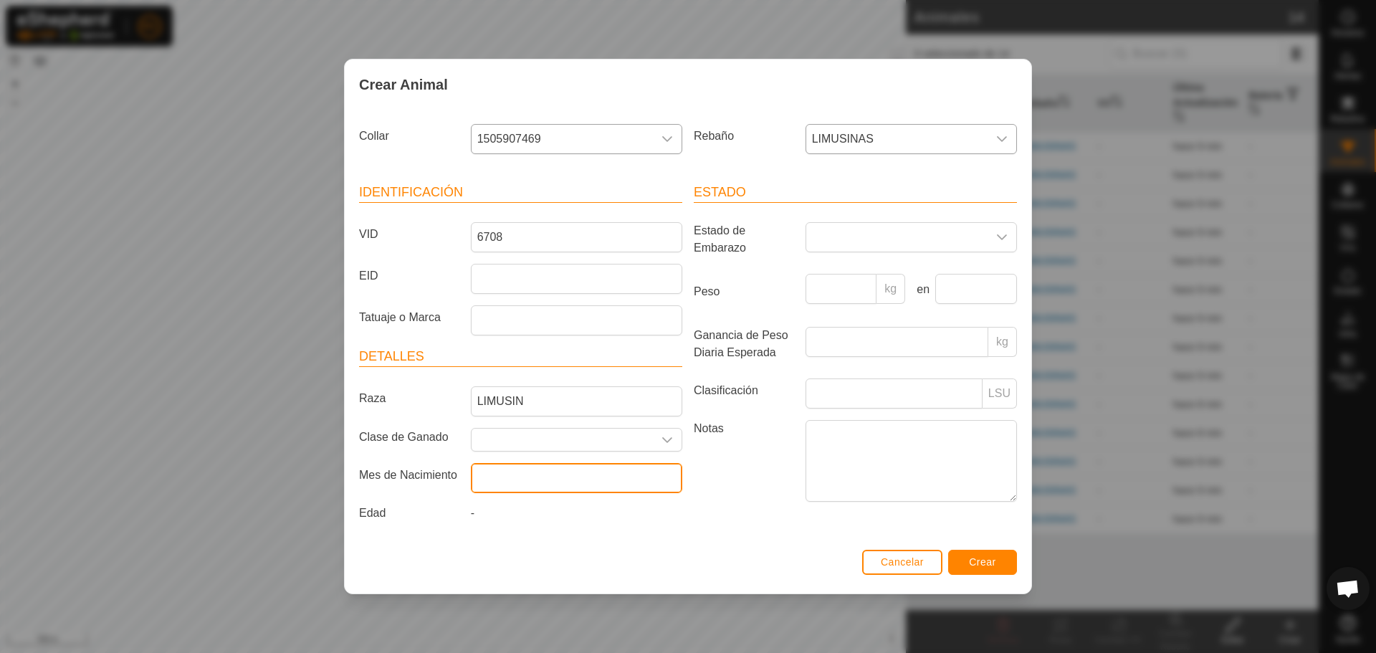
click at [586, 473] on input "text" at bounding box center [576, 478] width 211 height 30
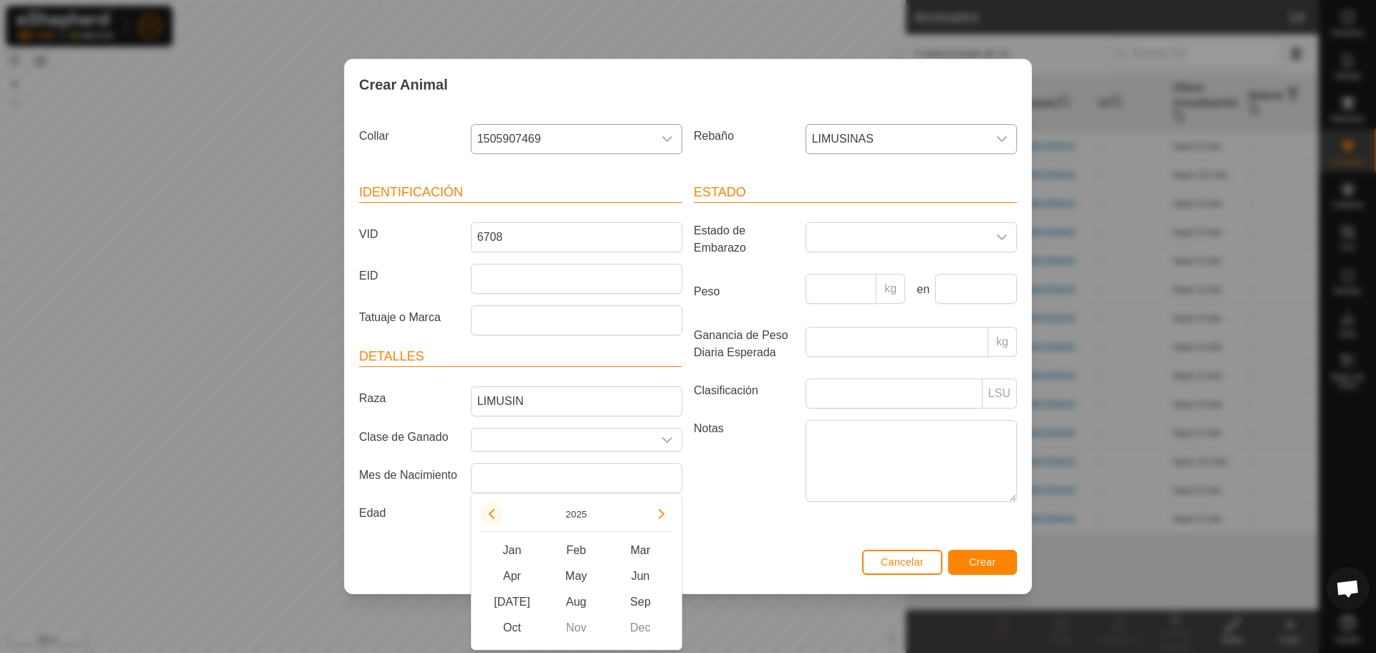
click at [493, 520] on button "Previous Year" at bounding box center [491, 513] width 23 height 23
click at [494, 520] on span "Previous Year" at bounding box center [494, 520] width 0 height 0
click at [493, 520] on button "Previous Year" at bounding box center [491, 513] width 23 height 23
click at [560, 607] on span "Aug" at bounding box center [576, 602] width 65 height 26
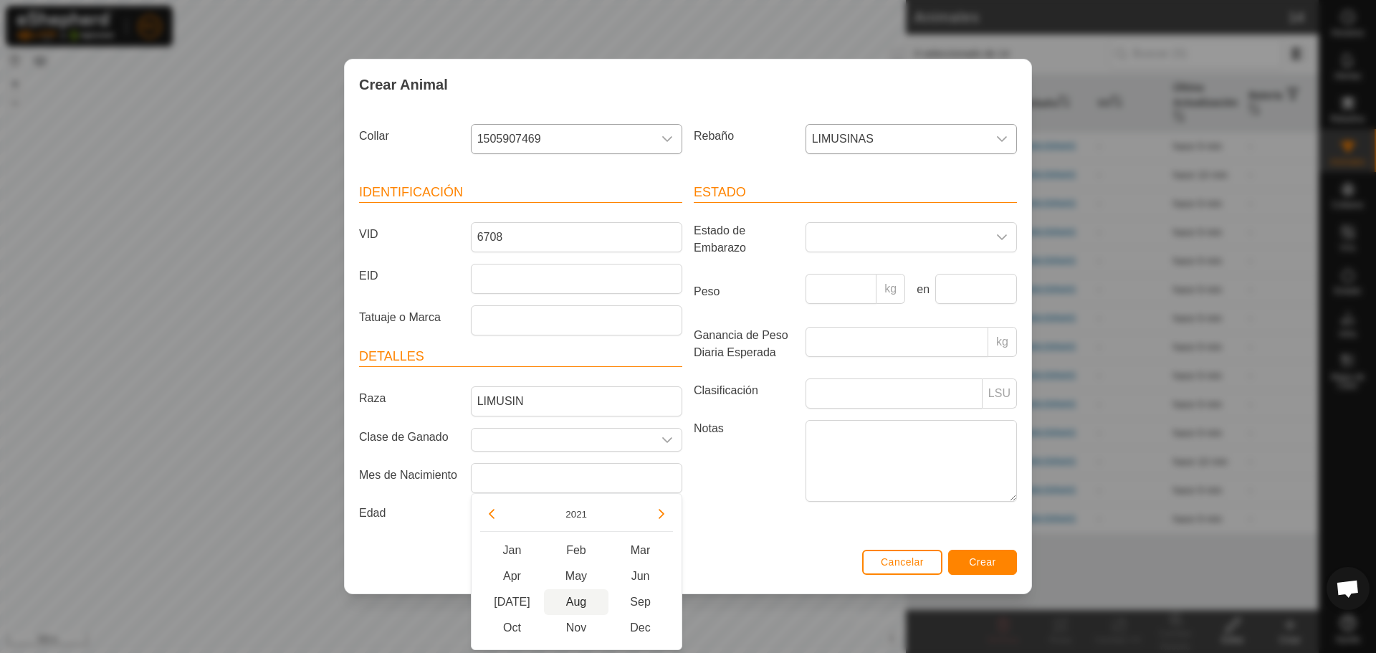
type input "[DATE]"
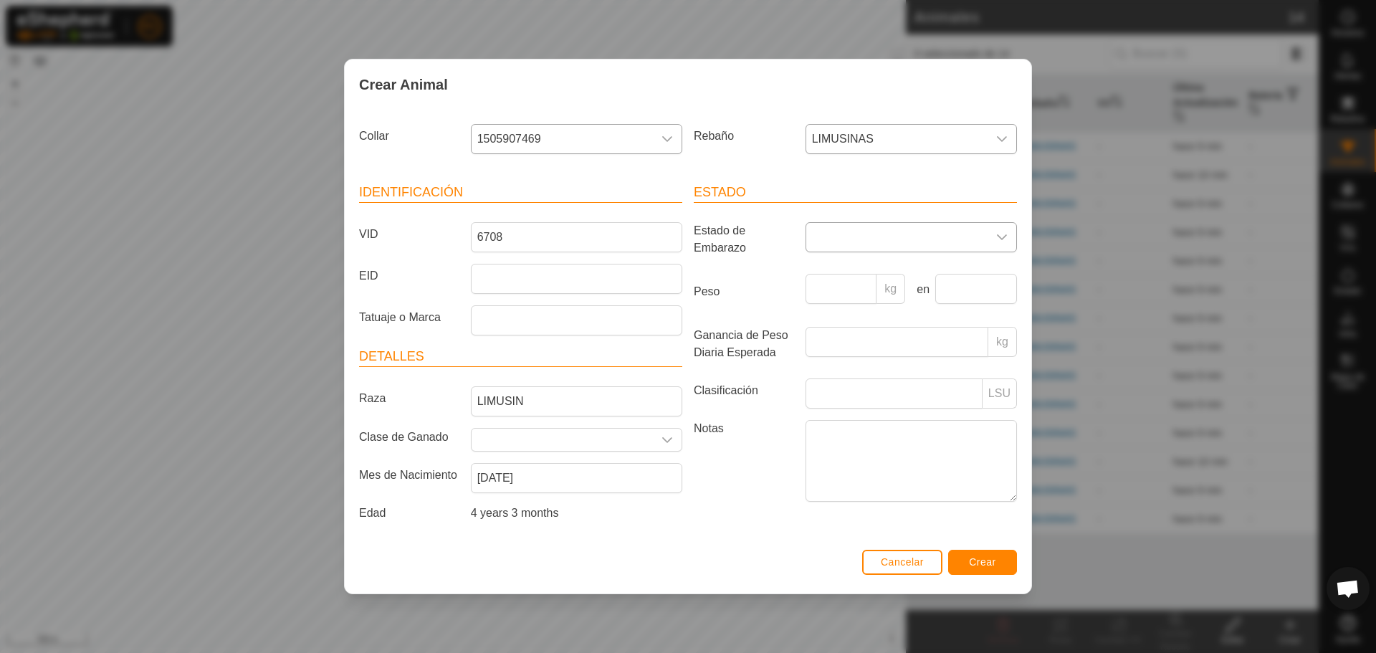
click at [905, 236] on span at bounding box center [896, 237] width 181 height 29
click at [867, 361] on li "Preñada" at bounding box center [912, 354] width 210 height 29
click at [980, 560] on span "Crear" at bounding box center [982, 561] width 27 height 11
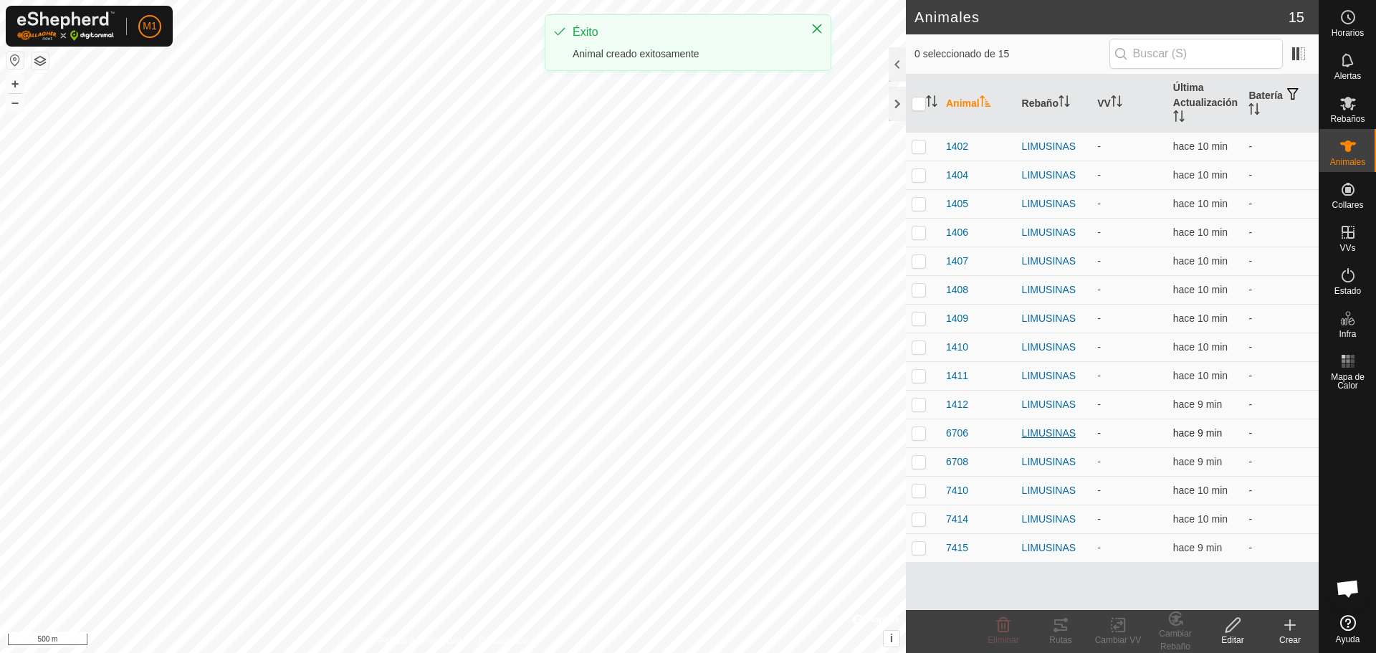
click at [1036, 426] on div "LIMUSINAS" at bounding box center [1054, 433] width 65 height 15
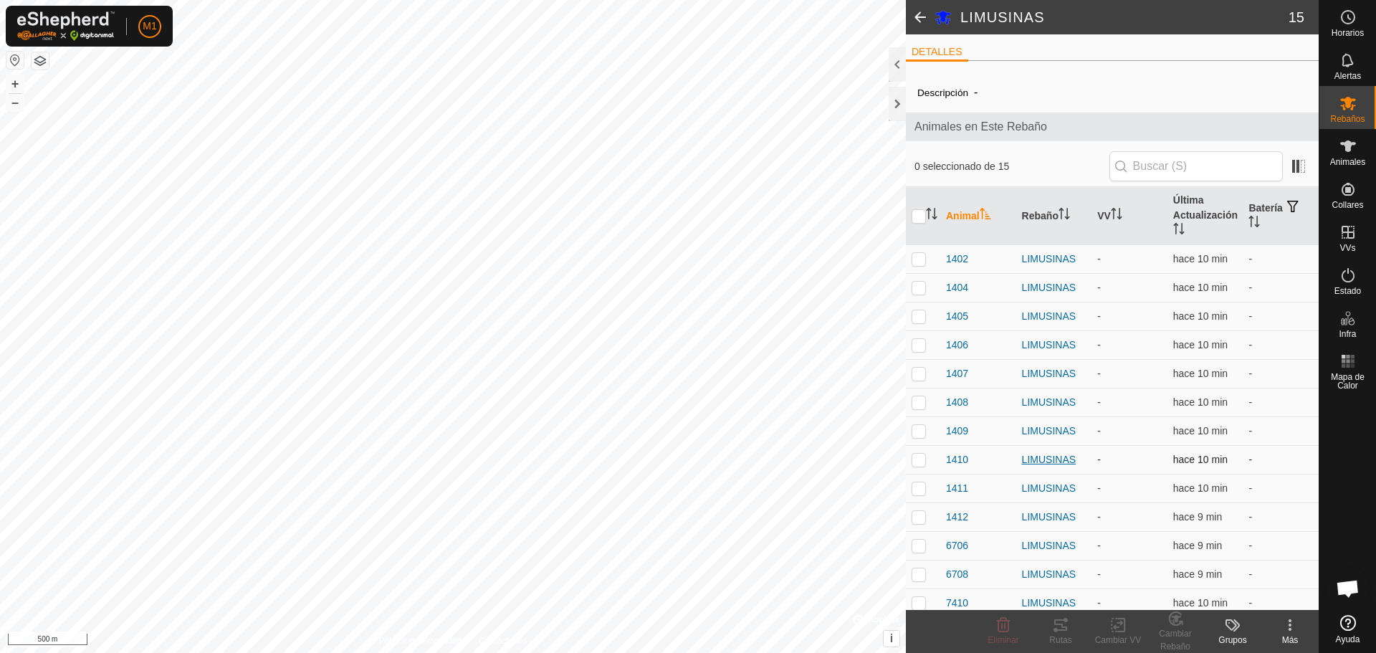
scroll to position [65, 0]
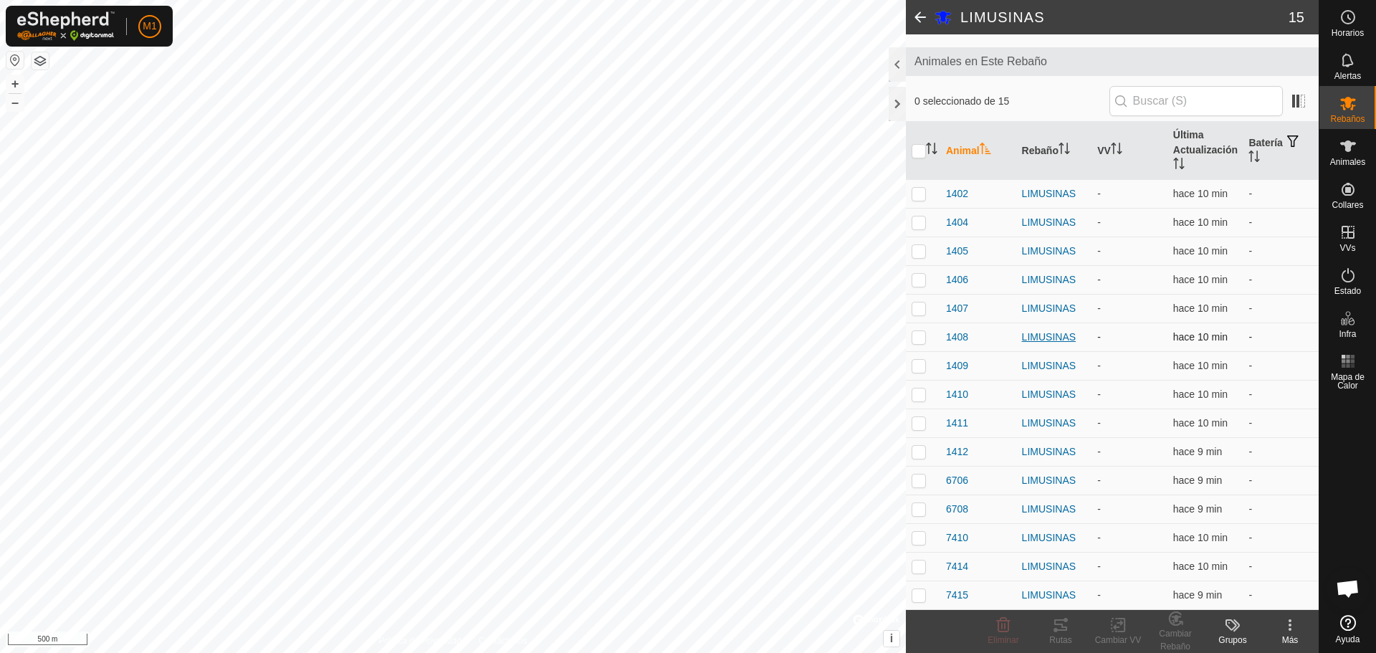
click at [1050, 333] on div "LIMUSINAS" at bounding box center [1054, 337] width 65 height 15
click at [1140, 386] on td "-" at bounding box center [1130, 394] width 76 height 29
click at [720, 652] on html "M1 Horarios Alertas Rebaños Animales Collares VVs Estado Infra Mapa de Calor Ay…" at bounding box center [688, 326] width 1376 height 653
click at [916, 11] on span at bounding box center [920, 17] width 29 height 34
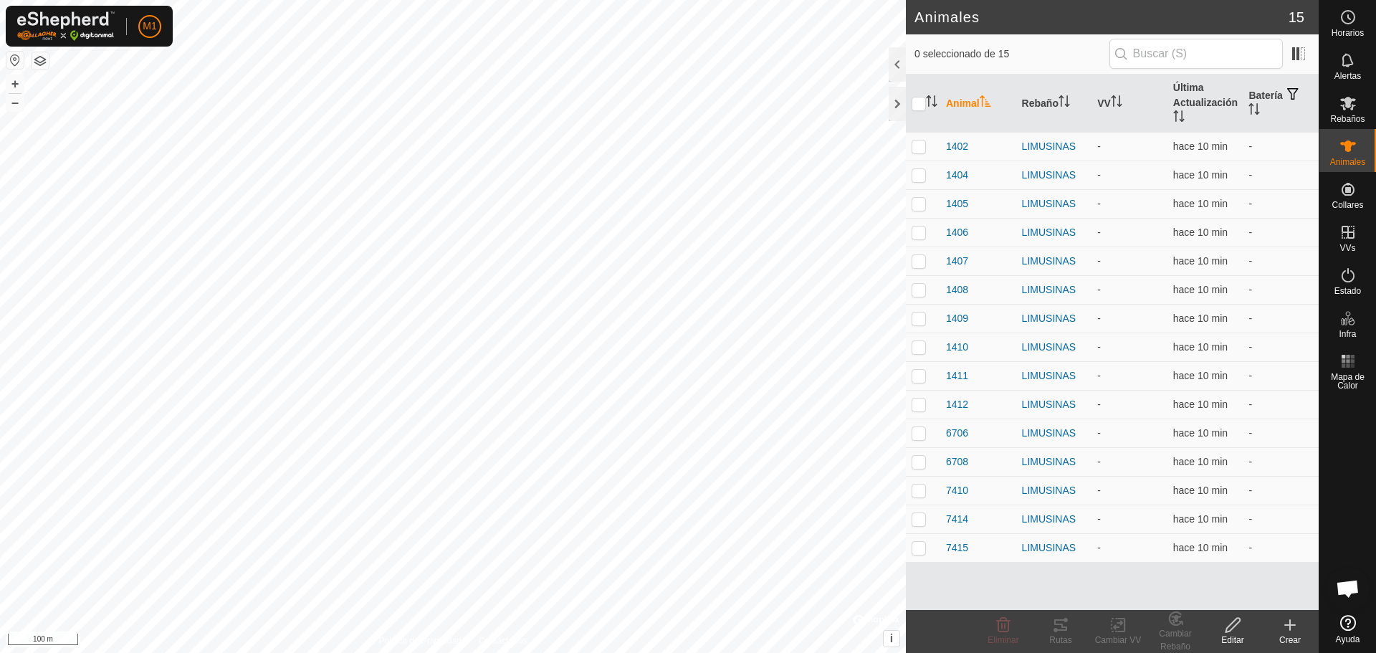
click at [918, 10] on h2 "Animales" at bounding box center [1102, 17] width 374 height 17
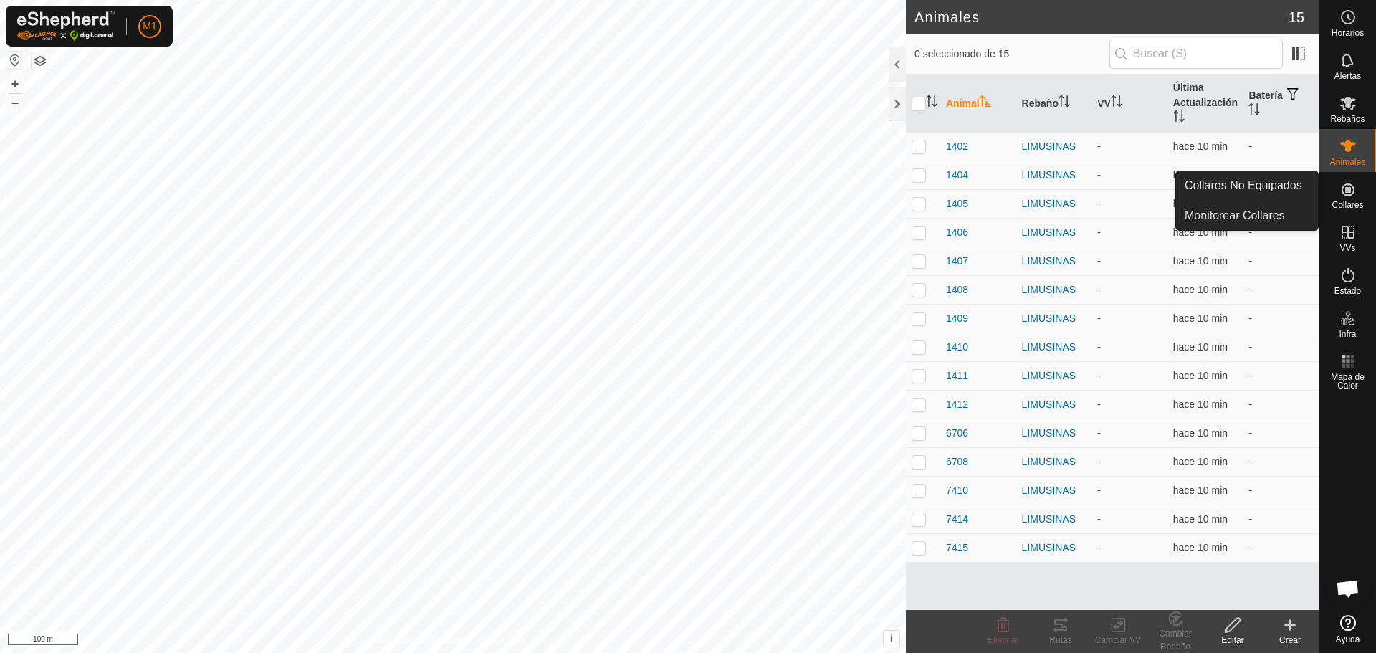
click at [1349, 206] on span "Collares" at bounding box center [1348, 205] width 32 height 9
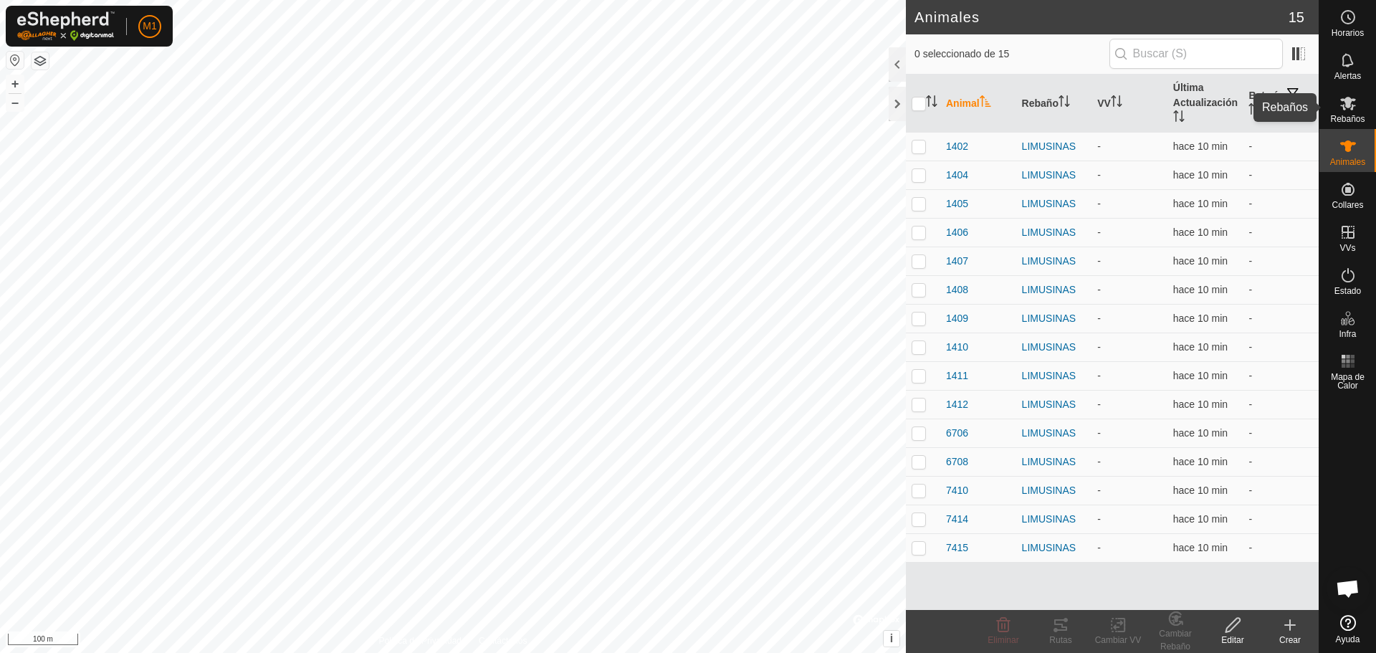
click at [1364, 108] on div "Rebaños" at bounding box center [1347, 107] width 57 height 43
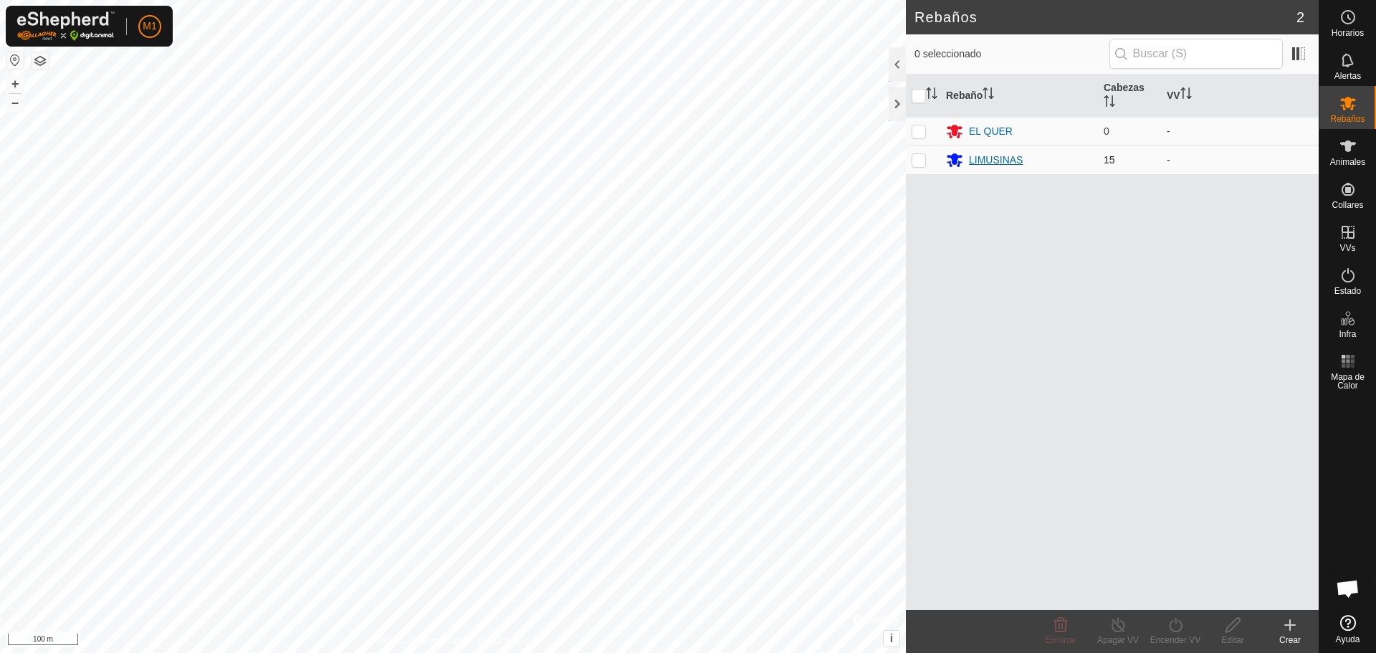
click at [1082, 168] on div "LIMUSINAS" at bounding box center [1019, 159] width 146 height 17
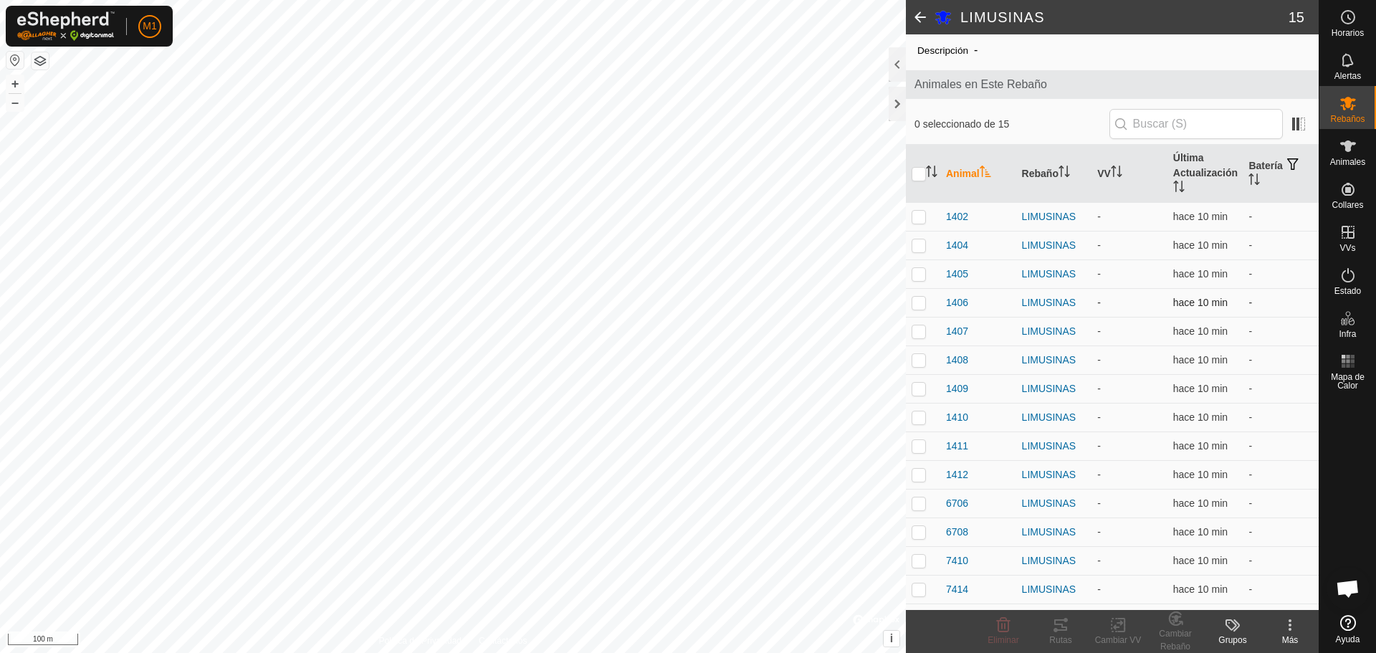
scroll to position [65, 0]
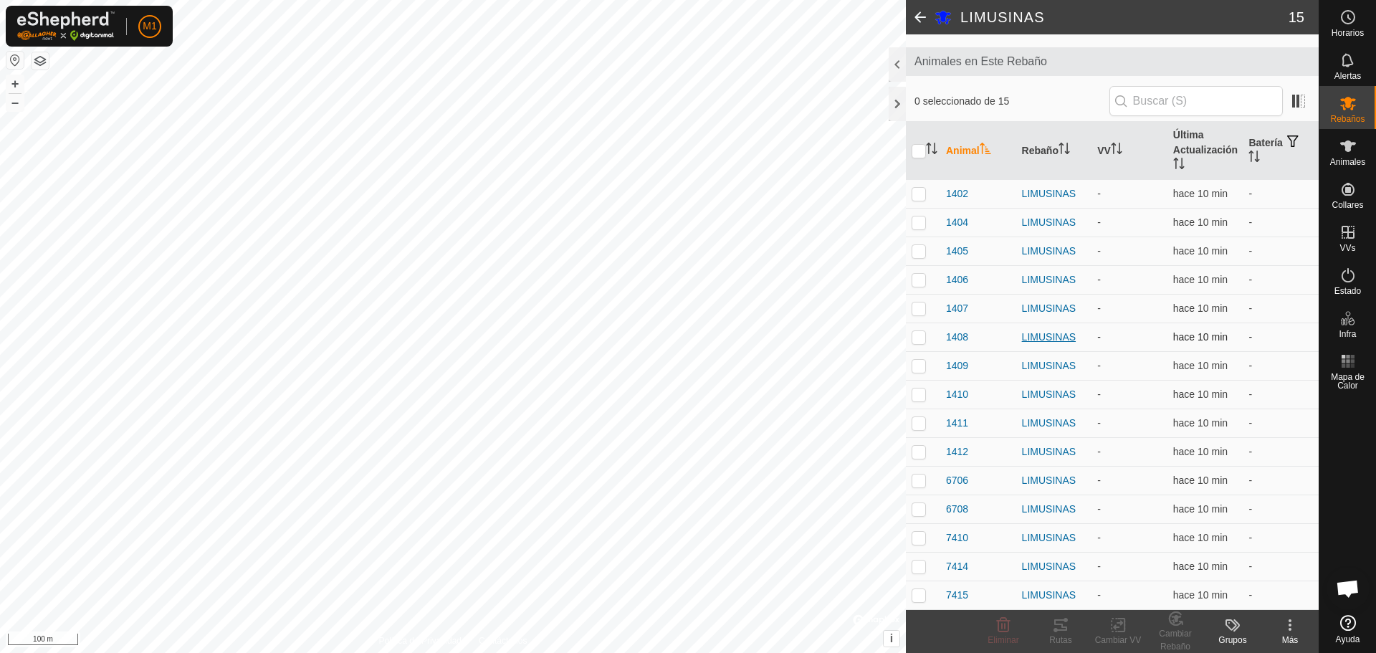
click at [1026, 340] on div "LIMUSINAS" at bounding box center [1054, 337] width 65 height 15
click at [988, 340] on div "1408" at bounding box center [978, 337] width 65 height 15
click at [1361, 151] on div "Animales" at bounding box center [1347, 150] width 57 height 43
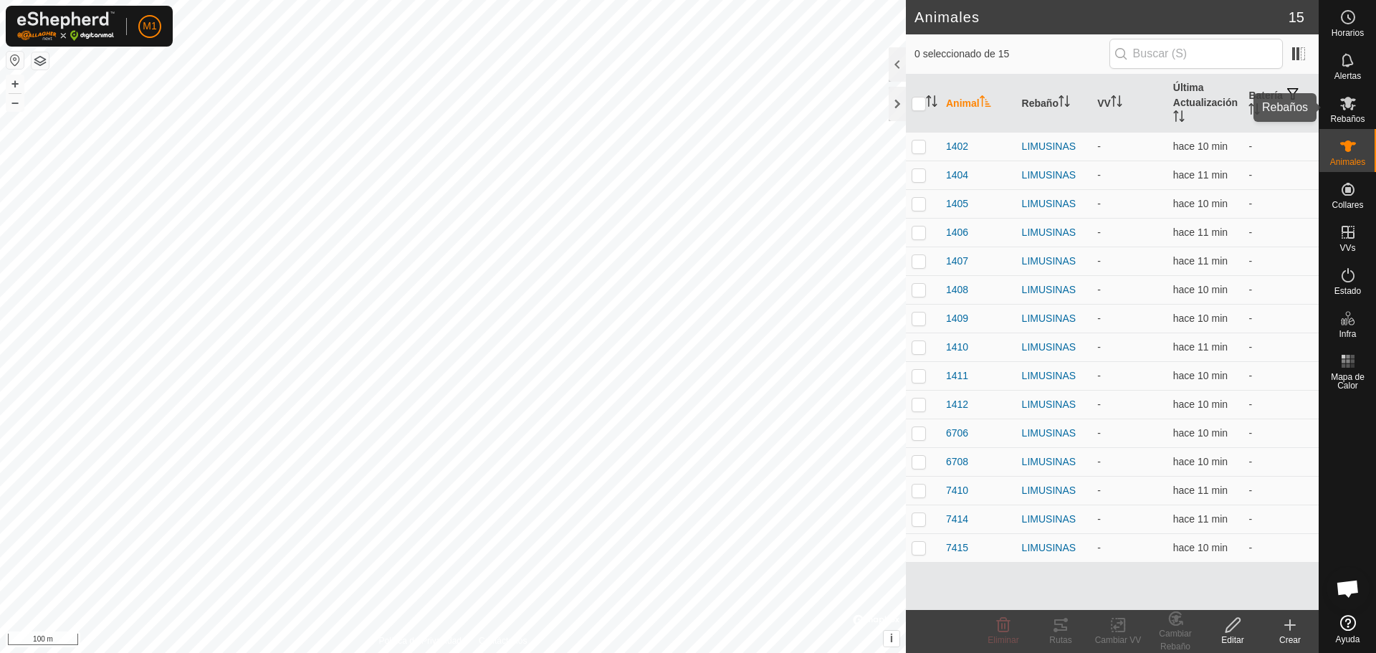
click at [1352, 105] on icon at bounding box center [1348, 104] width 16 height 14
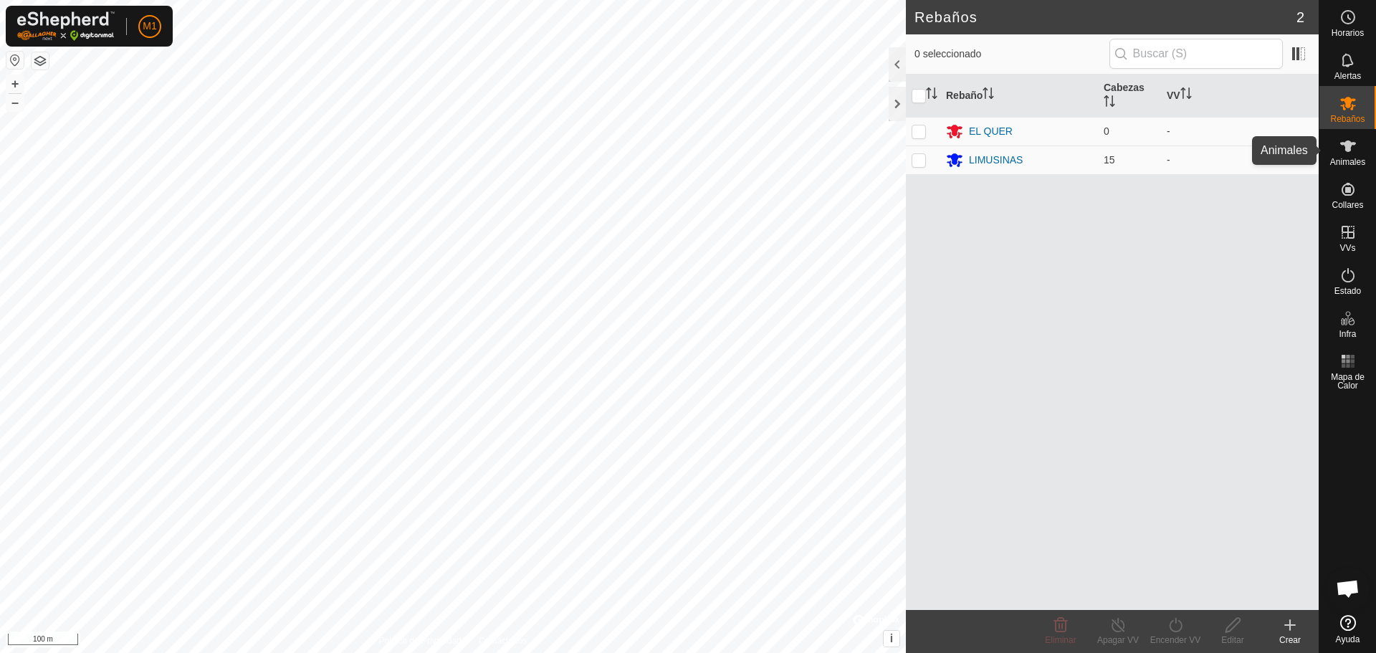
click at [1340, 158] on span "Animales" at bounding box center [1347, 162] width 35 height 9
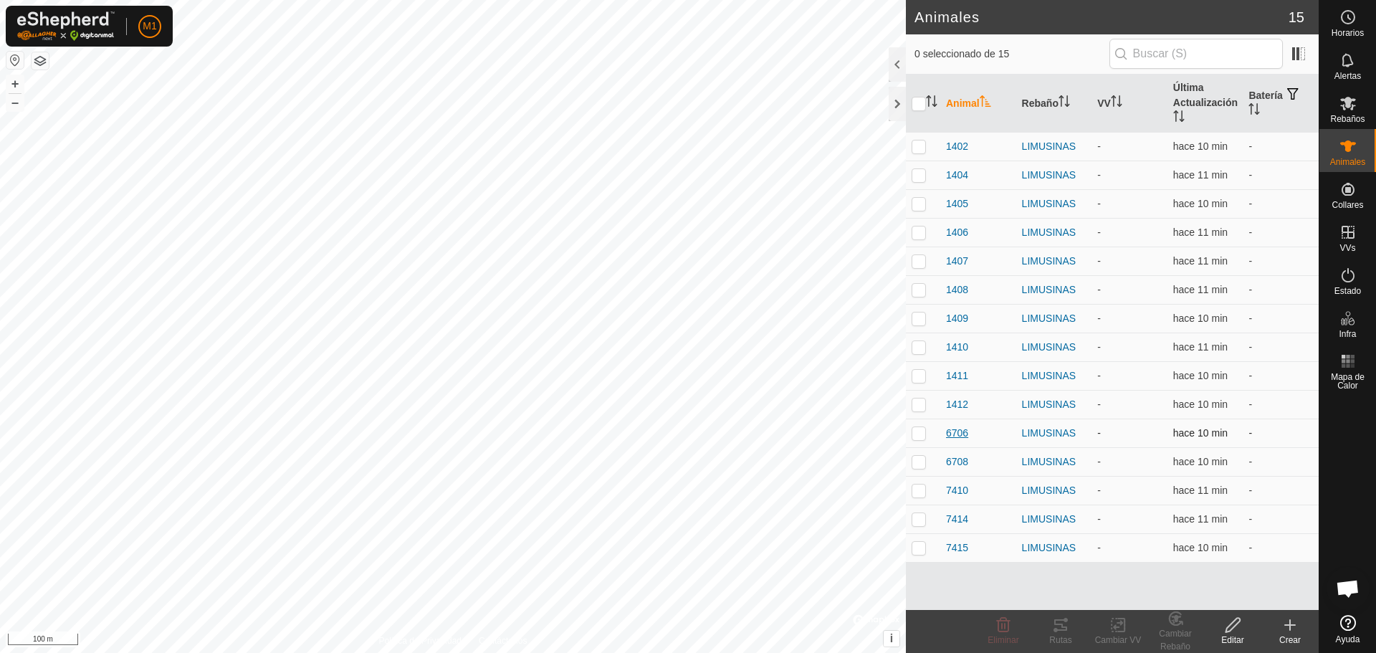
click at [960, 435] on span "6706" at bounding box center [957, 433] width 22 height 15
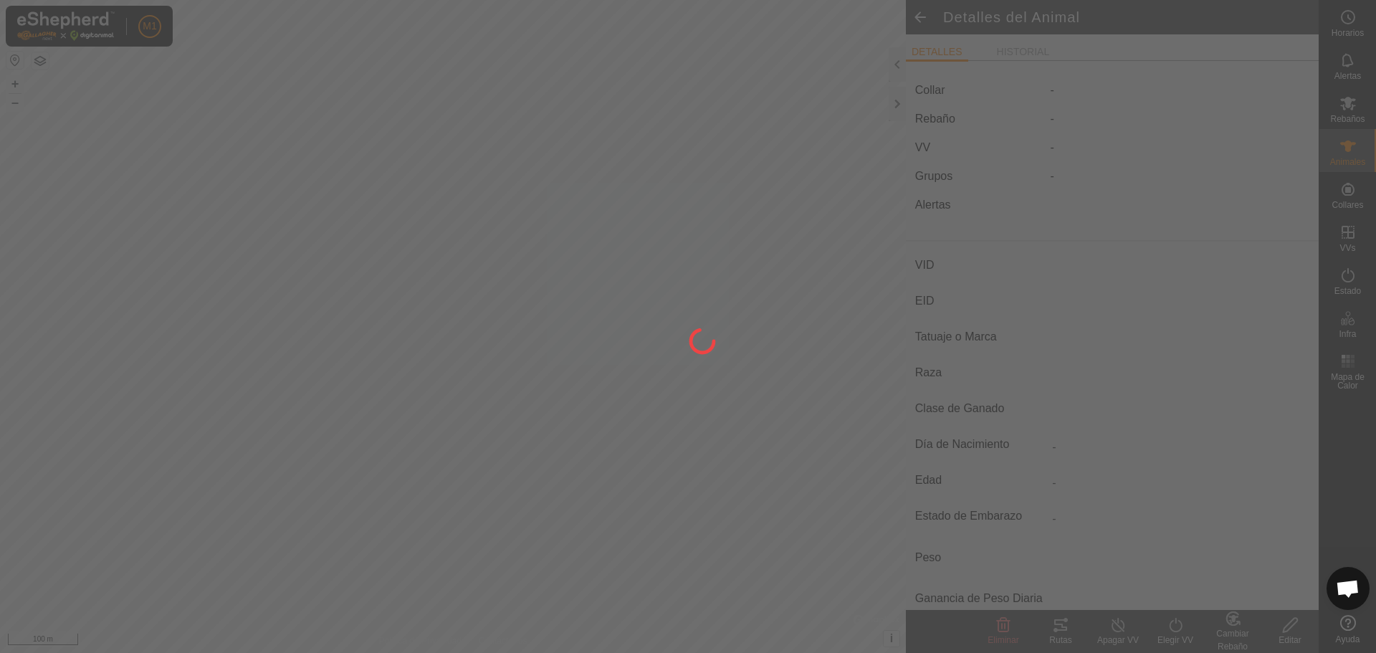
type input "6706"
type input "-"
type input "LIMUSIN"
type input "-"
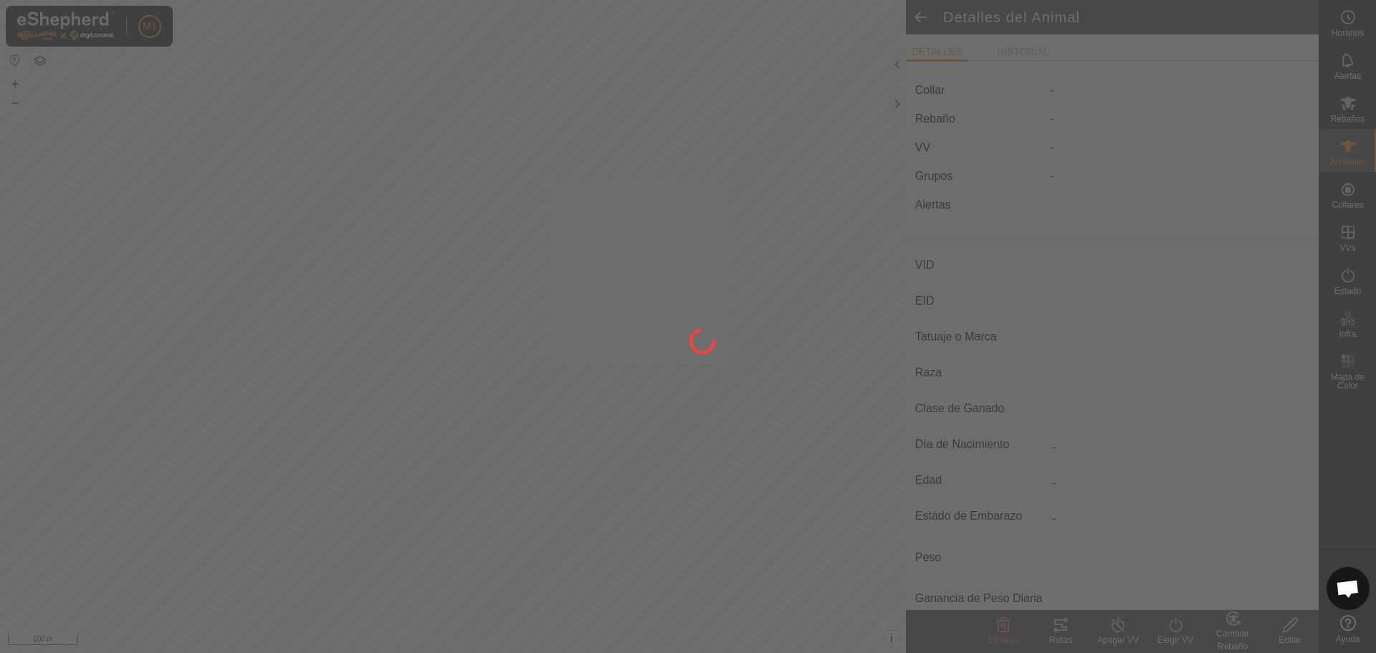
type input "08/2021"
type input "4 years 3 months"
type input "Preñada"
type input "0 kg"
type input "-"
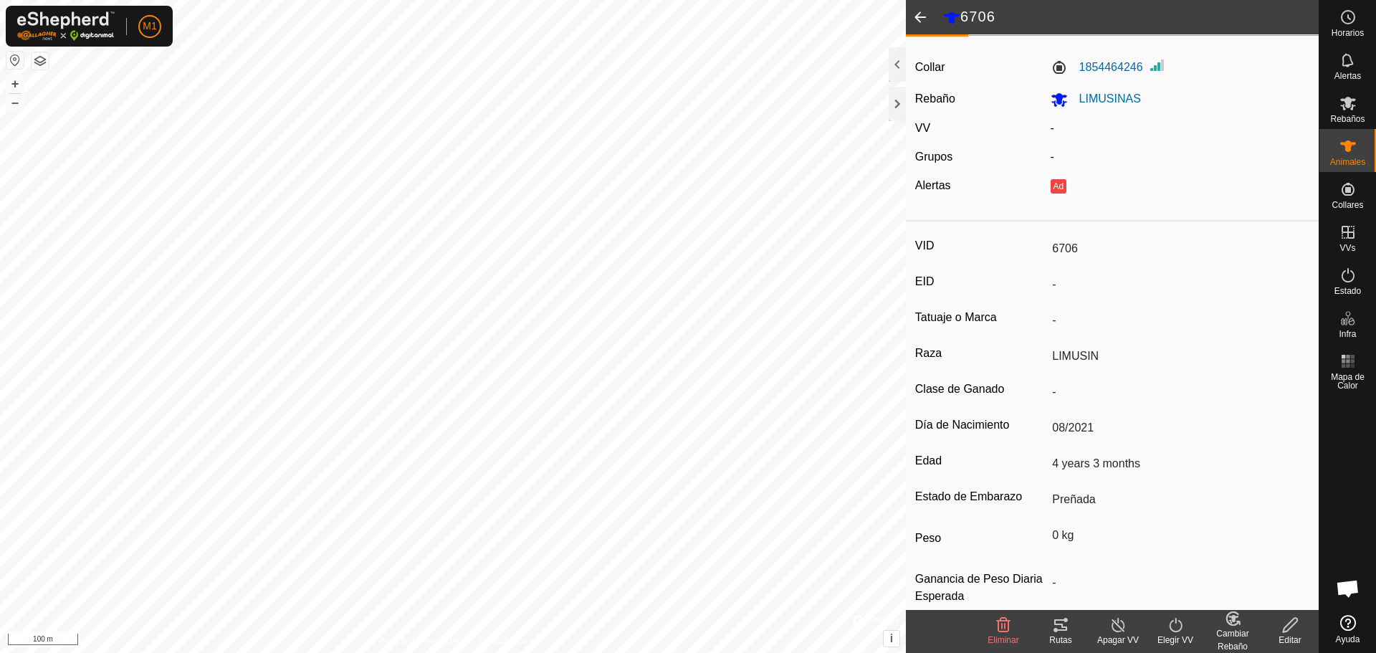
scroll to position [47, 0]
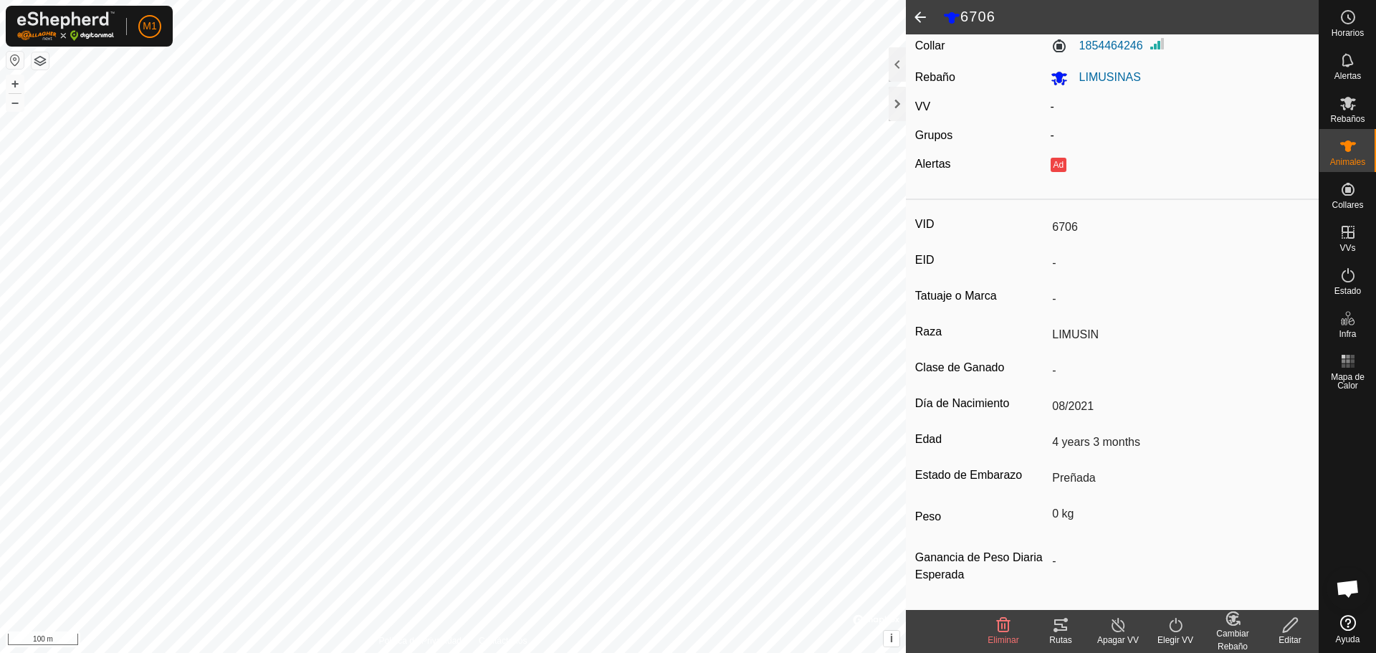
click at [927, 24] on span at bounding box center [920, 17] width 29 height 34
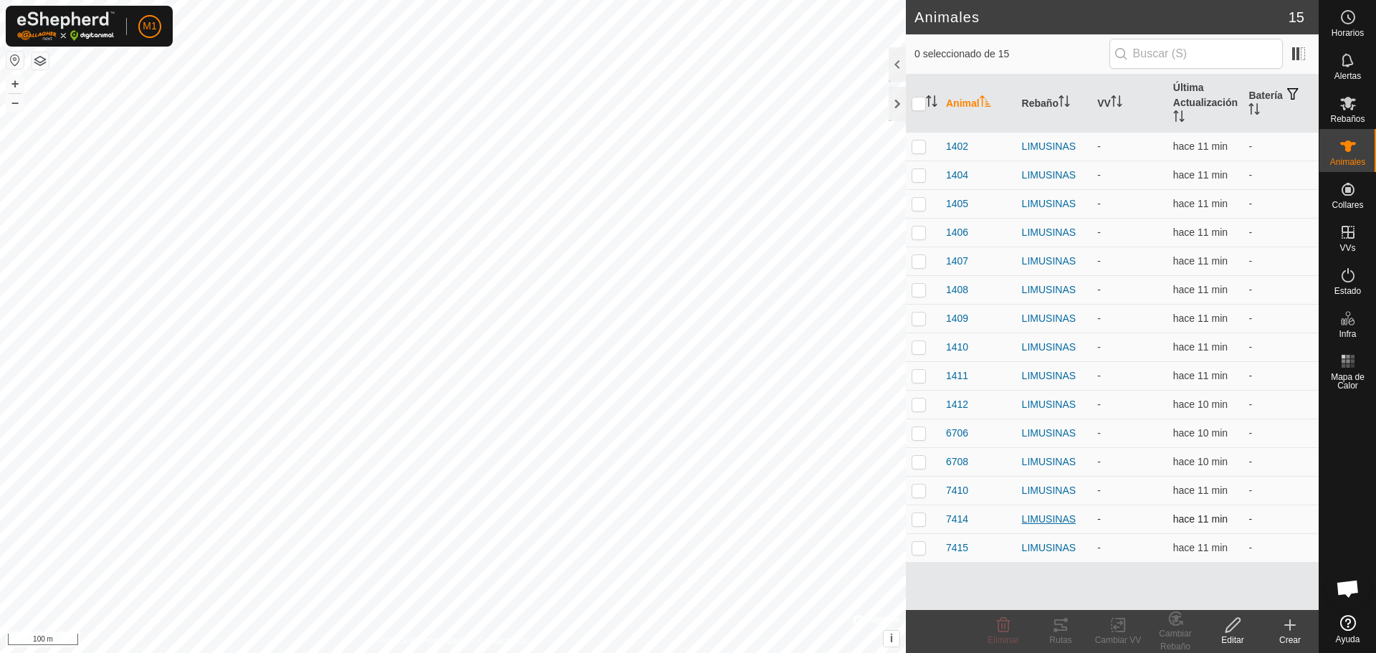
click at [1042, 512] on td "LIMUSINAS" at bounding box center [1054, 519] width 76 height 29
click at [1042, 512] on div "LIMUSINAS" at bounding box center [1054, 519] width 65 height 15
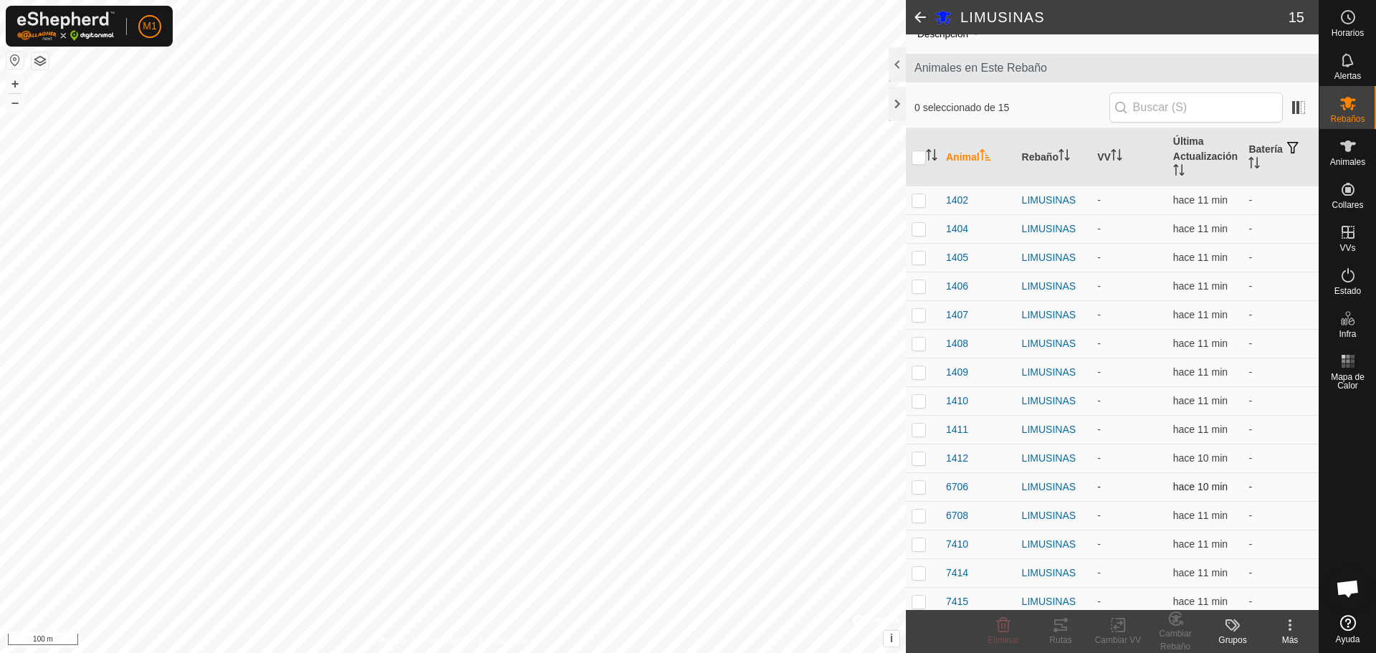
scroll to position [65, 0]
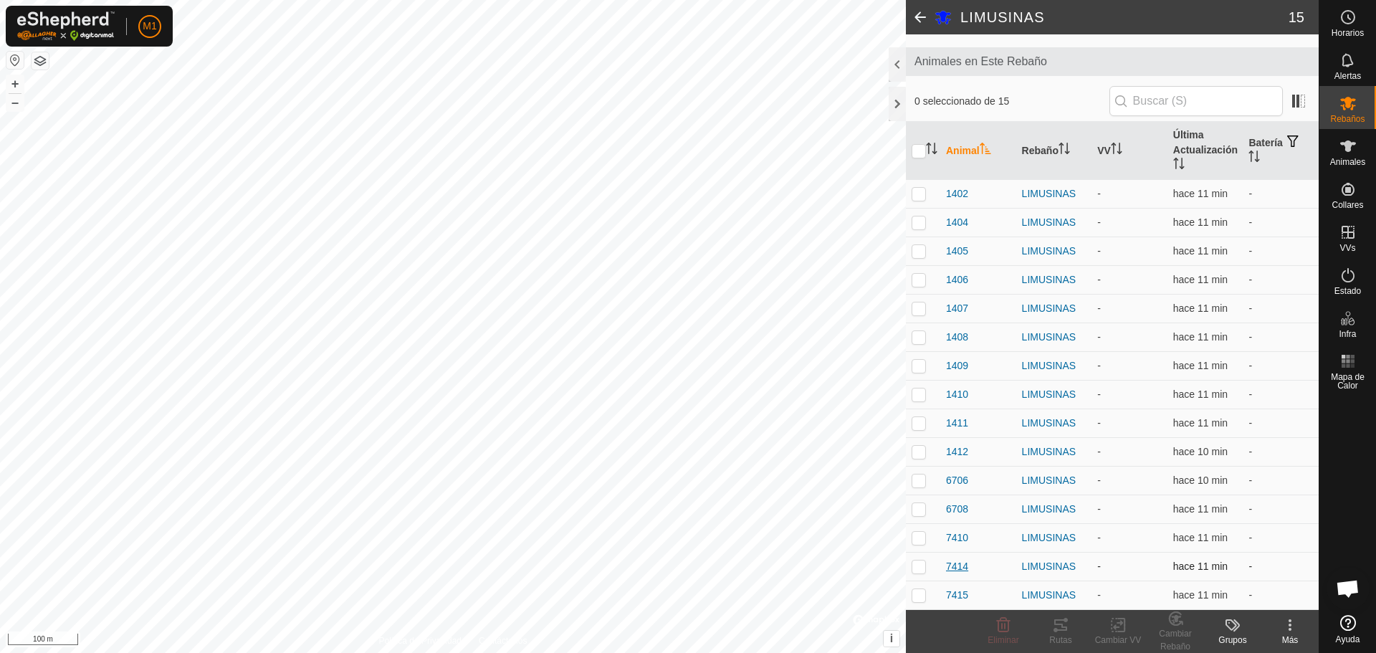
click at [962, 571] on span "7414" at bounding box center [957, 566] width 22 height 15
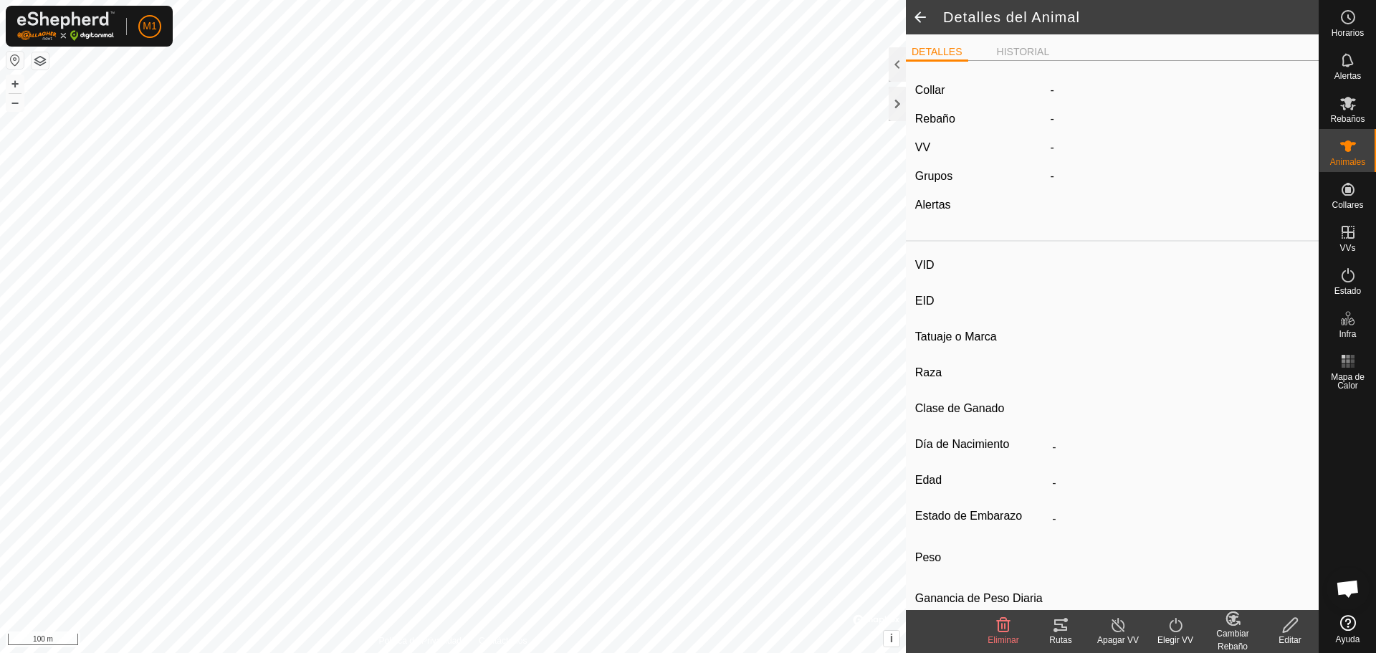
type input "7414"
type input "-"
type input "LIMUSIN"
type input "-"
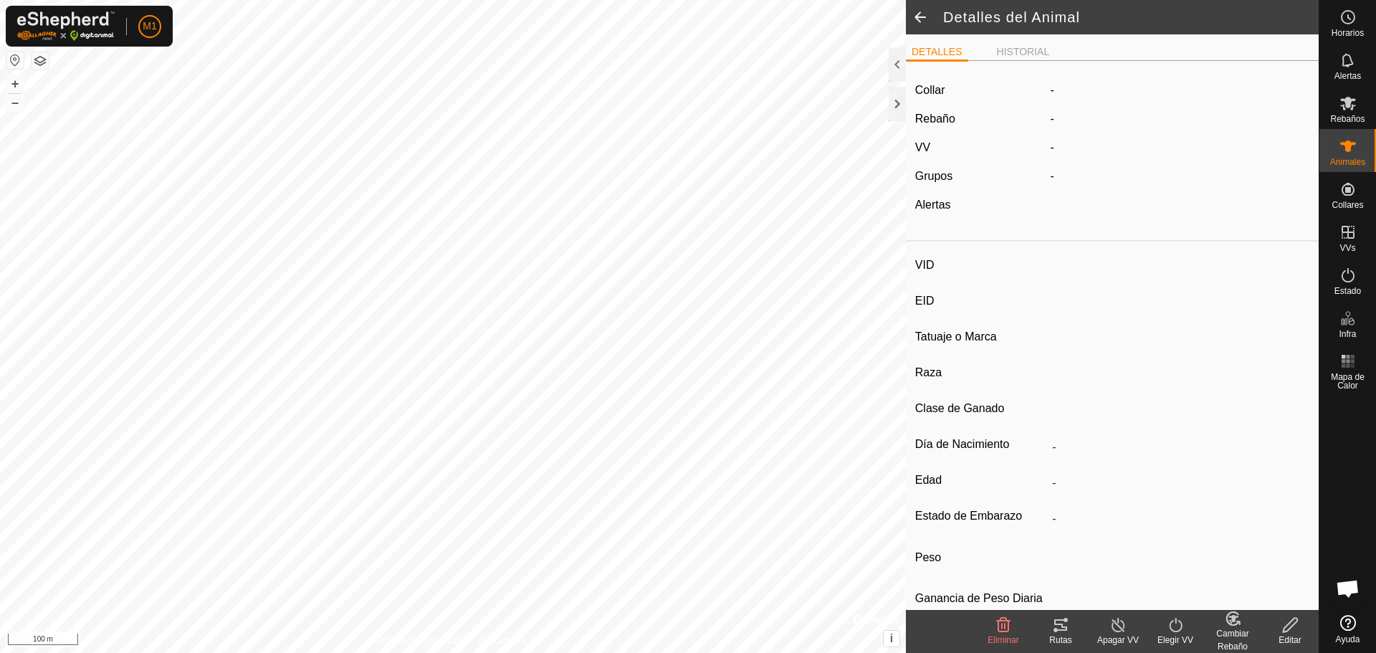
type input "08/2021"
type input "4 years 3 months"
type input "Preñada"
type input "0 kg"
type input "-"
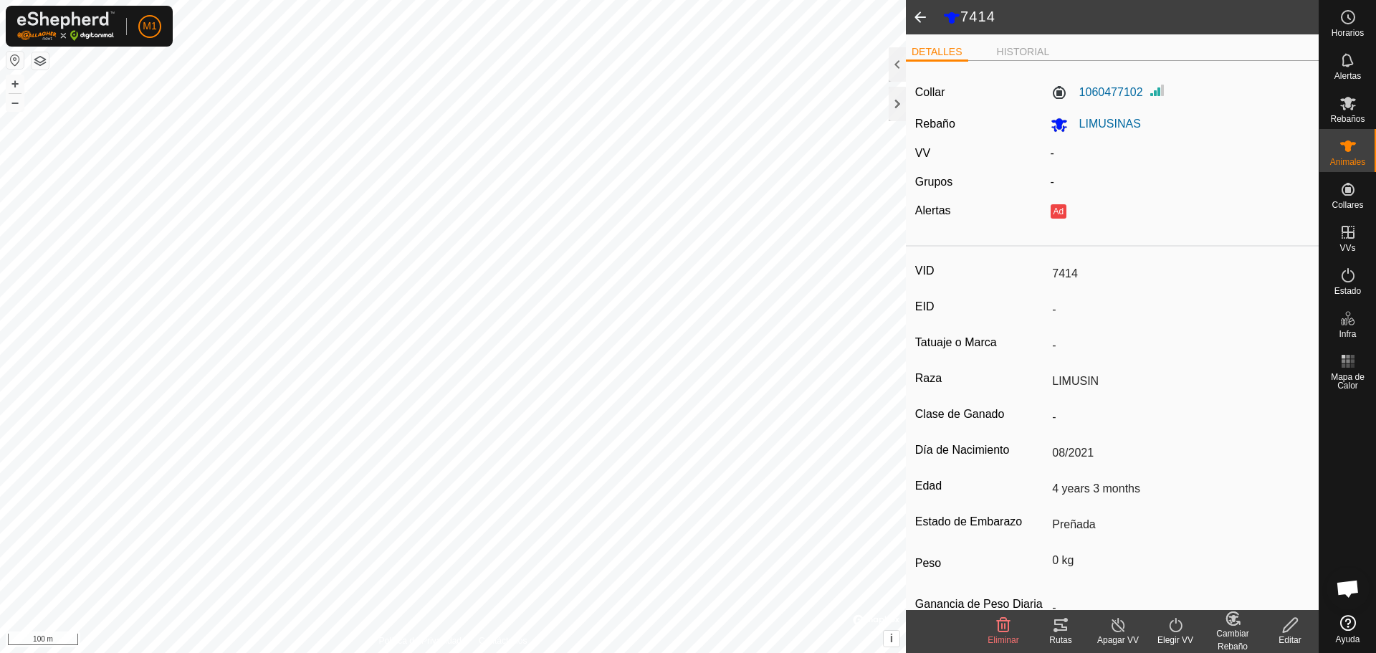
click at [920, 14] on span at bounding box center [920, 17] width 29 height 34
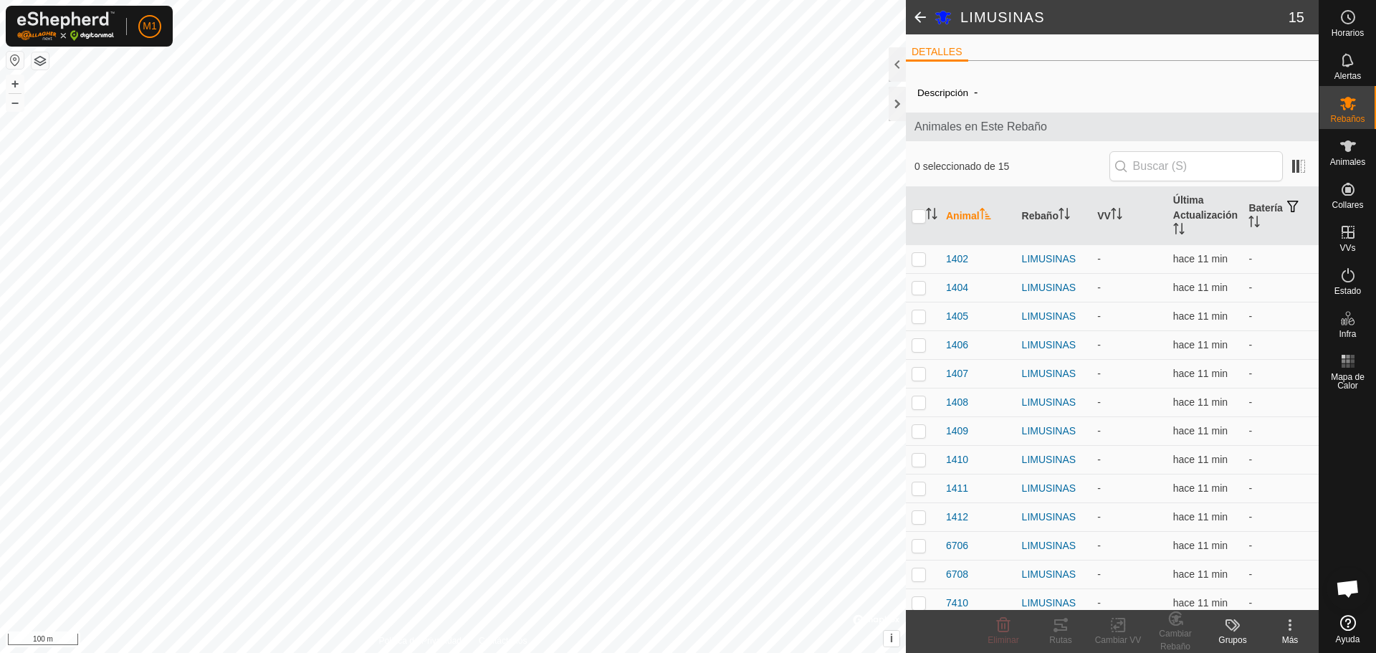
click at [925, 15] on span at bounding box center [920, 17] width 29 height 34
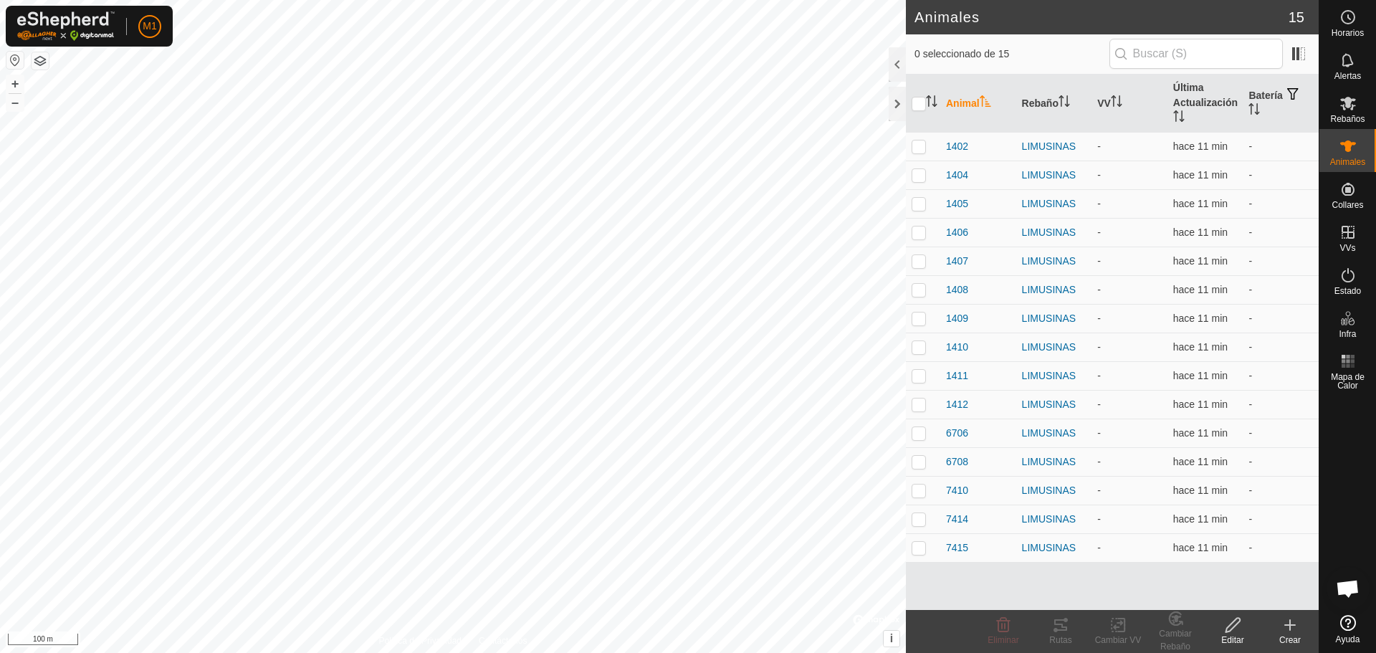
click at [1300, 630] on create-svg-icon at bounding box center [1289, 624] width 57 height 17
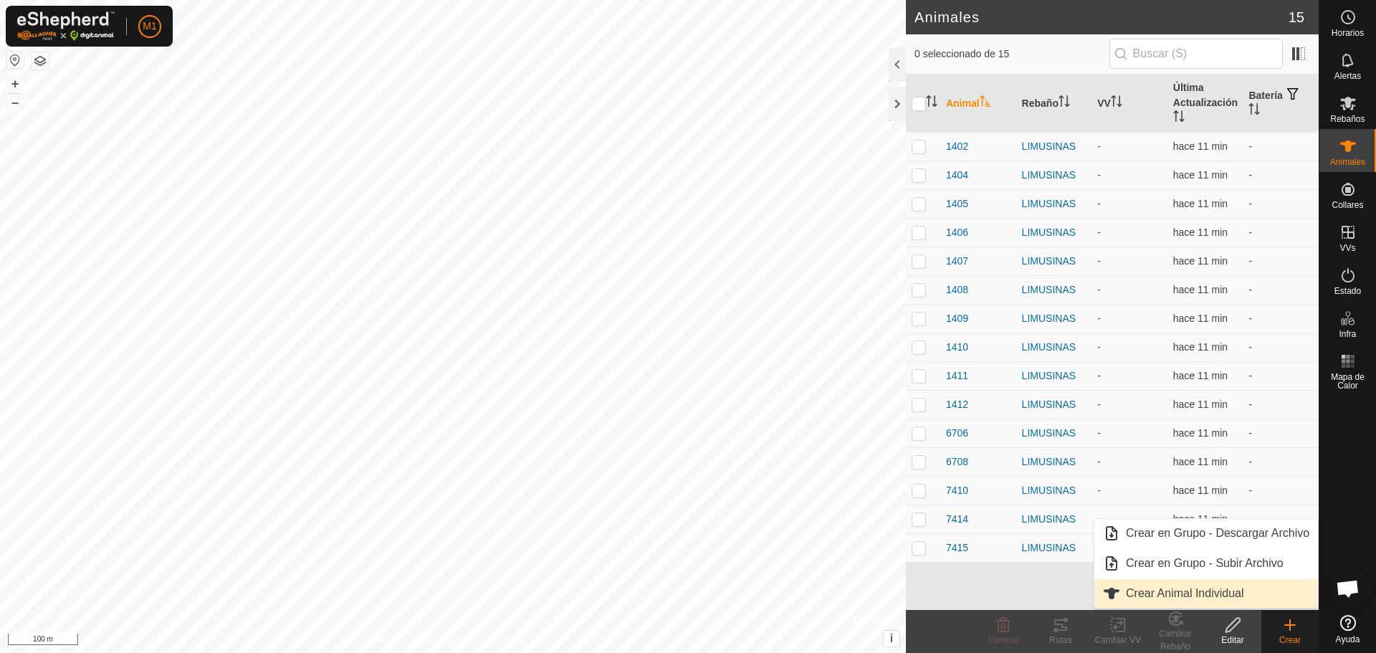
click at [1186, 593] on link "Crear Animal Individual" at bounding box center [1206, 593] width 224 height 29
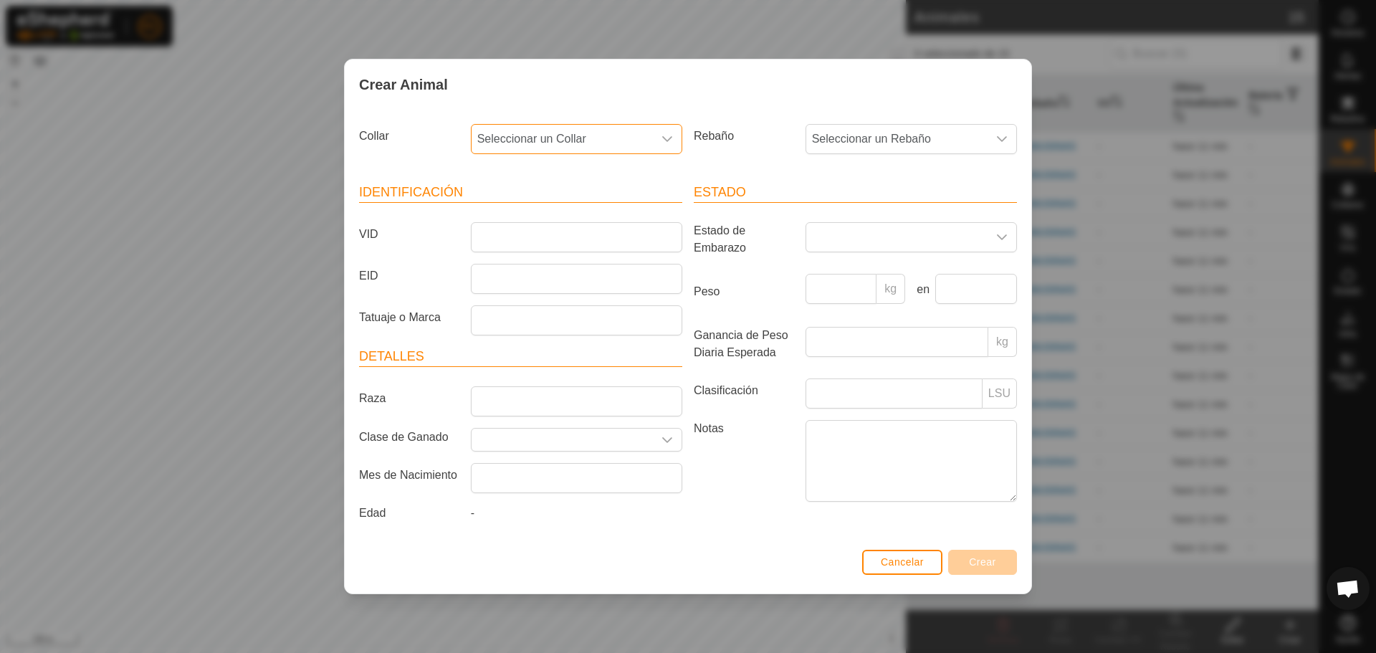
click at [571, 144] on span "Seleccionar un Collar" at bounding box center [562, 139] width 181 height 29
click at [516, 286] on li "1238659957" at bounding box center [577, 276] width 210 height 29
click at [942, 142] on span "Seleccionar un Rebaño" at bounding box center [896, 139] width 181 height 29
click at [853, 268] on li "LIMUSINAS" at bounding box center [912, 273] width 210 height 29
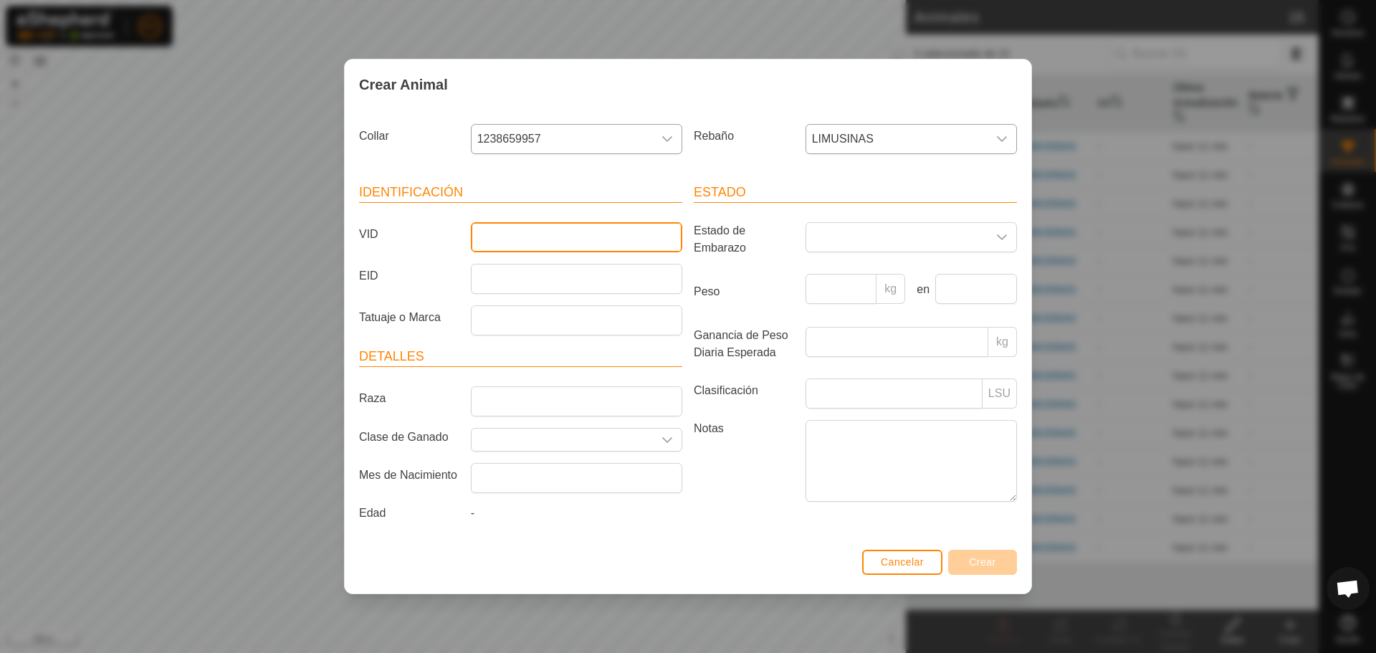
click at [515, 234] on input "VID" at bounding box center [576, 237] width 211 height 30
type input "7424"
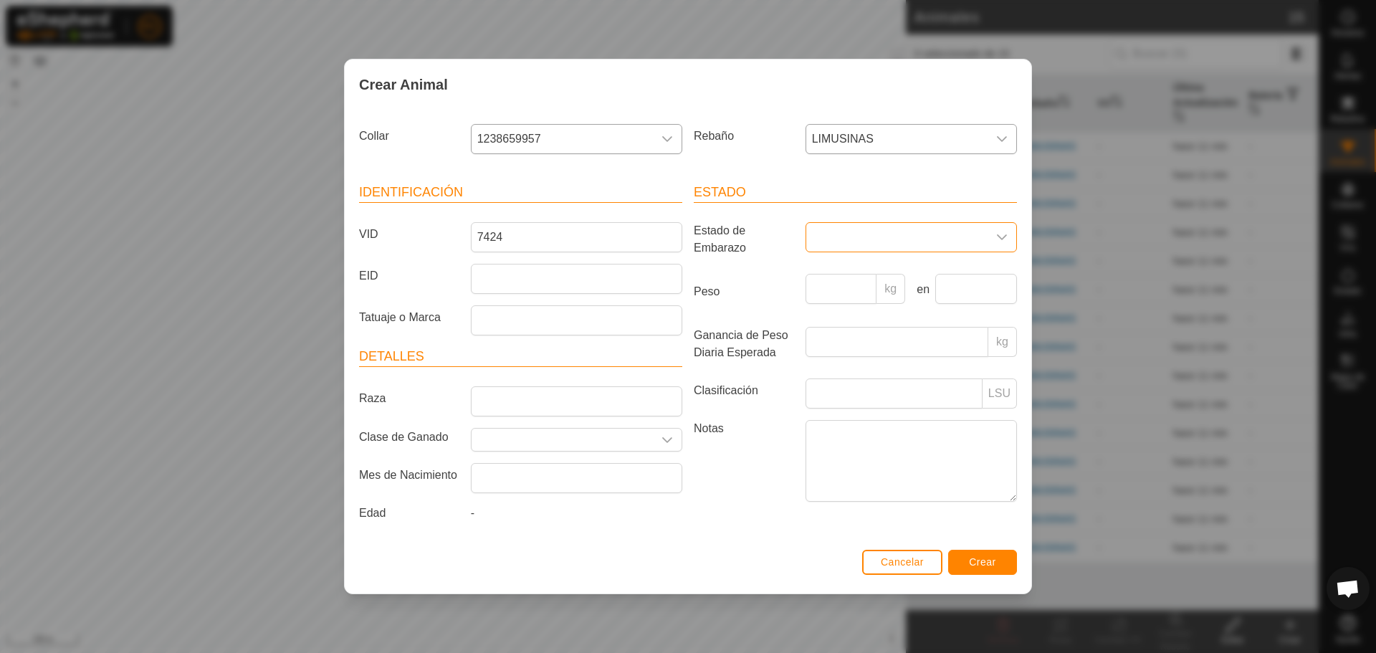
click at [907, 232] on span at bounding box center [896, 237] width 181 height 29
click at [838, 351] on li "Preñada" at bounding box center [912, 354] width 210 height 29
click at [583, 411] on input "Raza" at bounding box center [576, 401] width 211 height 30
type input "LIMUSIN"
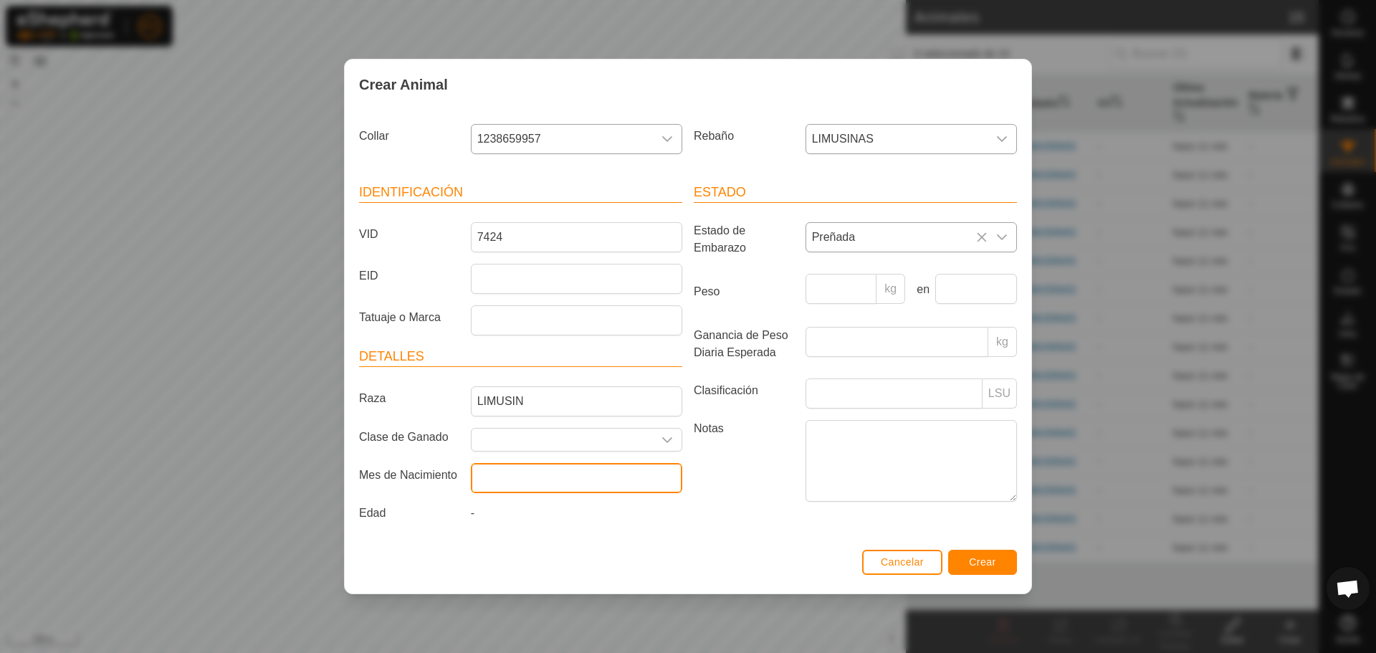
click at [556, 481] on input "text" at bounding box center [576, 478] width 211 height 30
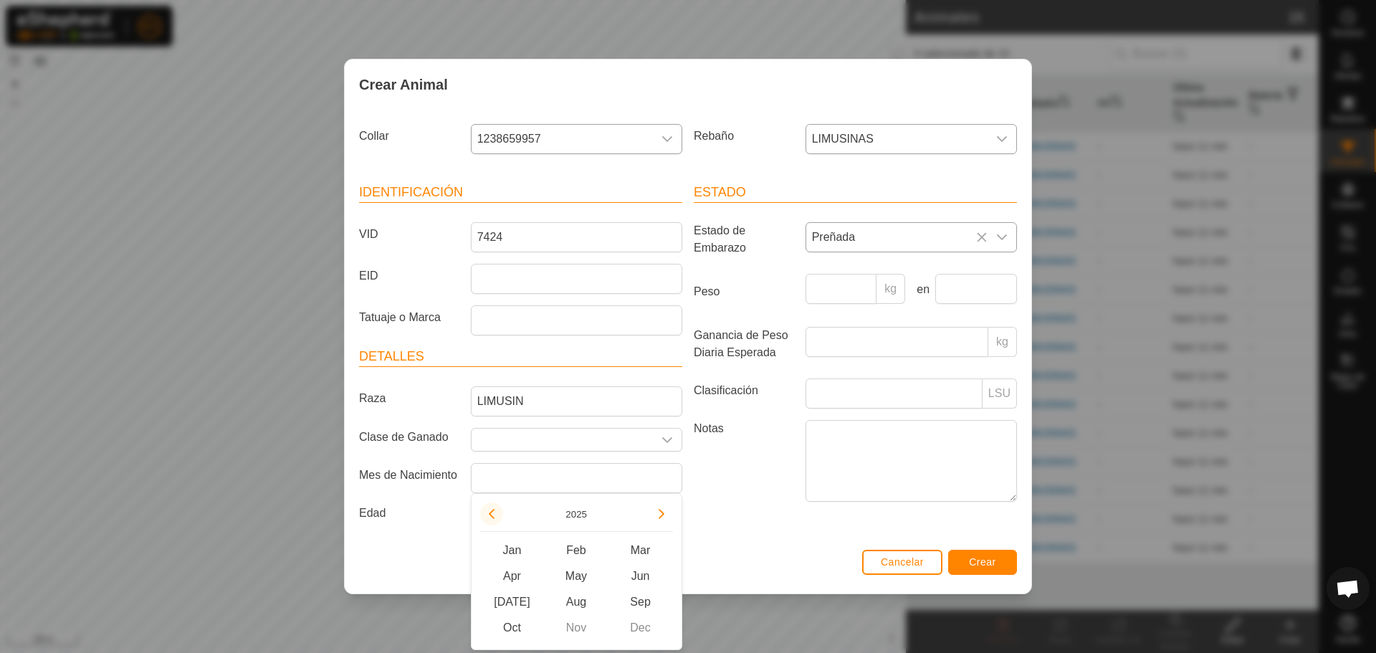
click at [496, 517] on button "Previous Year" at bounding box center [491, 513] width 23 height 23
click at [497, 517] on span "Previous Year" at bounding box center [497, 517] width 0 height 0
click at [496, 517] on button "Previous Year" at bounding box center [491, 513] width 23 height 23
click at [496, 518] on button "Previous Year" at bounding box center [491, 513] width 23 height 23
click at [588, 603] on span "Aug" at bounding box center [576, 602] width 65 height 26
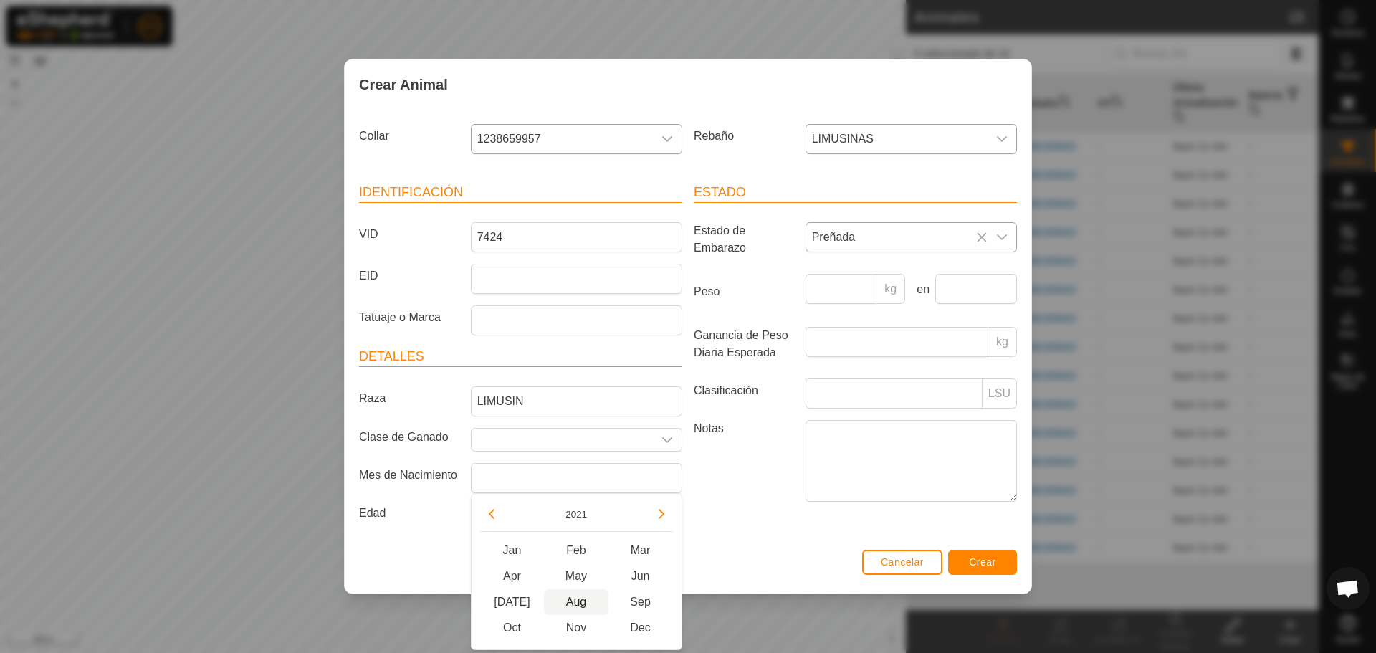
type input "[DATE]"
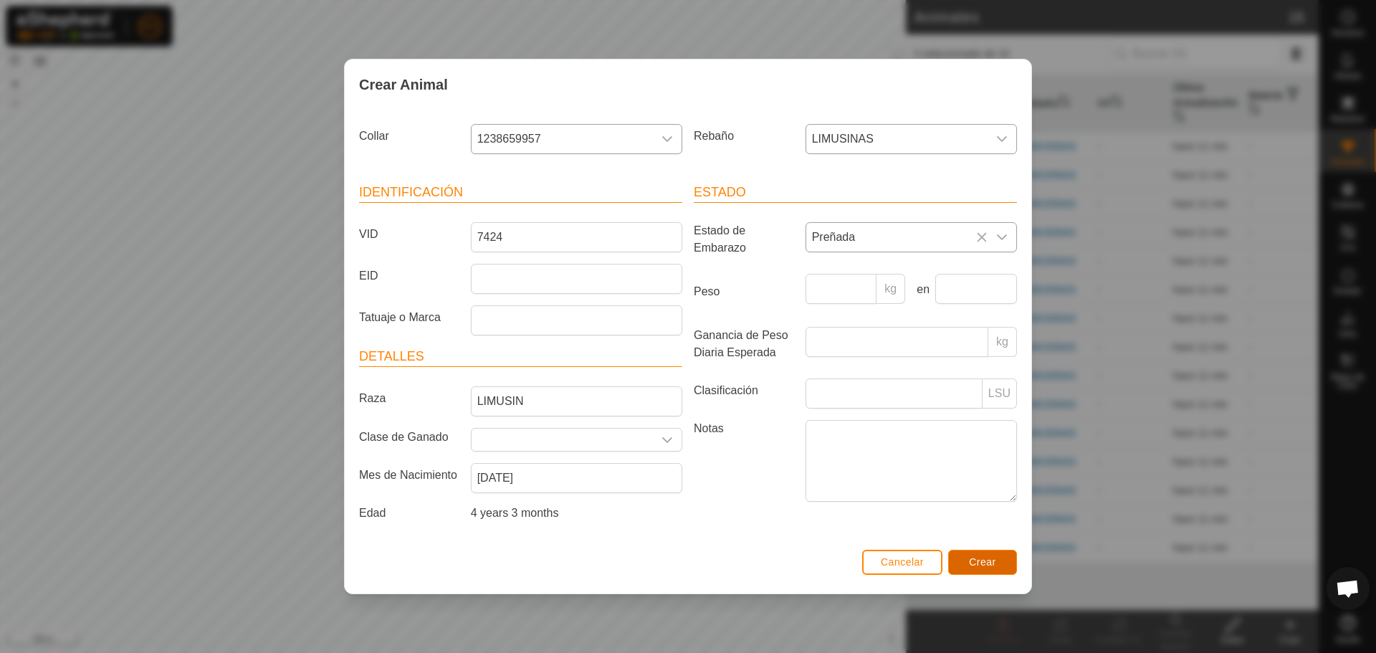
click at [987, 554] on button "Crear" at bounding box center [982, 562] width 69 height 25
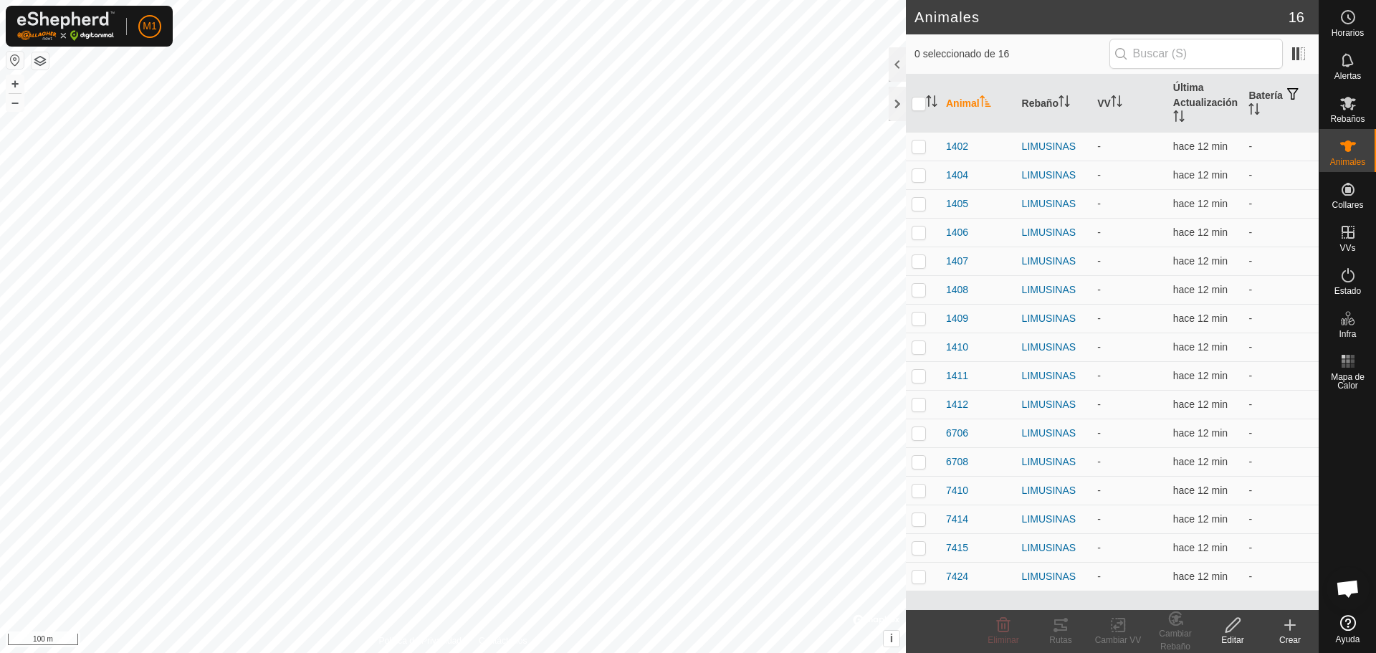
click at [1292, 625] on icon at bounding box center [1290, 625] width 10 height 0
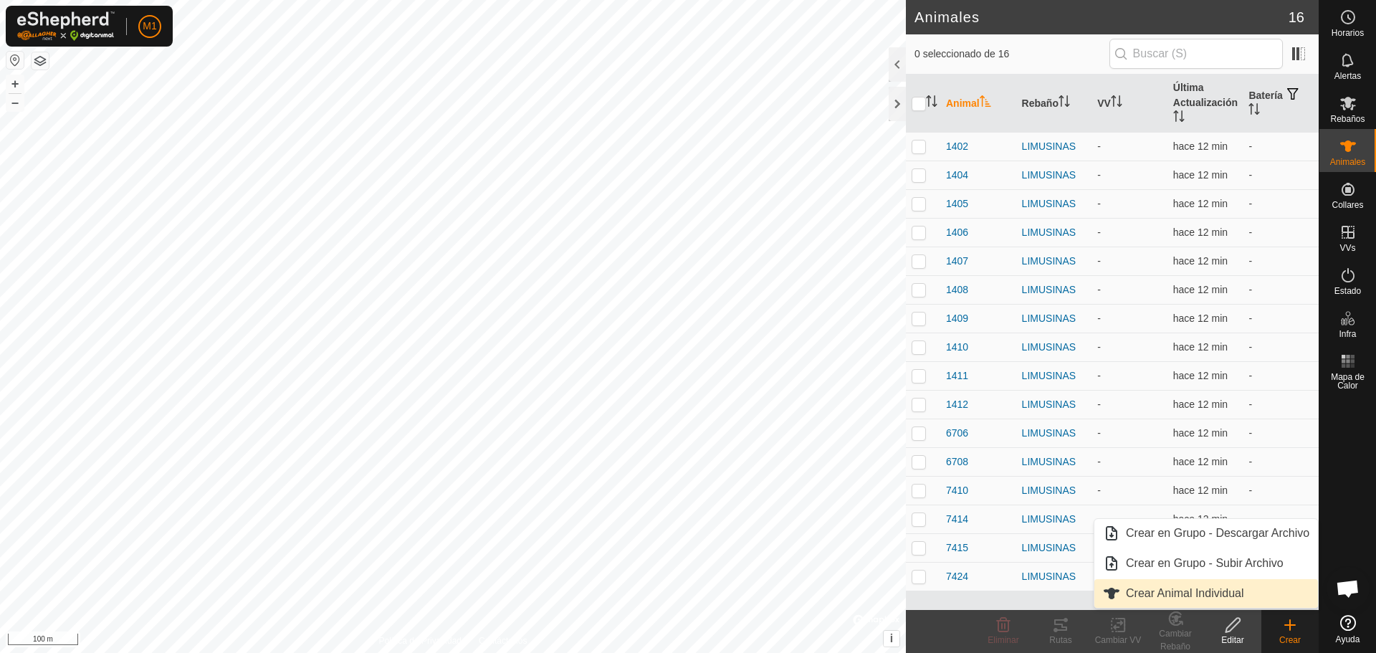
click at [1220, 586] on link "Crear Animal Individual" at bounding box center [1206, 593] width 224 height 29
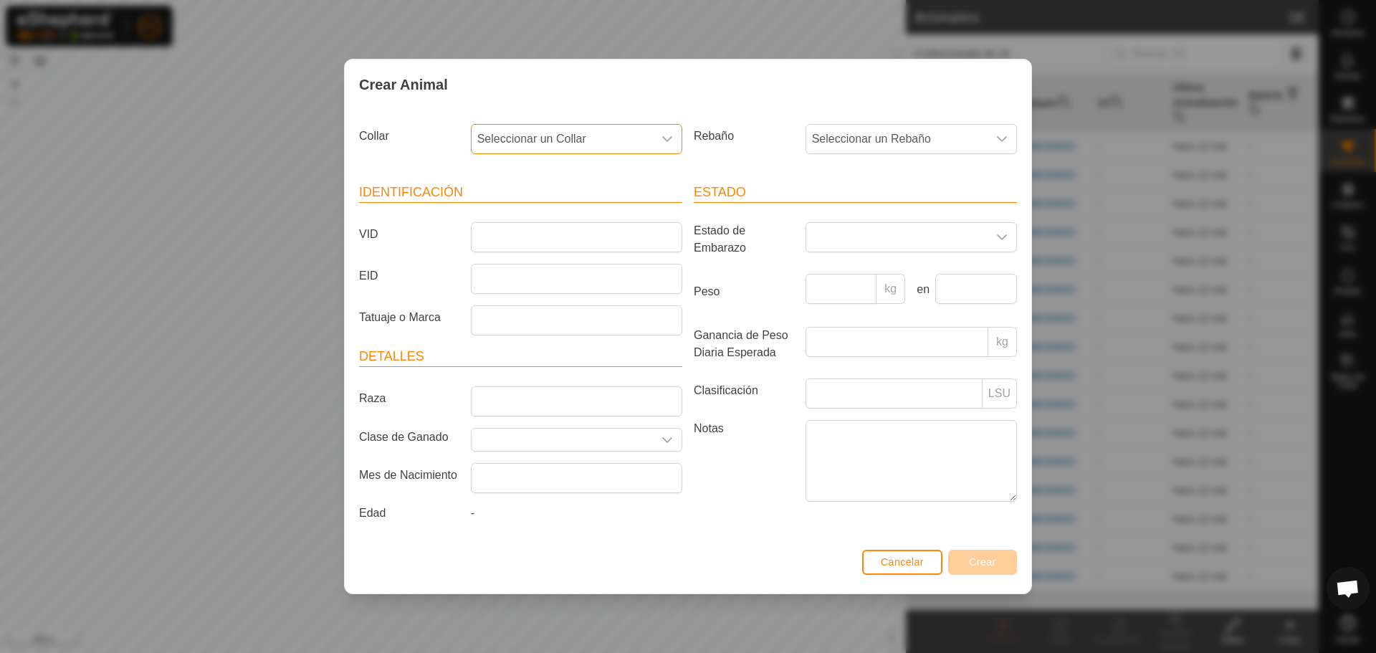
click at [581, 143] on span "Seleccionar un Collar" at bounding box center [562, 139] width 181 height 29
click at [538, 262] on li "1007915401" at bounding box center [577, 271] width 210 height 29
click at [925, 158] on div "Rebaño Seleccionar un Rebaño" at bounding box center [855, 144] width 335 height 53
click at [954, 137] on span "Seleccionar un Rebaño" at bounding box center [896, 139] width 181 height 29
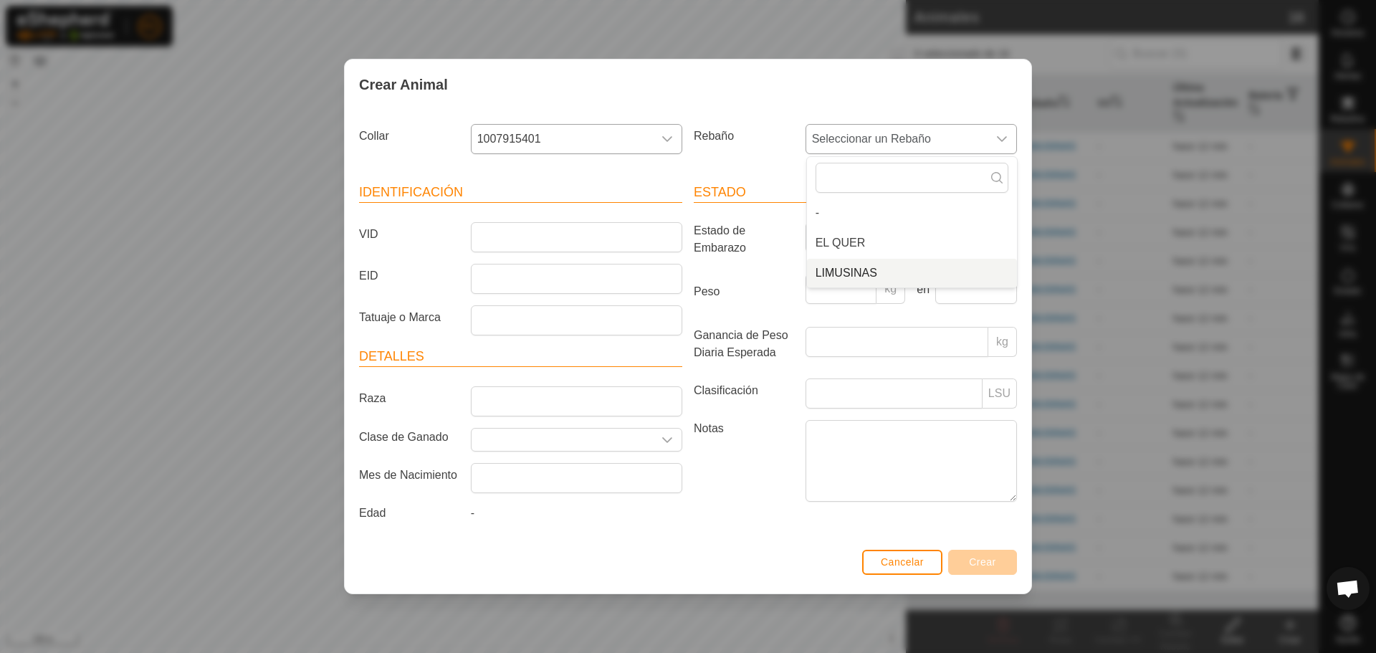
click at [844, 280] on li "LIMUSINAS" at bounding box center [912, 273] width 210 height 29
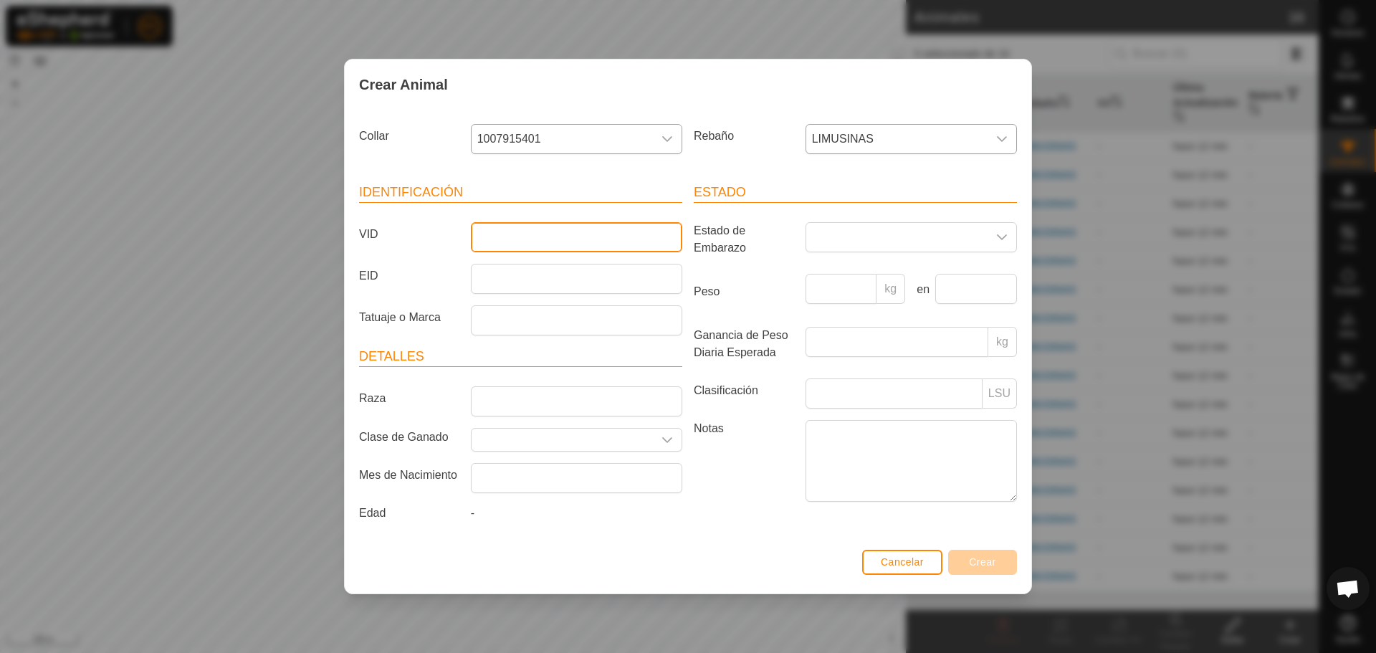
drag, startPoint x: 528, startPoint y: 242, endPoint x: 550, endPoint y: 252, distance: 24.7
click at [528, 242] on input "VID" at bounding box center [576, 237] width 211 height 30
type input "7425"
click at [958, 233] on span at bounding box center [896, 237] width 181 height 29
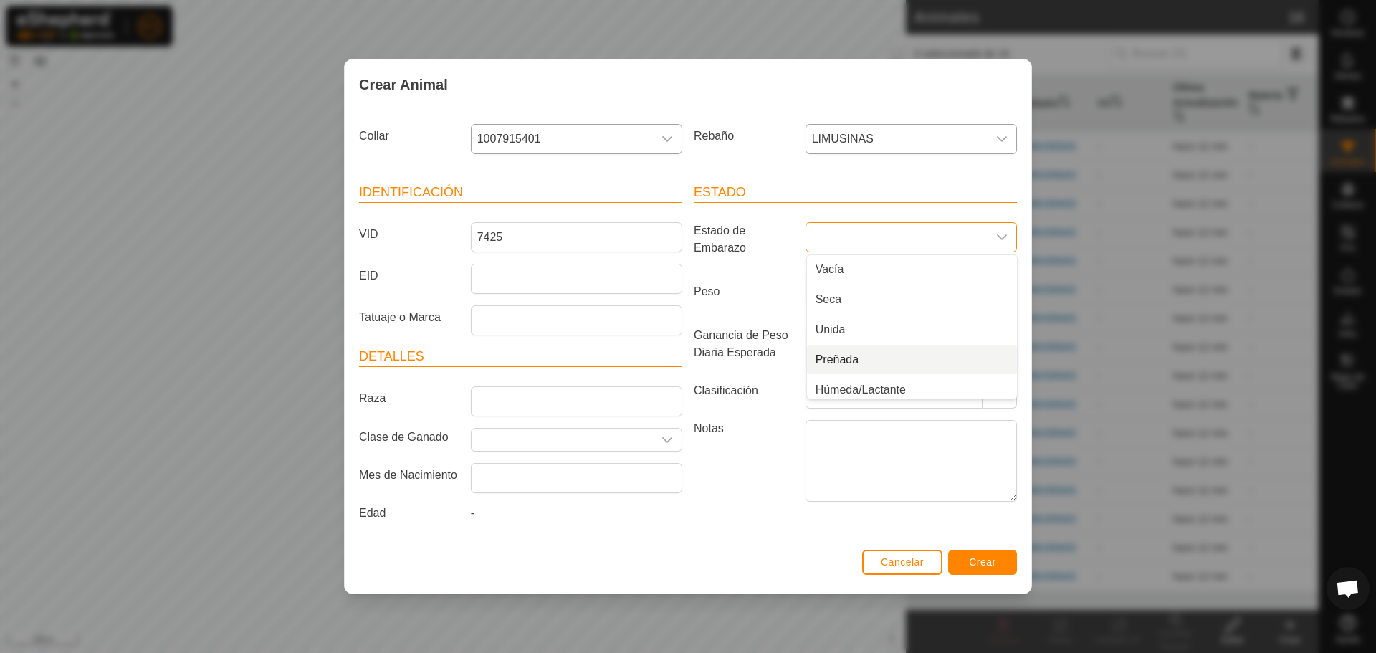
click at [844, 354] on li "Preñada" at bounding box center [912, 359] width 210 height 29
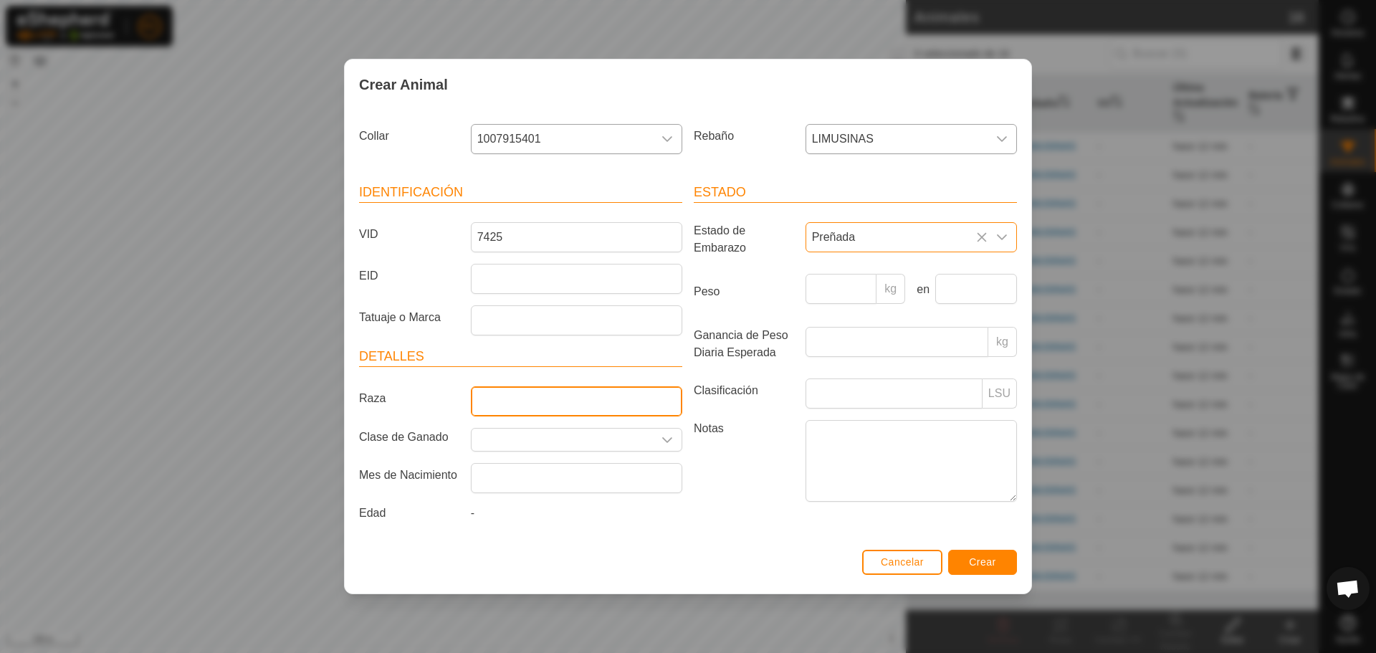
click at [544, 395] on input "Raza" at bounding box center [576, 401] width 211 height 30
type input "LIMUSIN"
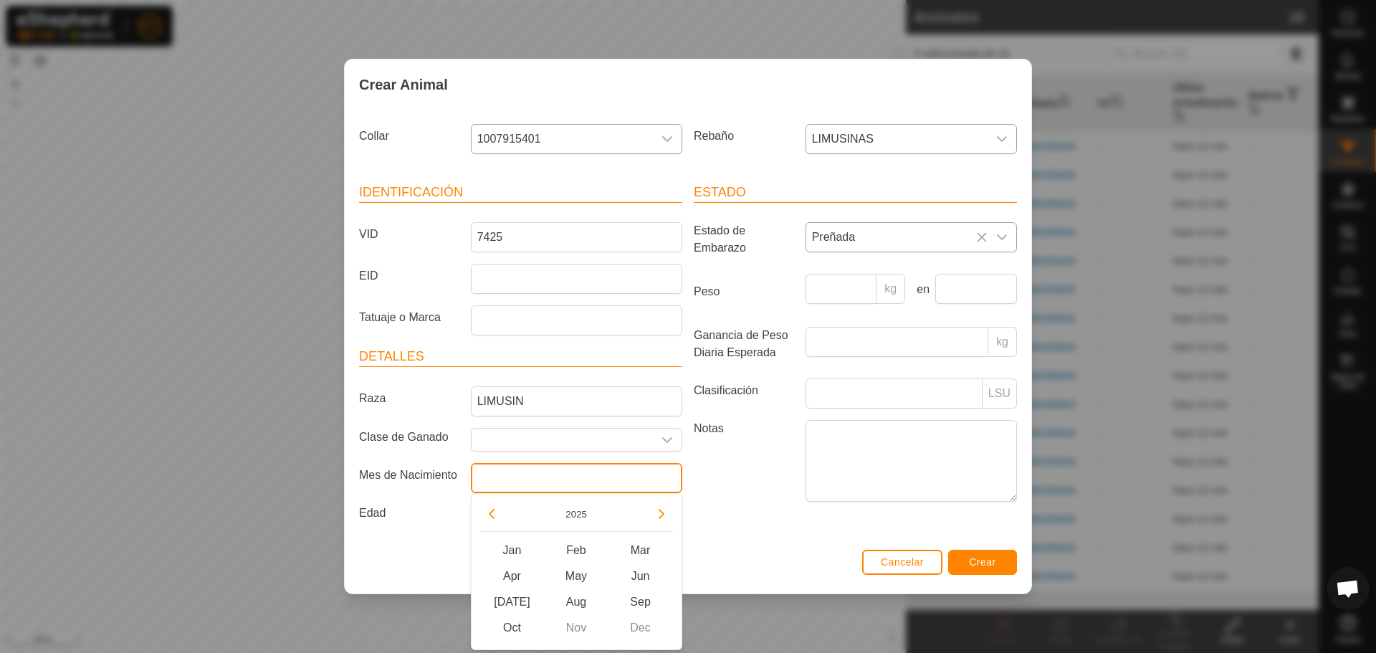
click at [522, 479] on input "text" at bounding box center [576, 478] width 211 height 30
click at [514, 626] on span "Oct" at bounding box center [512, 628] width 65 height 26
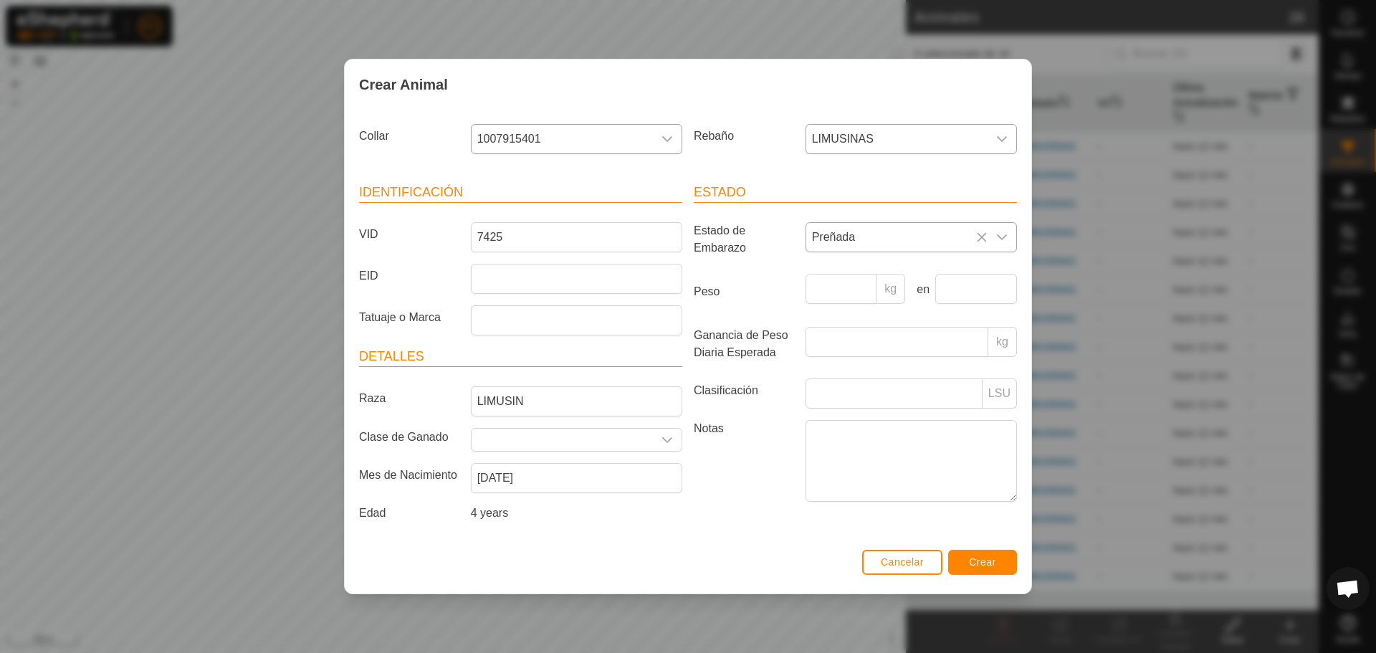
click at [680, 515] on div "4 years" at bounding box center [576, 516] width 223 height 23
click at [506, 479] on input "[DATE]" at bounding box center [576, 478] width 211 height 30
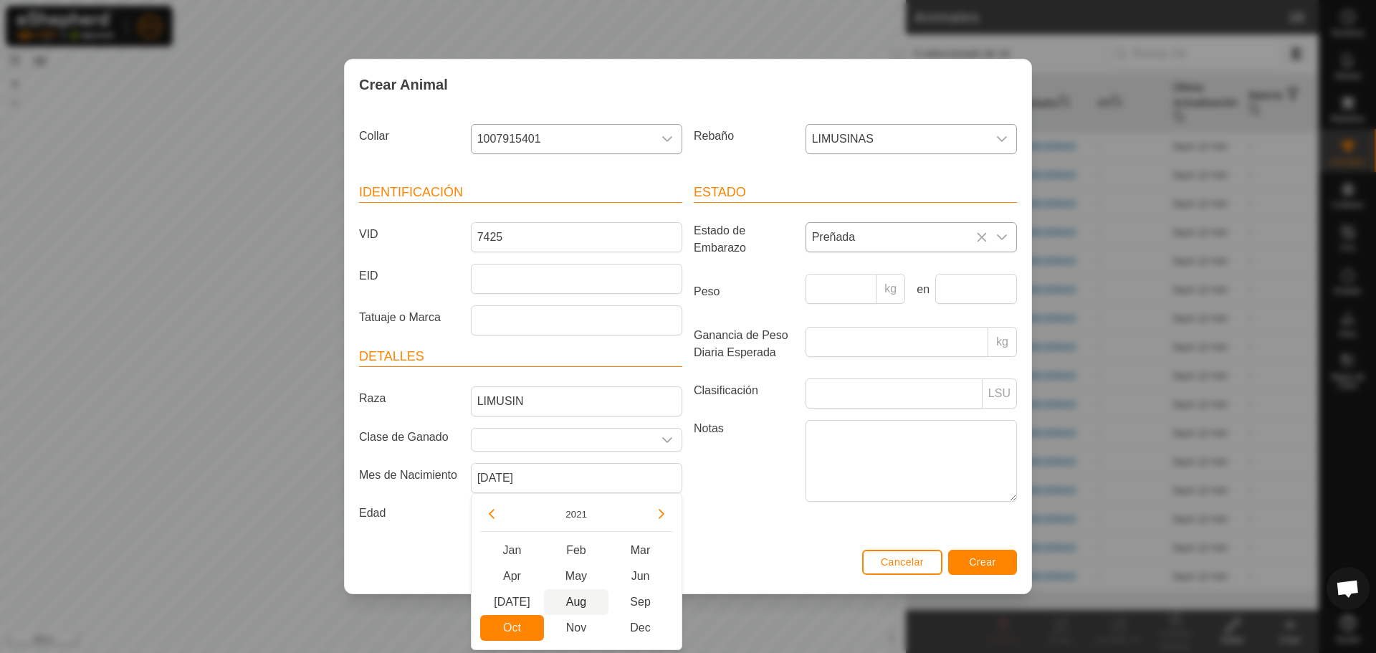
click at [565, 605] on span "Aug" at bounding box center [576, 602] width 65 height 26
type input "[DATE]"
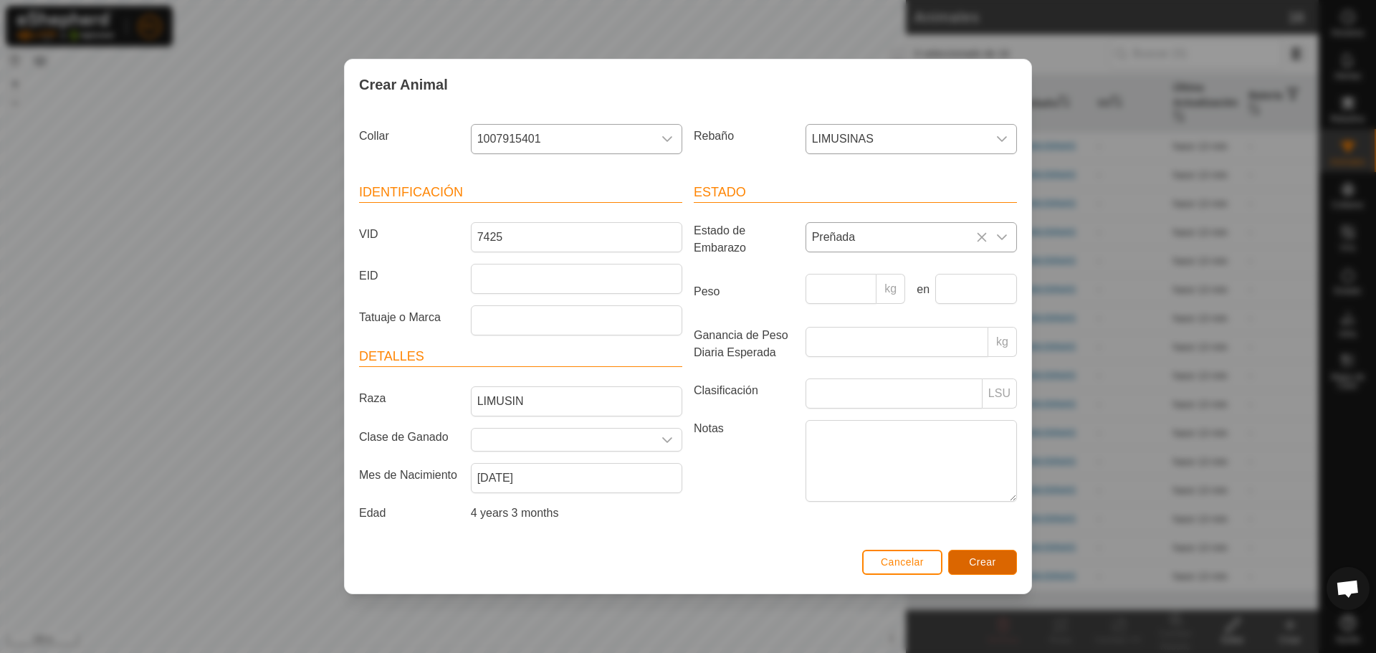
click at [980, 566] on span "Crear" at bounding box center [982, 561] width 27 height 11
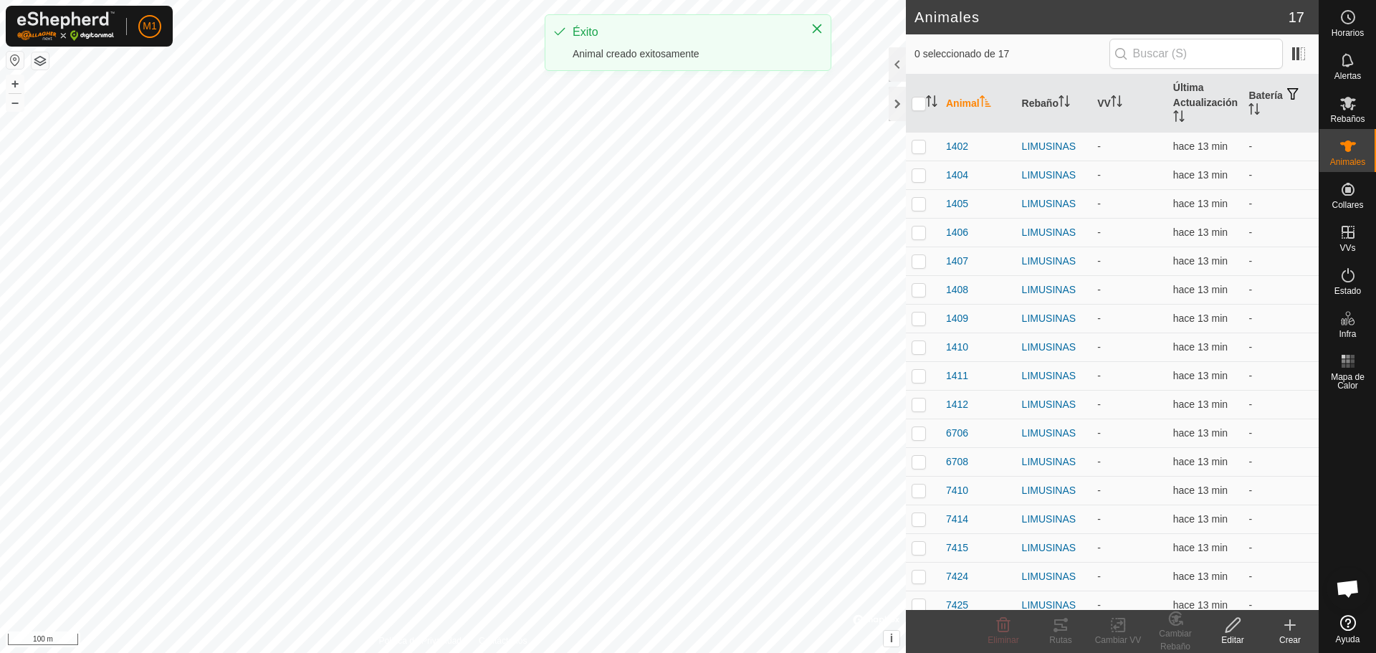
click at [1296, 624] on icon at bounding box center [1289, 624] width 17 height 17
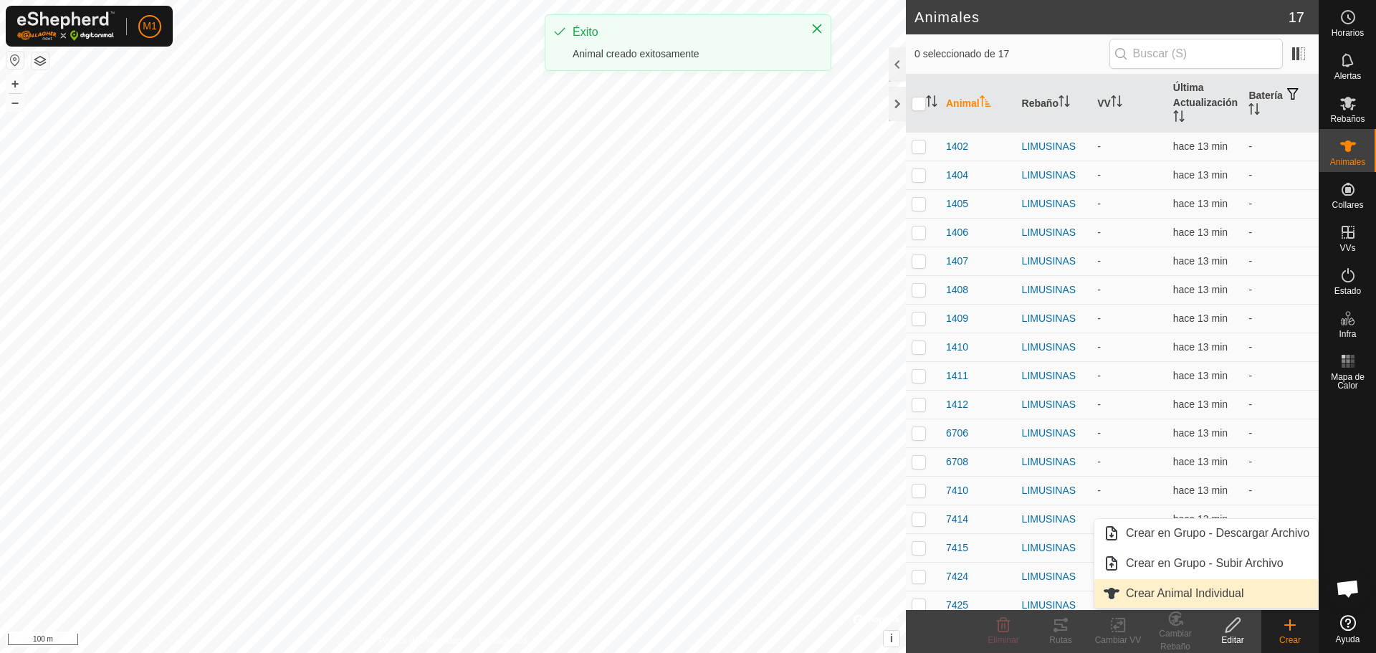
click at [1188, 588] on link "Crear Animal Individual" at bounding box center [1206, 593] width 224 height 29
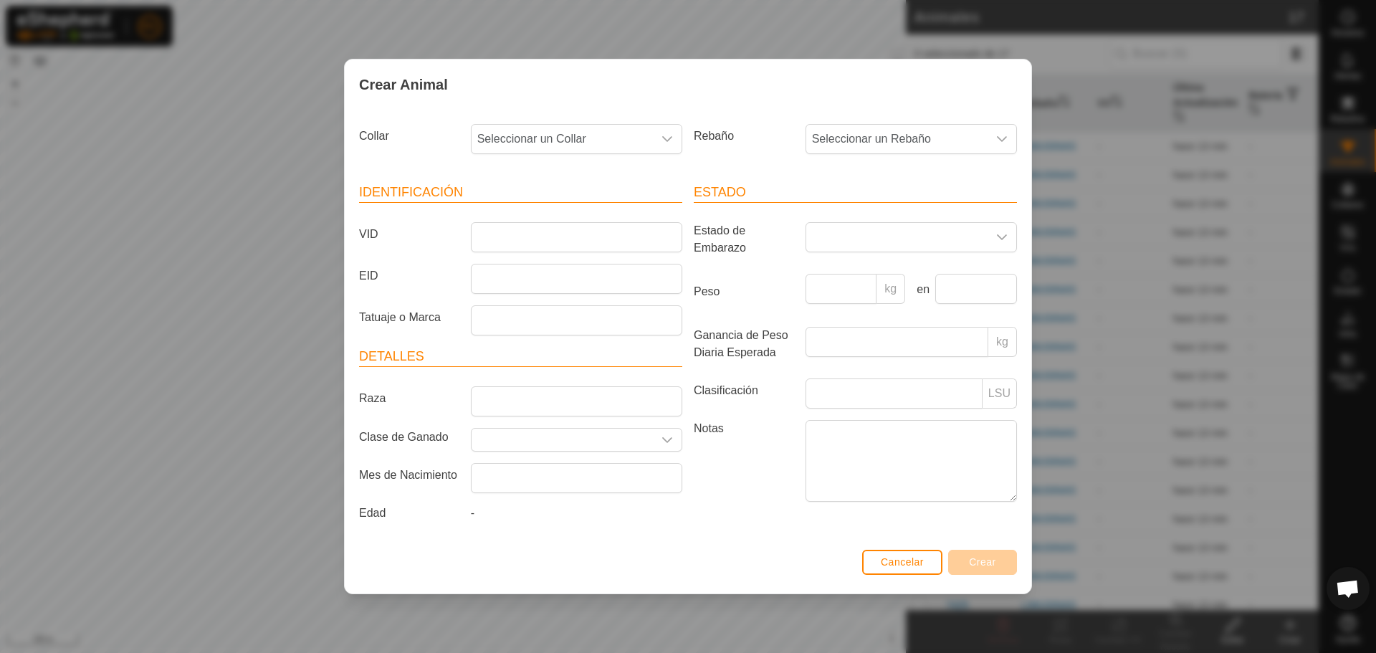
drag, startPoint x: 547, startPoint y: 114, endPoint x: 549, endPoint y: 121, distance: 7.5
click at [547, 119] on div "Collar Seleccionar un Collar Rebaño Seleccionar un Rebaño Identificación VID EI…" at bounding box center [688, 327] width 687 height 435
click at [597, 127] on span "Seleccionar un Collar" at bounding box center [562, 139] width 181 height 29
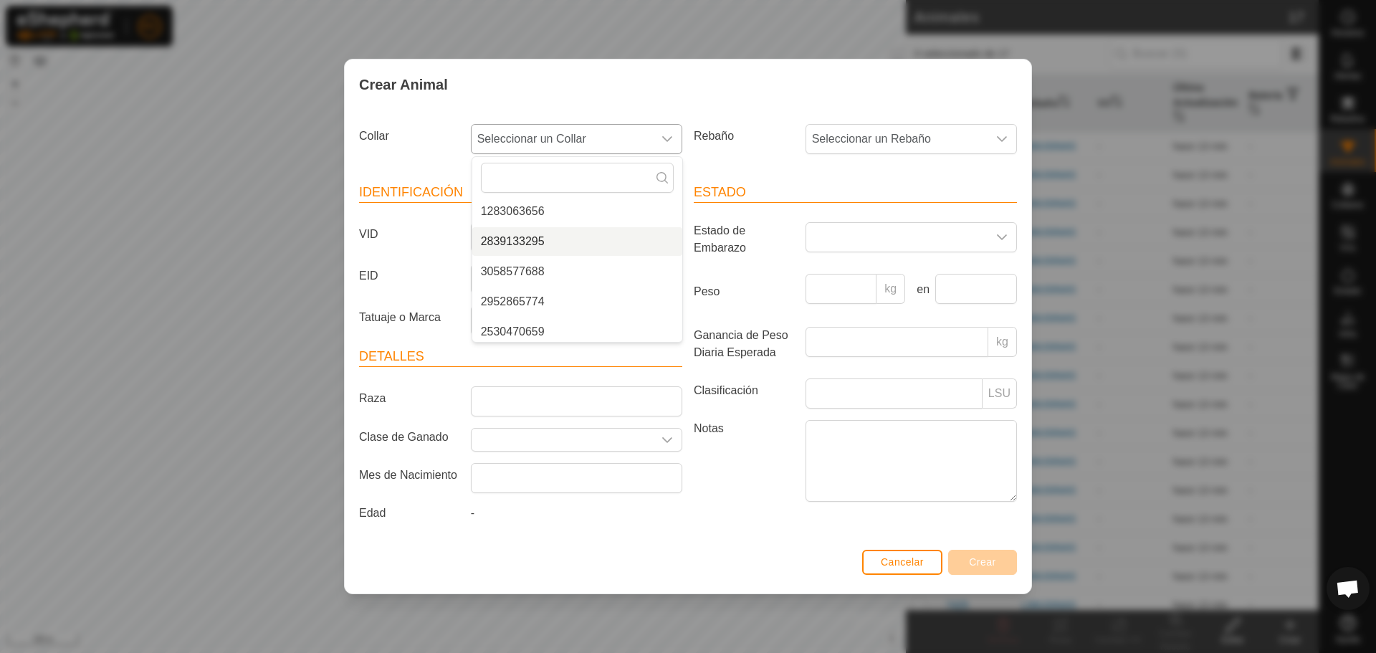
scroll to position [572, 0]
click at [535, 210] on li "1283063656" at bounding box center [577, 213] width 210 height 29
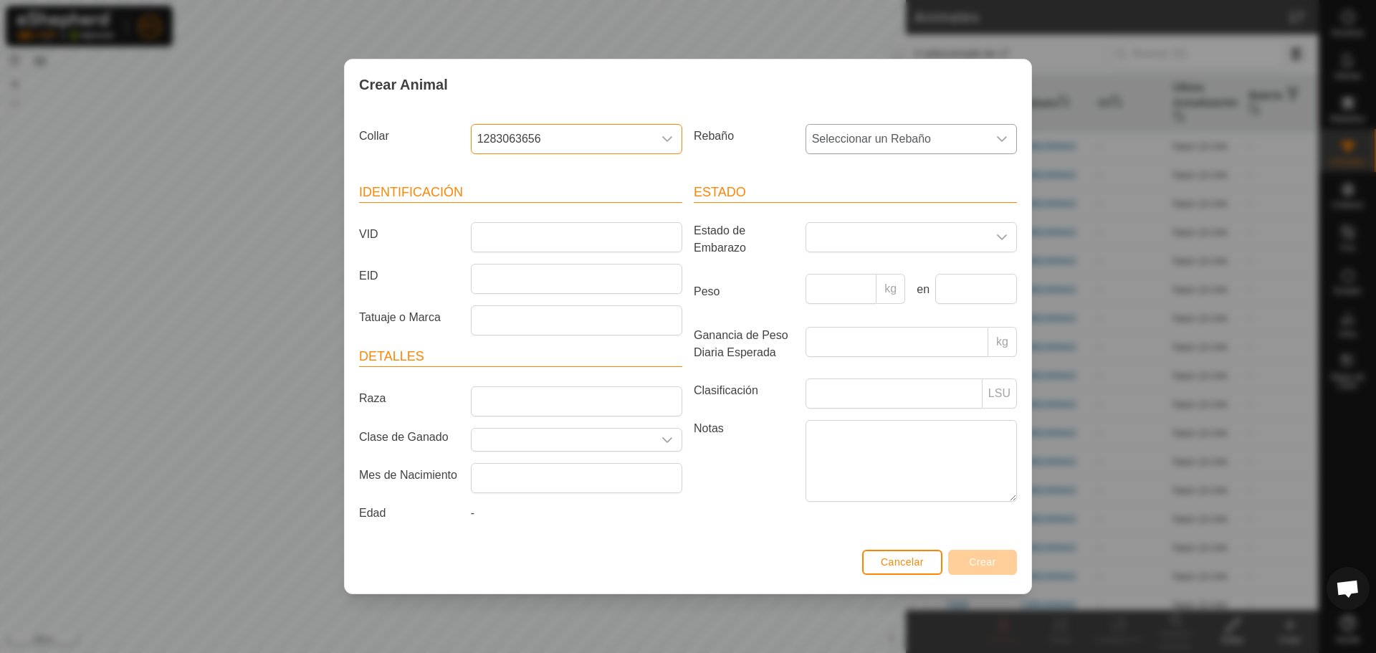
click at [906, 133] on span "Seleccionar un Rebaño" at bounding box center [896, 139] width 181 height 29
click at [846, 280] on li "LIMUSINAS" at bounding box center [912, 273] width 210 height 29
click at [563, 219] on article "Identificación VID EID Tatuaje o Marca" at bounding box center [520, 259] width 323 height 153
drag, startPoint x: 528, startPoint y: 201, endPoint x: 522, endPoint y: 243, distance: 42.7
click at [528, 221] on article "Identificación VID EID Tatuaje o Marca" at bounding box center [520, 259] width 323 height 153
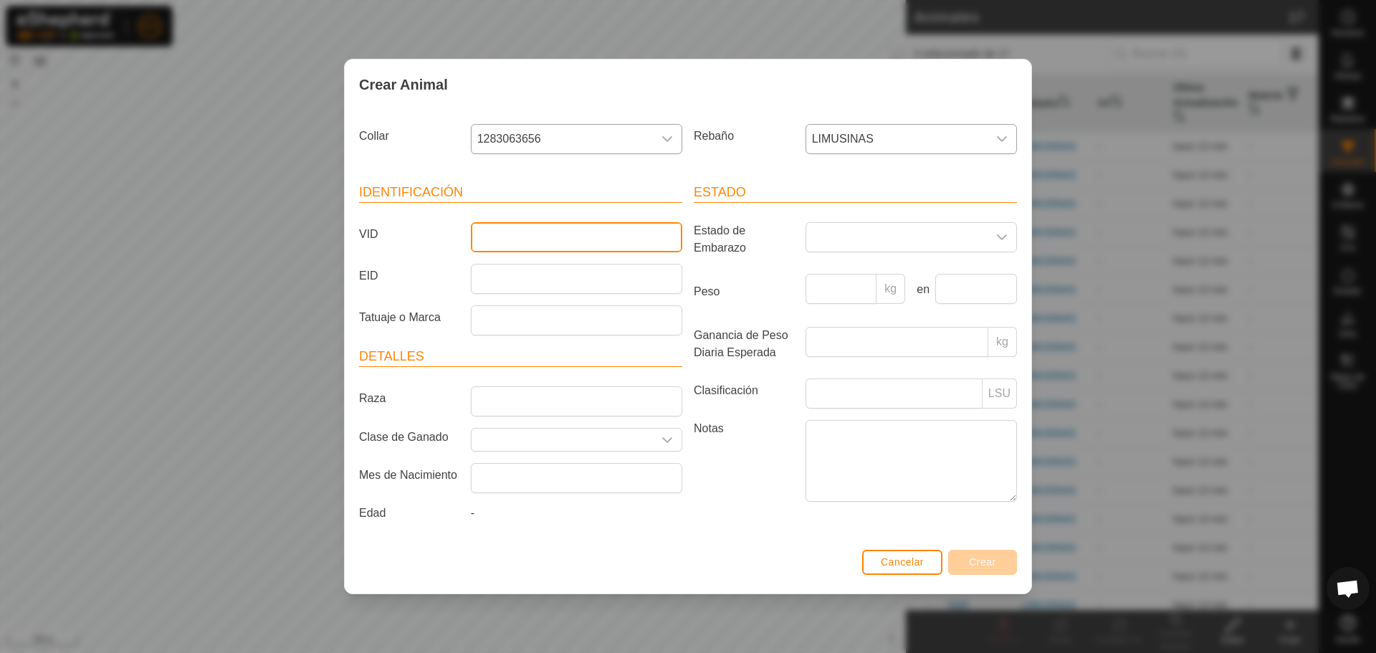
click at [522, 243] on input "VID" at bounding box center [576, 237] width 211 height 30
type input "7426"
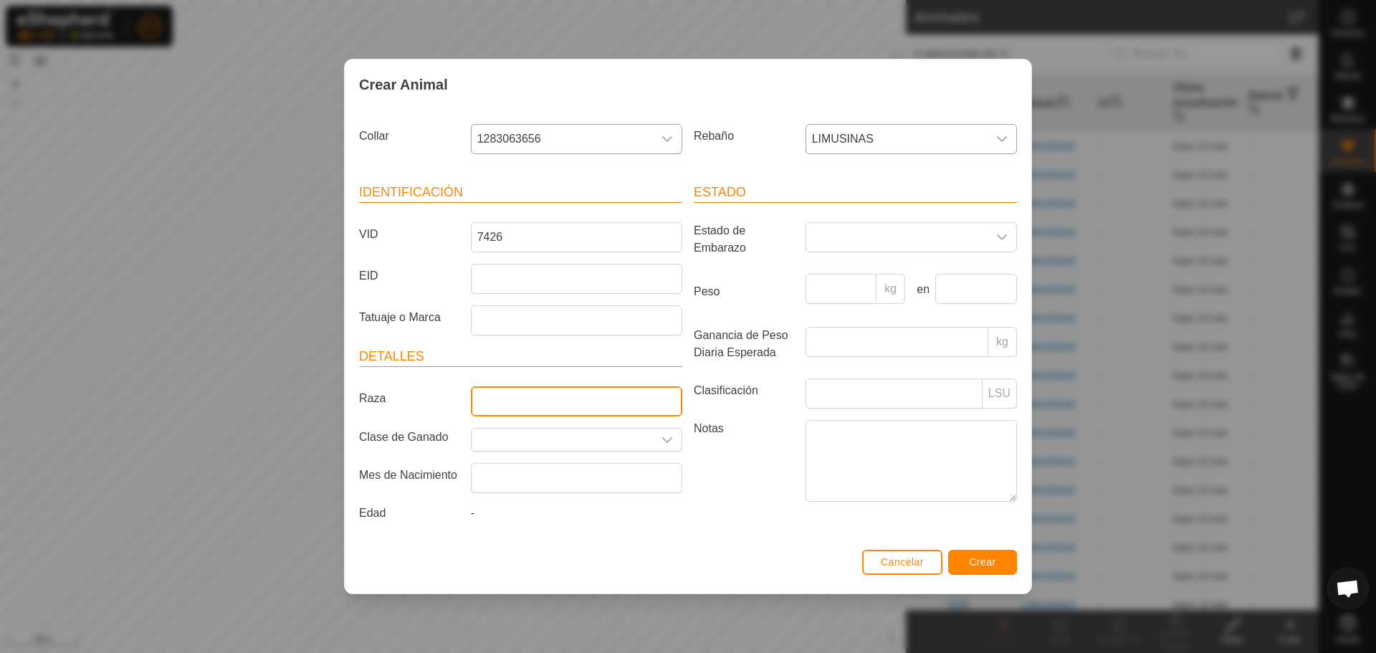
drag, startPoint x: 651, startPoint y: 411, endPoint x: 684, endPoint y: 426, distance: 35.9
click at [651, 411] on input "Raza" at bounding box center [576, 401] width 211 height 30
type input "LIMUSIN"
click at [978, 214] on article "Estado Estado de Embarazo Peso kg en Ganancia de Peso Diaria Esperada kg Clasif…" at bounding box center [855, 345] width 323 height 324
click at [967, 226] on span at bounding box center [896, 237] width 181 height 29
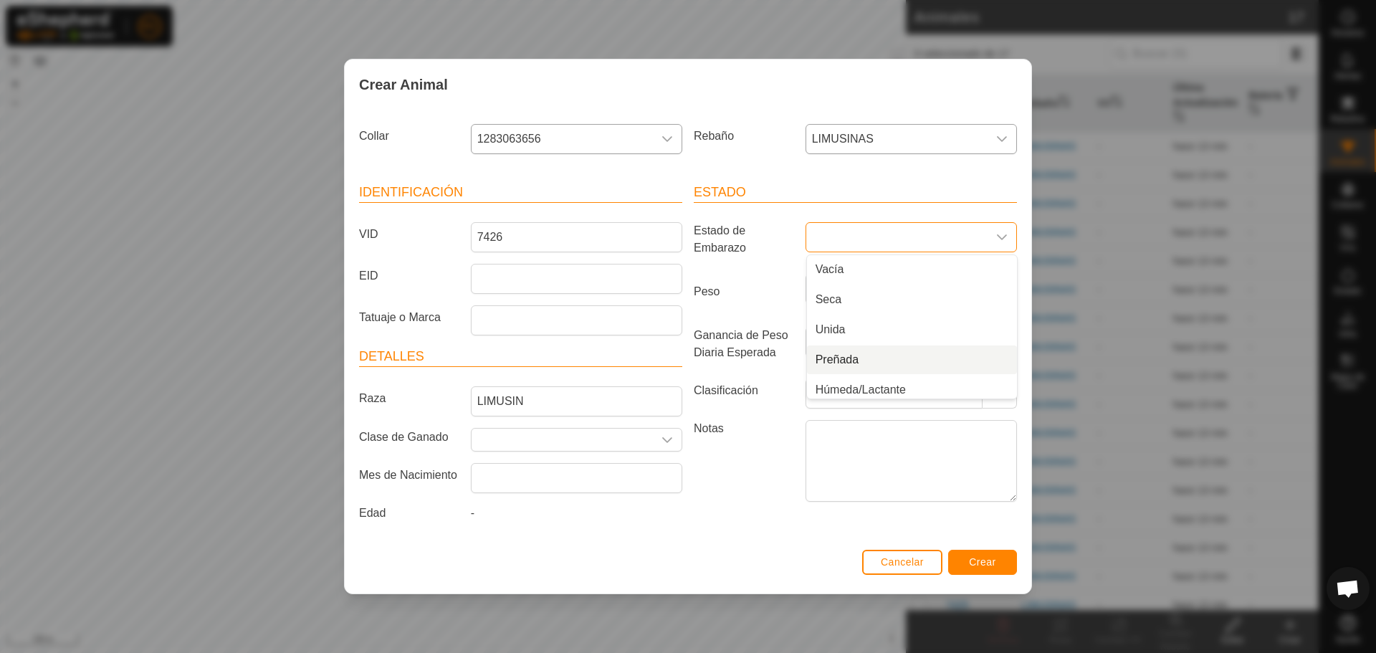
scroll to position [6, 0]
click at [851, 352] on li "Preñada" at bounding box center [912, 354] width 210 height 29
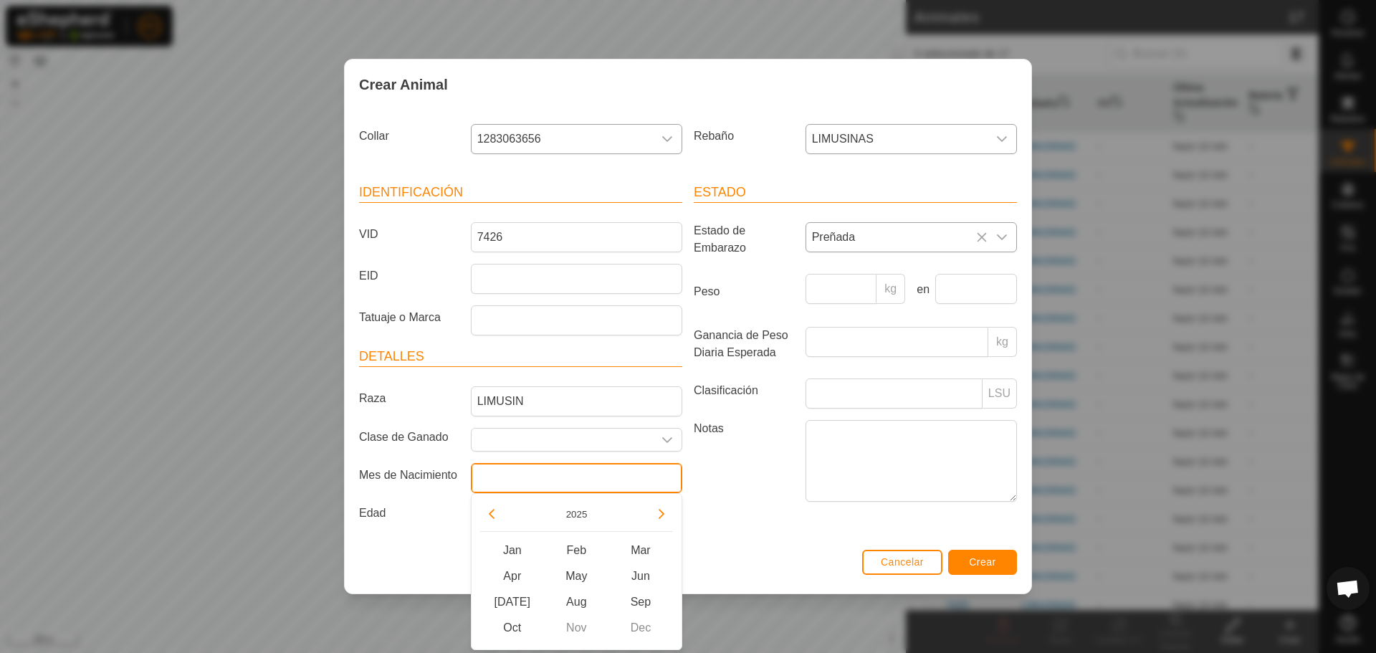
click at [551, 478] on input "text" at bounding box center [576, 478] width 211 height 30
click at [491, 513] on button "Previous Year" at bounding box center [491, 513] width 23 height 23
click at [492, 514] on span "Previous Year" at bounding box center [492, 514] width 0 height 0
click at [489, 515] on button "Previous Year" at bounding box center [491, 513] width 23 height 23
click at [490, 515] on span "Previous Year" at bounding box center [490, 515] width 0 height 0
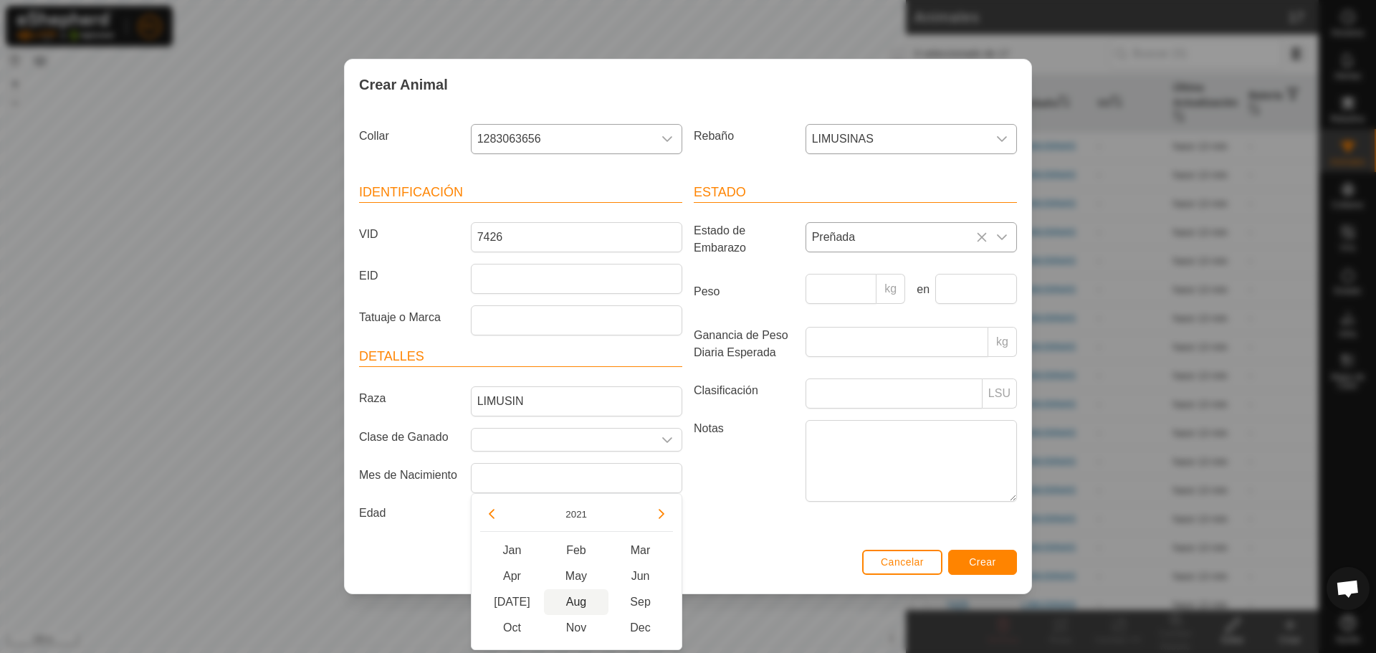
click at [578, 606] on span "Aug" at bounding box center [576, 602] width 65 height 26
type input "[DATE]"
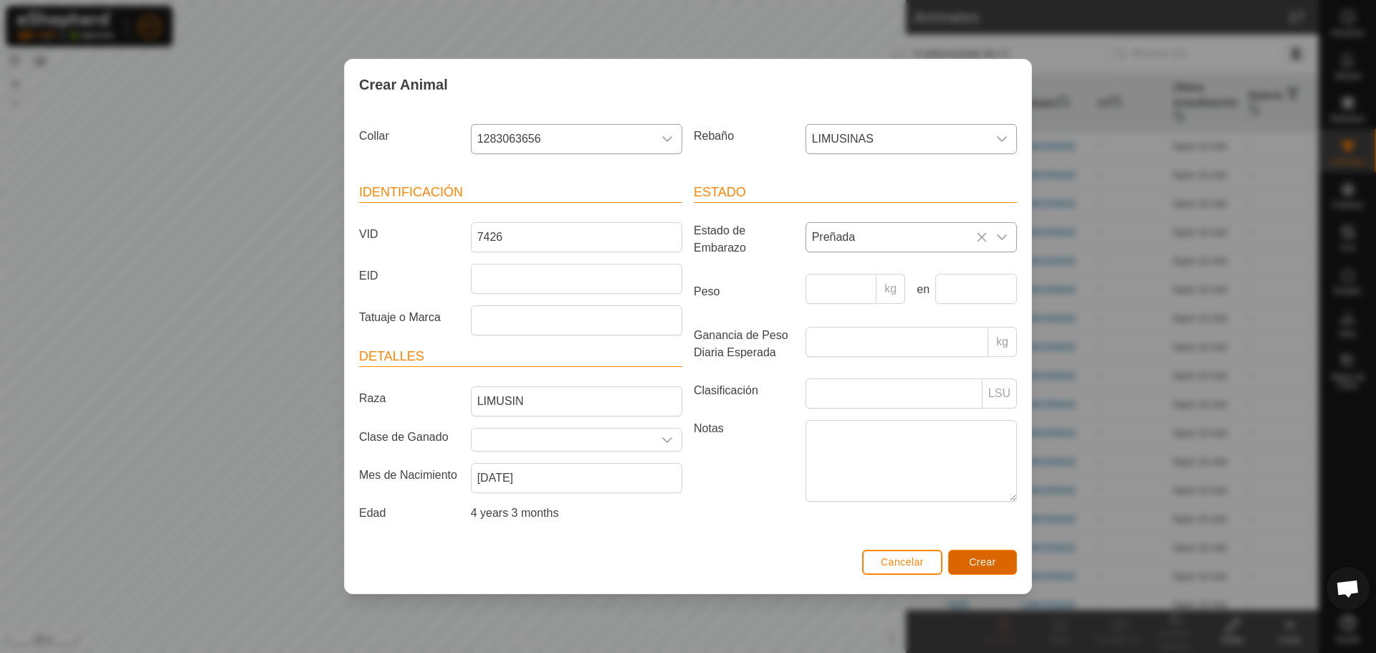
click at [986, 557] on span "Crear" at bounding box center [982, 561] width 27 height 11
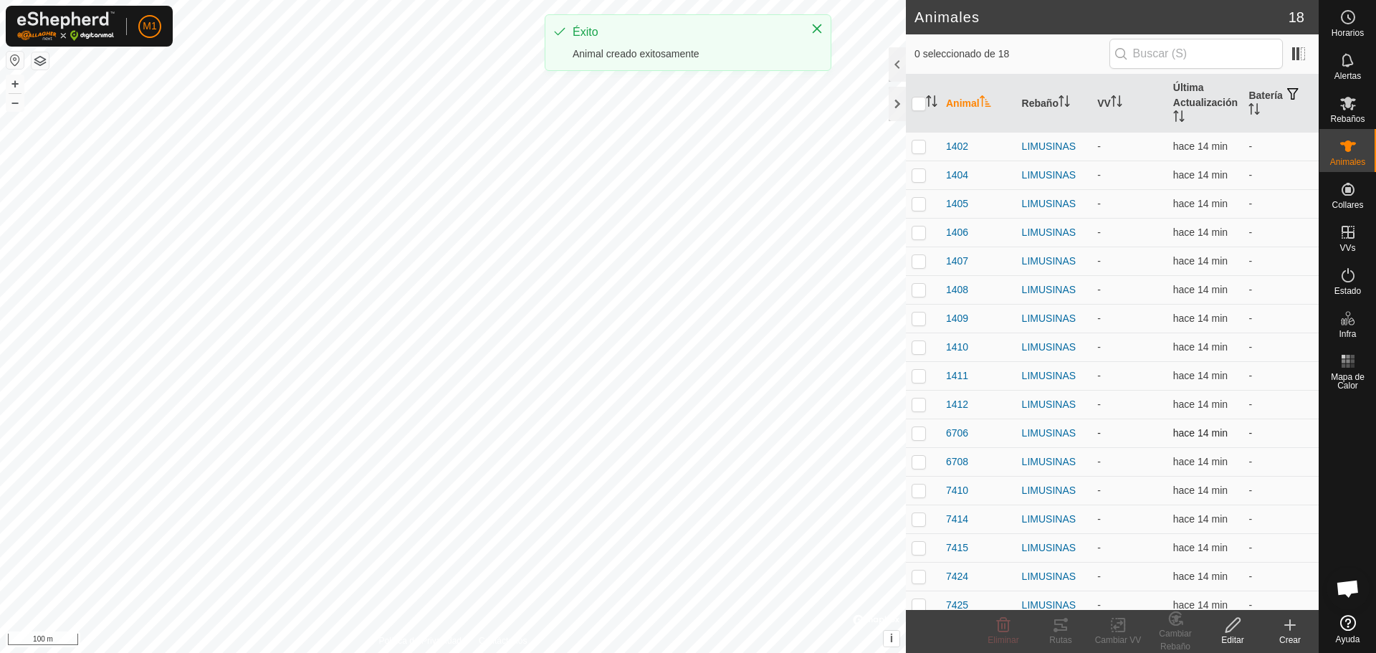
scroll to position [39, 0]
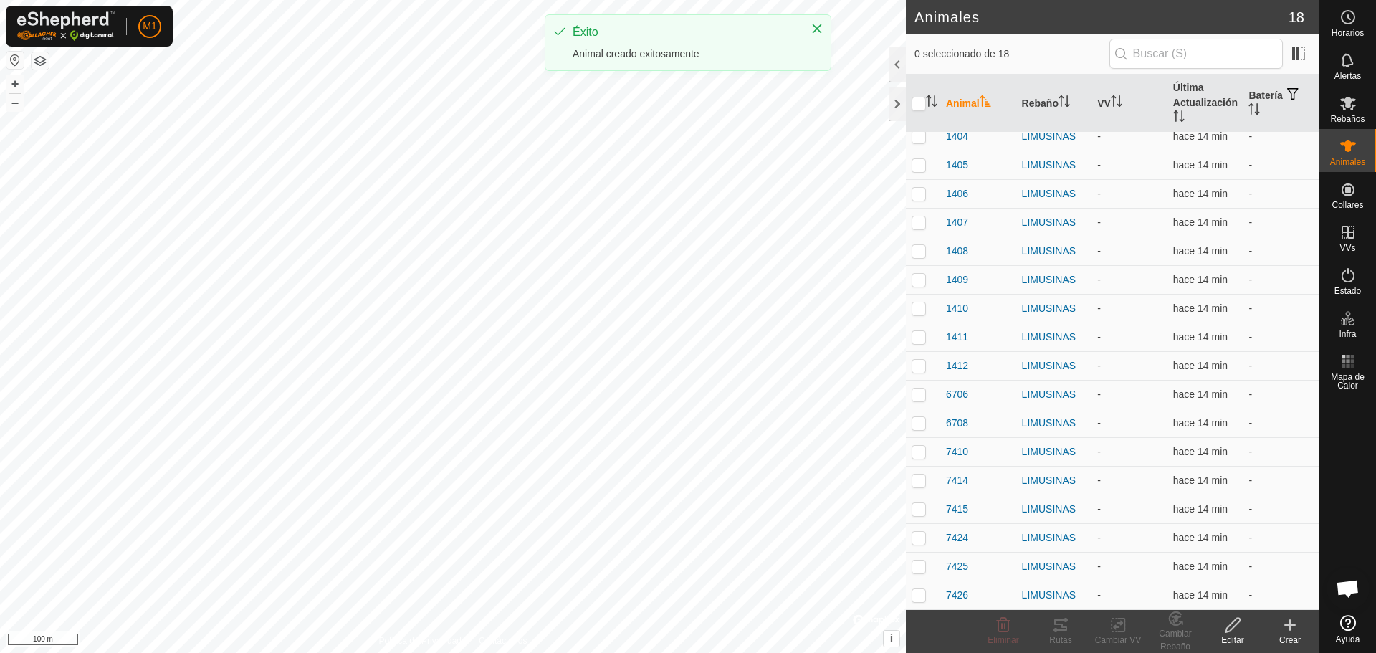
click at [1295, 628] on icon at bounding box center [1289, 624] width 17 height 17
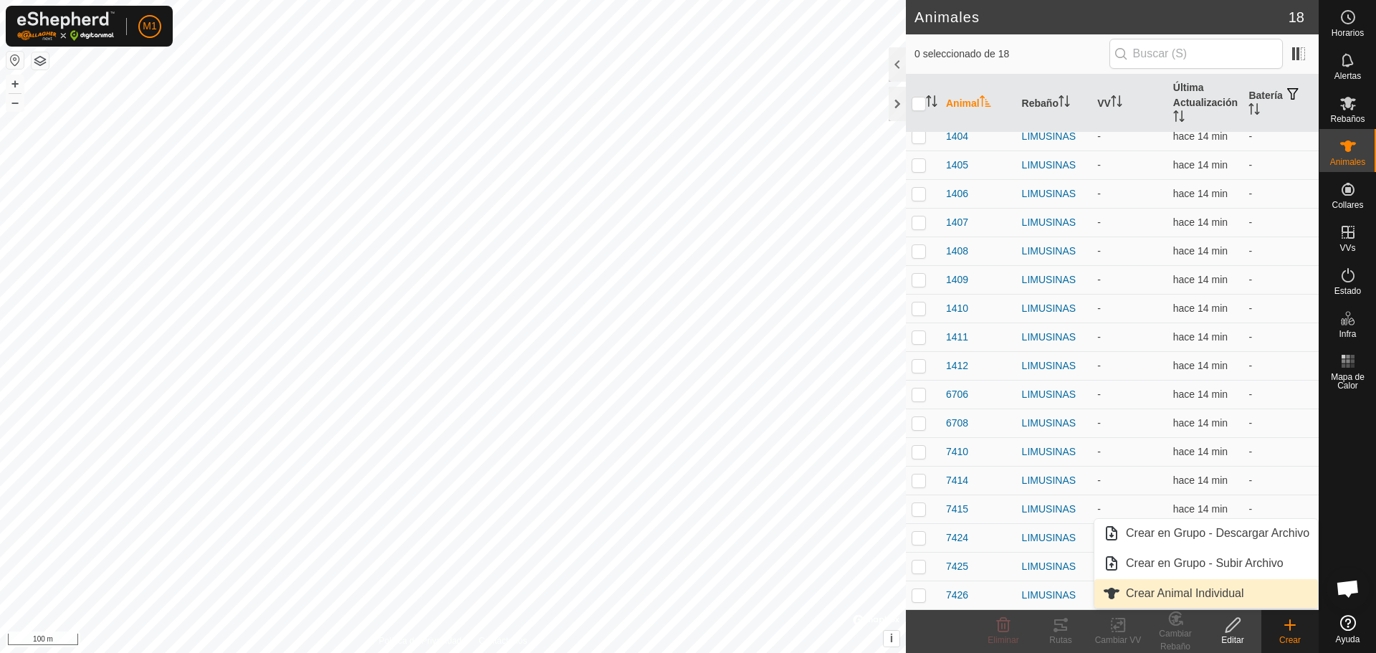
click at [1158, 601] on link "Crear Animal Individual" at bounding box center [1206, 593] width 224 height 29
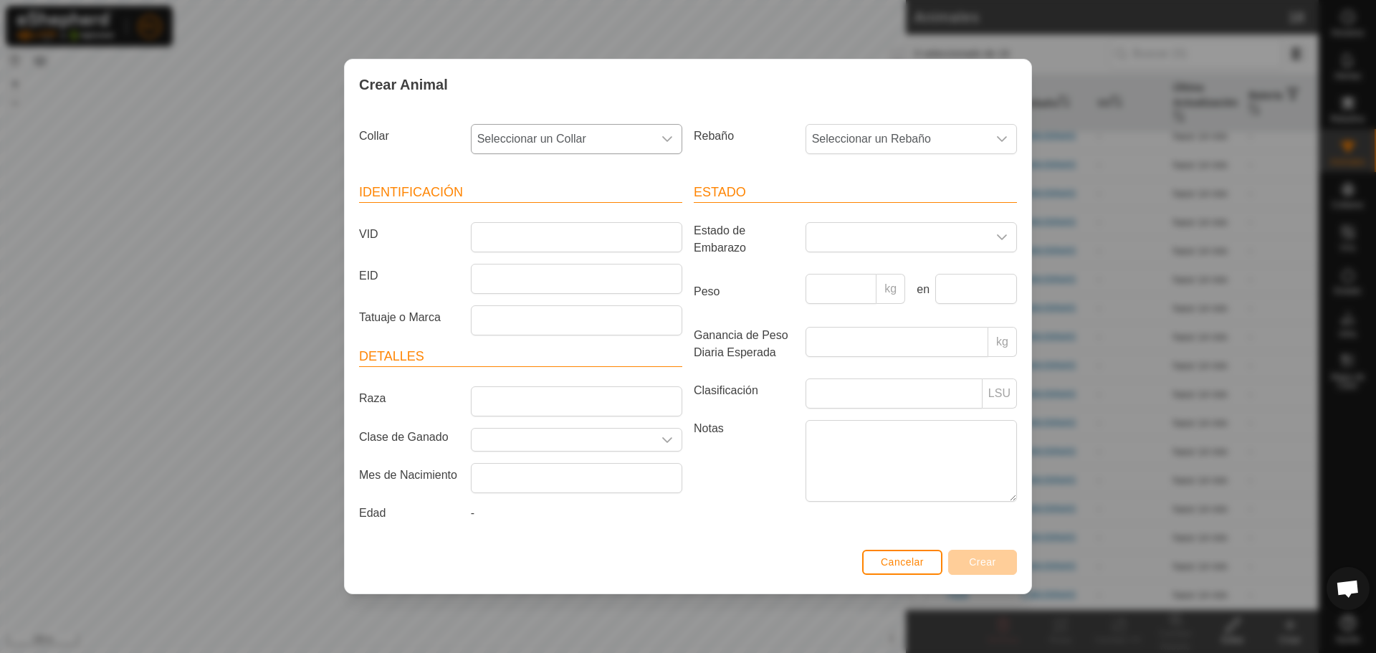
click at [568, 138] on span "Seleccionar un Collar" at bounding box center [562, 139] width 181 height 29
click at [535, 265] on li "1901541357" at bounding box center [577, 260] width 210 height 29
click at [943, 147] on span "Seleccionar un Rebaño" at bounding box center [896, 139] width 181 height 29
click at [863, 267] on li "LIMUSINAS" at bounding box center [912, 273] width 210 height 29
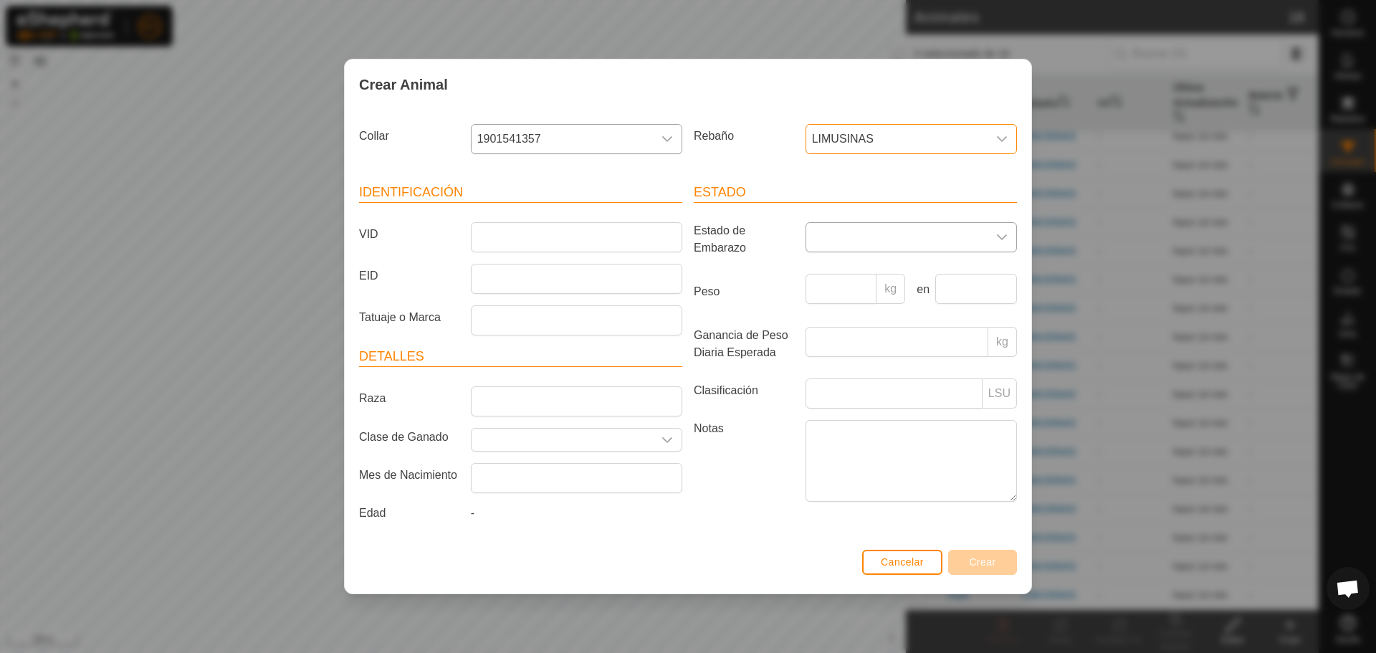
click at [872, 242] on span at bounding box center [896, 237] width 181 height 29
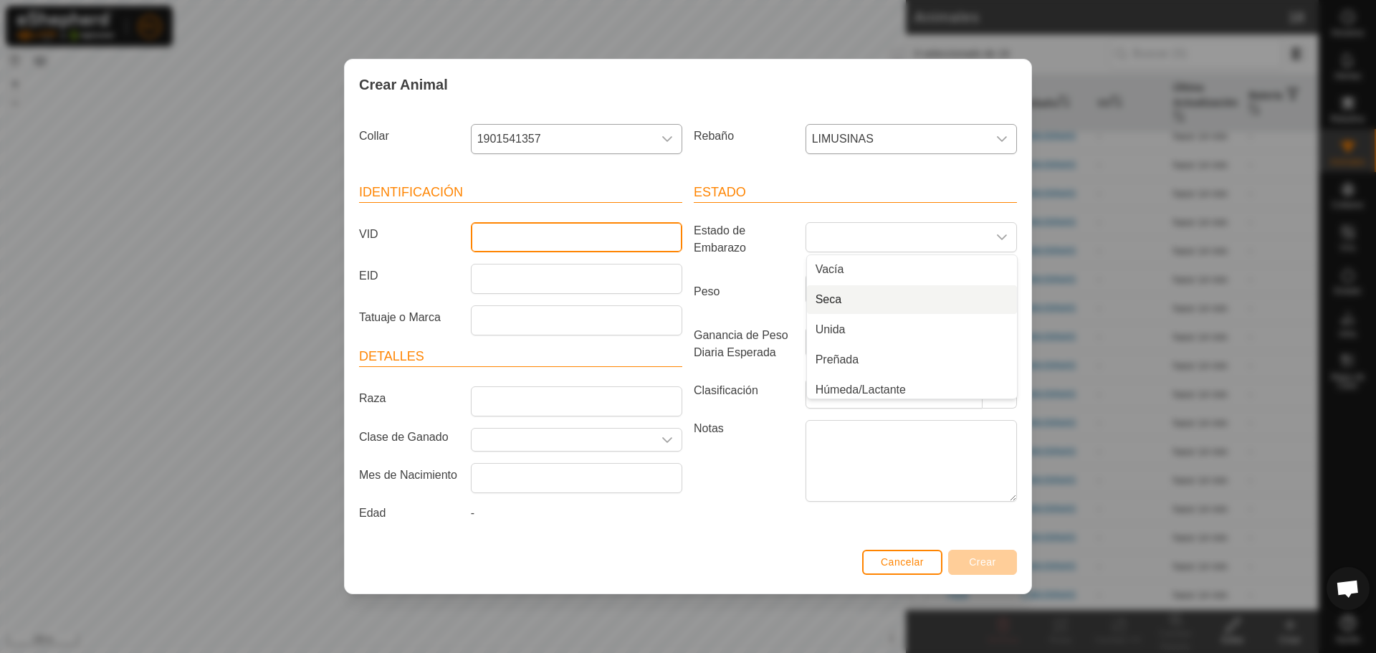
click at [523, 231] on input "VID" at bounding box center [576, 237] width 211 height 30
type input "7429"
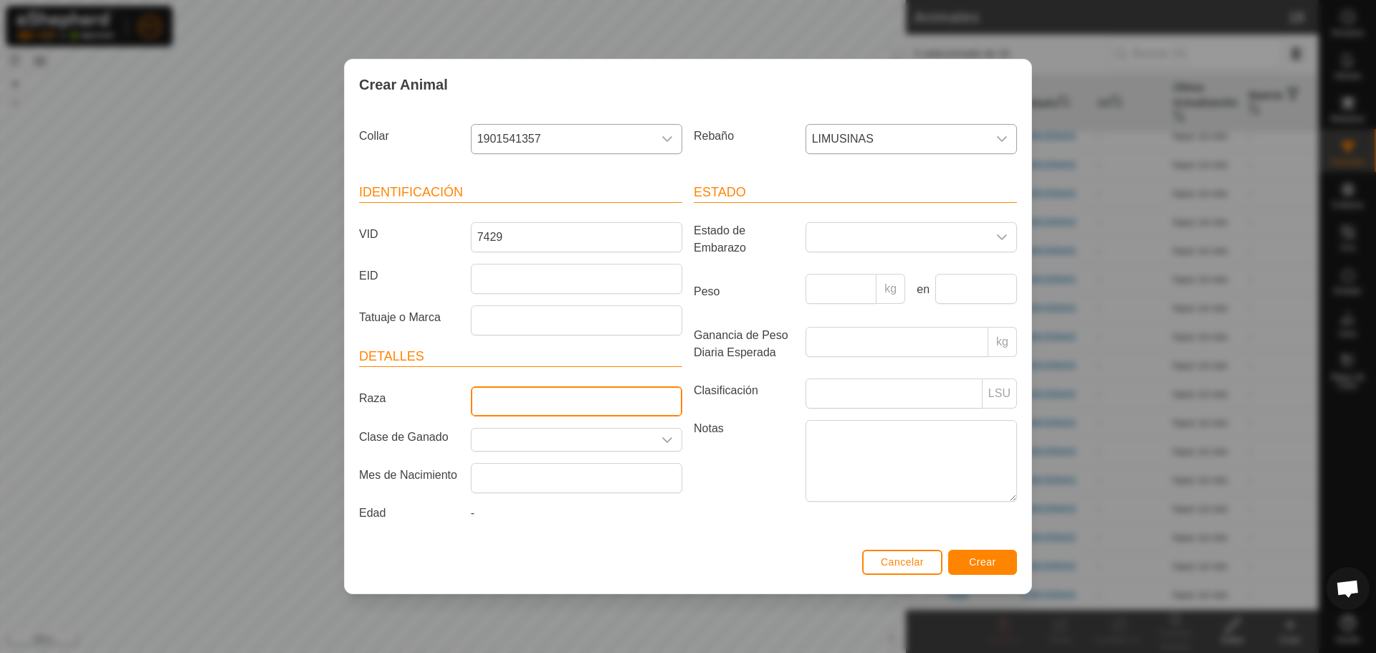
click at [642, 407] on input "Raza" at bounding box center [576, 401] width 211 height 30
type input "LIMUSIN"
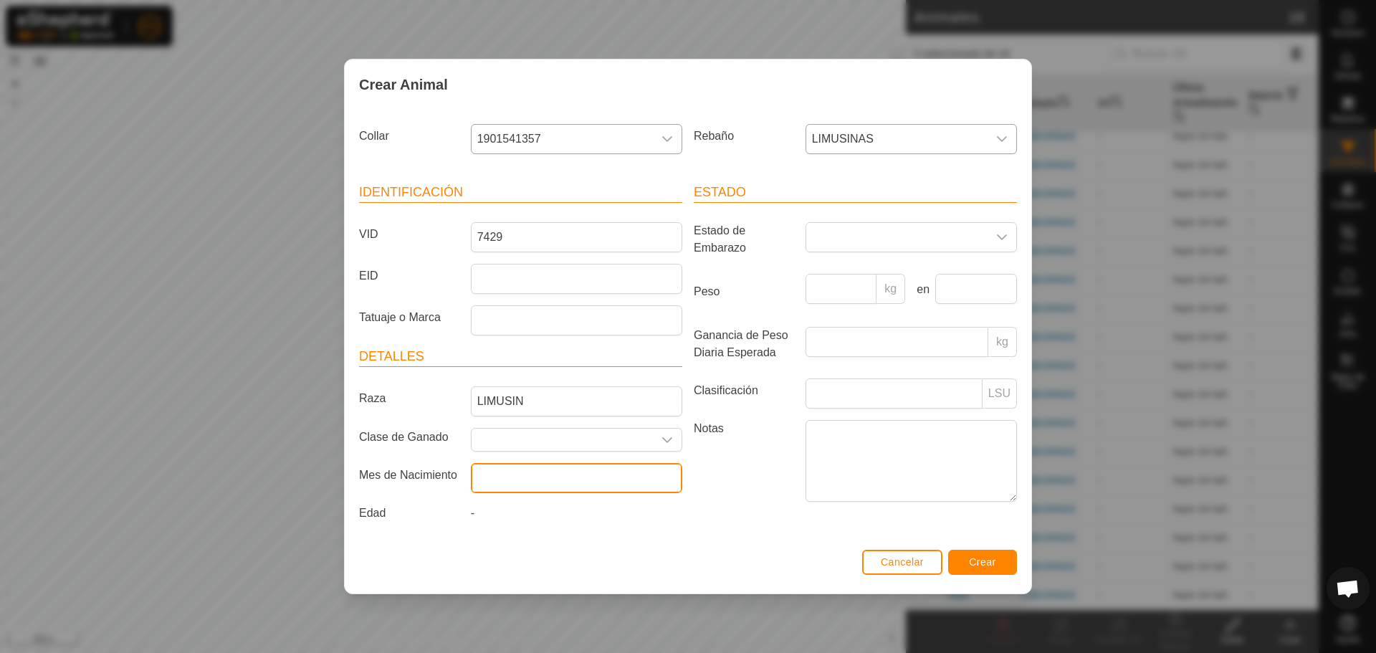
click at [550, 492] on input "text" at bounding box center [576, 478] width 211 height 30
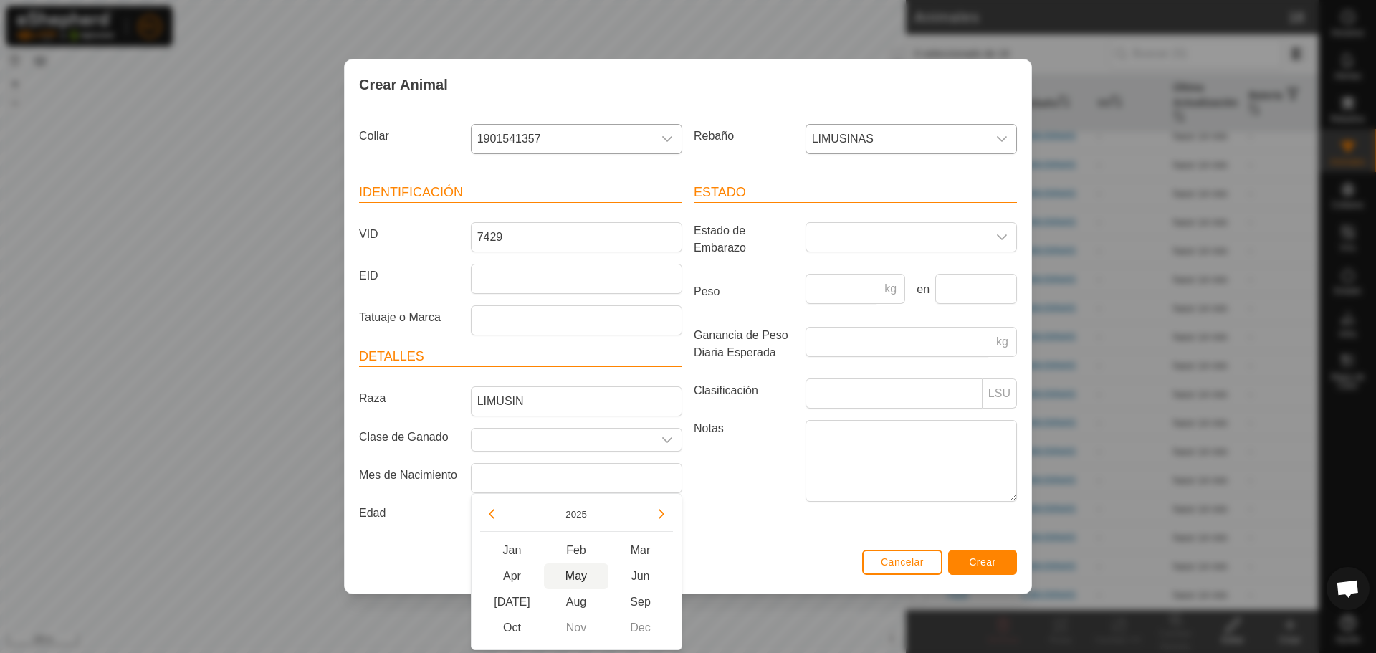
drag, startPoint x: 579, startPoint y: 598, endPoint x: 588, endPoint y: 578, distance: 21.8
click at [579, 598] on span "Aug" at bounding box center [576, 602] width 65 height 26
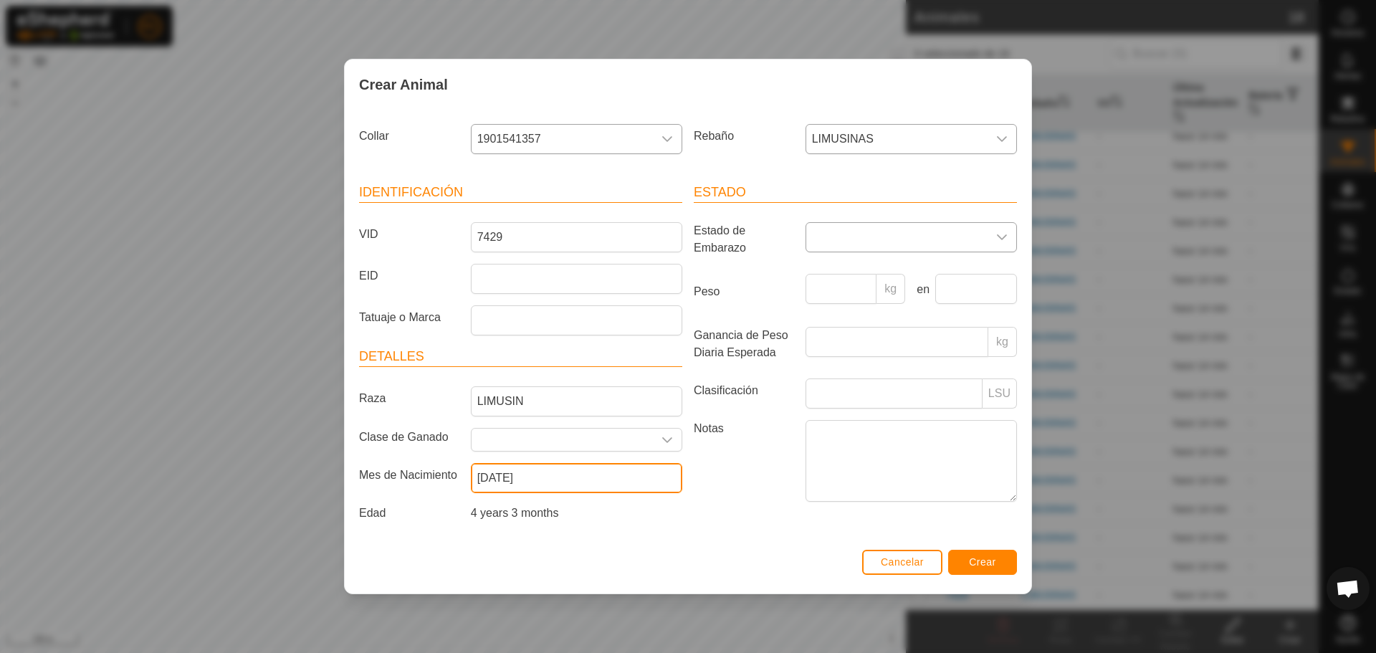
type input "[DATE]"
click at [925, 243] on span at bounding box center [896, 237] width 181 height 29
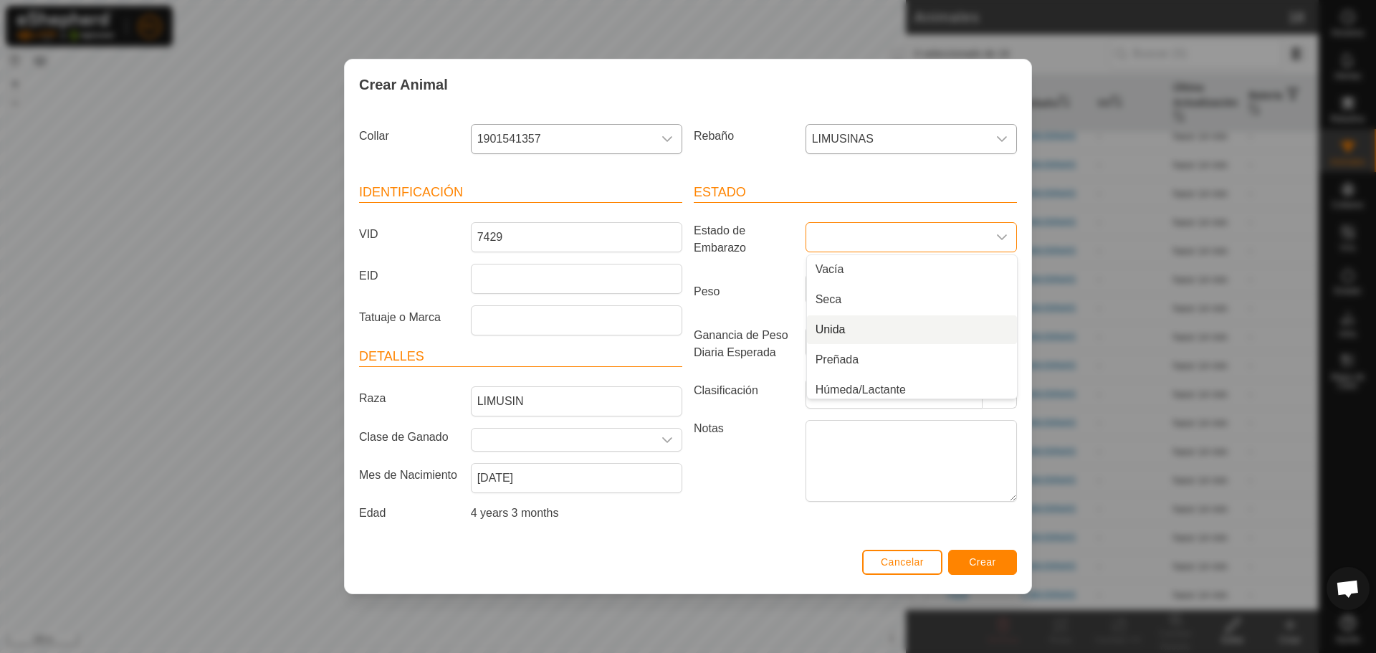
click at [703, 429] on label "Notas" at bounding box center [744, 460] width 112 height 81
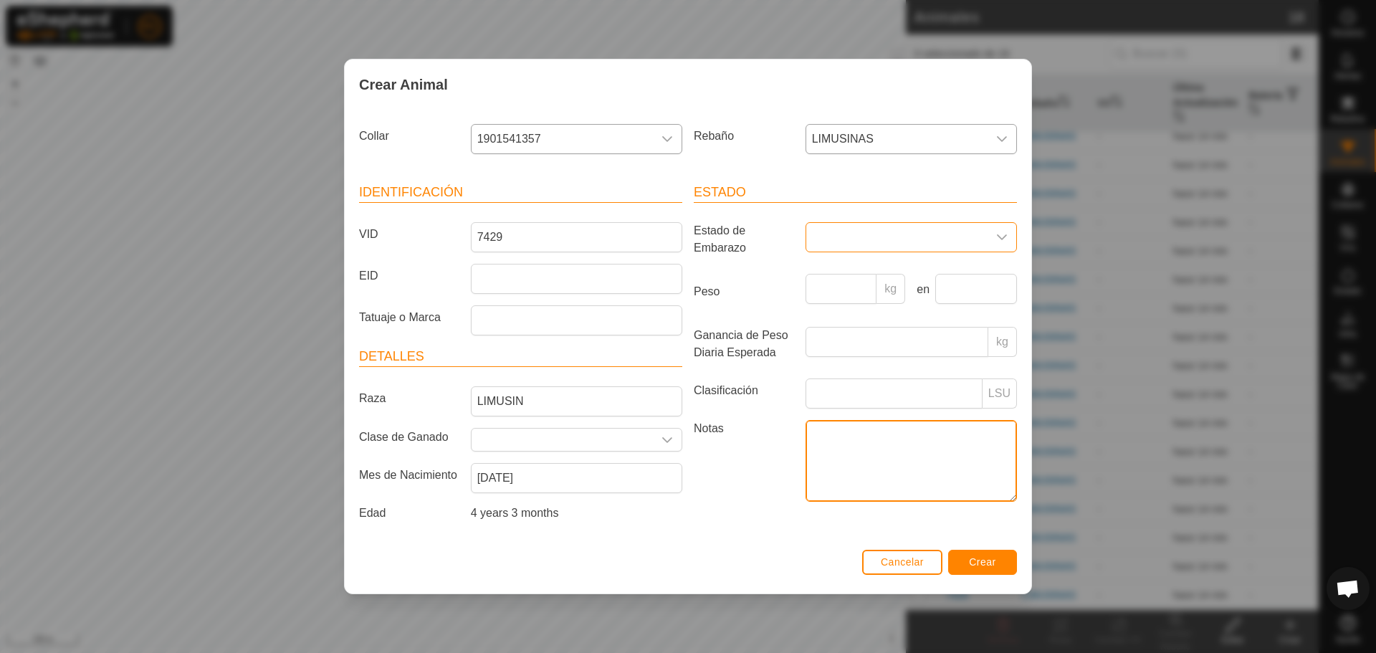
click at [806, 429] on textarea "Notas" at bounding box center [911, 461] width 211 height 82
click at [768, 508] on div "Estado Estado de Embarazo Peso kg en Ganancia de Peso Diaria Esperada kg Clasif…" at bounding box center [855, 355] width 335 height 379
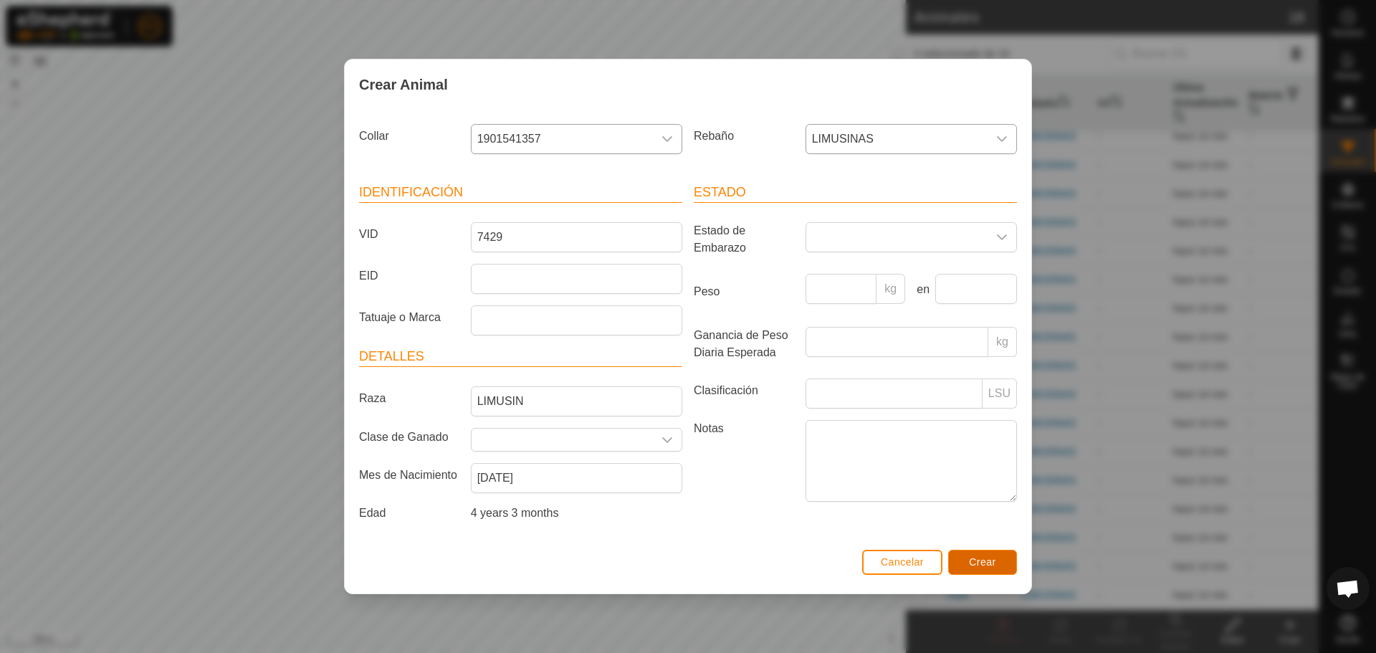
click at [996, 565] on span "Crear" at bounding box center [982, 561] width 27 height 11
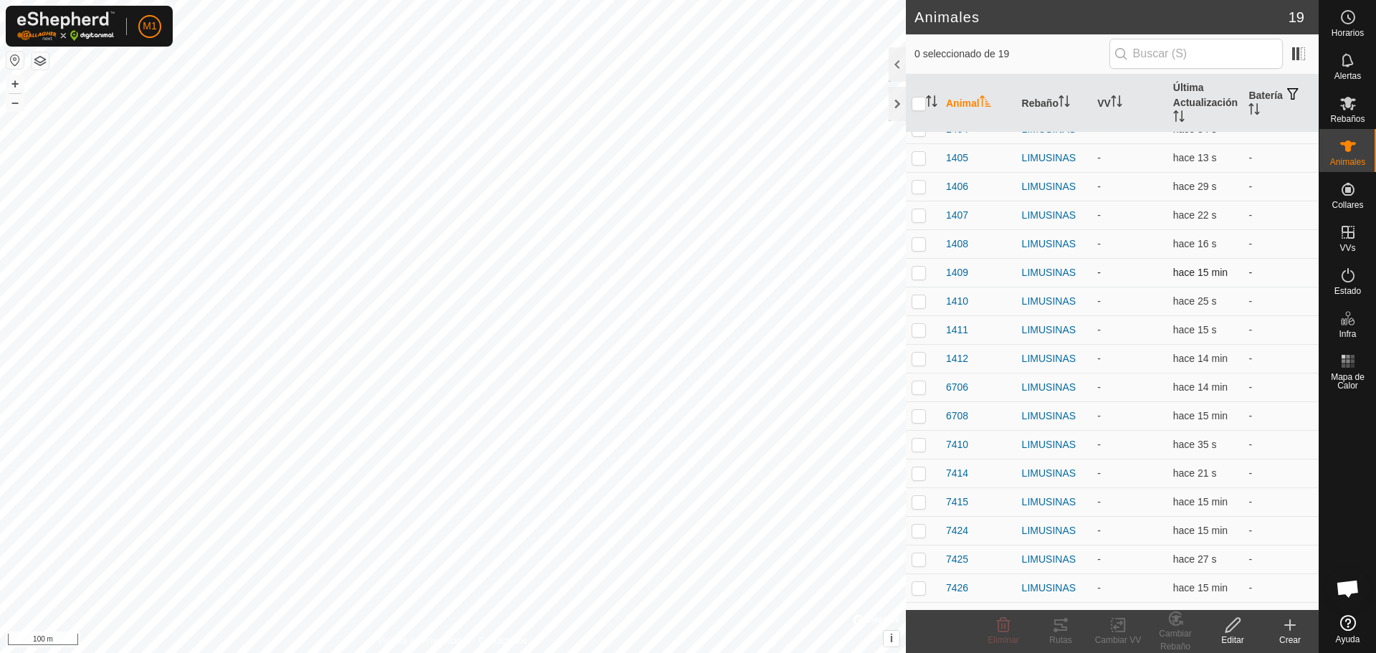
scroll to position [67, 0]
click at [1297, 625] on icon at bounding box center [1289, 624] width 17 height 17
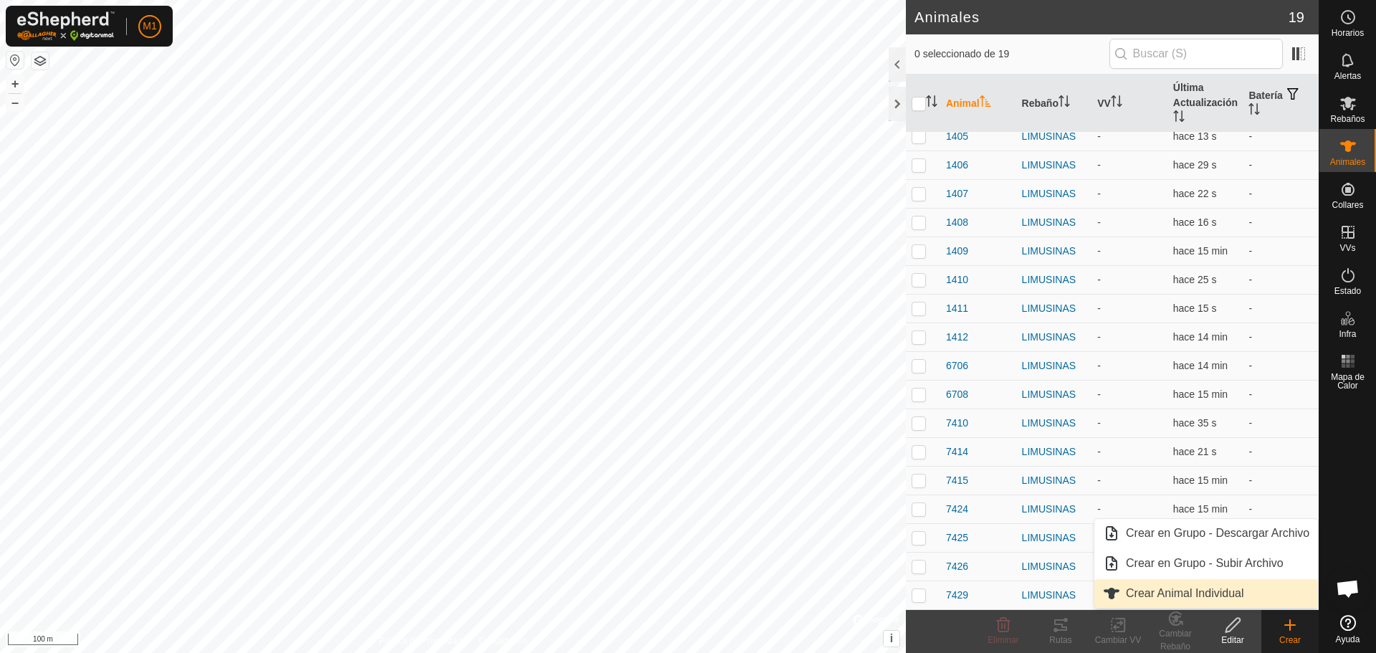
click at [1234, 588] on link "Crear Animal Individual" at bounding box center [1206, 593] width 224 height 29
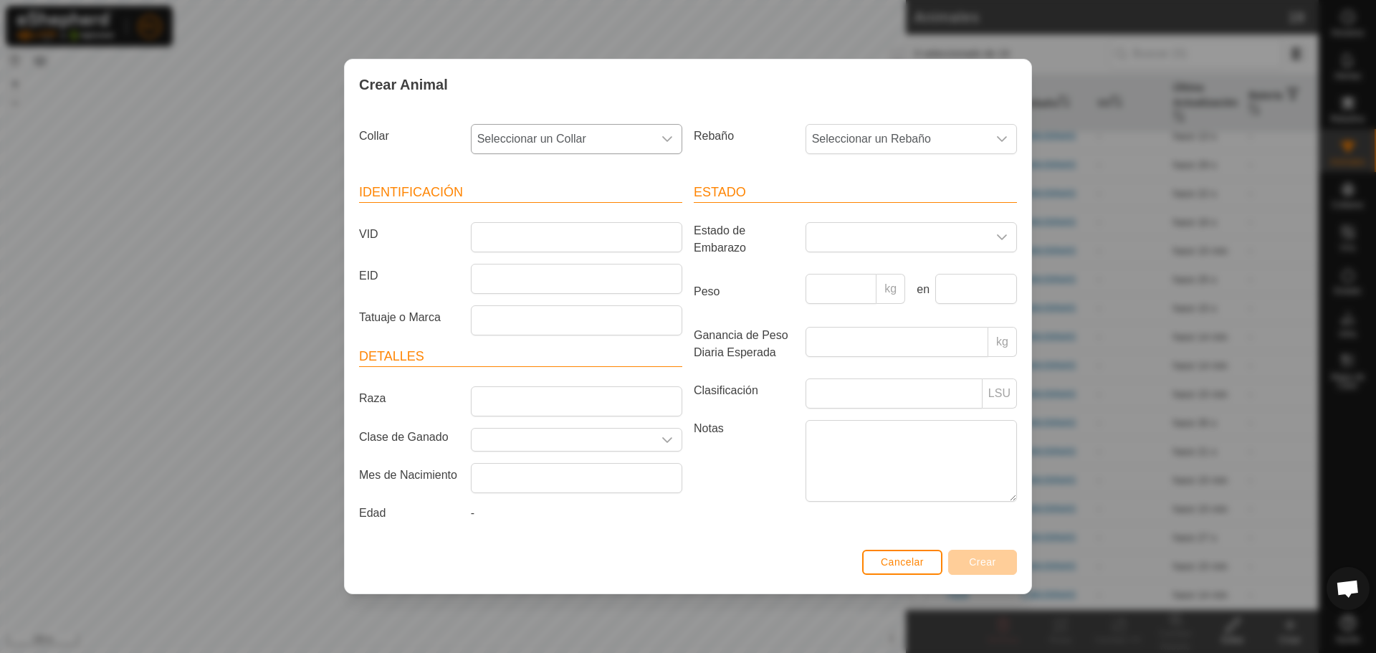
click at [608, 142] on span "Seleccionar un Collar" at bounding box center [562, 139] width 181 height 29
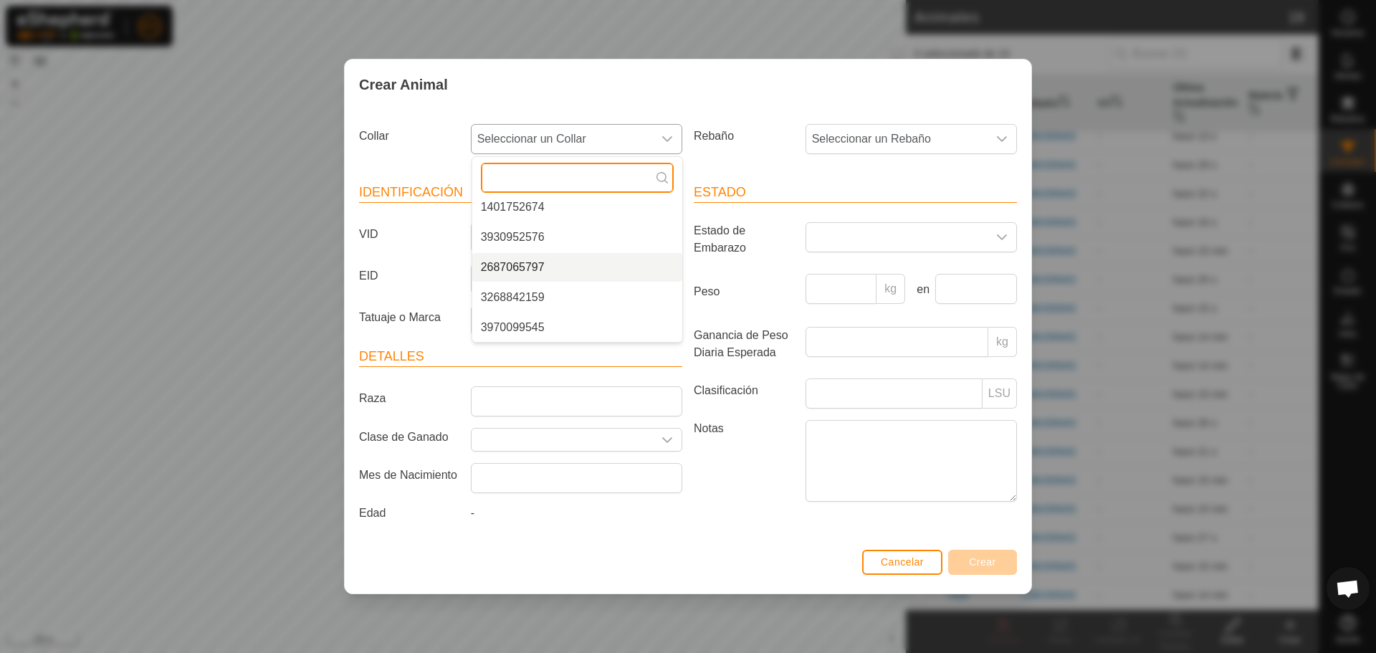
scroll to position [747, 0]
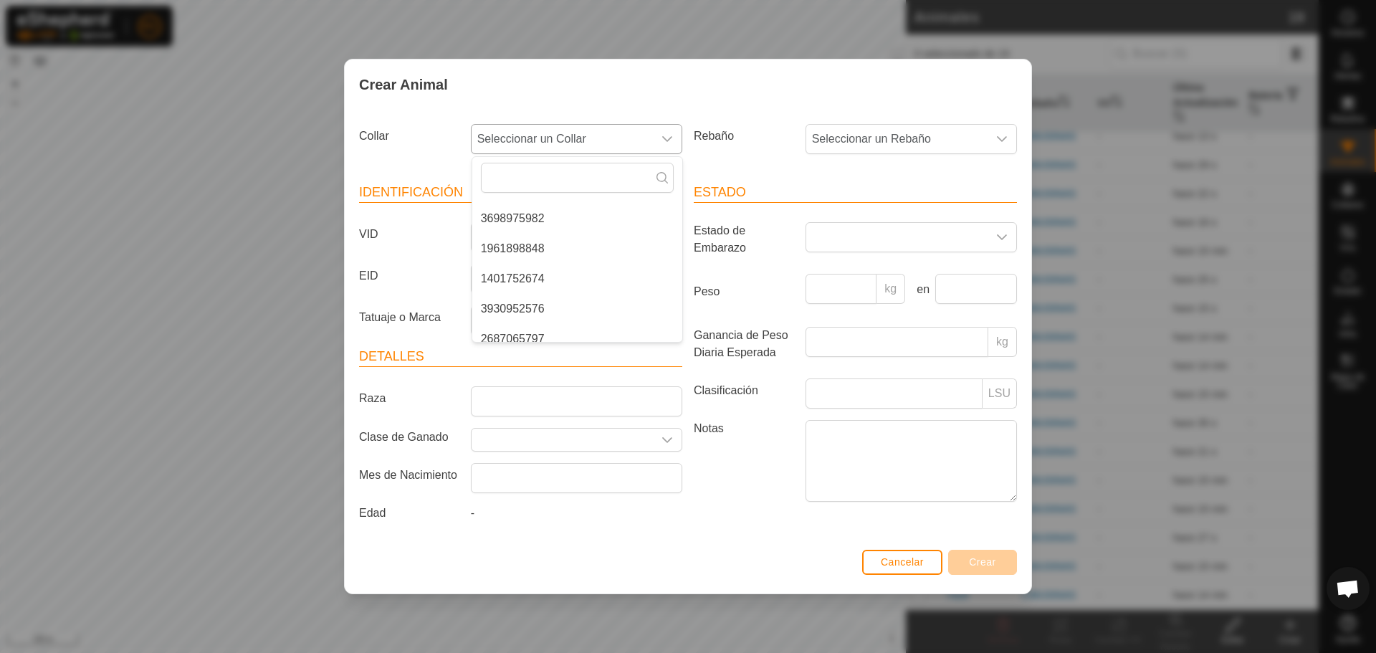
click at [522, 275] on li "1401752674" at bounding box center [577, 278] width 210 height 29
click at [907, 134] on span "Seleccionar un Rebaño" at bounding box center [896, 139] width 181 height 29
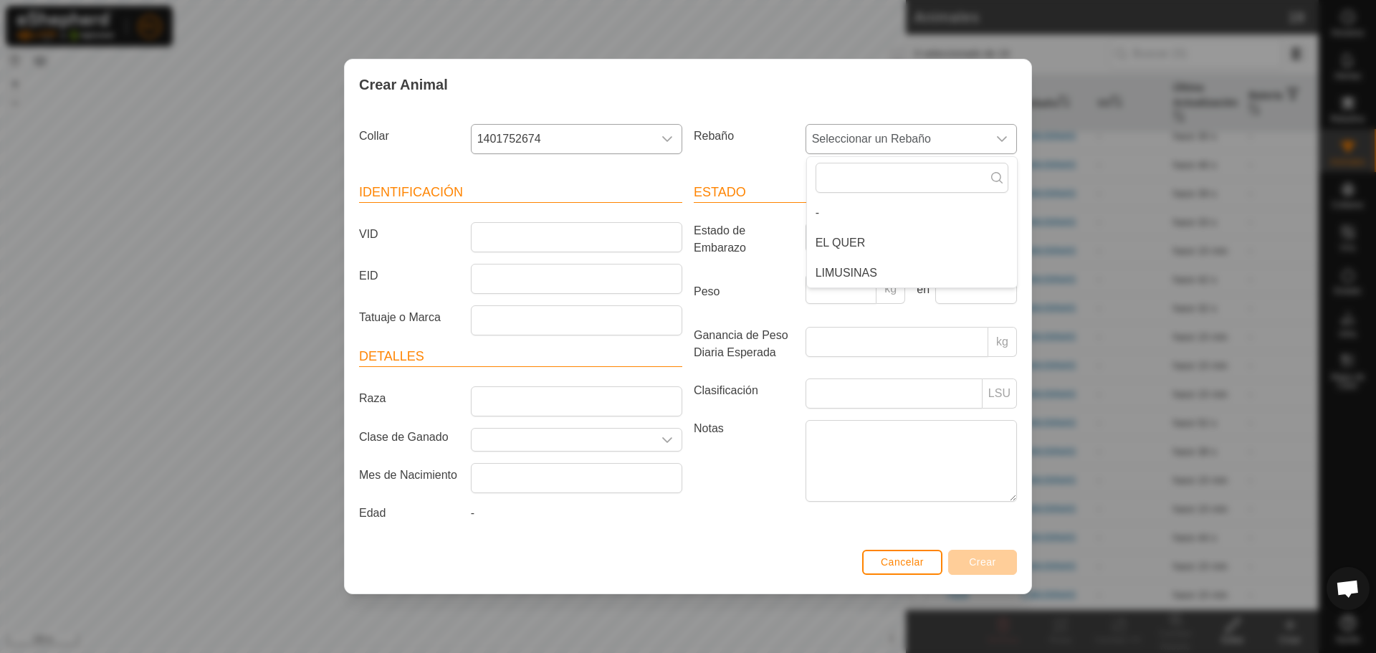
click at [881, 269] on li "LIMUSINAS" at bounding box center [912, 273] width 210 height 29
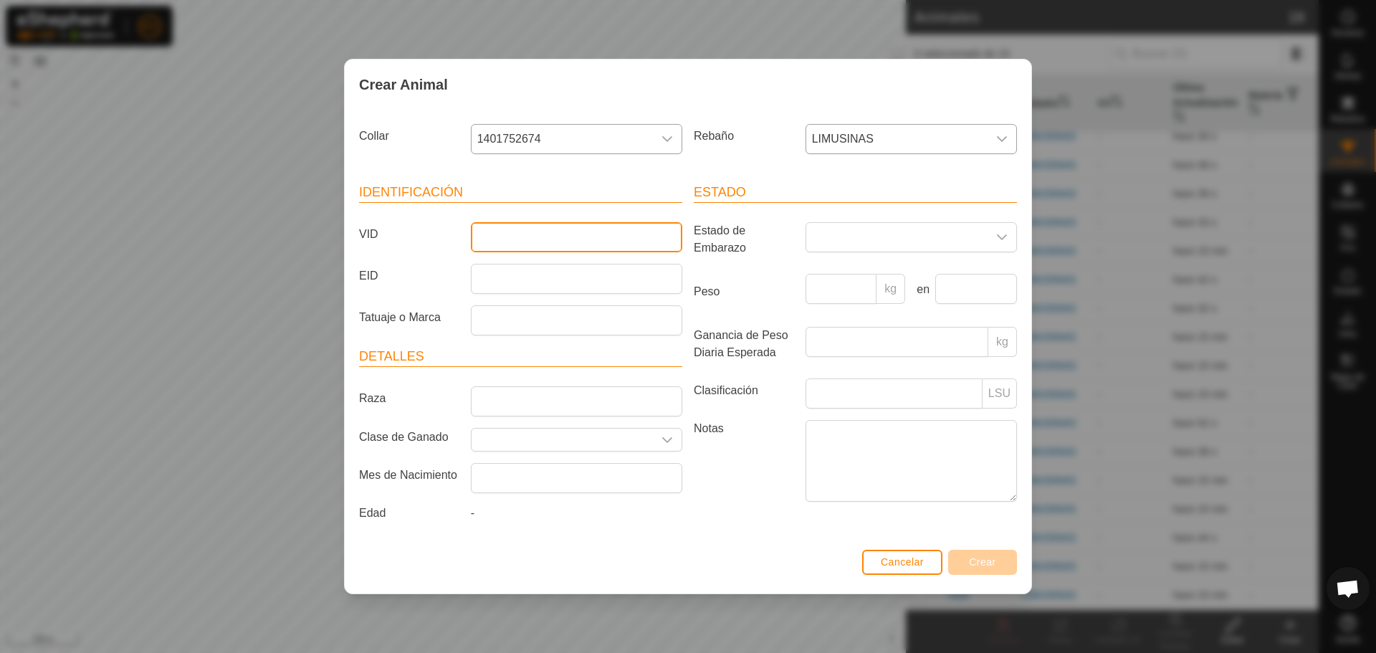
click at [610, 228] on input "VID" at bounding box center [576, 237] width 211 height 30
type input "7431"
click at [837, 250] on span at bounding box center [896, 237] width 181 height 29
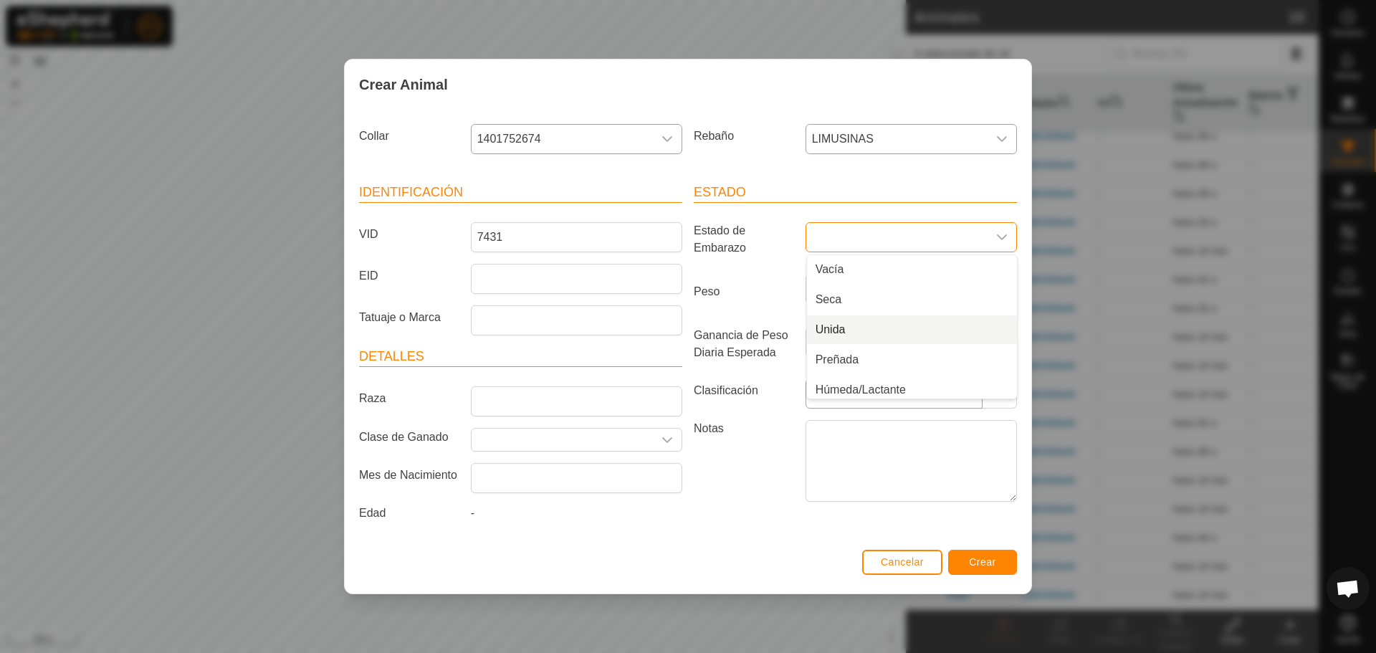
scroll to position [6, 0]
click at [836, 359] on li "Preñada" at bounding box center [912, 354] width 210 height 29
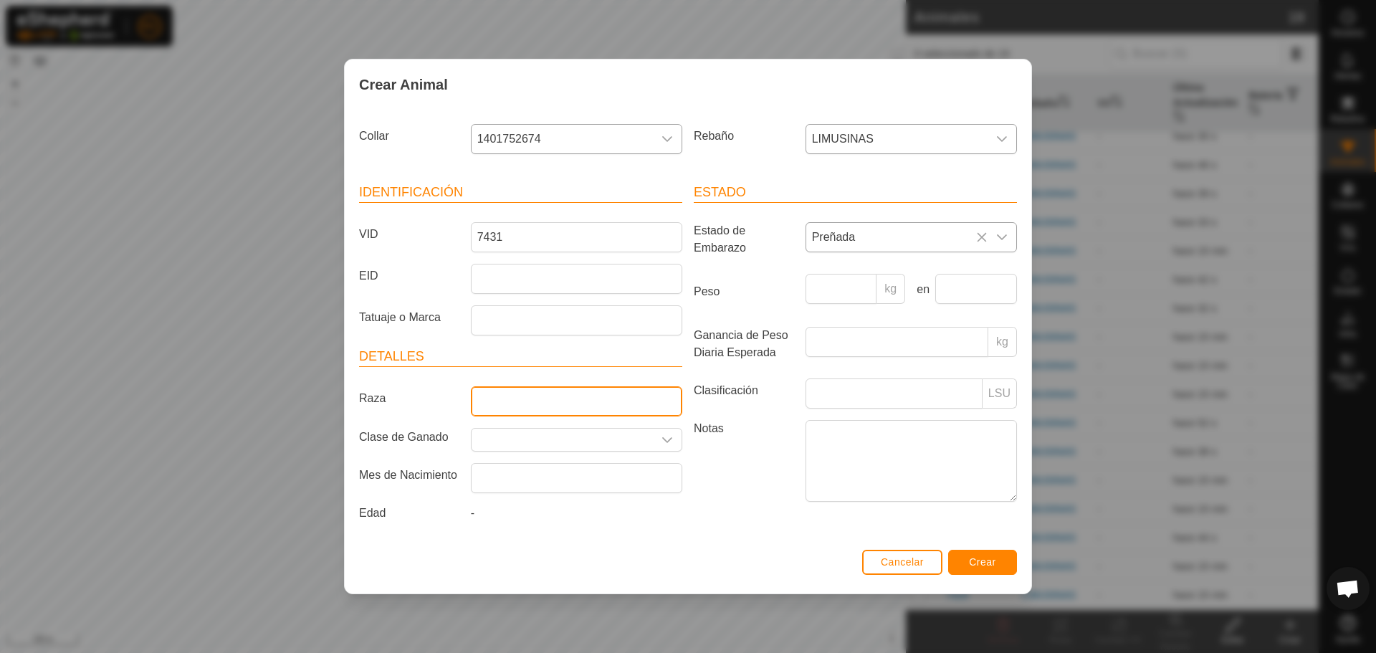
drag, startPoint x: 499, startPoint y: 395, endPoint x: 516, endPoint y: 406, distance: 20.7
click at [499, 395] on input "Raza" at bounding box center [576, 401] width 211 height 30
type input "LIMUSIN"
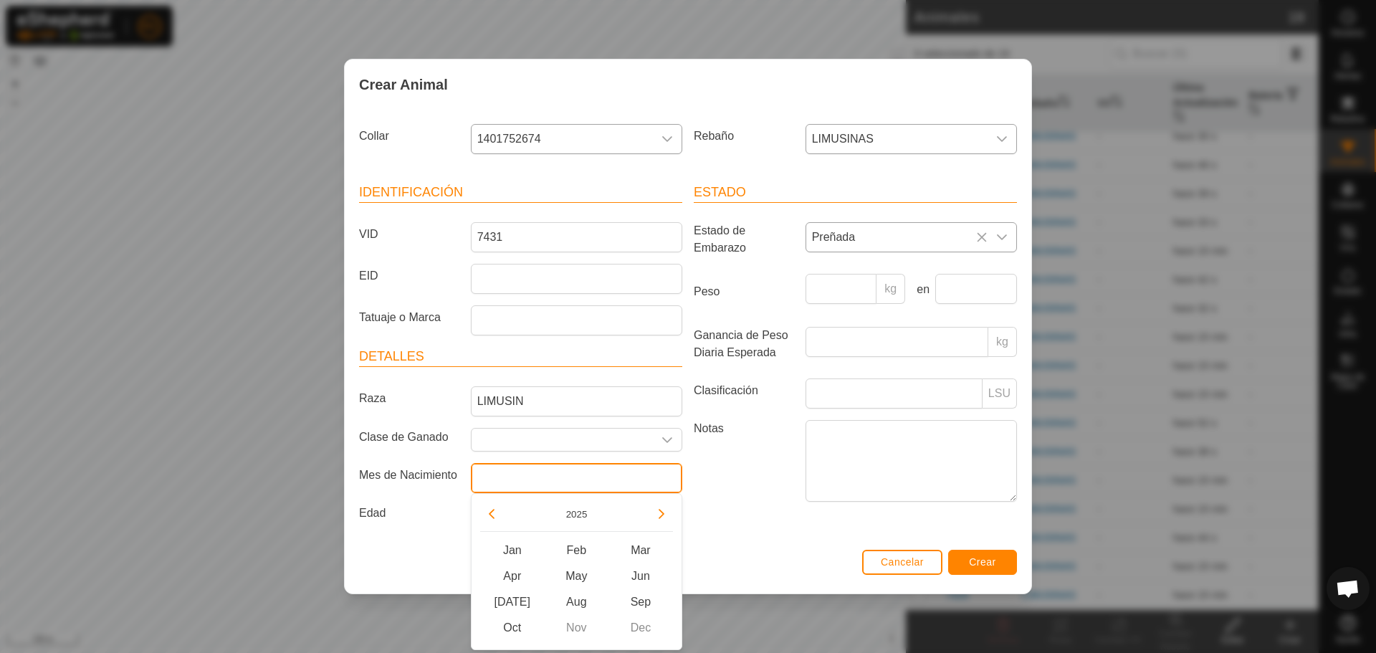
click at [547, 484] on input "text" at bounding box center [576, 478] width 211 height 30
click at [632, 598] on span "Sep" at bounding box center [640, 602] width 65 height 26
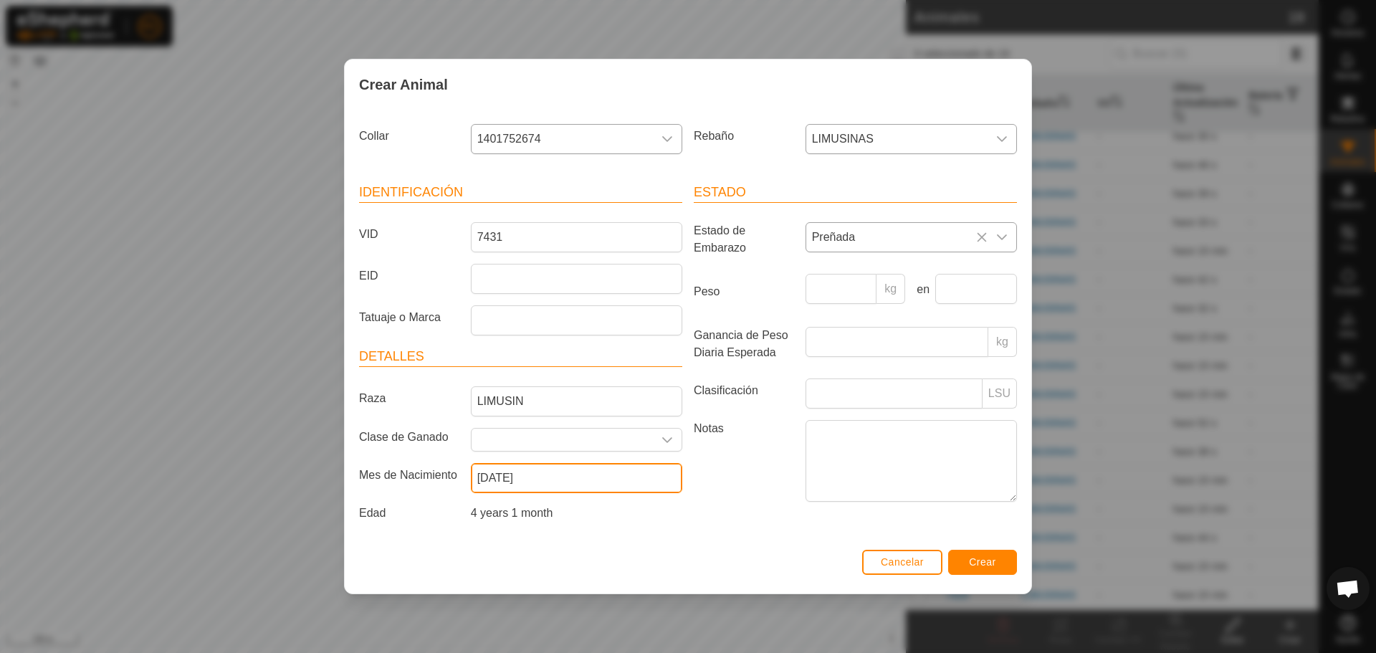
type input "[DATE]"
click at [988, 562] on span "Crear" at bounding box center [982, 561] width 27 height 11
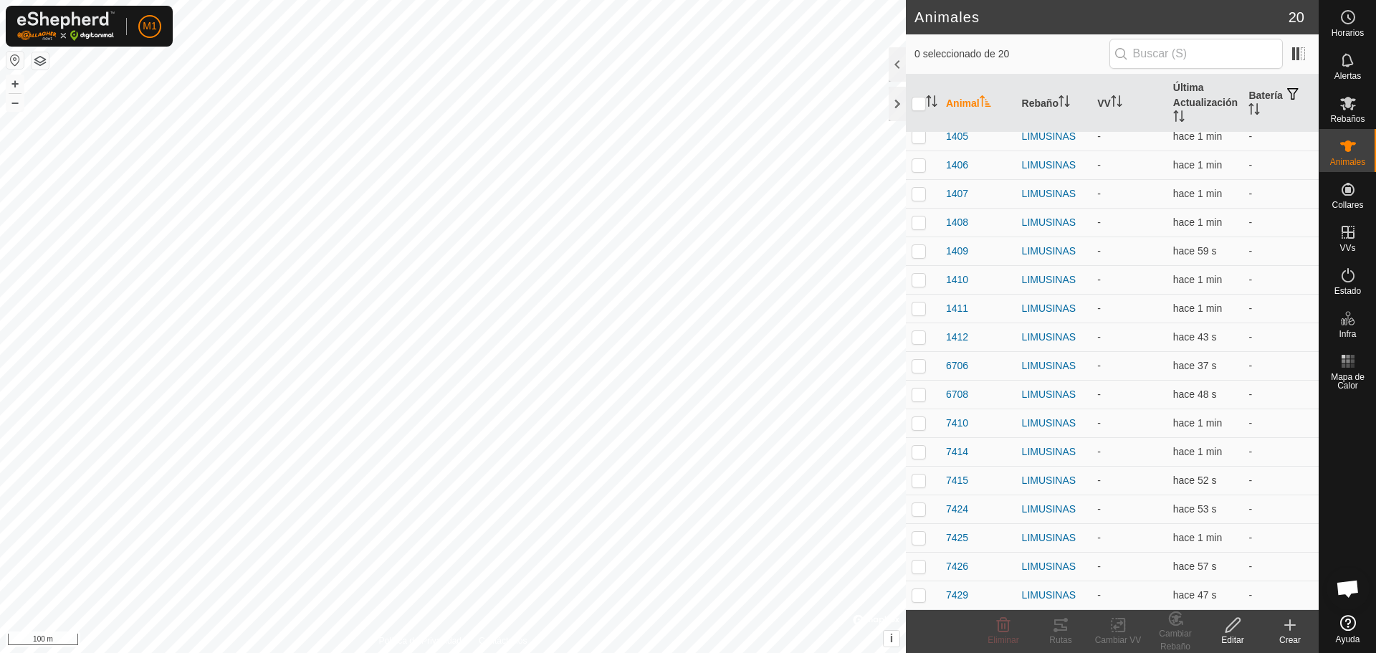
click at [1295, 638] on div "Crear" at bounding box center [1289, 640] width 57 height 13
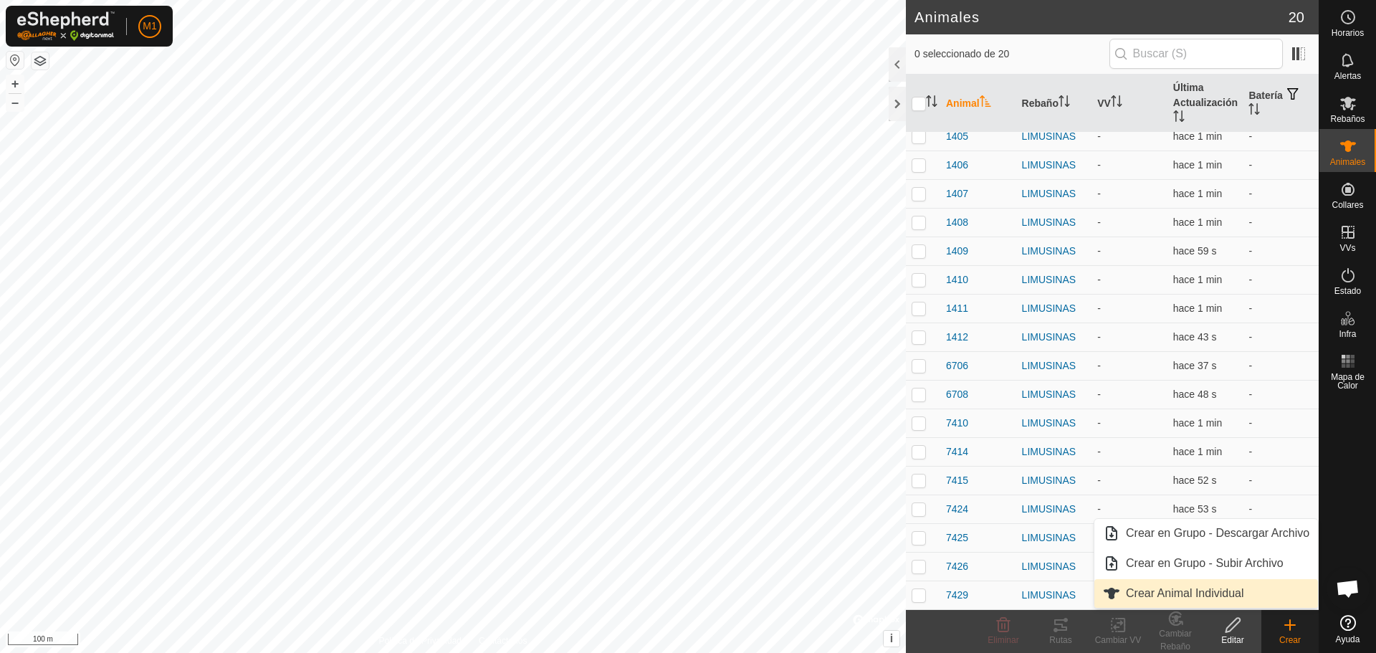
click at [1152, 586] on link "Crear Animal Individual" at bounding box center [1206, 593] width 224 height 29
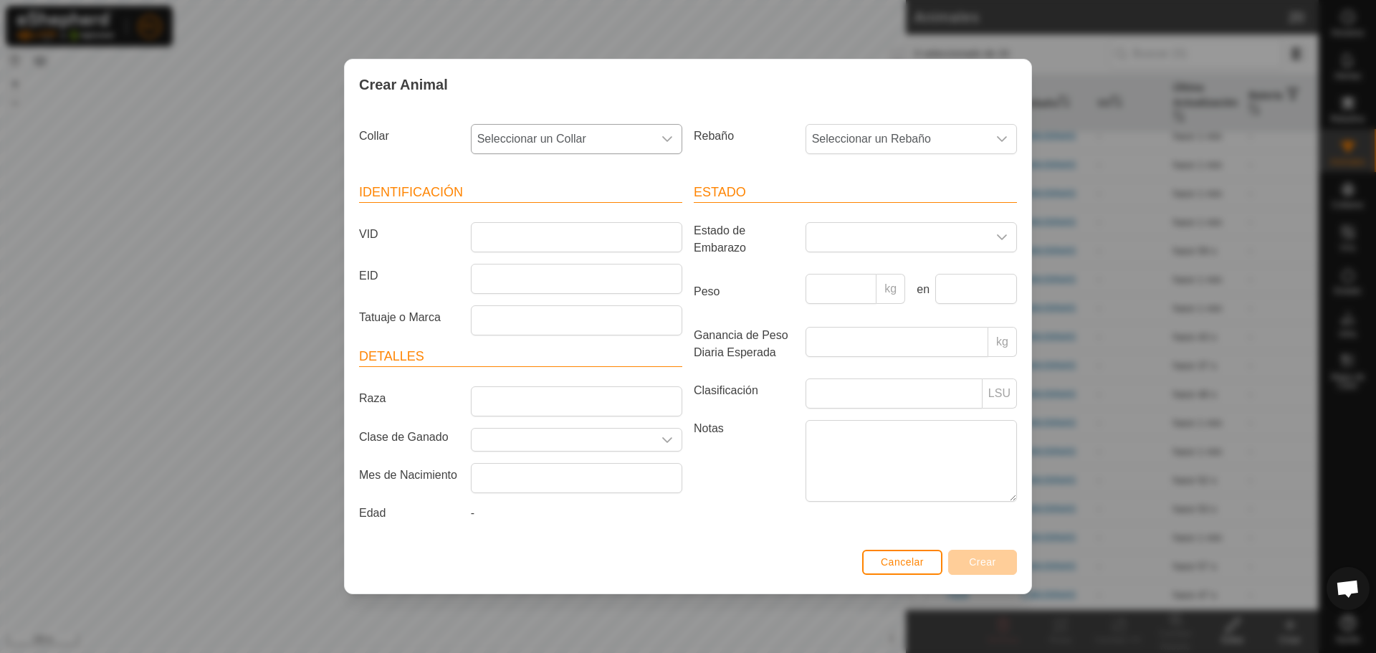
click at [581, 140] on span "Seleccionar un Collar" at bounding box center [562, 139] width 181 height 29
click at [533, 295] on li "3930952576" at bounding box center [577, 309] width 210 height 29
click at [609, 121] on div "Collar 3930952576" at bounding box center [520, 144] width 335 height 53
click at [654, 145] on div "dropdown trigger" at bounding box center [667, 139] width 29 height 29
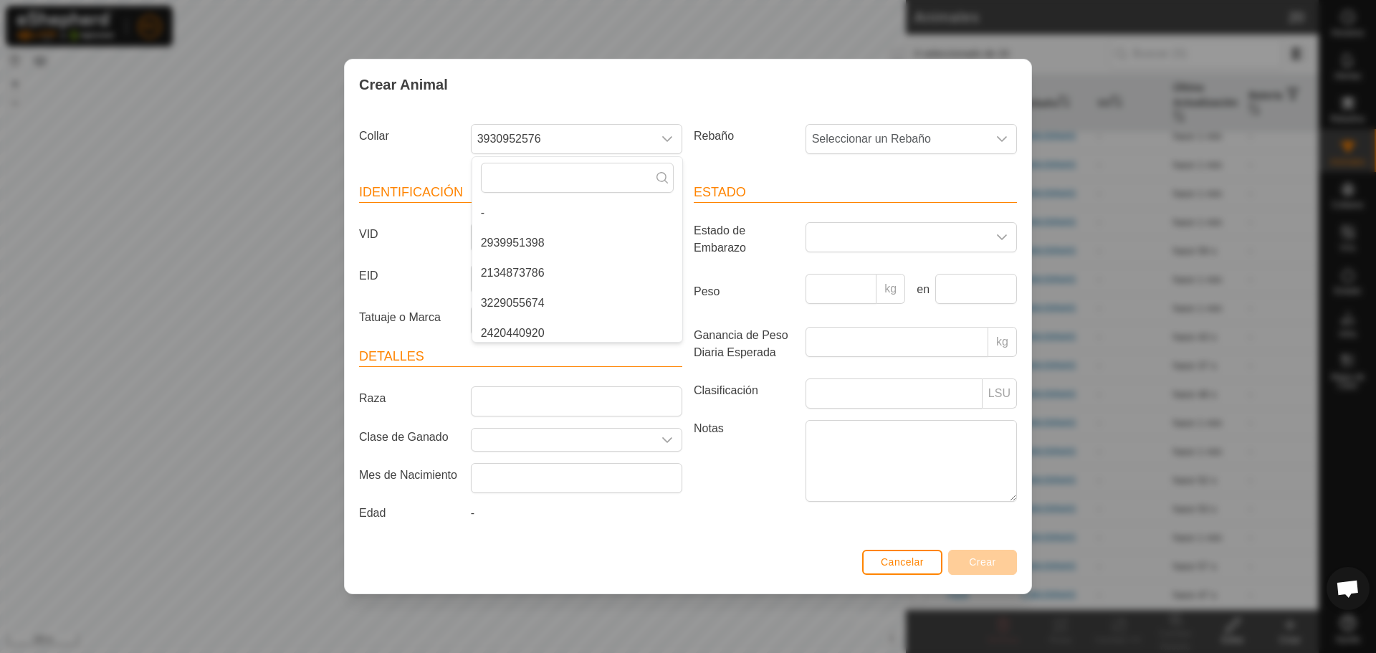
scroll to position [692, 0]
click at [523, 304] on li "1961898848" at bounding box center [577, 303] width 210 height 29
click at [946, 127] on span "Seleccionar un Rebaño" at bounding box center [896, 139] width 181 height 29
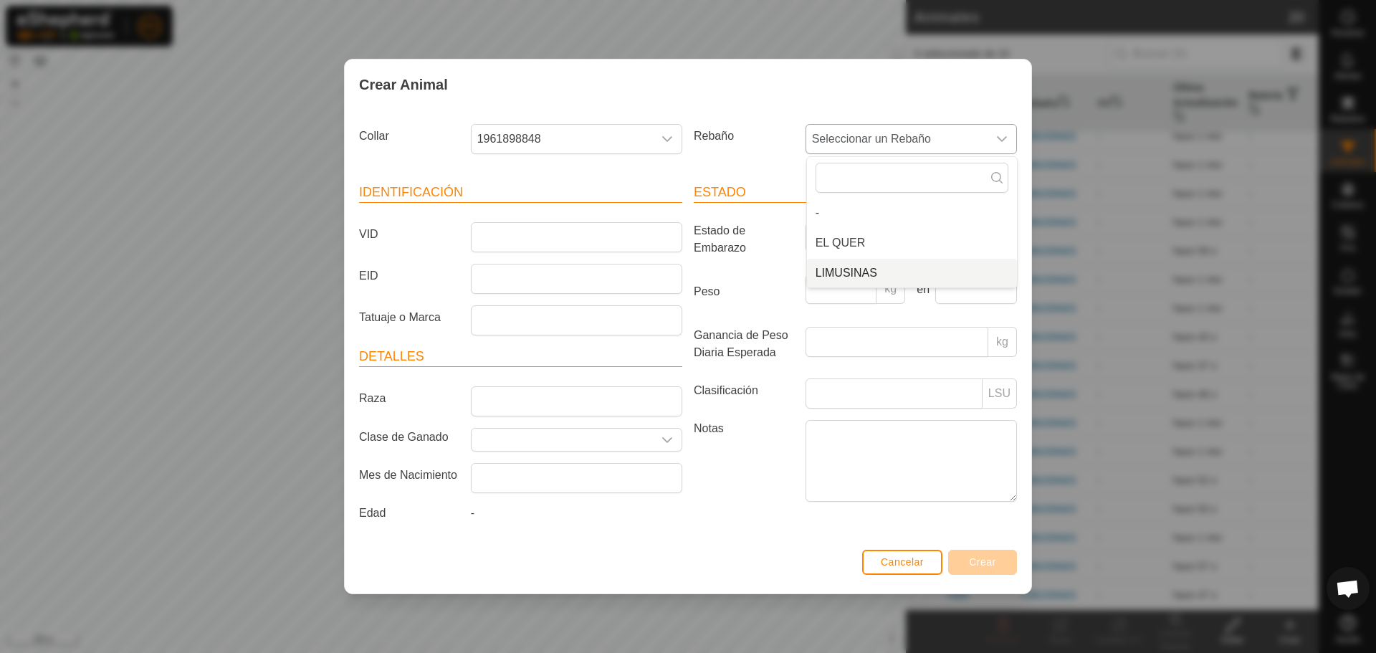
click at [856, 271] on li "LIMUSINAS" at bounding box center [912, 273] width 210 height 29
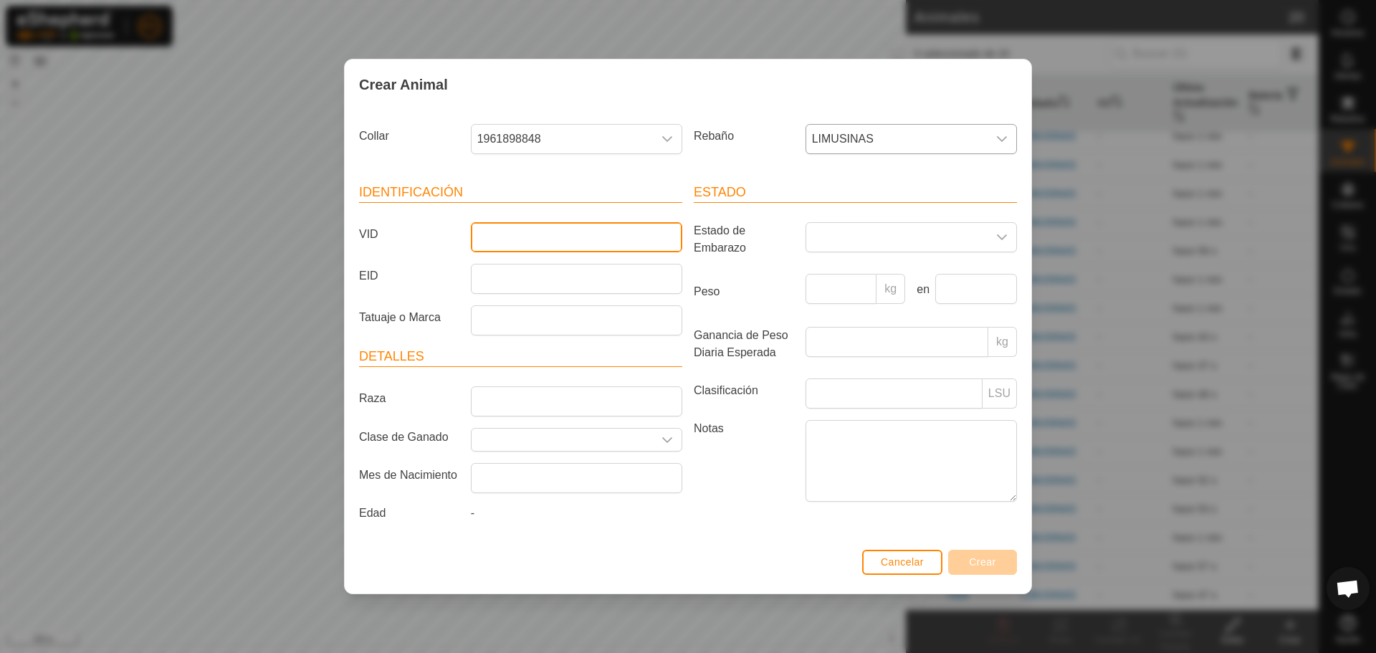
click at [594, 242] on input "VID" at bounding box center [576, 237] width 211 height 30
type input "7432"
click at [998, 235] on icon "dropdown trigger" at bounding box center [1002, 237] width 10 height 6
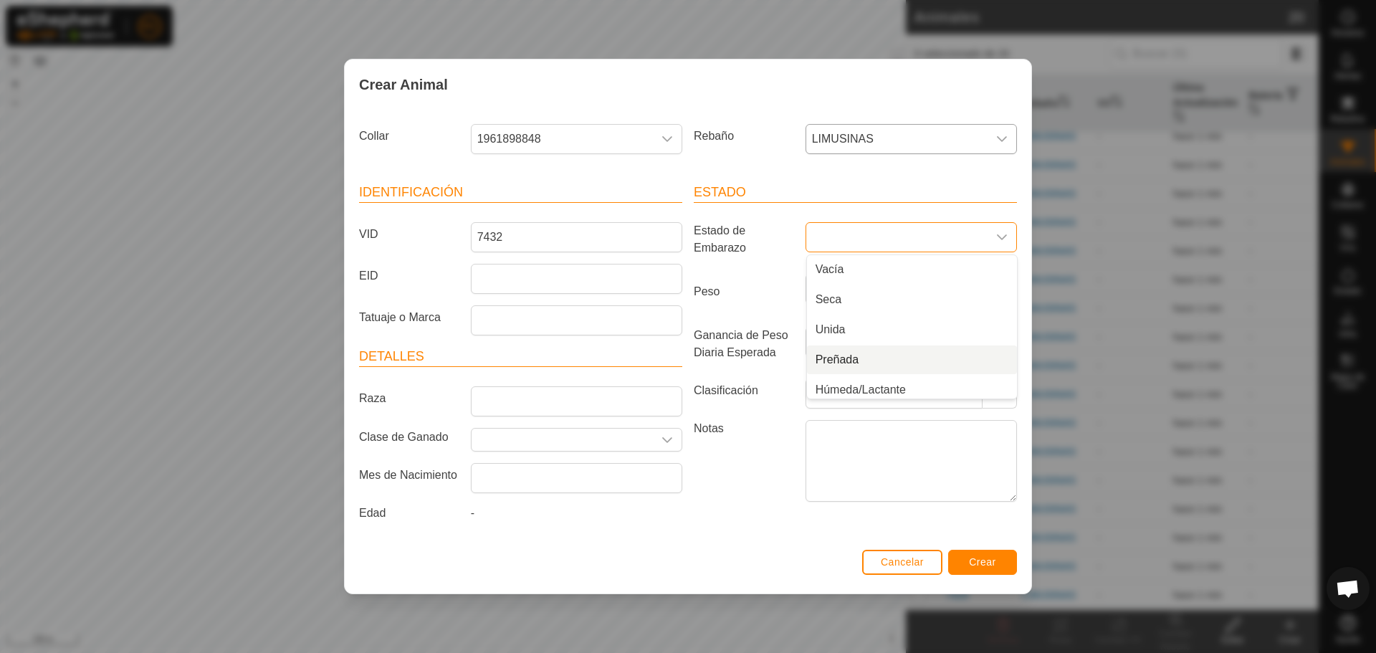
click at [887, 358] on li "Preñada" at bounding box center [912, 359] width 210 height 29
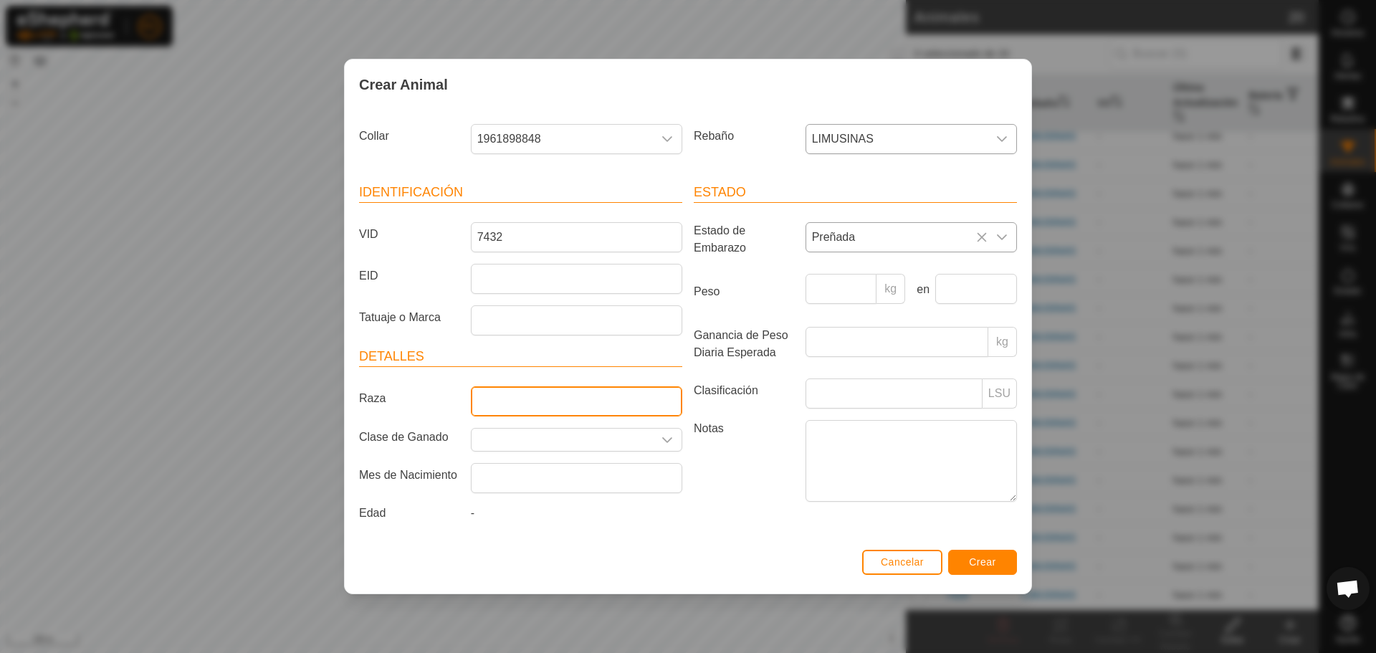
click at [494, 413] on input "Raza" at bounding box center [576, 401] width 211 height 30
type input "LIMUSIN"
click at [526, 500] on article "Detalles Raza LIMUSIN Clase de Ganado Mes de Nacimiento Edad -" at bounding box center [520, 437] width 323 height 181
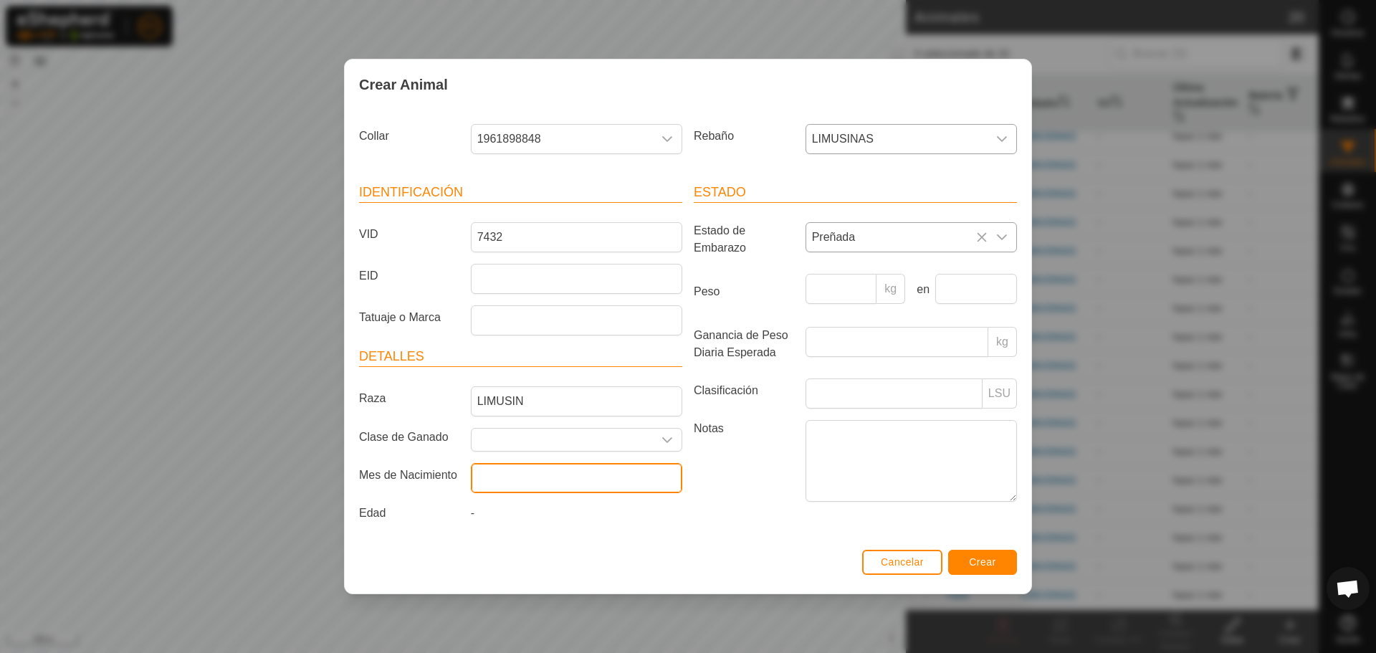
click at [524, 473] on input "text" at bounding box center [576, 478] width 211 height 30
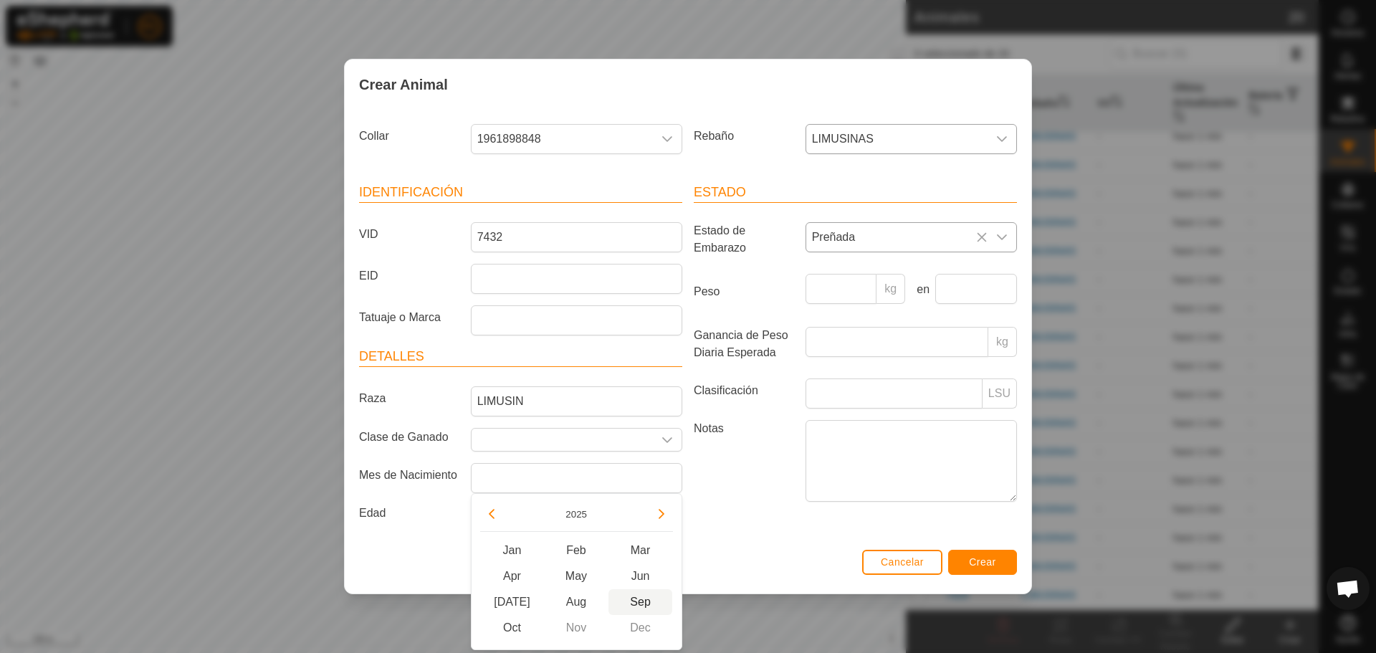
click at [644, 605] on span "Sep" at bounding box center [640, 602] width 65 height 26
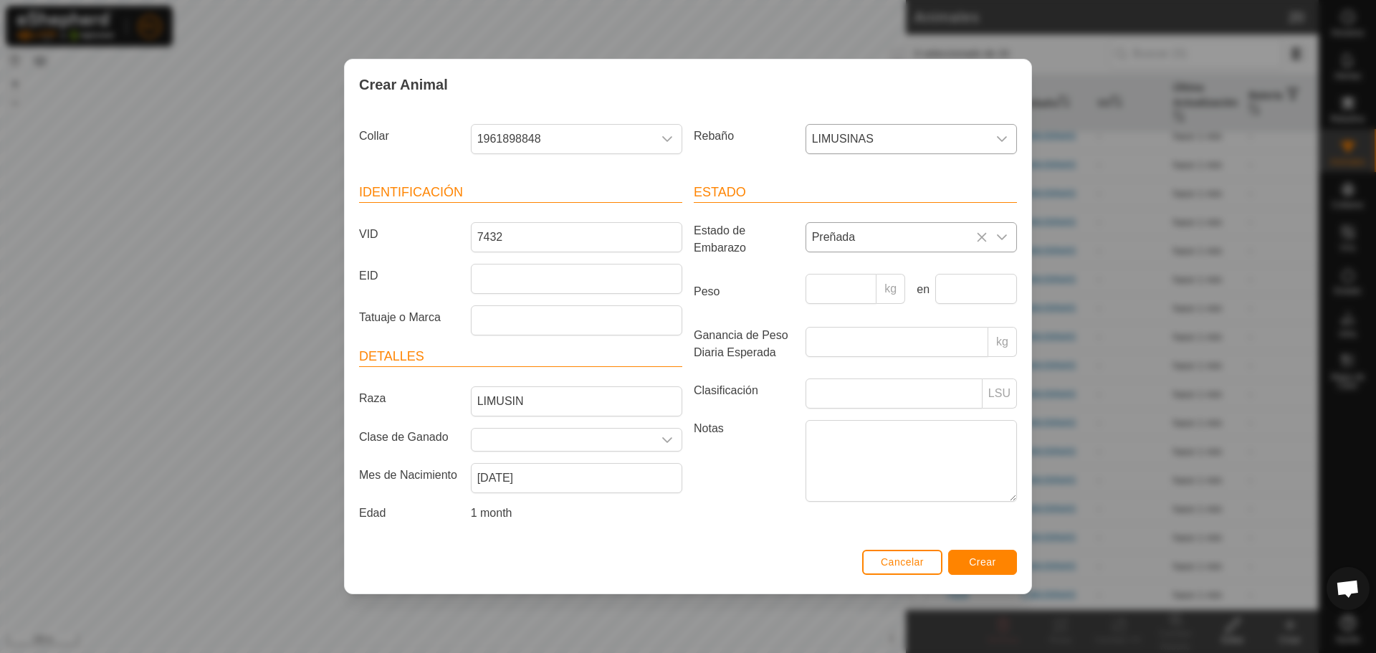
click at [625, 494] on article "Detalles Raza LIMUSIN Clase de Ganado Mes de Nacimiento [DEMOGRAPHIC_DATA] Edad…" at bounding box center [520, 437] width 323 height 181
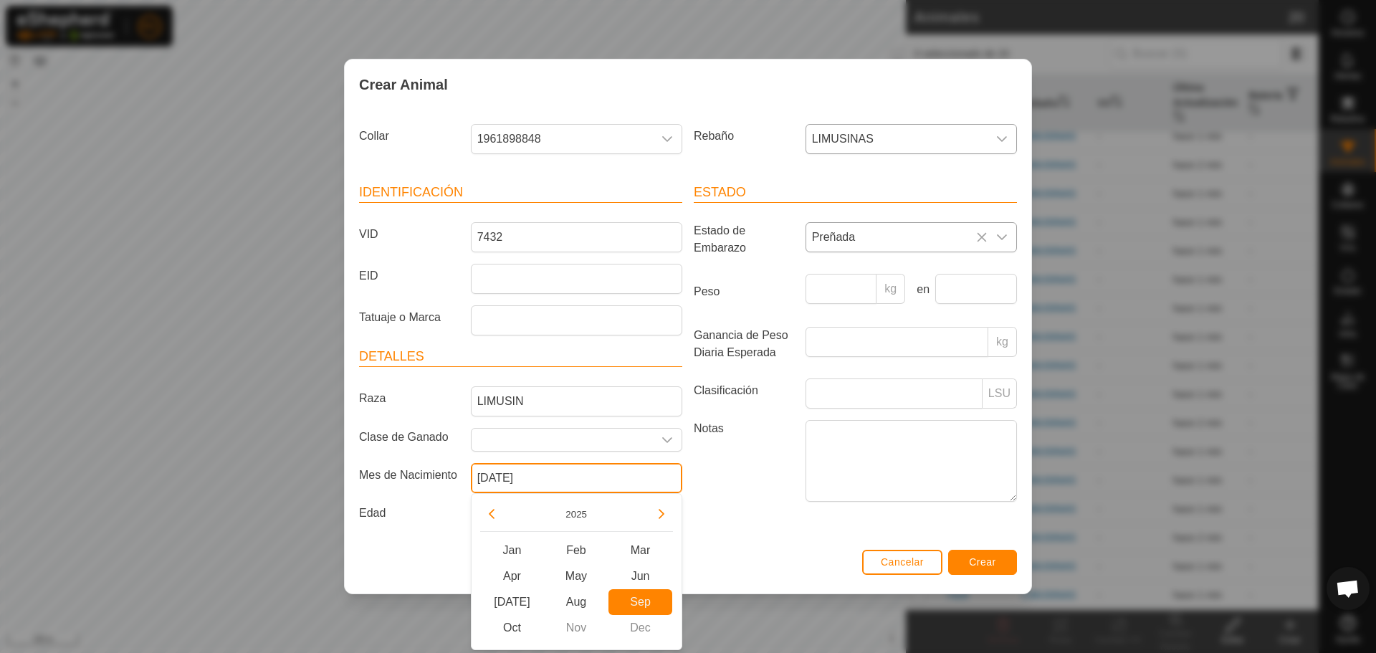
click at [594, 476] on input "[DATE]" at bounding box center [576, 478] width 211 height 30
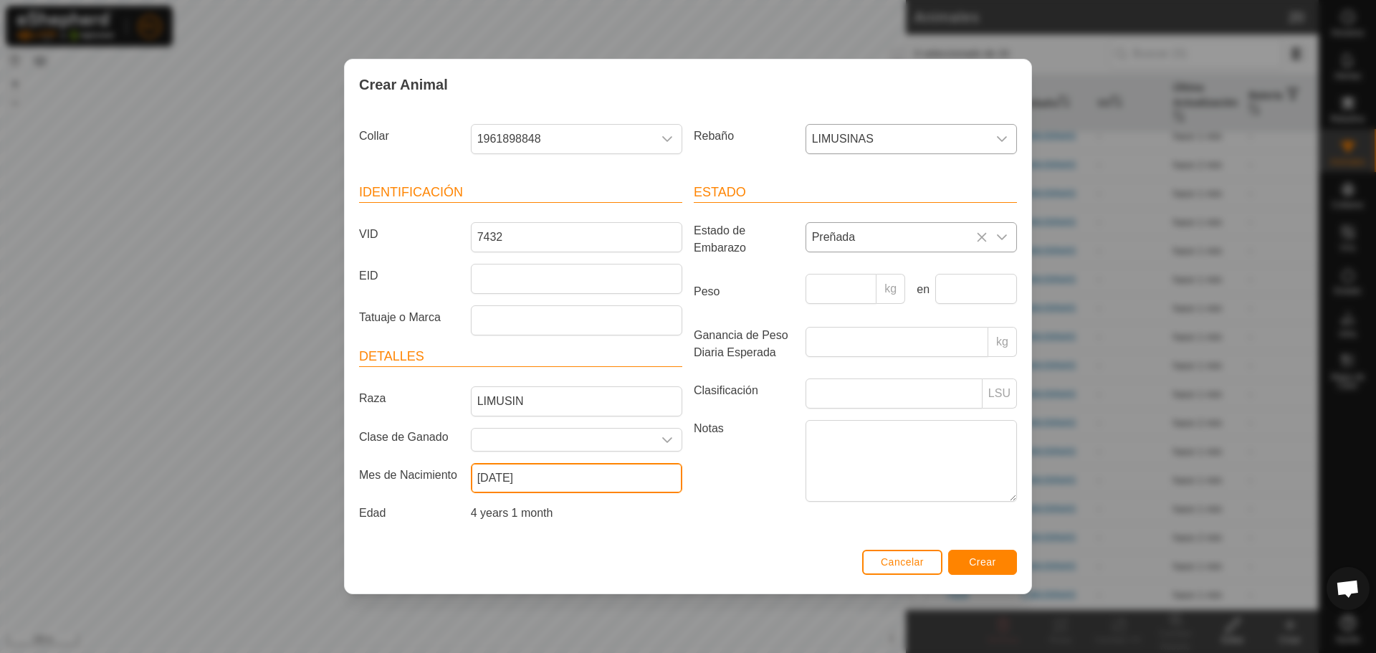
type input "[DATE]"
click at [755, 517] on div "Estado Estado de Embarazo Preñada Peso kg en Ganancia de Peso Diaria Esperada k…" at bounding box center [855, 355] width 335 height 379
click at [991, 555] on button "Crear" at bounding box center [982, 562] width 69 height 25
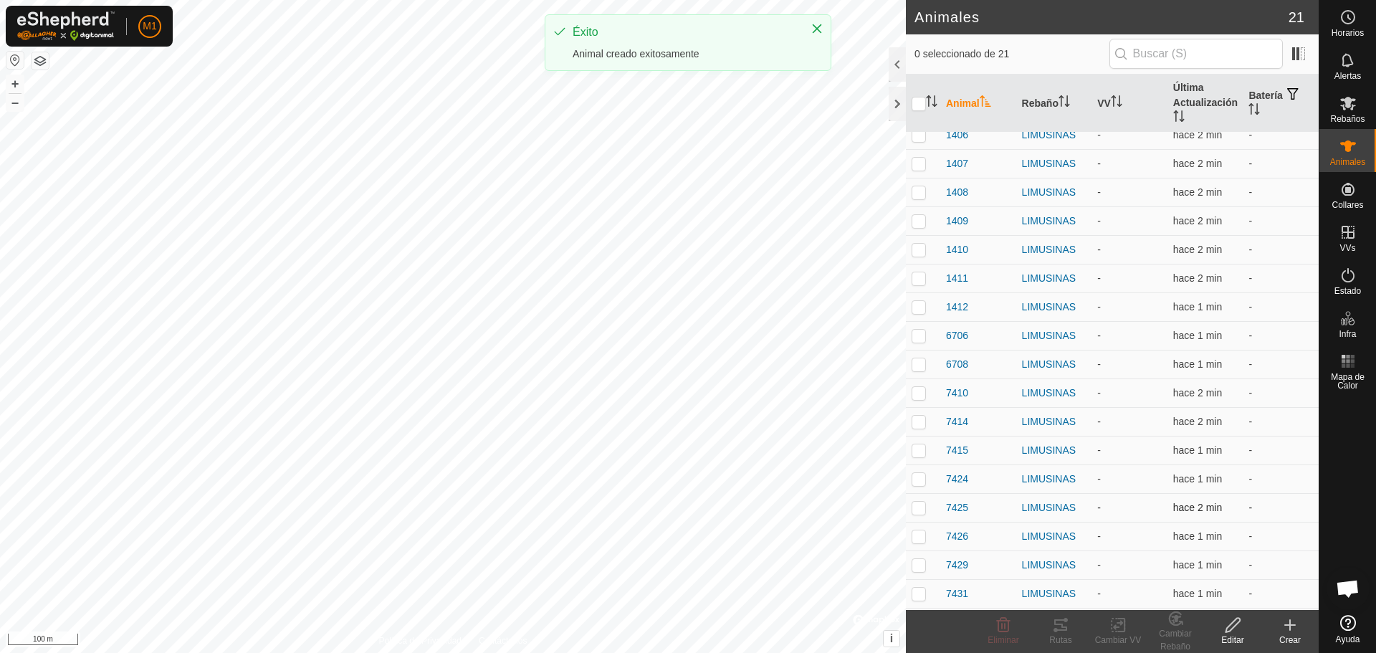
scroll to position [125, 0]
click at [1307, 636] on div "Crear" at bounding box center [1289, 640] width 57 height 13
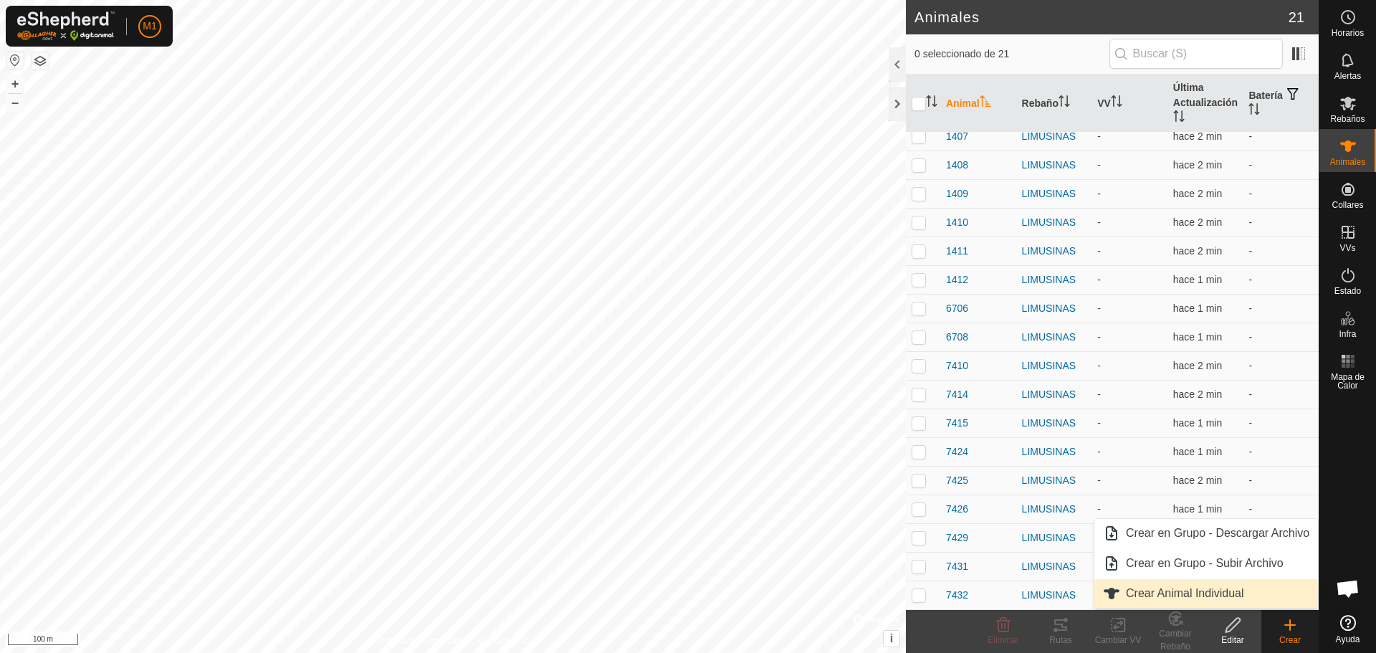
click at [1218, 596] on link "Crear Animal Individual" at bounding box center [1206, 593] width 224 height 29
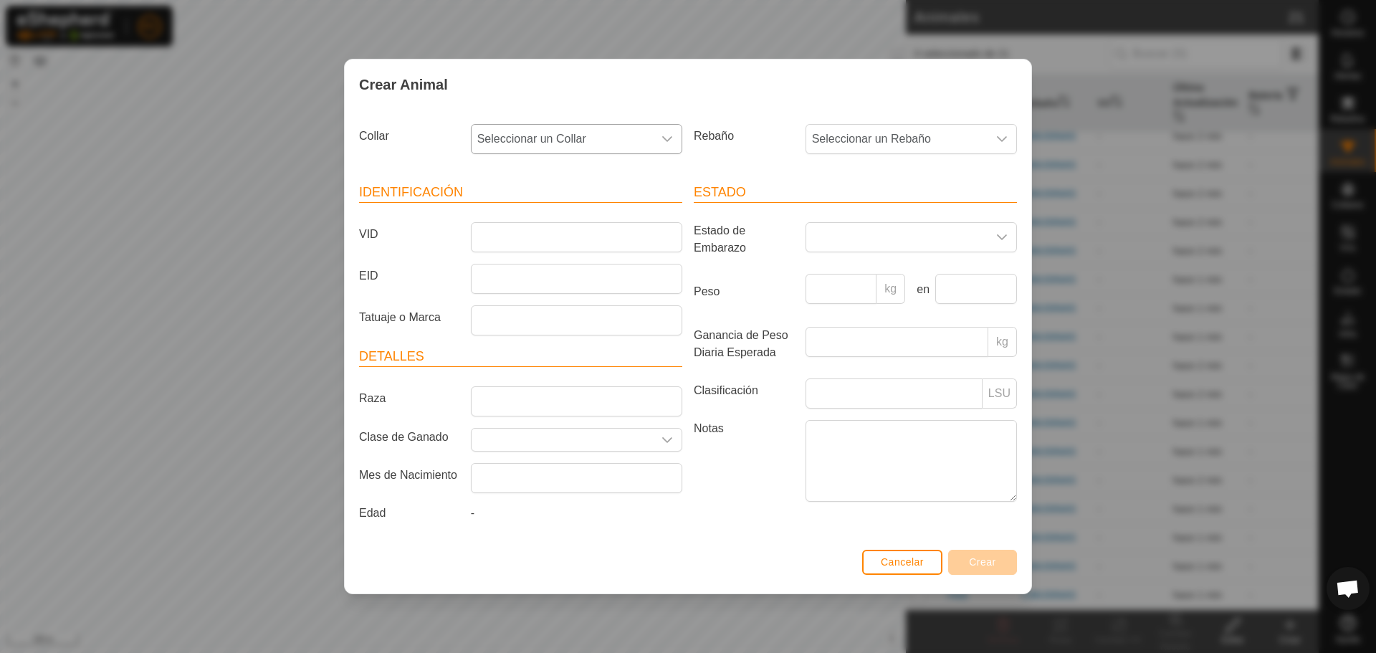
drag, startPoint x: 504, startPoint y: 123, endPoint x: 520, endPoint y: 125, distance: 15.8
click at [512, 124] on p-select "Seleccionar un Collar" at bounding box center [576, 139] width 211 height 30
click at [526, 130] on span "Seleccionar un Collar" at bounding box center [562, 139] width 181 height 29
click at [525, 136] on span "Seleccionar un Collar" at bounding box center [562, 139] width 181 height 29
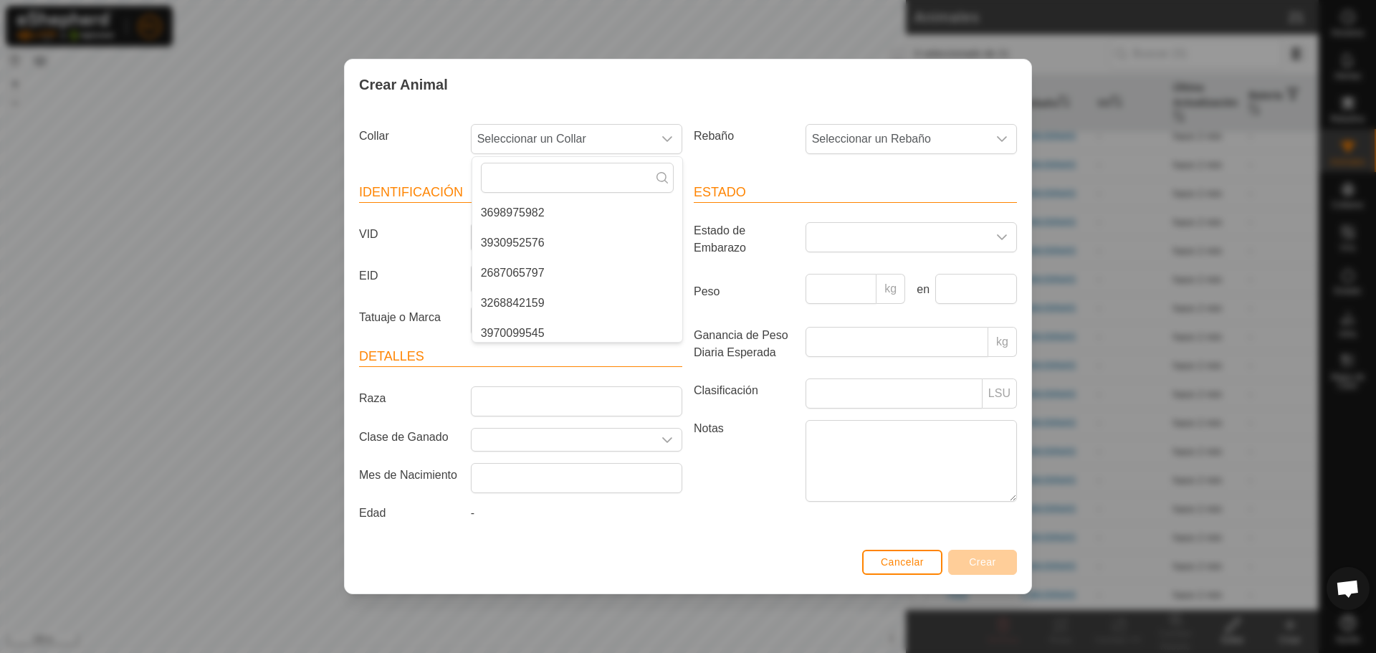
drag, startPoint x: 972, startPoint y: 97, endPoint x: 930, endPoint y: 65, distance: 52.6
click at [971, 97] on div "Crear Animal" at bounding box center [688, 84] width 687 height 50
click at [897, 550] on button "Cancelar" at bounding box center [901, 562] width 80 height 25
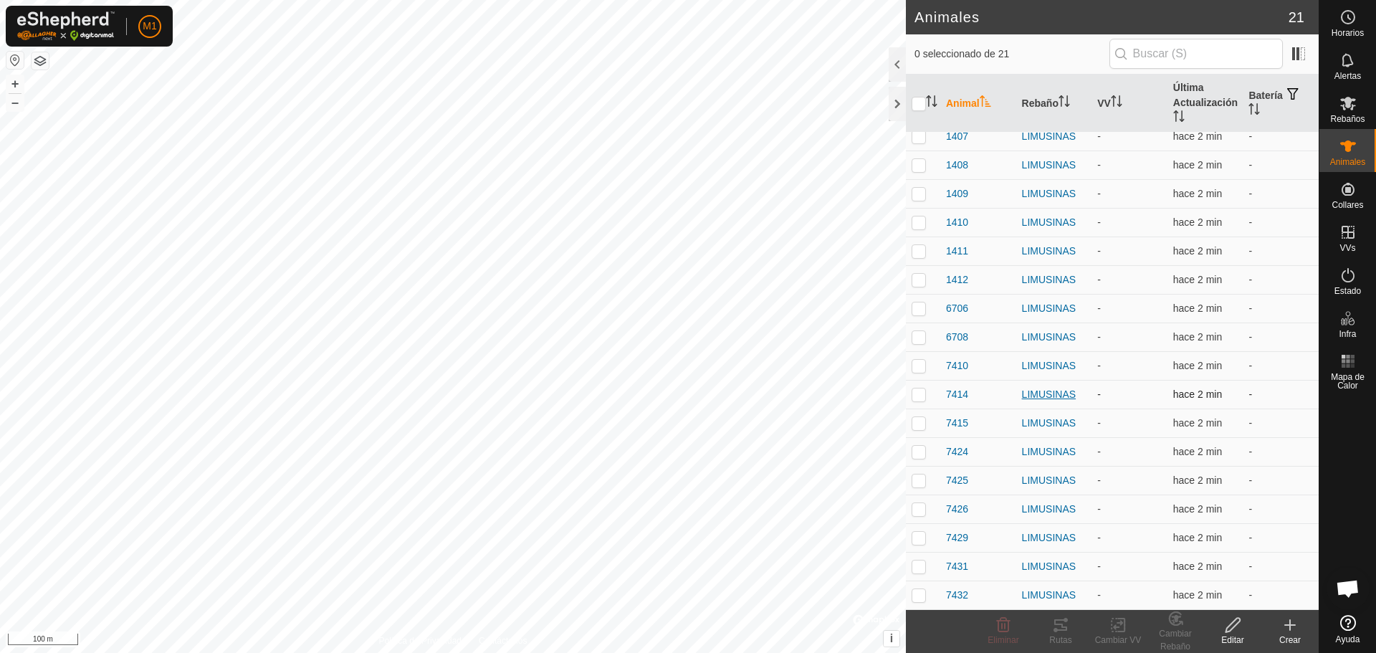
scroll to position [0, 0]
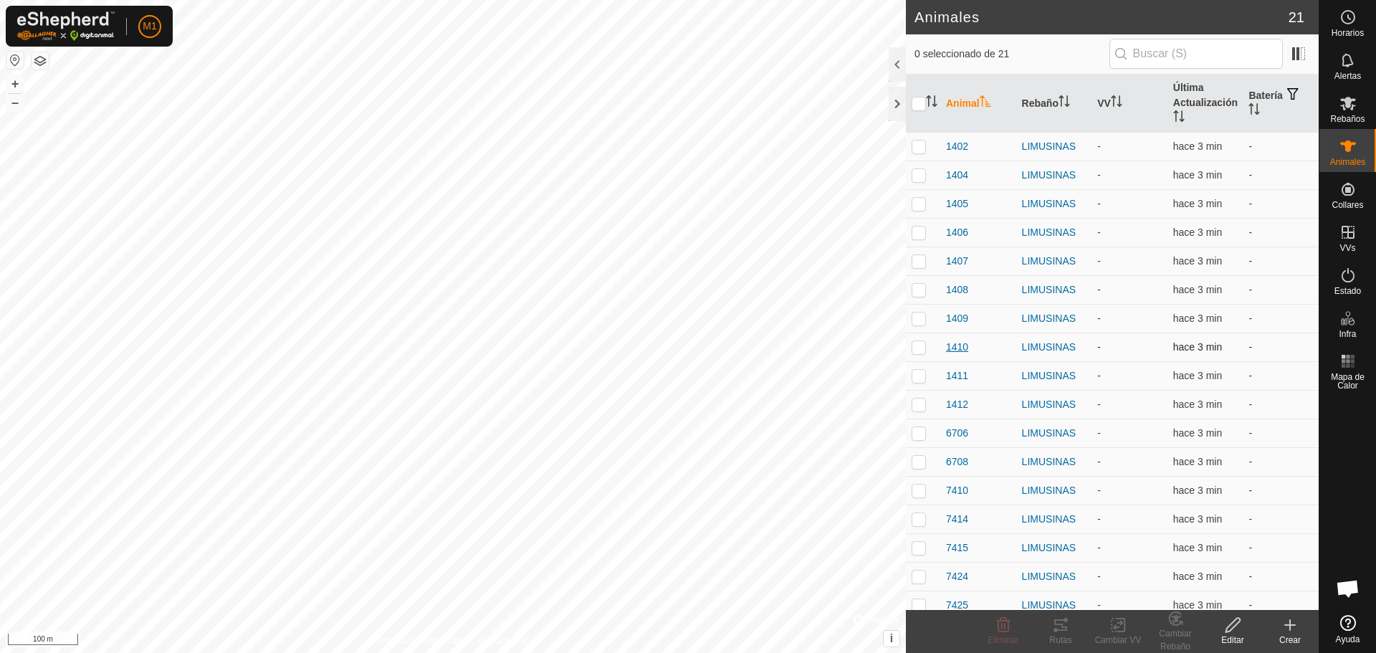
click at [955, 348] on span "1410" at bounding box center [957, 347] width 22 height 15
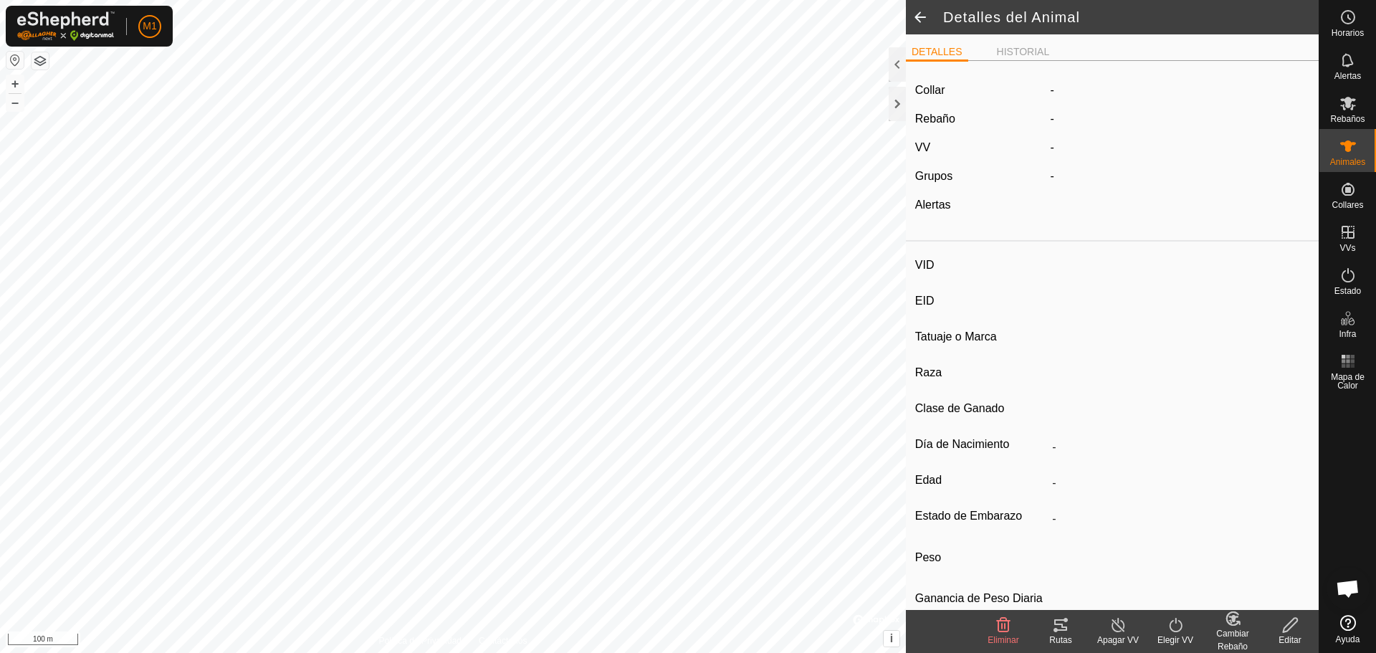
type input "1410"
type input "-"
type input "TORO"
type input "LIMUSIN"
type input "-"
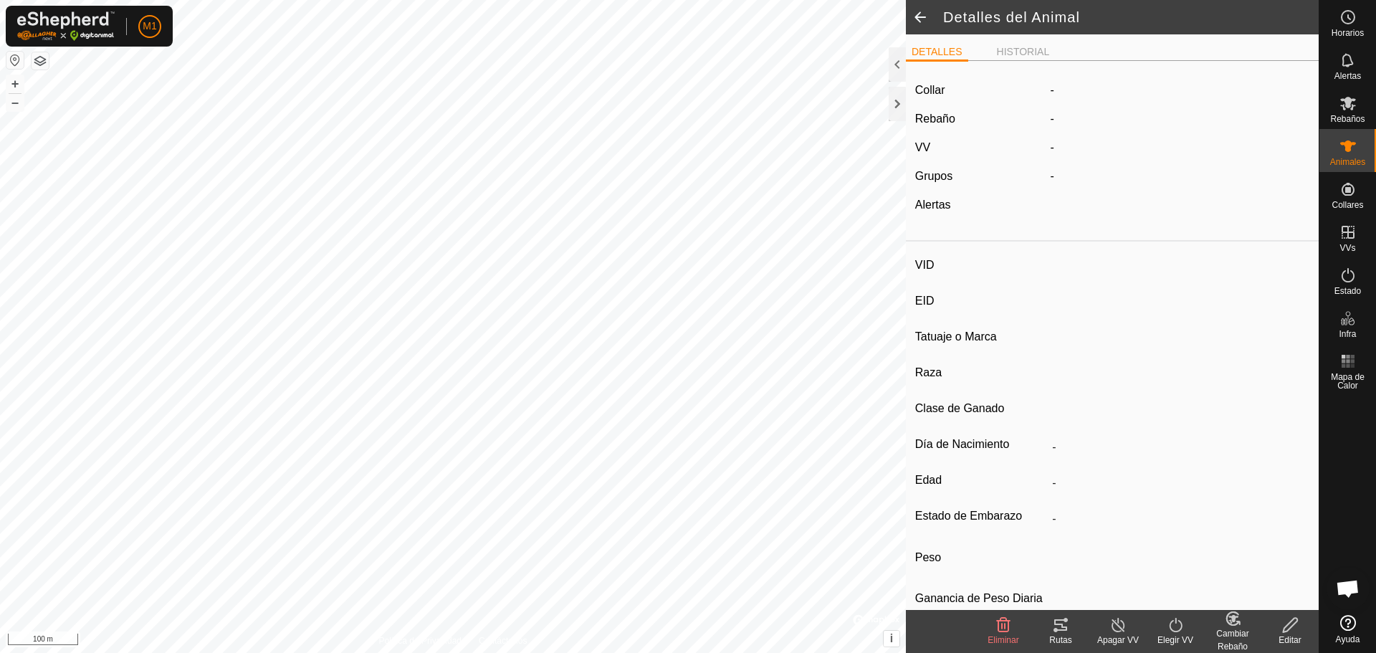
type input "11/2021"
type input "3 years 11 months"
type input "0 kg"
type input "-"
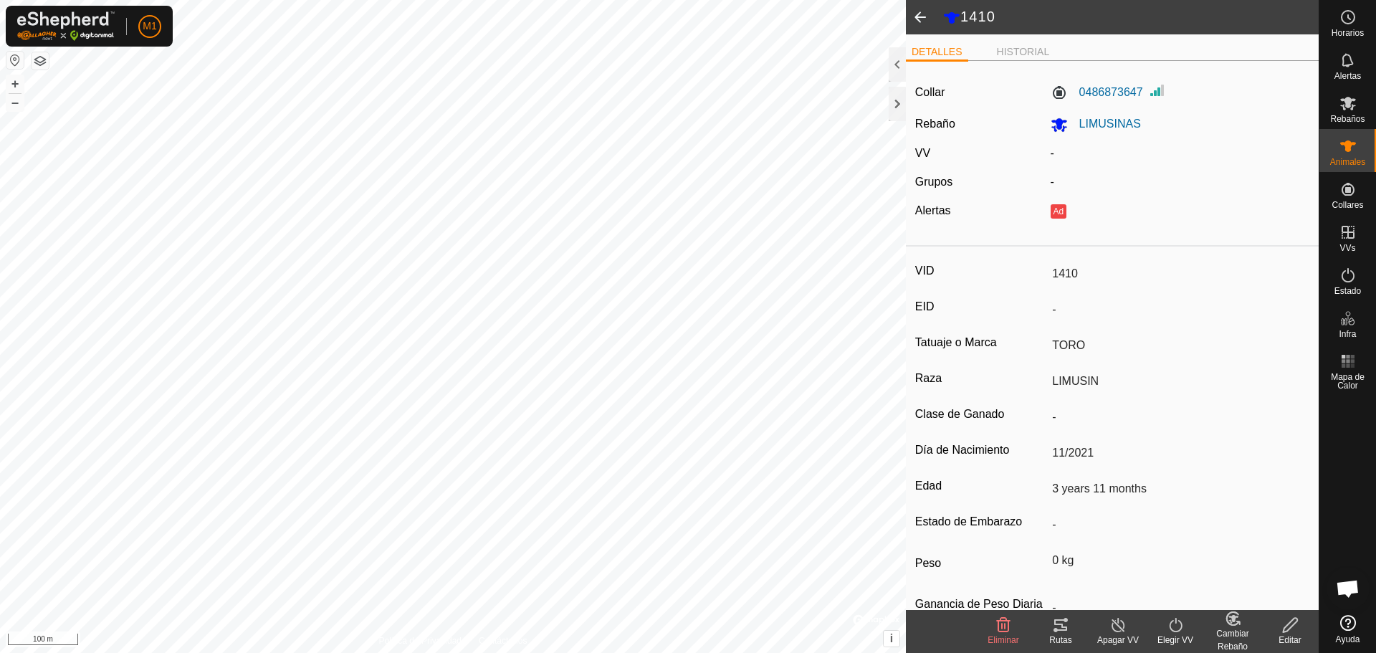
click at [1083, 333] on div "VID 1410 EID - Tatuaje o [PERSON_NAME] Raza LIMUSIN Clase de Ganado - Día de Na…" at bounding box center [1112, 454] width 413 height 404
click at [1082, 335] on input "TORO" at bounding box center [1177, 345] width 263 height 24
click at [1283, 629] on icon at bounding box center [1290, 624] width 18 height 17
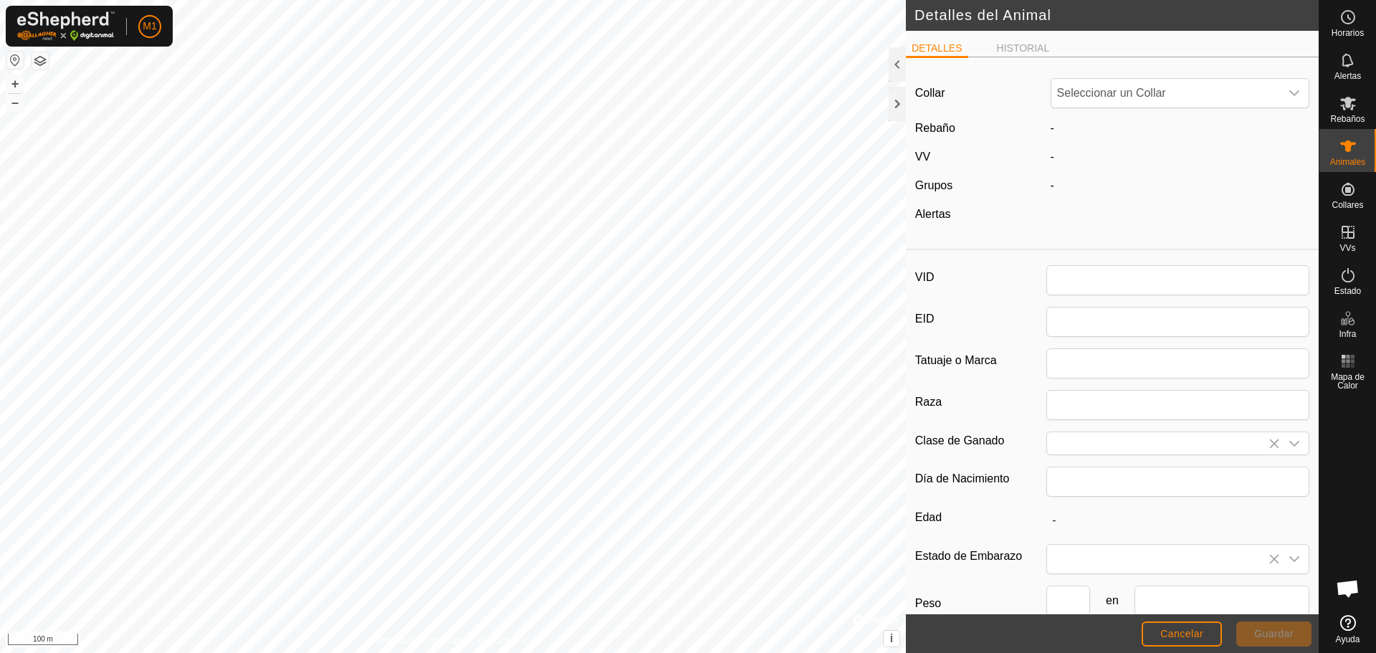
type input "1410"
type input "TORO"
type input "LIMUSIN"
type input "11/2021"
type input "3 years 11 months"
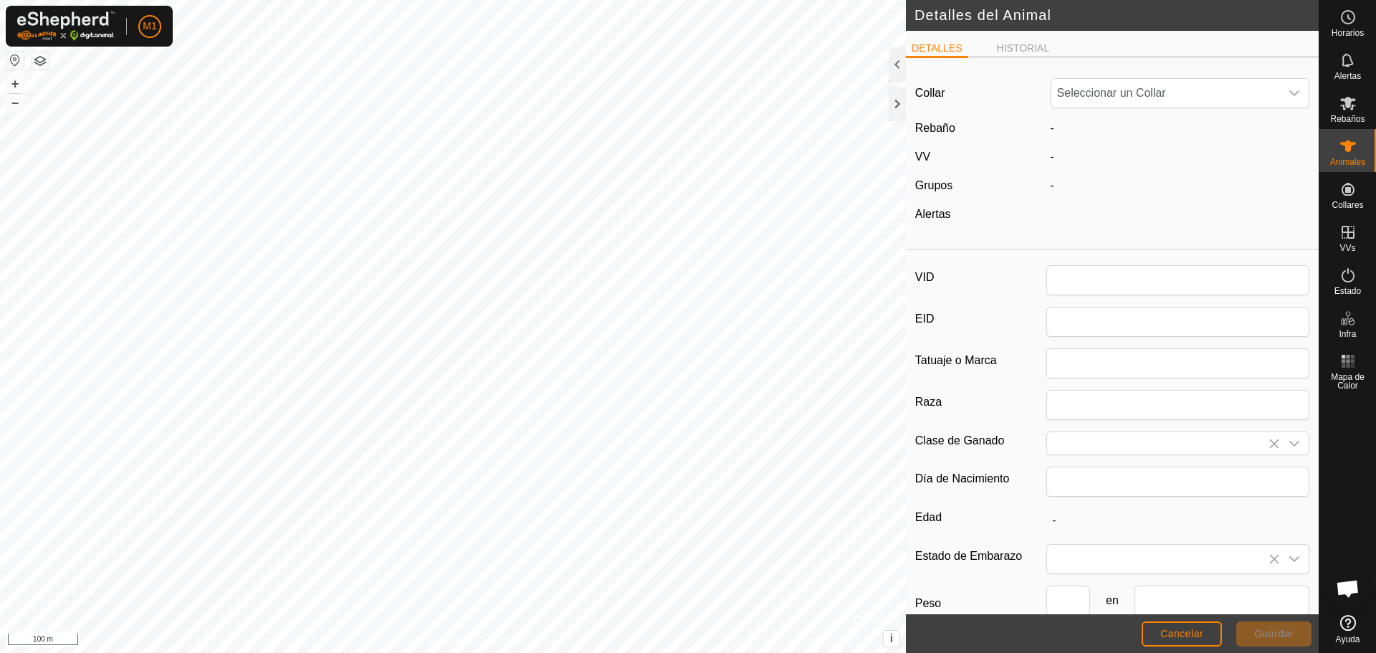
type input "0"
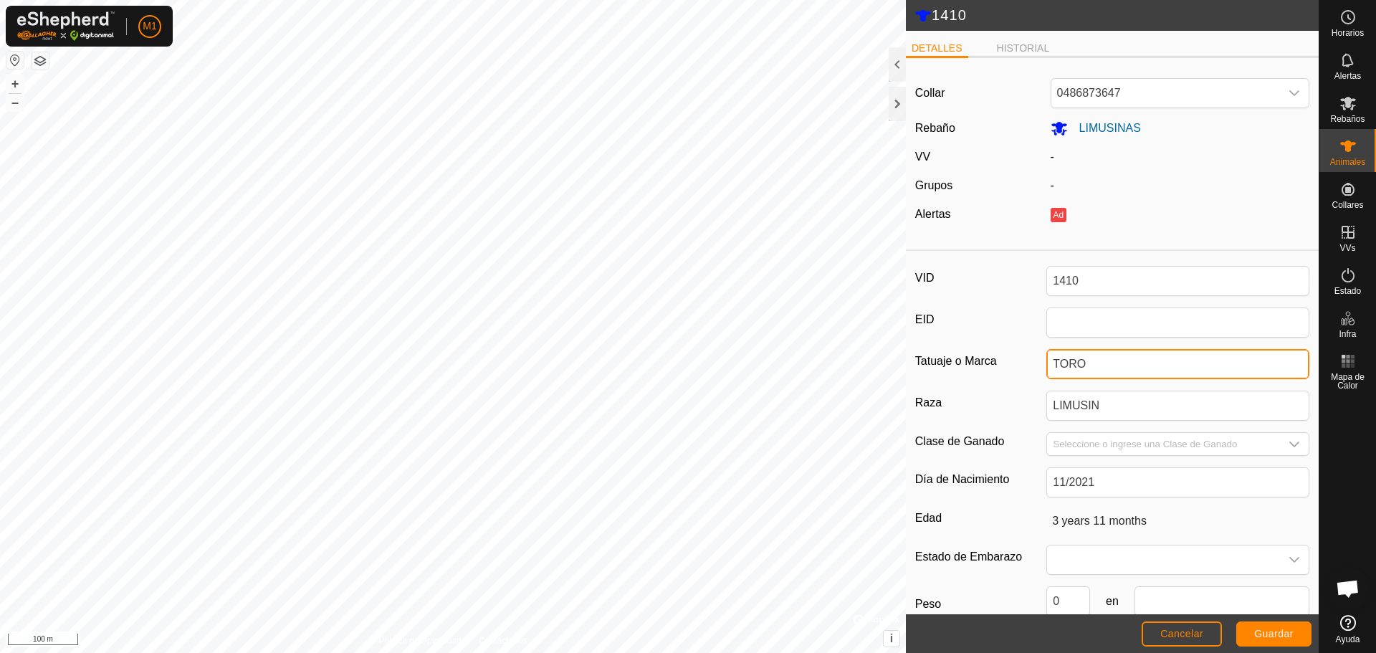
click at [1092, 361] on input "TORO" at bounding box center [1177, 364] width 263 height 30
type input "T"
drag, startPoint x: 1046, startPoint y: 353, endPoint x: 1114, endPoint y: 252, distance: 121.9
click at [1114, 252] on article "Collar 0486873647 Rebaño LIMUSINAS VV - Grupos - Alertas Ad VID 1410 EID Tatuaj…" at bounding box center [1112, 384] width 413 height 631
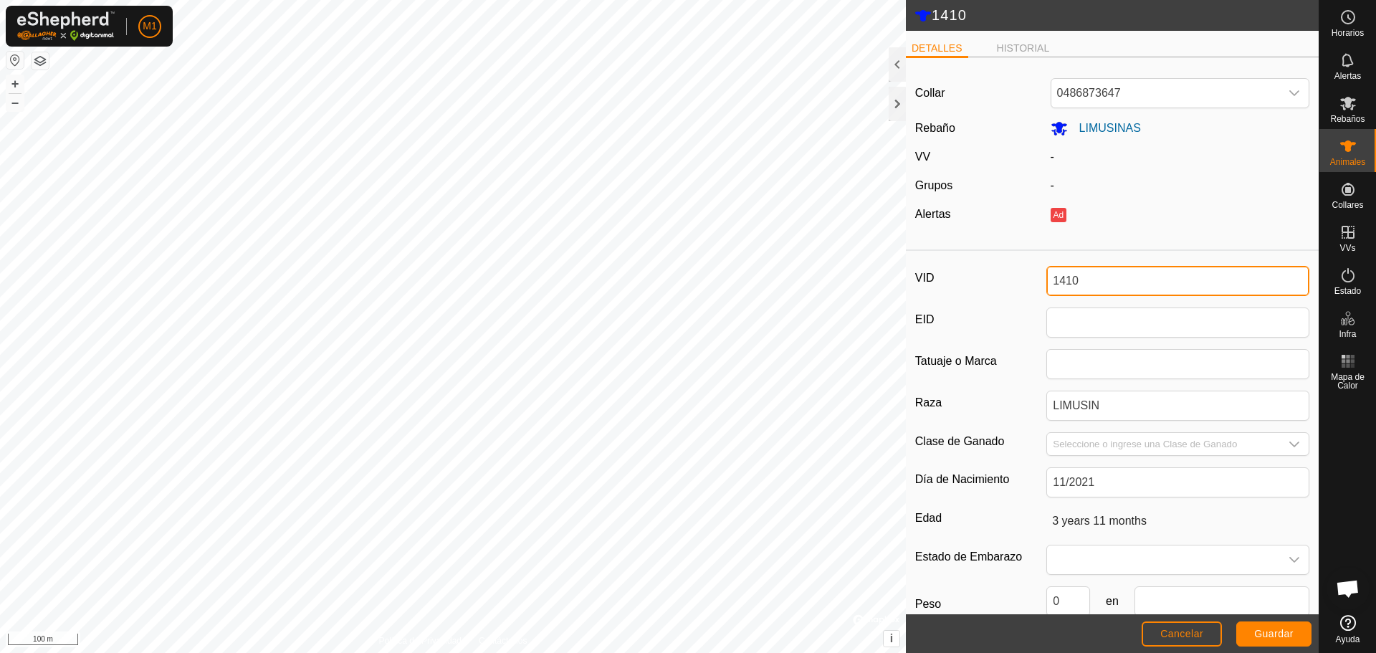
click at [1084, 278] on input "1410" at bounding box center [1177, 281] width 263 height 30
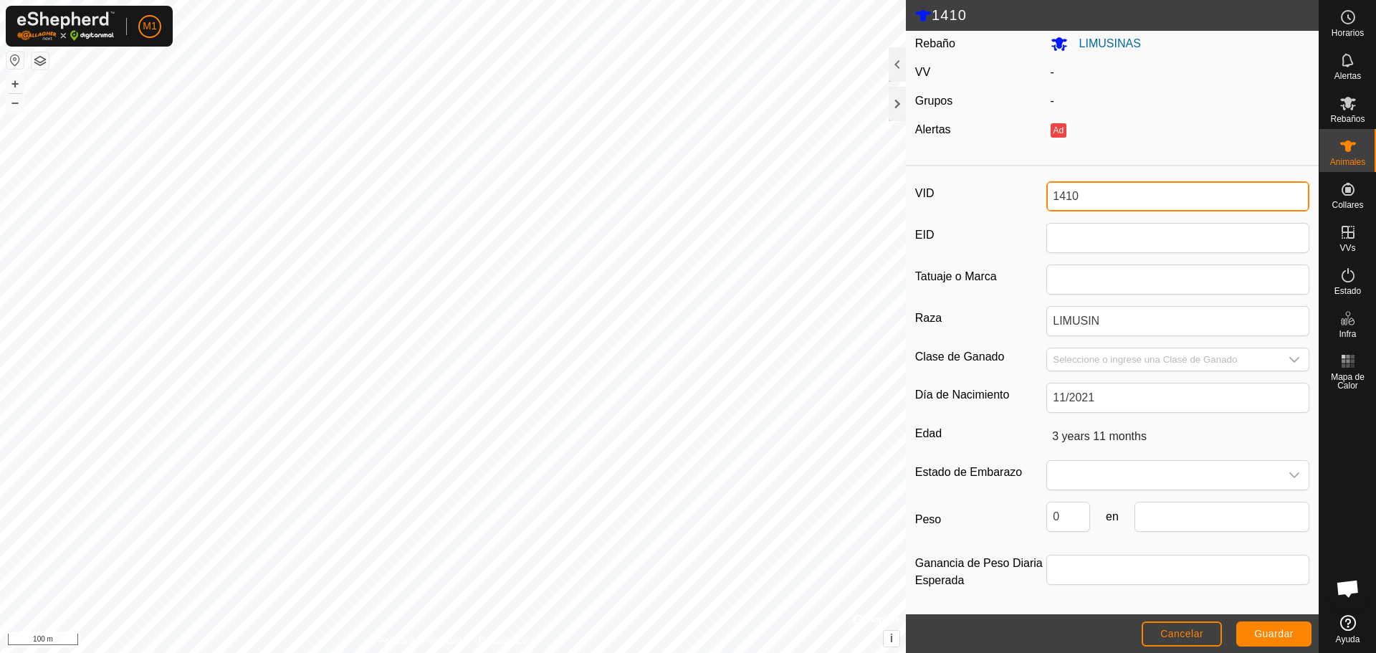
scroll to position [85, 0]
click at [1168, 357] on input "Seleccione o ingrese una Clase de Ganado" at bounding box center [1163, 359] width 233 height 22
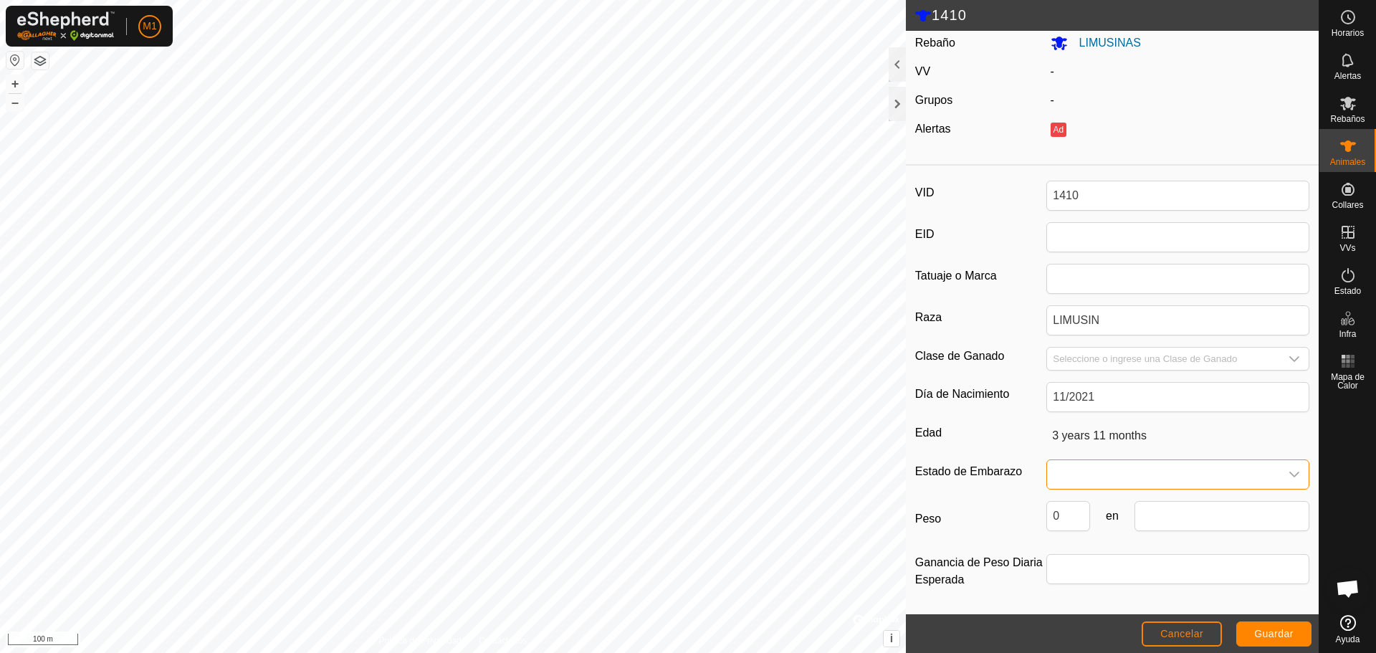
click at [1149, 478] on span at bounding box center [1163, 474] width 233 height 29
click at [1079, 597] on li "Preñada" at bounding box center [1175, 597] width 254 height 29
drag, startPoint x: 1092, startPoint y: 183, endPoint x: 1104, endPoint y: 183, distance: 11.5
click at [1093, 183] on input "1410" at bounding box center [1177, 196] width 263 height 30
click at [1117, 195] on input "1410" at bounding box center [1177, 196] width 263 height 30
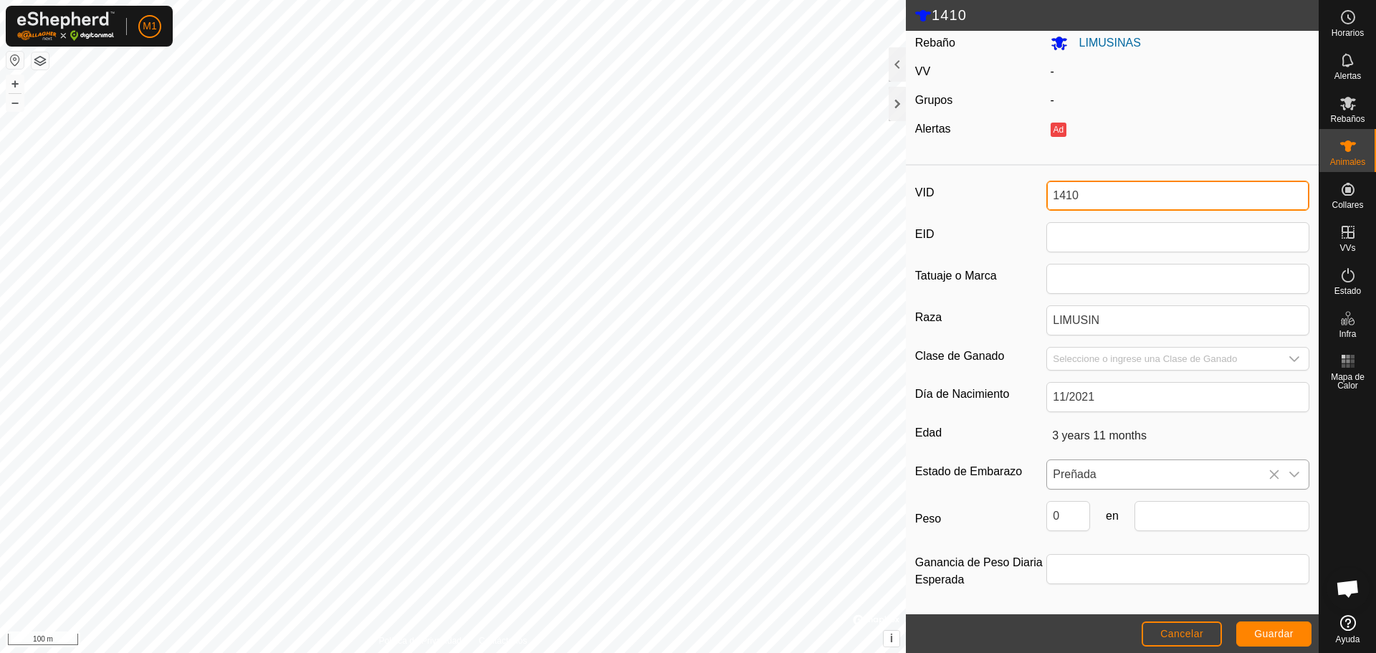
click at [1114, 196] on input "1410" at bounding box center [1177, 196] width 263 height 30
click at [882, 210] on div "1410 DETALLES HISTORIAL Collar 0486873647 Rebaño LIMUSINAS VV - Grupos - Alerta…" at bounding box center [659, 326] width 1319 height 653
type input "7433"
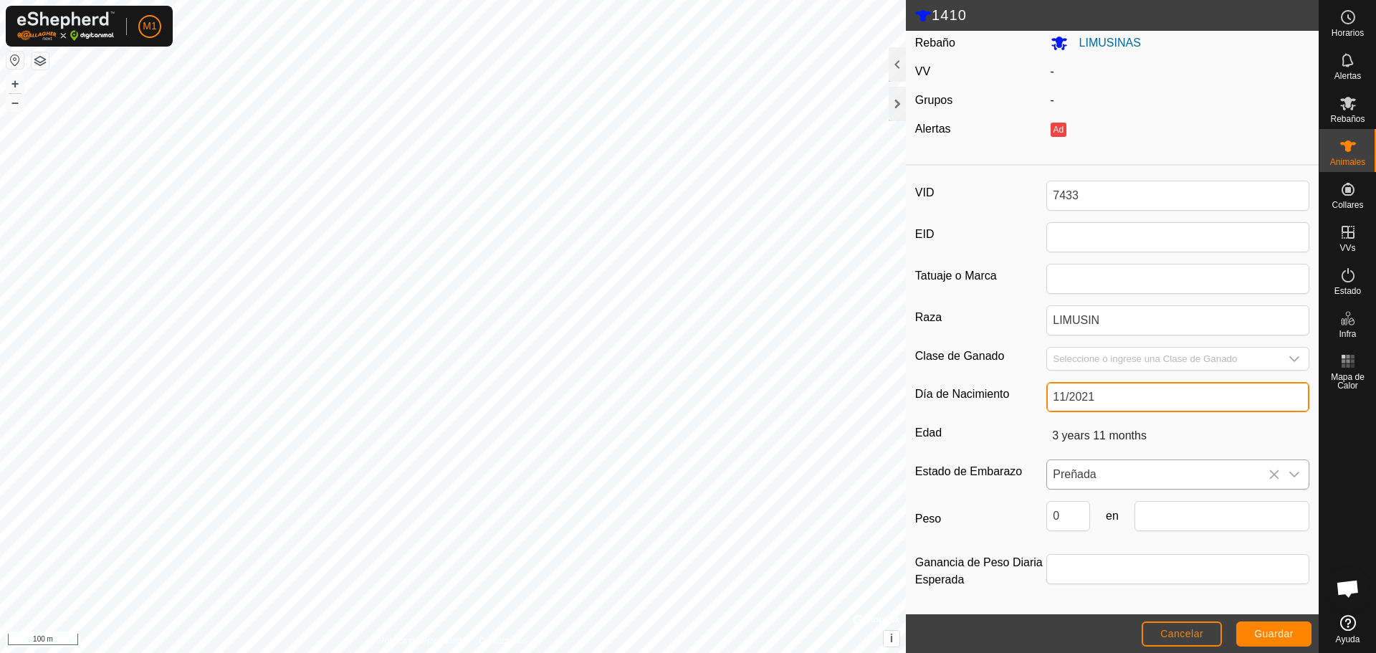
click at [1099, 399] on input "11/2021" at bounding box center [1177, 397] width 263 height 30
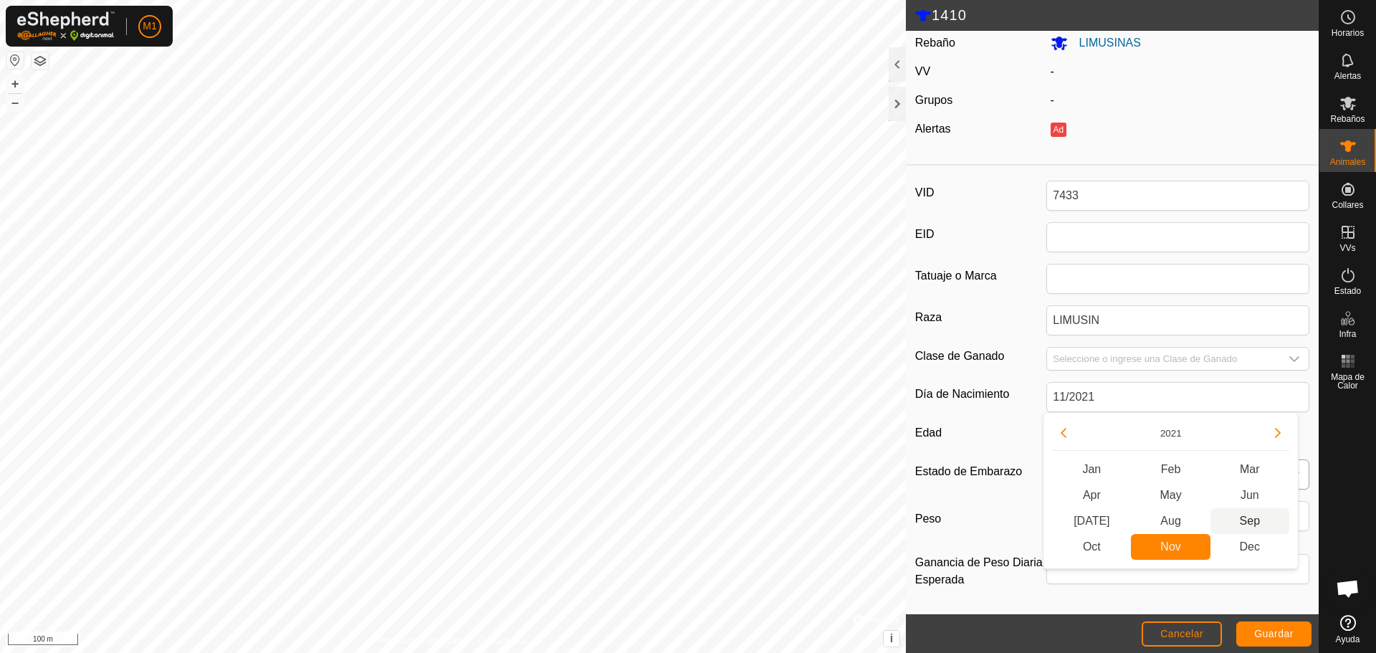
click at [1241, 517] on span "Sep" at bounding box center [1250, 521] width 79 height 26
type input "09/2021"
type input "4 years 1 month"
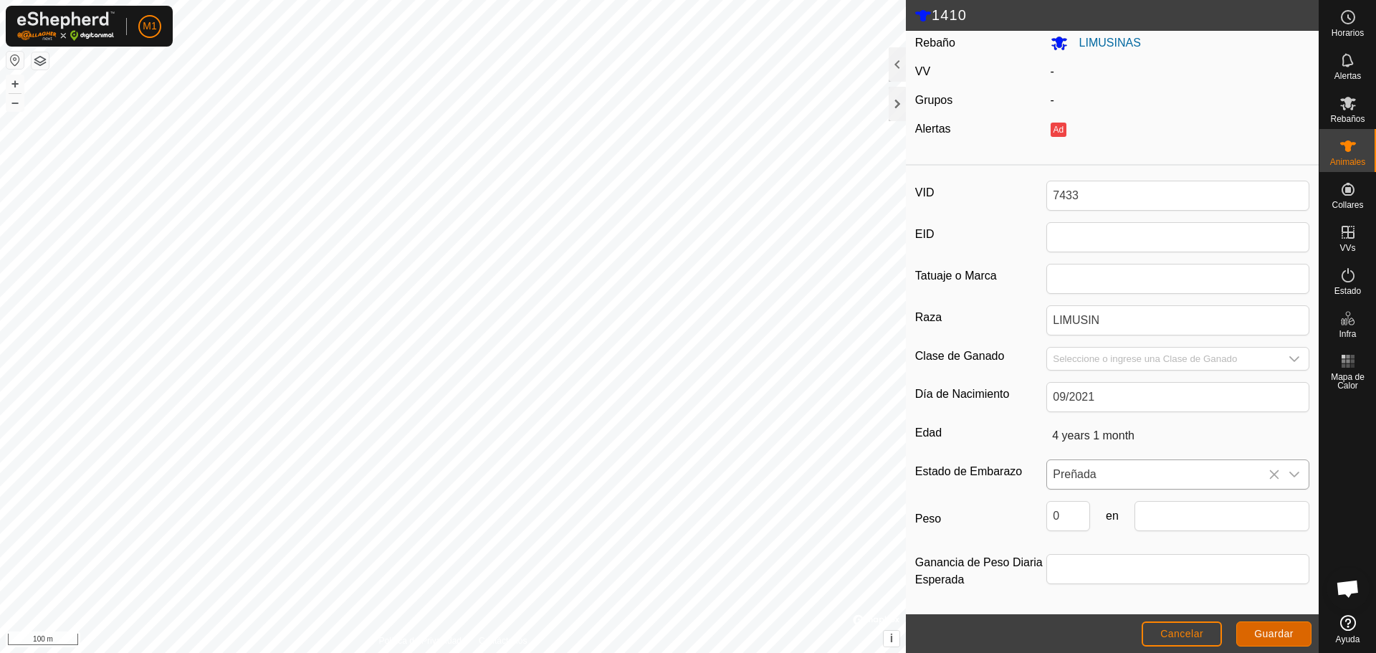
click at [1263, 634] on span "Guardar" at bounding box center [1273, 633] width 39 height 11
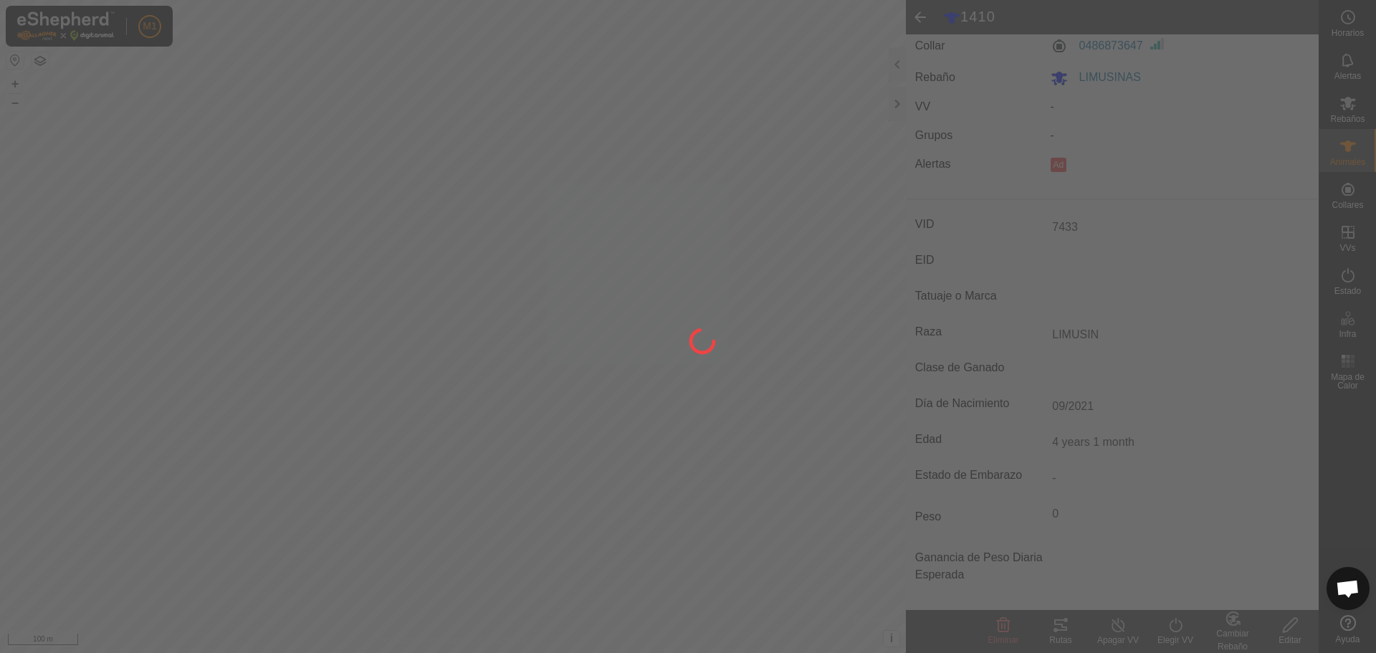
scroll to position [47, 0]
type input "1410"
type input "-"
type input "TORO"
type input "3 years 11 months"
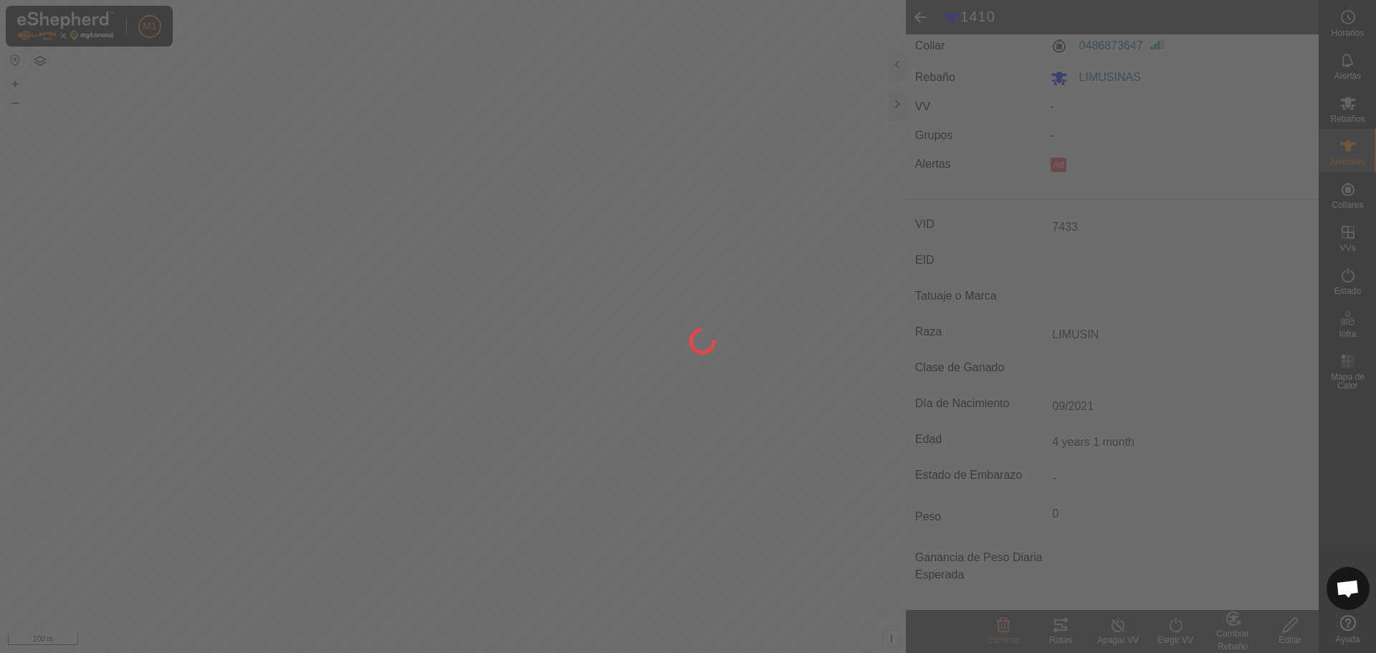
type input "0 kg"
type input "-"
type input "11/2021"
type input "-"
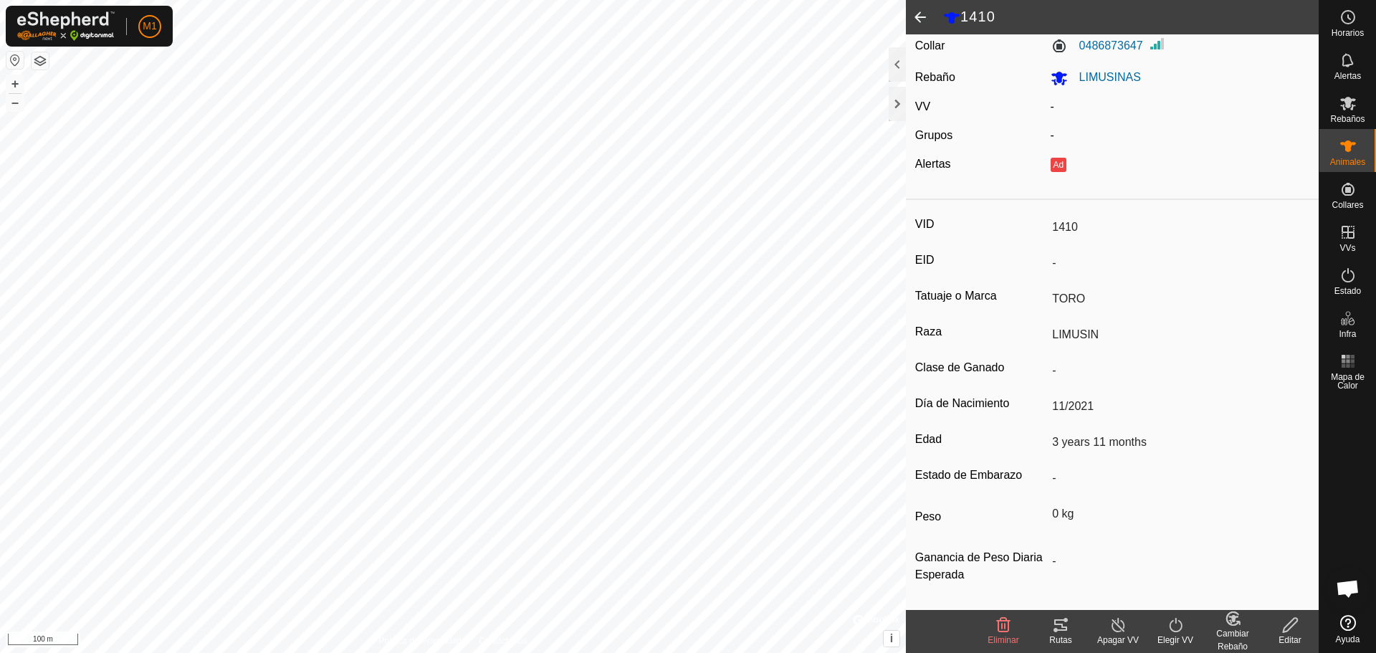
click at [1064, 247] on div "VID 1410 EID - Tatuaje o [PERSON_NAME] Raza LIMUSIN Clase de Ganado - Día de Na…" at bounding box center [1112, 408] width 413 height 404
click at [1064, 219] on input "1410" at bounding box center [1177, 227] width 263 height 24
click at [1294, 634] on div "Editar" at bounding box center [1289, 640] width 57 height 13
type input "0"
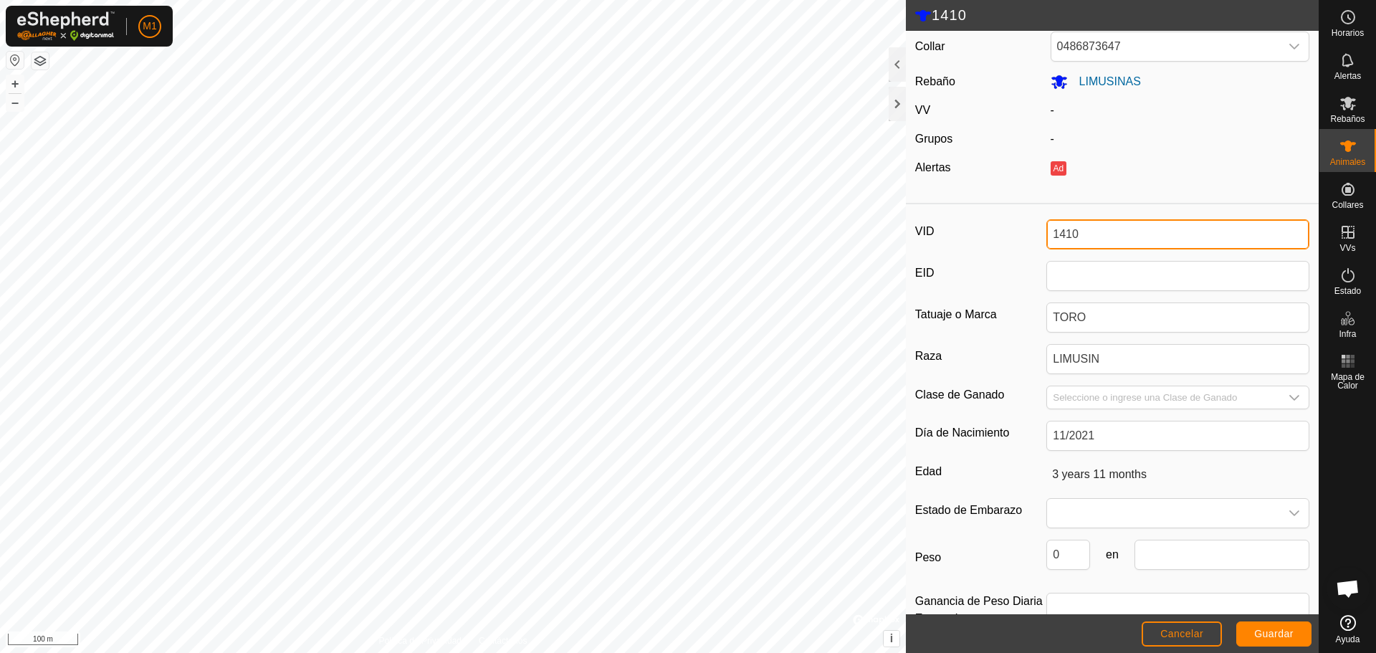
click at [1096, 233] on input "1410" at bounding box center [1177, 234] width 263 height 30
type input "1"
type input "7433"
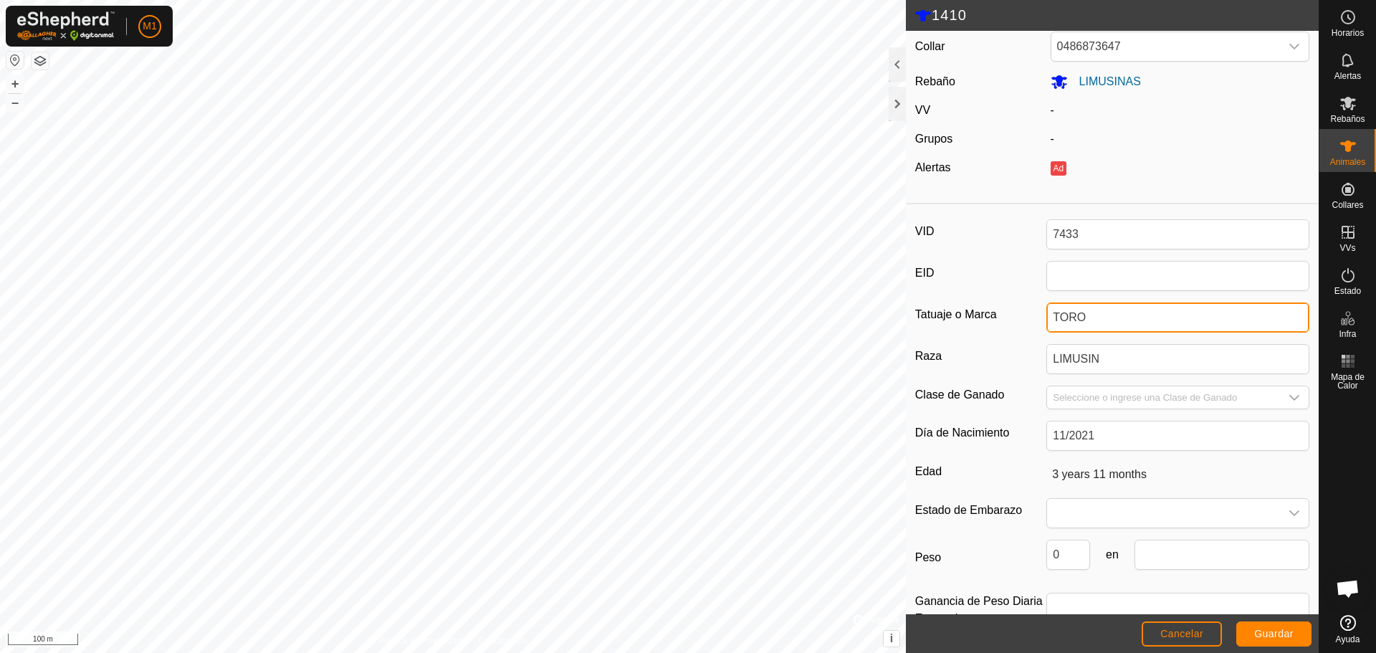
drag, startPoint x: 1099, startPoint y: 321, endPoint x: 983, endPoint y: 305, distance: 117.3
click at [956, 305] on div "Tatuaje o [PERSON_NAME]" at bounding box center [1112, 317] width 394 height 30
drag, startPoint x: 1041, startPoint y: 439, endPoint x: 1051, endPoint y: 438, distance: 9.4
click at [1043, 439] on div "Día de Nacimiento 11/2021" at bounding box center [1112, 436] width 394 height 30
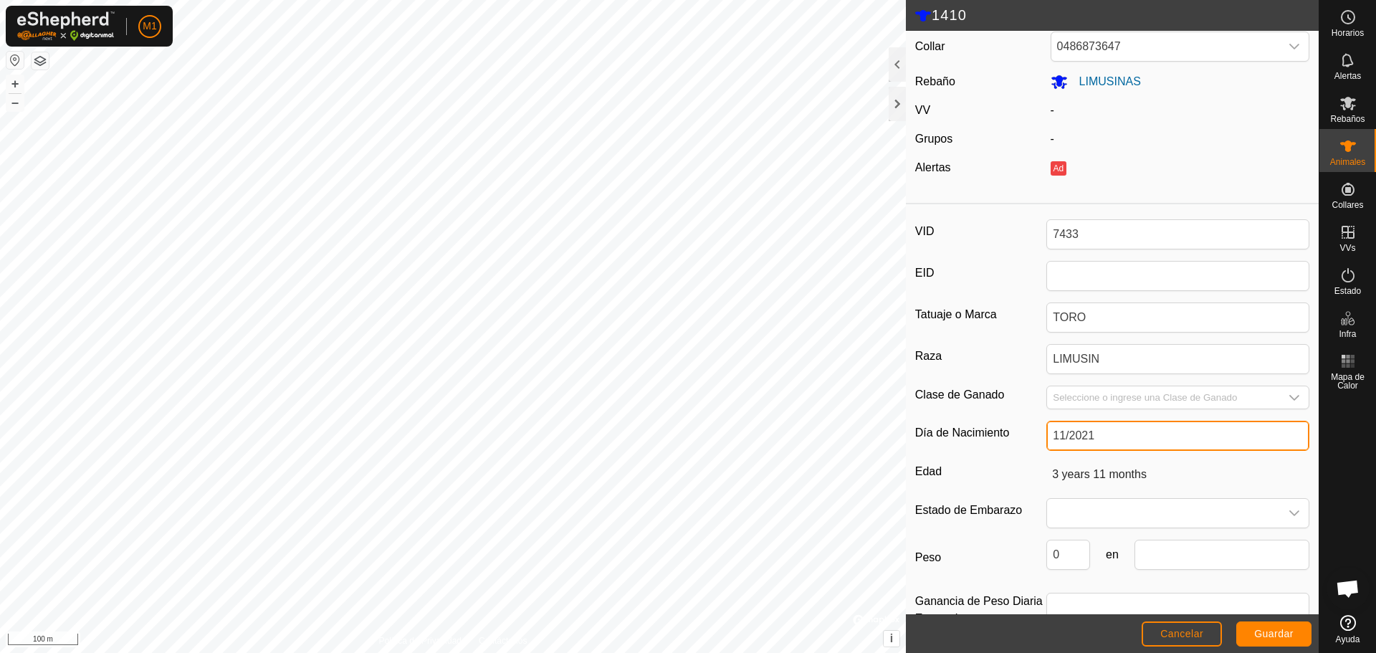
click at [1054, 437] on input "11/2021" at bounding box center [1177, 436] width 263 height 30
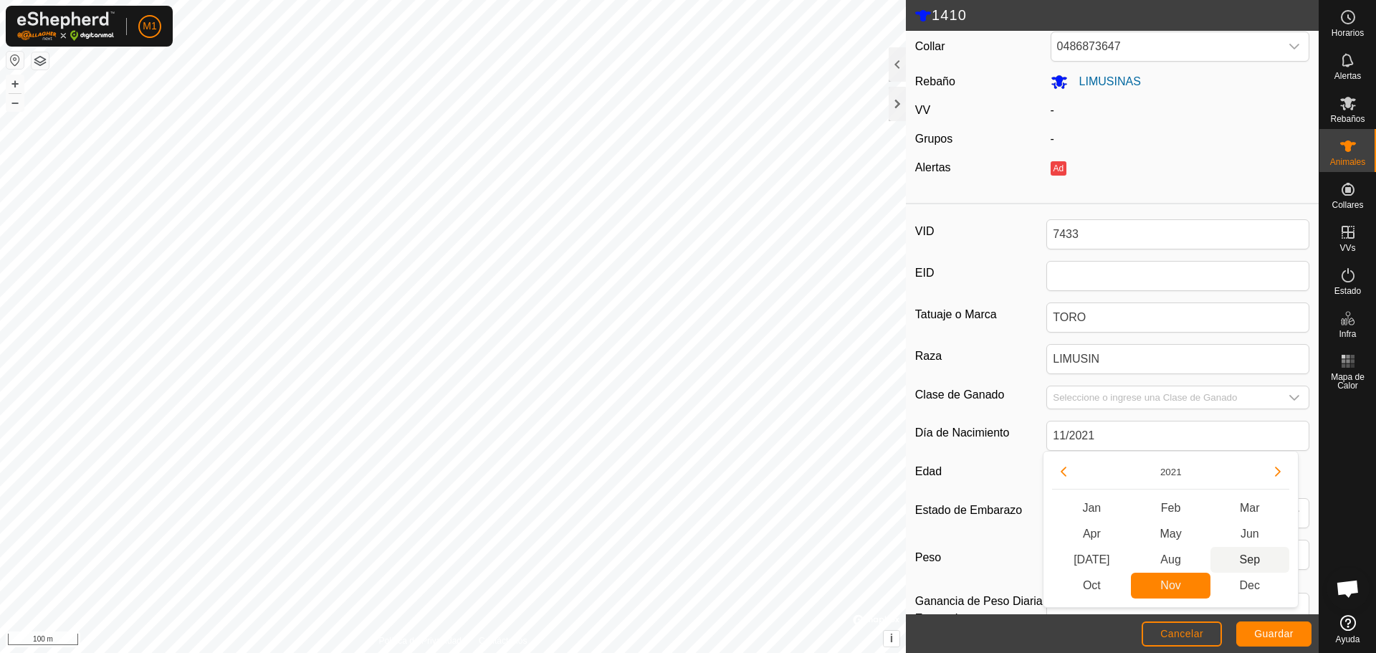
click at [1261, 563] on span "Sep" at bounding box center [1250, 560] width 79 height 26
type input "4 years 1 month"
type input "09/2021"
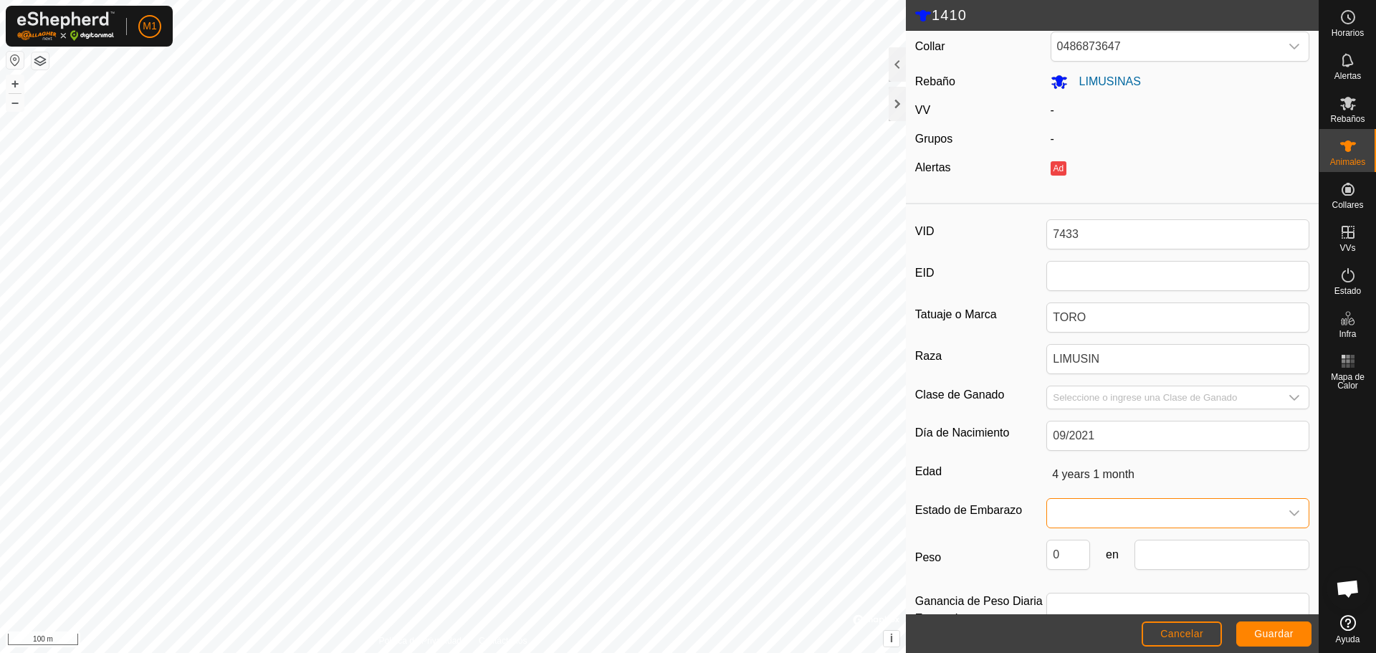
click at [1122, 514] on span at bounding box center [1163, 513] width 233 height 29
click at [1111, 451] on li "Preñada" at bounding box center [1175, 455] width 254 height 29
click at [1277, 634] on span "Guardar" at bounding box center [1273, 633] width 39 height 11
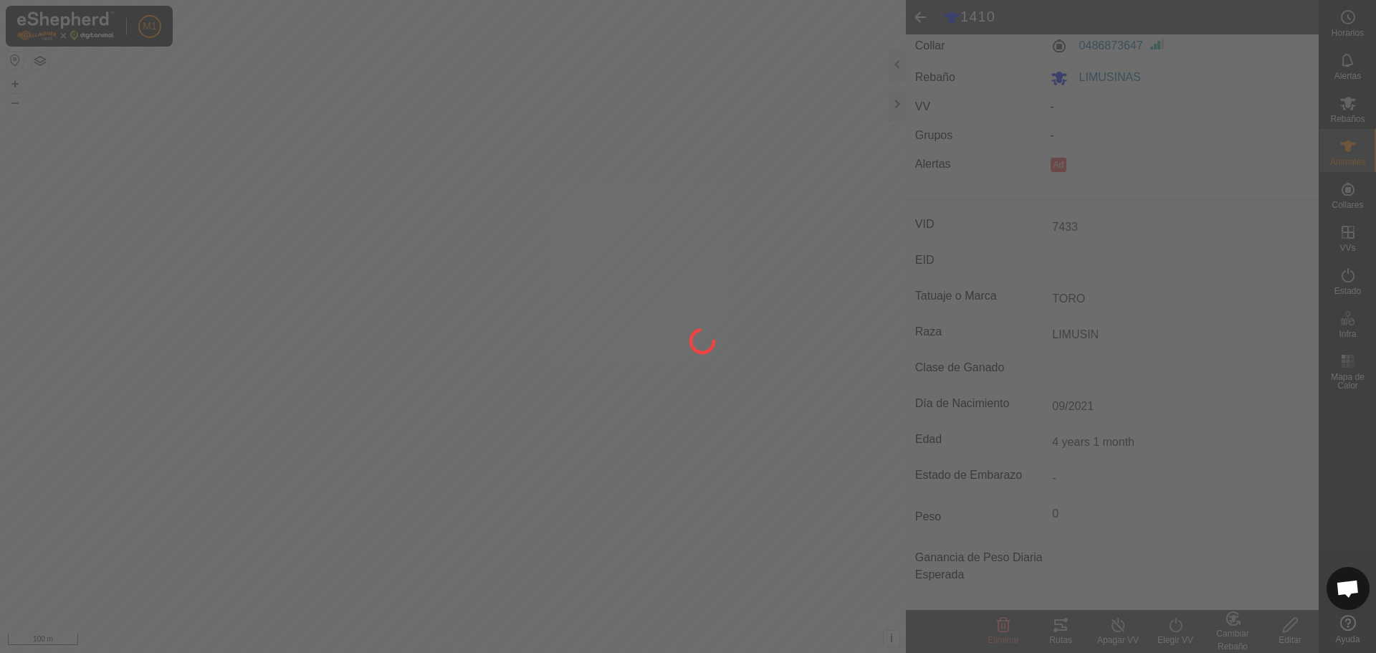
type input "-"
type input "0 kg"
type input "-"
type input "Preñada"
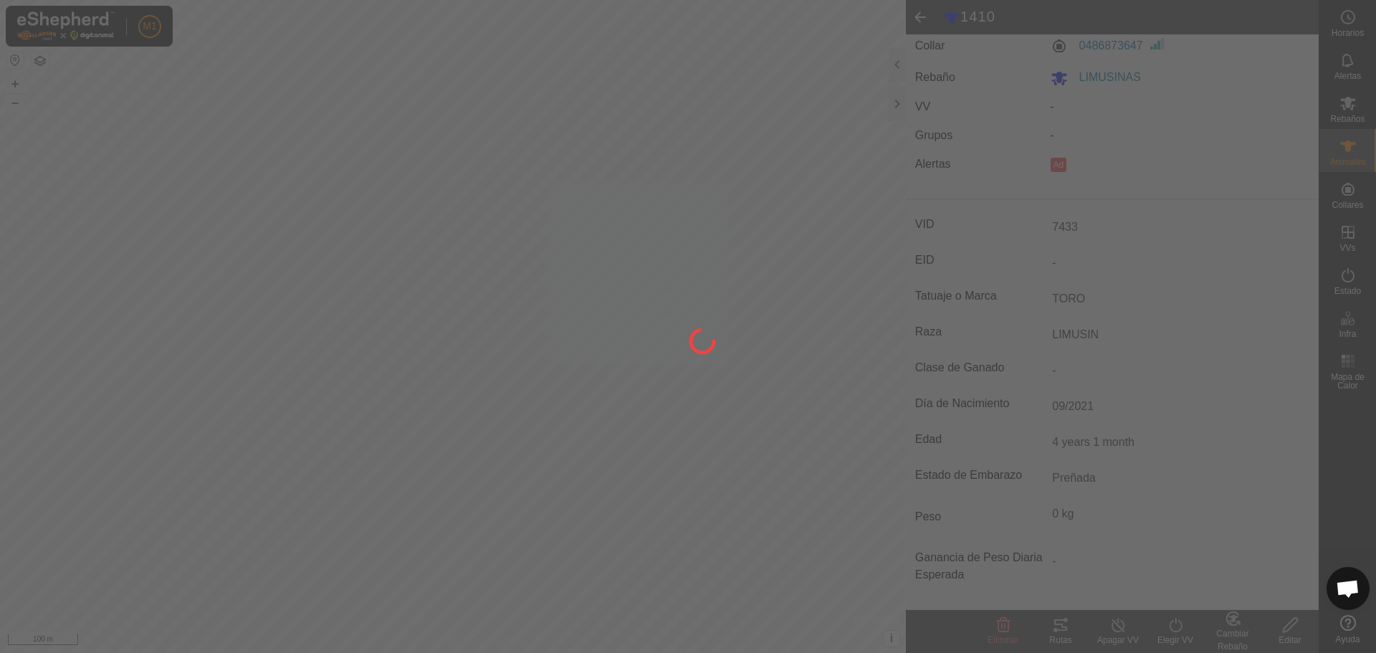
type input "1410"
type input "3 years 11 months"
type input "11/2021"
type input "-"
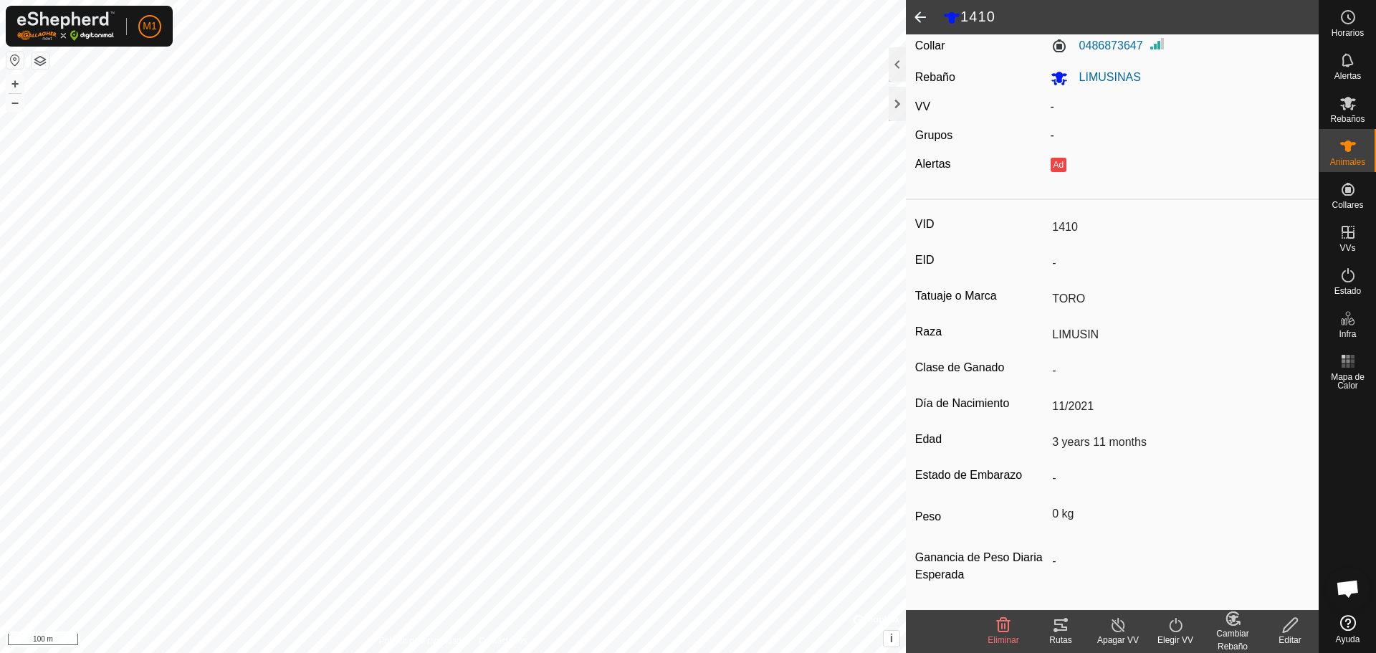
click at [1111, 275] on input "-" at bounding box center [1177, 263] width 263 height 24
drag, startPoint x: 1093, startPoint y: 303, endPoint x: 1299, endPoint y: 528, distance: 304.8
click at [1093, 318] on div "VID 1410 EID - Tatuaje o [PERSON_NAME] Raza LIMUSIN Clase de Ganado - Día de Na…" at bounding box center [1112, 408] width 413 height 404
drag, startPoint x: 1289, startPoint y: 621, endPoint x: 1290, endPoint y: 611, distance: 10.1
click at [1289, 620] on icon at bounding box center [1290, 624] width 18 height 17
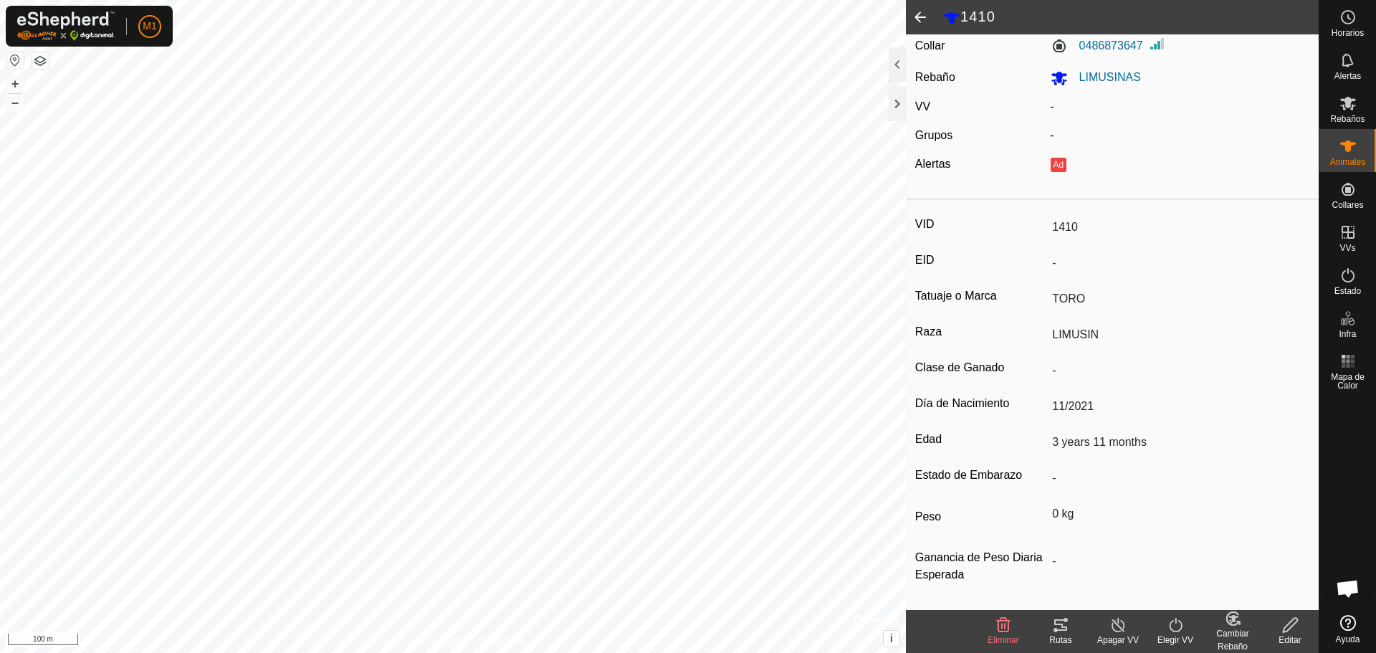
type input "0"
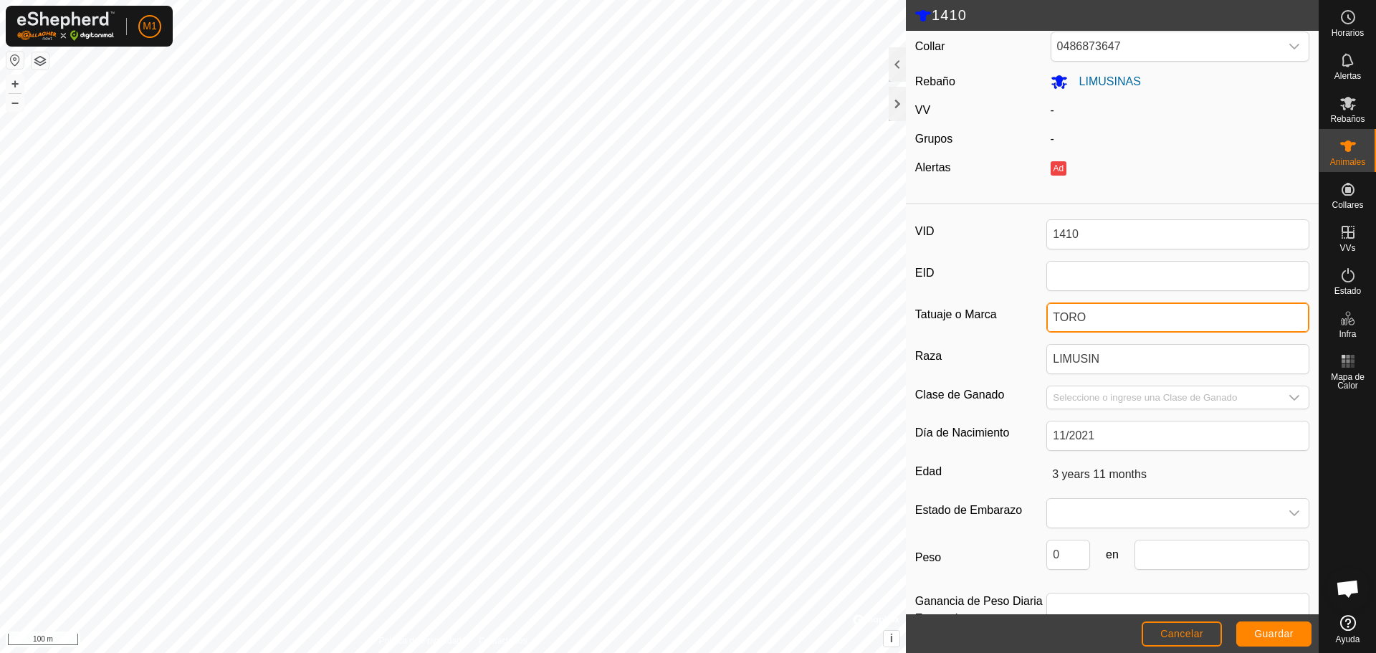
click at [836, 333] on div "1410 DETALLES HISTORIAL Collar 0486873647 Rebaño LIMUSINAS VV - Grupos - Alerta…" at bounding box center [659, 326] width 1319 height 653
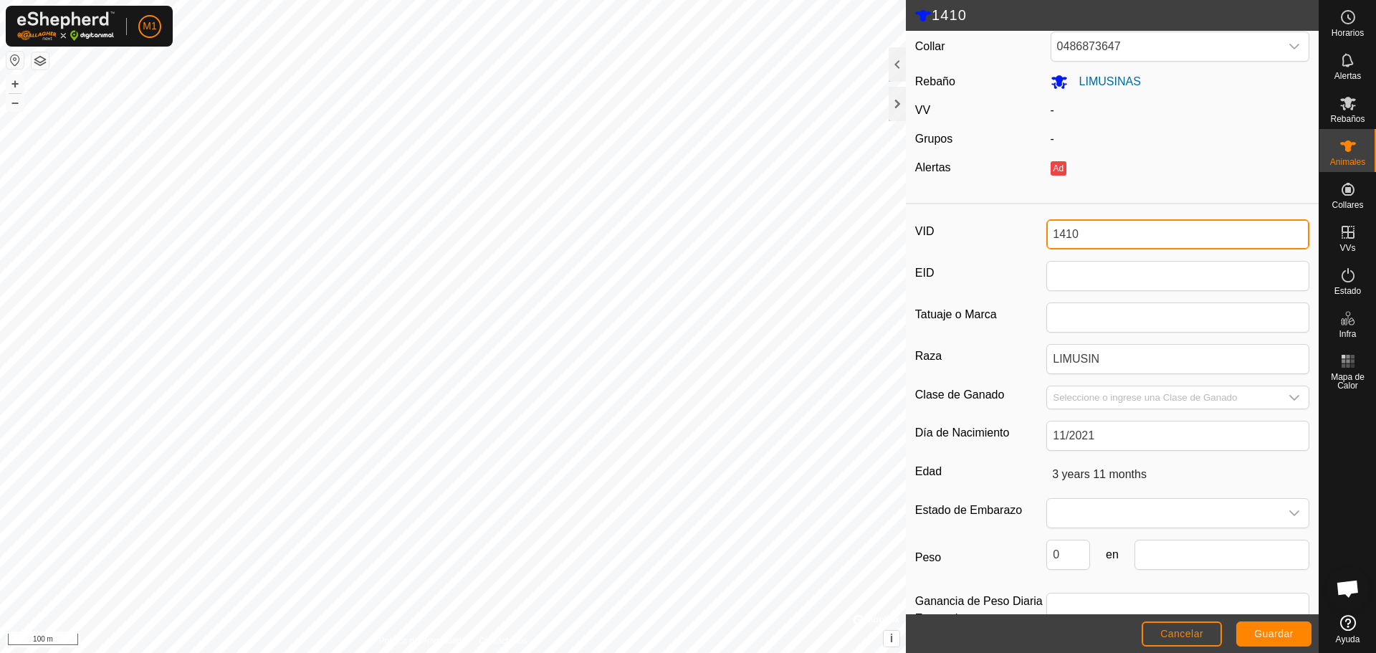
click at [1120, 235] on input "1410" at bounding box center [1177, 234] width 263 height 30
click at [1117, 235] on input "1410" at bounding box center [1177, 234] width 263 height 30
click at [1114, 240] on input "1410" at bounding box center [1177, 234] width 263 height 30
drag, startPoint x: 1103, startPoint y: 241, endPoint x: 938, endPoint y: 221, distance: 166.1
click at [938, 221] on div "VID 1410" at bounding box center [1112, 234] width 394 height 30
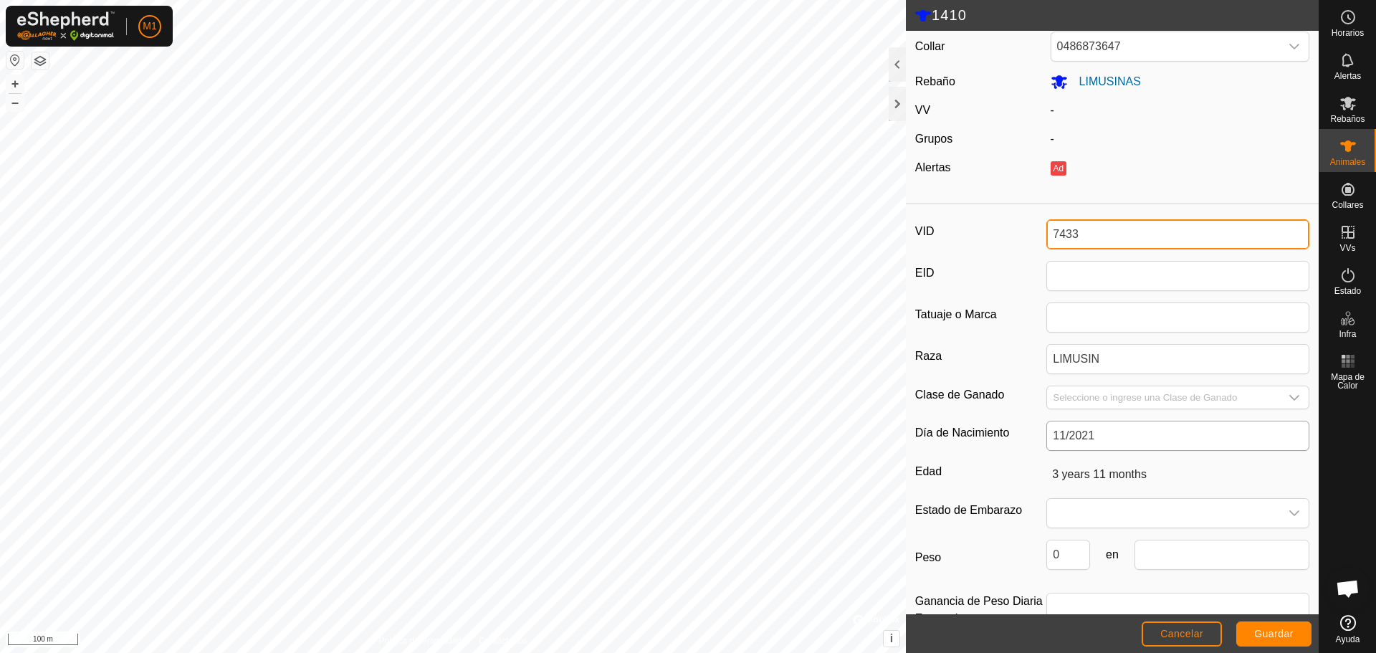
type input "7433"
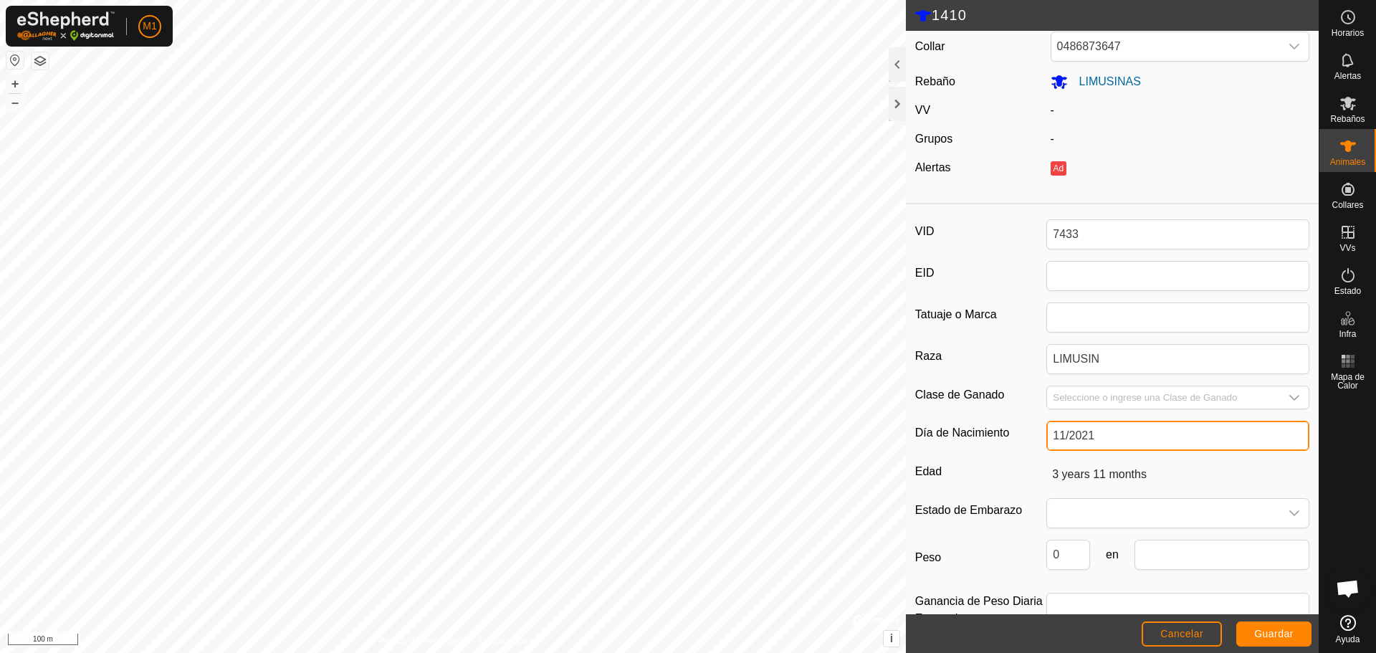
click at [1129, 439] on input "11/2021" at bounding box center [1177, 436] width 263 height 30
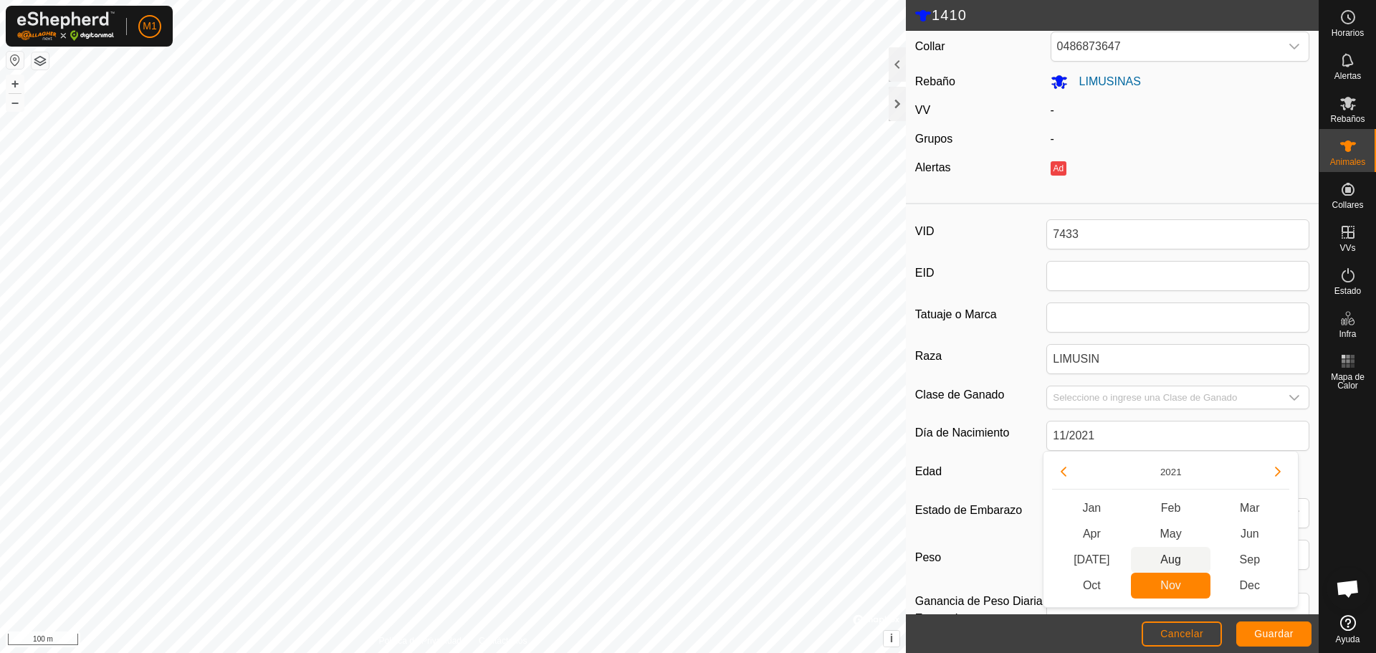
click at [1164, 553] on span "Aug" at bounding box center [1170, 560] width 79 height 26
type input "4 years 3 months"
type input "08/2021"
click at [1140, 502] on span at bounding box center [1163, 513] width 233 height 29
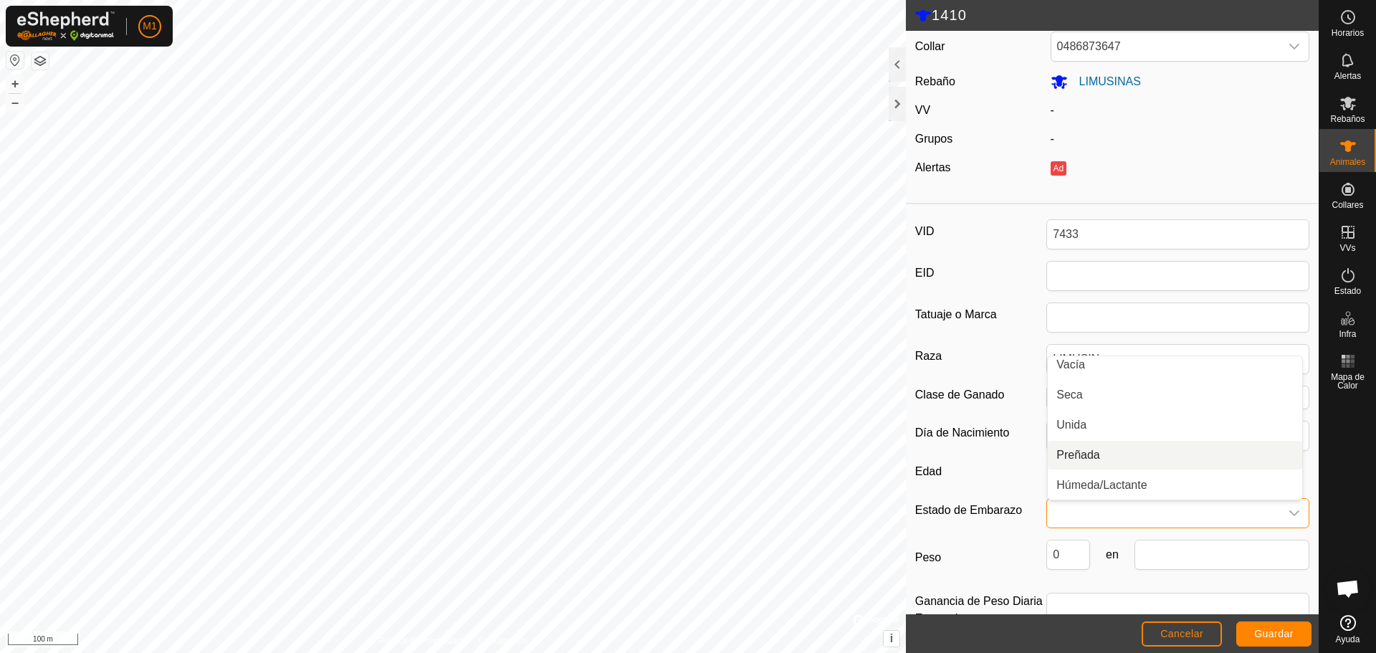
click at [1107, 455] on li "Preñada" at bounding box center [1175, 455] width 254 height 29
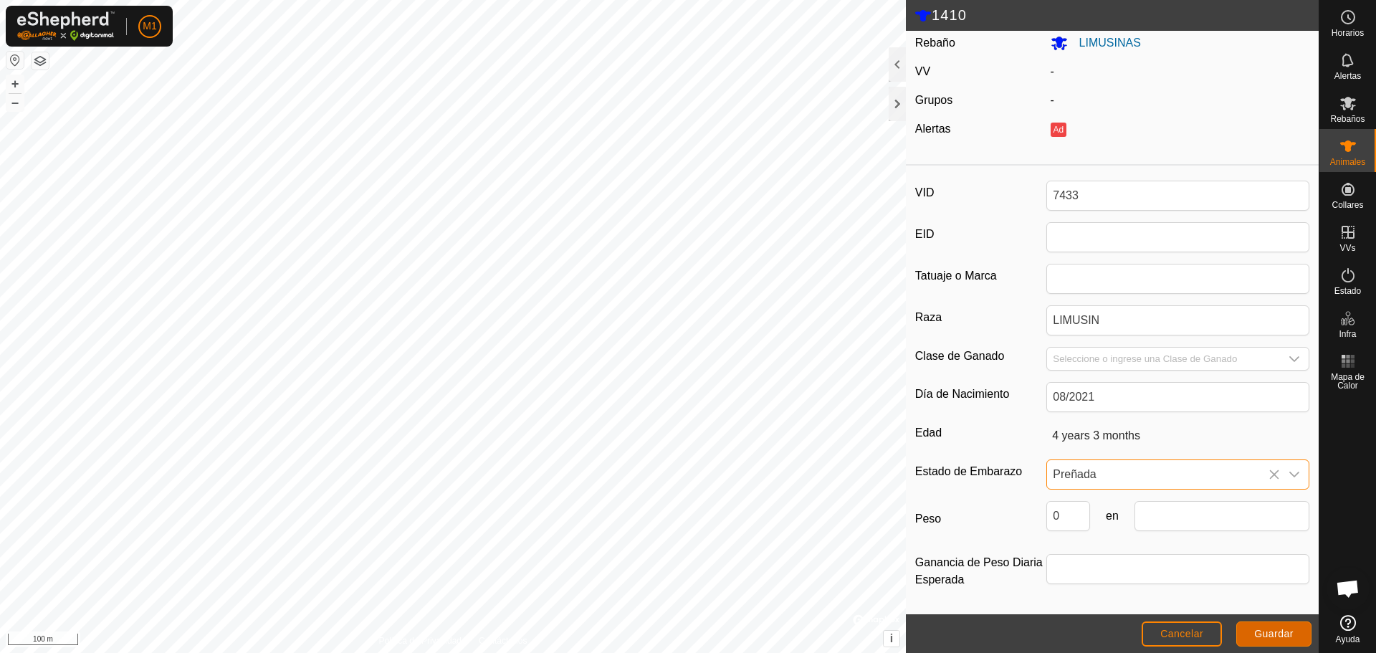
click at [1265, 639] on span "Guardar" at bounding box center [1273, 633] width 39 height 11
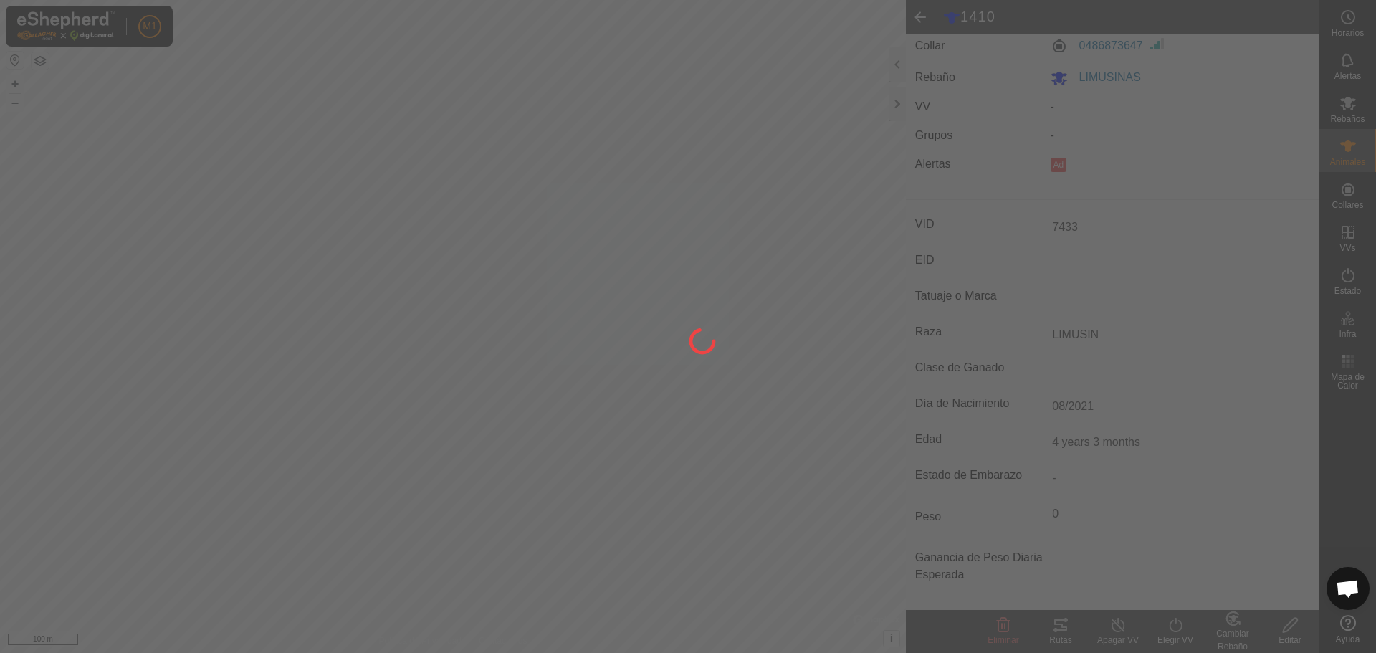
scroll to position [47, 0]
type input "1410"
type input "-"
type input "TORO"
type input "3 years 11 months"
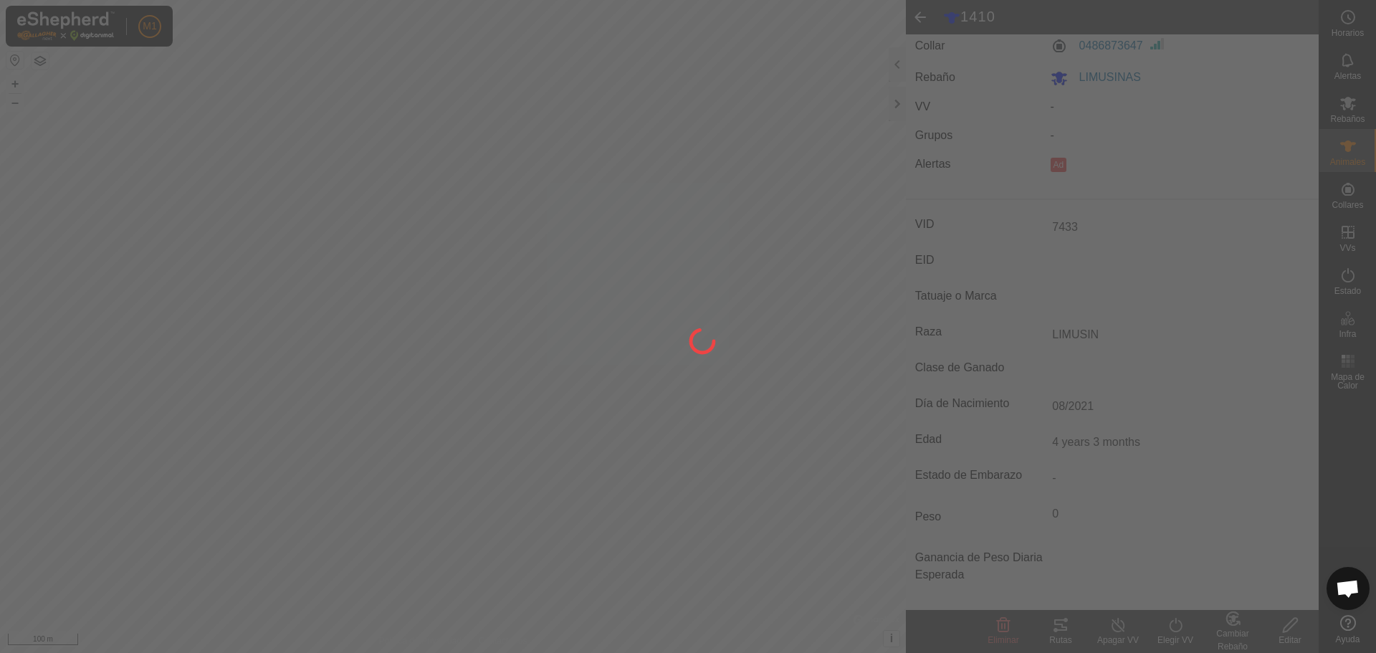
type input "0 kg"
type input "-"
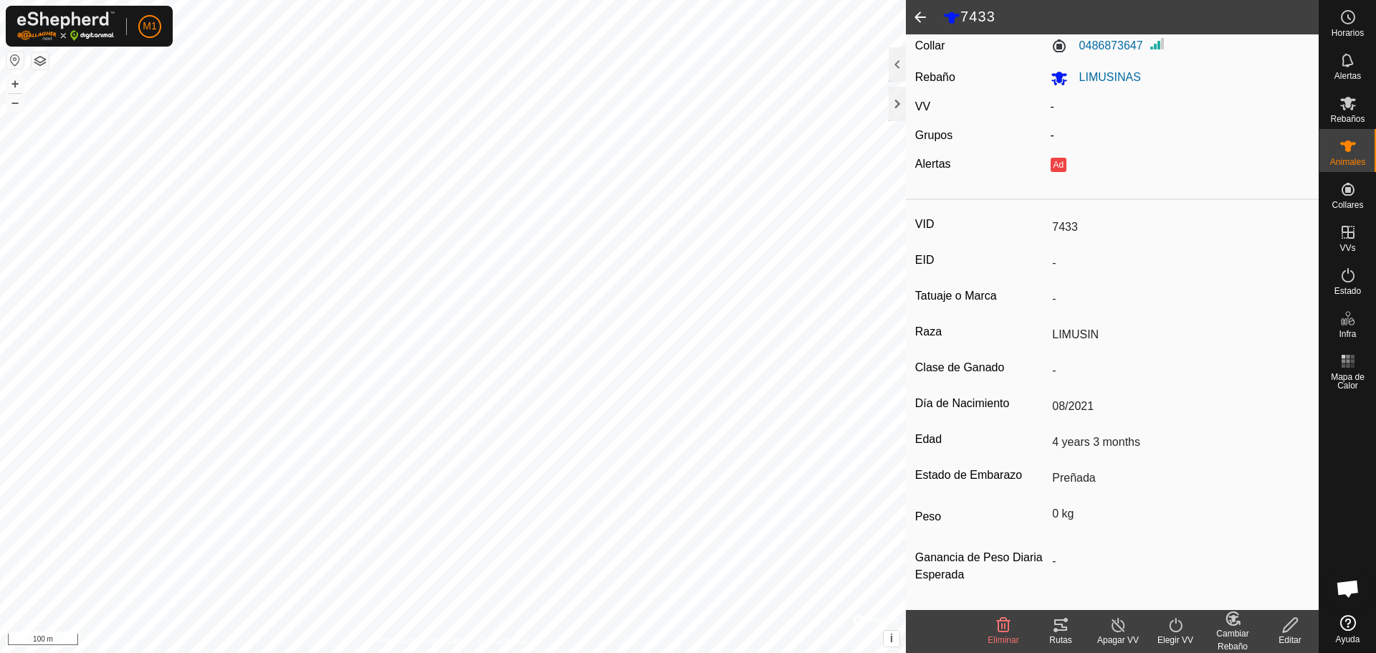
click at [913, 22] on span at bounding box center [920, 17] width 29 height 34
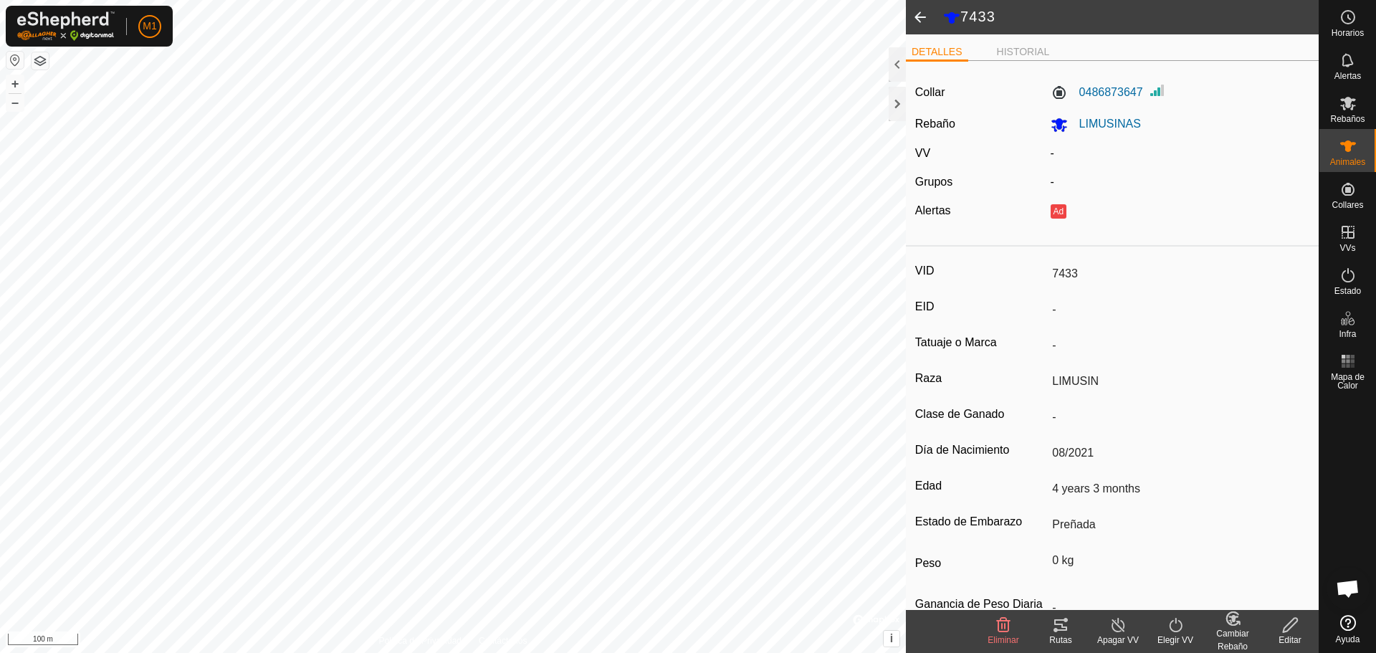
click at [916, 5] on span at bounding box center [920, 17] width 29 height 34
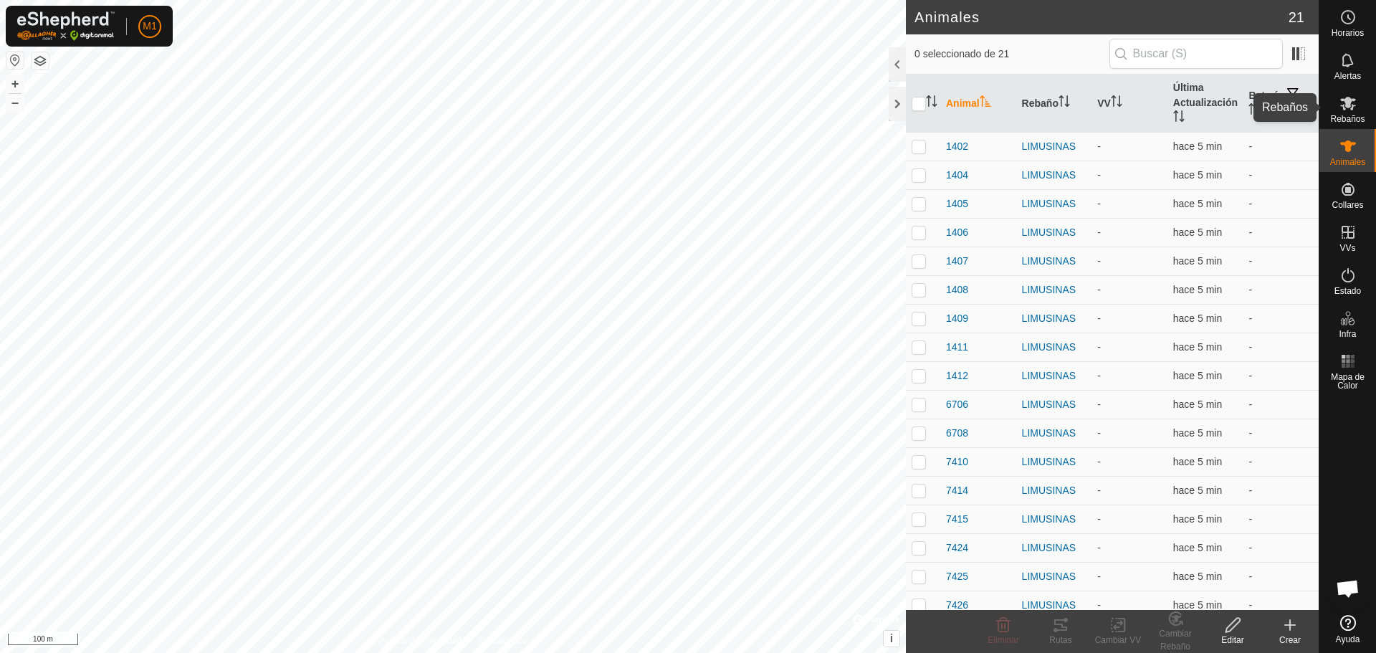
click at [1361, 111] on div "Rebaños" at bounding box center [1347, 107] width 57 height 43
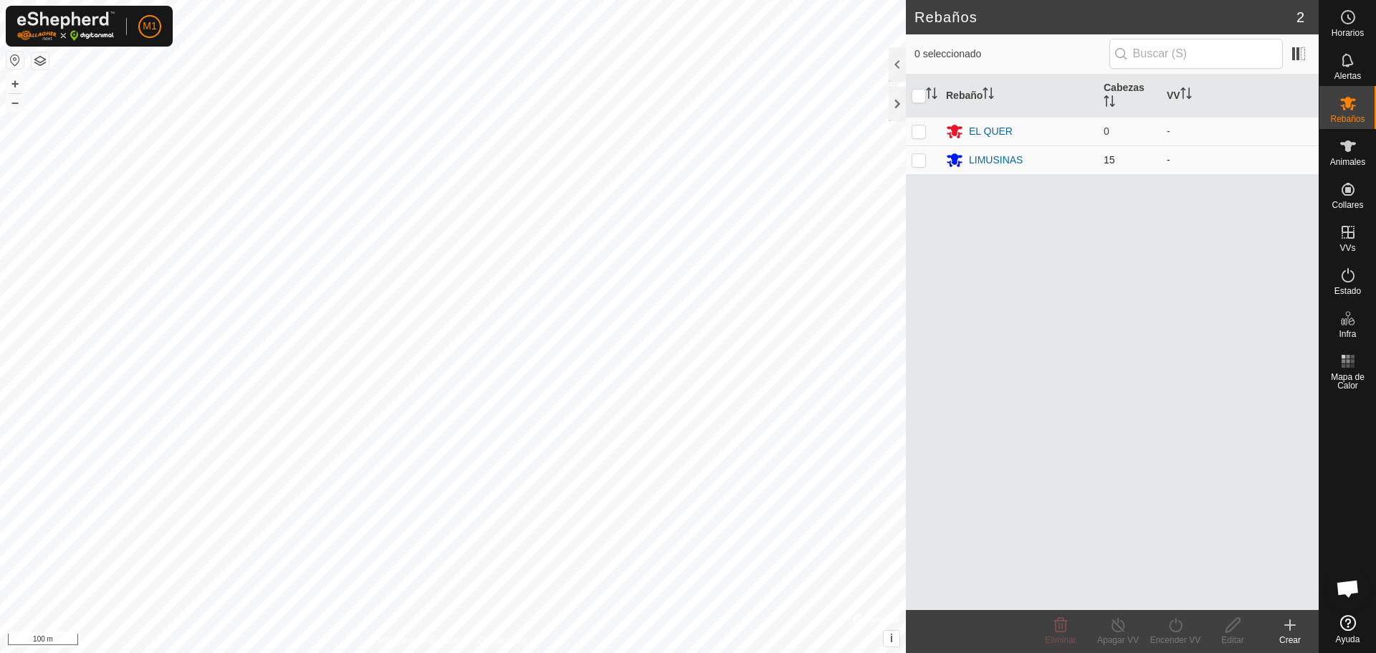
click at [1114, 166] on td "15" at bounding box center [1129, 159] width 63 height 29
click at [1150, 161] on td "15" at bounding box center [1129, 159] width 63 height 29
click at [1114, 158] on span "15" at bounding box center [1109, 159] width 11 height 11
click at [1018, 153] on div "LIMUSINAS" at bounding box center [996, 160] width 54 height 15
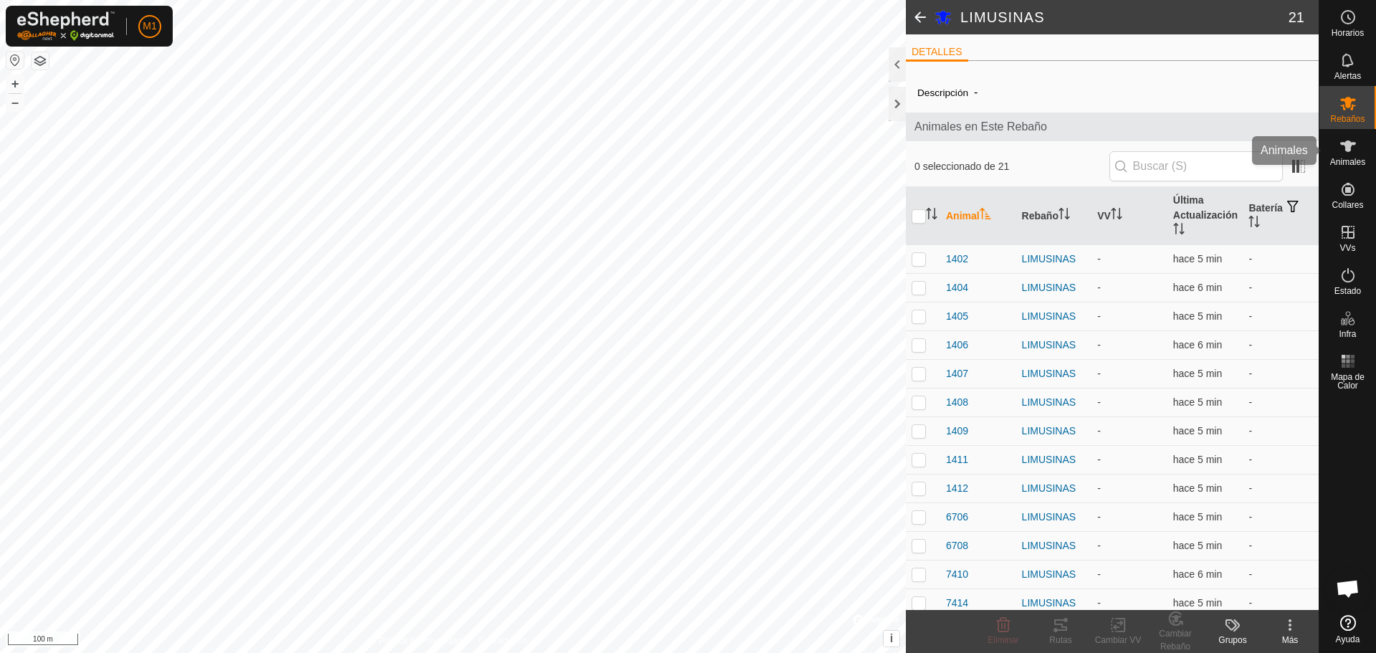
click at [1365, 151] on div "Animales" at bounding box center [1347, 150] width 57 height 43
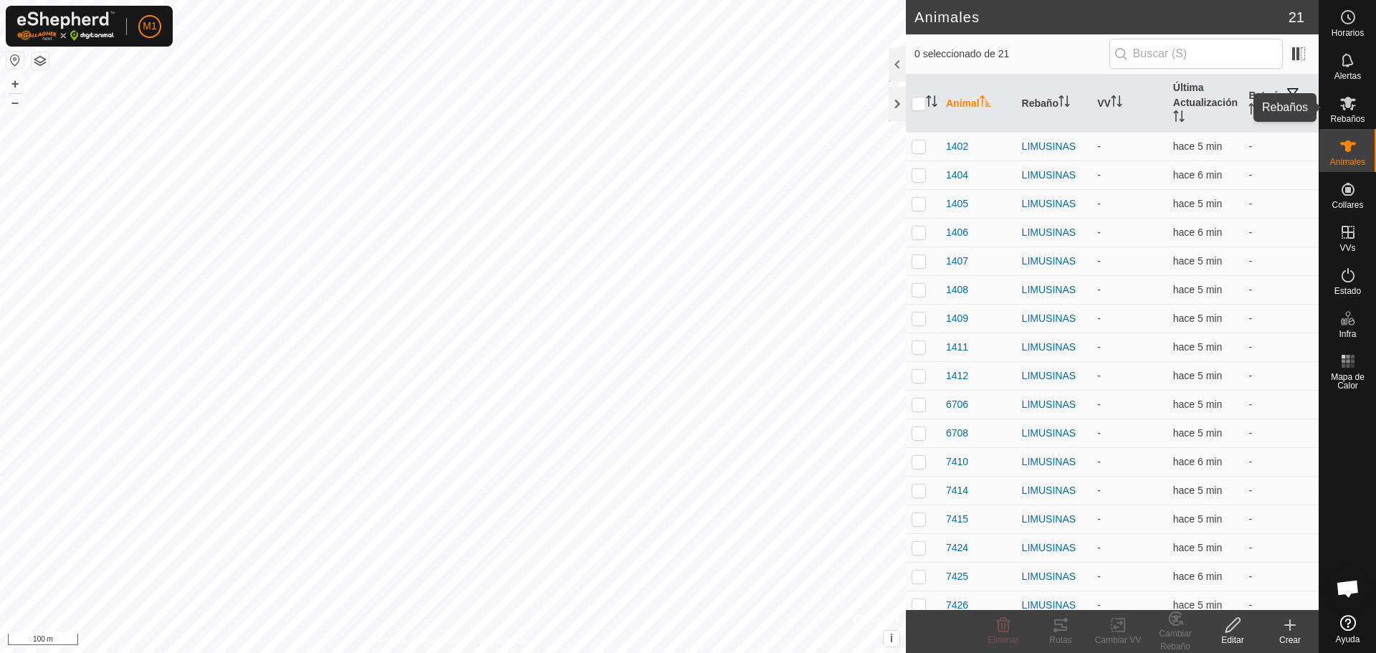
click at [1365, 110] on div "Rebaños" at bounding box center [1347, 107] width 57 height 43
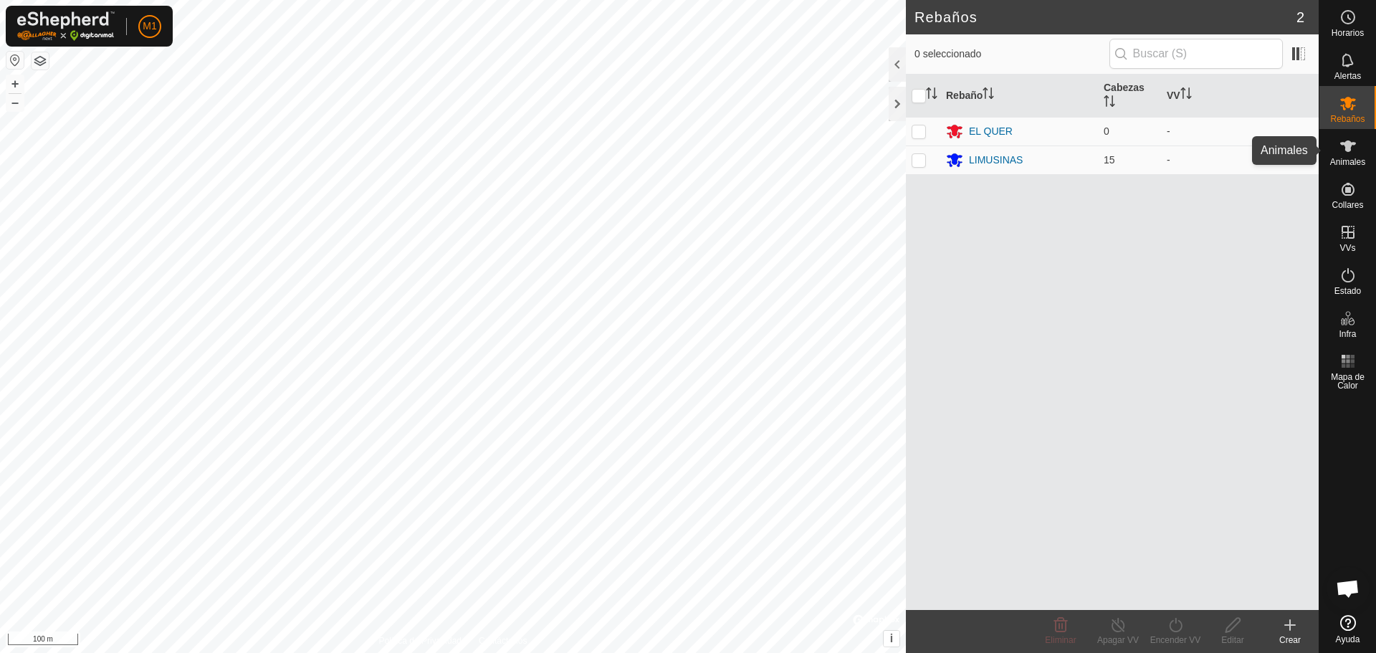
click at [1351, 153] on icon at bounding box center [1348, 146] width 17 height 17
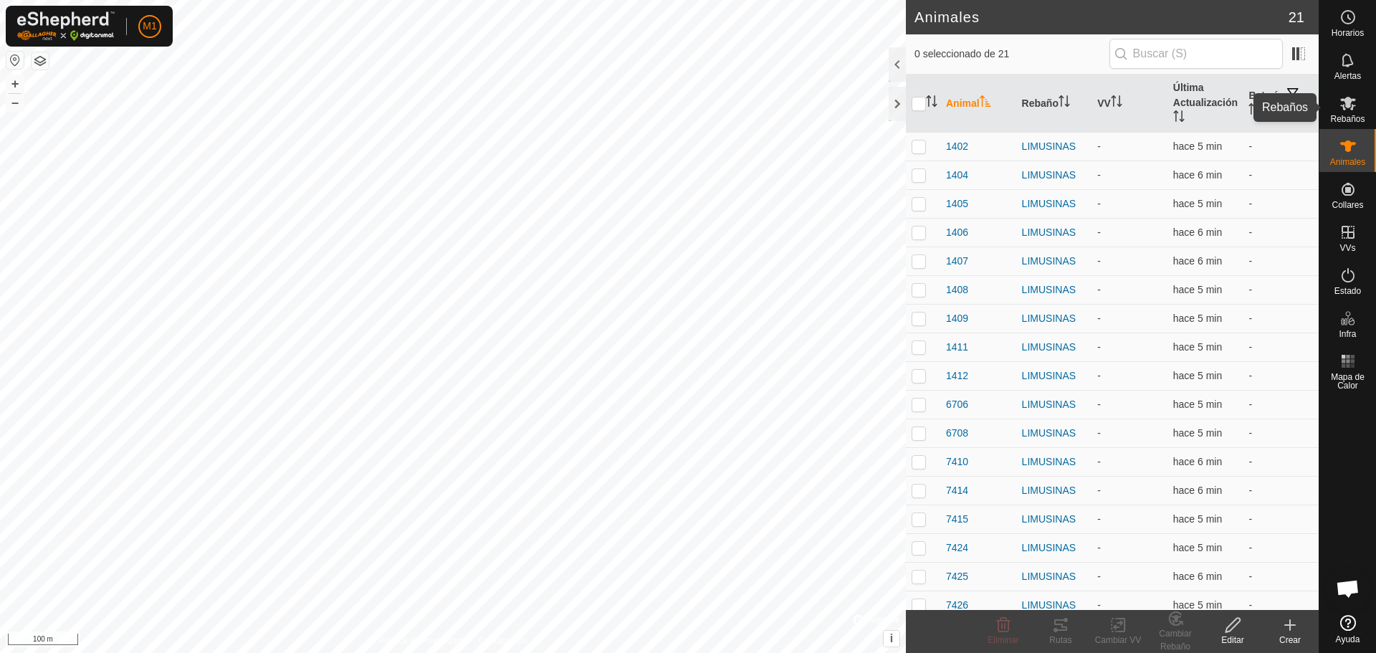
click at [1365, 118] on div "Rebaños" at bounding box center [1347, 107] width 57 height 43
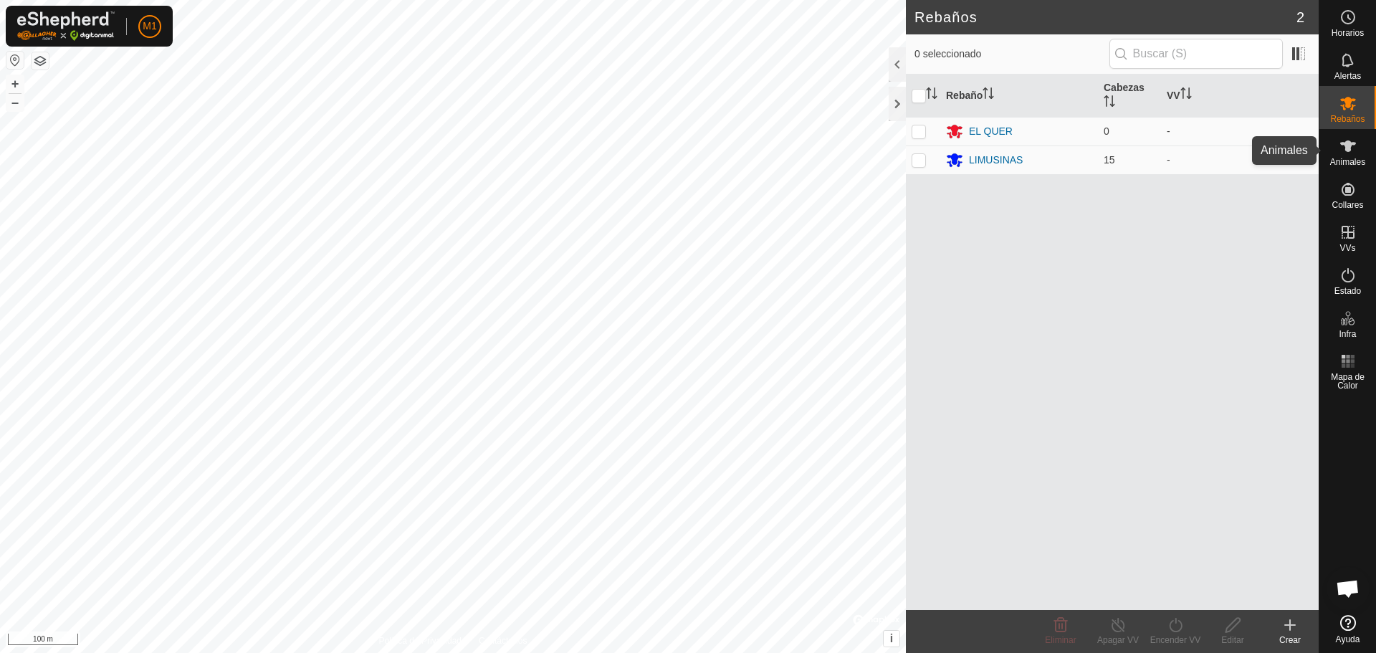
click at [1347, 150] on icon at bounding box center [1348, 145] width 16 height 11
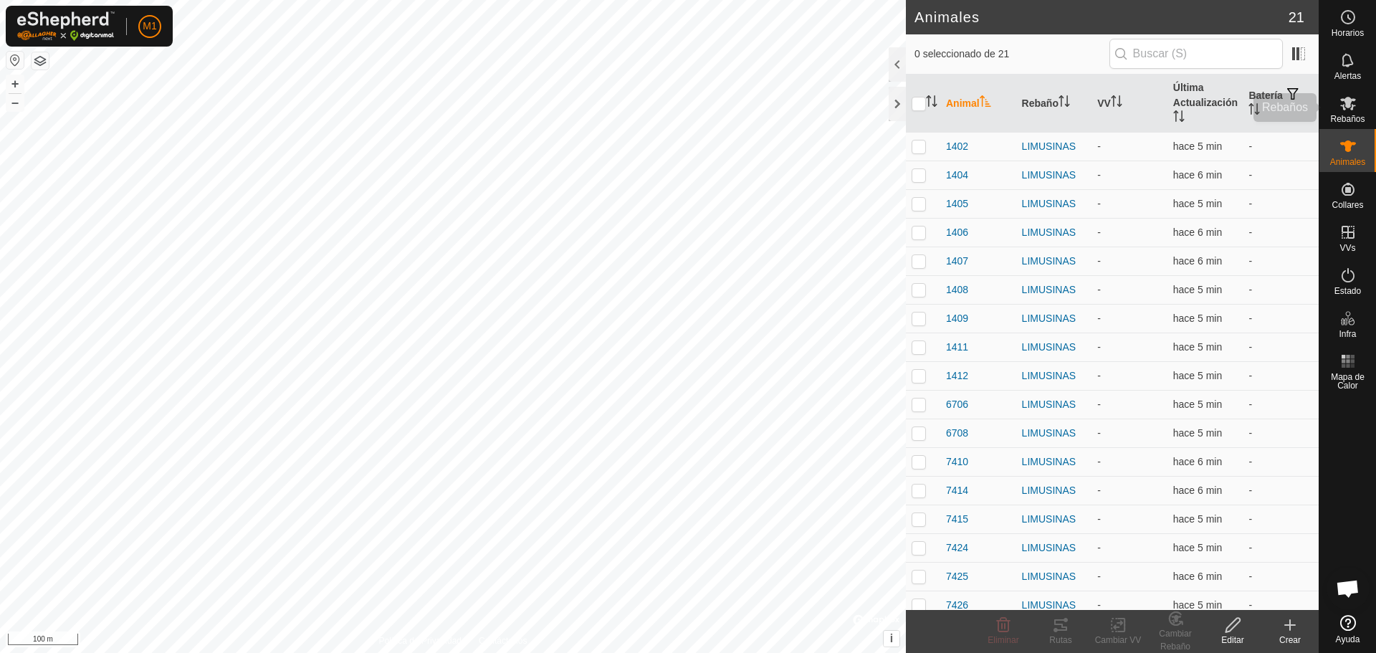
click at [1352, 115] on span "Rebaños" at bounding box center [1347, 119] width 34 height 9
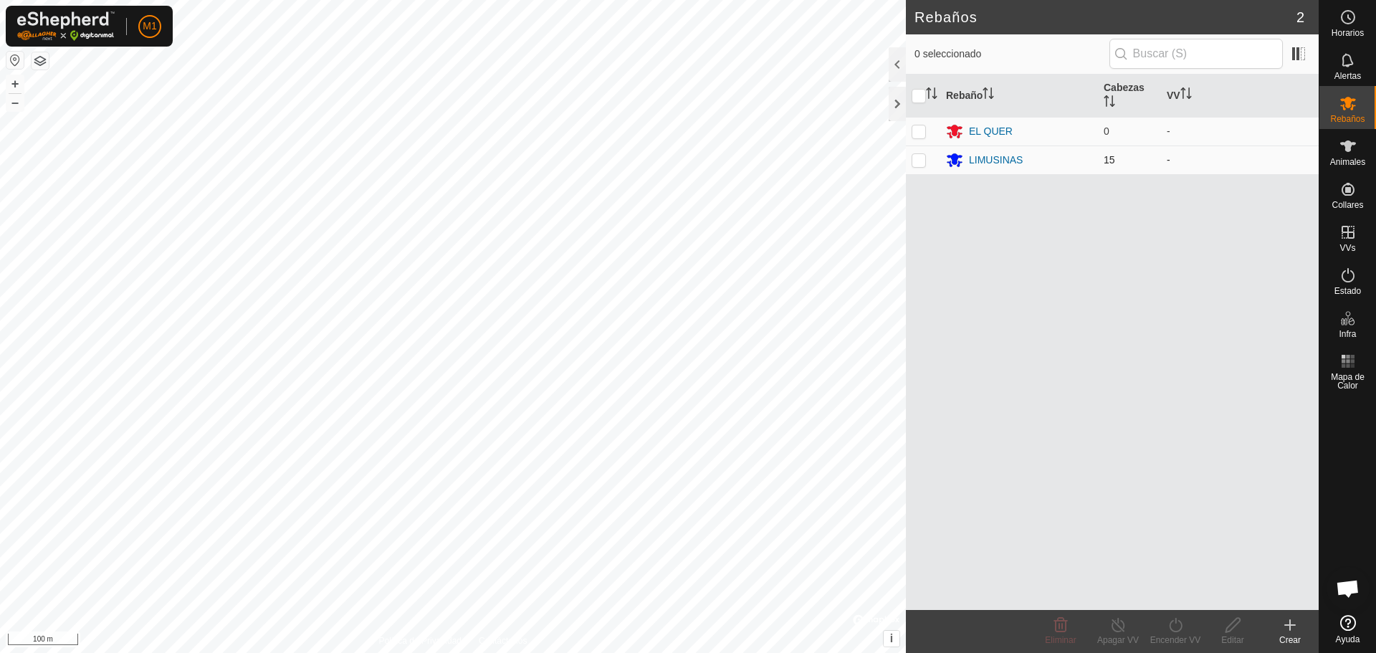
click at [1121, 155] on td "15" at bounding box center [1129, 159] width 63 height 29
click at [1114, 155] on span "15" at bounding box center [1109, 159] width 11 height 11
click at [1116, 83] on th "Cabezas" at bounding box center [1129, 96] width 63 height 43
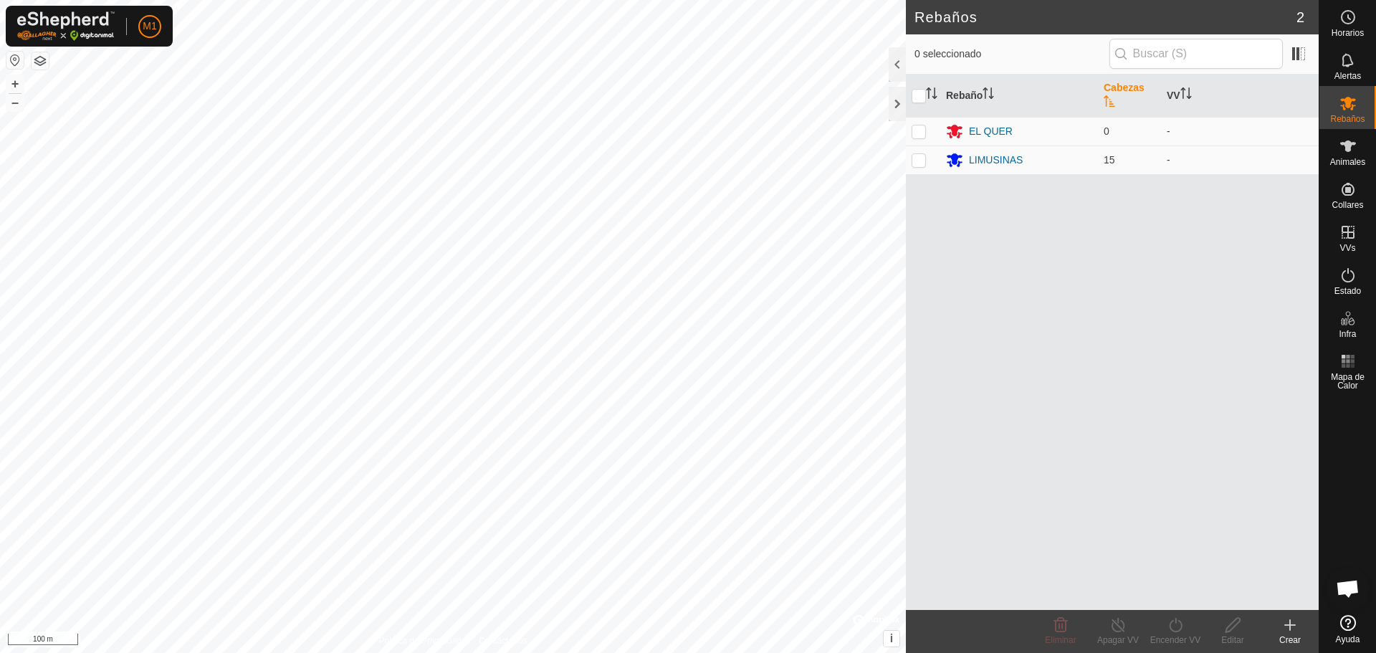
click at [1116, 83] on th "Cabezas" at bounding box center [1129, 96] width 63 height 43
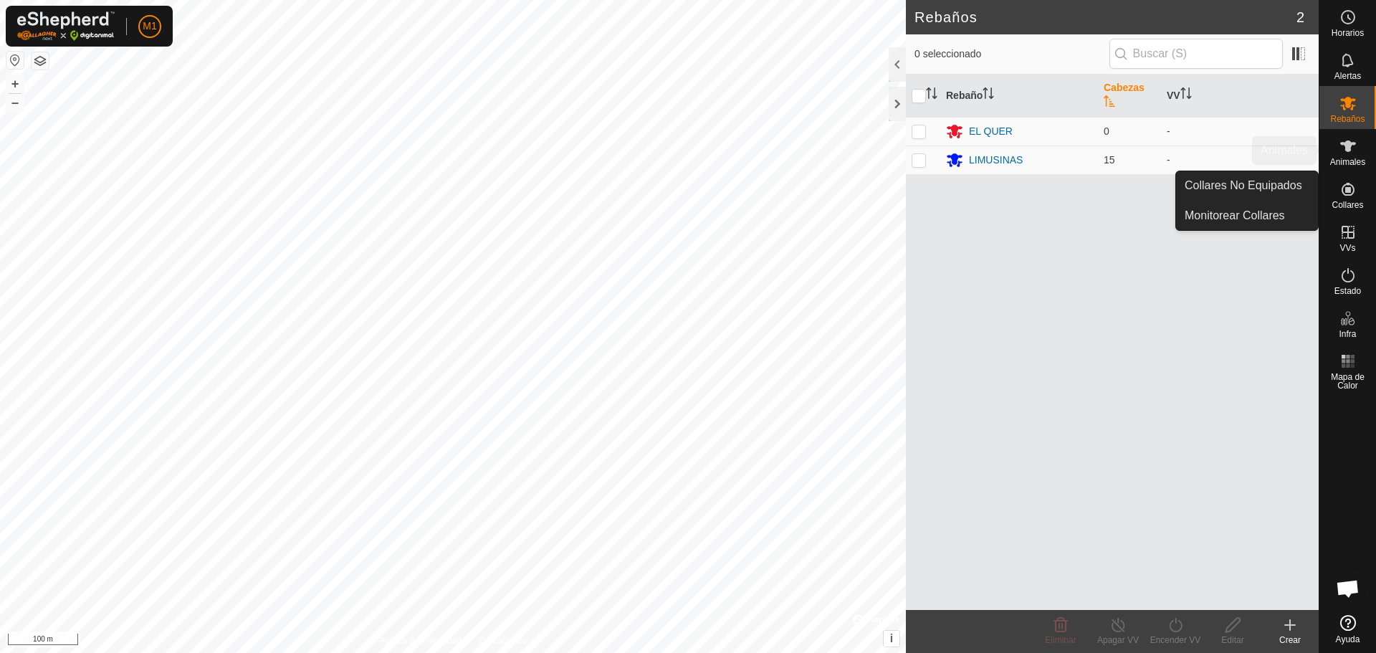
click at [1351, 151] on icon at bounding box center [1348, 146] width 17 height 17
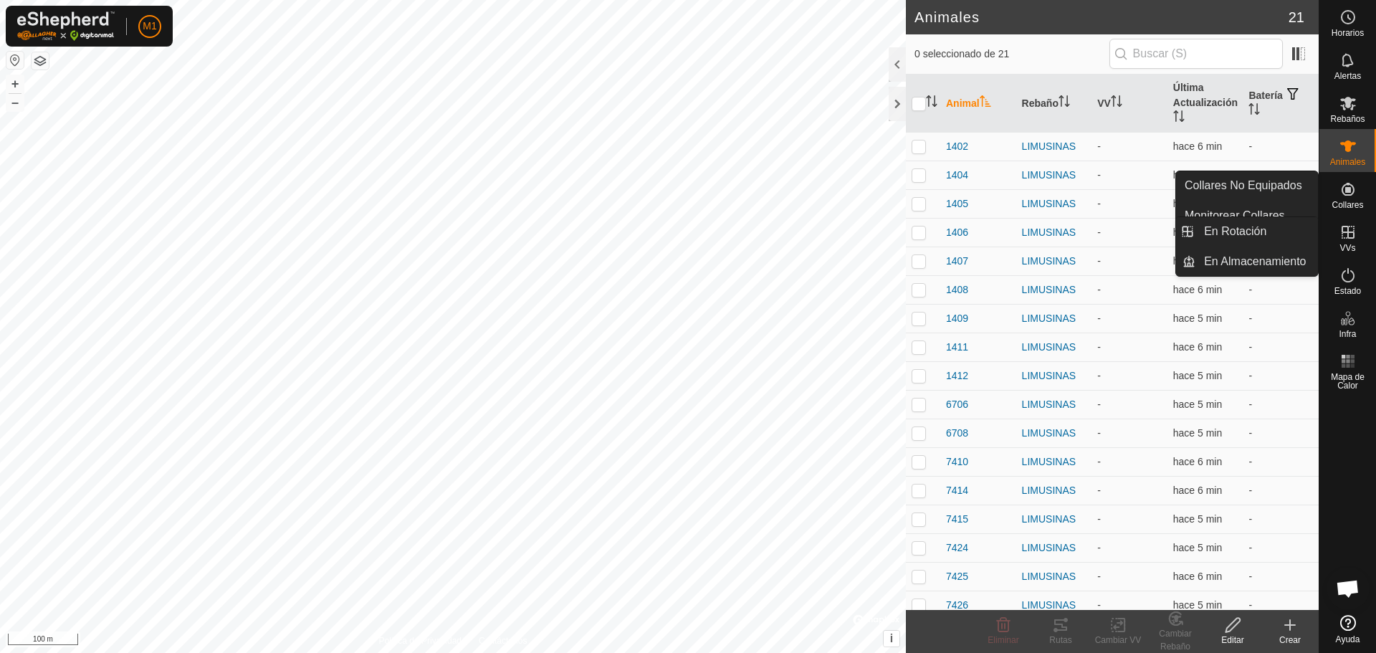
click at [1365, 219] on div "VVs" at bounding box center [1347, 236] width 57 height 43
click at [1362, 202] on span "Collares" at bounding box center [1348, 205] width 32 height 9
click at [1352, 190] on icon at bounding box center [1348, 189] width 17 height 17
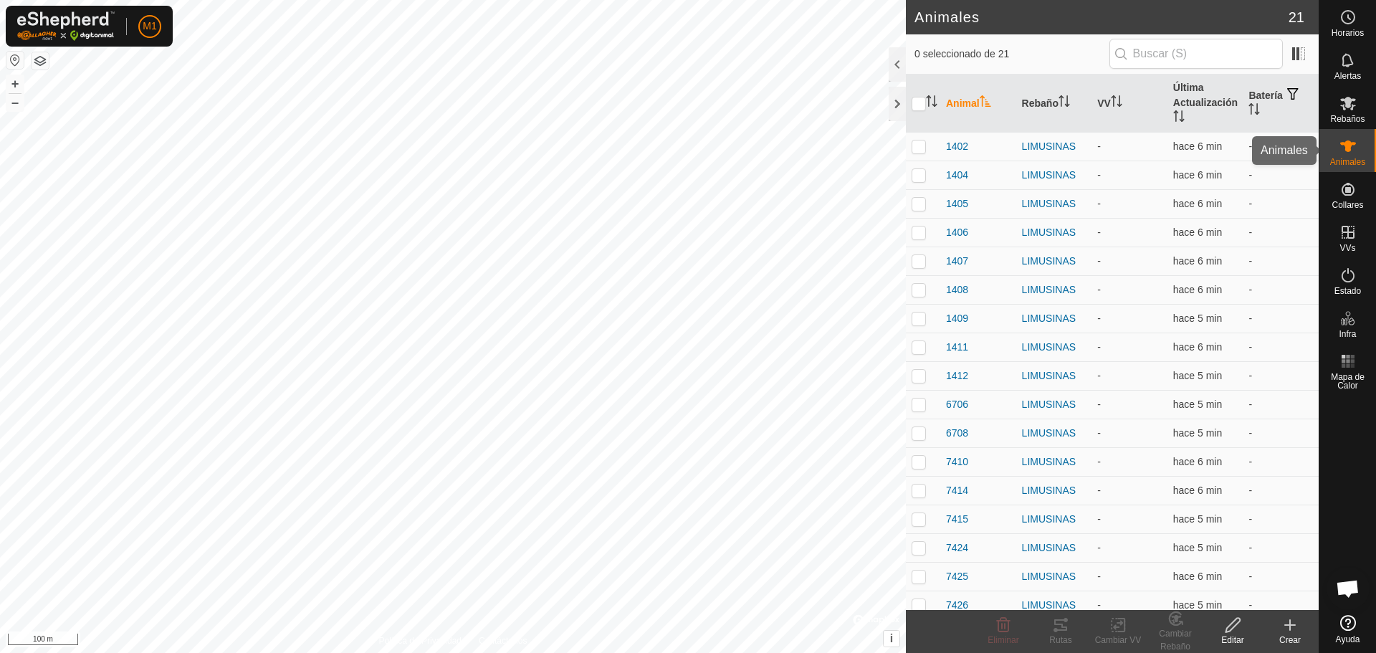
click at [1369, 156] on div "Animales" at bounding box center [1347, 150] width 57 height 43
click at [1360, 110] on es-mob-svg-icon at bounding box center [1348, 103] width 26 height 23
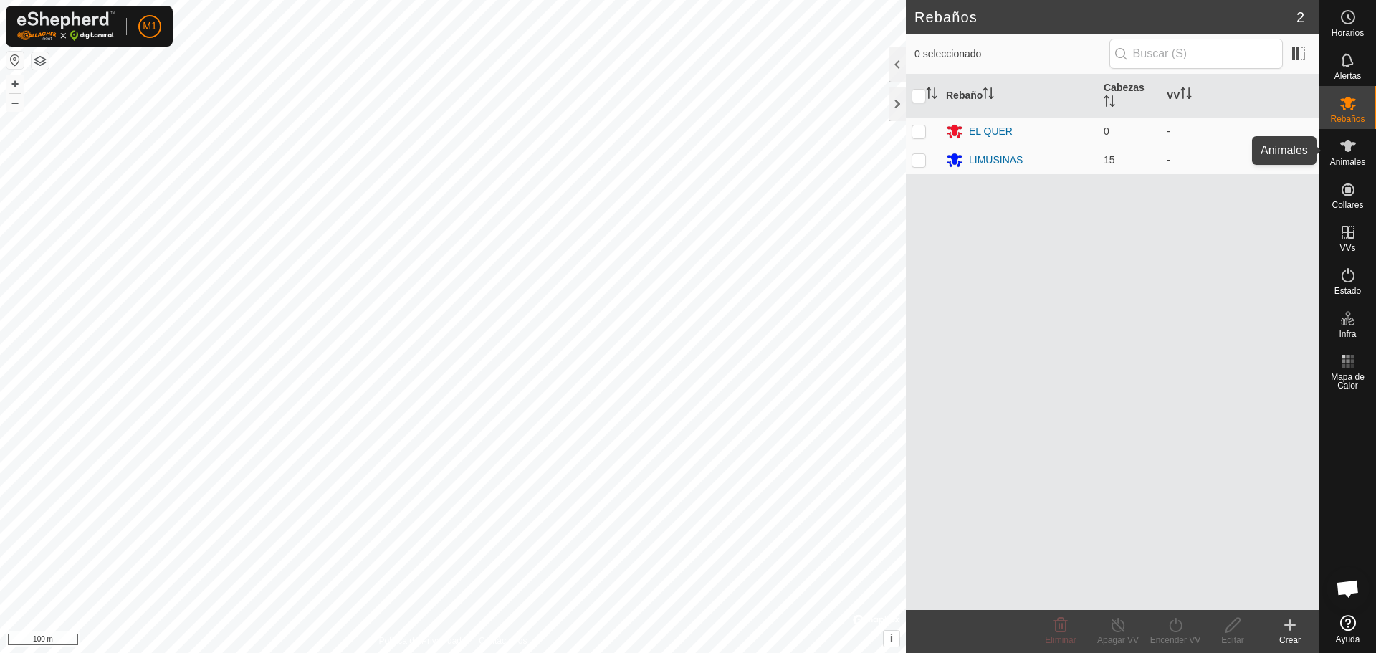
click at [1352, 161] on span "Animales" at bounding box center [1347, 162] width 35 height 9
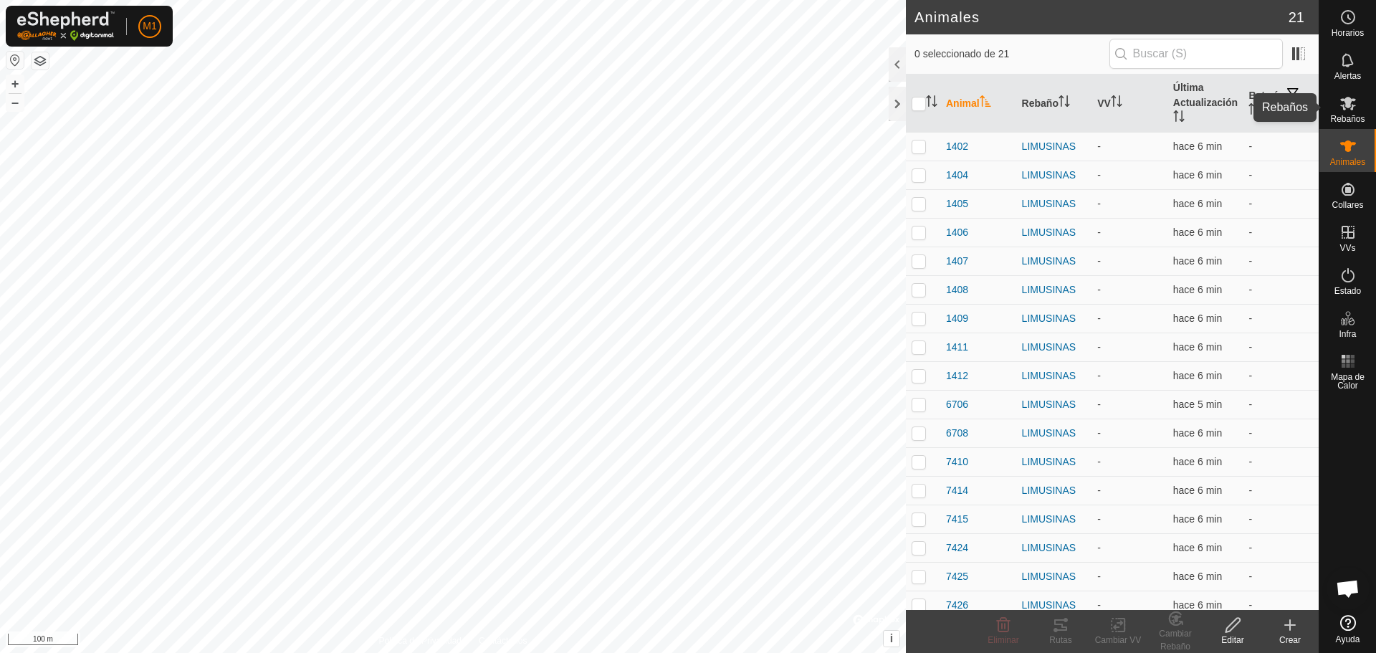
click at [1349, 115] on span "Rebaños" at bounding box center [1347, 119] width 34 height 9
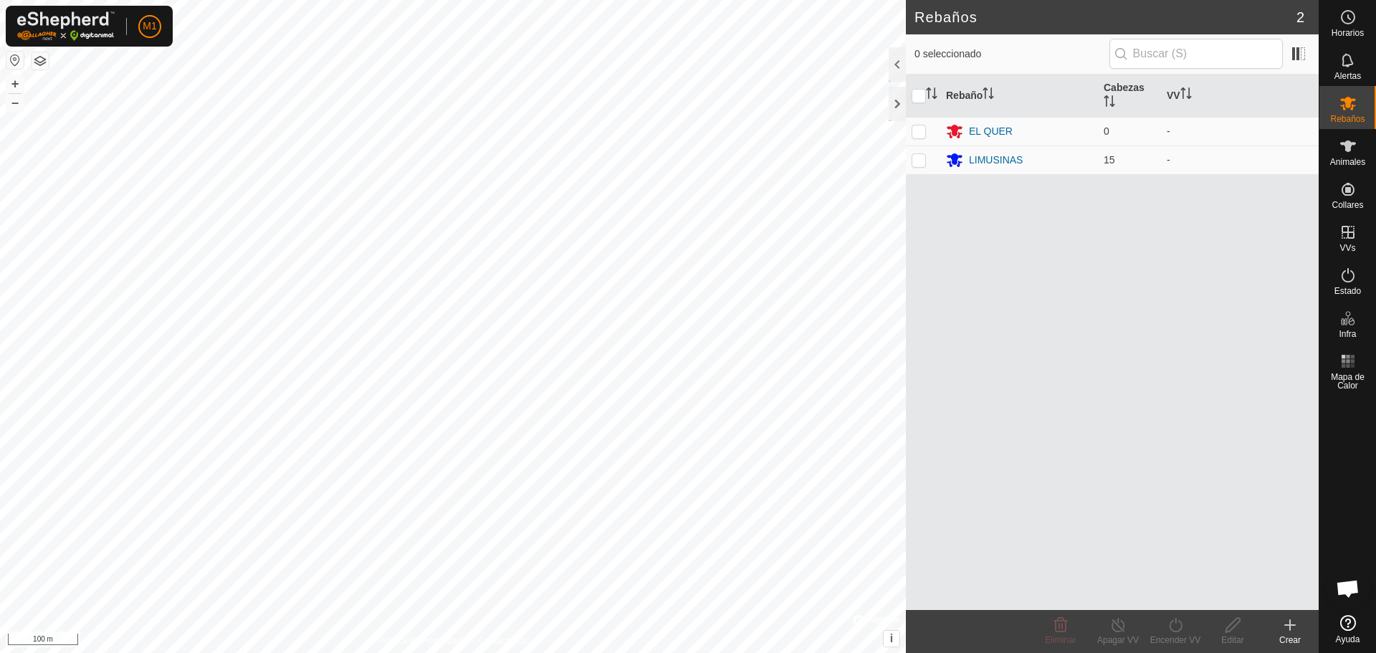
click at [1308, 2] on header "Rebaños 2" at bounding box center [1112, 17] width 413 height 34
click at [1096, 157] on td "LIMUSINAS" at bounding box center [1019, 159] width 158 height 29
click at [1165, 168] on td "-" at bounding box center [1240, 159] width 158 height 29
click at [1017, 170] on td "LIMUSINAS" at bounding box center [1019, 159] width 158 height 29
click at [1012, 163] on div "LIMUSINAS" at bounding box center [996, 160] width 54 height 15
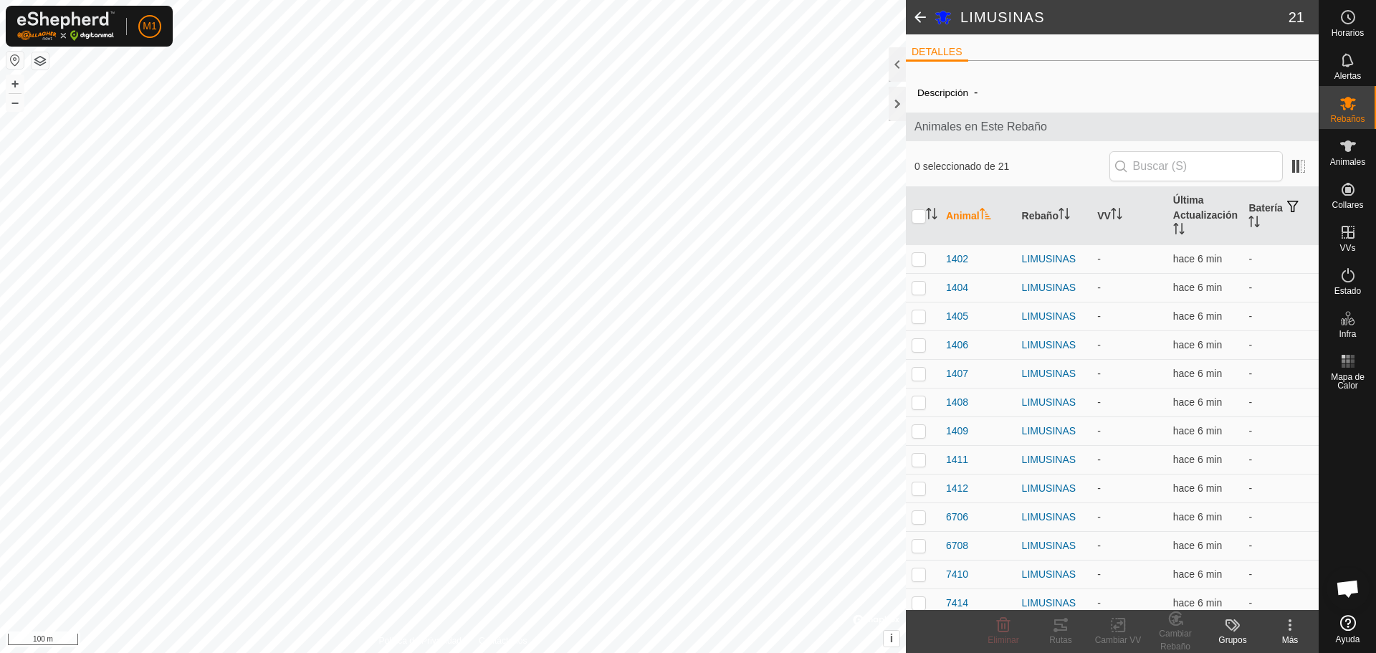
drag, startPoint x: 982, startPoint y: 155, endPoint x: 972, endPoint y: 158, distance: 10.4
click at [980, 155] on div "0 seleccionado de 21" at bounding box center [1113, 166] width 396 height 30
drag, startPoint x: 970, startPoint y: 166, endPoint x: 1140, endPoint y: 188, distance: 170.6
click at [1137, 188] on div "0 seleccionado de 21 Animal Rebaño VV Última Actualización Batería 1402 LIMUSIN…" at bounding box center [1112, 497] width 413 height 700
click at [1066, 164] on span "0 seleccionado de 21" at bounding box center [1012, 166] width 195 height 15
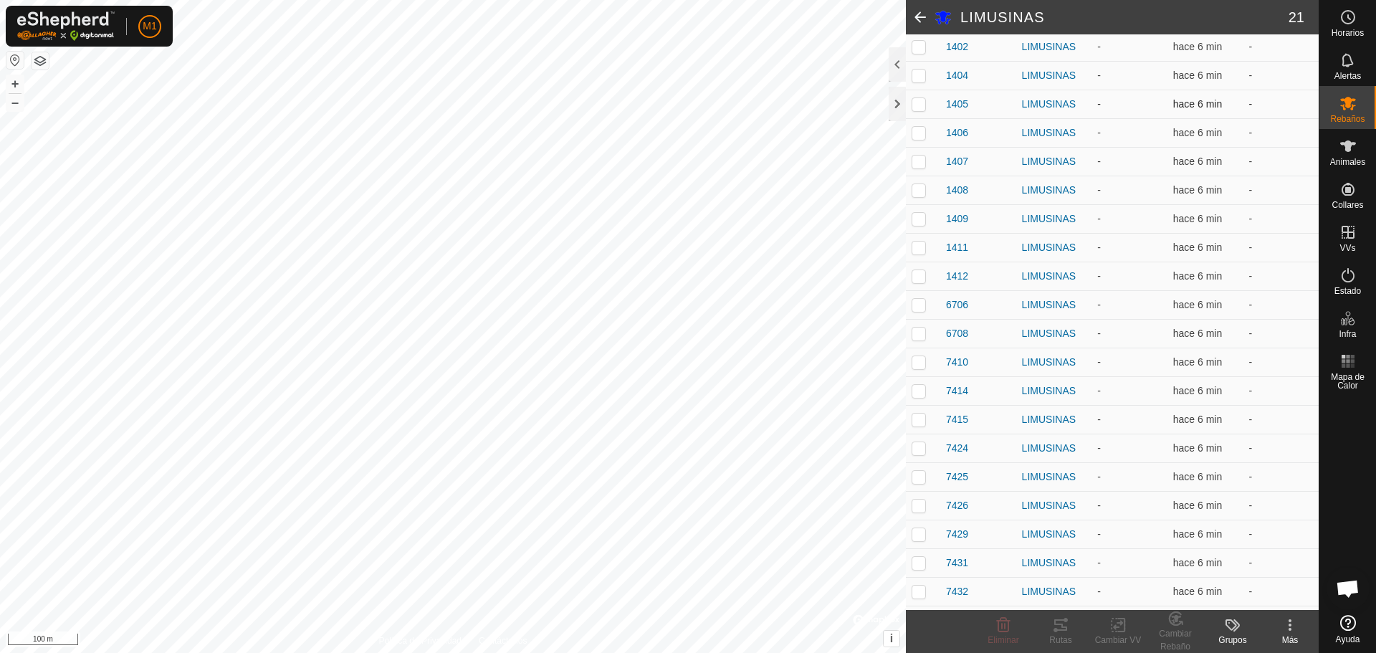
scroll to position [215, 0]
click at [920, 49] on p-checkbox at bounding box center [919, 43] width 14 height 11
click at [913, 72] on p-checkbox at bounding box center [919, 72] width 14 height 11
click at [918, 102] on p-checkbox at bounding box center [919, 100] width 14 height 11
click at [923, 130] on p-checkbox at bounding box center [919, 129] width 14 height 11
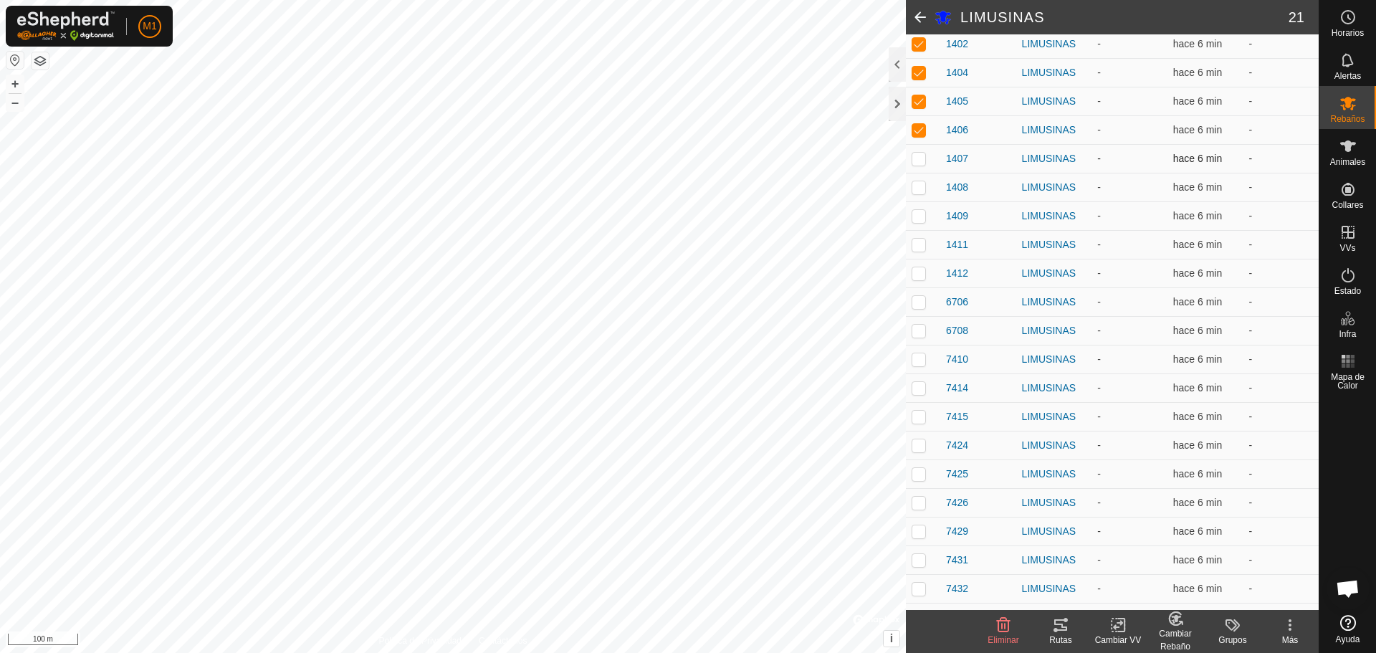
click at [920, 163] on p-checkbox at bounding box center [919, 158] width 14 height 11
click at [920, 194] on td at bounding box center [923, 187] width 34 height 29
click at [915, 213] on p-checkbox at bounding box center [919, 215] width 14 height 11
click at [922, 245] on p-checkbox at bounding box center [919, 244] width 14 height 11
click at [924, 270] on p-checkbox at bounding box center [919, 272] width 14 height 11
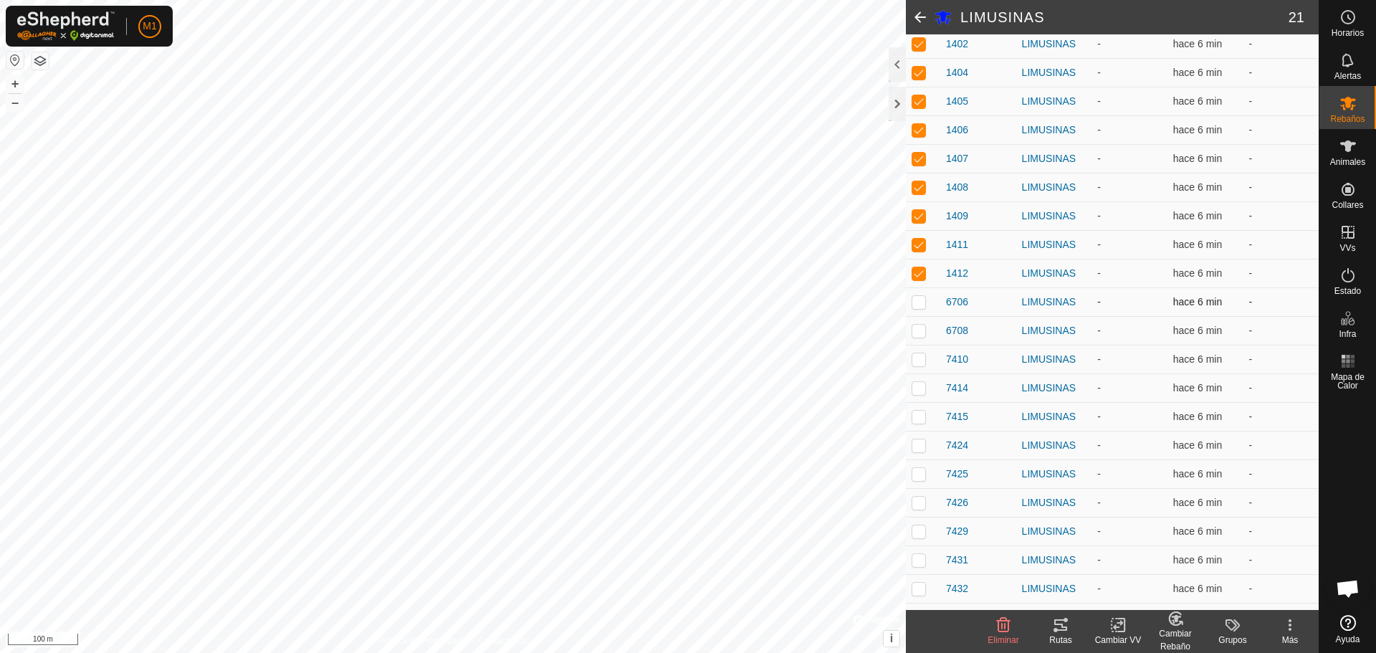
click at [922, 299] on p-checkbox at bounding box center [919, 301] width 14 height 11
click at [915, 335] on p-checkbox at bounding box center [919, 330] width 14 height 11
click at [917, 360] on p-checkbox at bounding box center [919, 358] width 14 height 11
click at [919, 384] on p-checkbox at bounding box center [919, 387] width 14 height 11
click at [918, 424] on td at bounding box center [923, 416] width 34 height 29
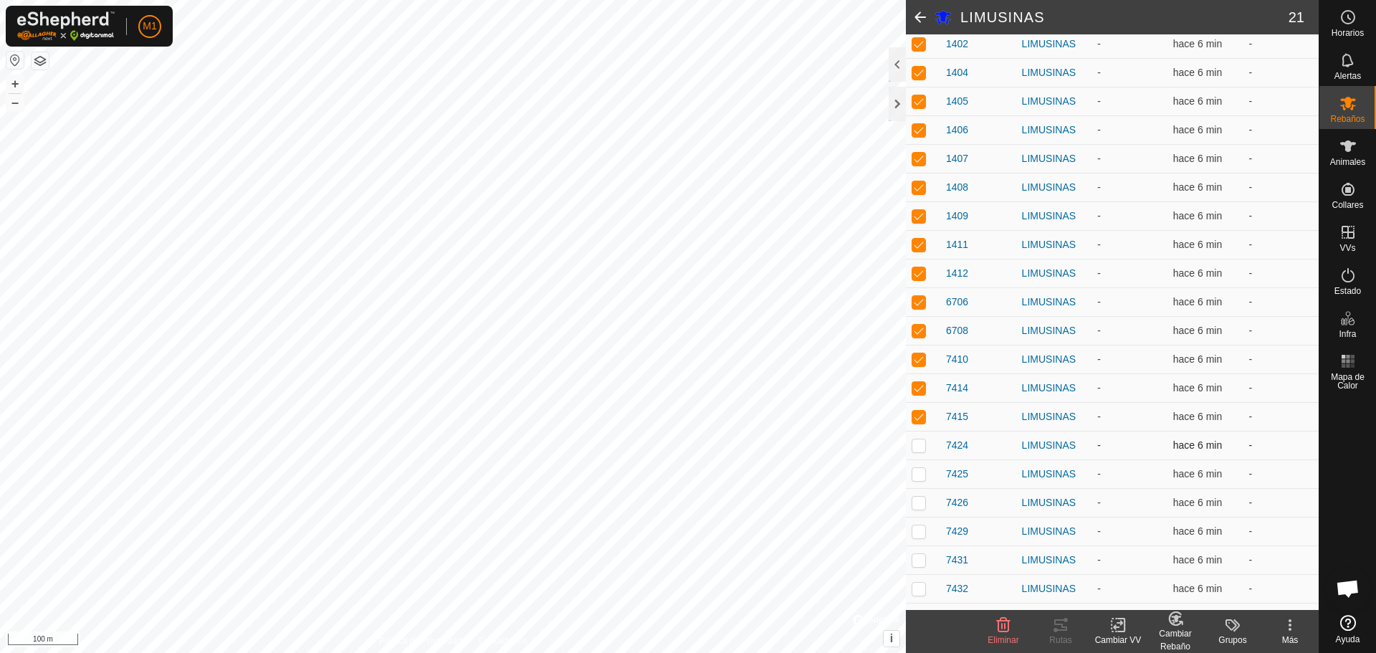
click at [917, 442] on p-checkbox at bounding box center [919, 444] width 14 height 11
click at [922, 473] on p-checkbox at bounding box center [919, 473] width 14 height 11
click at [920, 505] on p-checkbox at bounding box center [919, 502] width 14 height 11
click at [920, 530] on p-checkbox at bounding box center [919, 530] width 14 height 11
click at [916, 552] on td at bounding box center [923, 559] width 34 height 29
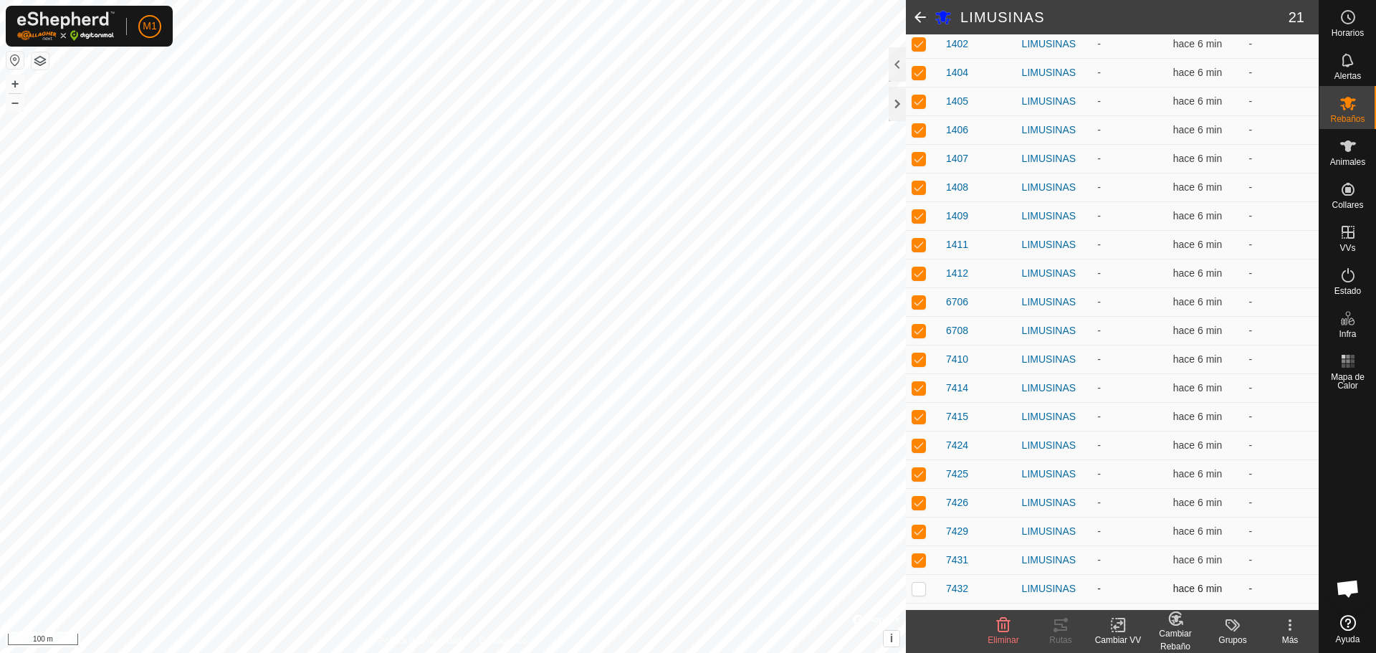
click at [910, 586] on td at bounding box center [923, 588] width 34 height 29
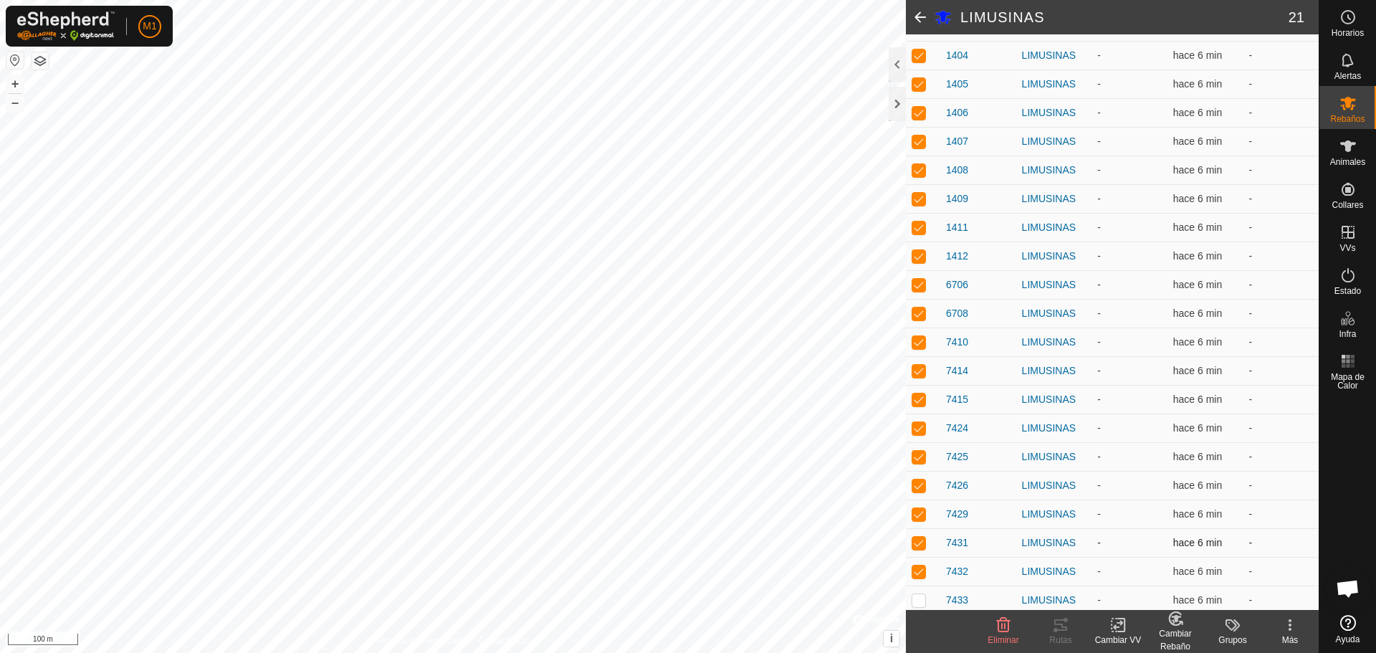
scroll to position [237, 0]
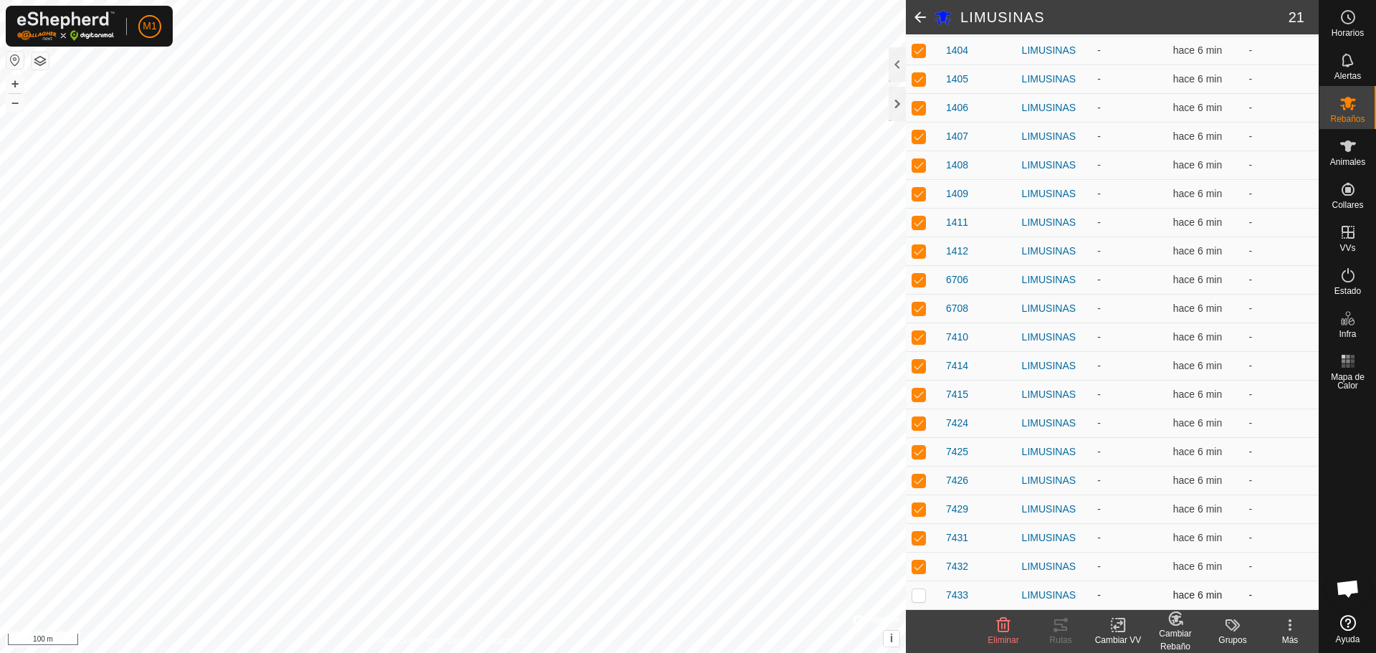
click at [918, 598] on p-checkbox at bounding box center [919, 594] width 14 height 11
drag, startPoint x: 922, startPoint y: 596, endPoint x: 920, endPoint y: 574, distance: 22.3
click at [921, 596] on p-checkbox at bounding box center [919, 594] width 14 height 11
click at [921, 560] on p-tablecheckbox at bounding box center [919, 565] width 14 height 11
click at [919, 539] on p-checkbox at bounding box center [919, 537] width 14 height 11
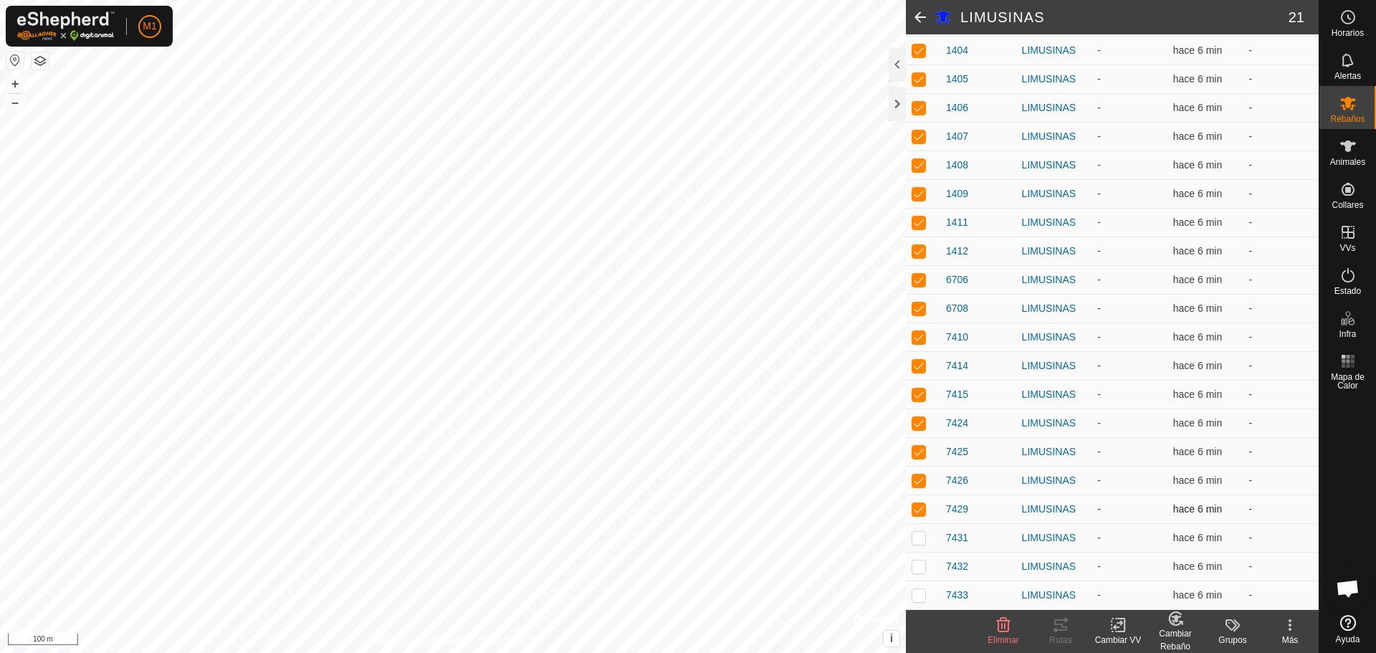
click at [917, 515] on td at bounding box center [923, 509] width 34 height 29
click at [917, 497] on td at bounding box center [923, 509] width 34 height 29
click at [917, 484] on p-checkbox at bounding box center [919, 479] width 14 height 11
click at [925, 446] on p-checkbox at bounding box center [919, 451] width 14 height 11
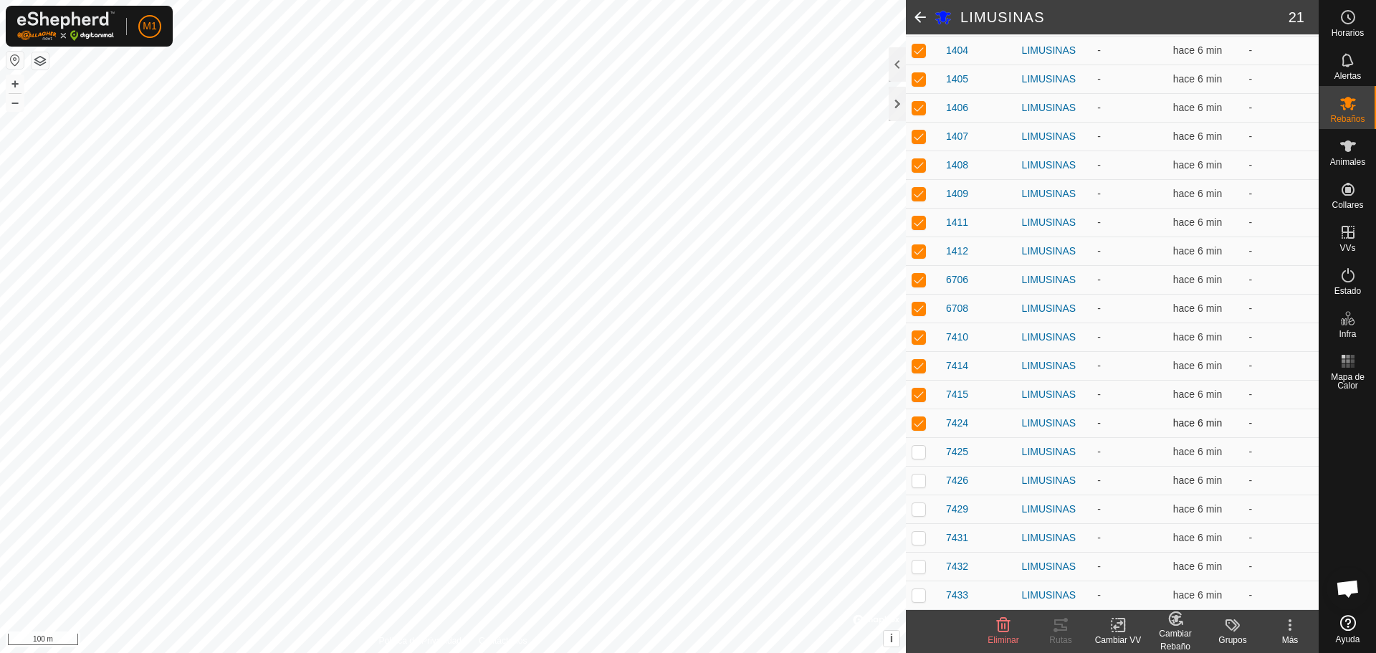
click at [920, 424] on p-checkbox at bounding box center [919, 422] width 14 height 11
drag, startPoint x: 922, startPoint y: 411, endPoint x: 922, endPoint y: 381, distance: 30.1
click at [922, 409] on td at bounding box center [923, 423] width 34 height 29
drag, startPoint x: 922, startPoint y: 377, endPoint x: 922, endPoint y: 357, distance: 20.1
click at [922, 369] on td at bounding box center [923, 365] width 34 height 29
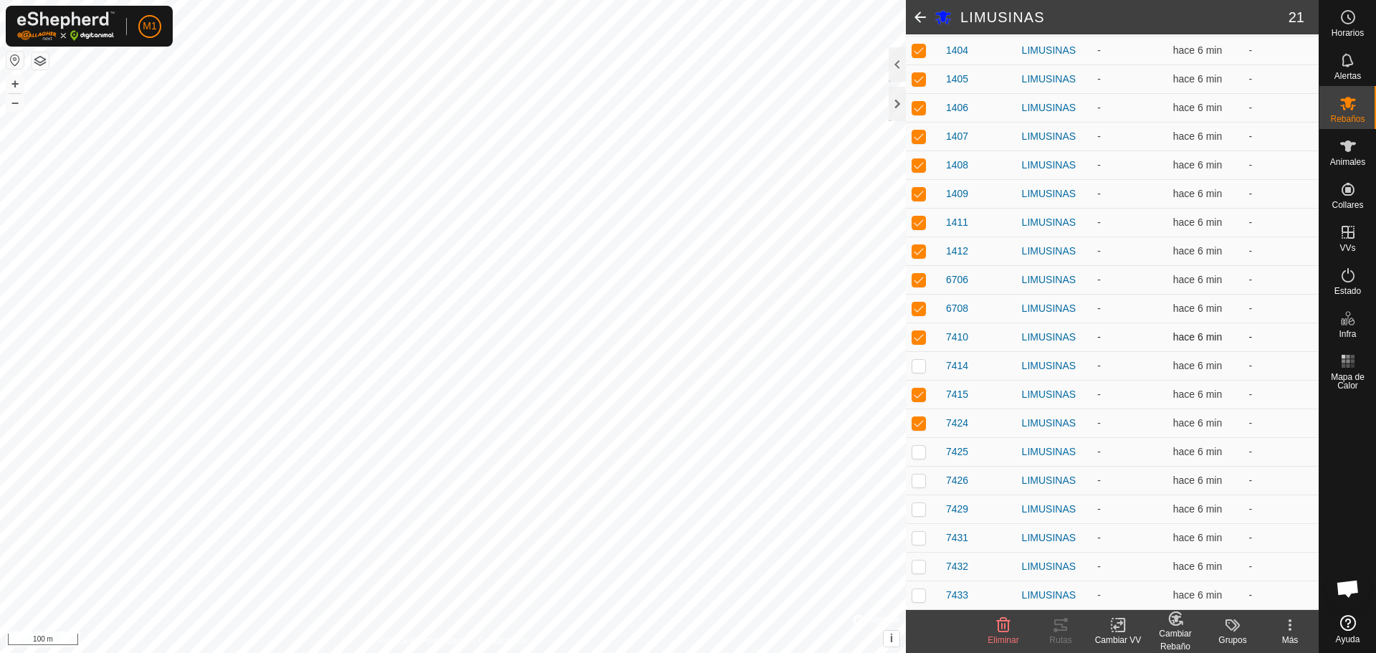
drag, startPoint x: 922, startPoint y: 356, endPoint x: 921, endPoint y: 327, distance: 29.4
click at [922, 346] on tbody "1402 LIMUSINAS - hace 6 min - 1404 LIMUSINAS - hace 6 min - 1405 [GEOGRAPHIC_DA…" at bounding box center [1112, 308] width 413 height 602
drag, startPoint x: 917, startPoint y: 312, endPoint x: 910, endPoint y: 285, distance: 28.4
click at [915, 306] on td at bounding box center [923, 308] width 34 height 29
drag, startPoint x: 910, startPoint y: 282, endPoint x: 910, endPoint y: 269, distance: 12.9
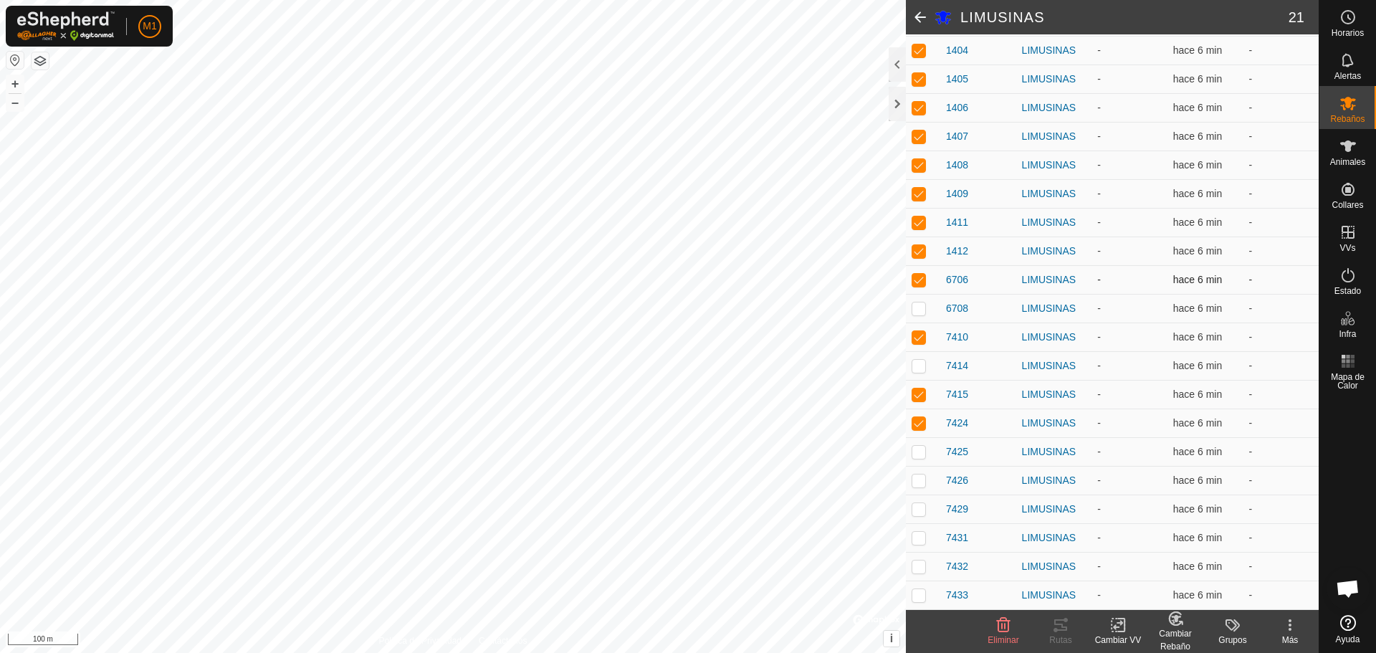
click at [910, 272] on td at bounding box center [923, 279] width 34 height 29
drag, startPoint x: 910, startPoint y: 257, endPoint x: 911, endPoint y: 234, distance: 22.9
click at [911, 244] on td at bounding box center [923, 251] width 34 height 29
drag, startPoint x: 915, startPoint y: 218, endPoint x: 915, endPoint y: 206, distance: 11.5
click at [915, 216] on td at bounding box center [923, 222] width 34 height 29
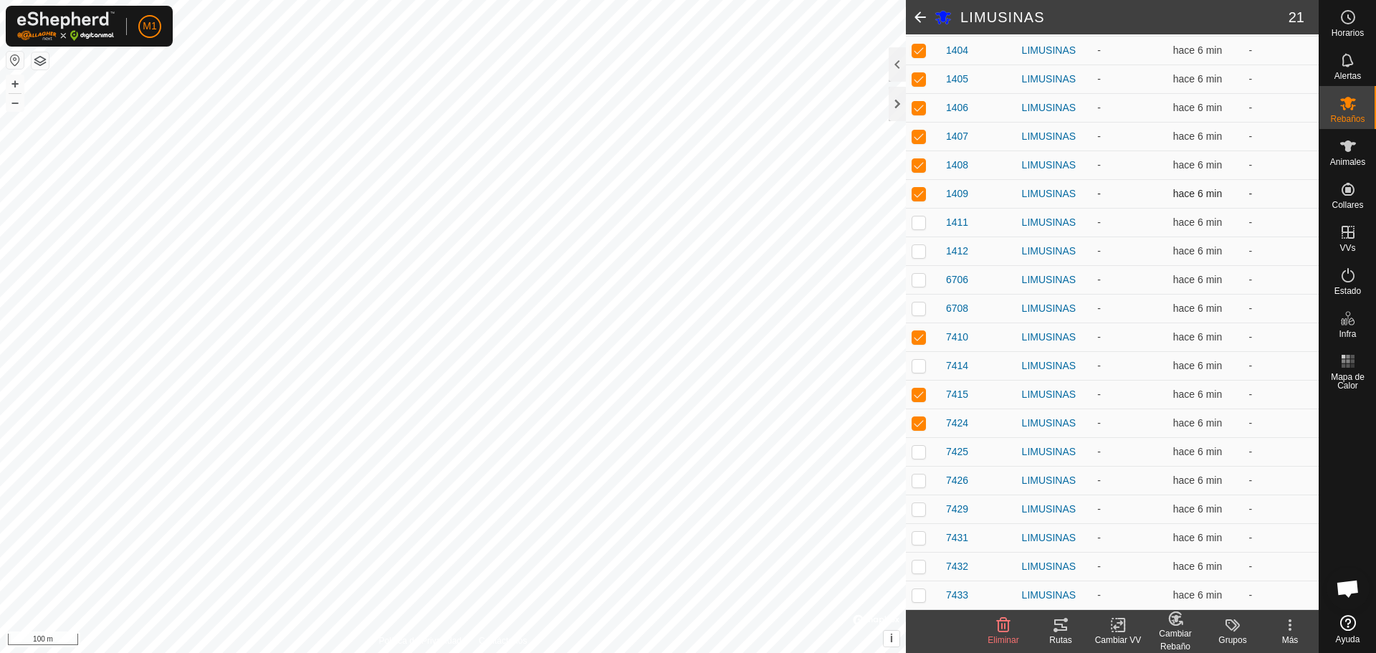
click at [916, 184] on td at bounding box center [923, 193] width 34 height 29
drag, startPoint x: 915, startPoint y: 163, endPoint x: 915, endPoint y: 144, distance: 18.6
click at [915, 149] on tbody "1402 LIMUSINAS - hace 6 min - 1404 LIMUSINAS - hace 6 min - 1405 [GEOGRAPHIC_DA…" at bounding box center [1112, 308] width 413 height 602
drag, startPoint x: 915, startPoint y: 136, endPoint x: 915, endPoint y: 126, distance: 10.0
click at [915, 127] on td at bounding box center [923, 136] width 34 height 29
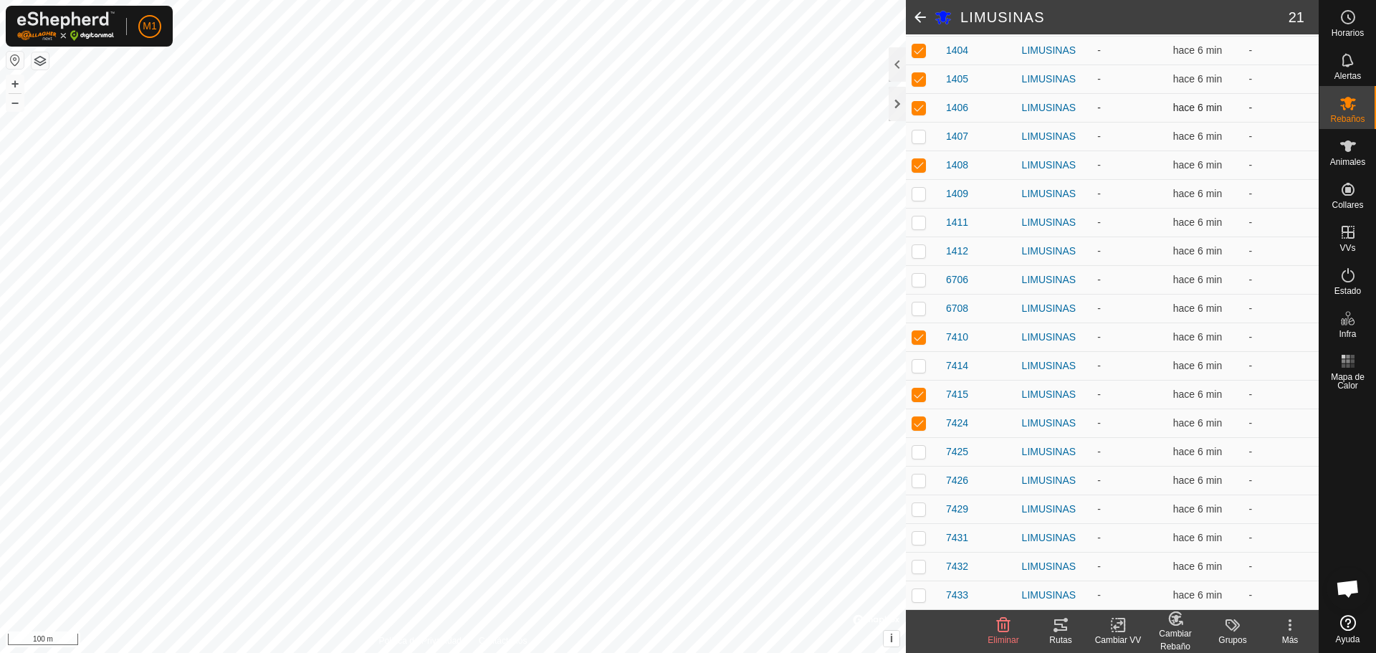
drag, startPoint x: 915, startPoint y: 117, endPoint x: 918, endPoint y: 105, distance: 11.8
click at [917, 108] on td at bounding box center [923, 107] width 34 height 29
drag, startPoint x: 920, startPoint y: 95, endPoint x: 922, endPoint y: 78, distance: 16.5
click at [922, 78] on tbody "1402 LIMUSINAS - hace 6 min - 1404 LIMUSINAS - hace 6 min - 1405 [GEOGRAPHIC_DA…" at bounding box center [1112, 308] width 413 height 602
click at [922, 59] on tbody "1402 LIMUSINAS - hace 6 min - 1404 LIMUSINAS - hace 6 min - 1405 [GEOGRAPHIC_DA…" at bounding box center [1112, 308] width 413 height 602
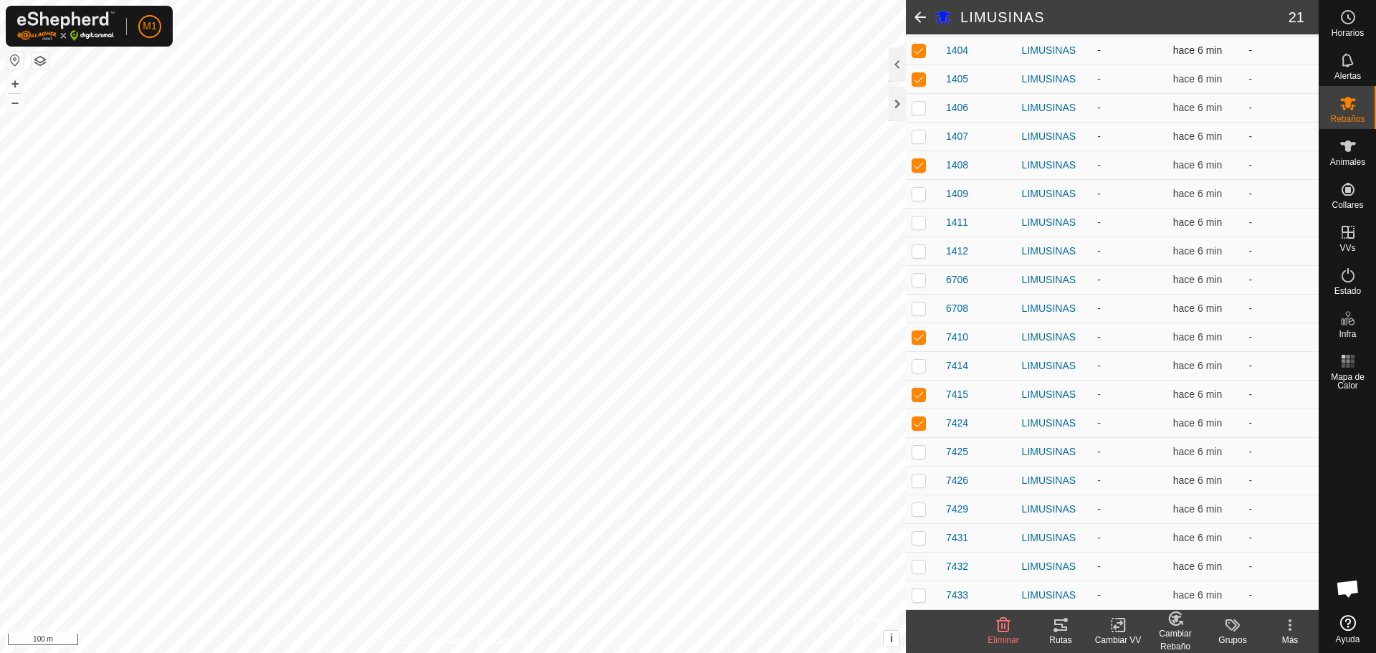
click at [921, 48] on p-checkbox at bounding box center [919, 49] width 14 height 11
click at [918, 80] on p-checkbox at bounding box center [919, 78] width 14 height 11
click at [920, 164] on p-checkbox at bounding box center [919, 164] width 14 height 11
click at [921, 338] on p-checkbox at bounding box center [919, 336] width 14 height 11
click at [915, 391] on p-checkbox at bounding box center [919, 393] width 14 height 11
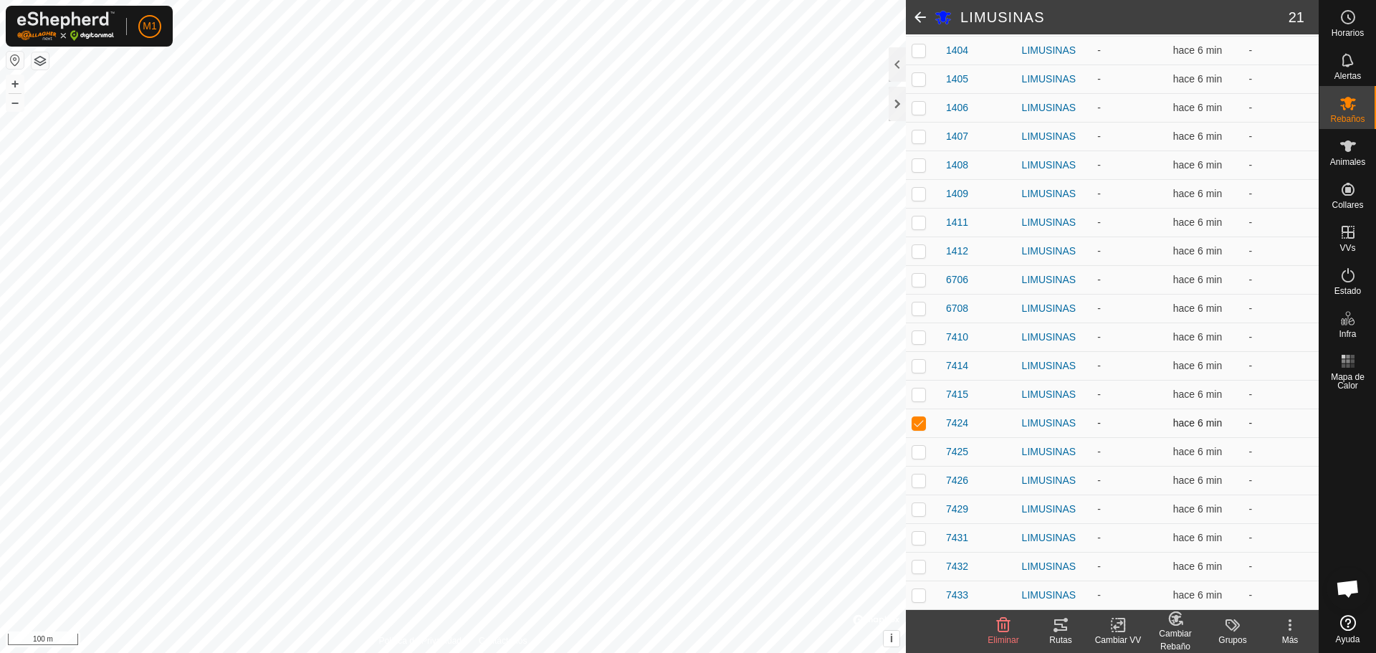
click at [920, 423] on p-checkbox at bounding box center [919, 422] width 14 height 11
click at [920, 17] on span at bounding box center [920, 17] width 29 height 34
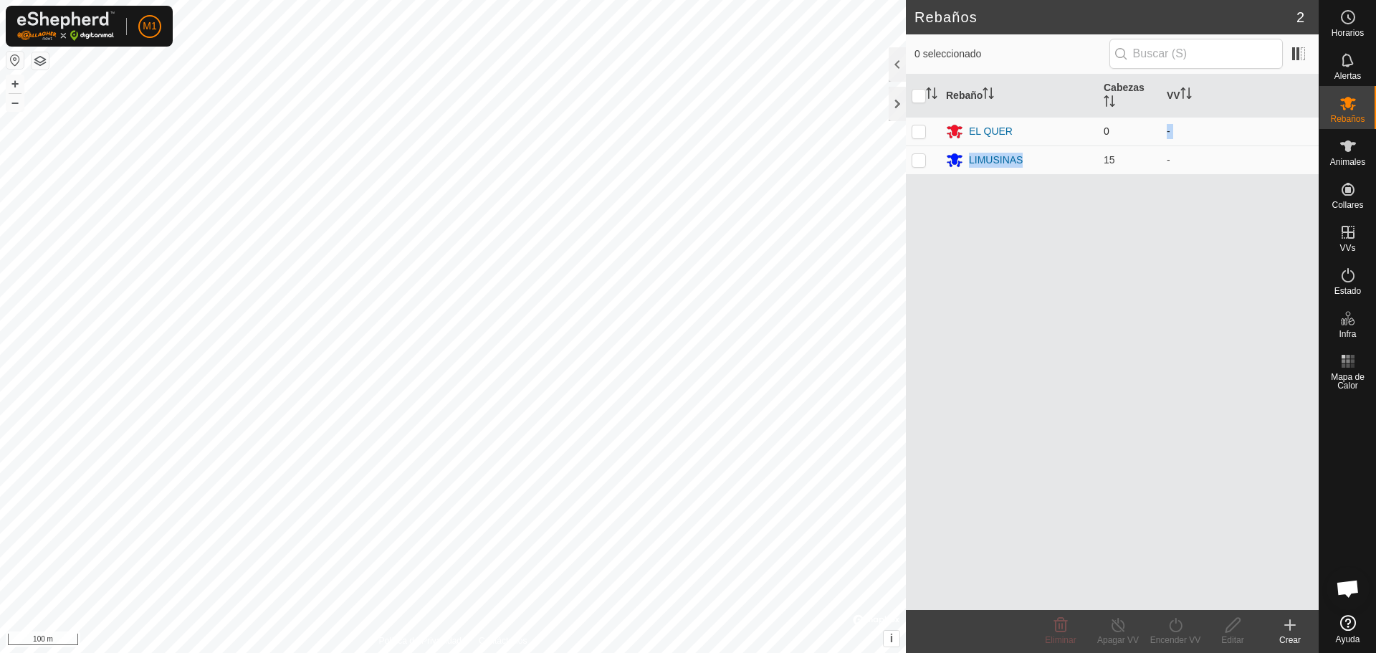
drag, startPoint x: 1080, startPoint y: 146, endPoint x: 1132, endPoint y: 142, distance: 51.8
click at [1132, 142] on tbody "EL QUER 0 - LIMUSINAS 15 -" at bounding box center [1112, 145] width 413 height 57
click at [1126, 166] on td "15" at bounding box center [1129, 159] width 63 height 29
drag, startPoint x: 1272, startPoint y: 240, endPoint x: 1134, endPoint y: 304, distance: 152.3
click at [1254, 302] on div "Rebaño Cabezas VV EL QUER 0 - LIMUSINAS 15 -" at bounding box center [1112, 342] width 413 height 535
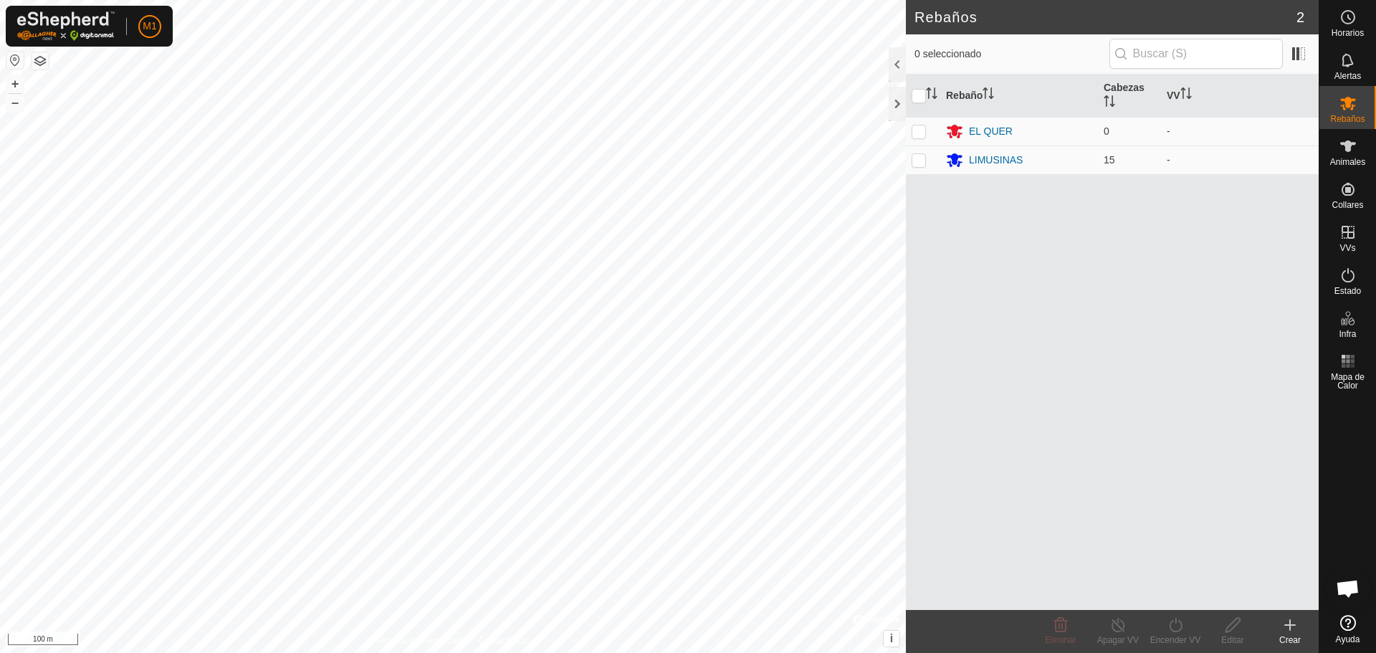
click at [1368, 11] on div "Horarios" at bounding box center [1347, 21] width 57 height 43
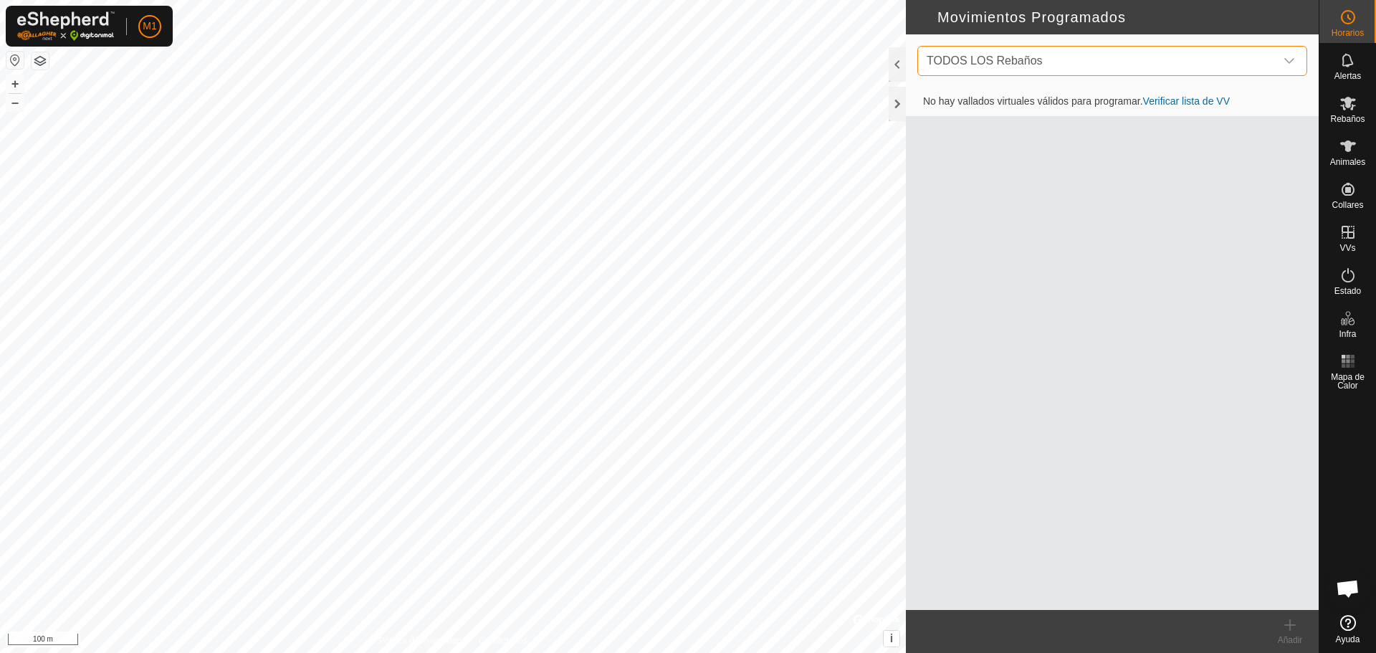
click at [1066, 55] on span "TODOS LOS Rebaños" at bounding box center [1098, 61] width 354 height 29
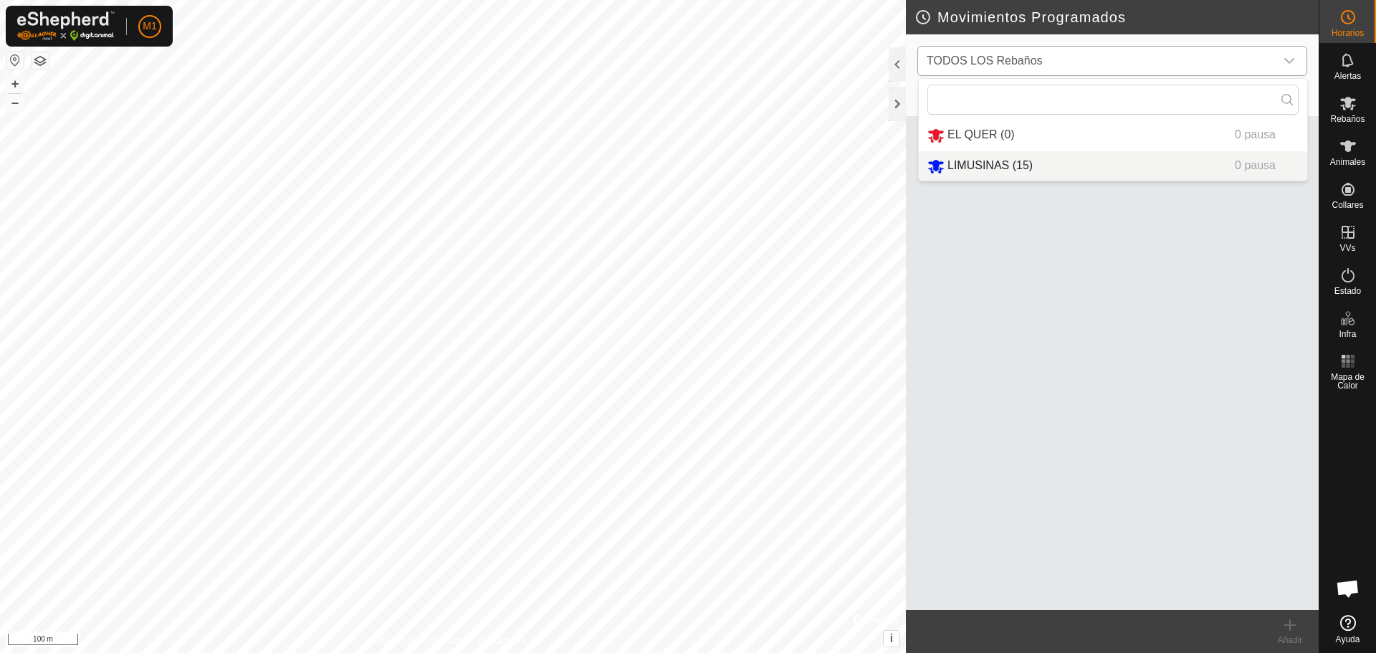
click at [1160, 162] on li "LIMUSINAS (15) 0 pausa" at bounding box center [1113, 165] width 388 height 29
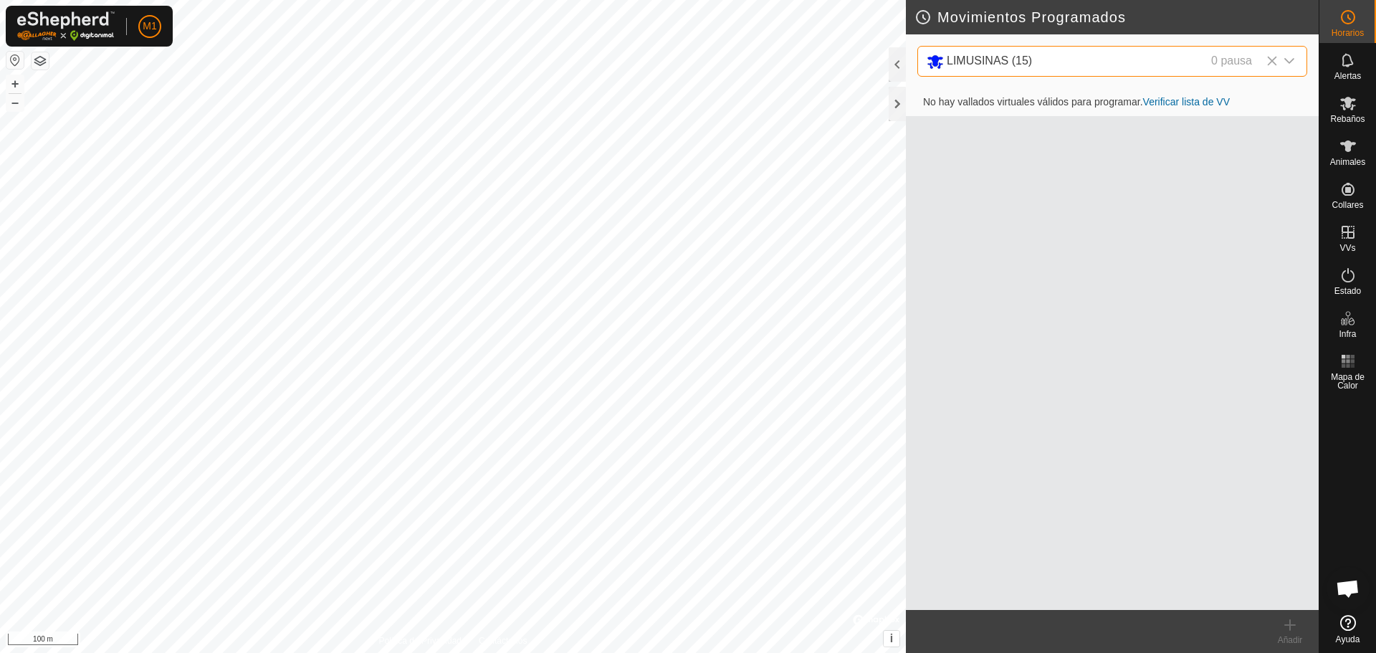
click at [1178, 64] on div "LIMUSINAS (15) 0 pausa" at bounding box center [1092, 61] width 331 height 18
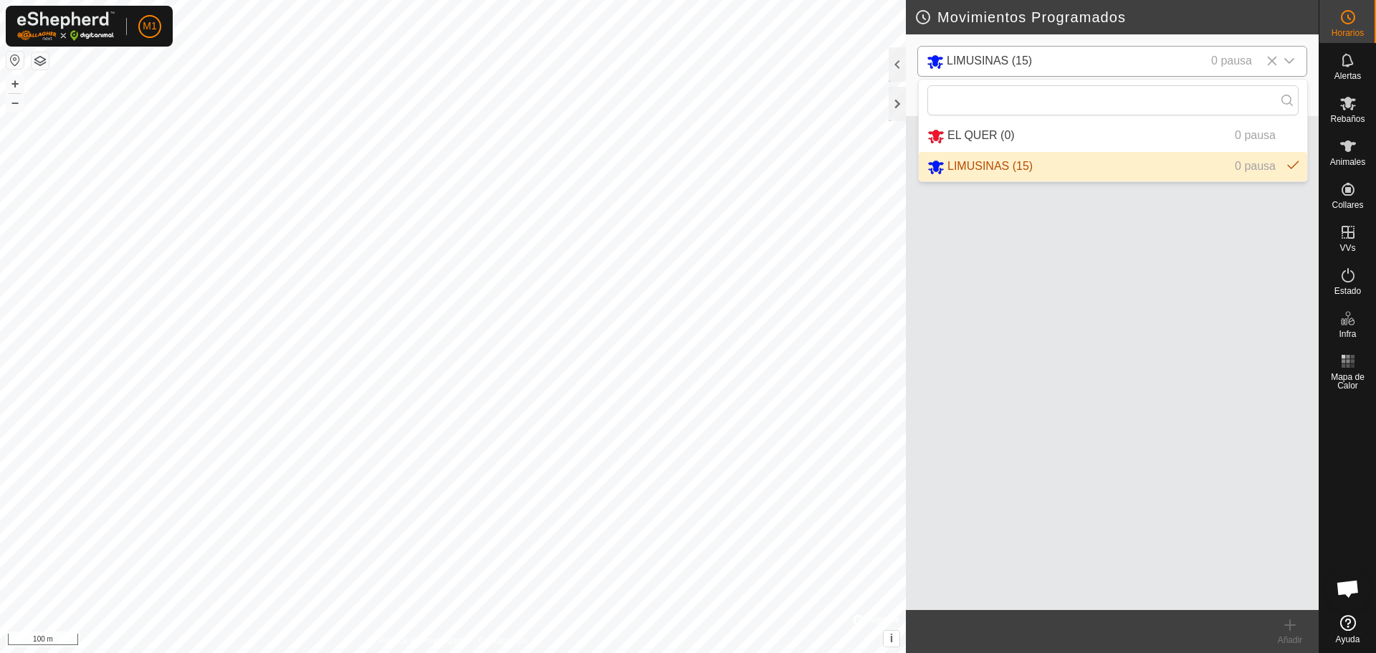
click at [1027, 59] on span "LIMUSINAS (15)" at bounding box center [989, 60] width 85 height 12
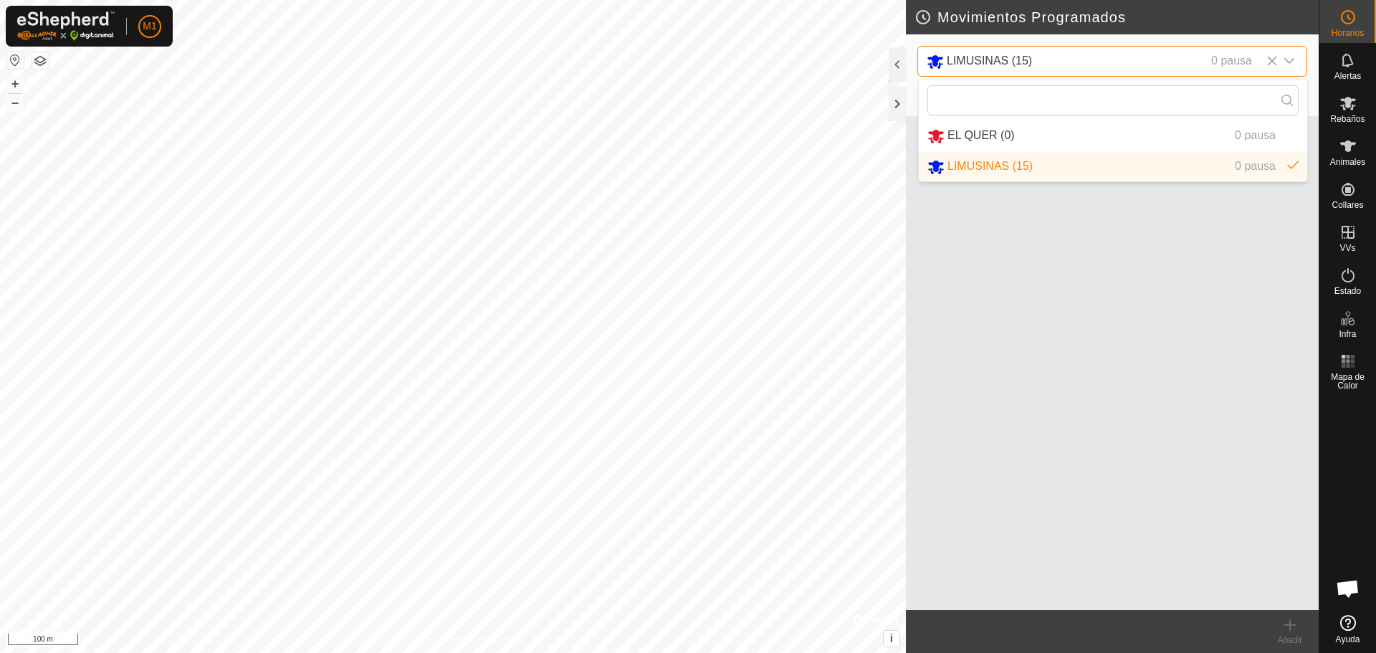
click at [1027, 59] on span "LIMUSINAS (15)" at bounding box center [989, 60] width 85 height 12
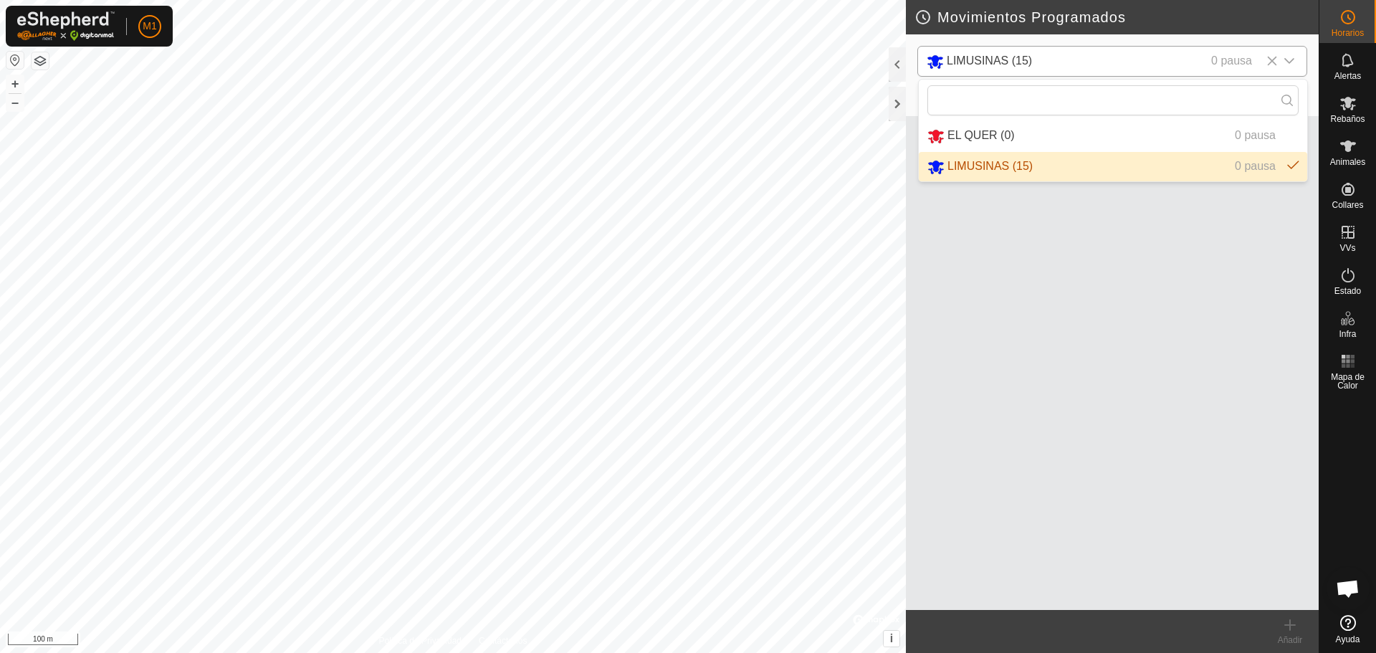
click at [1027, 59] on span "LIMUSINAS (15)" at bounding box center [989, 60] width 85 height 12
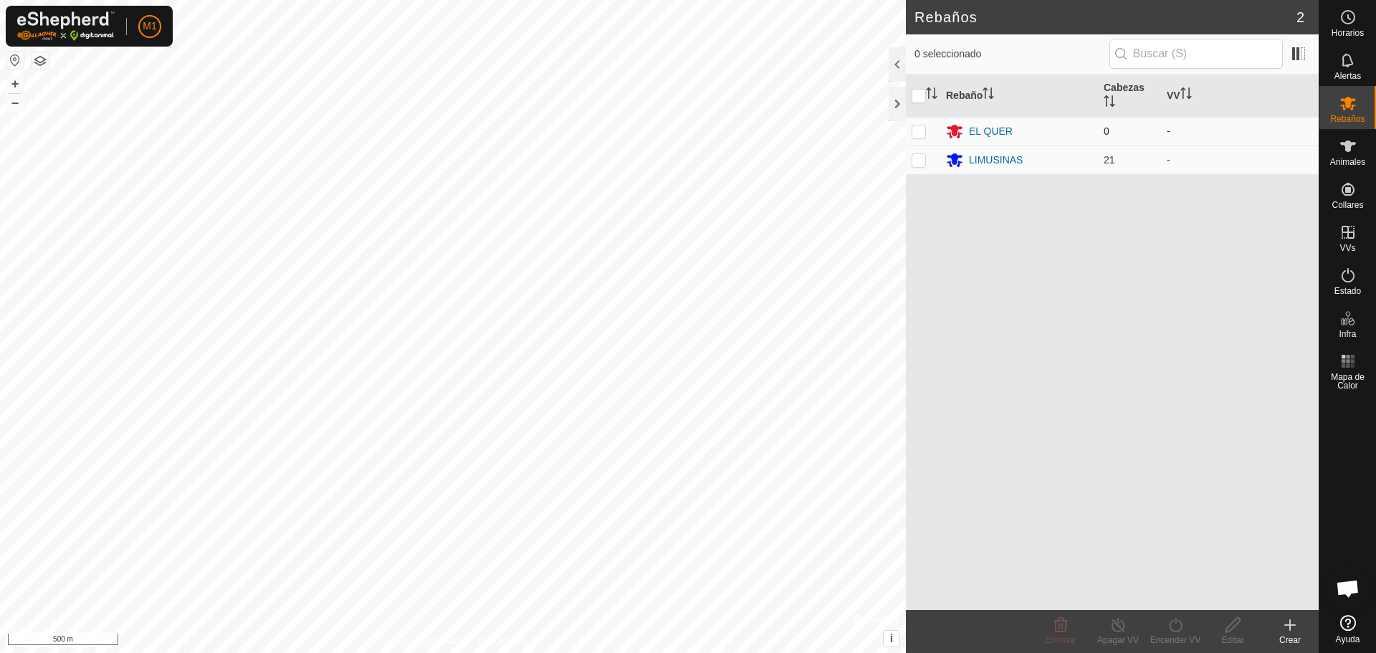
click at [1114, 128] on td "0" at bounding box center [1129, 131] width 63 height 29
click at [1367, 158] on div "Animales" at bounding box center [1347, 150] width 57 height 43
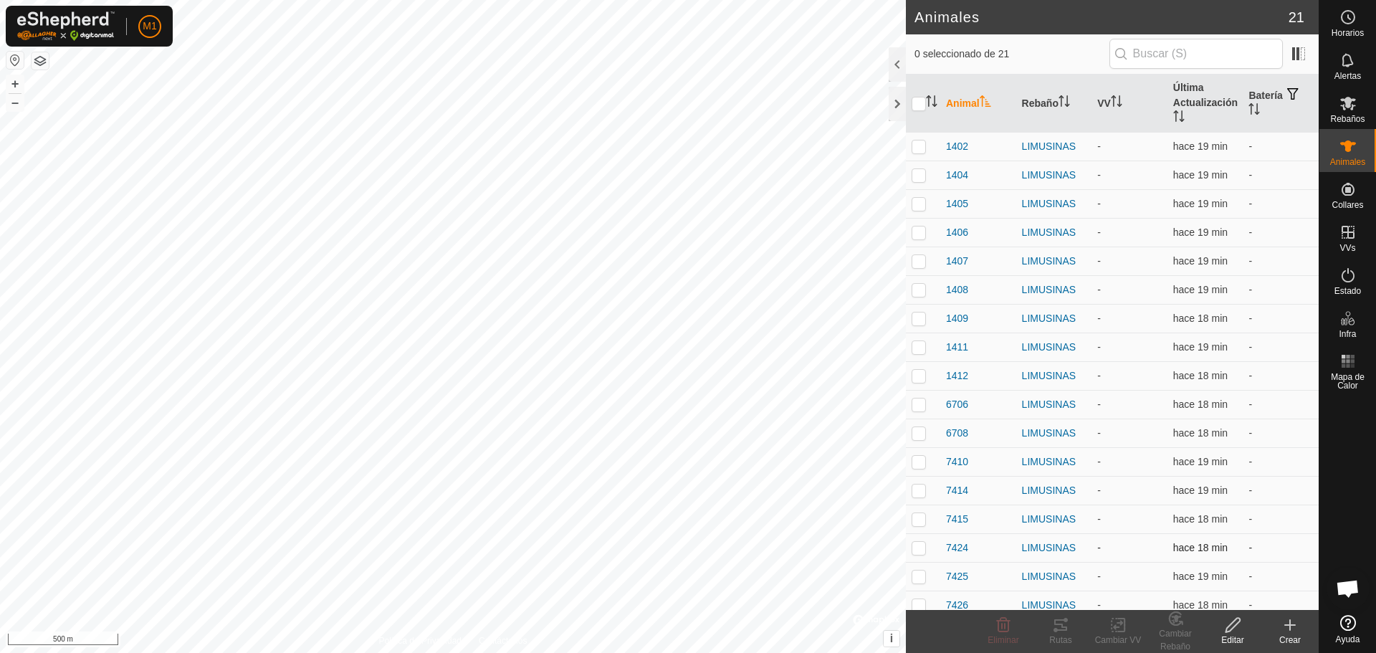
scroll to position [125, 0]
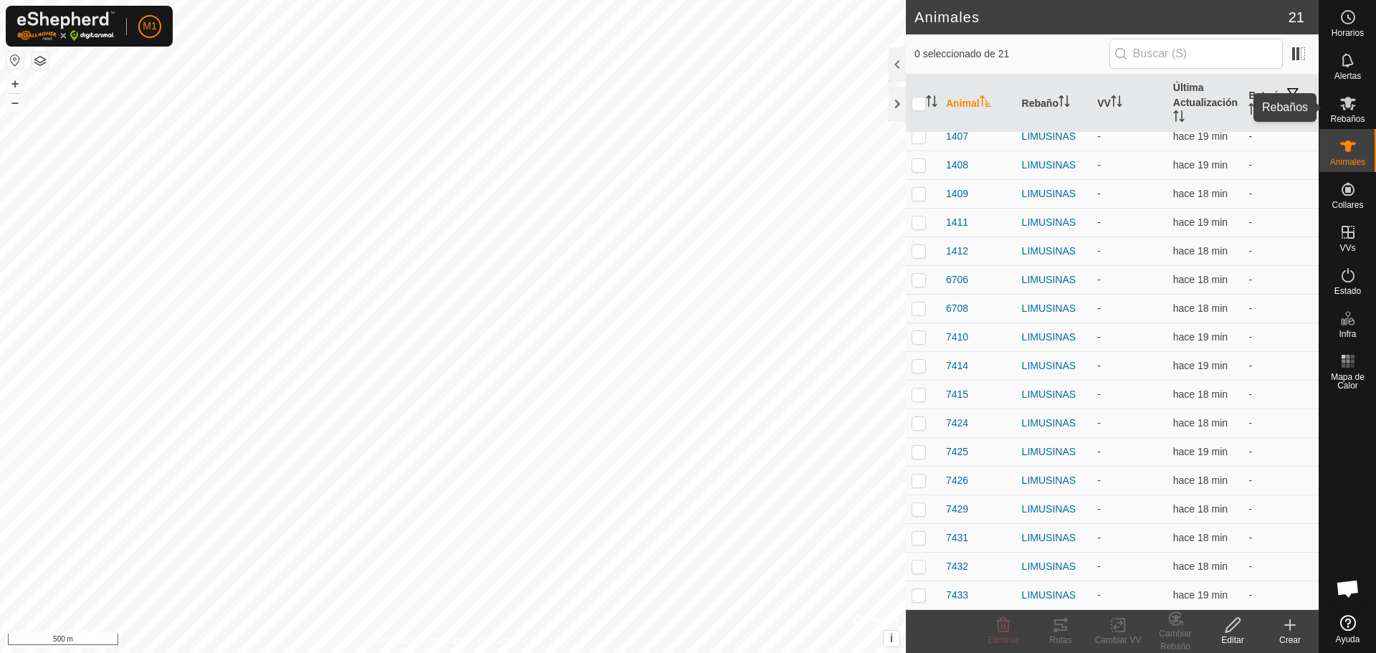
click at [1357, 118] on span "Rebaños" at bounding box center [1347, 119] width 34 height 9
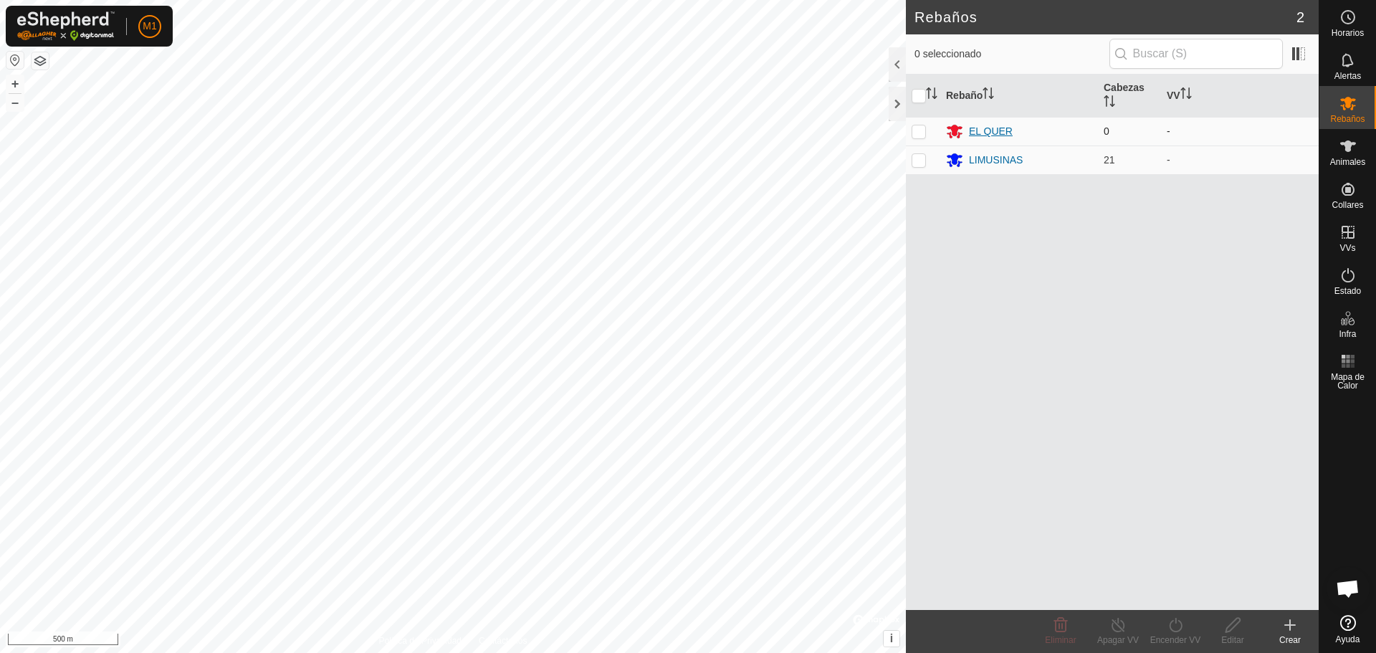
click at [983, 131] on div "EL QUER" at bounding box center [991, 131] width 44 height 15
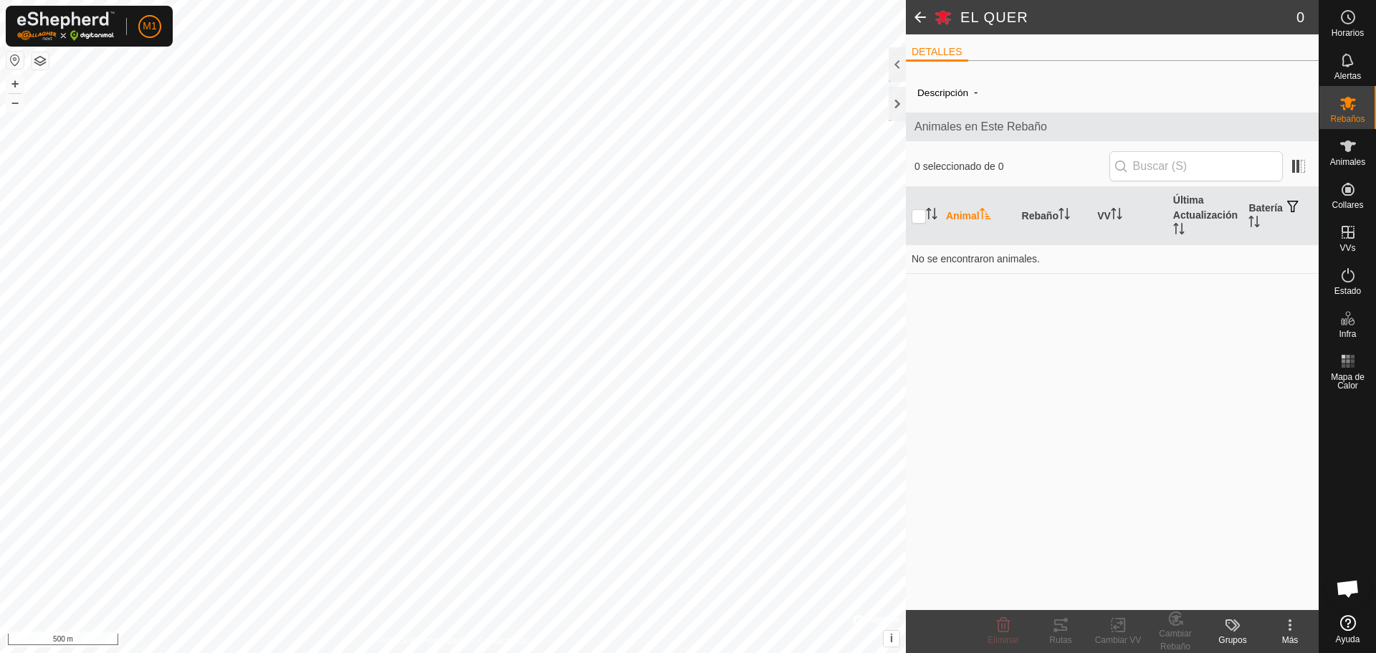
click at [916, 16] on span at bounding box center [920, 17] width 29 height 34
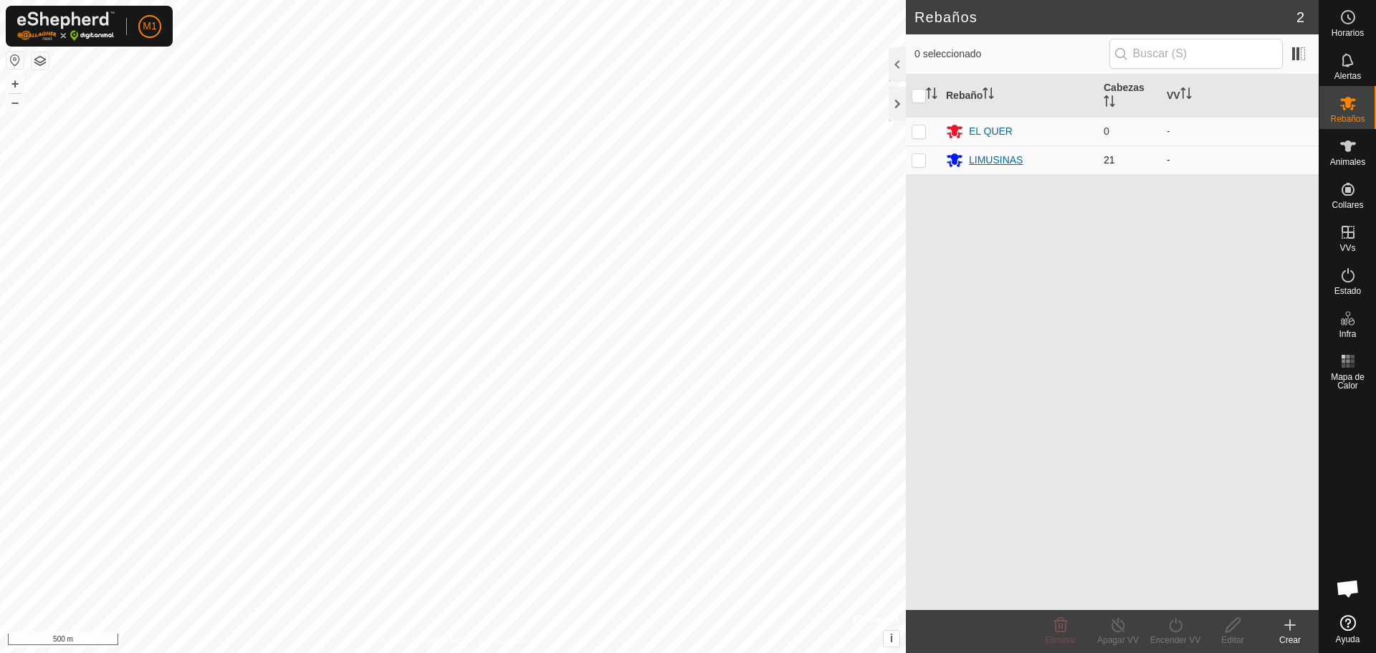
click at [983, 159] on div "LIMUSINAS" at bounding box center [996, 160] width 54 height 15
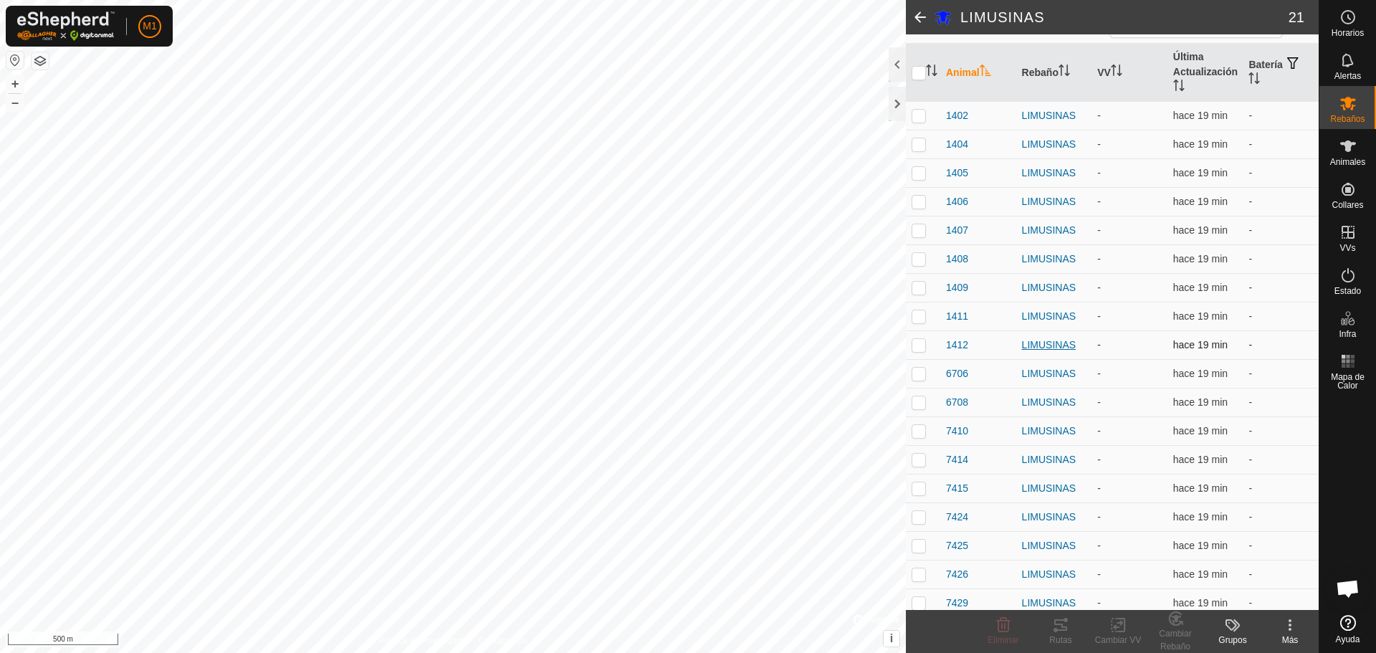
scroll to position [237, 0]
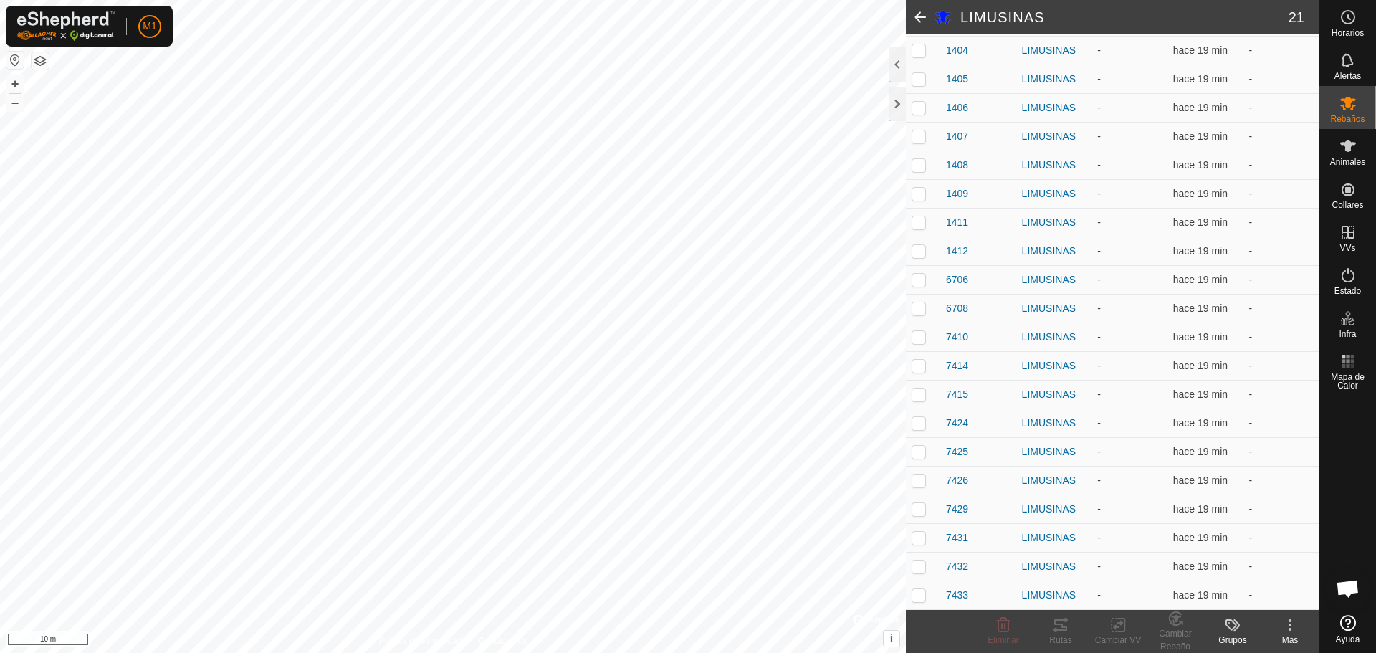
click at [919, 24] on span at bounding box center [920, 17] width 29 height 34
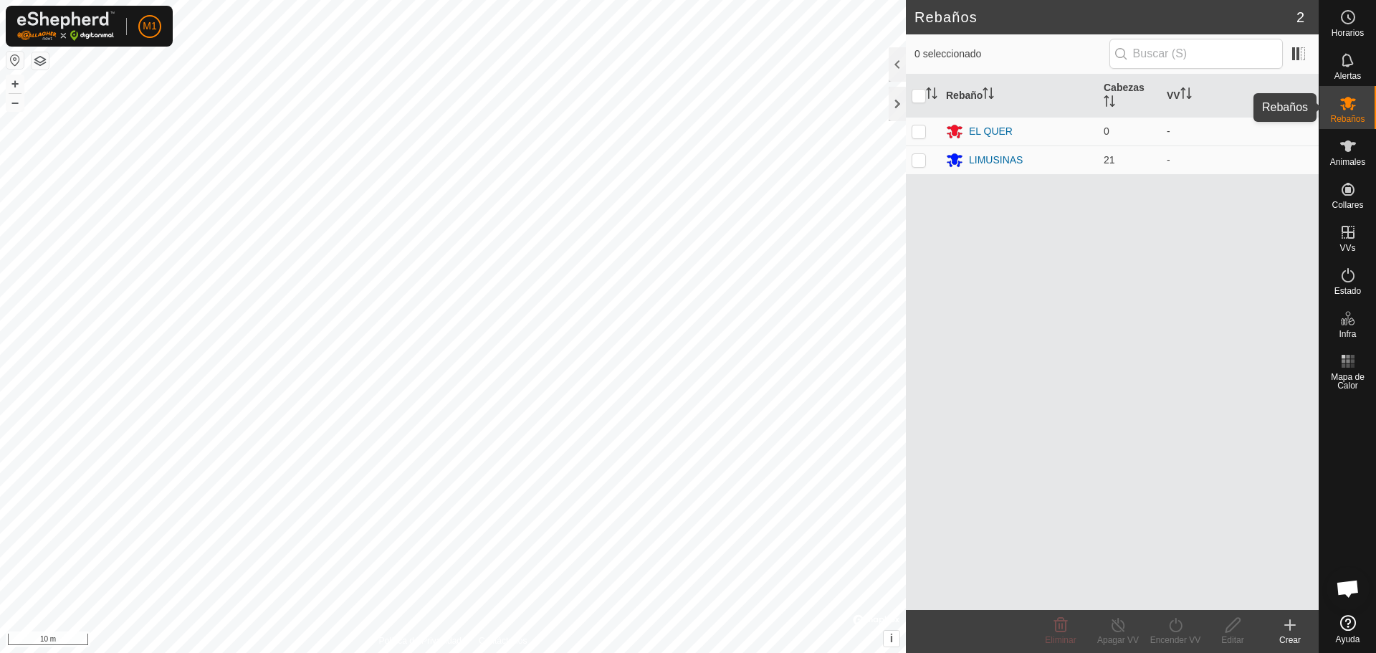
click at [1353, 92] on es-mob-svg-icon at bounding box center [1348, 103] width 26 height 23
click at [1355, 139] on icon at bounding box center [1348, 146] width 17 height 17
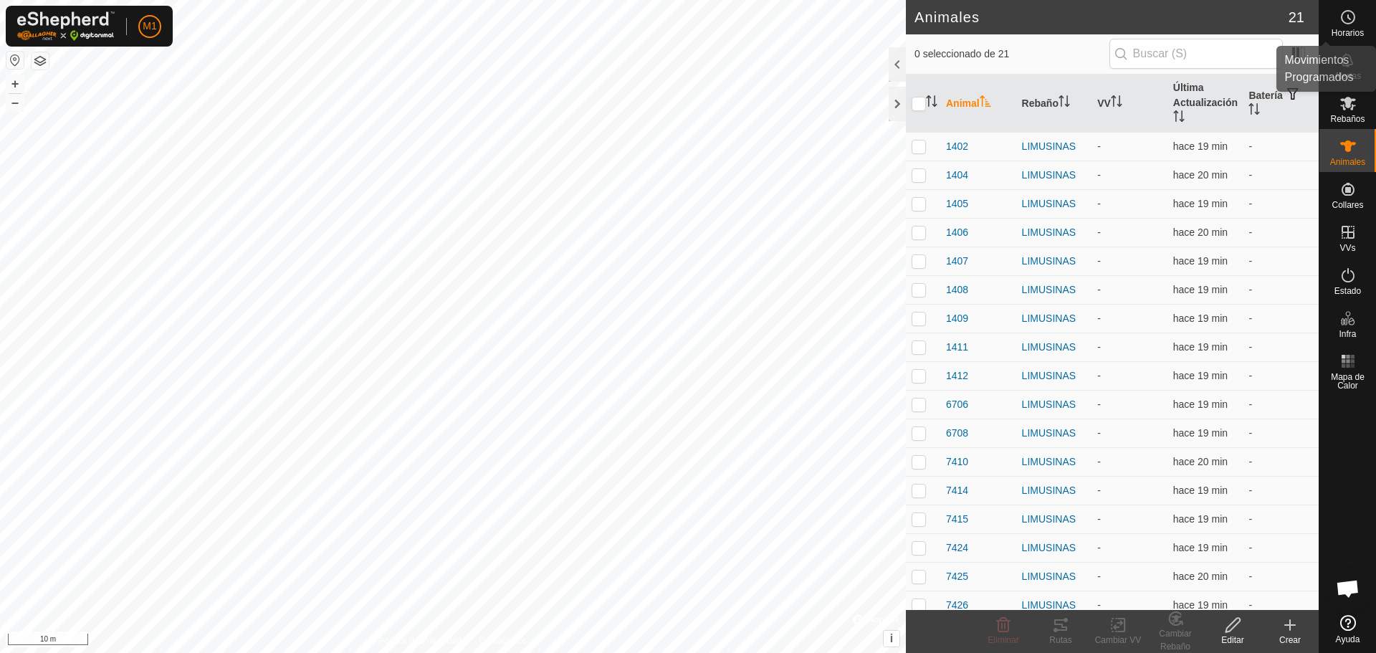
click at [1360, 19] on es-schedule-vp-svg-icon at bounding box center [1348, 17] width 26 height 23
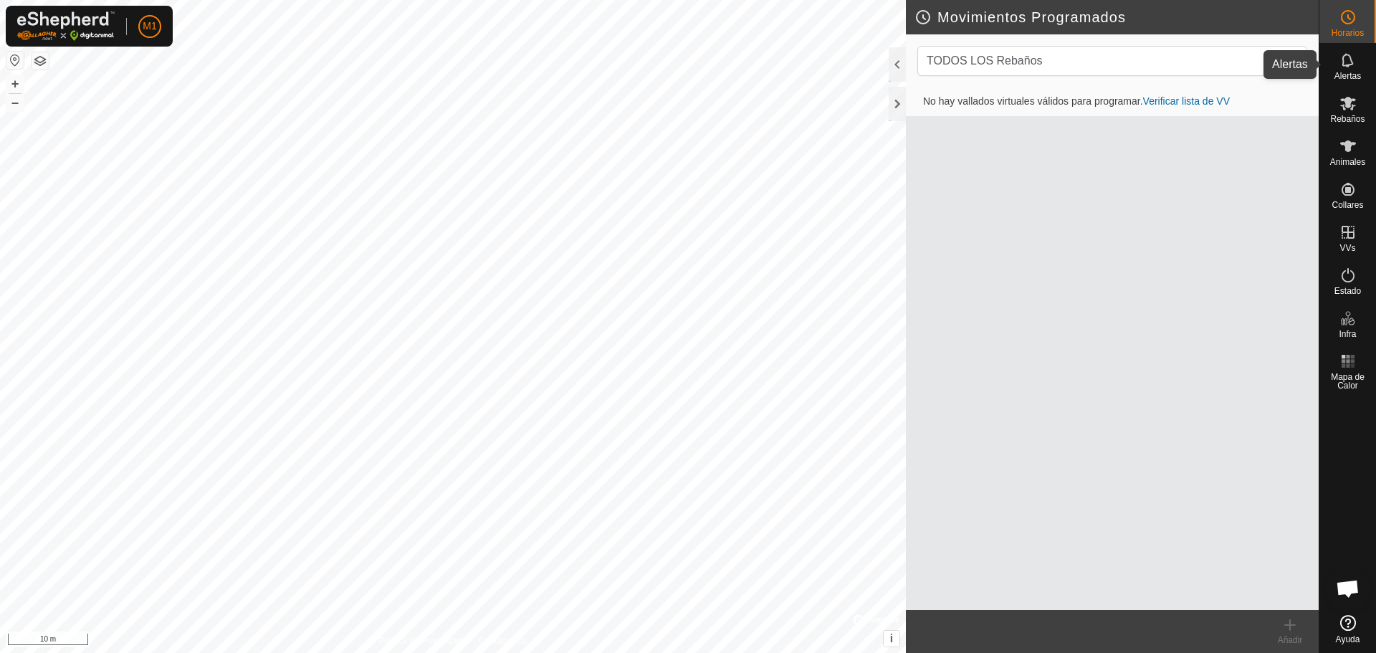
click at [1360, 70] on div "Alertas" at bounding box center [1347, 64] width 57 height 43
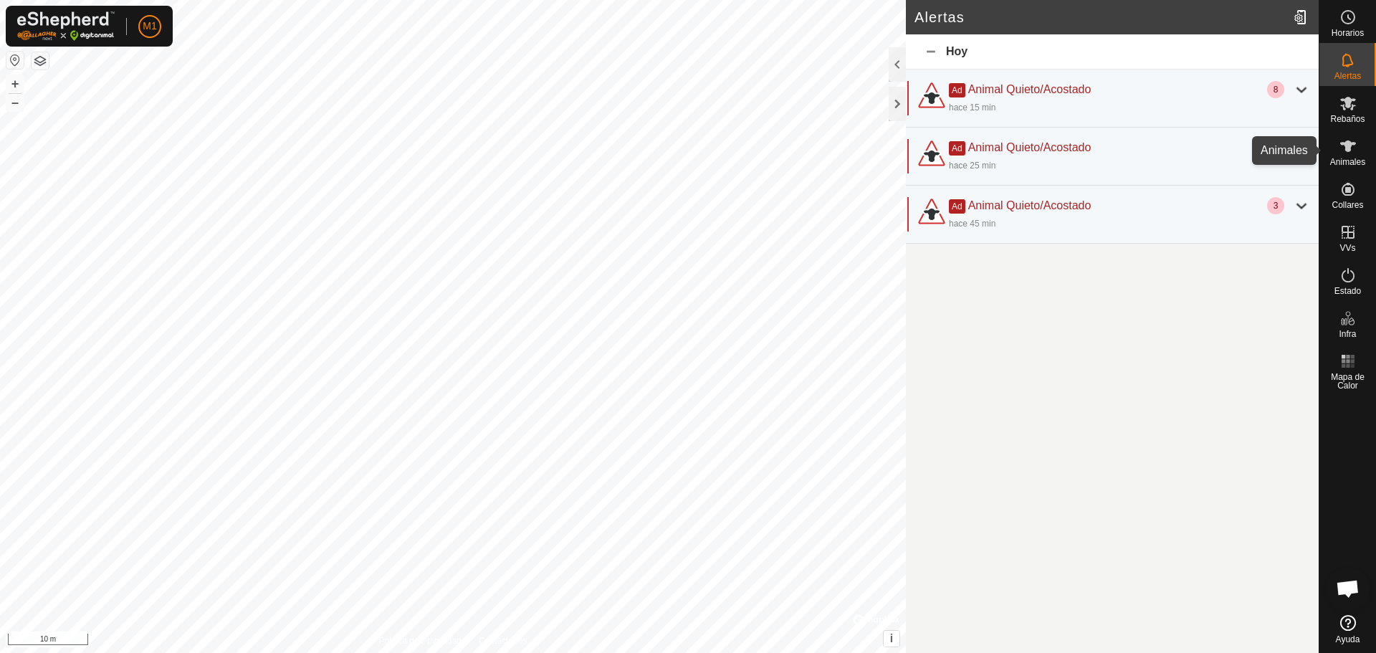
click at [1364, 138] on div "Animales" at bounding box center [1347, 150] width 57 height 43
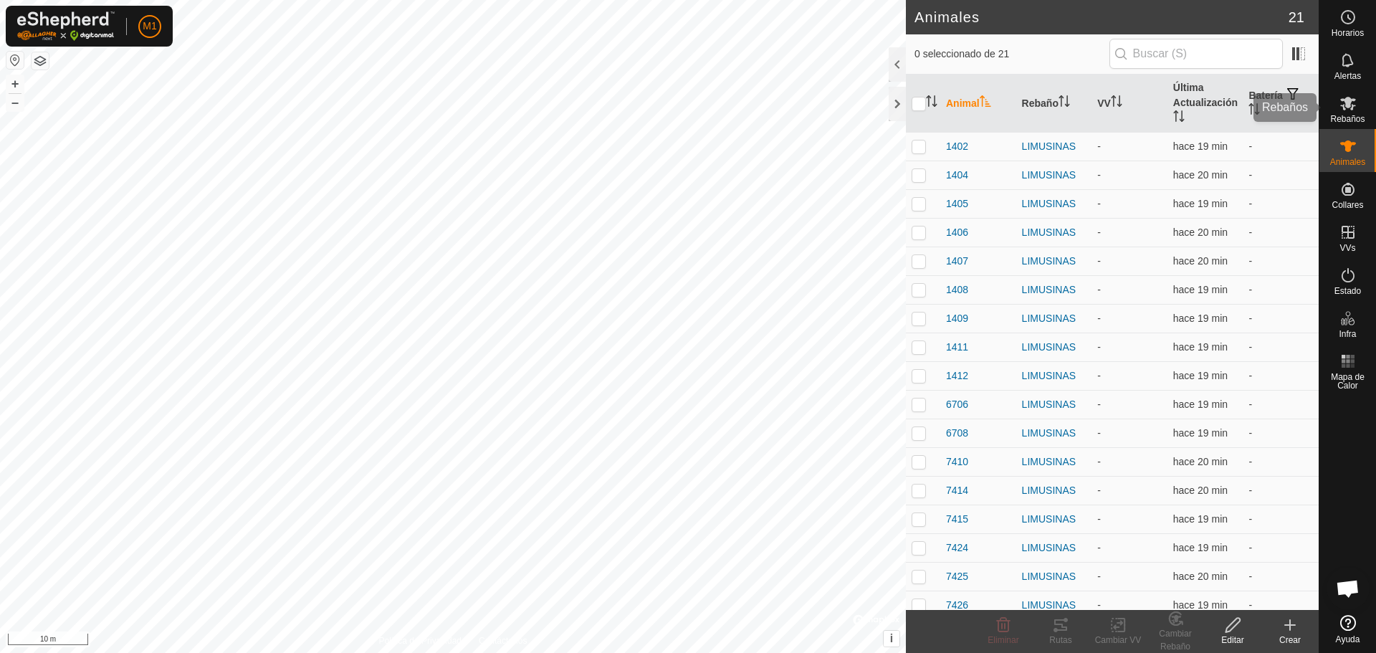
click at [1353, 118] on span "Rebaños" at bounding box center [1347, 119] width 34 height 9
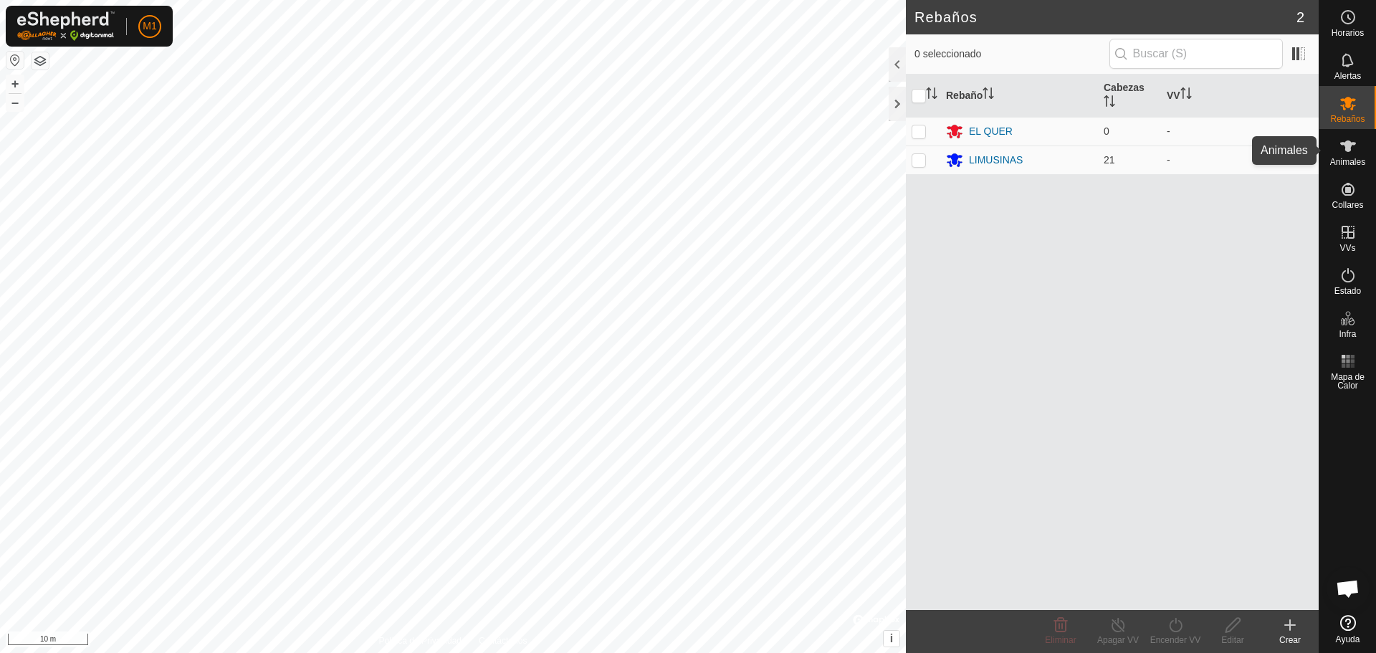
click at [1350, 143] on icon at bounding box center [1348, 145] width 16 height 11
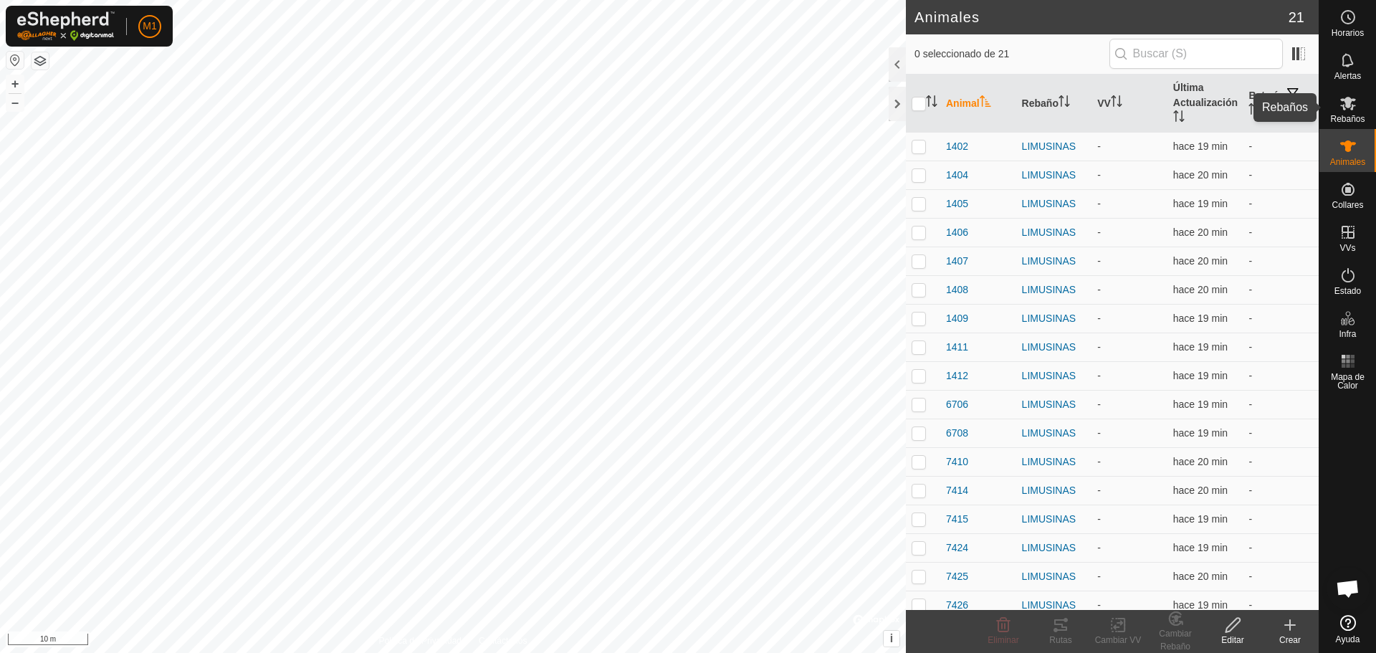
click at [1358, 100] on es-mob-svg-icon at bounding box center [1348, 103] width 26 height 23
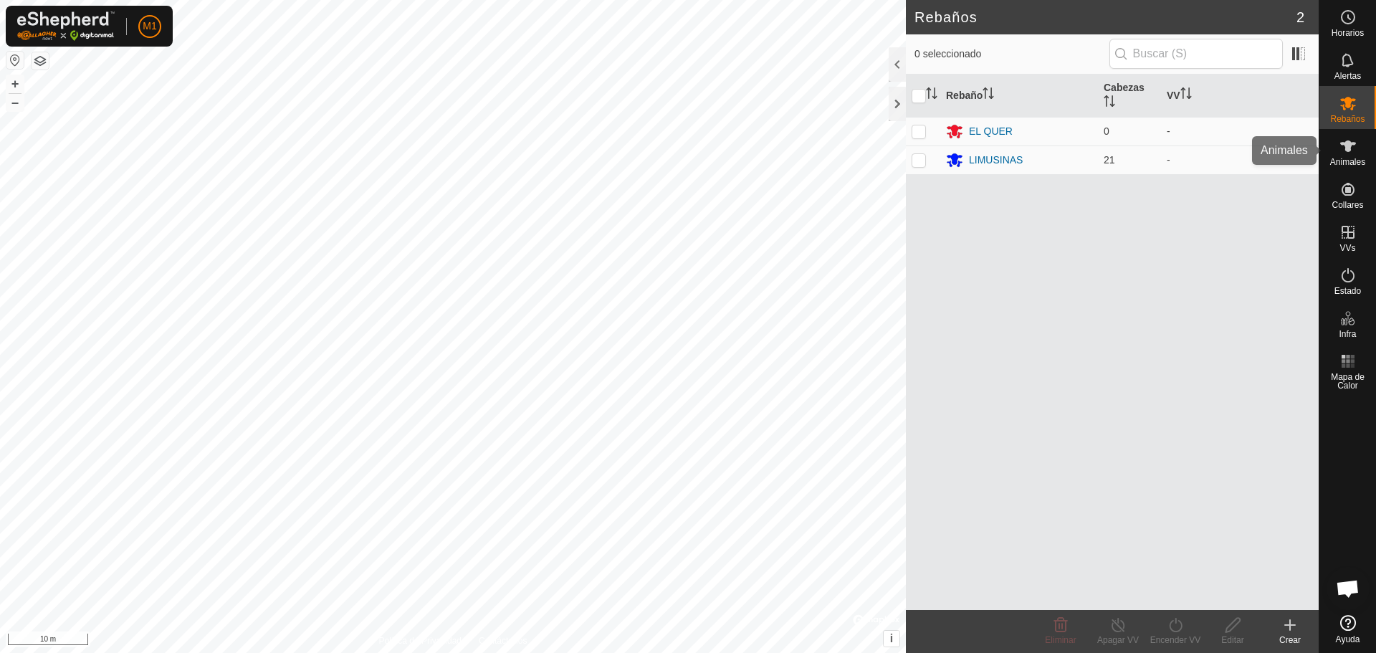
click at [1360, 130] on div "Animales" at bounding box center [1347, 150] width 57 height 43
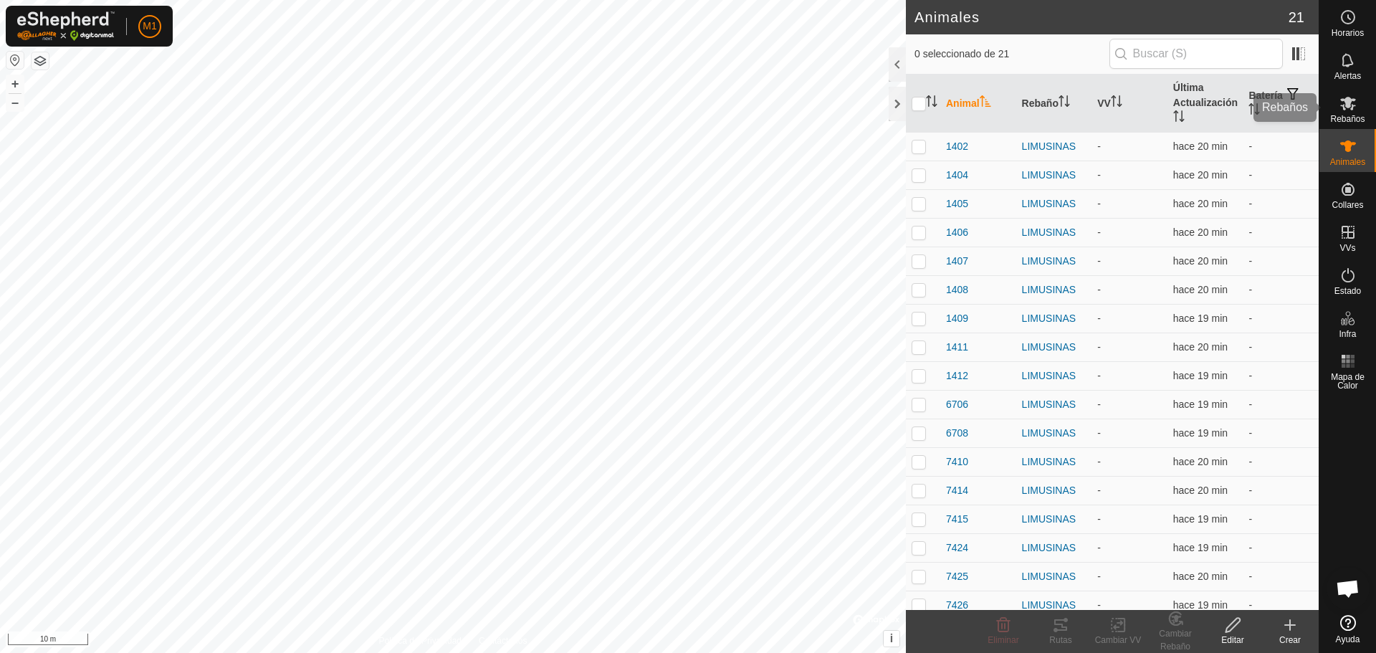
click at [1352, 115] on span "Rebaños" at bounding box center [1347, 119] width 34 height 9
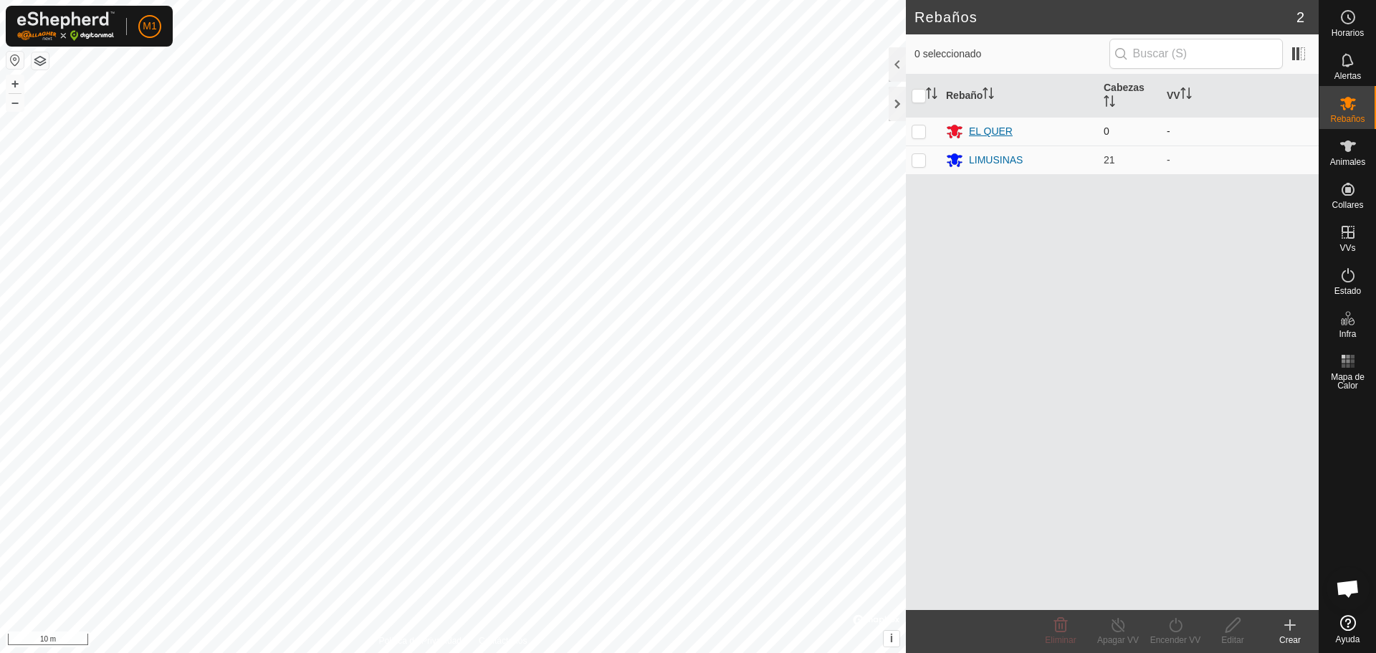
click at [1006, 137] on div "EL QUER" at bounding box center [991, 131] width 44 height 15
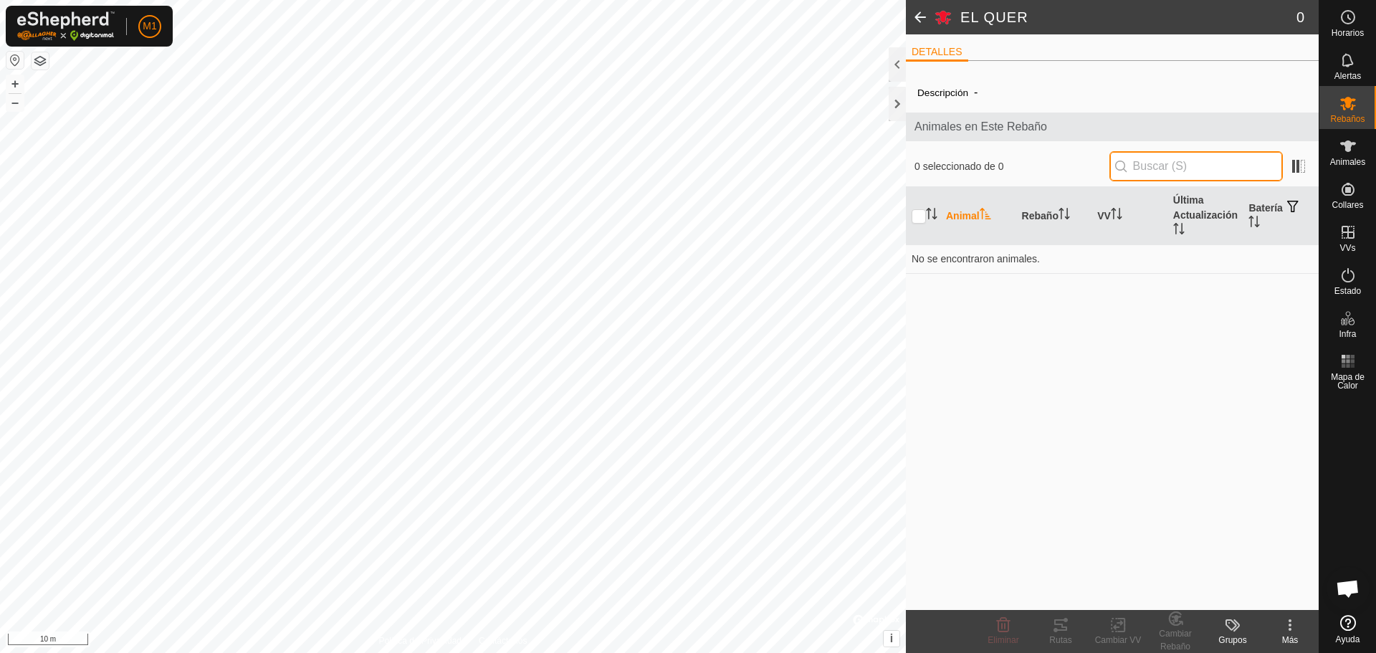
click at [1181, 168] on input "text" at bounding box center [1195, 166] width 173 height 30
click at [1362, 150] on div "Animales" at bounding box center [1347, 150] width 57 height 43
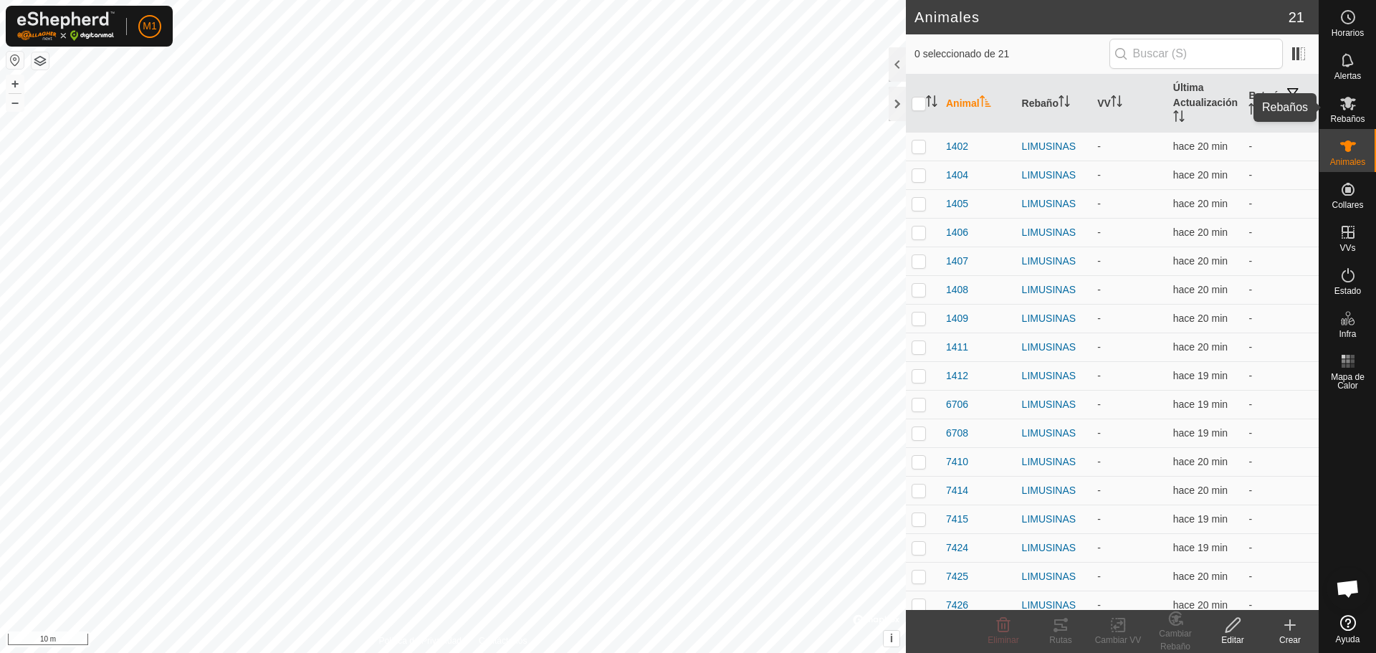
click at [1366, 110] on div "Rebaños" at bounding box center [1347, 107] width 57 height 43
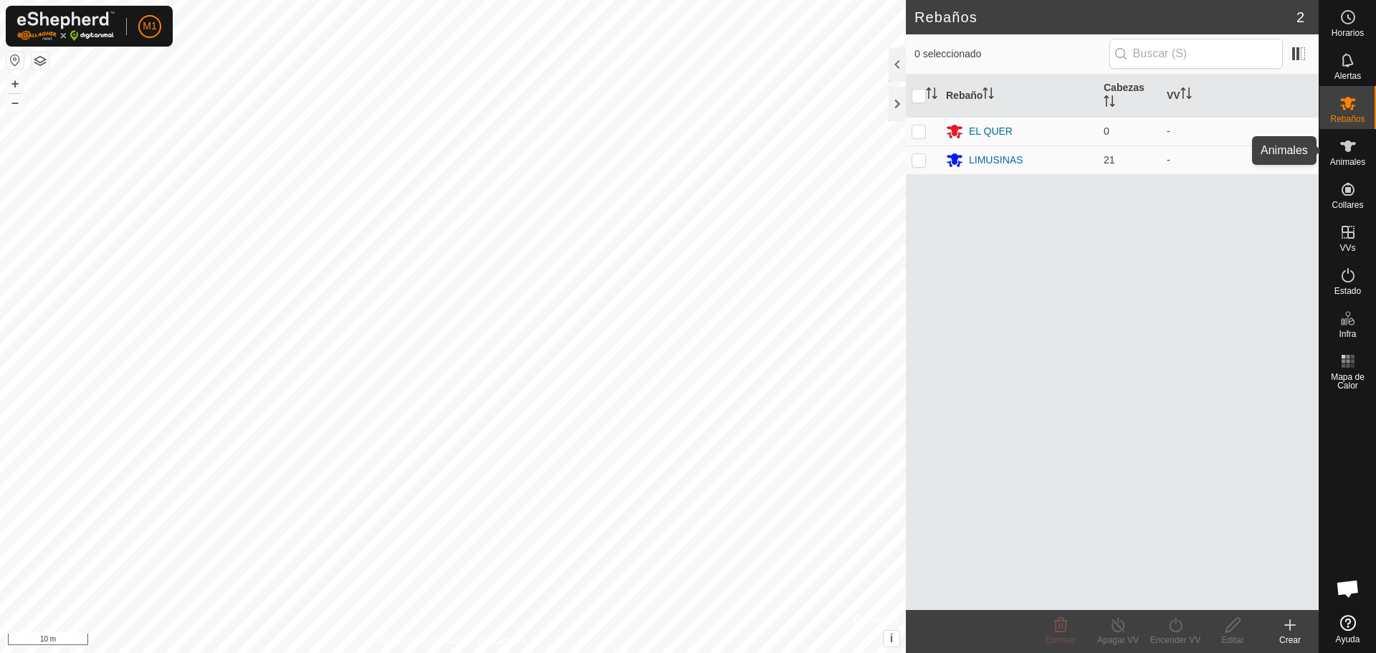
click at [1357, 146] on es-animals-svg-icon at bounding box center [1348, 146] width 26 height 23
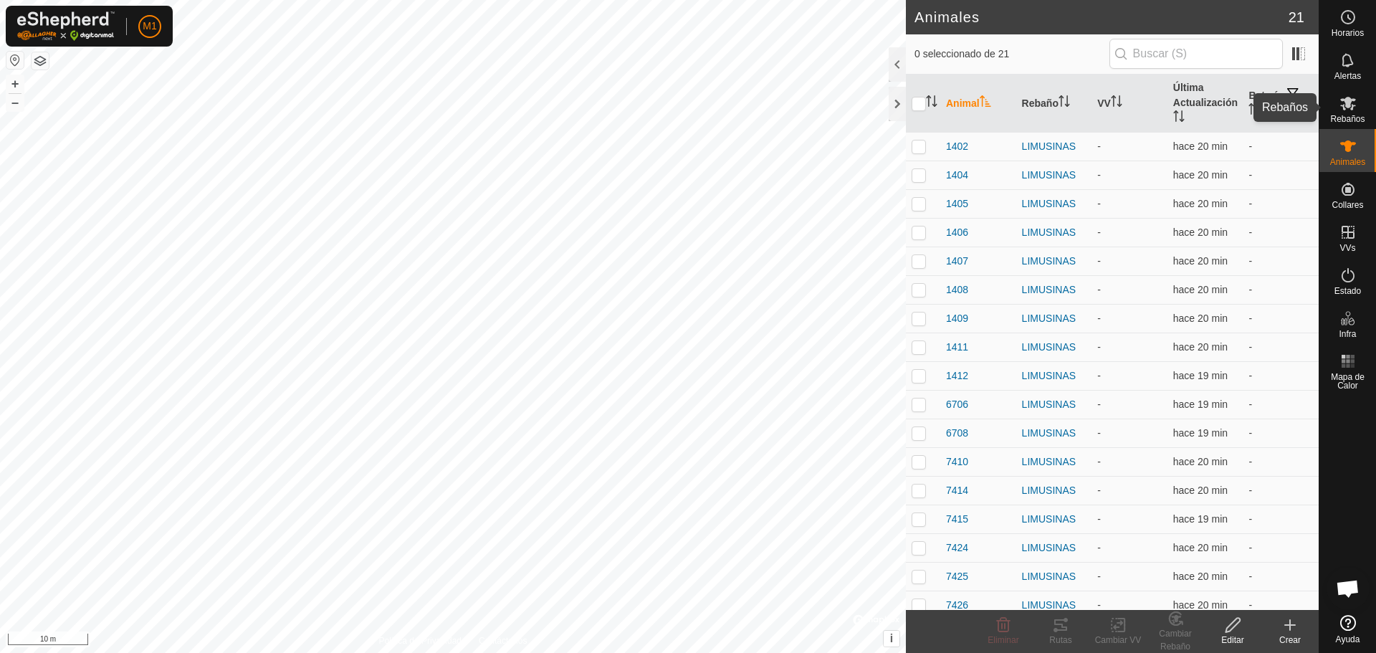
click at [1357, 115] on span "Rebaños" at bounding box center [1347, 119] width 34 height 9
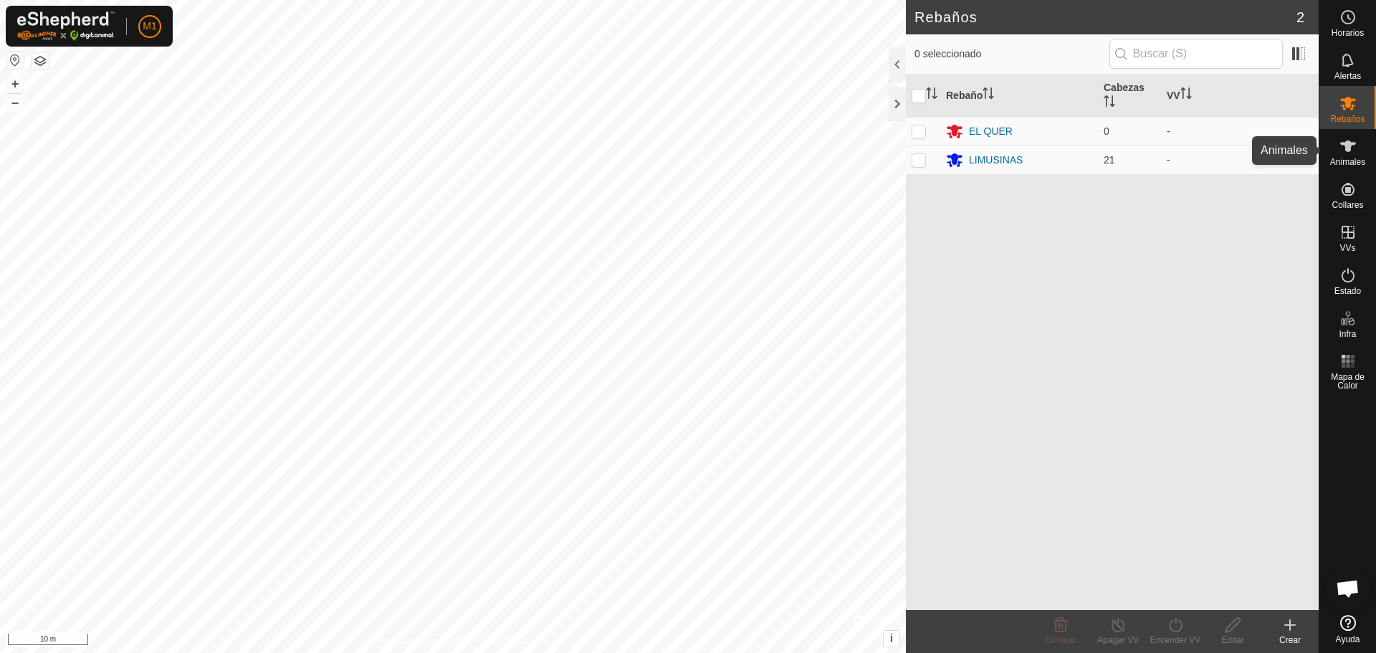
click at [1355, 153] on icon at bounding box center [1348, 146] width 17 height 17
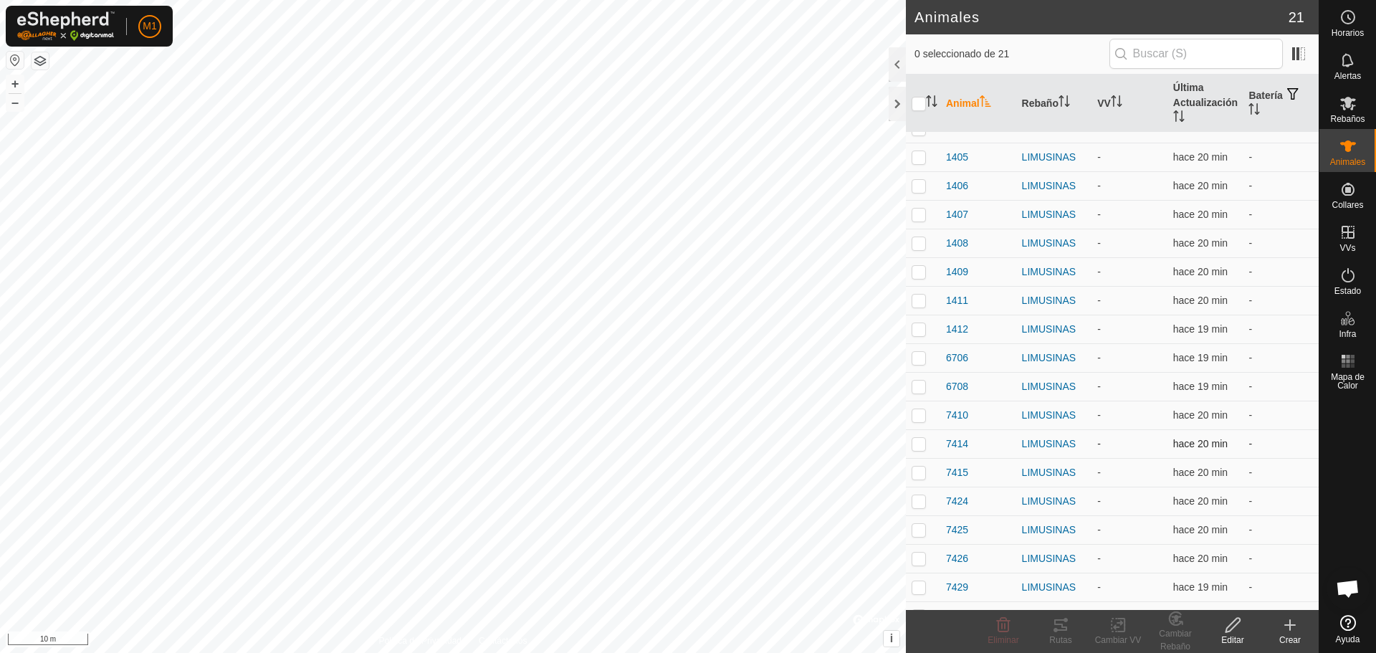
scroll to position [72, 0]
click at [960, 447] on span "7415" at bounding box center [957, 447] width 22 height 15
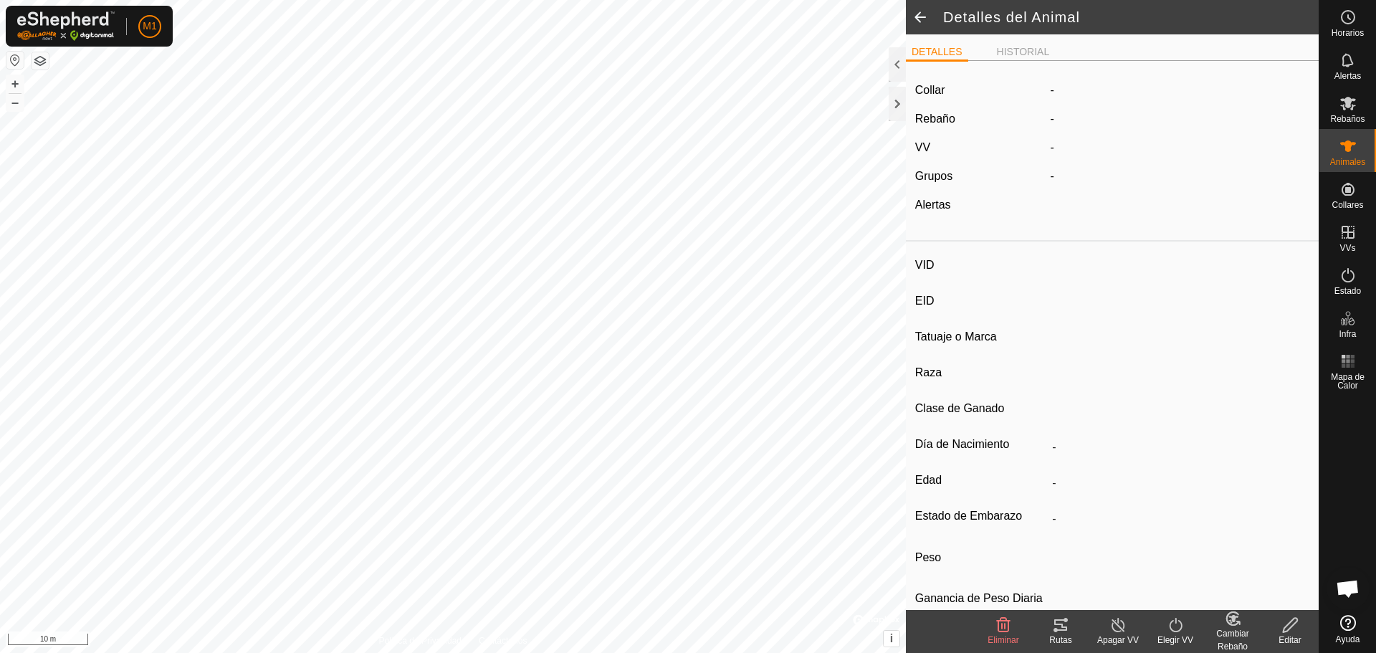
type input "7415"
type input "-"
type input "LIMUSIN"
type input "-"
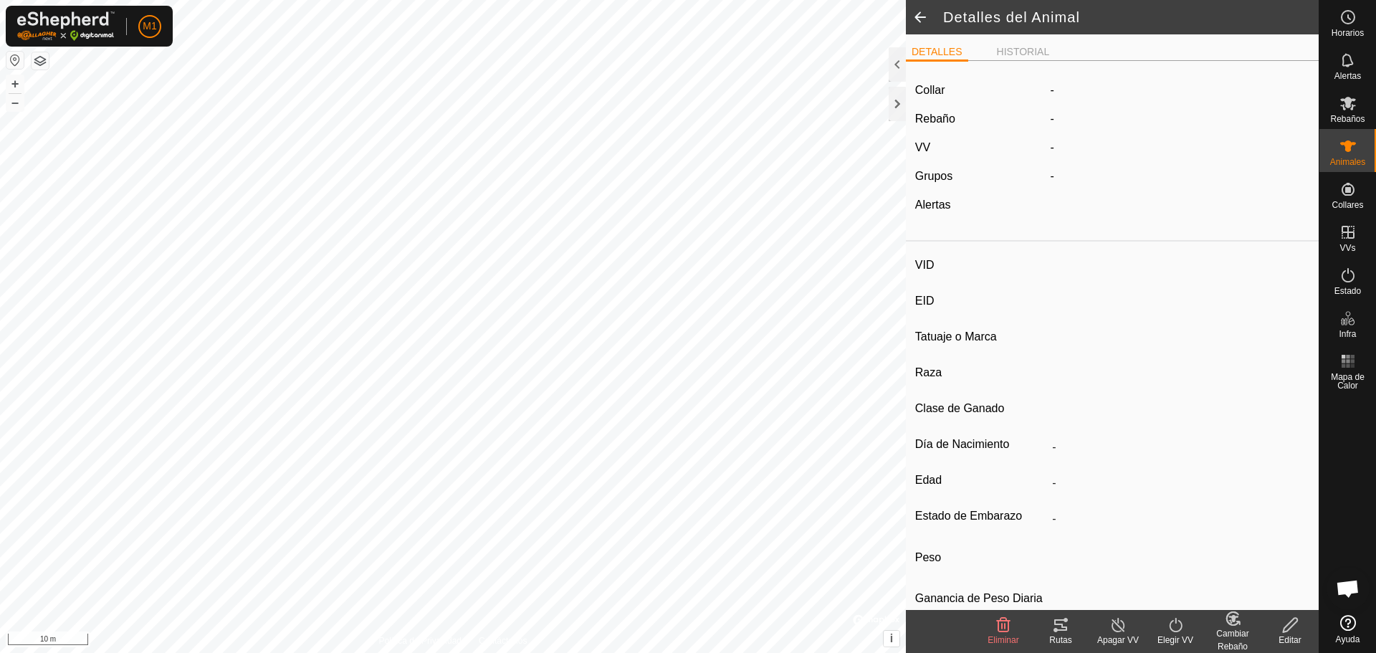
type input "08/2021"
type input "4 years 3 months"
type input "0 kg"
type input "-"
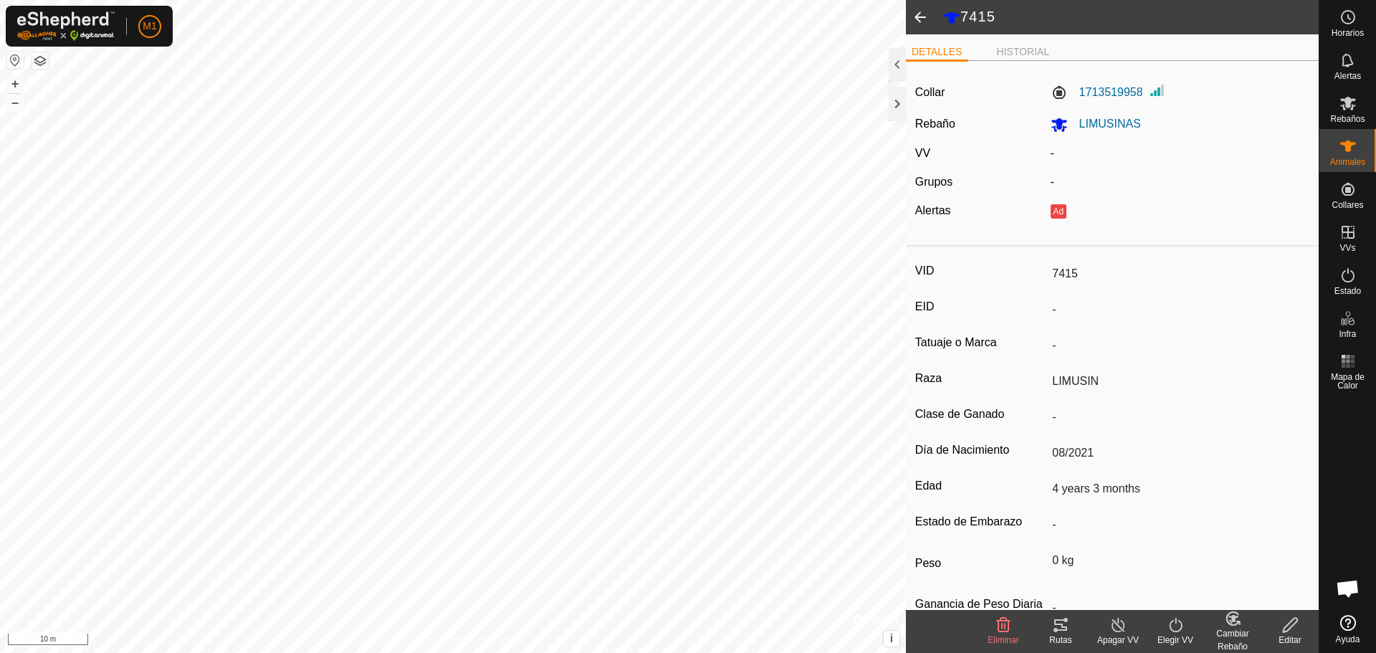
scroll to position [47, 0]
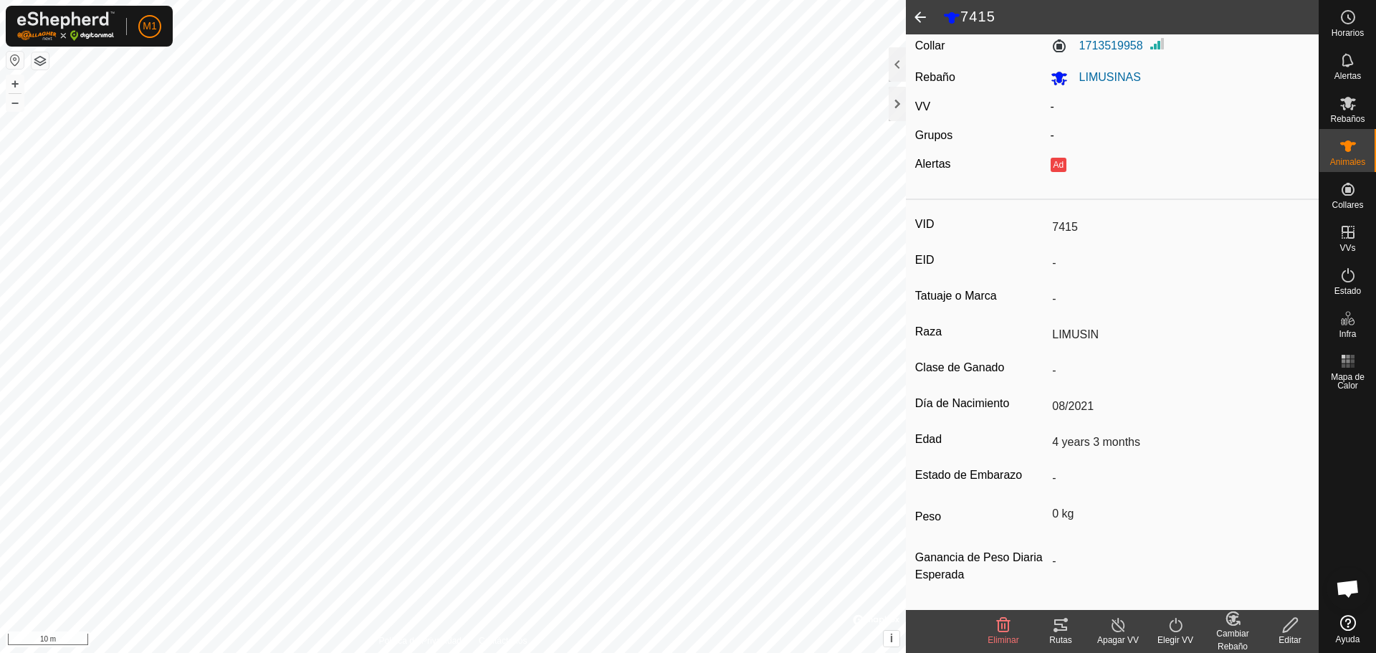
click at [1291, 623] on icon at bounding box center [1290, 624] width 18 height 17
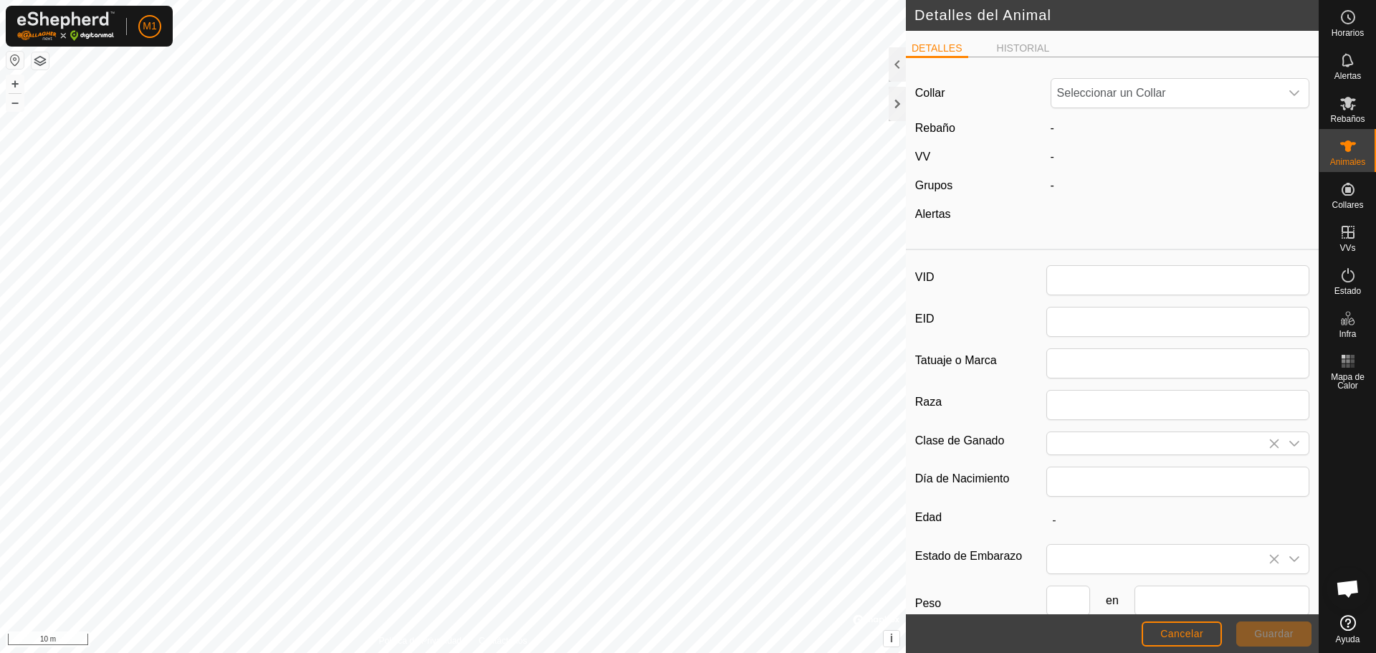
type input "7415"
type input "LIMUSIN"
type input "08/2021"
type input "4 years 3 months"
type input "0"
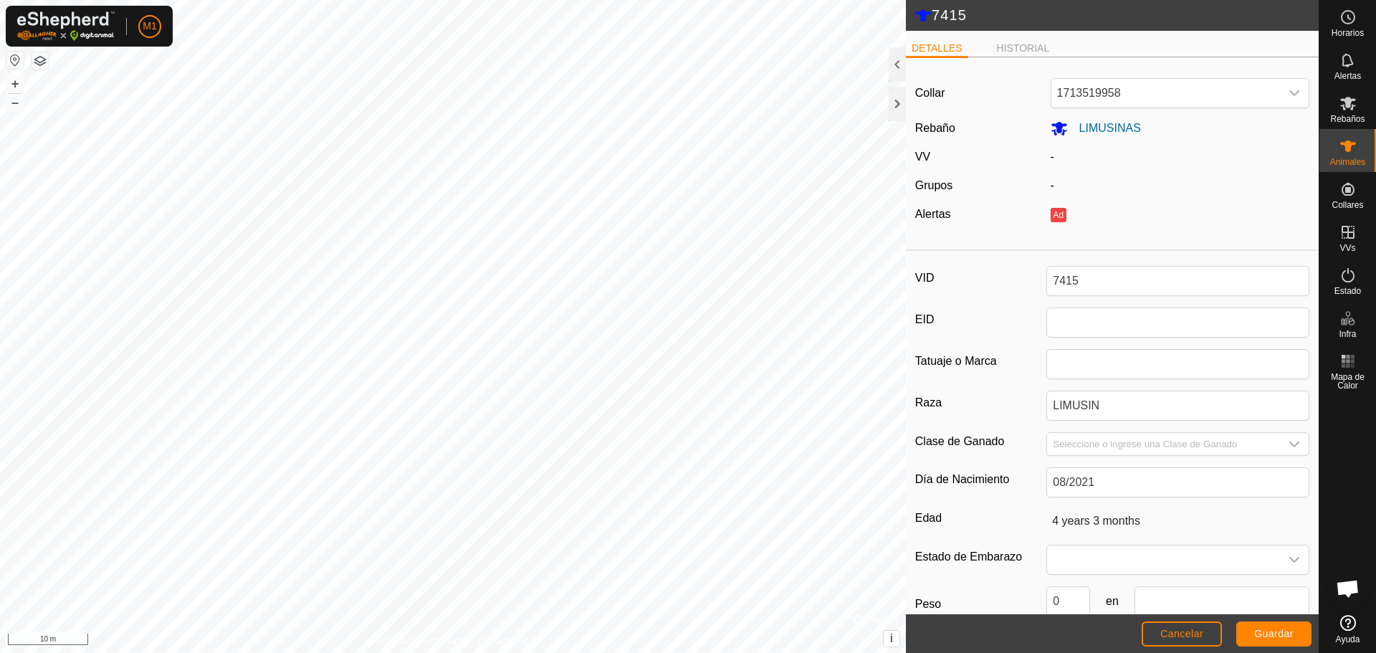
scroll to position [72, 0]
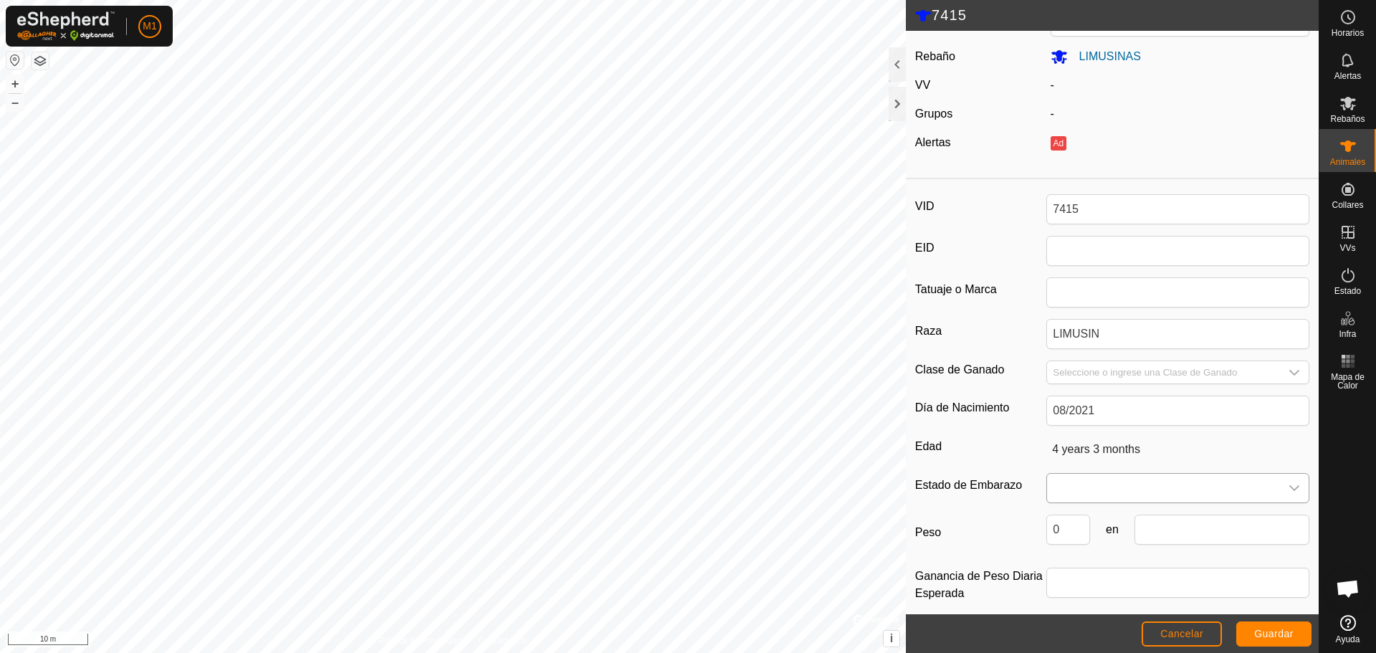
click at [1159, 485] on span at bounding box center [1163, 488] width 233 height 29
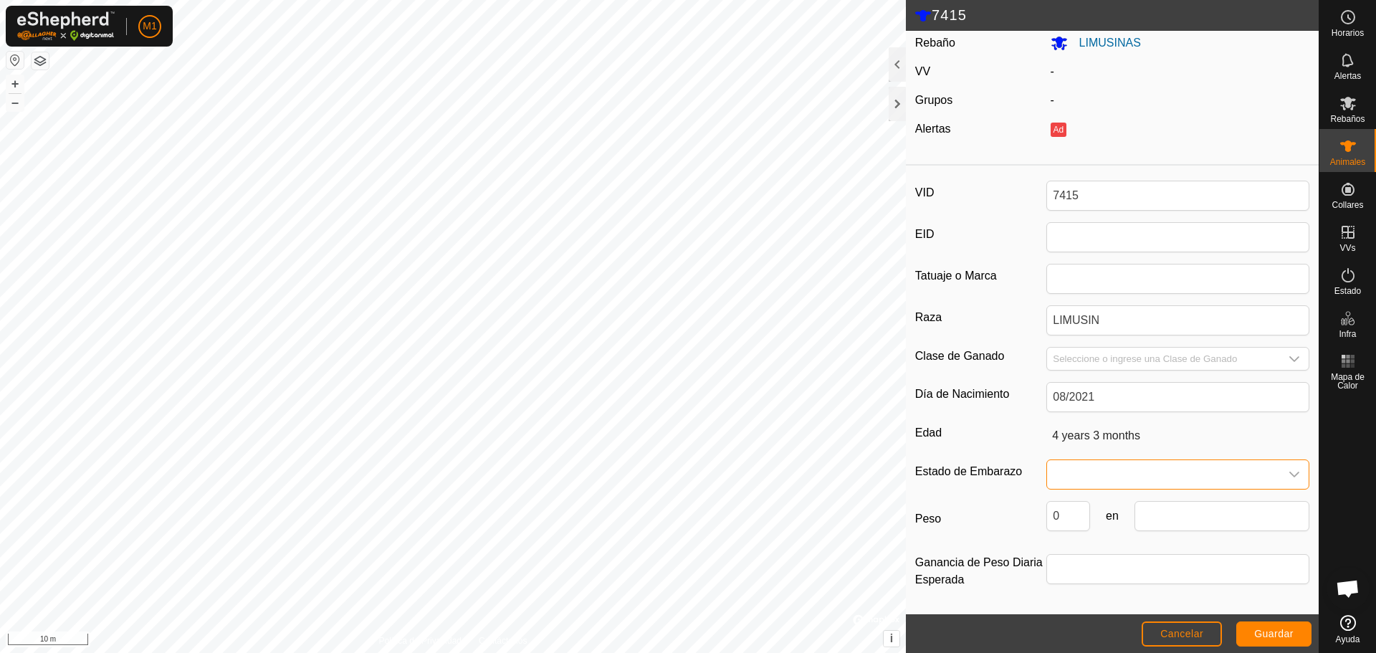
click at [1183, 476] on span at bounding box center [1163, 474] width 233 height 29
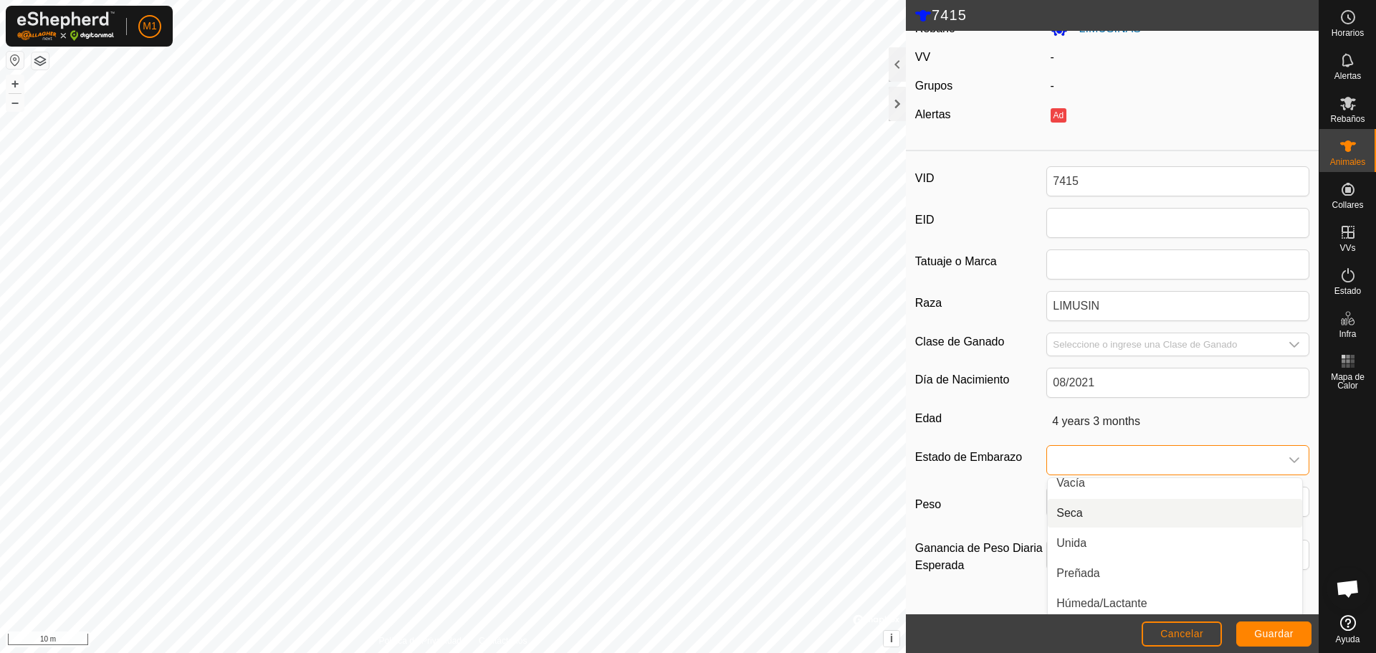
scroll to position [0, 0]
click at [1092, 523] on li "Seca" at bounding box center [1175, 522] width 254 height 29
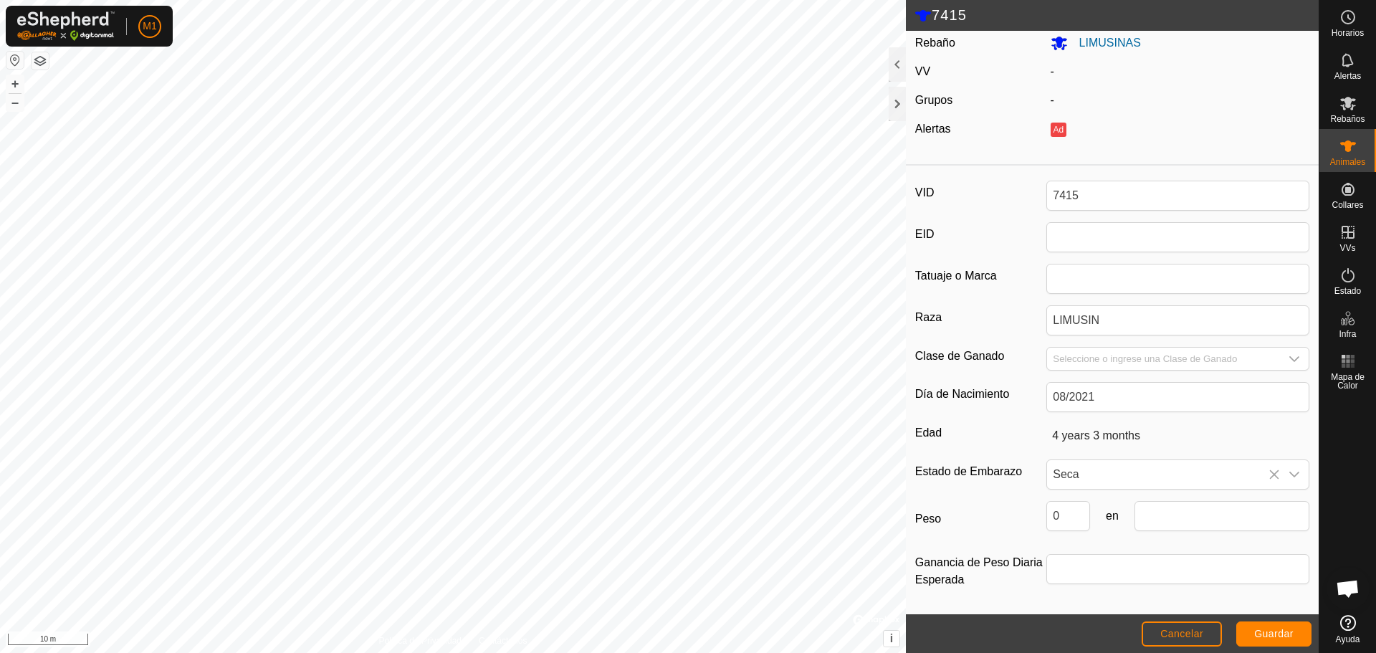
click at [1191, 492] on div "VID 7415 EID Tatuaje o Marca Raza LIMUSIN Clase de Ganado Día de Nacimiento 08/…" at bounding box center [1112, 393] width 413 height 444
click at [1126, 468] on span "Seca" at bounding box center [1163, 474] width 233 height 29
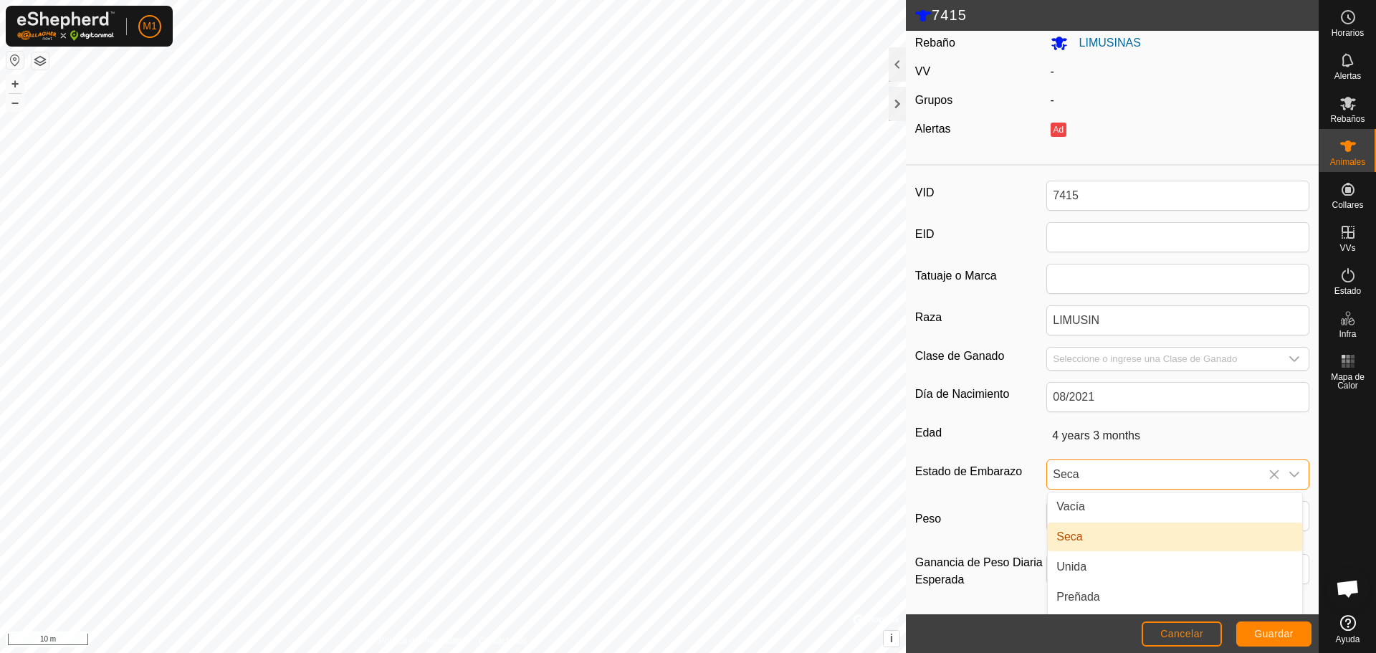
click at [1113, 538] on li "Seca" at bounding box center [1175, 536] width 254 height 29
click at [1150, 467] on span "Seca" at bounding box center [1163, 474] width 233 height 29
click at [1182, 472] on span "Seca" at bounding box center [1163, 474] width 233 height 29
click at [1091, 538] on li "Seca" at bounding box center [1175, 536] width 254 height 29
click at [1130, 458] on div "VID 7415 EID Tatuaje o Marca Raza LIMUSIN Clase de Ganado Día de Nacimiento 08/…" at bounding box center [1112, 393] width 413 height 444
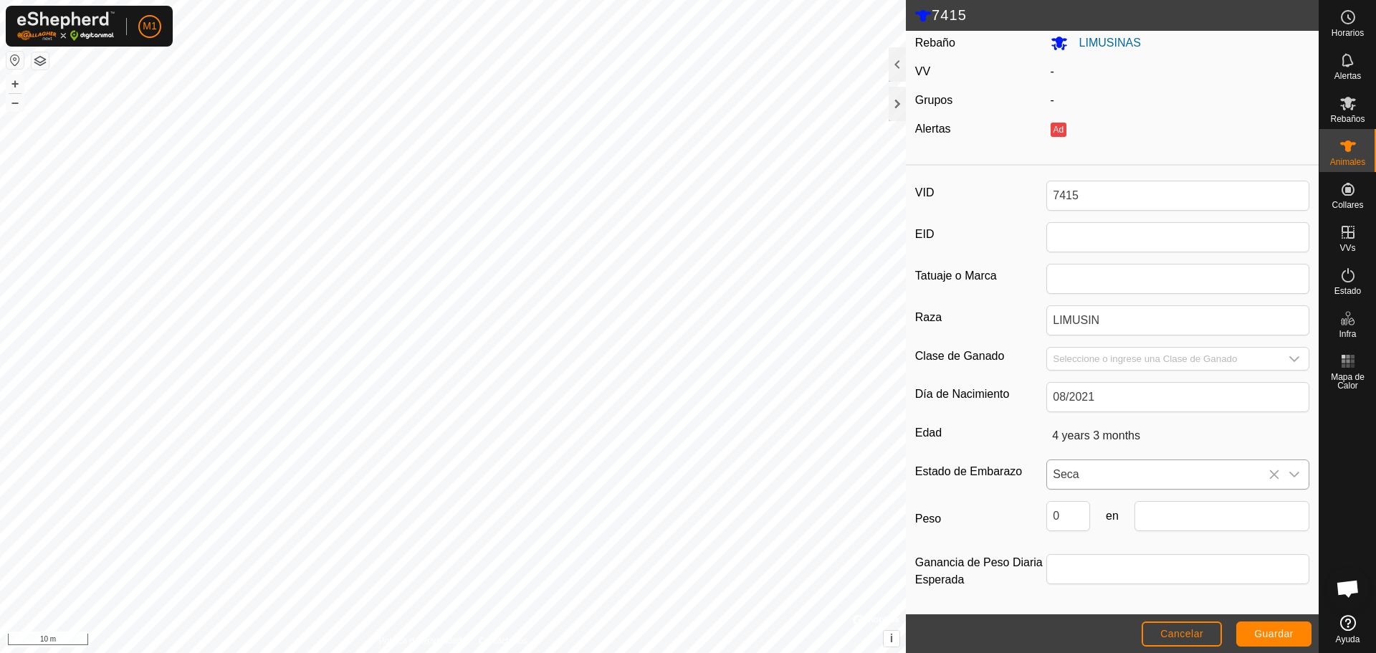
click at [1123, 477] on span "Seca" at bounding box center [1163, 474] width 233 height 29
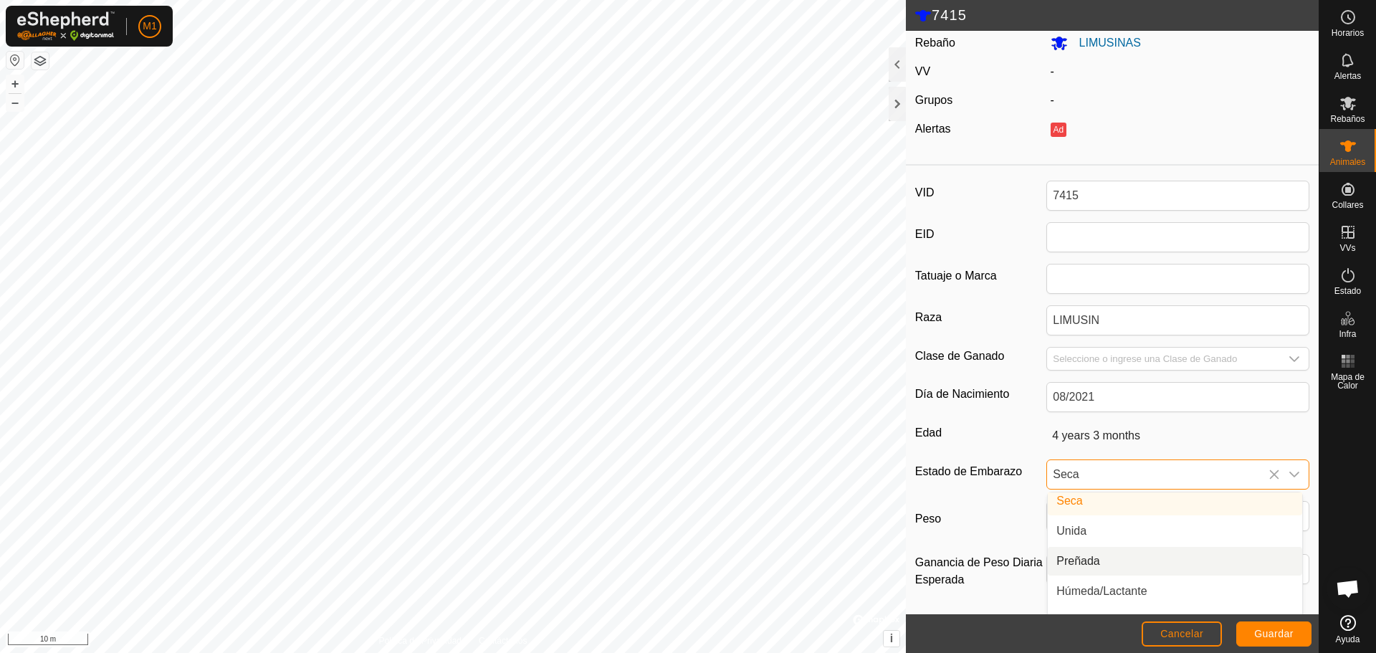
click at [1129, 565] on li "Preñada" at bounding box center [1175, 561] width 254 height 29
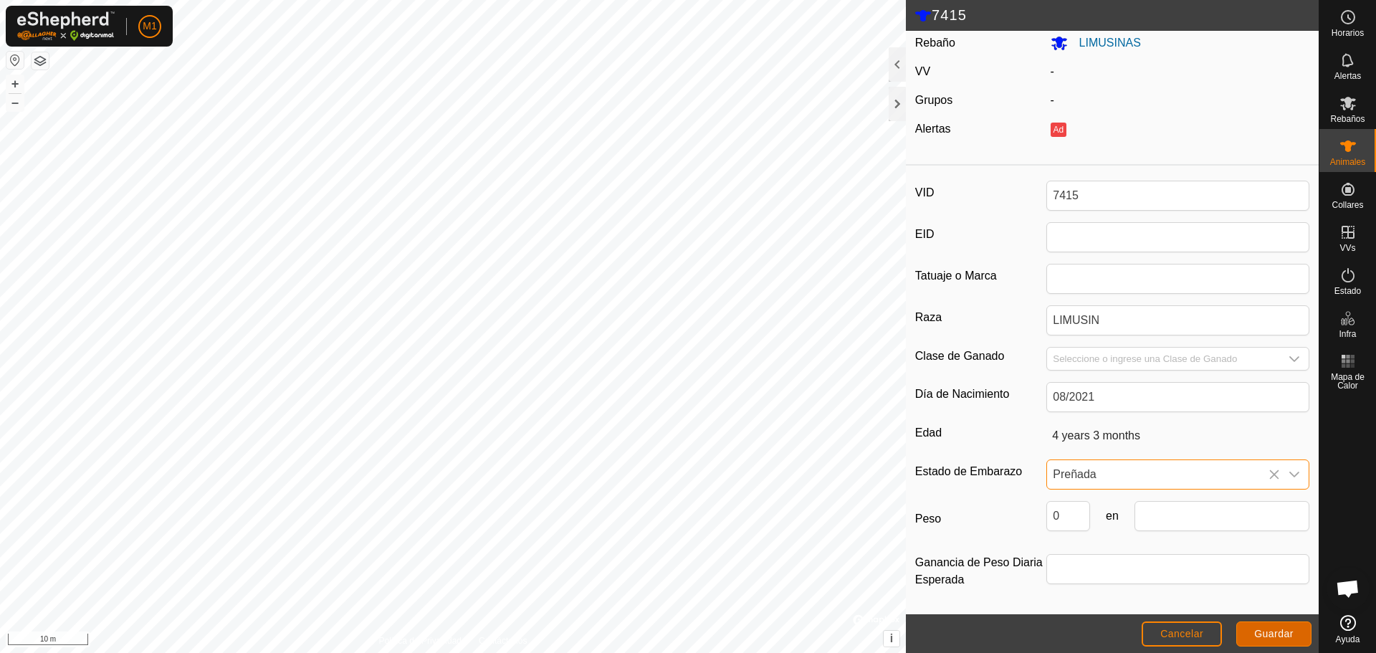
click at [1281, 634] on span "Guardar" at bounding box center [1273, 633] width 39 height 11
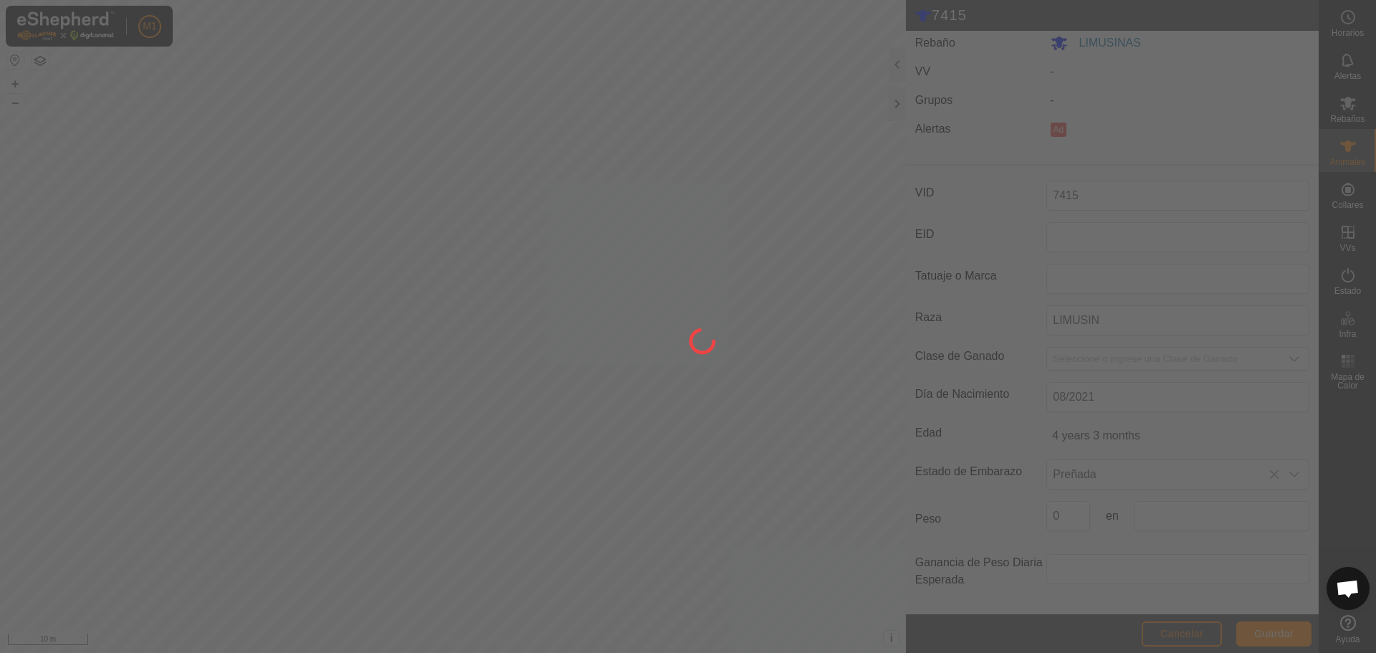
scroll to position [47, 0]
type input "-"
type input "0 kg"
type input "-"
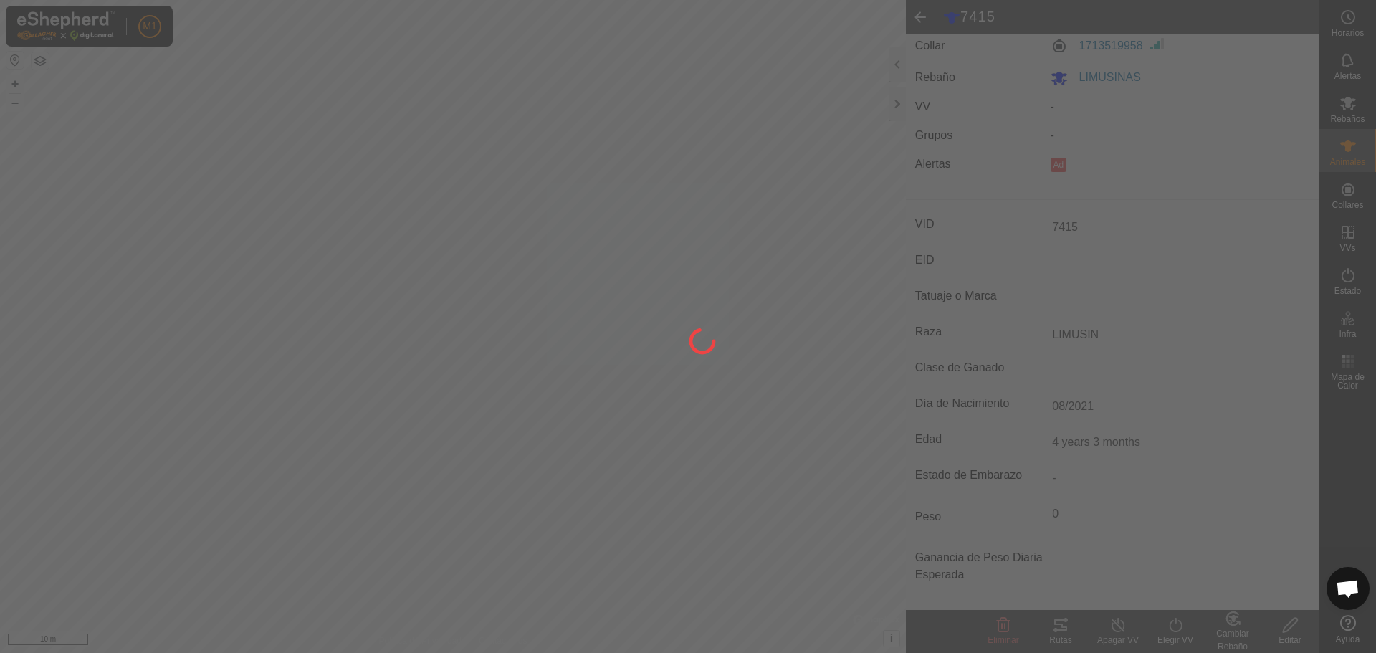
type input "-"
type input "Preñada"
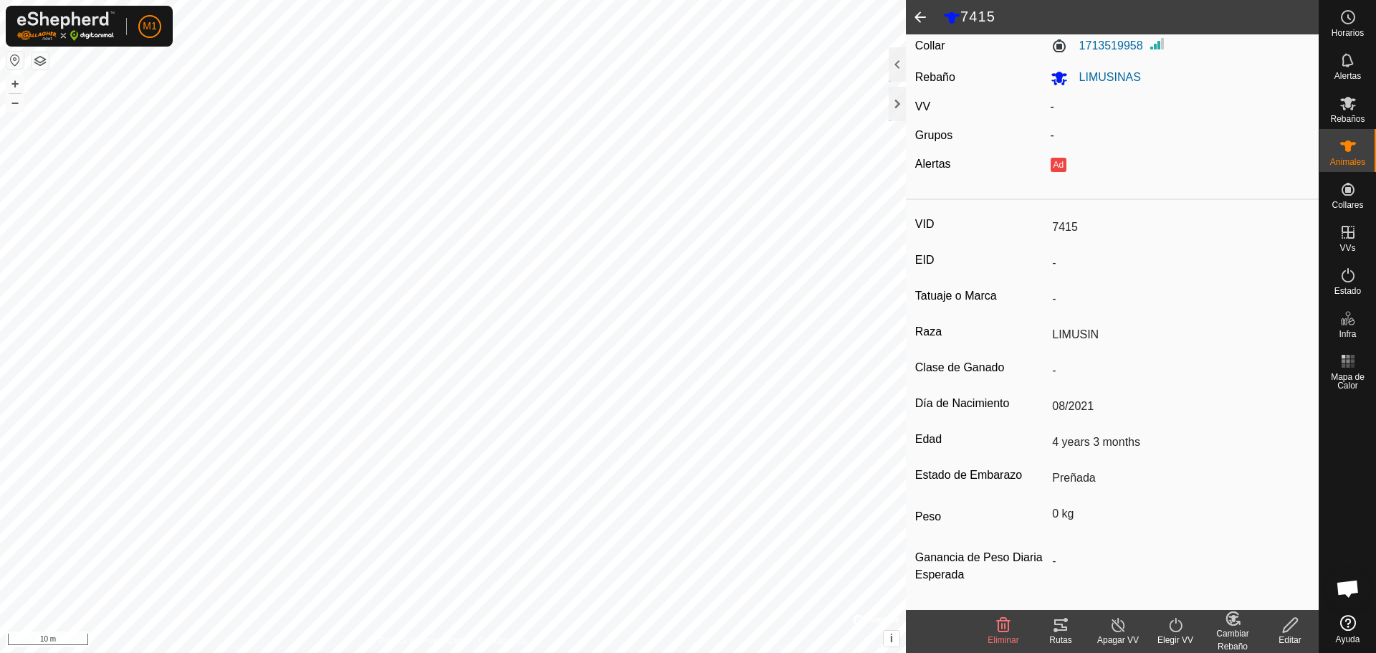
click at [913, 14] on span at bounding box center [920, 17] width 29 height 34
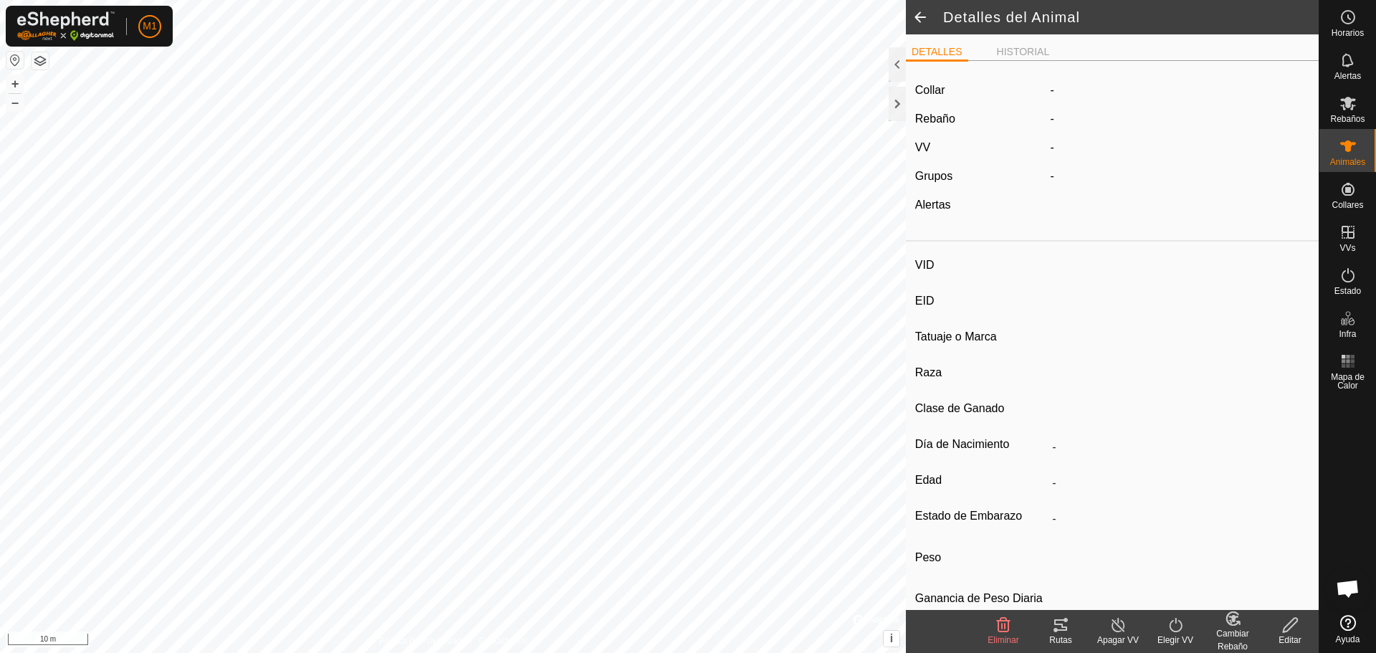
type input "7415"
type input "-"
type input "LIMUSIN"
type input "-"
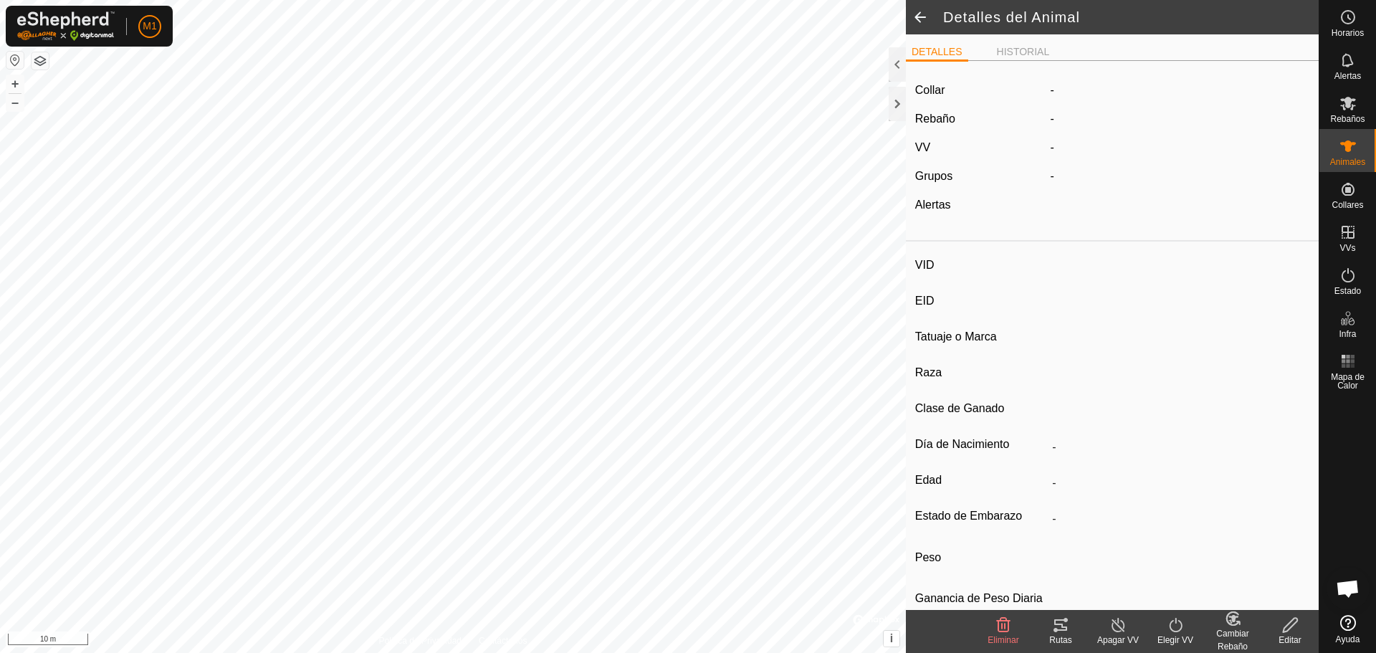
type input "08/2021"
type input "4 years 3 months"
type input "Preñada"
type input "0 kg"
type input "-"
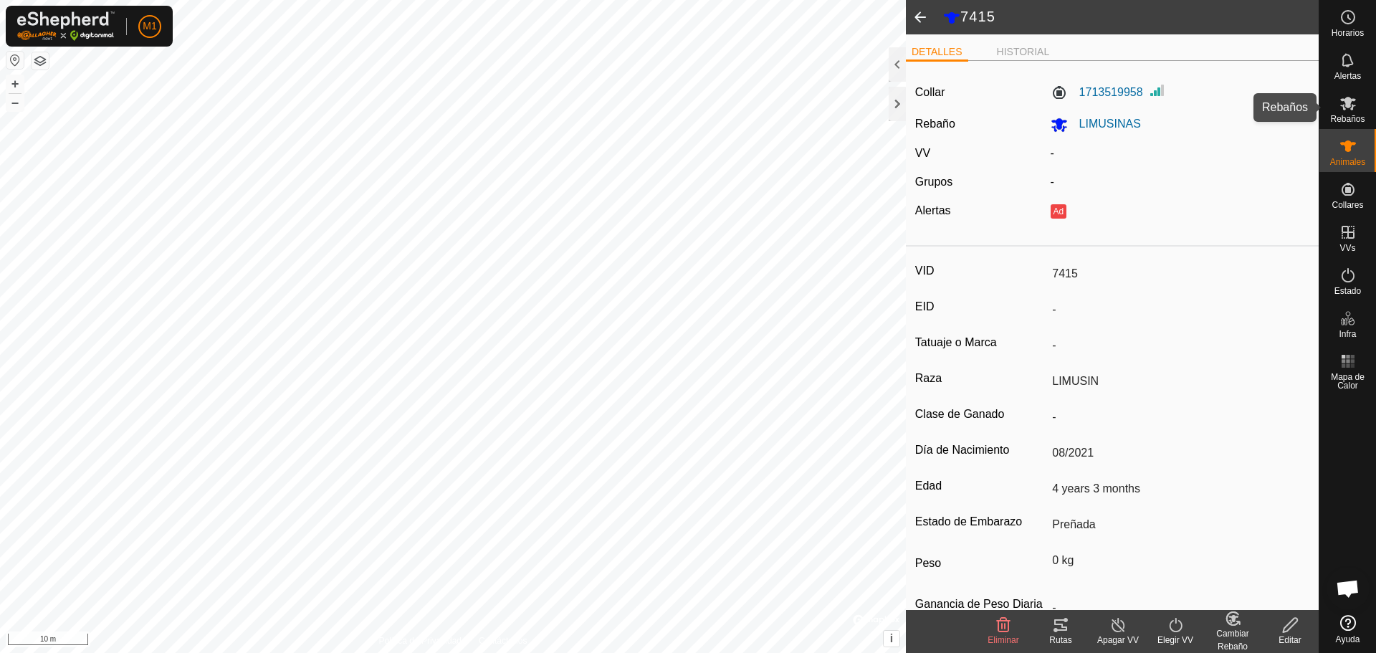
click at [1369, 115] on div "Rebaños" at bounding box center [1347, 107] width 57 height 43
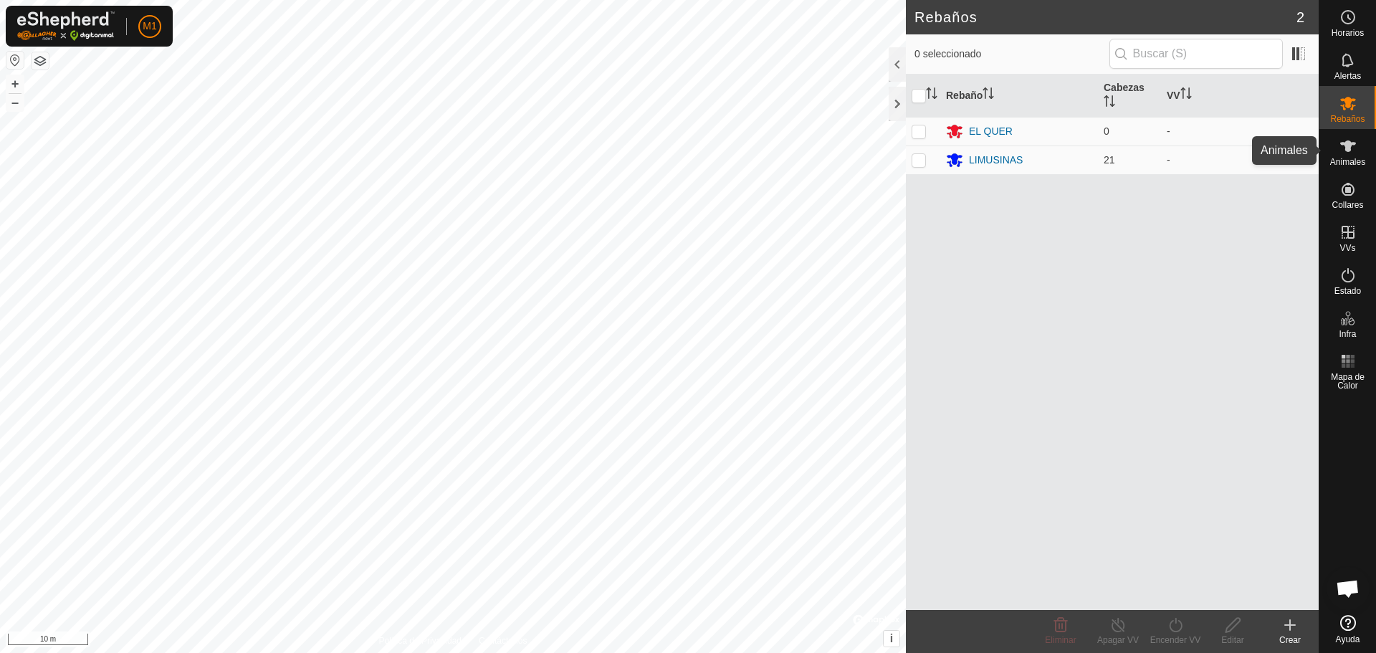
click at [1350, 151] on icon at bounding box center [1348, 146] width 17 height 17
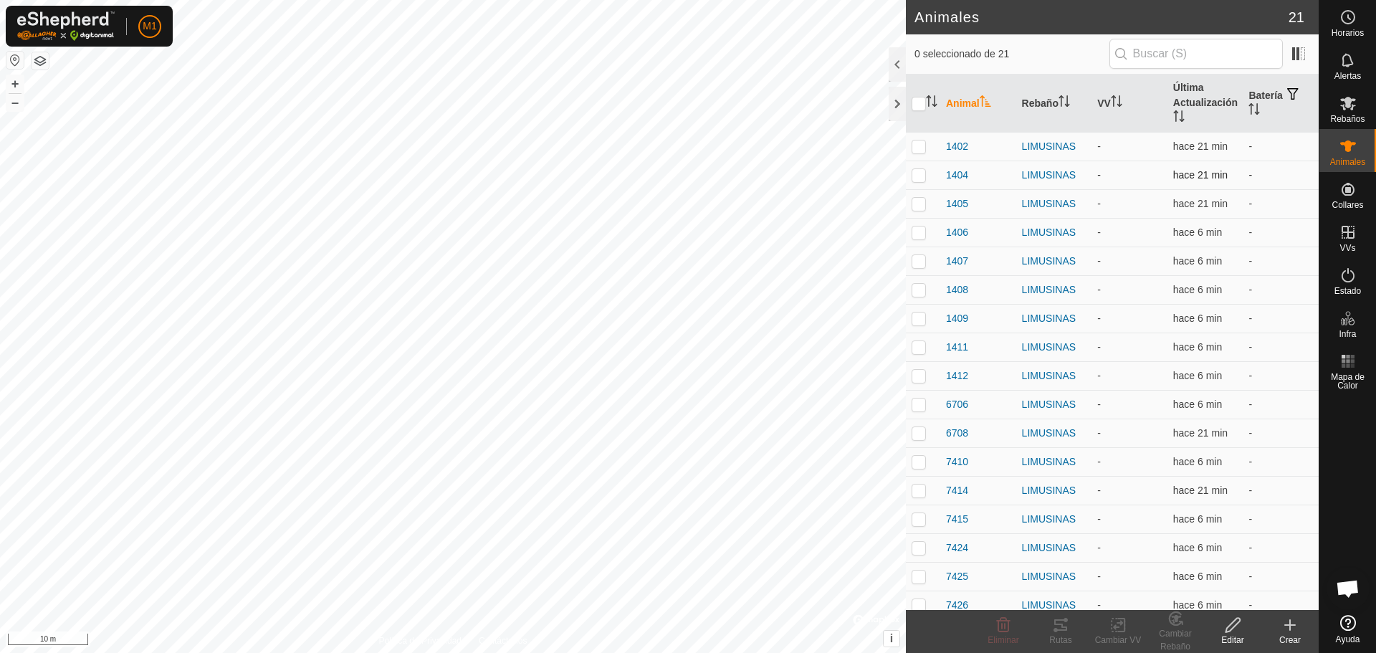
scroll to position [125, 0]
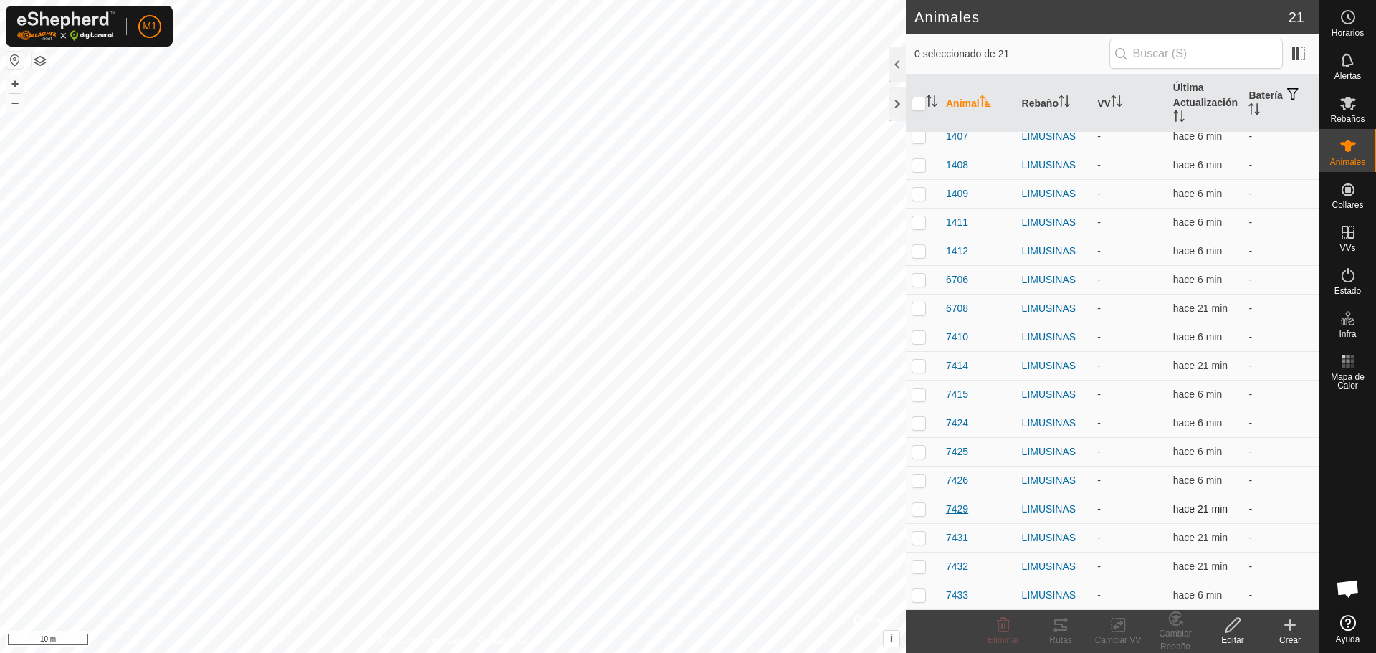
click at [959, 507] on span "7429" at bounding box center [957, 509] width 22 height 15
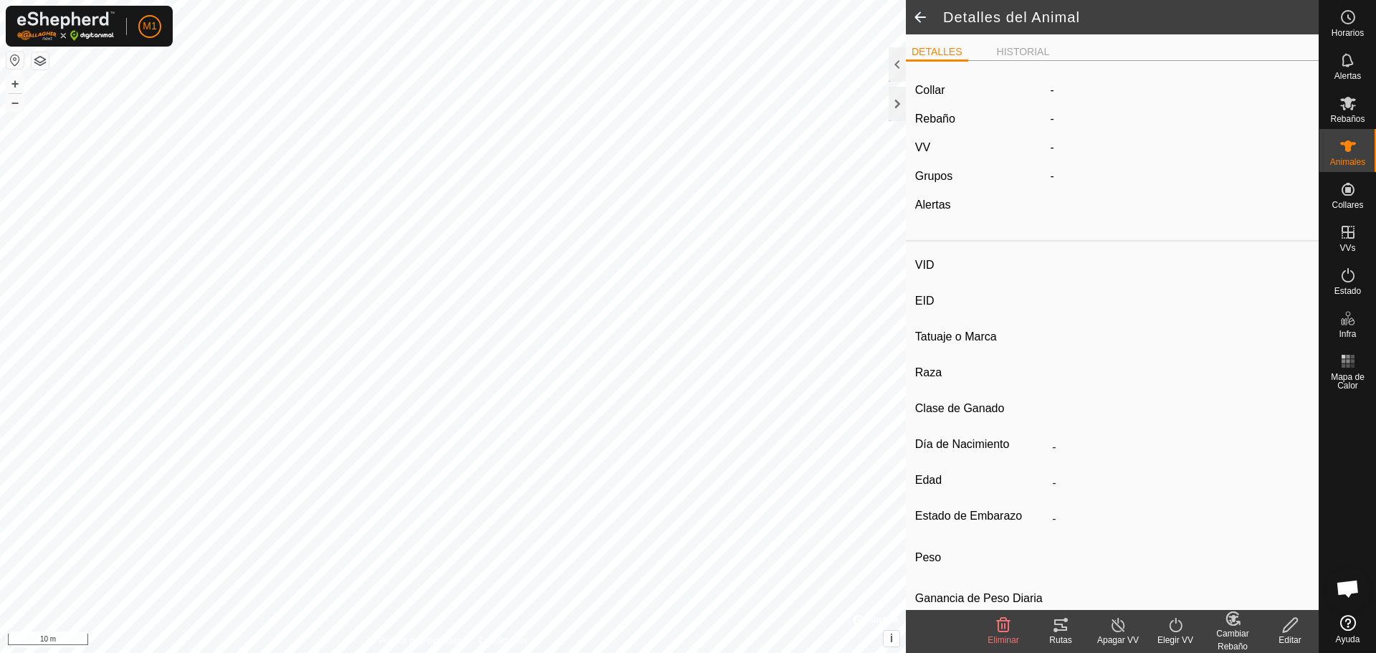
type input "7429"
type input "-"
type input "LIMUSIN"
type input "-"
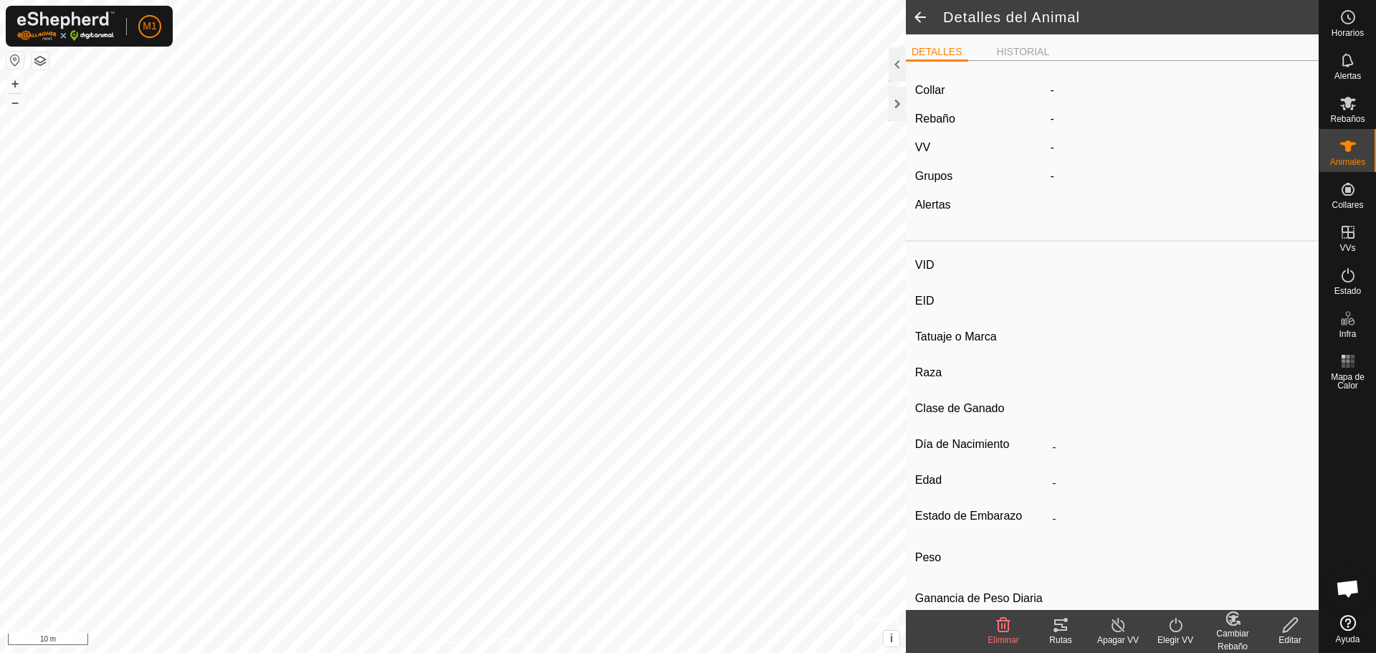
type input "08/2021"
type input "4 years 3 months"
type input "0 kg"
type input "-"
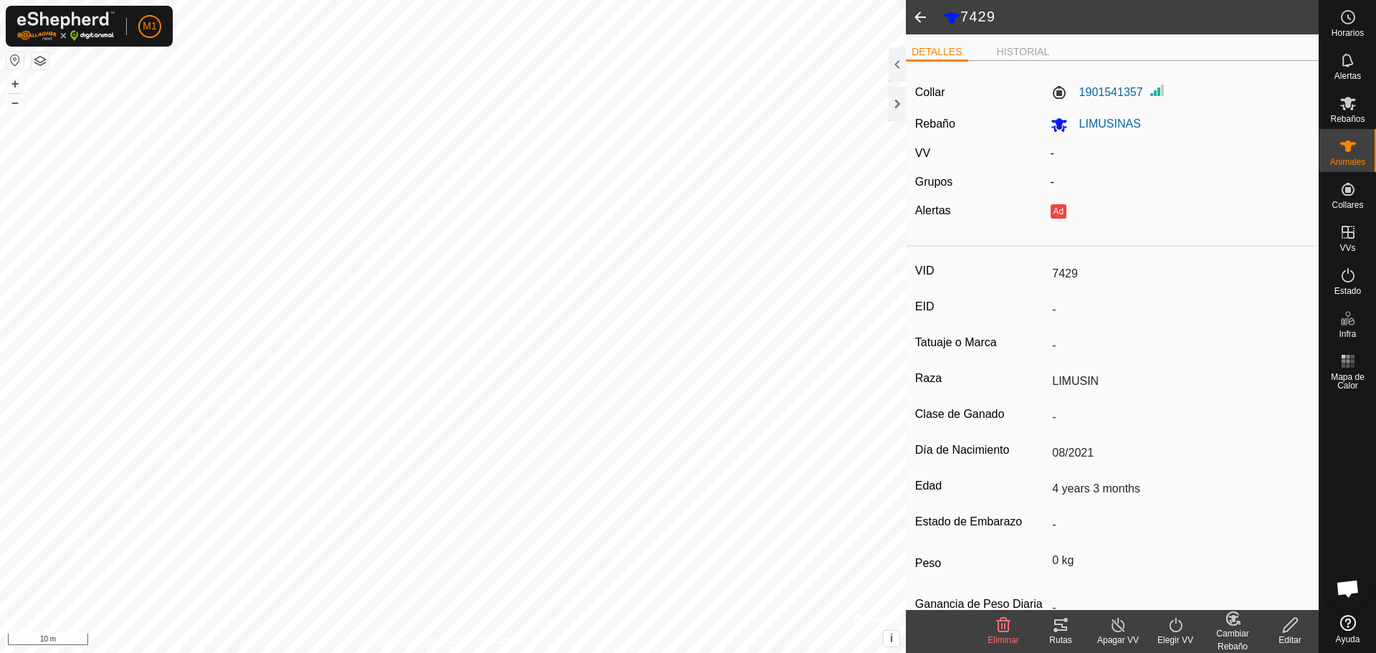
click at [1295, 639] on div "Editar" at bounding box center [1289, 640] width 57 height 13
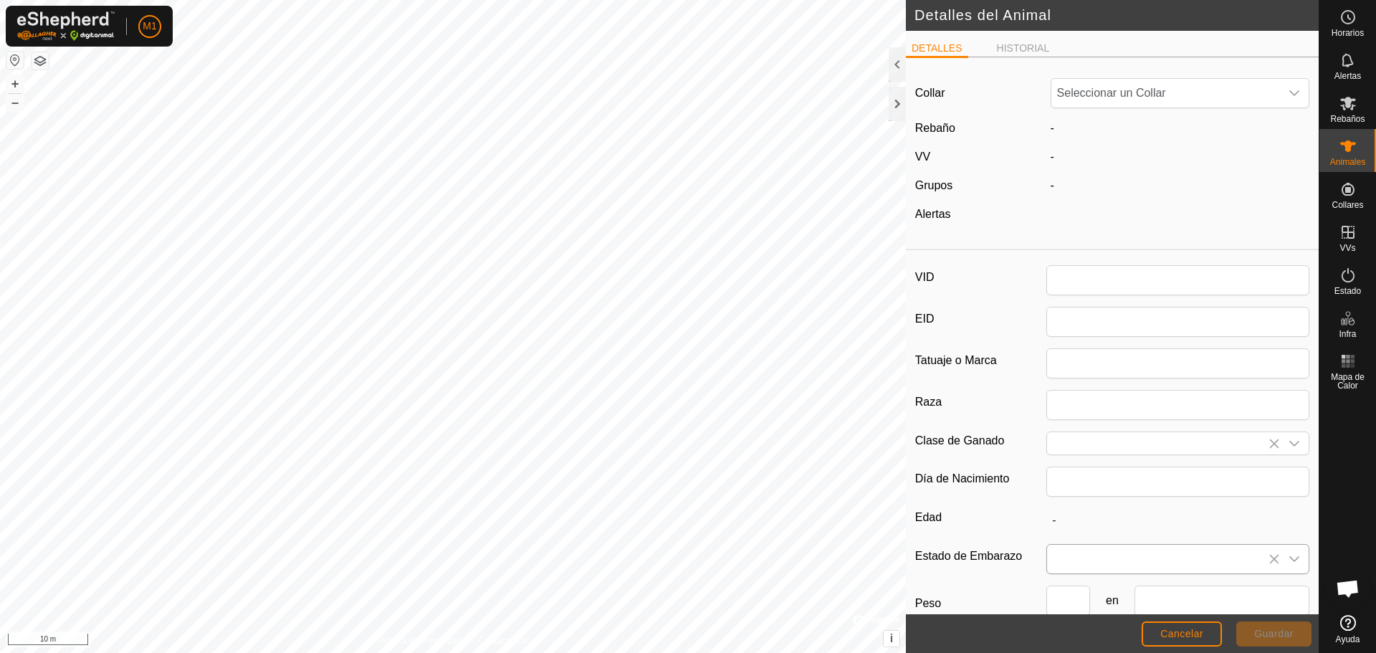
type input "7429"
type input "LIMUSIN"
type input "08/2021"
type input "4 years 3 months"
type input "0"
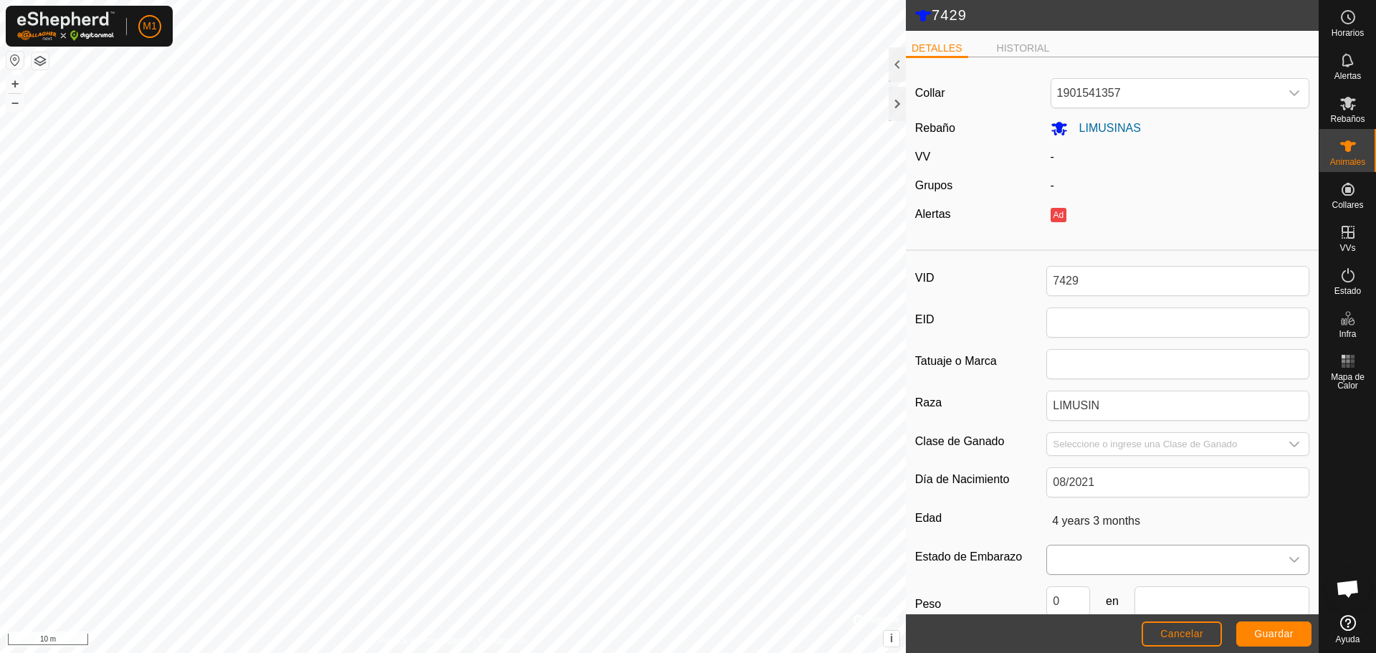
click at [1141, 559] on span at bounding box center [1163, 559] width 233 height 29
click at [1087, 505] on li "Preñada" at bounding box center [1175, 507] width 254 height 29
click at [1298, 632] on button "Guardar" at bounding box center [1273, 633] width 75 height 25
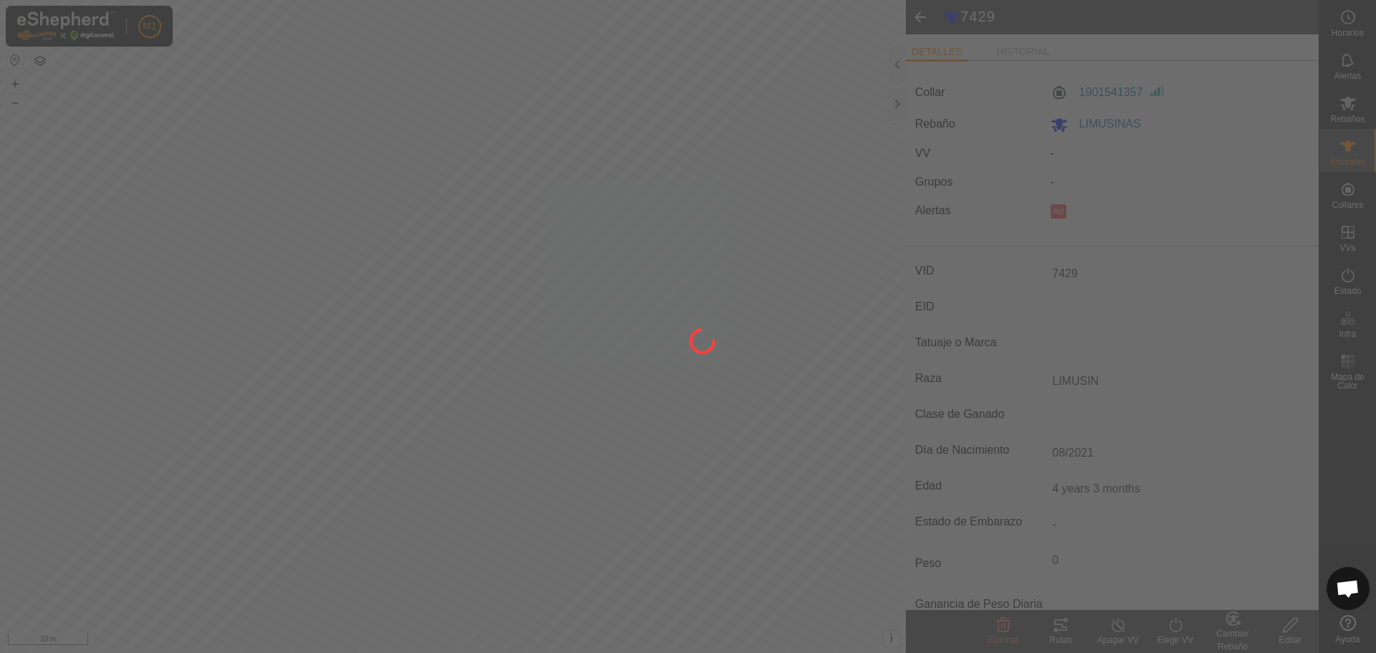
type input "-"
type input "0 kg"
type input "-"
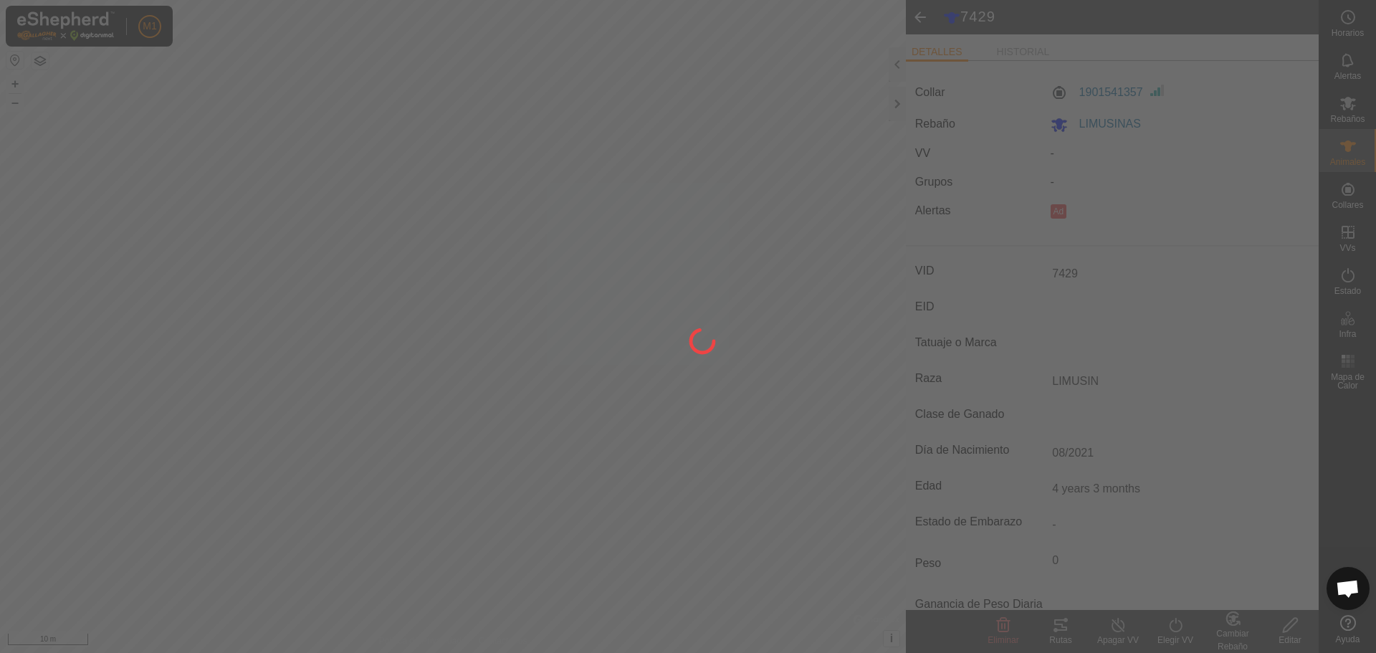
type input "-"
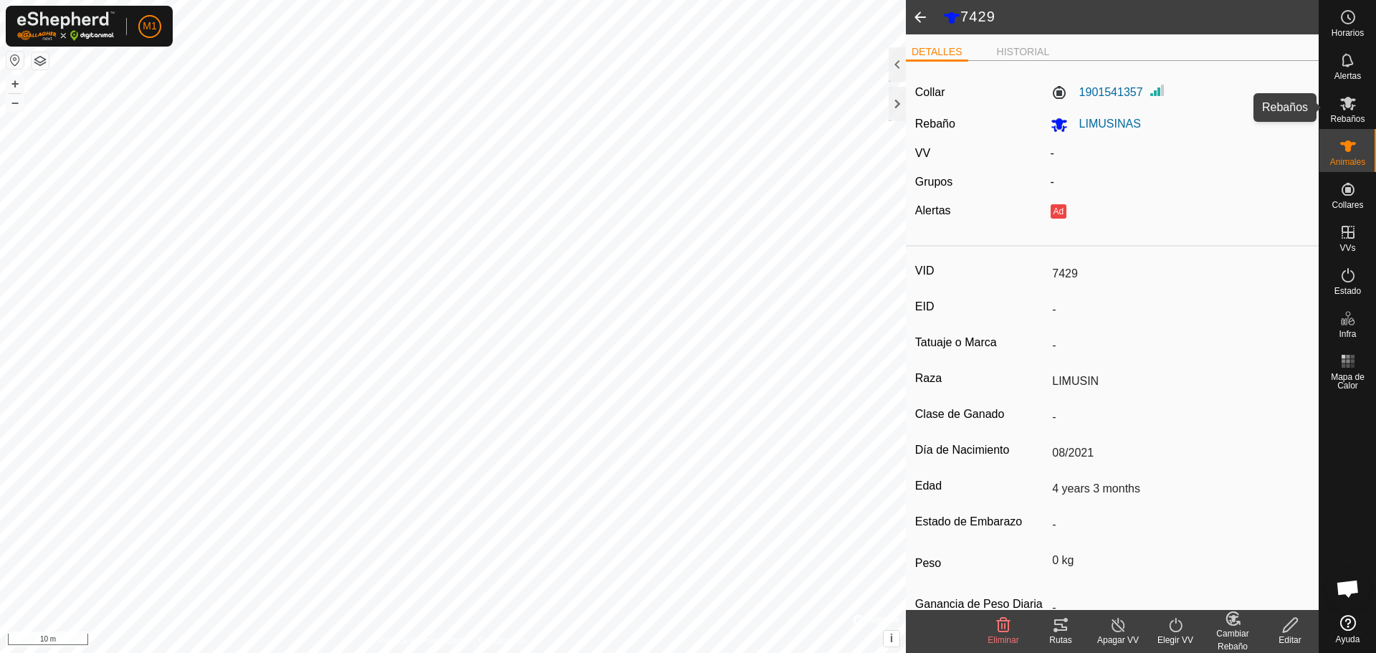
click at [1346, 115] on span "Rebaños" at bounding box center [1347, 119] width 34 height 9
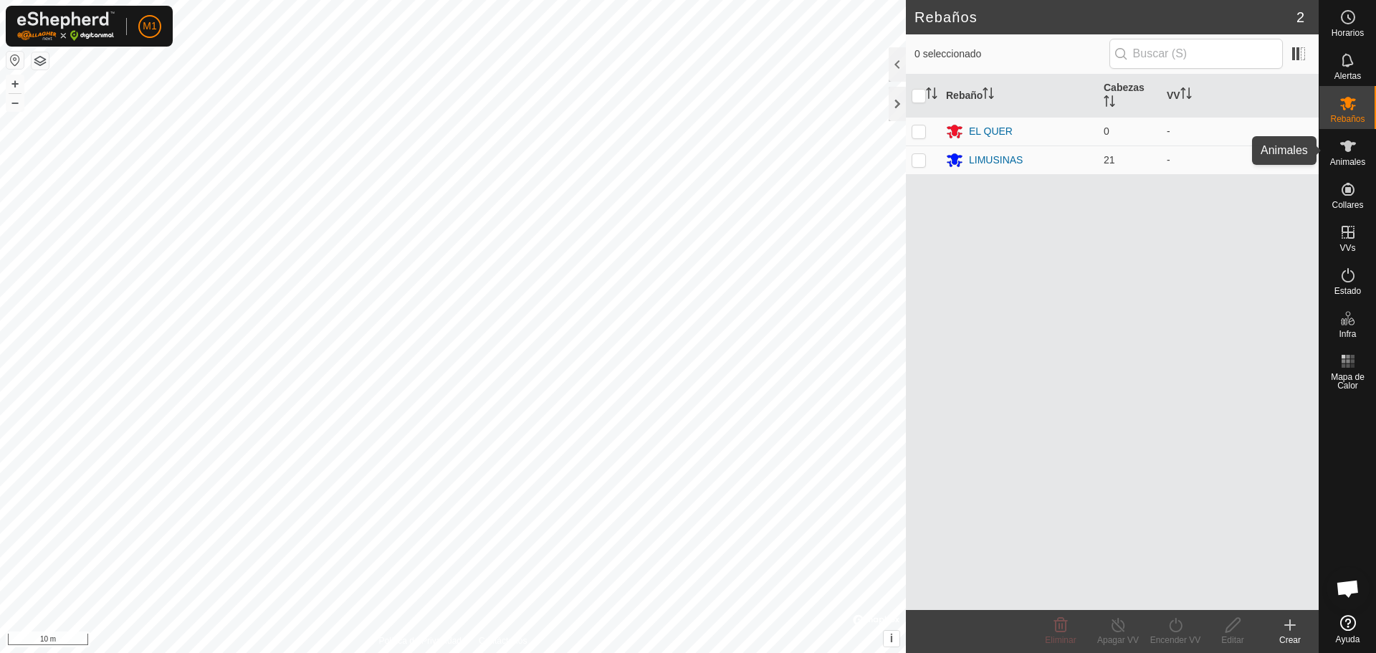
click at [1357, 150] on es-animals-svg-icon at bounding box center [1348, 146] width 26 height 23
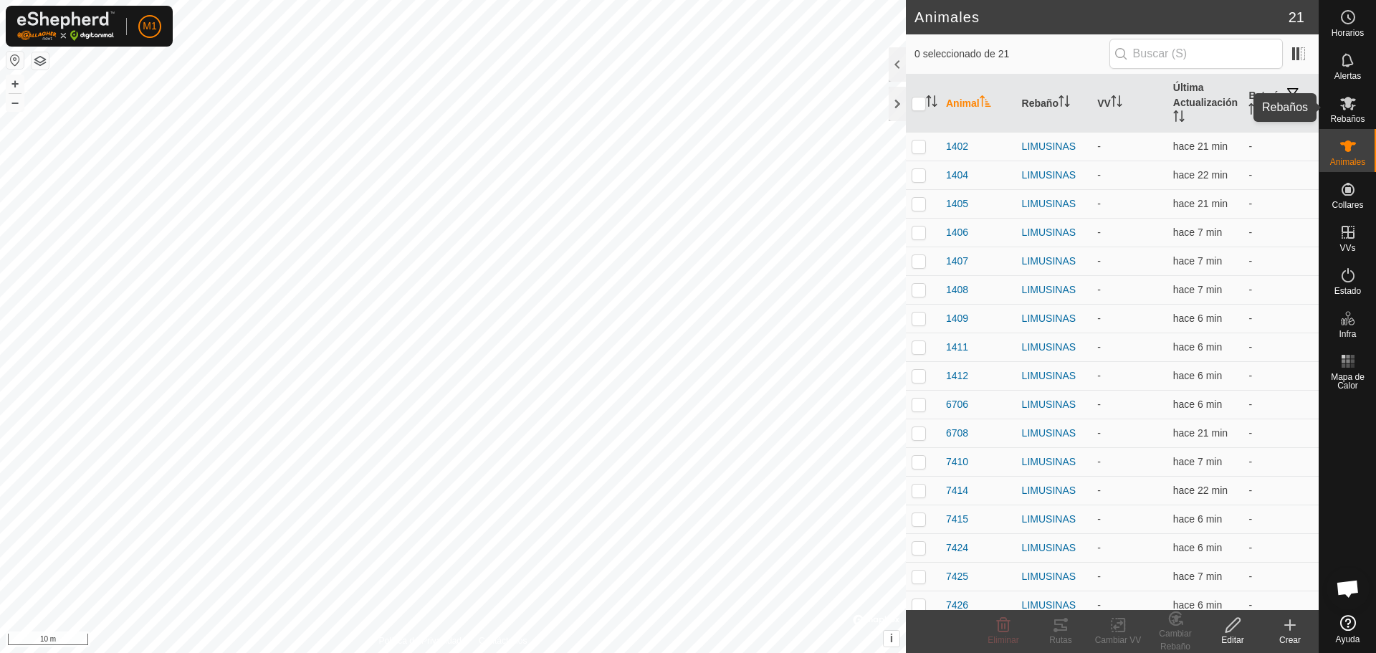
click at [1355, 110] on icon at bounding box center [1348, 103] width 17 height 17
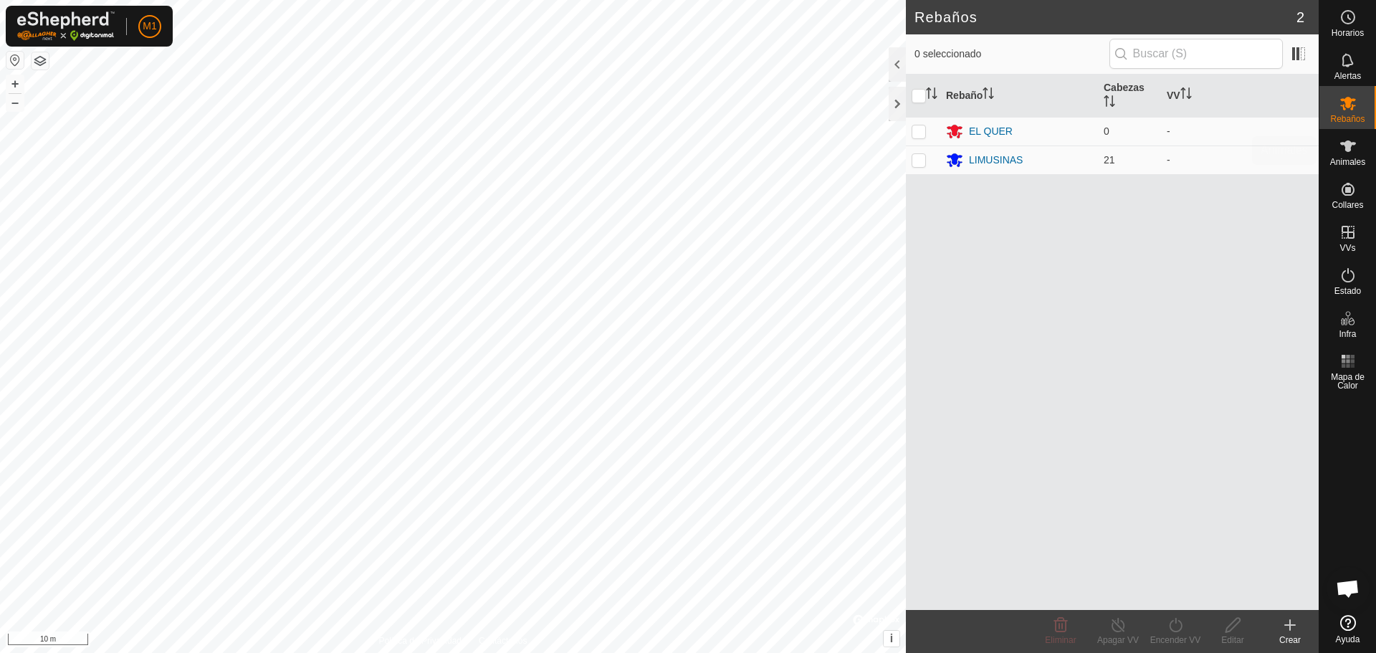
click at [1356, 129] on div "Animales" at bounding box center [1347, 150] width 57 height 43
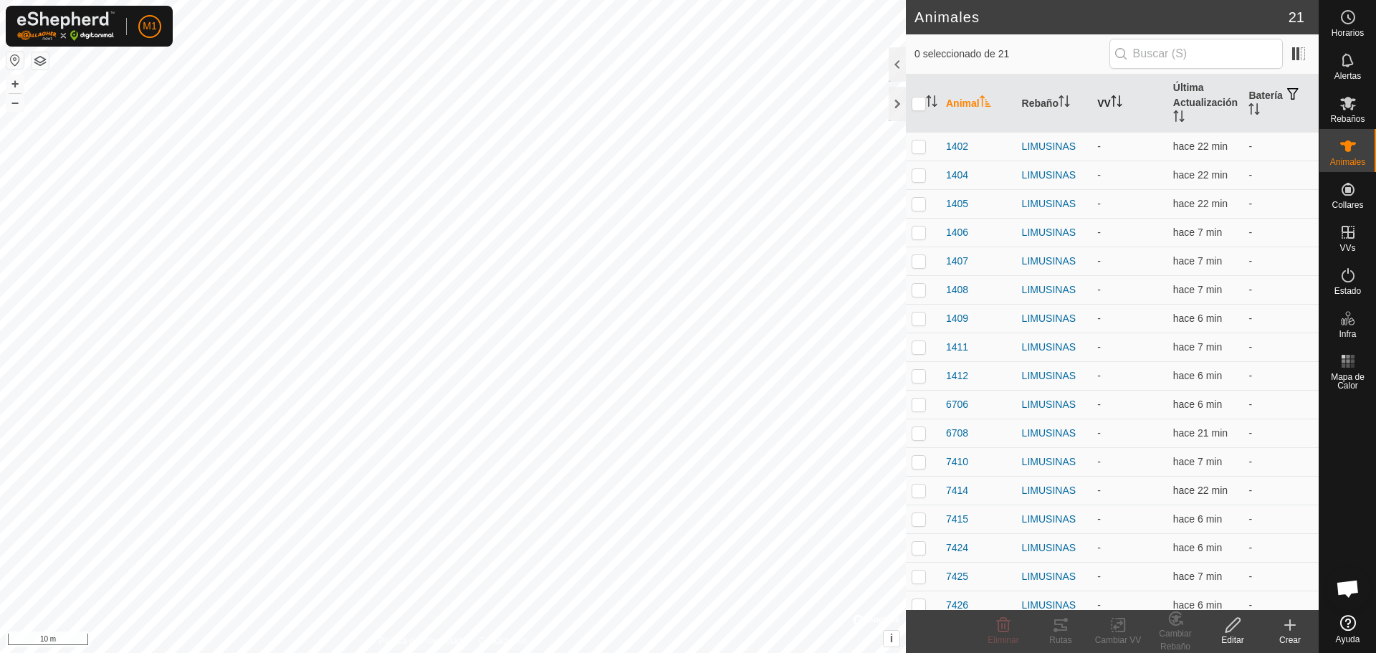
click at [1106, 98] on th "VV" at bounding box center [1130, 104] width 76 height 58
click at [1349, 107] on icon at bounding box center [1348, 104] width 16 height 14
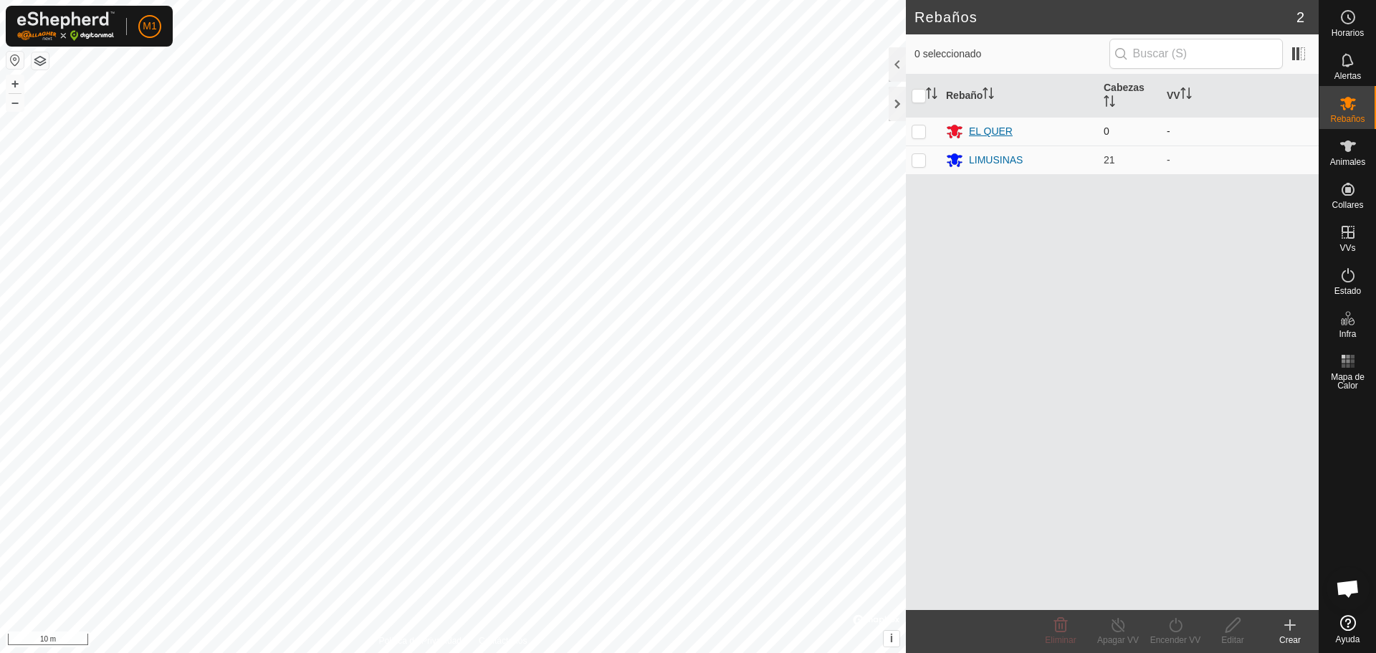
click at [977, 130] on div "EL QUER" at bounding box center [991, 131] width 44 height 15
